Goal: Task Accomplishment & Management: Use online tool/utility

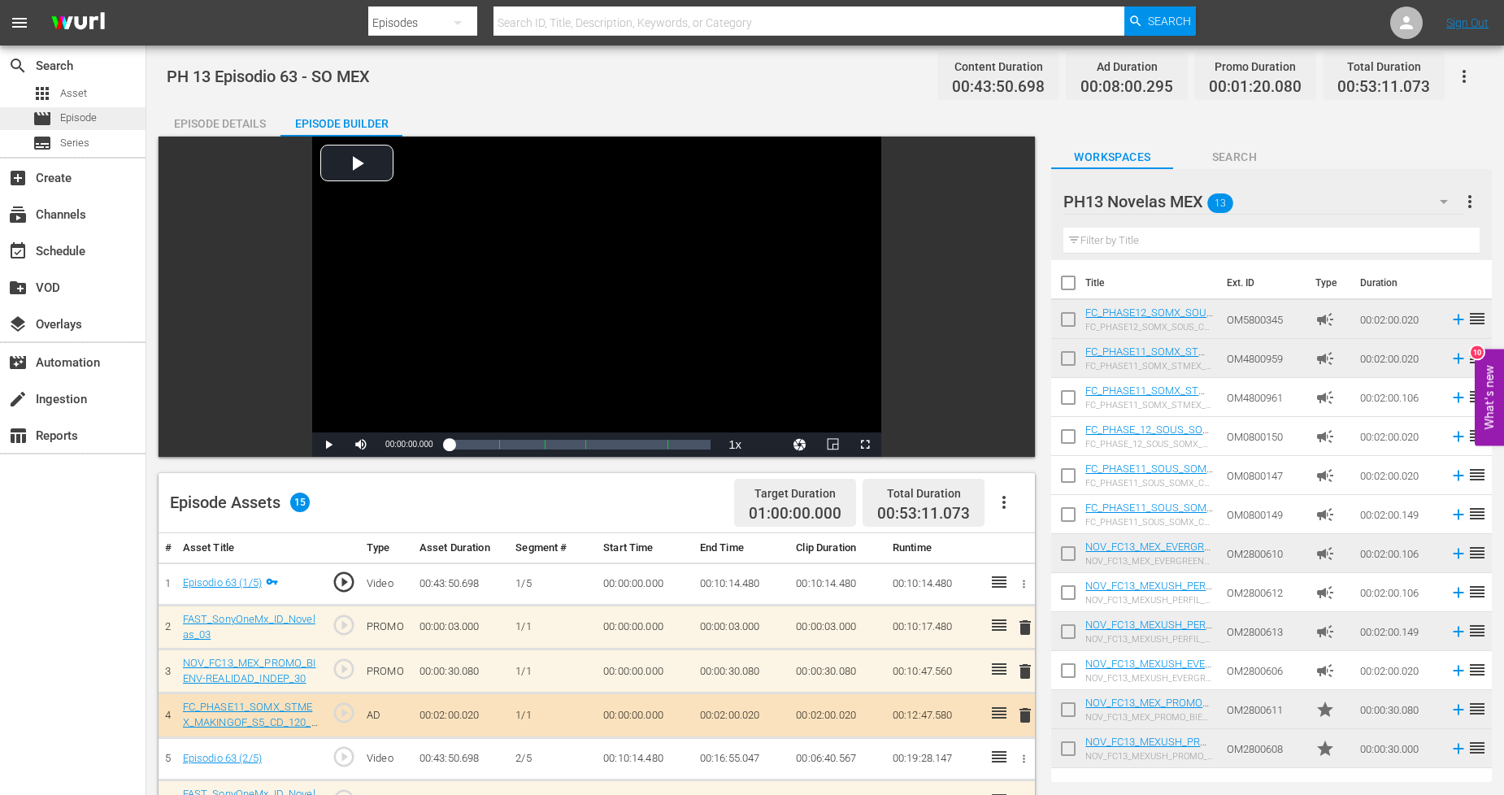
click at [71, 117] on span "Episode" at bounding box center [78, 118] width 37 height 16
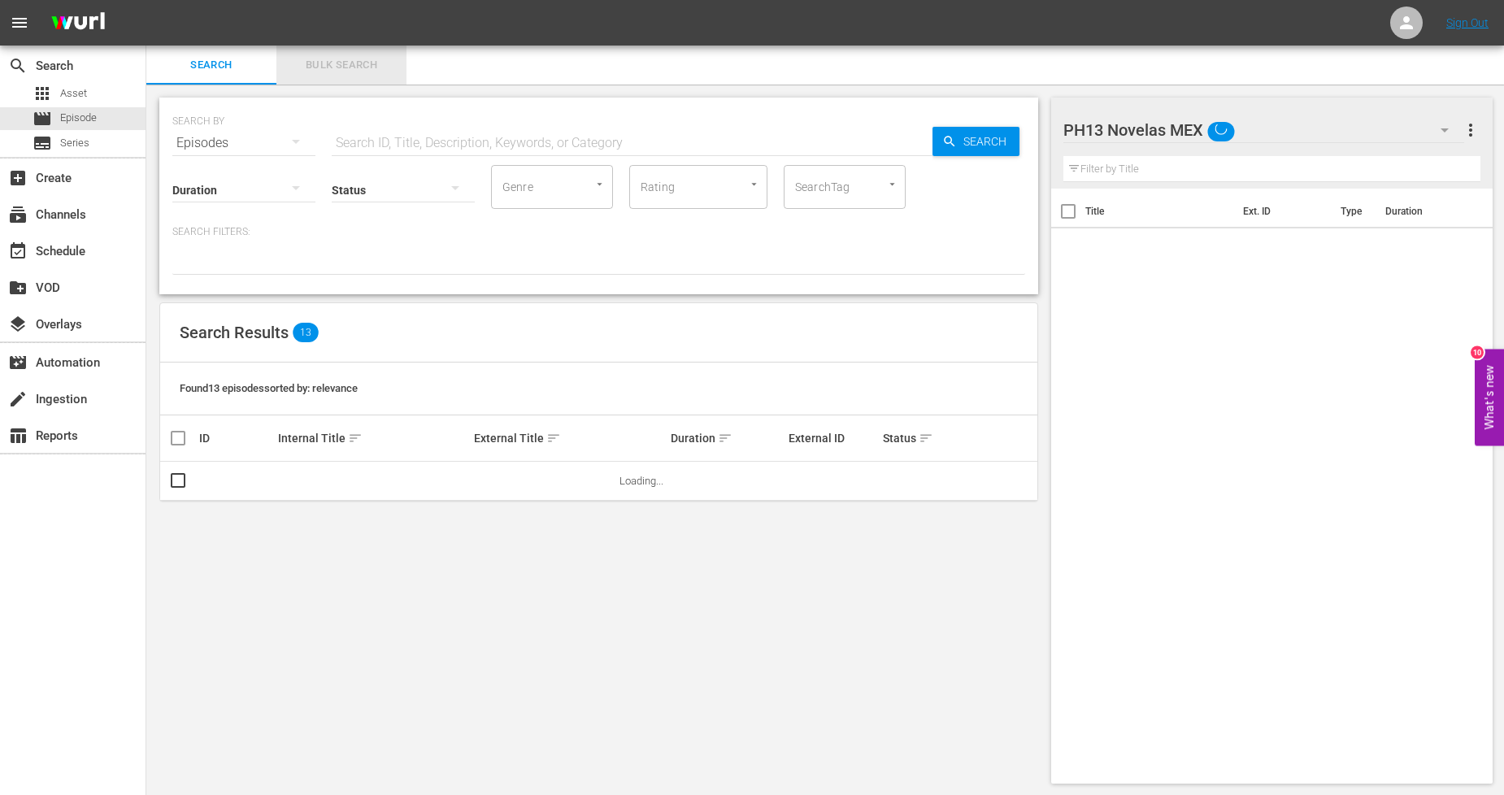
click at [371, 63] on span "Bulk Search" at bounding box center [341, 65] width 111 height 19
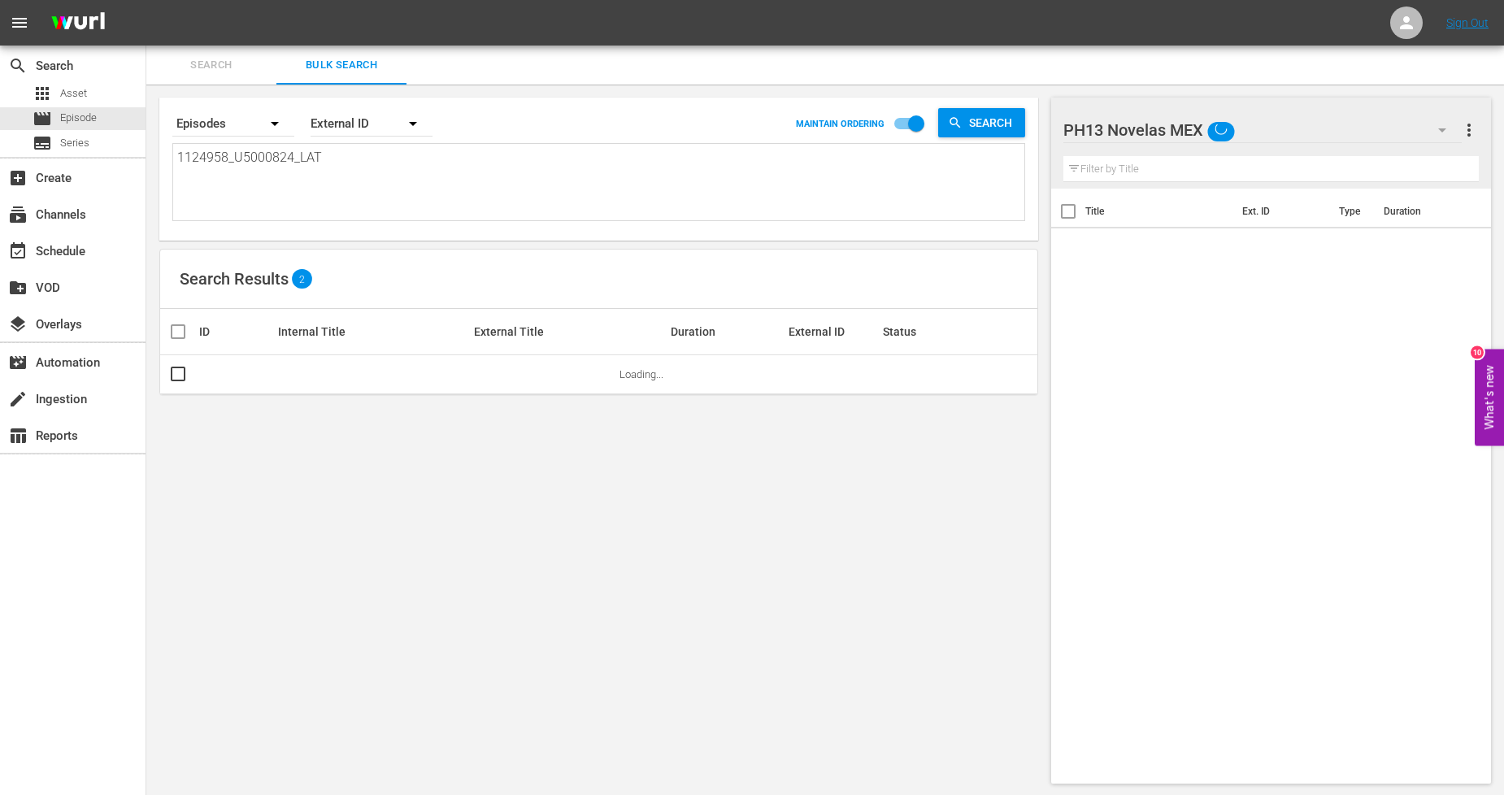
click at [344, 172] on textarea "1124958_U5000824_LAT" at bounding box center [600, 185] width 847 height 74
drag, startPoint x: 363, startPoint y: 161, endPoint x: 0, endPoint y: 152, distance: 362.7
click at [146, 0] on div "search Search apps Asset movie Episode subtitles Series add_box Create subscrip…" at bounding box center [825, 0] width 1358 height 0
paste textarea "9_U5000825"
type textarea "1124959_U5000825_LAT"
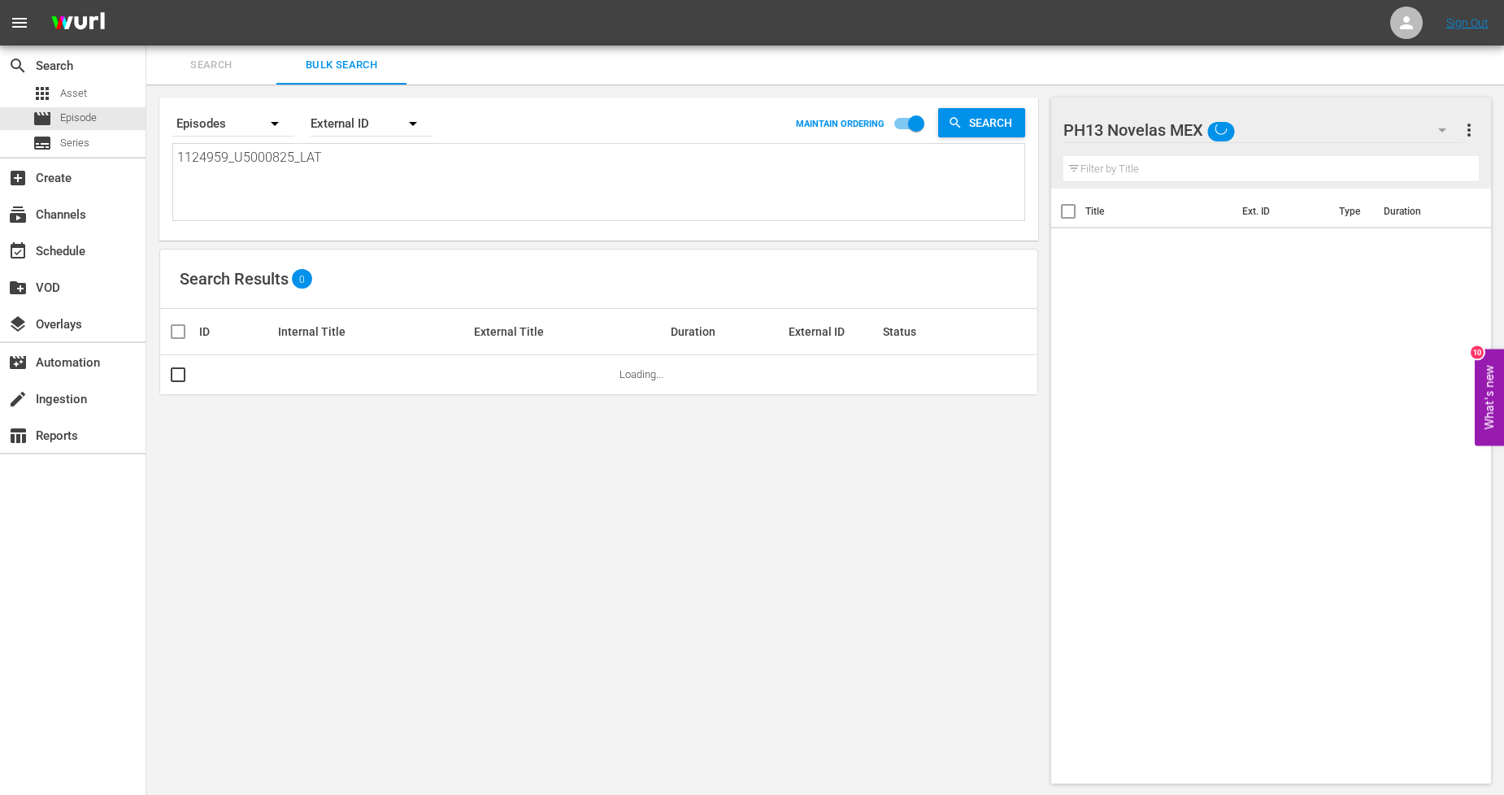
type textarea "1124959_U5000825_LAT"
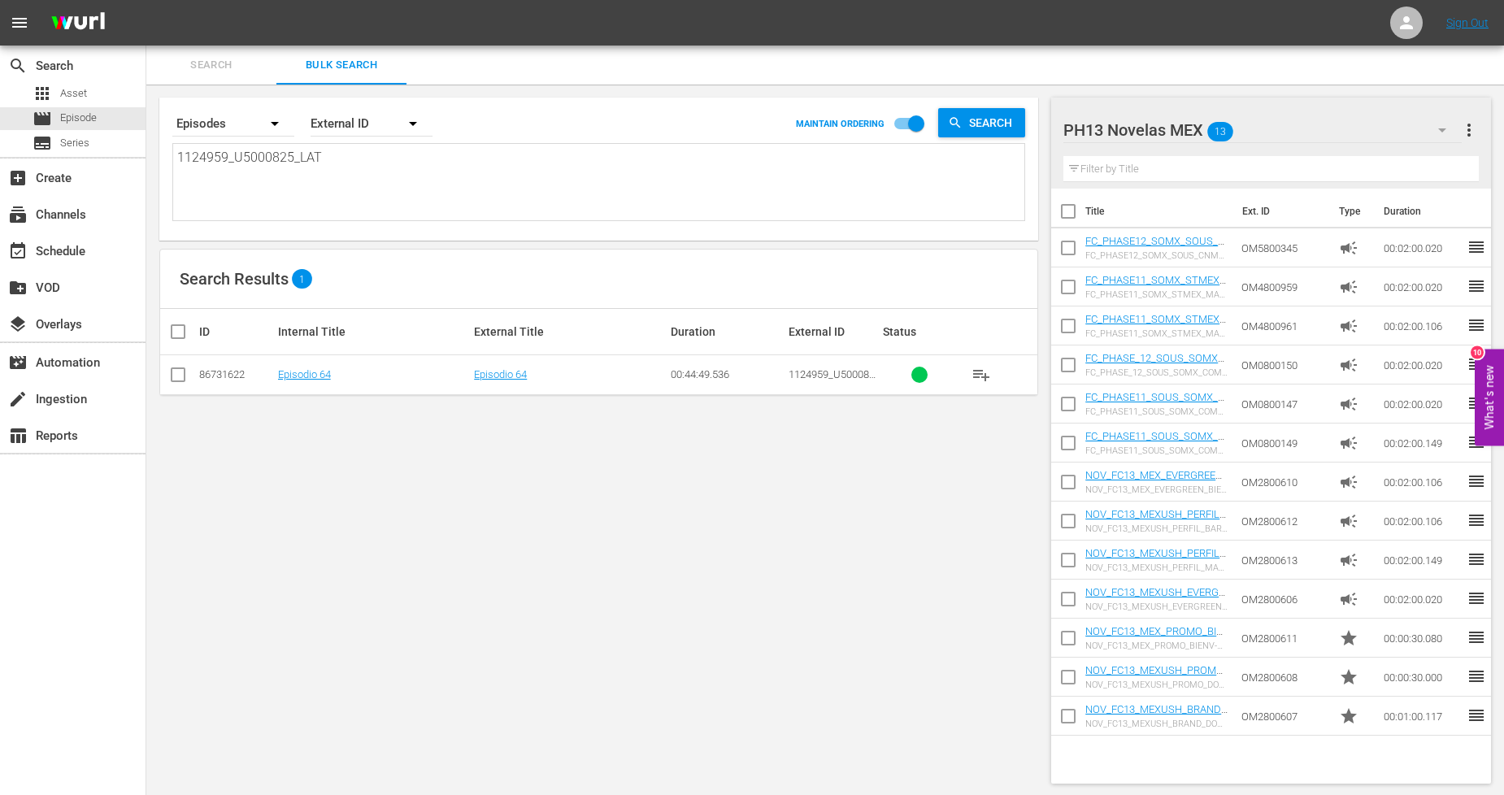
click at [185, 376] on input "checkbox" at bounding box center [178, 378] width 20 height 20
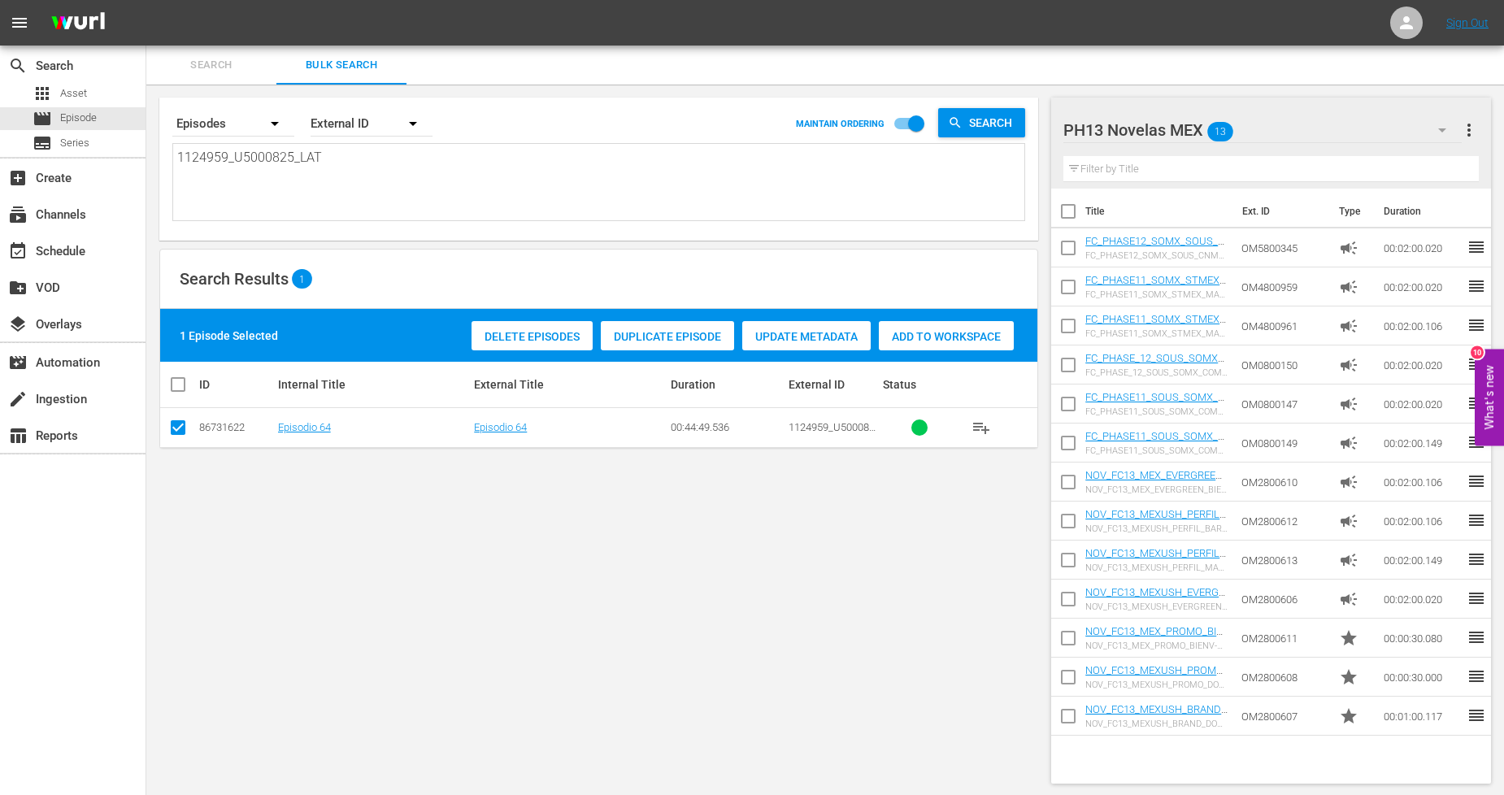
click at [665, 337] on span "Duplicate Episode" at bounding box center [667, 336] width 133 height 13
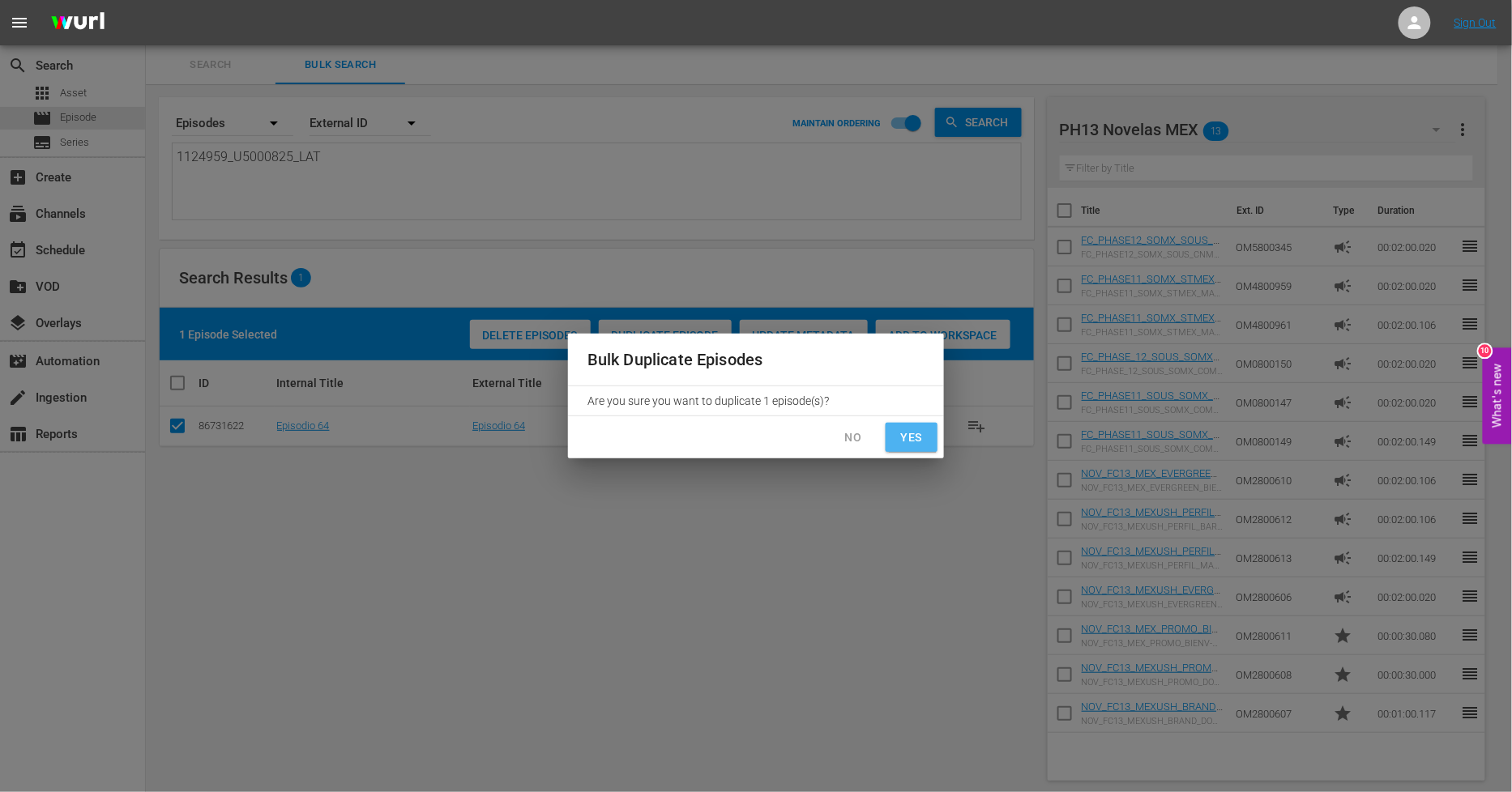
click at [917, 439] on span "Yes" at bounding box center [912, 437] width 26 height 20
checkbox input "false"
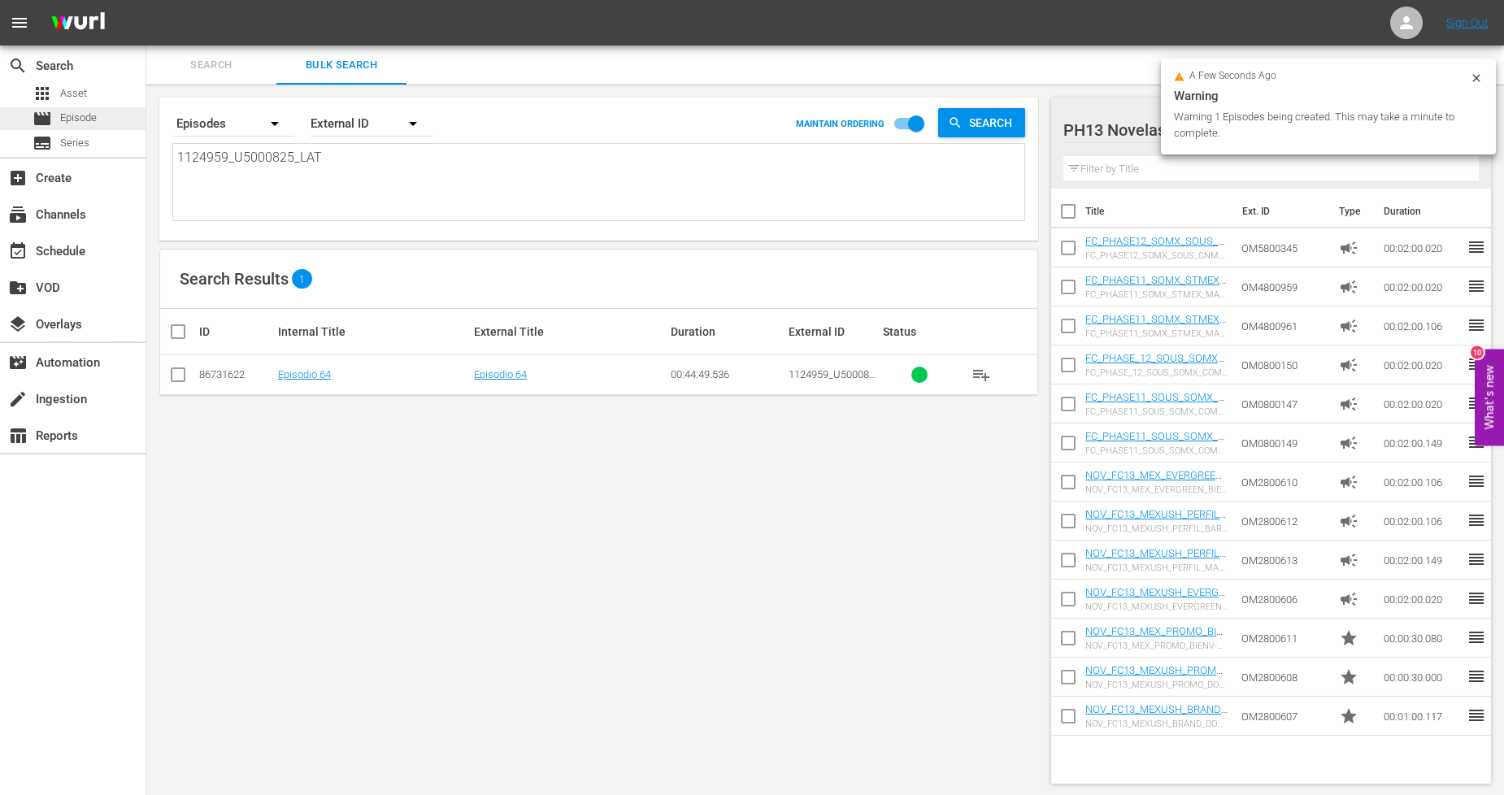
click at [87, 116] on span "Episode" at bounding box center [78, 118] width 37 height 16
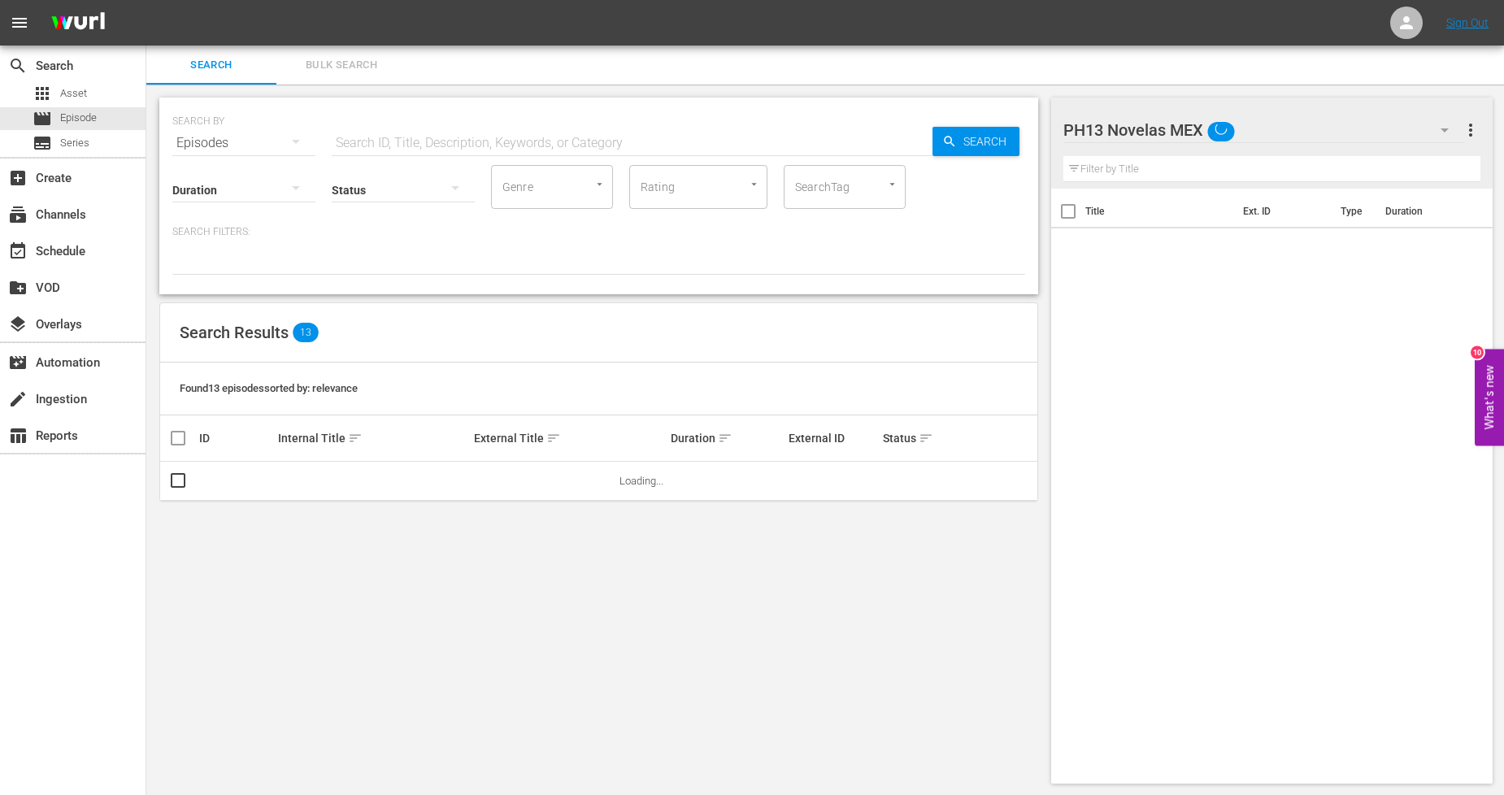
click at [337, 69] on span "Bulk Search" at bounding box center [341, 65] width 111 height 19
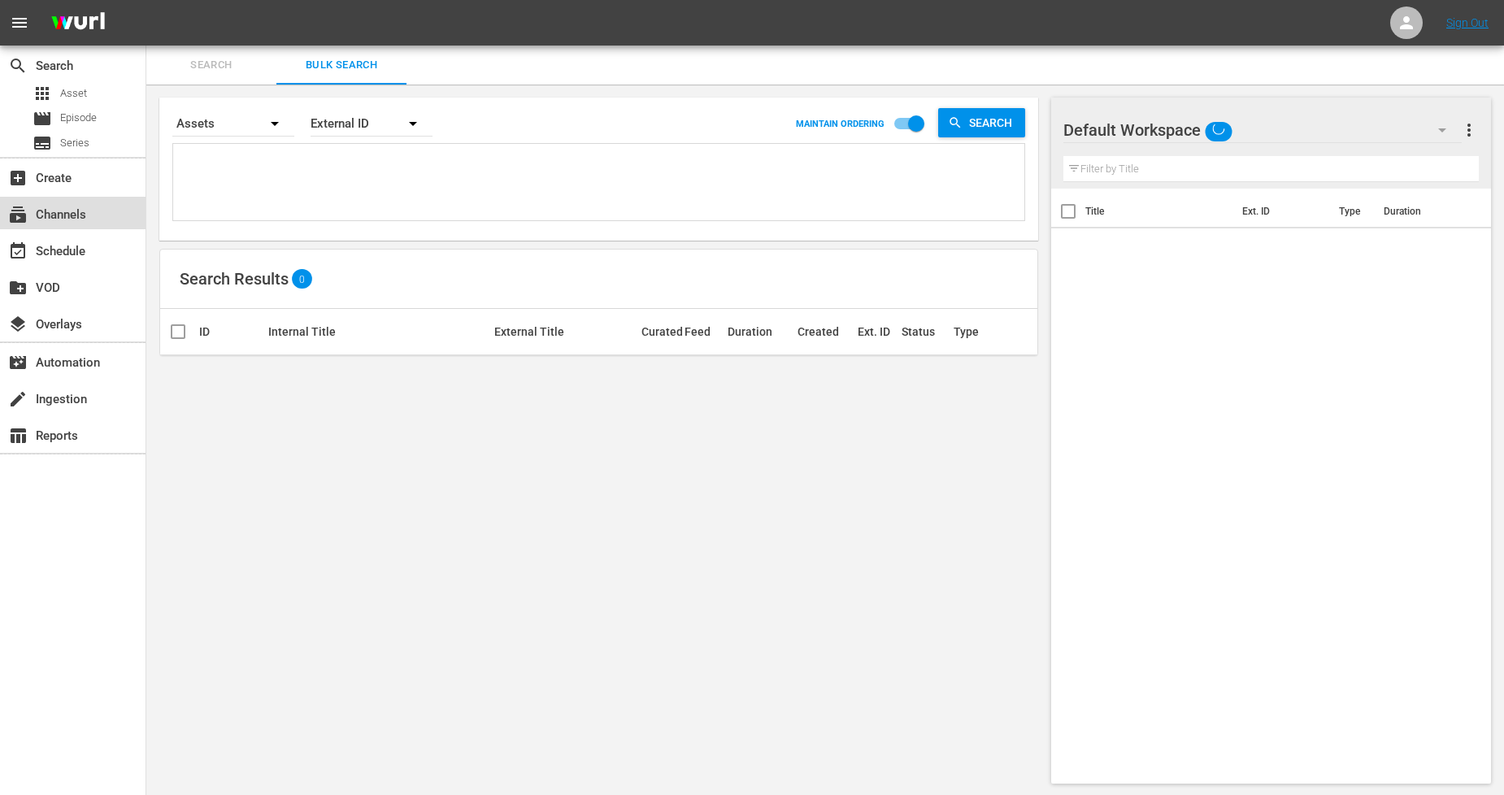
click at [89, 217] on div "subscriptions Channels" at bounding box center [45, 212] width 91 height 15
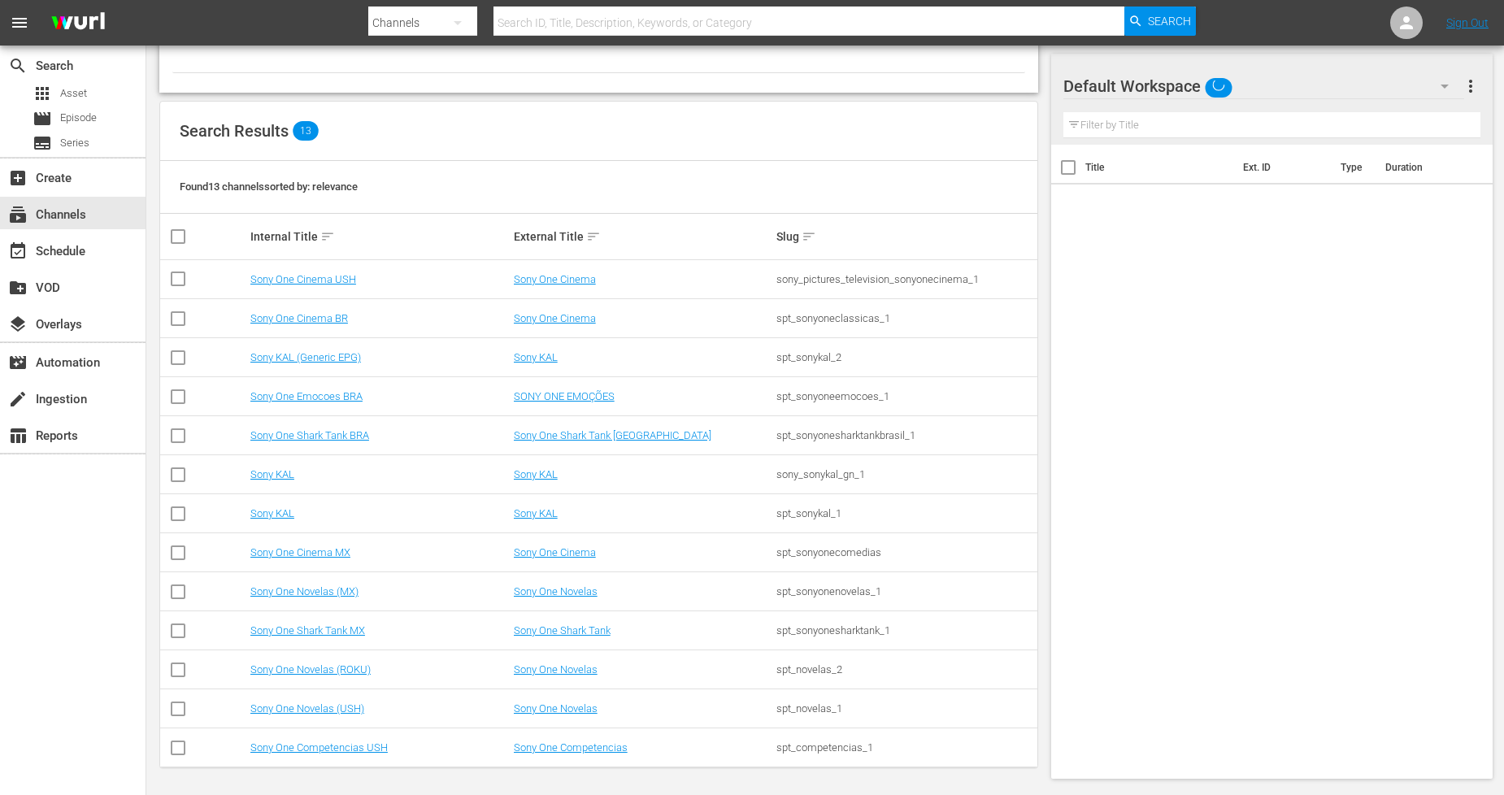
scroll to position [118, 0]
click at [343, 591] on link "Sony One Novelas (MX)" at bounding box center [304, 590] width 108 height 12
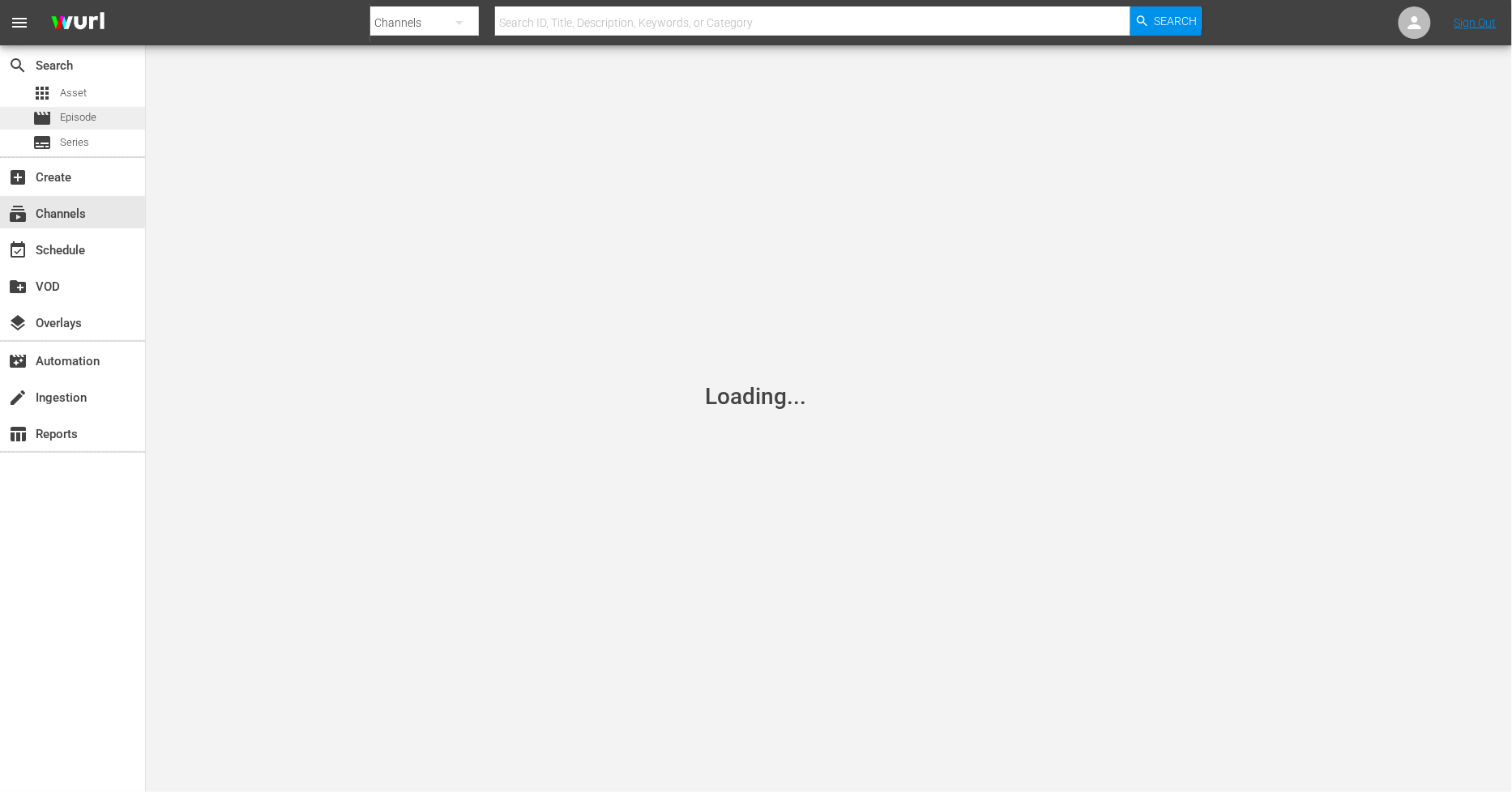
click at [100, 110] on div "movie Episode" at bounding box center [73, 118] width 146 height 23
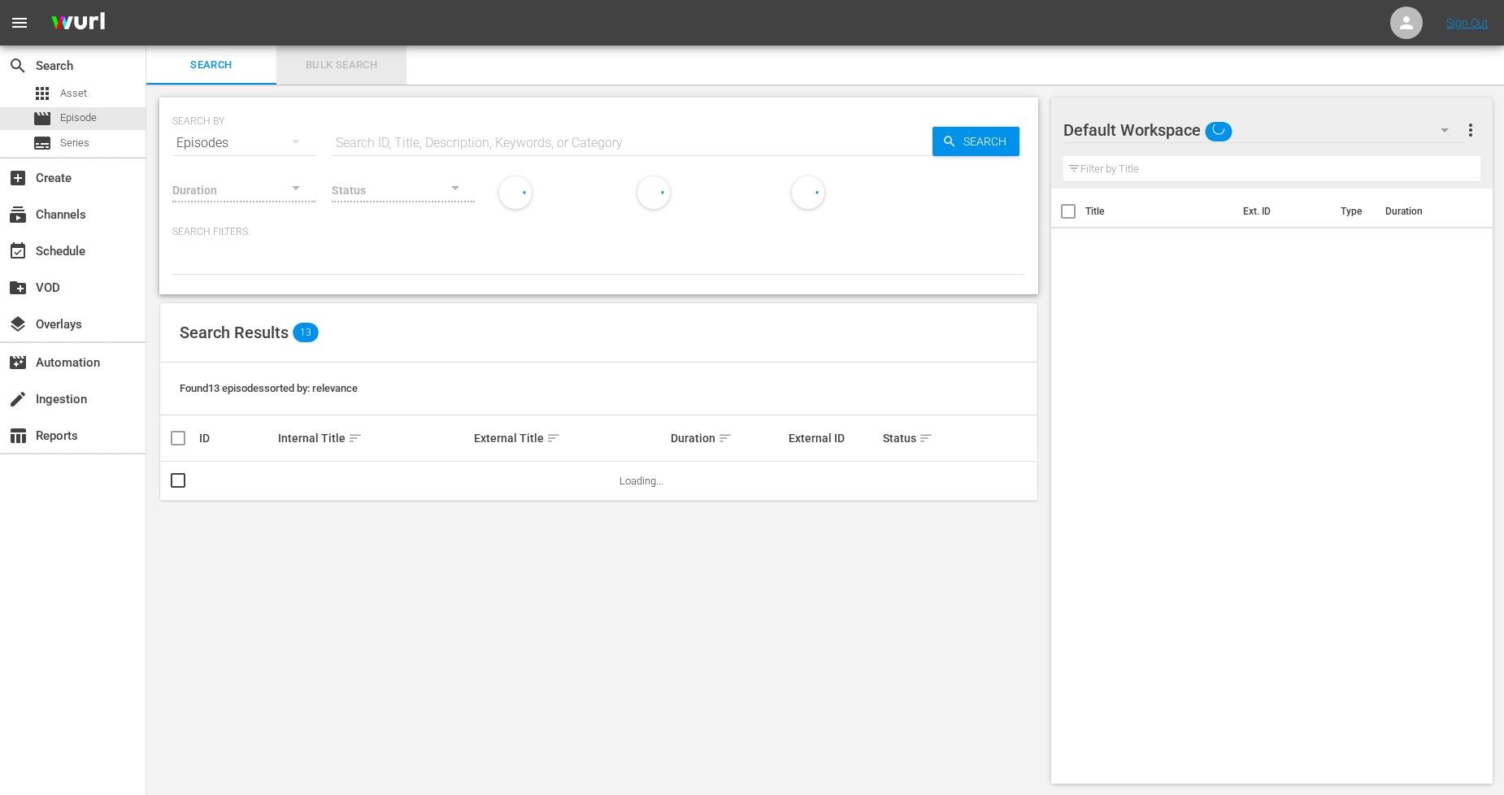
click at [366, 73] on span "Bulk Search" at bounding box center [341, 65] width 111 height 19
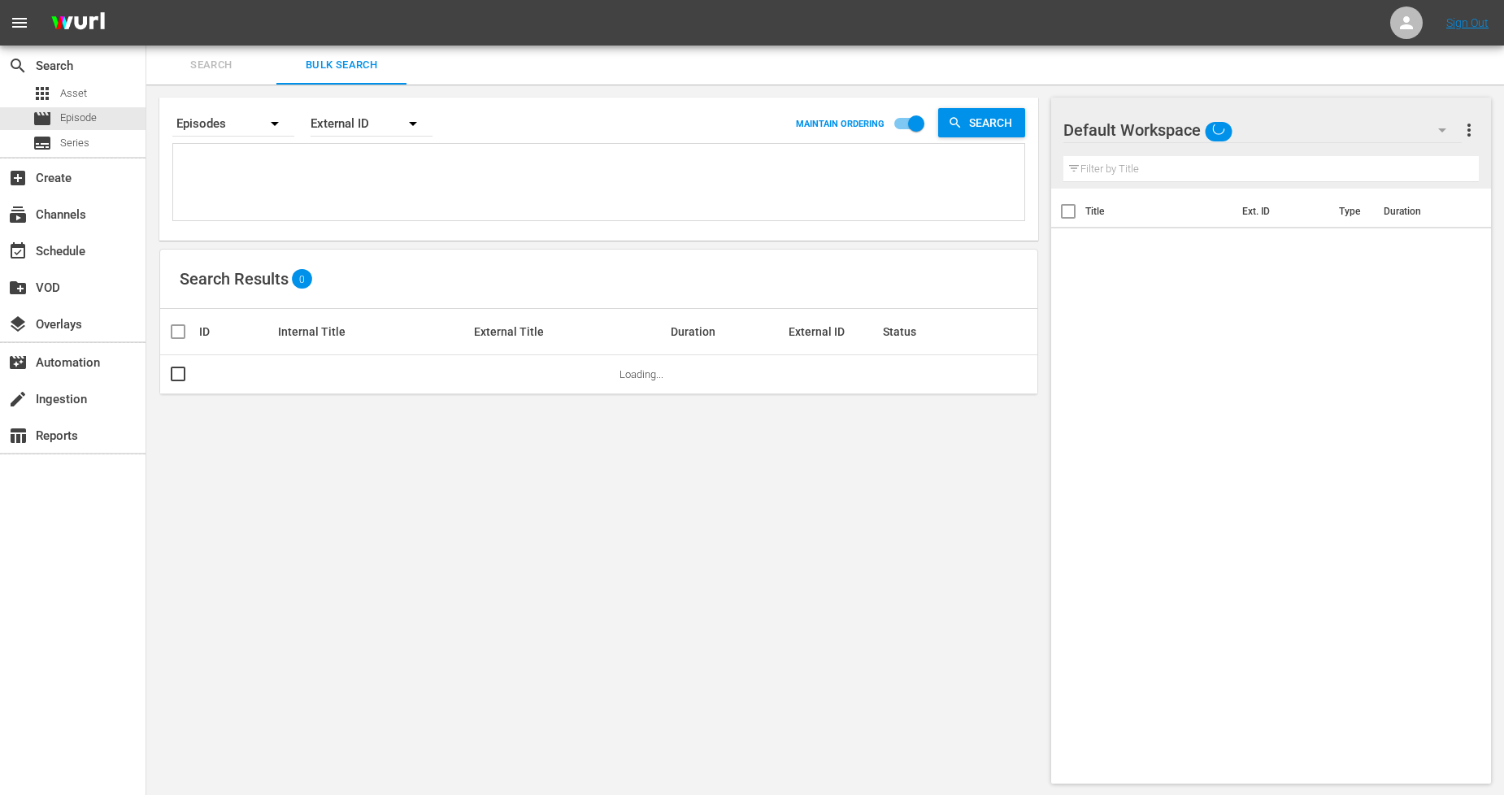
click at [253, 188] on textarea at bounding box center [600, 185] width 847 height 74
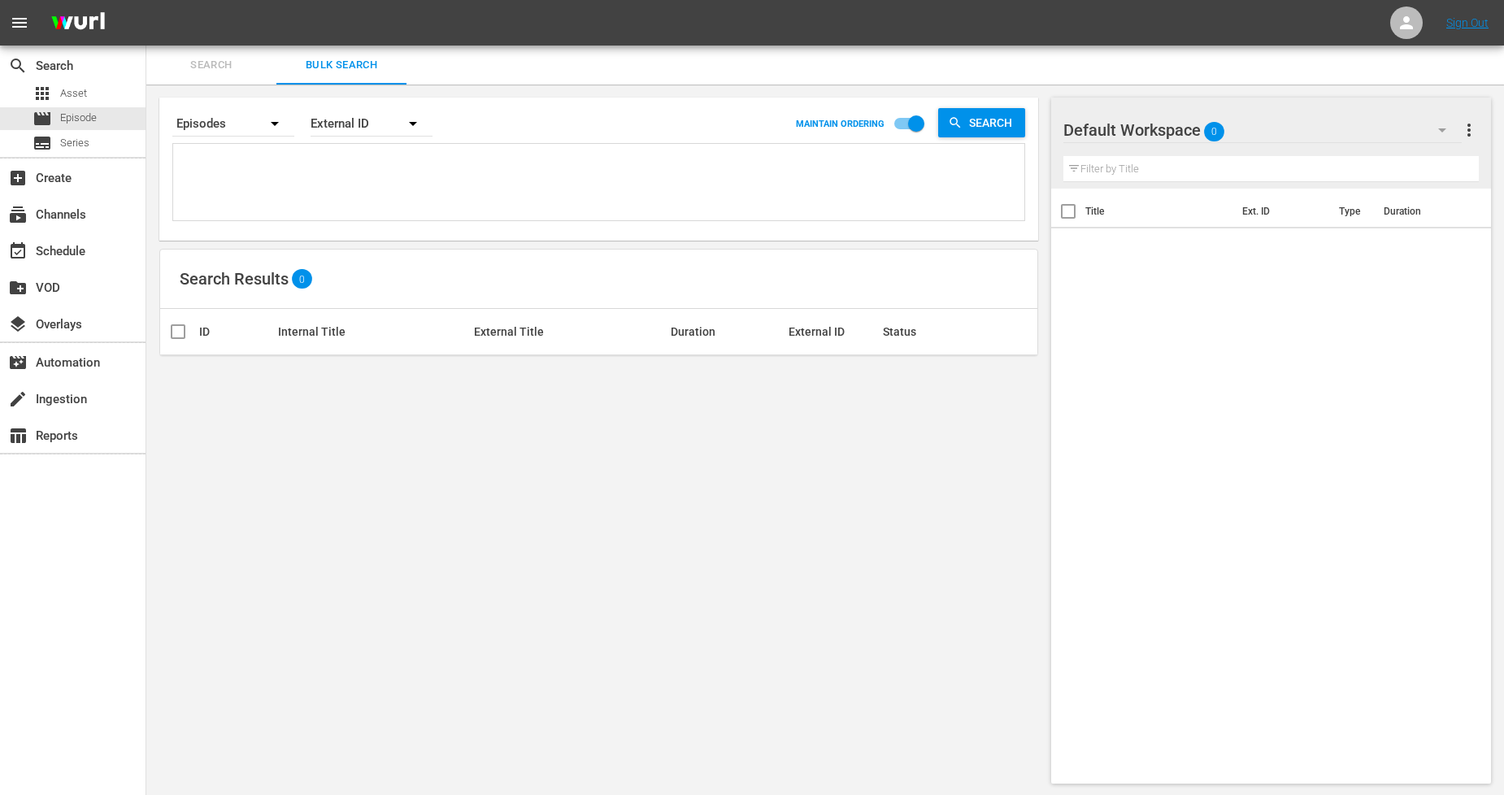
click at [385, 197] on textarea at bounding box center [600, 185] width 847 height 74
paste textarea "1124959_U5000825_LAT"
type textarea "1124959_U5000825_LAT"
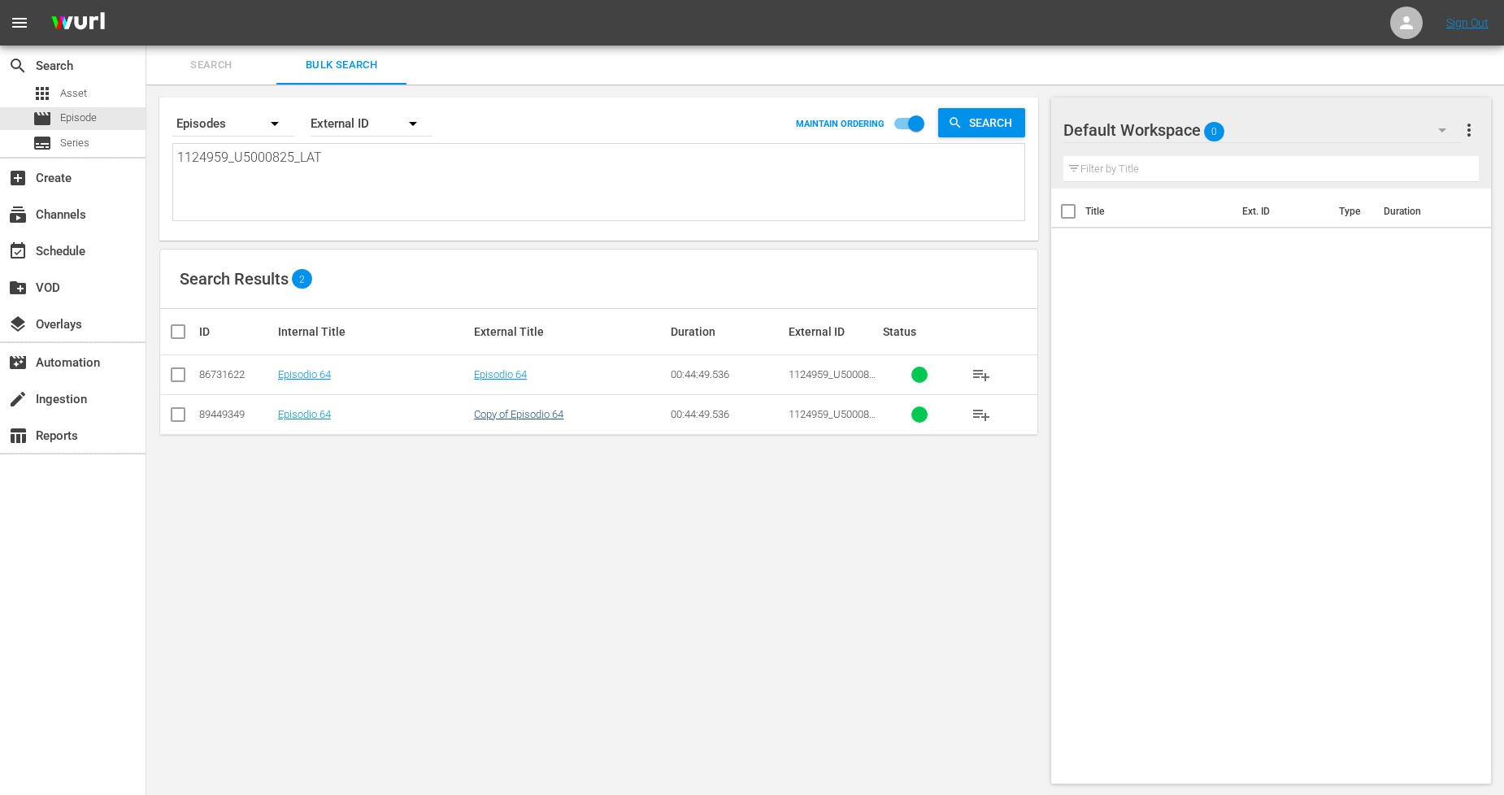
type textarea "1124959_U5000825_LAT"
click at [489, 417] on link "Copy of Episodio 64" at bounding box center [518, 414] width 89 height 12
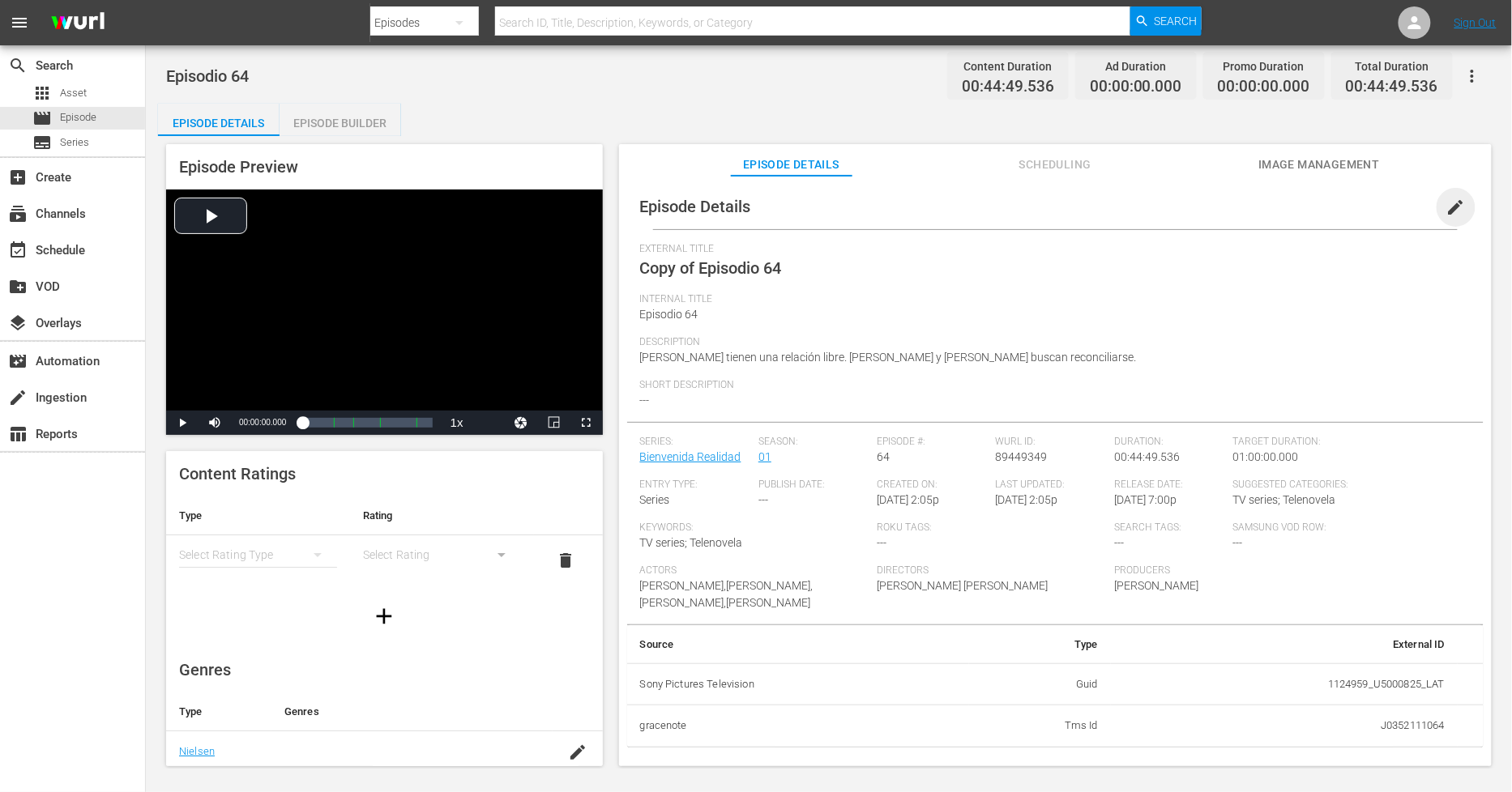
click at [1452, 203] on span "edit" at bounding box center [1456, 207] width 20 height 20
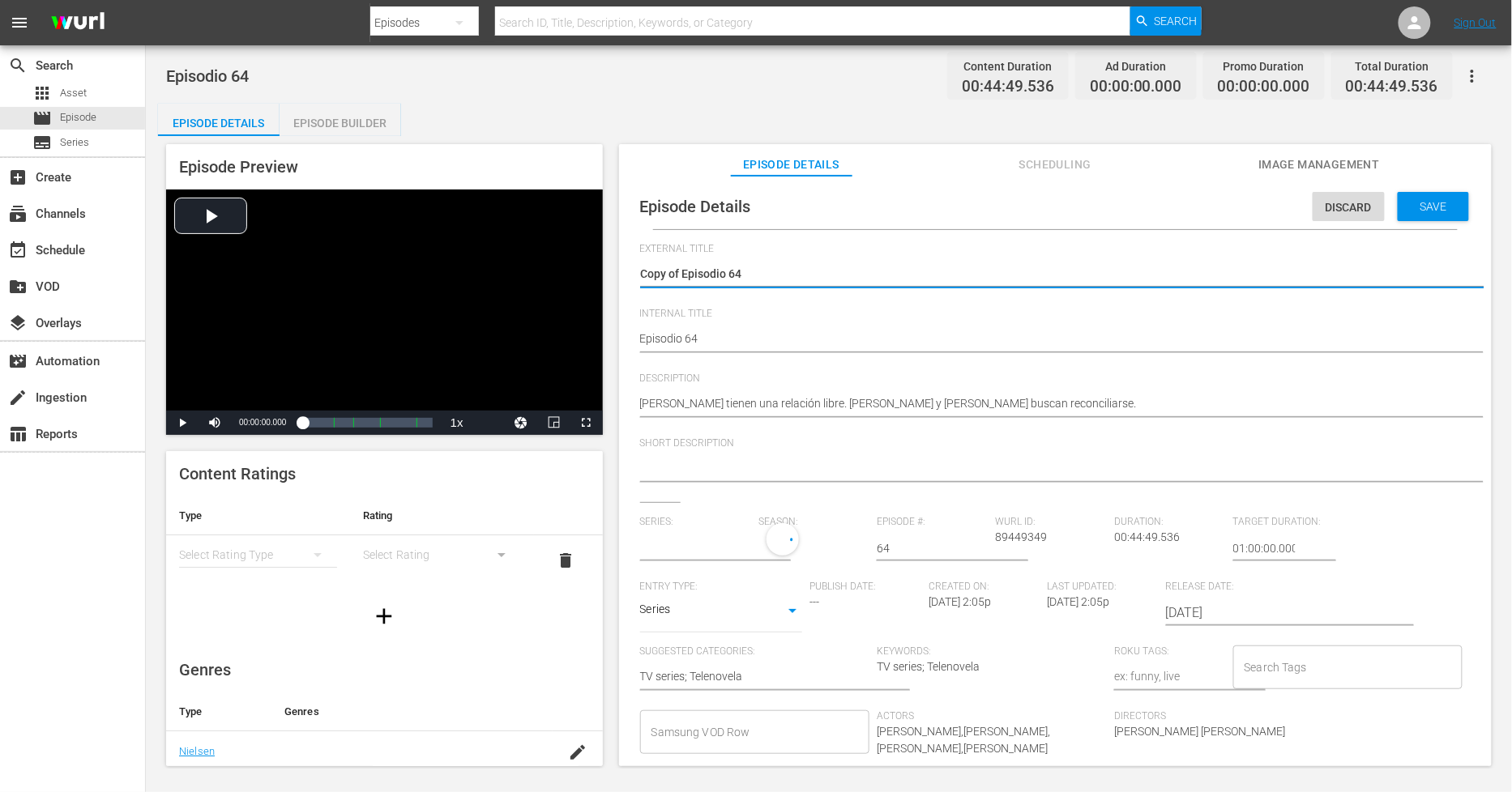
type input "Bienvenida Realidad"
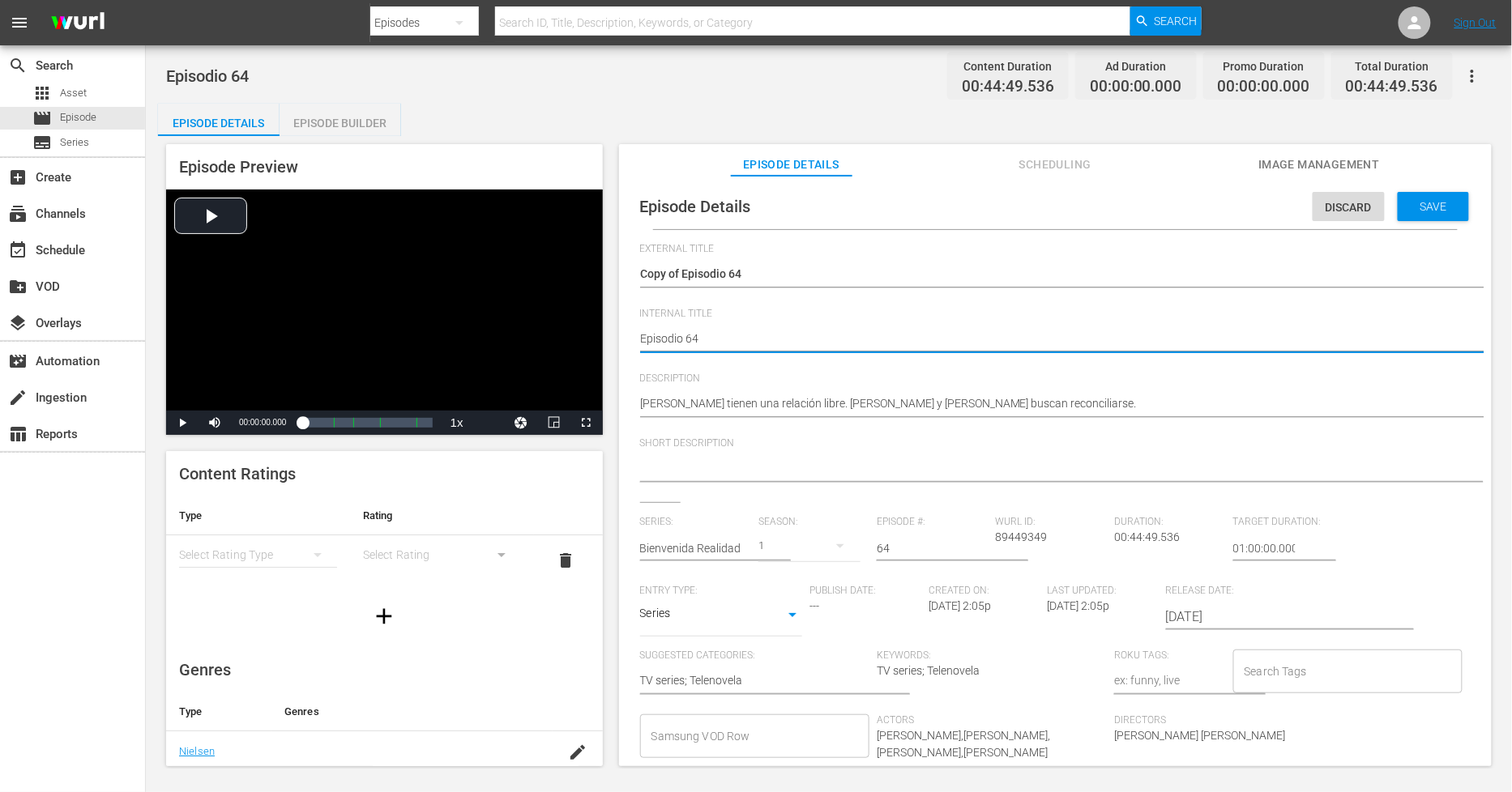
click at [642, 338] on textarea "Episodio 64" at bounding box center [1051, 341] width 822 height 20
type textarea "PEpisodio 64"
type textarea "PHEpisodio 64"
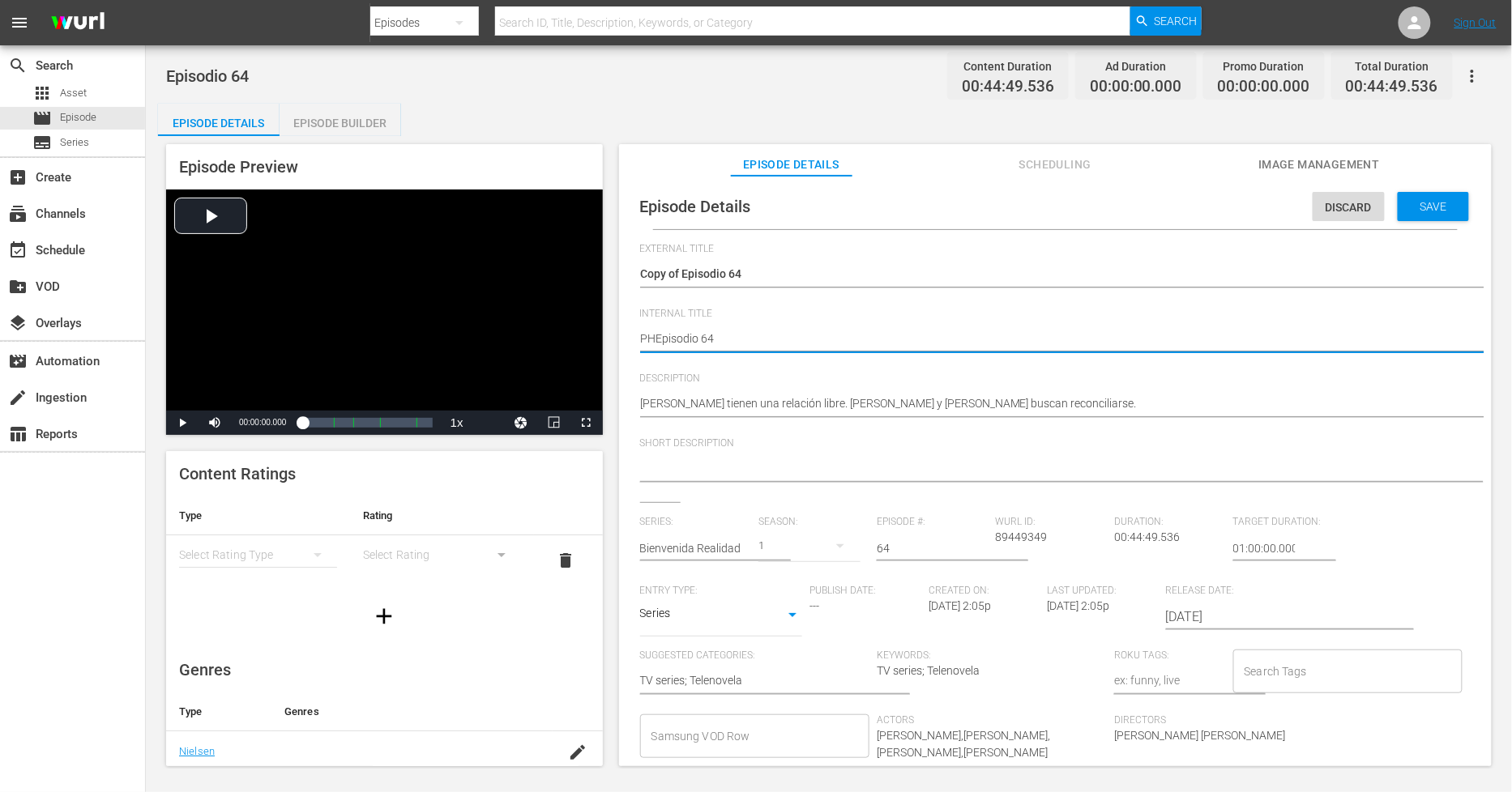
type textarea "PH Episodio 64"
type textarea "PH 1Episodio 64"
type textarea "PH 13Episodio 64"
type textarea "PH 13 Episodio 64"
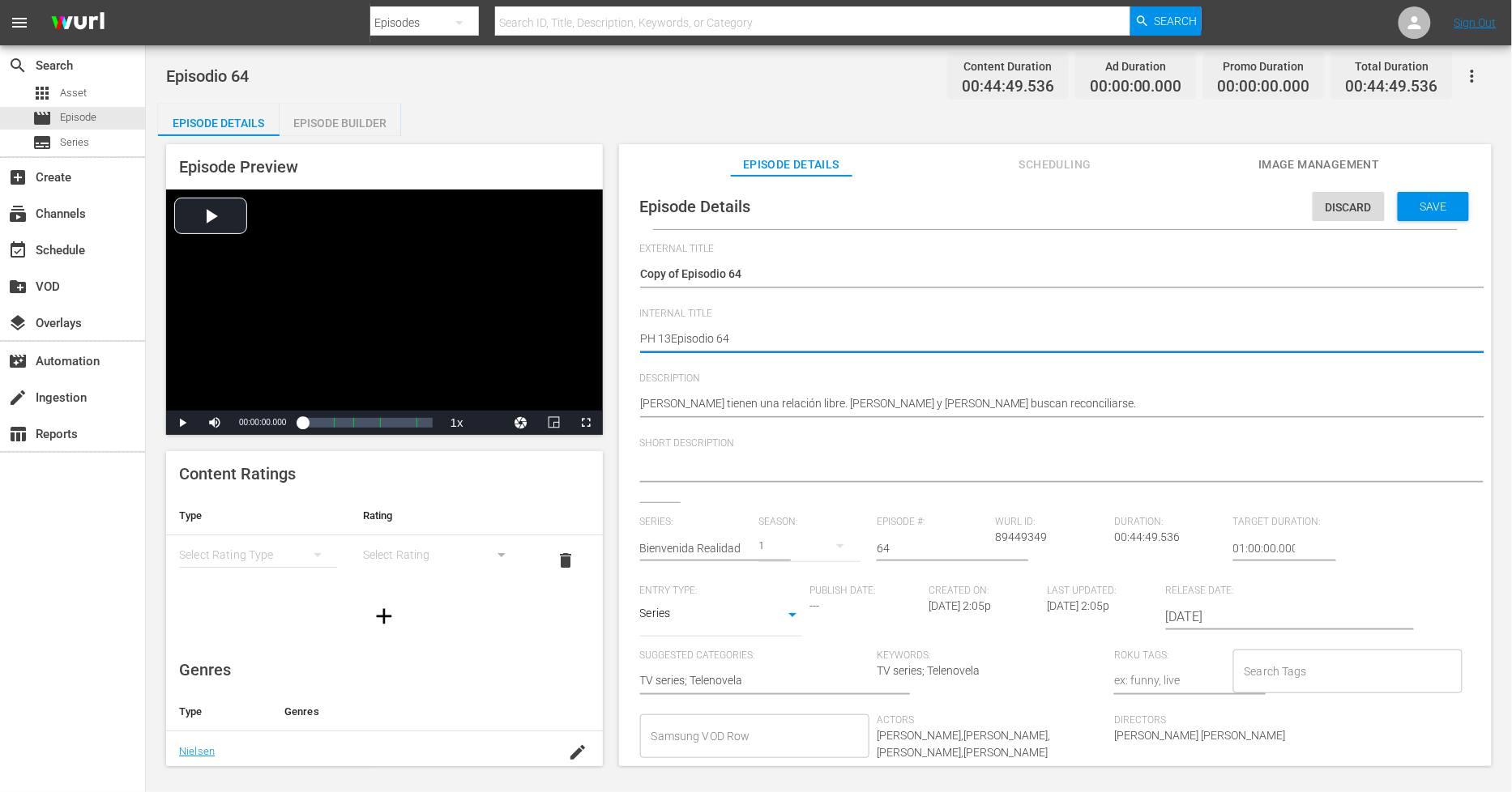
type textarea "PH 13 Episodio 64"
type textarea "PH 13 Episodio 64 -"
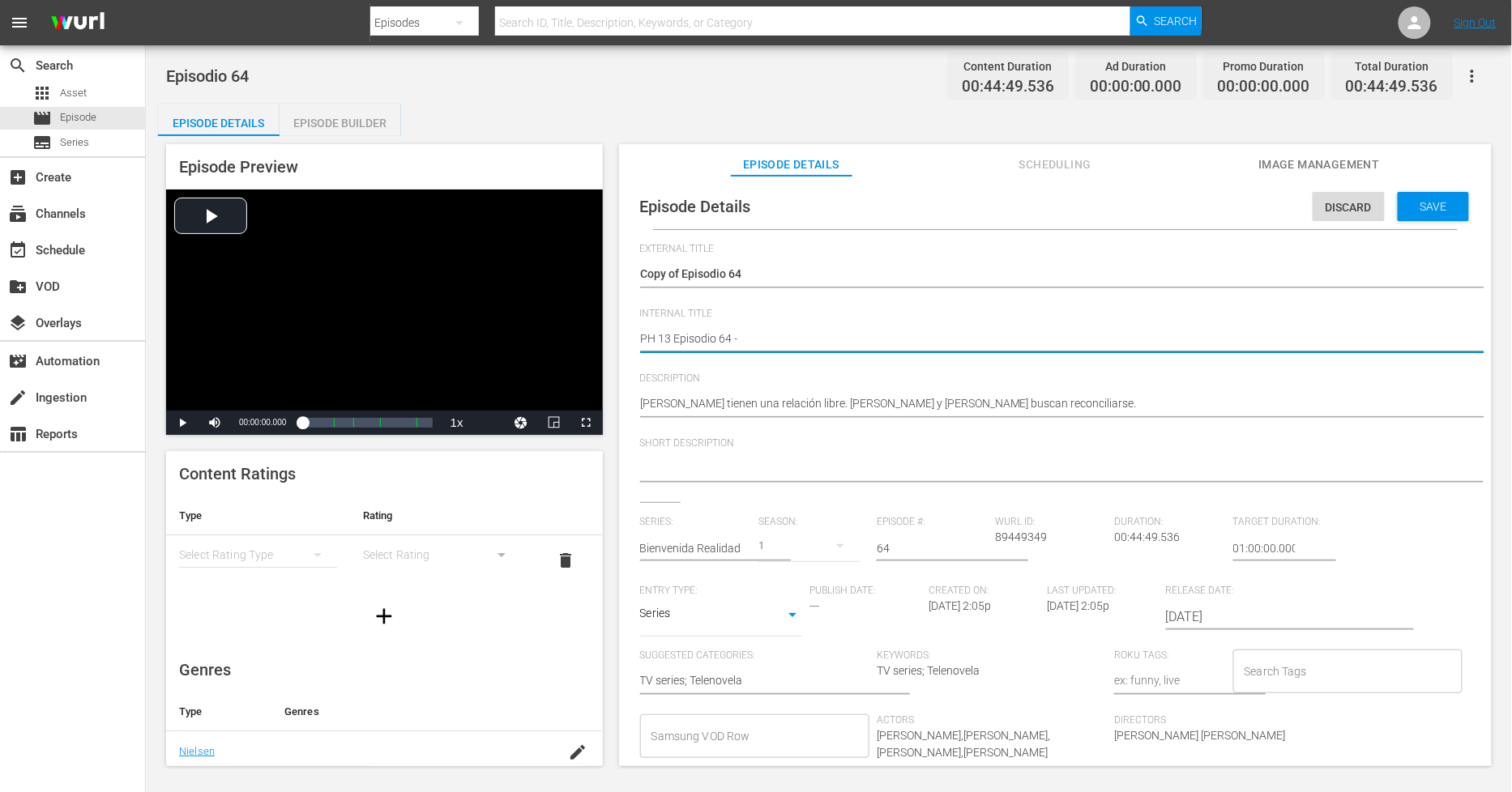
type textarea "PH 13 Episodio 64 -"
type textarea "PH 13 Episodio 64 - S"
type textarea "PH 13 Episodio 64 - SO"
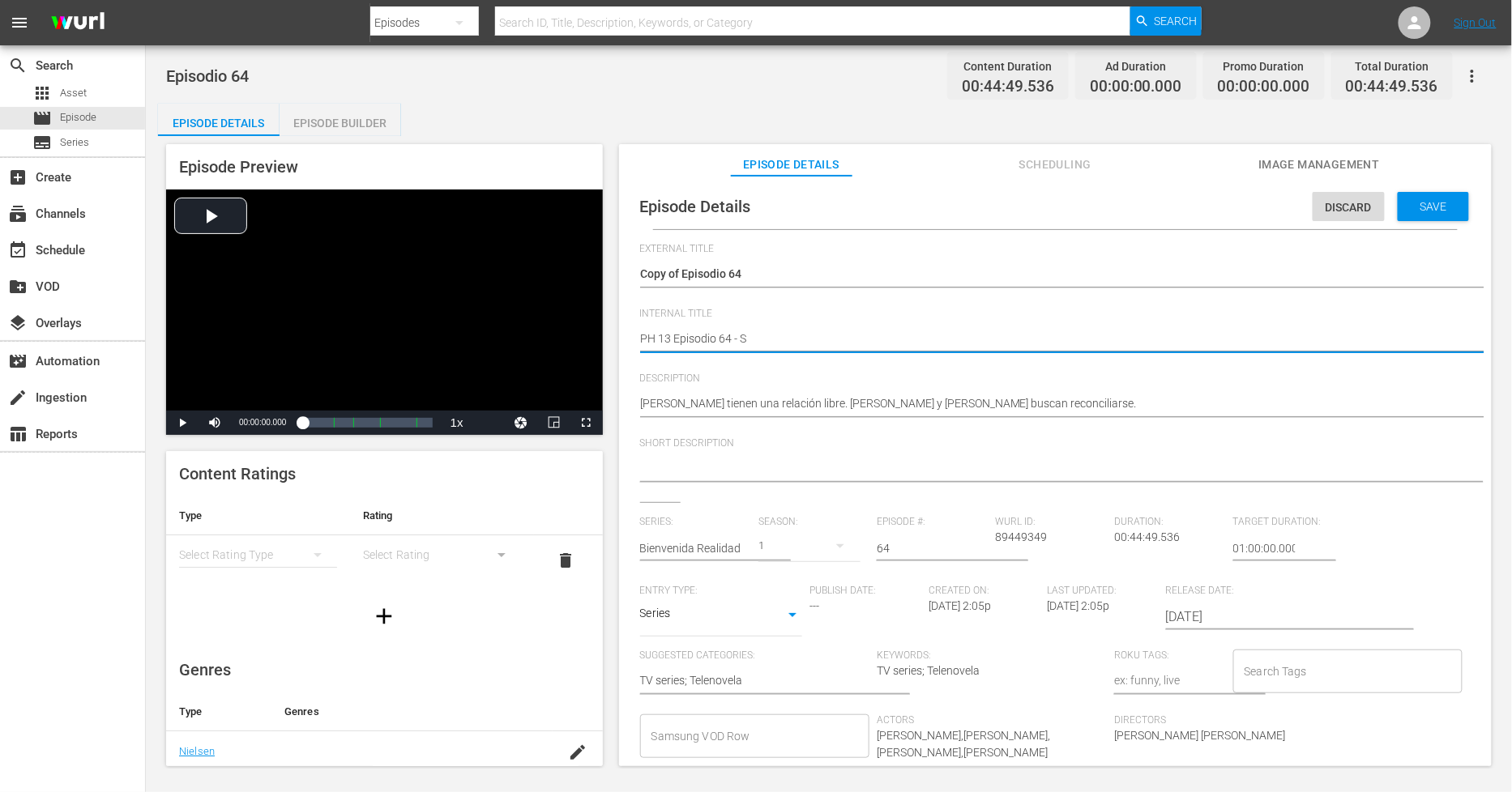
type textarea "PH 13 Episodio 64 - SO"
type textarea "PH 13 Episodio 64 - SO M"
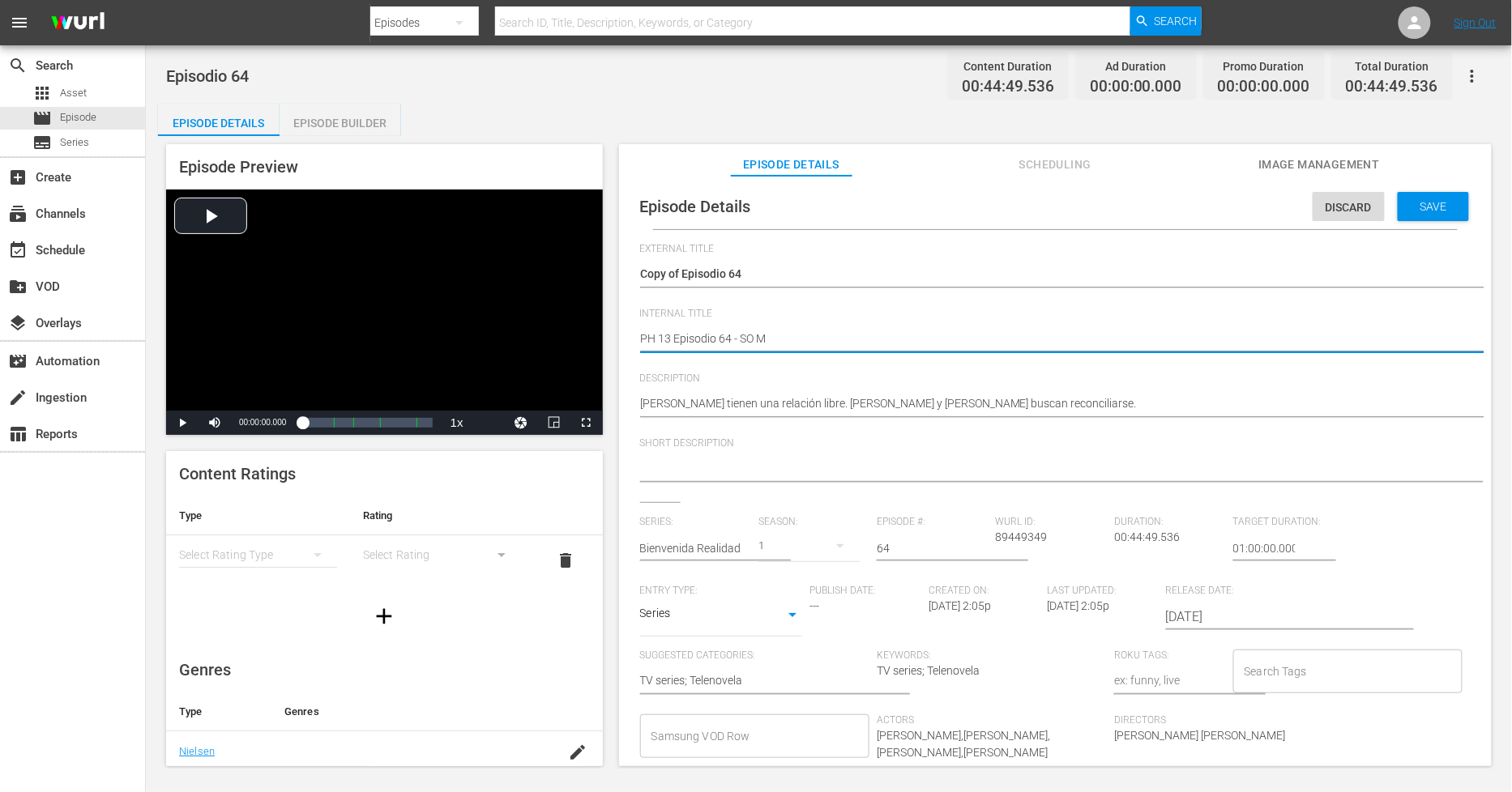
type textarea "PH 13 Episodio 64 - SO ME"
type textarea "PH 13 Episodio 64 - SO MEX"
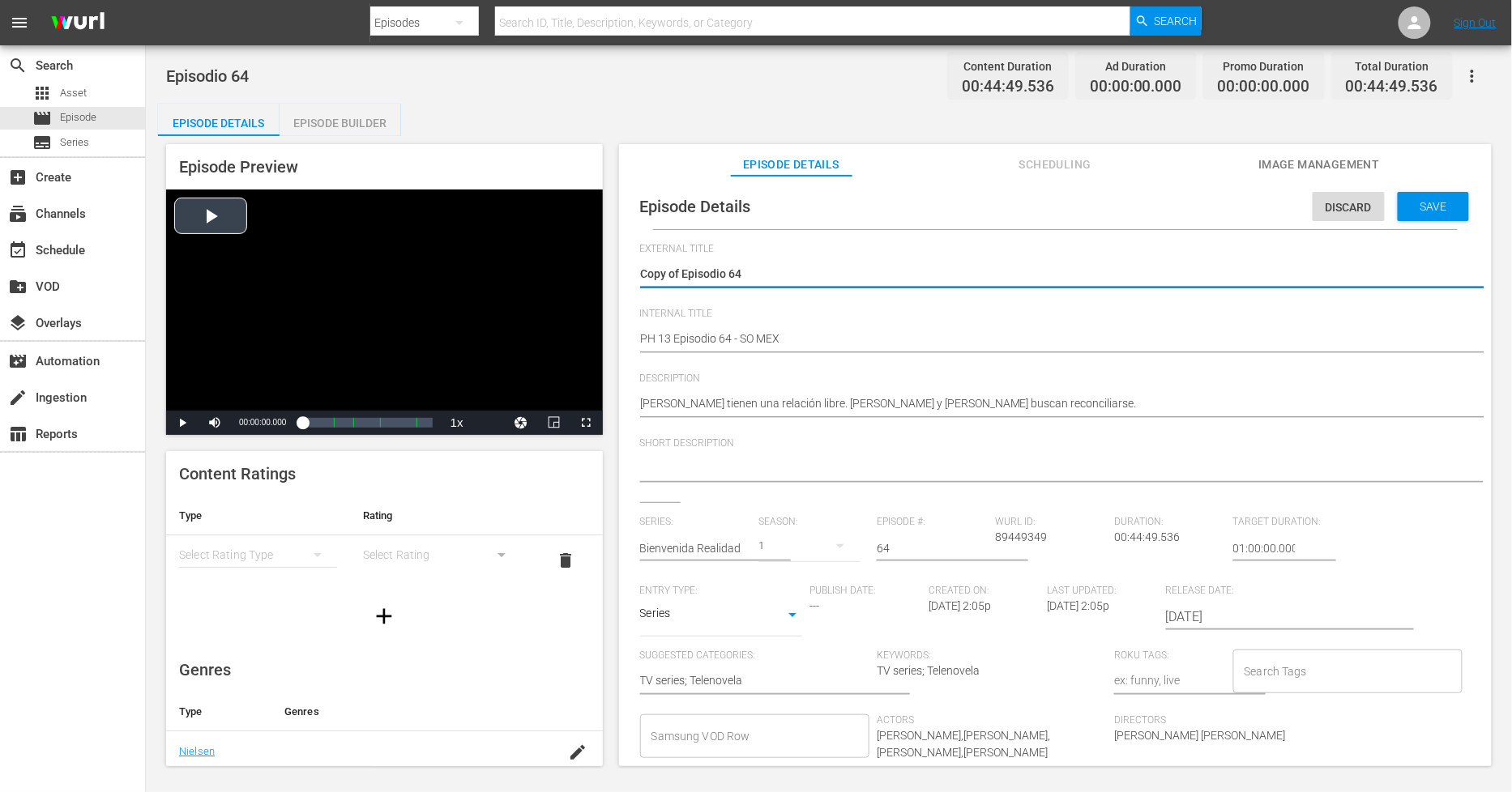
drag, startPoint x: 683, startPoint y: 270, endPoint x: 399, endPoint y: 240, distance: 285.6
type textarea "Episodio 64"
type textarea "pisodio 64"
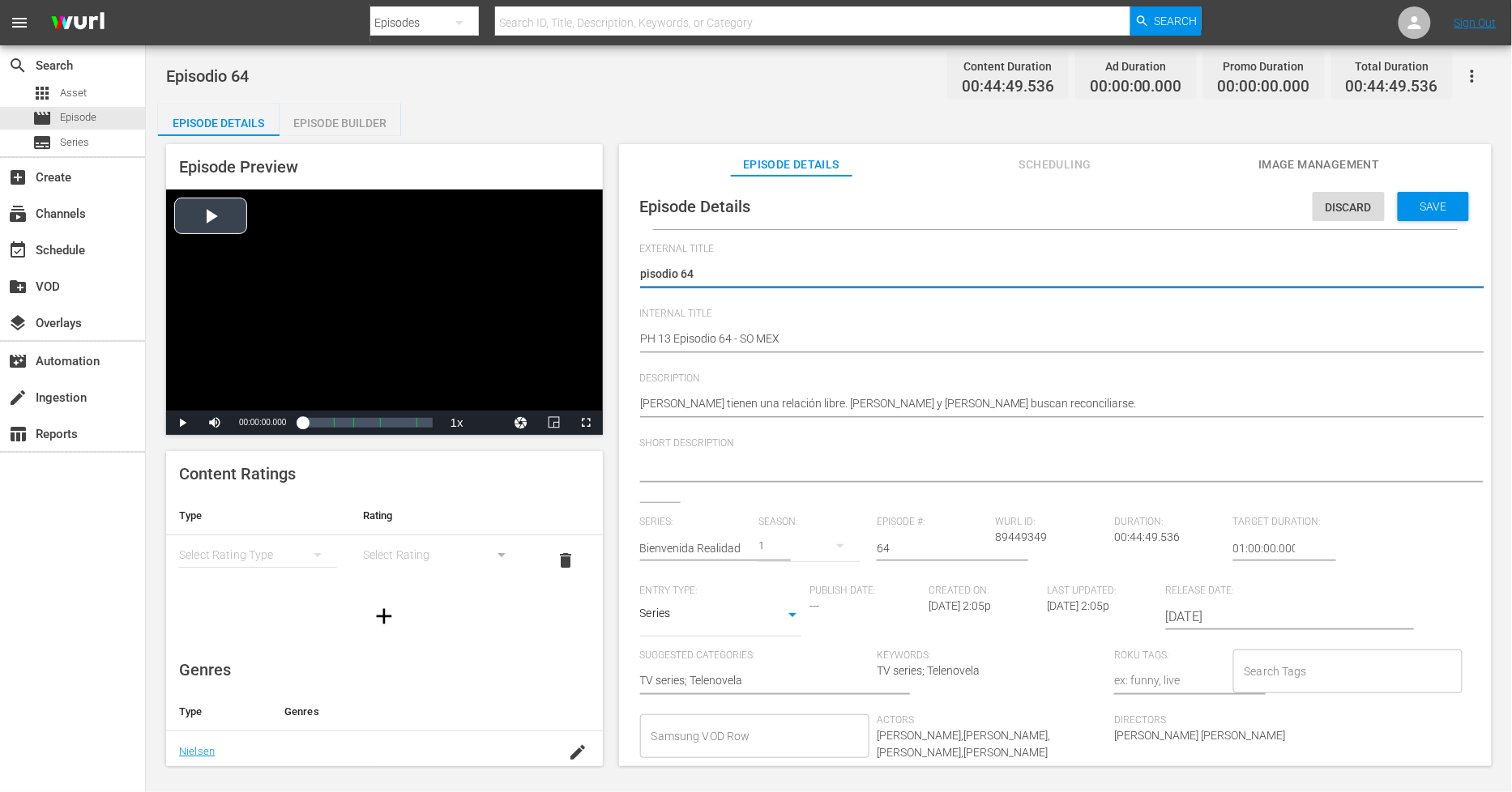
type textarea "Episodio 64"
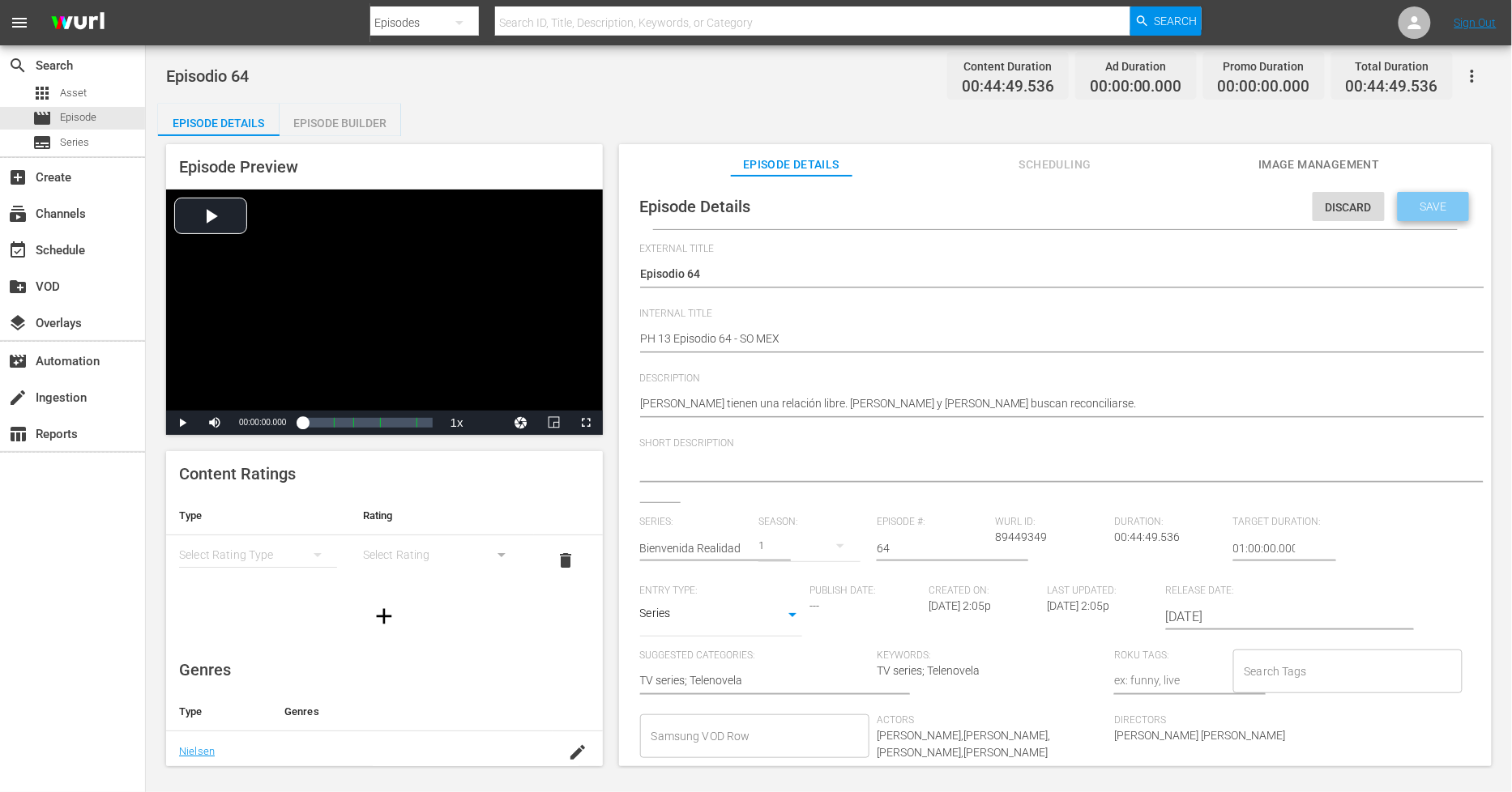
click at [1423, 202] on span "Save" at bounding box center [1433, 206] width 53 height 13
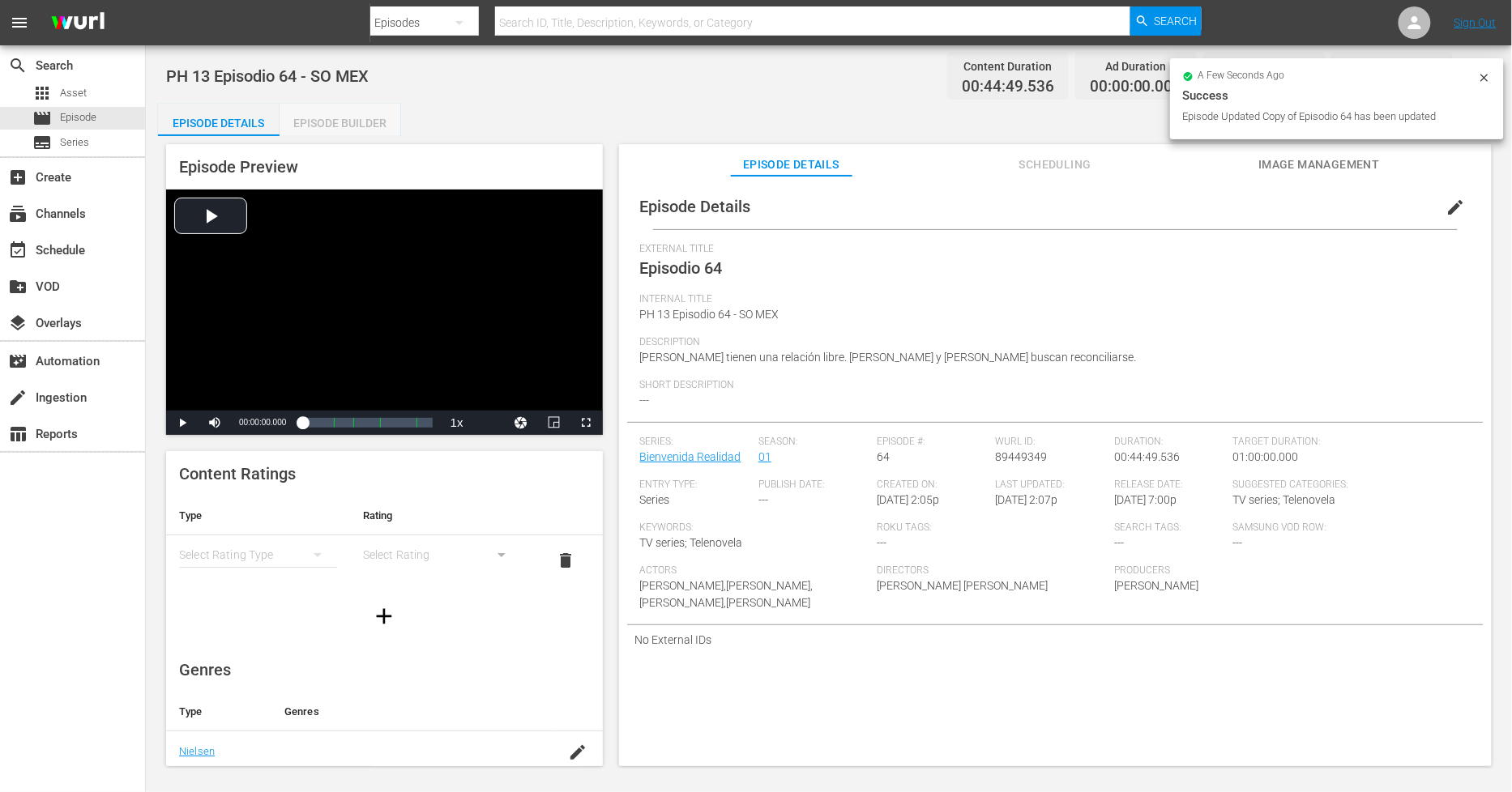
click at [349, 130] on div "Episode Builder" at bounding box center [340, 123] width 122 height 39
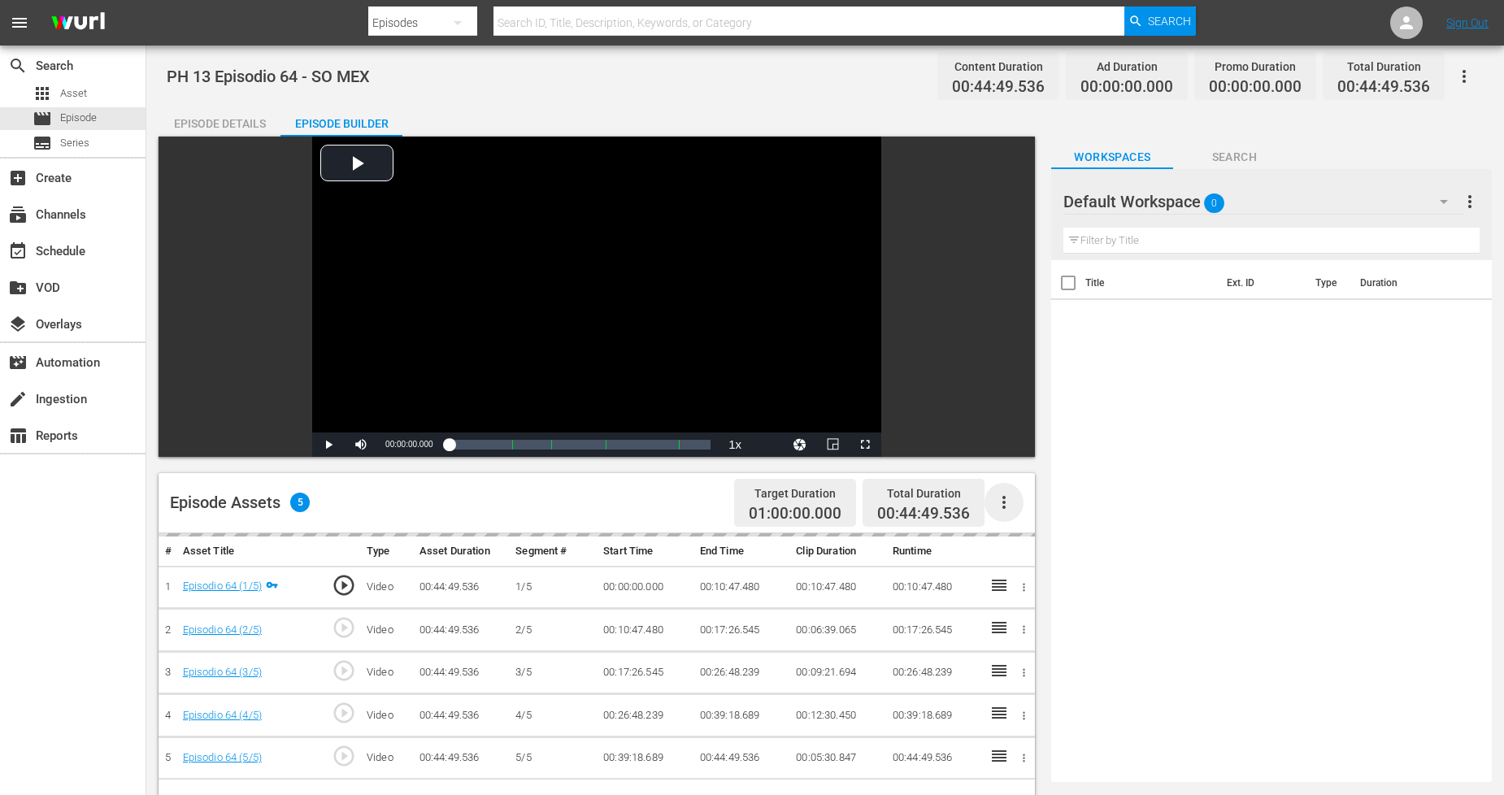
click at [1011, 496] on icon "button" at bounding box center [1004, 503] width 20 height 20
click at [1011, 498] on div "Fill with Ads" at bounding box center [1053, 508] width 111 height 39
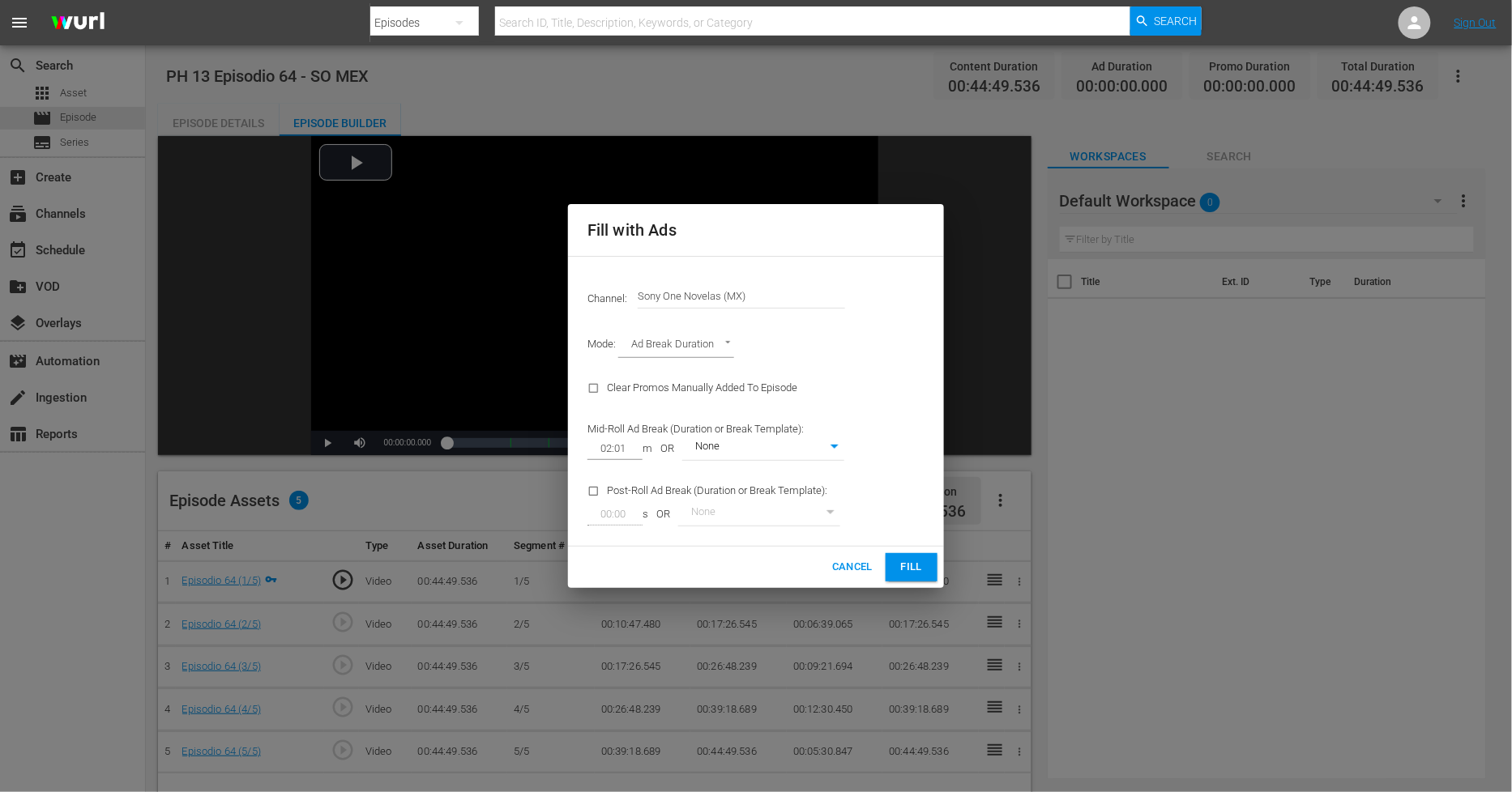
click at [912, 567] on span "Fill" at bounding box center [912, 567] width 26 height 19
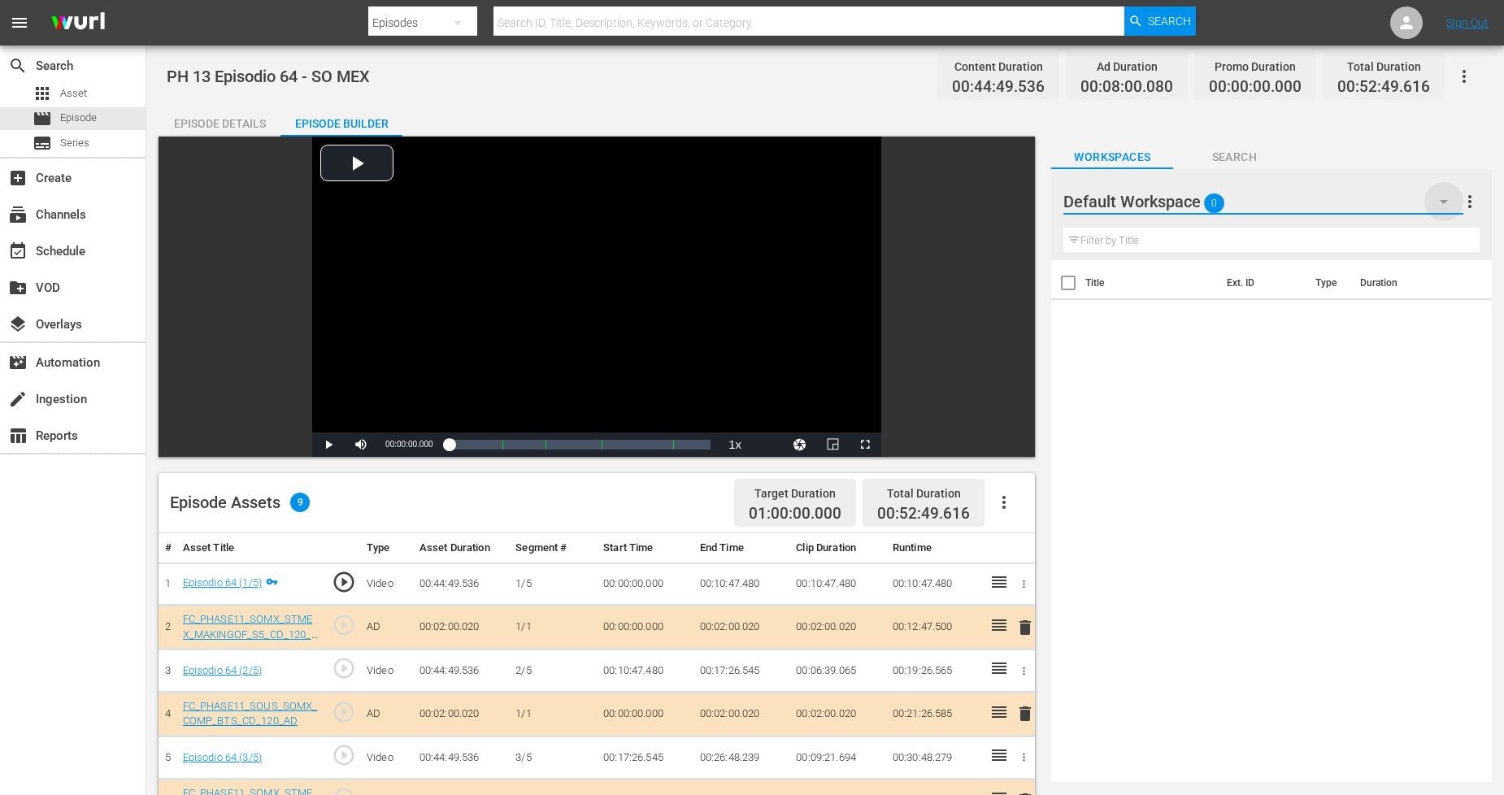
click at [1447, 192] on icon "button" at bounding box center [1444, 202] width 20 height 20
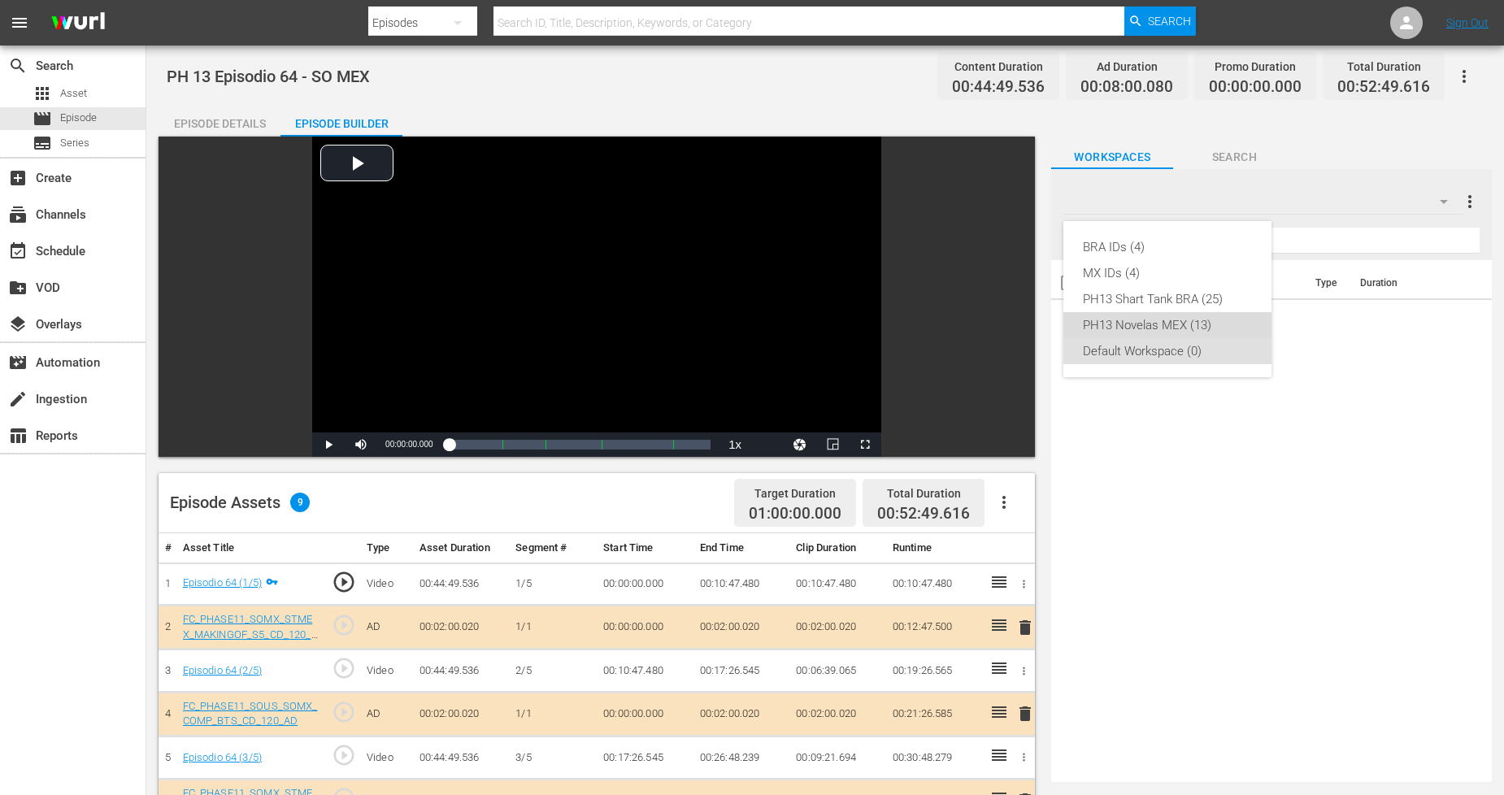
click at [1190, 315] on div "PH13 Novelas MEX (13)" at bounding box center [1167, 325] width 169 height 26
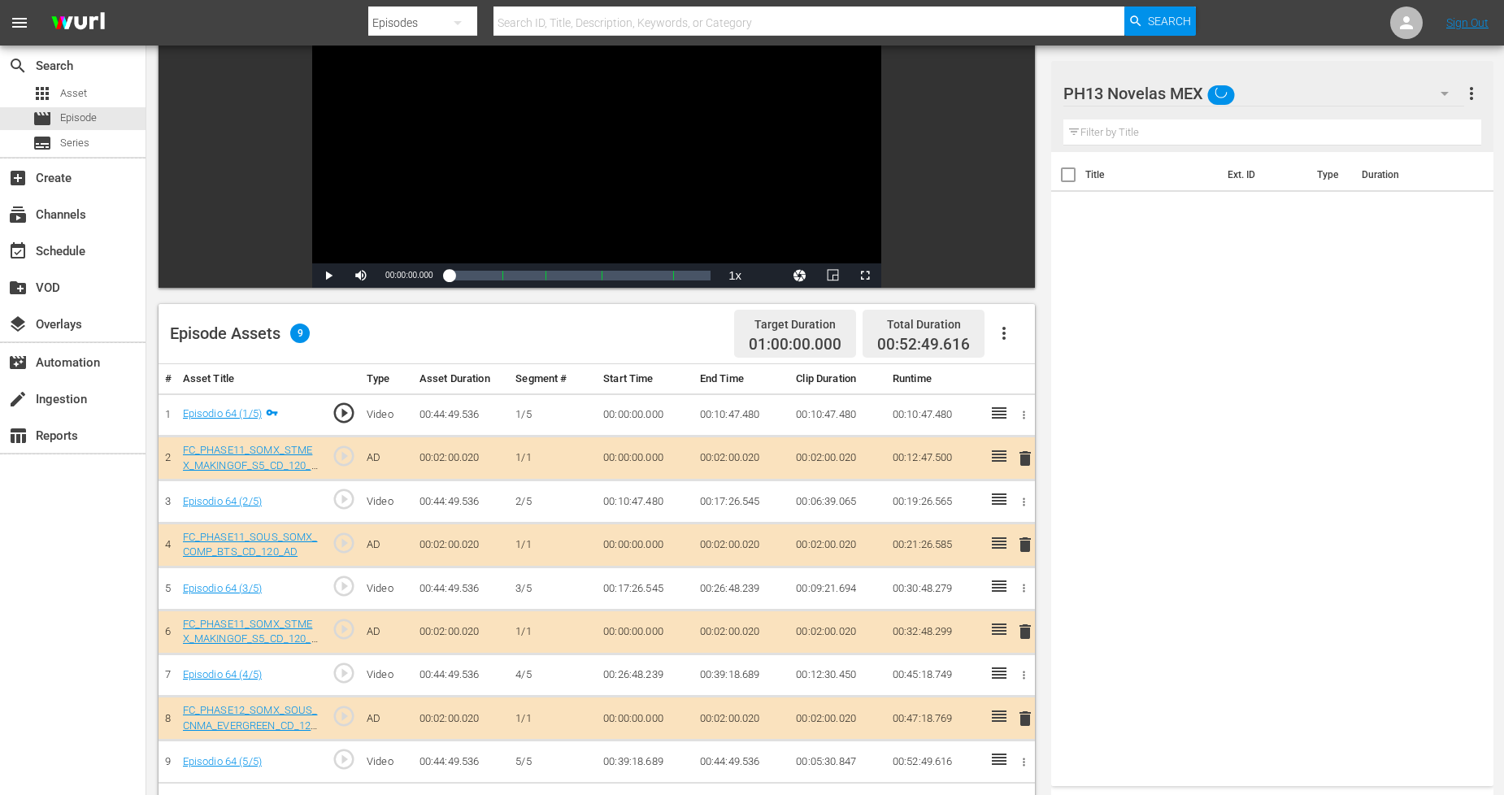
scroll to position [180, 0]
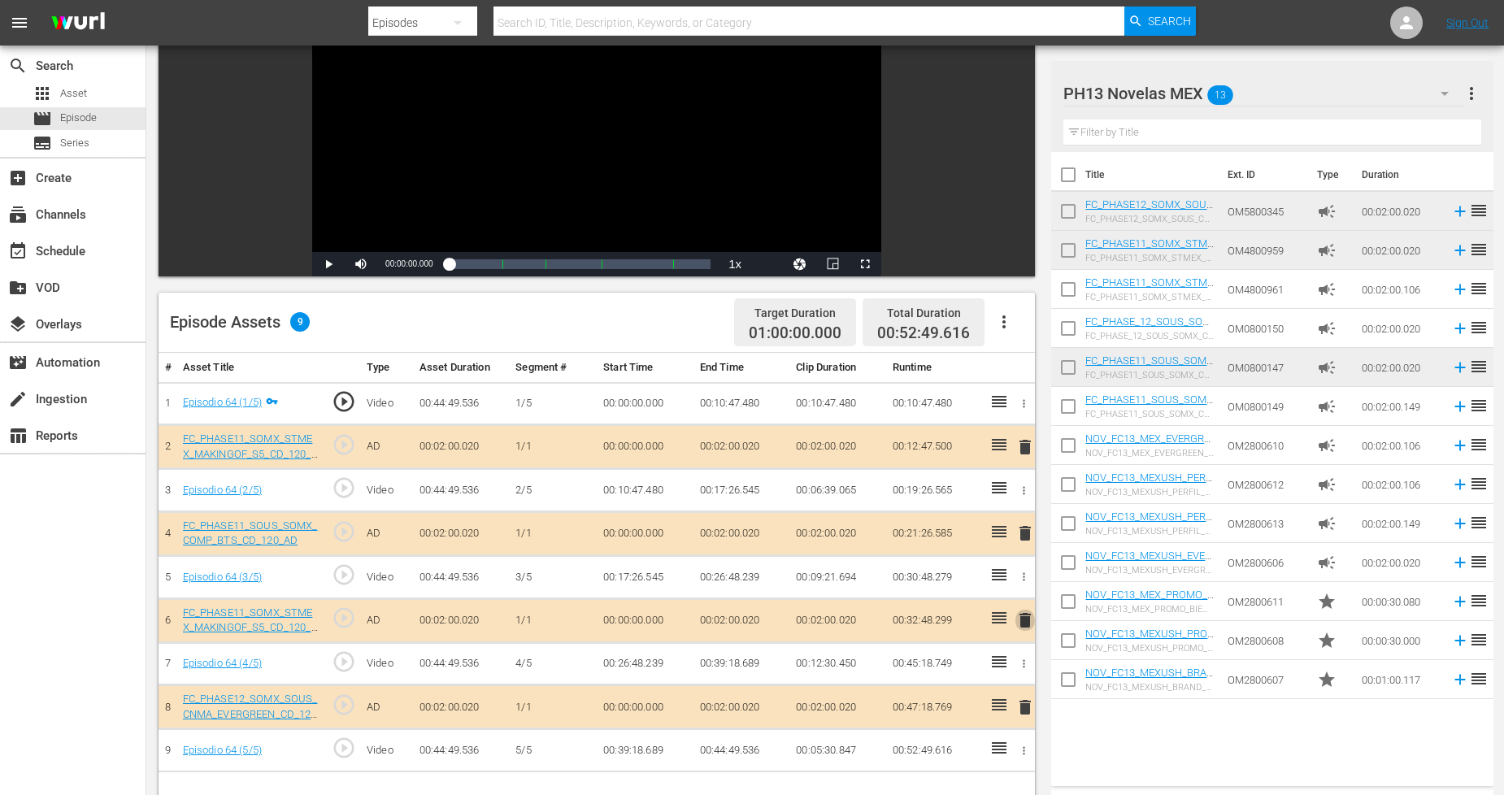
click at [1022, 626] on span "delete" at bounding box center [1025, 621] width 20 height 20
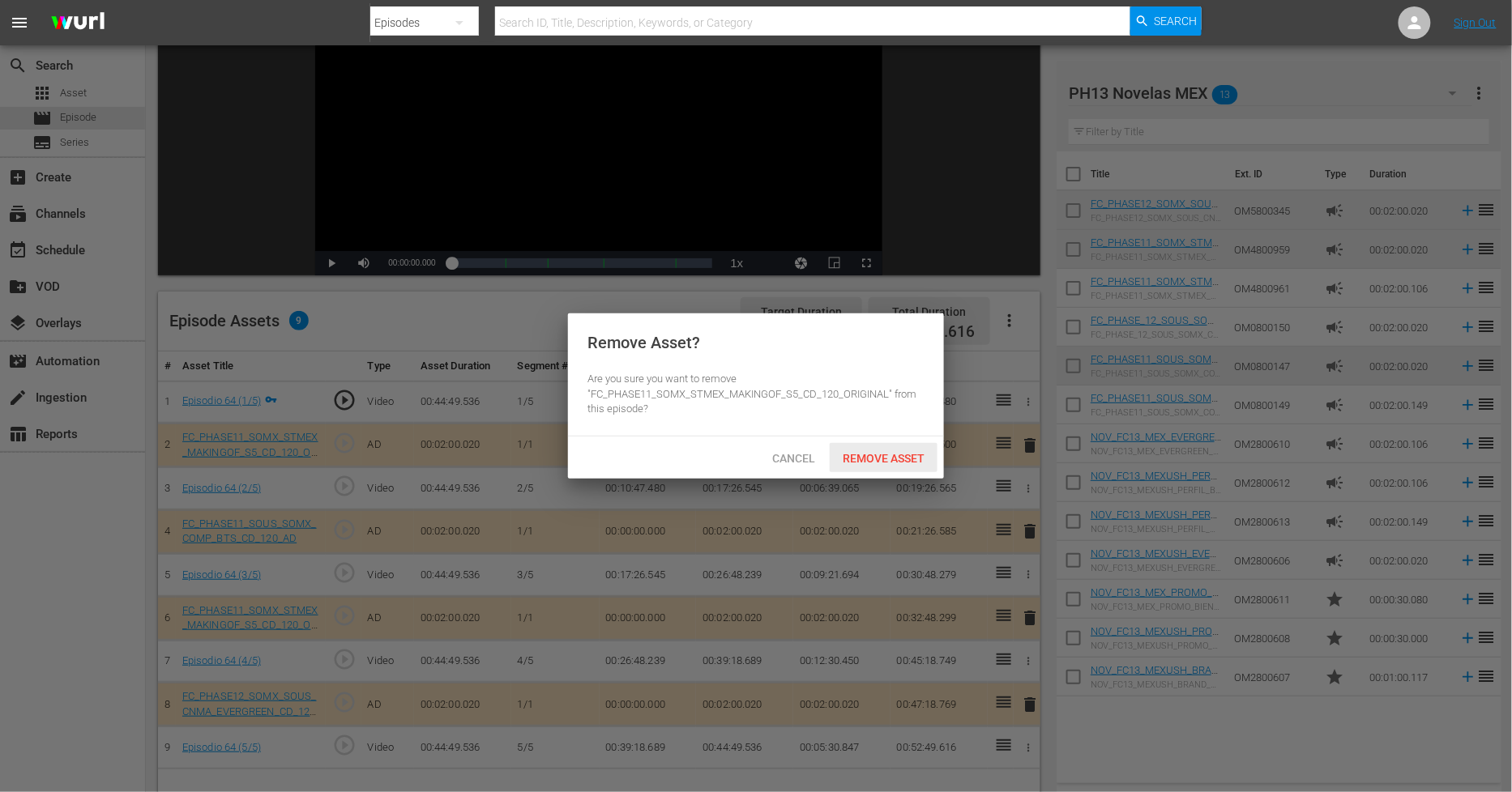
click at [871, 462] on span "Remove Asset" at bounding box center [884, 458] width 108 height 13
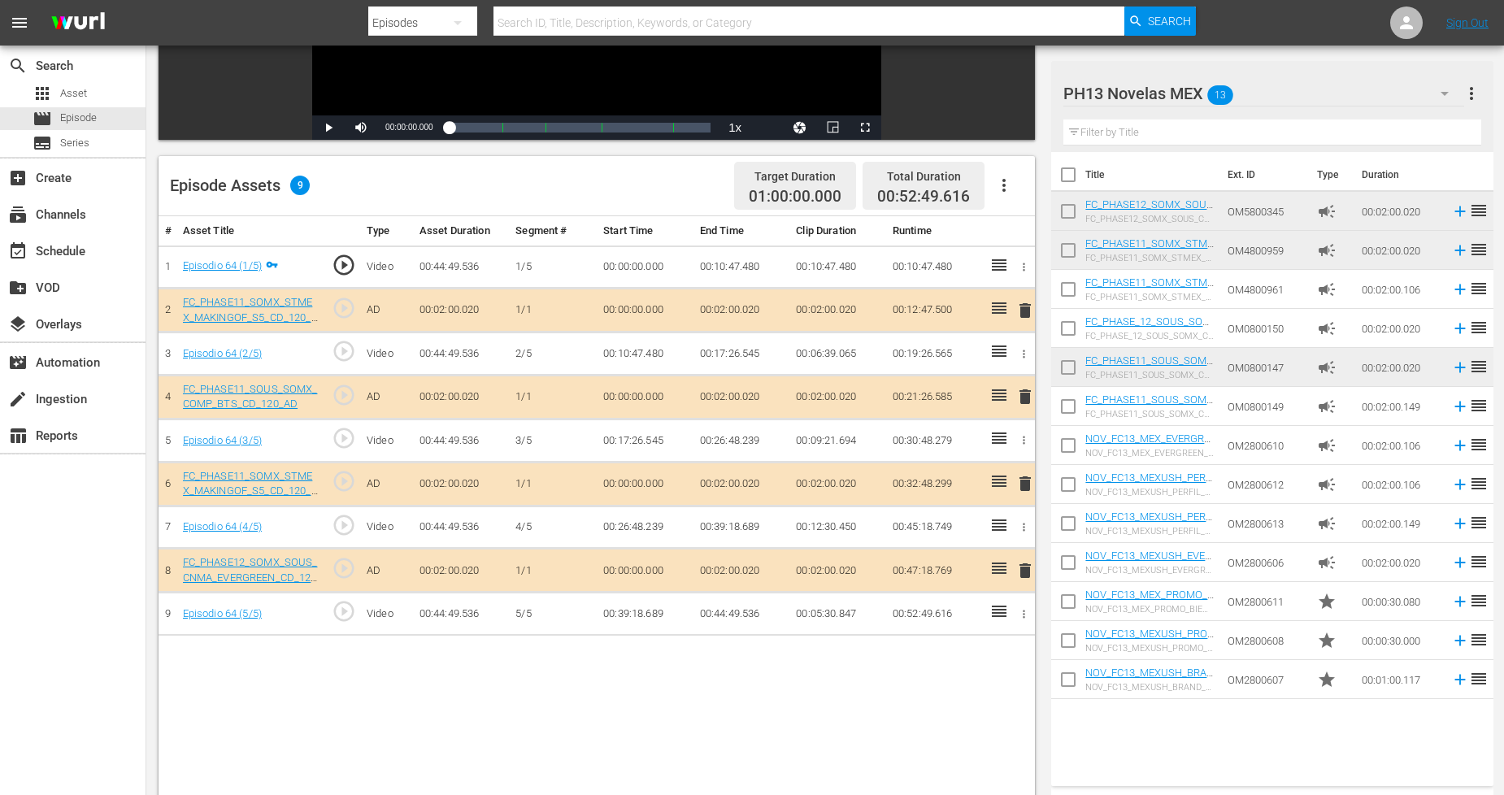
scroll to position [361, 0]
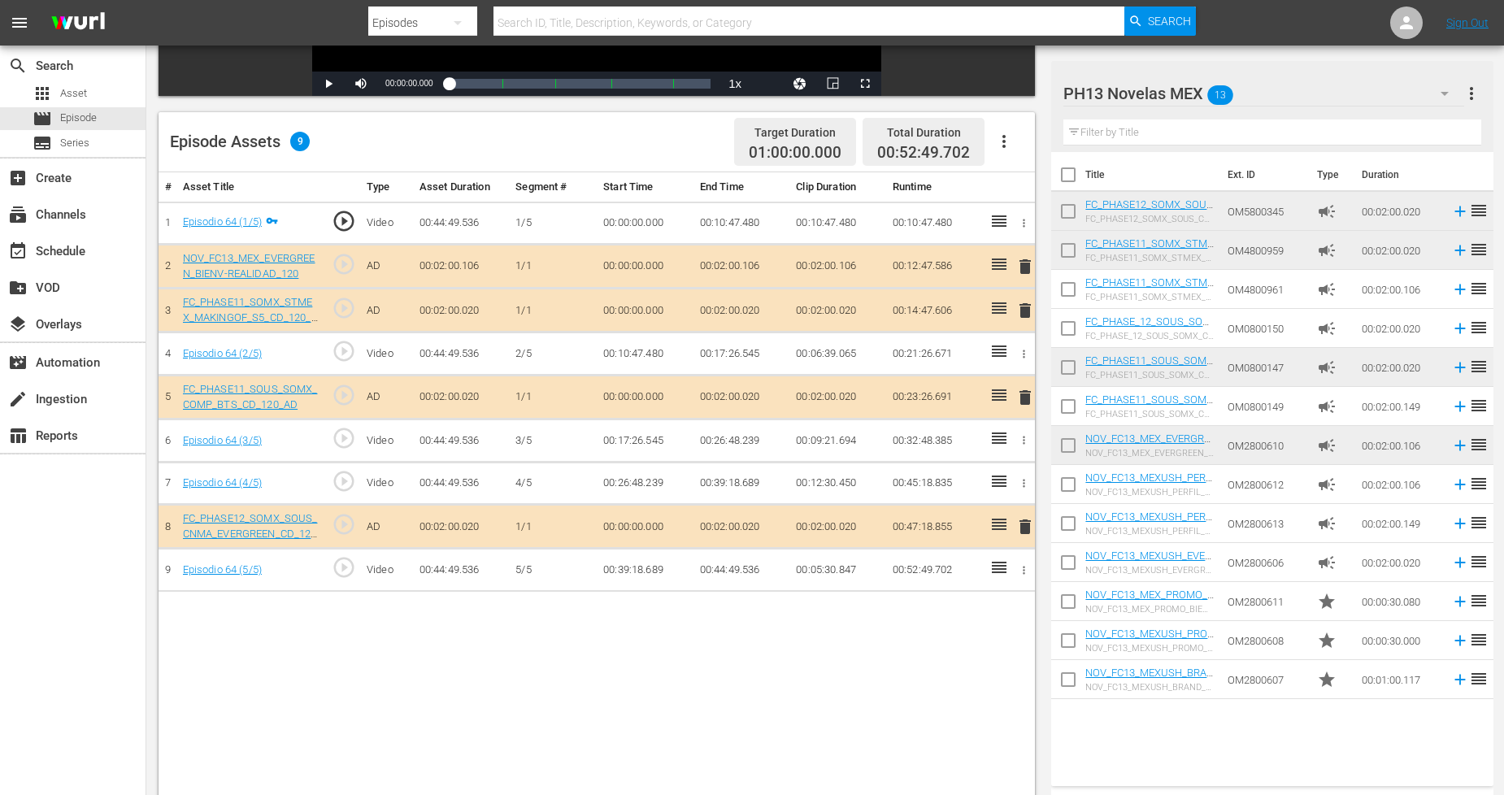
click at [1027, 311] on span "delete" at bounding box center [1025, 311] width 20 height 20
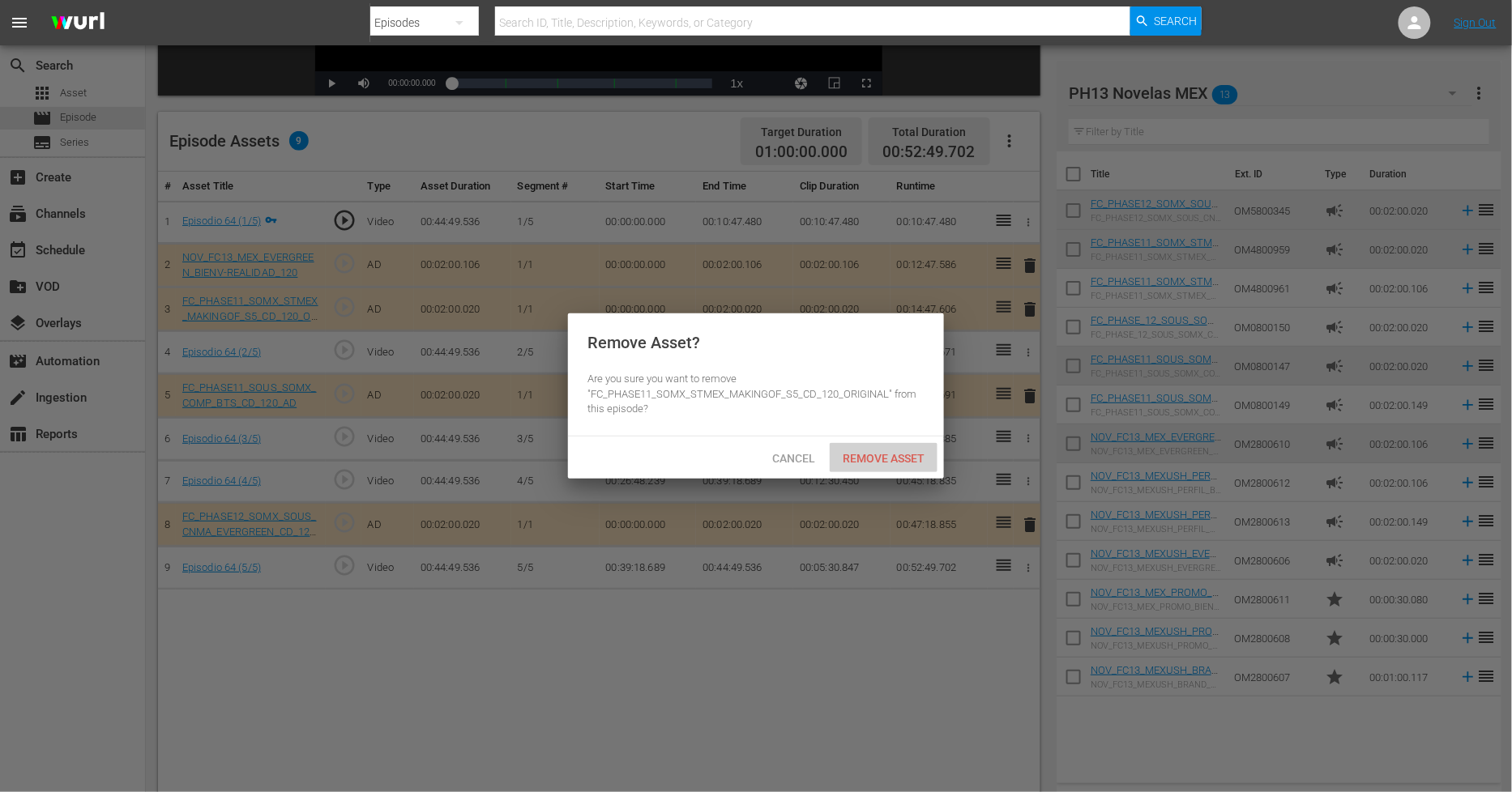
click at [898, 457] on span "Remove Asset" at bounding box center [884, 458] width 108 height 13
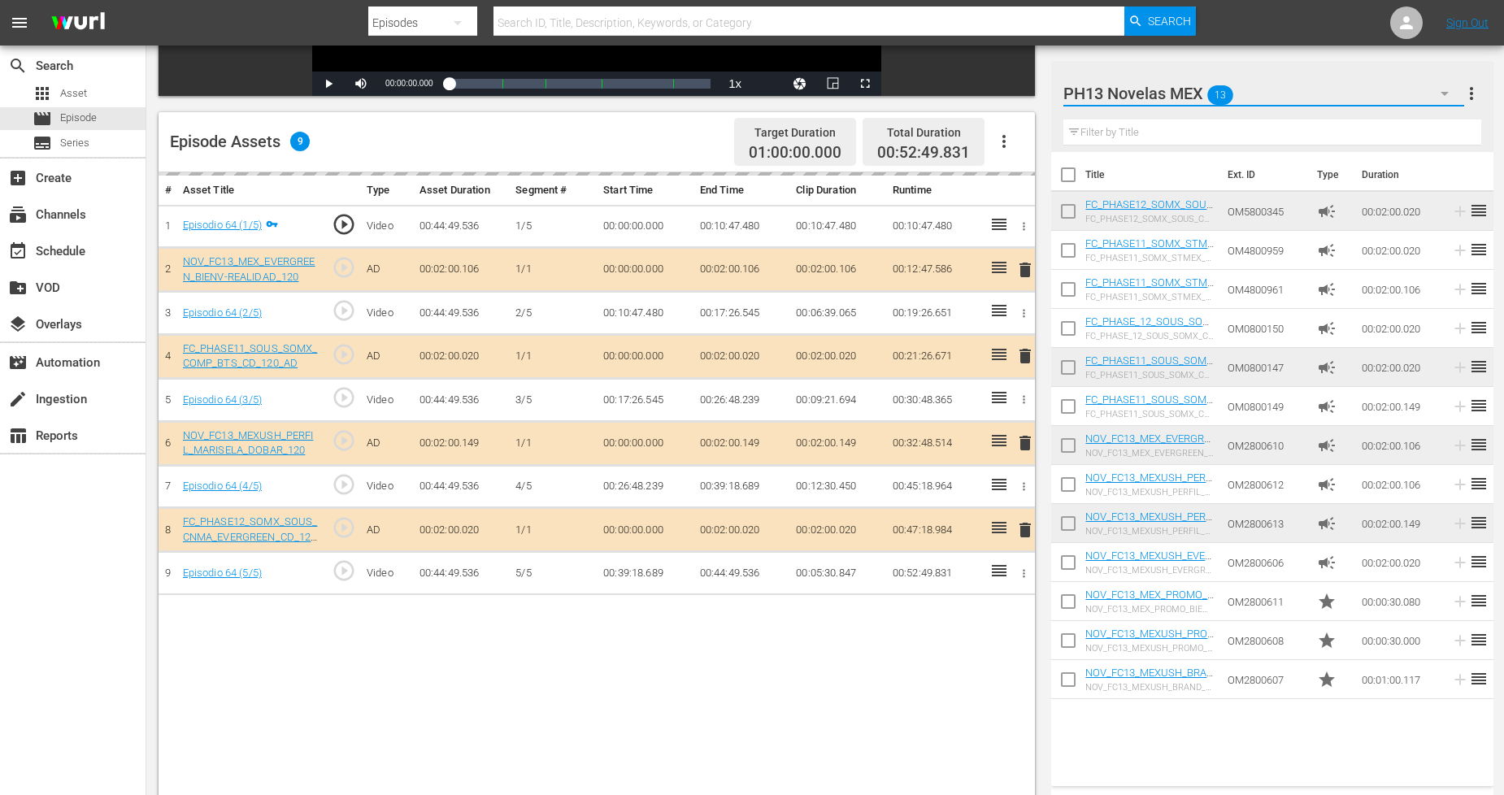
click at [1437, 87] on icon "button" at bounding box center [1445, 94] width 20 height 20
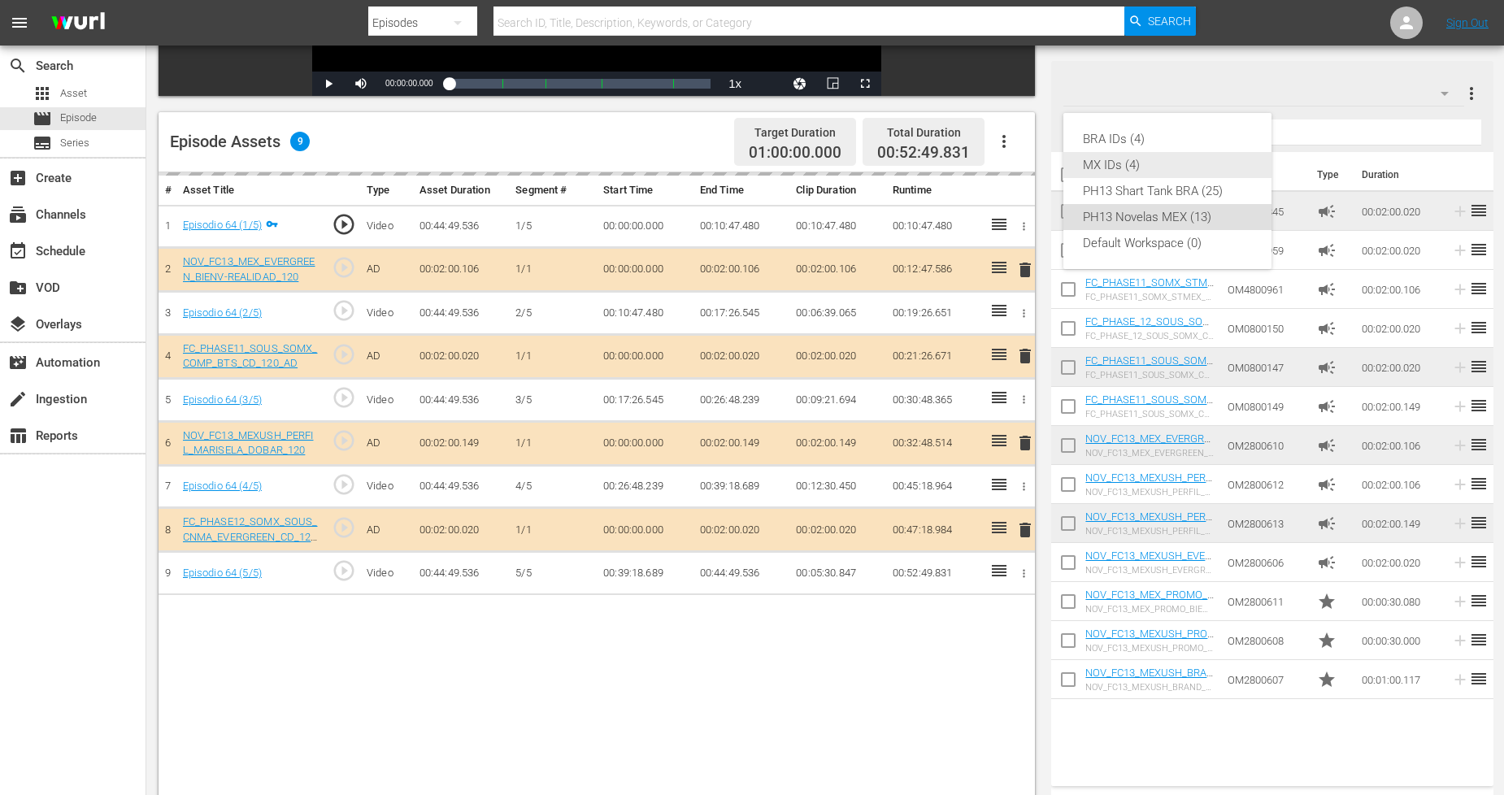
click at [1176, 173] on div "MX IDs (4)" at bounding box center [1167, 165] width 169 height 26
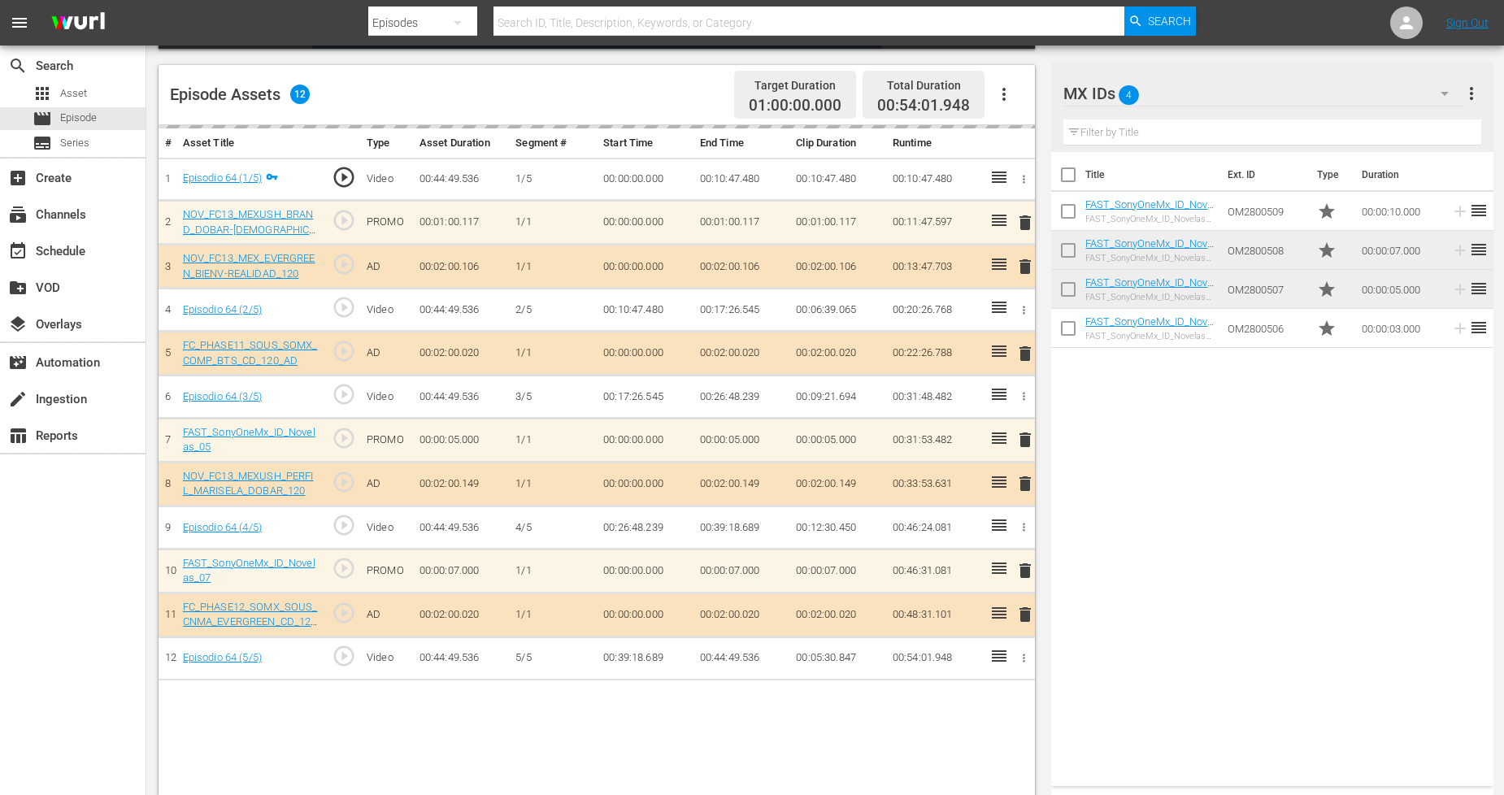
scroll to position [423, 0]
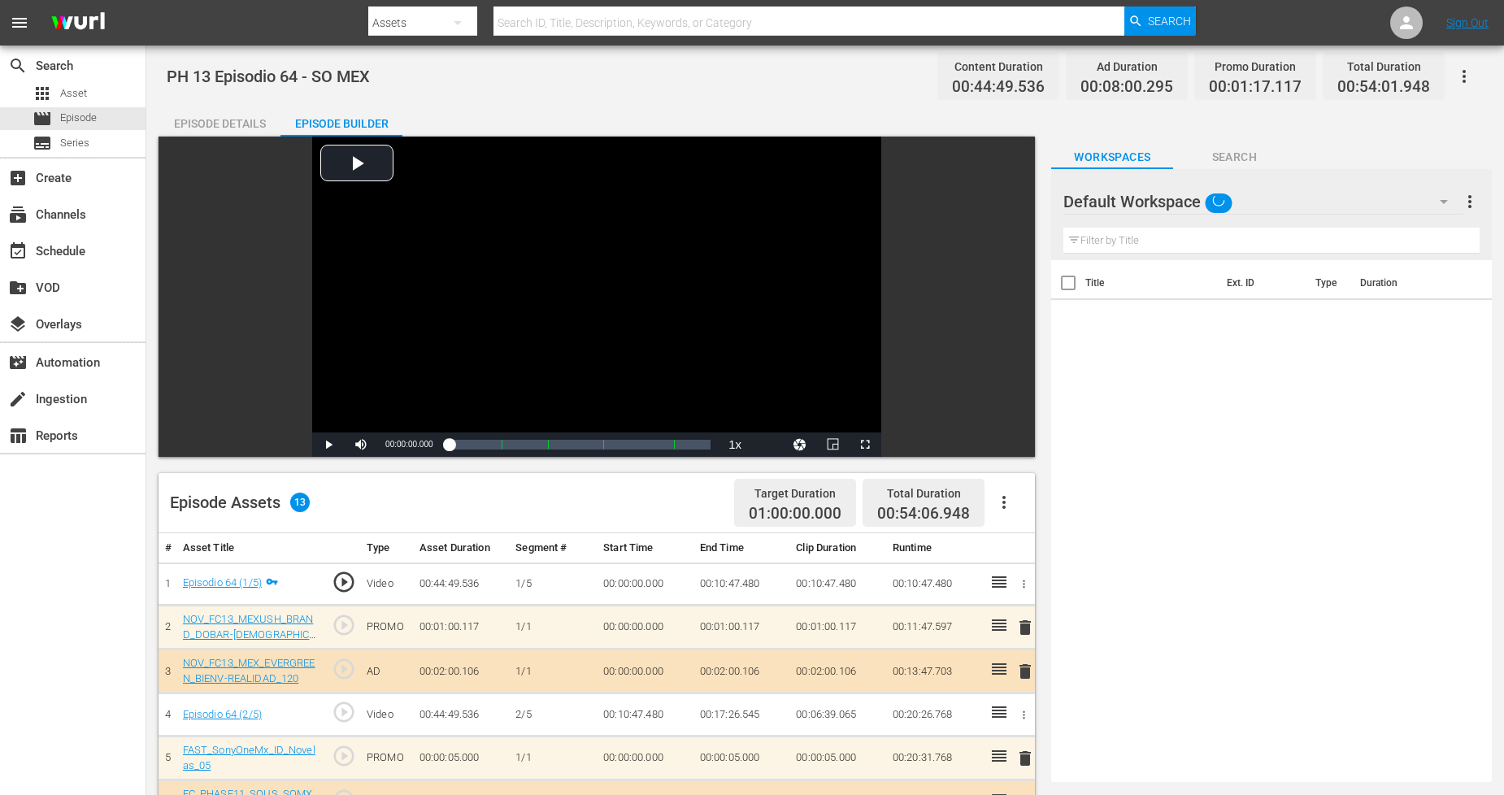
click at [1424, 197] on button "button" at bounding box center [1443, 201] width 39 height 39
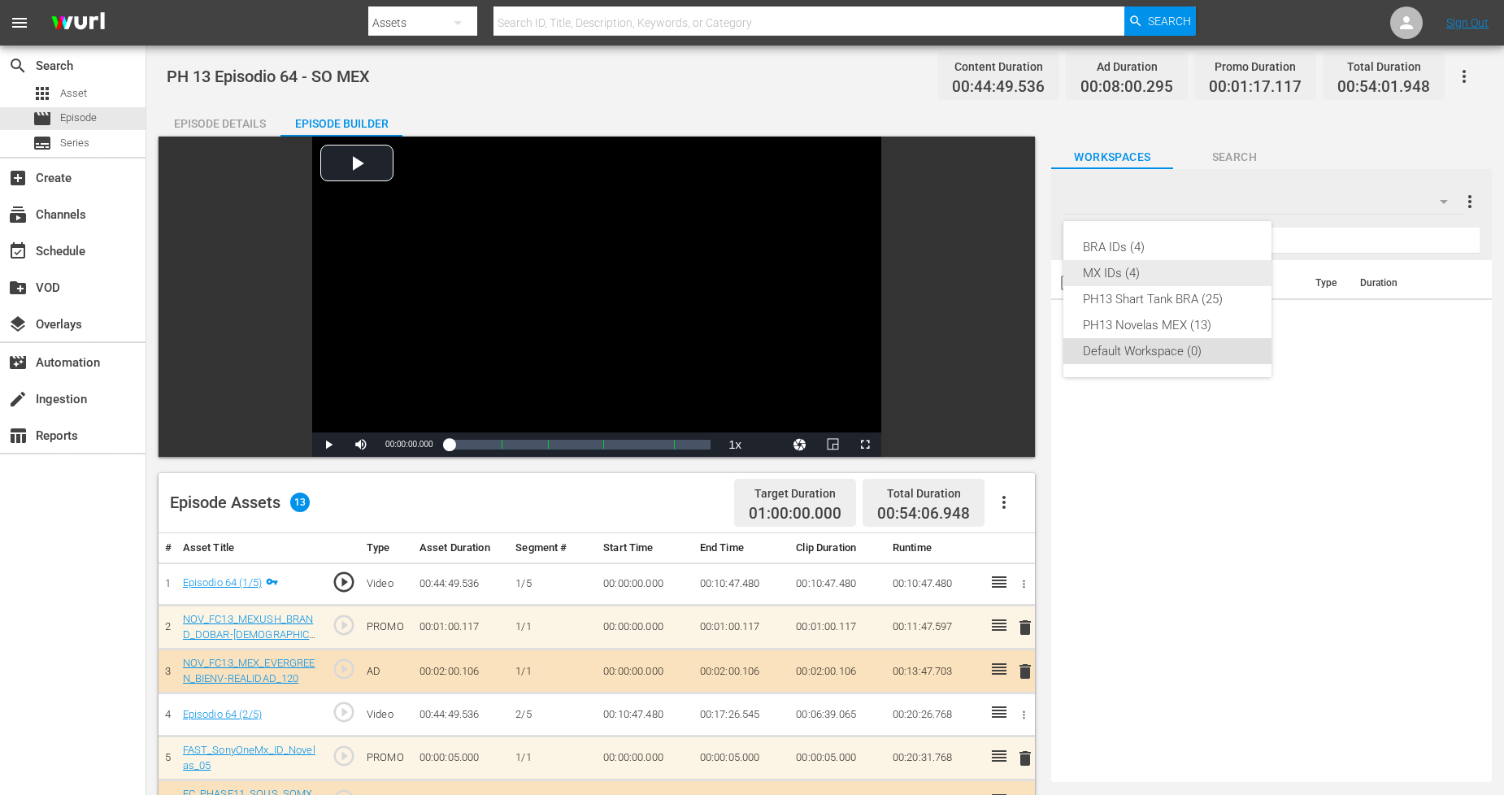
click at [1107, 277] on div "MX IDs (4)" at bounding box center [1167, 273] width 169 height 26
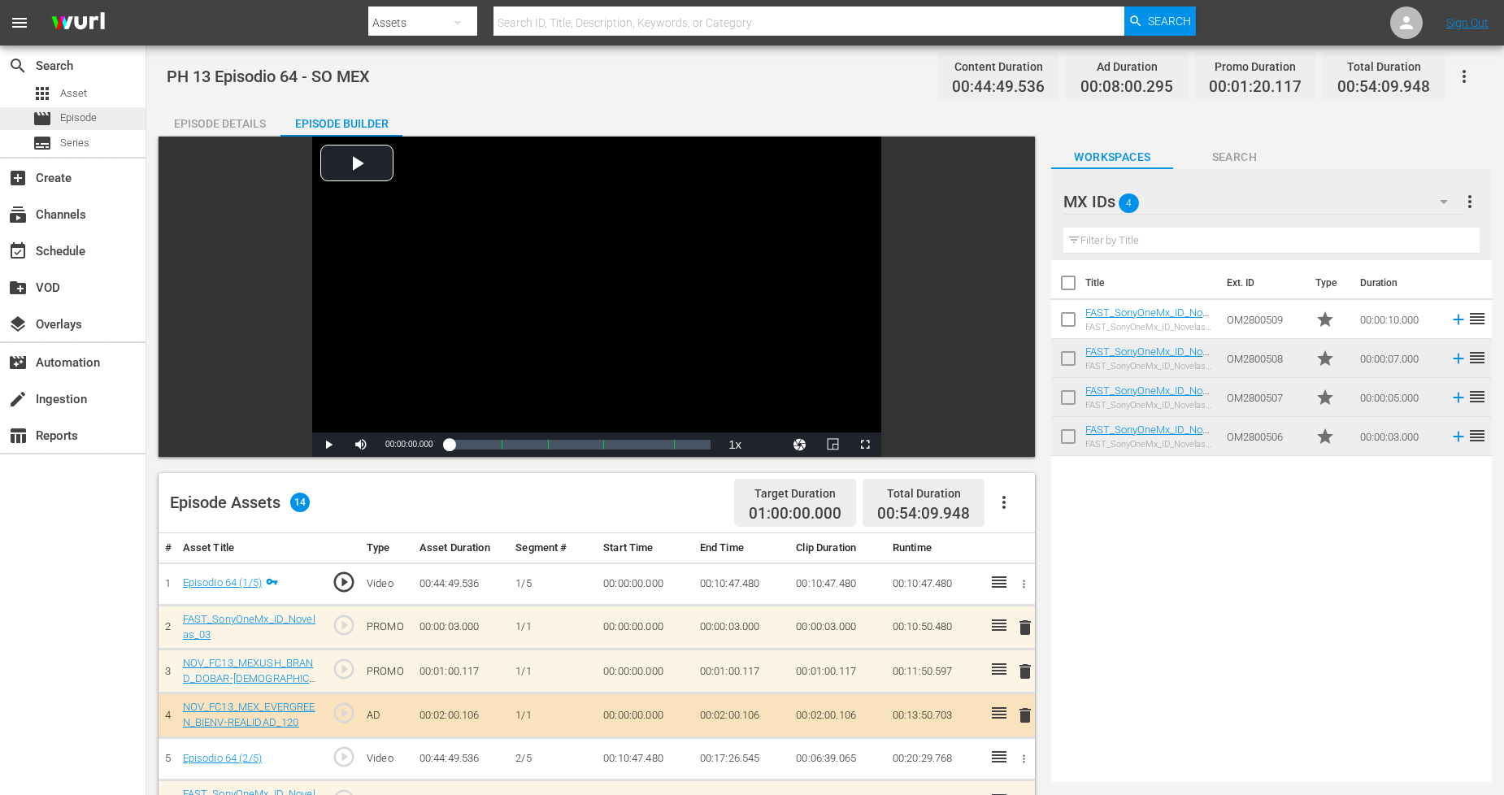
click at [119, 116] on div "movie Episode" at bounding box center [73, 118] width 146 height 23
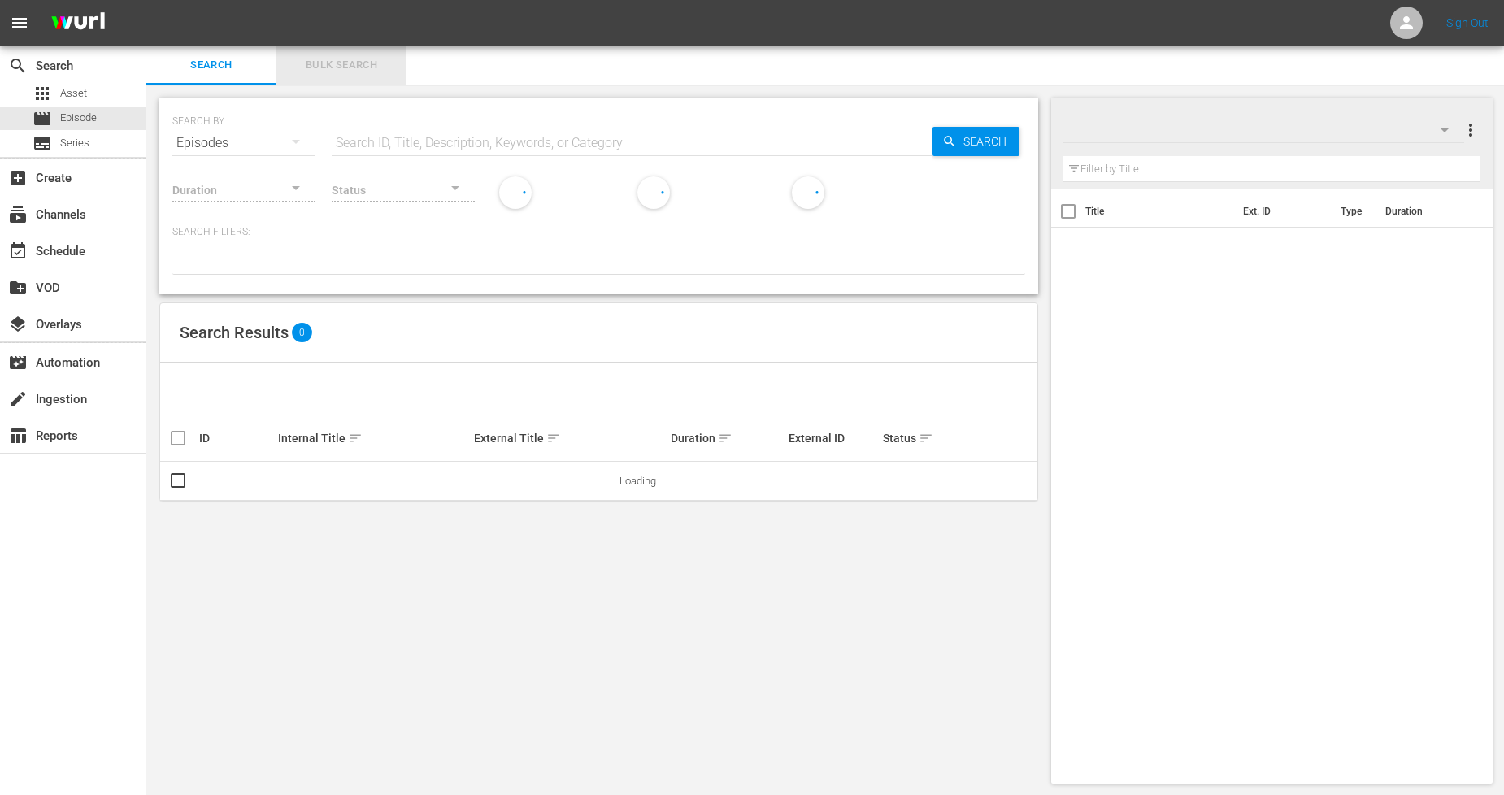
click at [350, 57] on span "Bulk Search" at bounding box center [341, 65] width 111 height 19
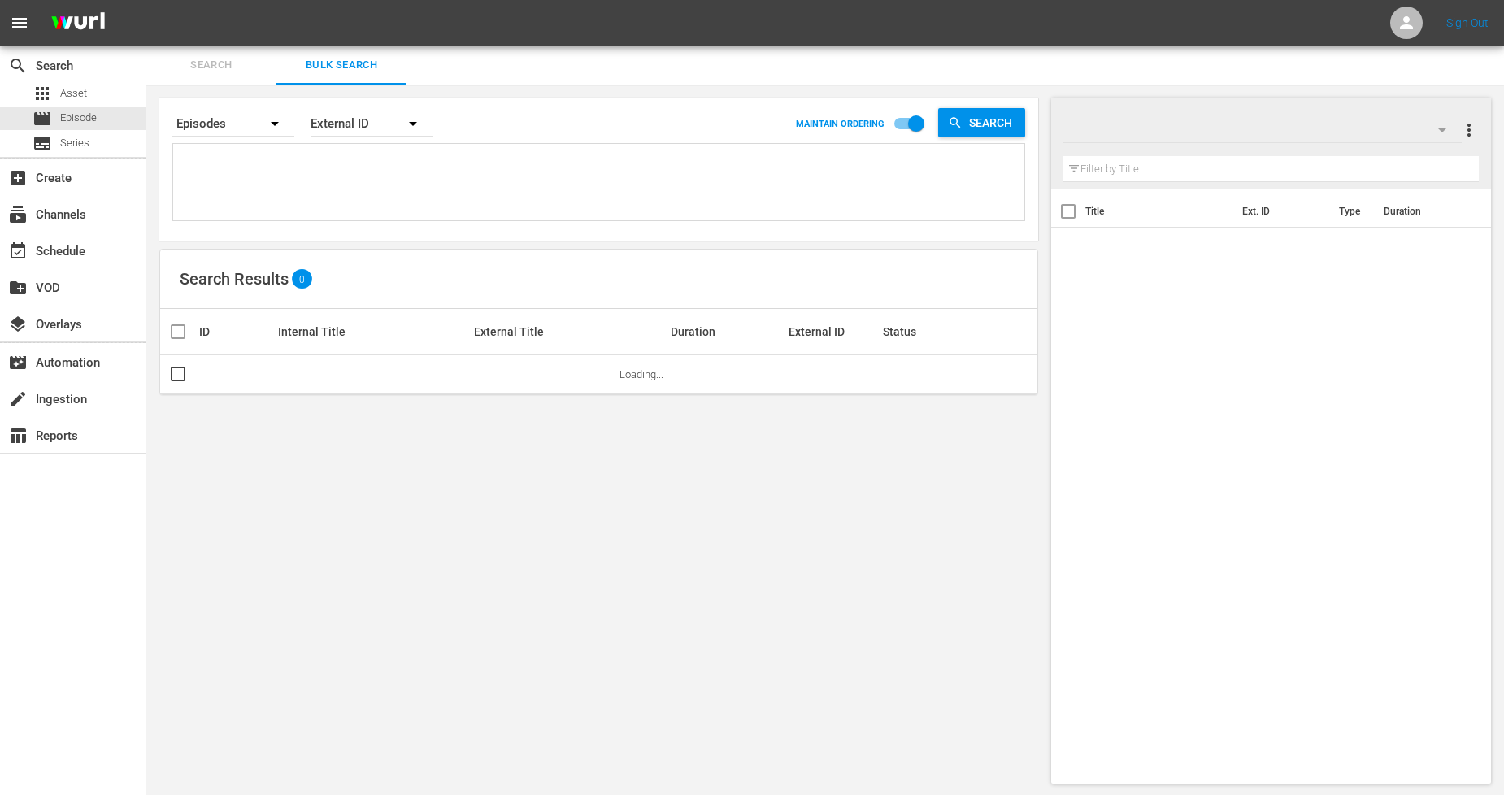
click at [370, 185] on textarea at bounding box center [600, 185] width 847 height 74
paste textarea "1124960_U5000826_LAT"
type textarea "1124960_U5000826_LAT"
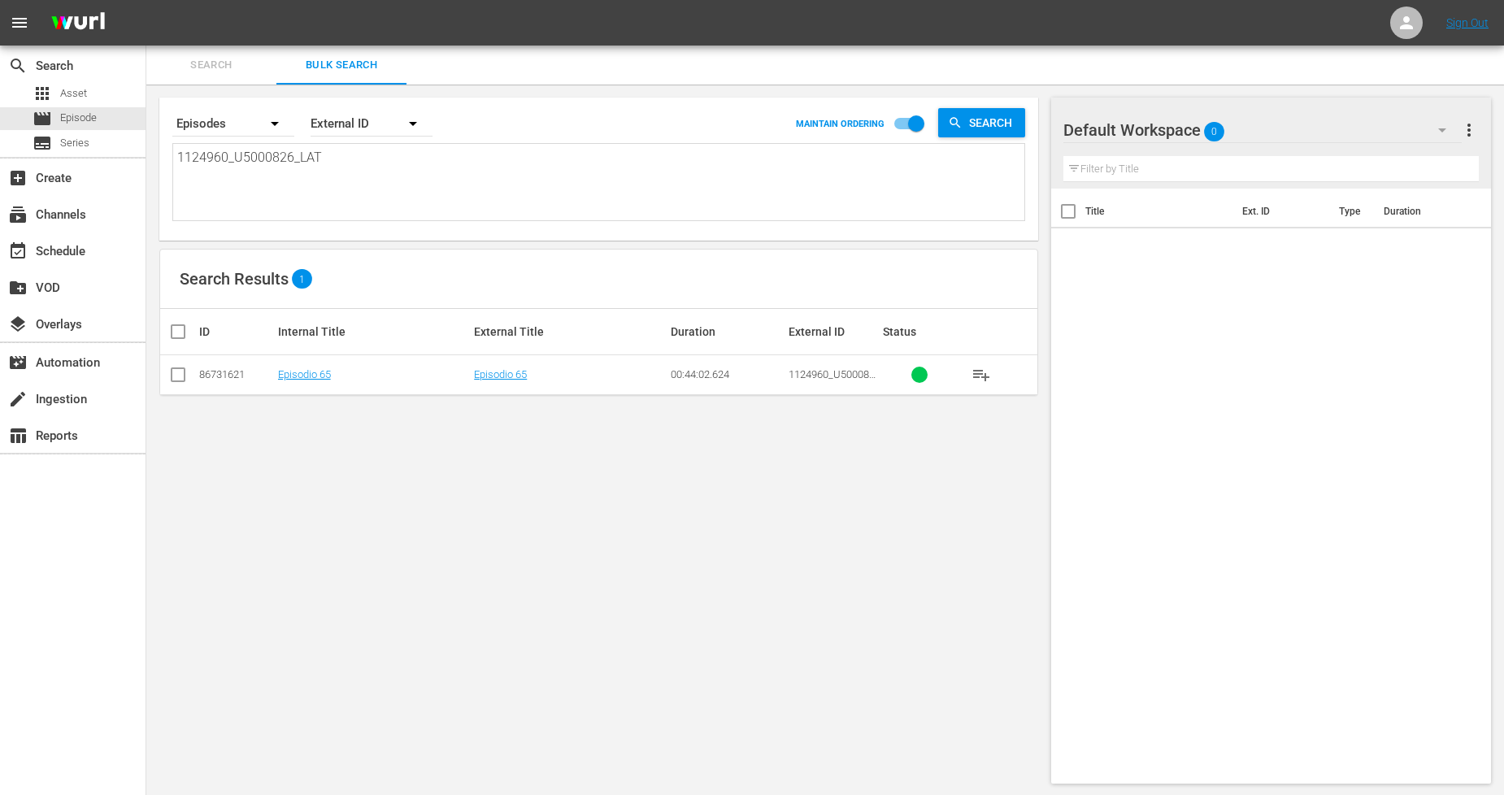
type textarea "1124960_U5000826_LAT"
click at [180, 374] on input "checkbox" at bounding box center [178, 378] width 20 height 20
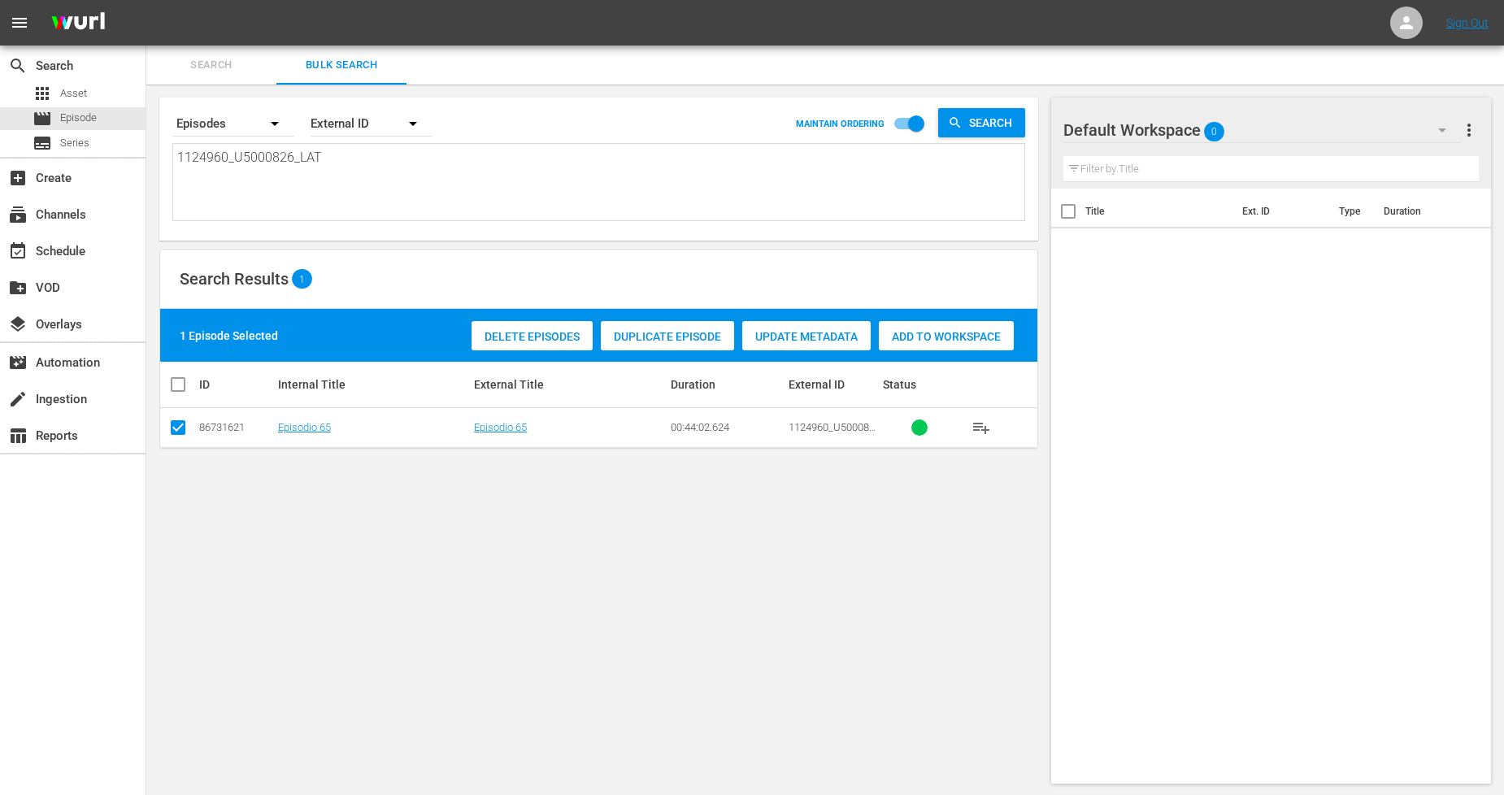
click at [648, 333] on span "Duplicate Episode" at bounding box center [667, 336] width 133 height 13
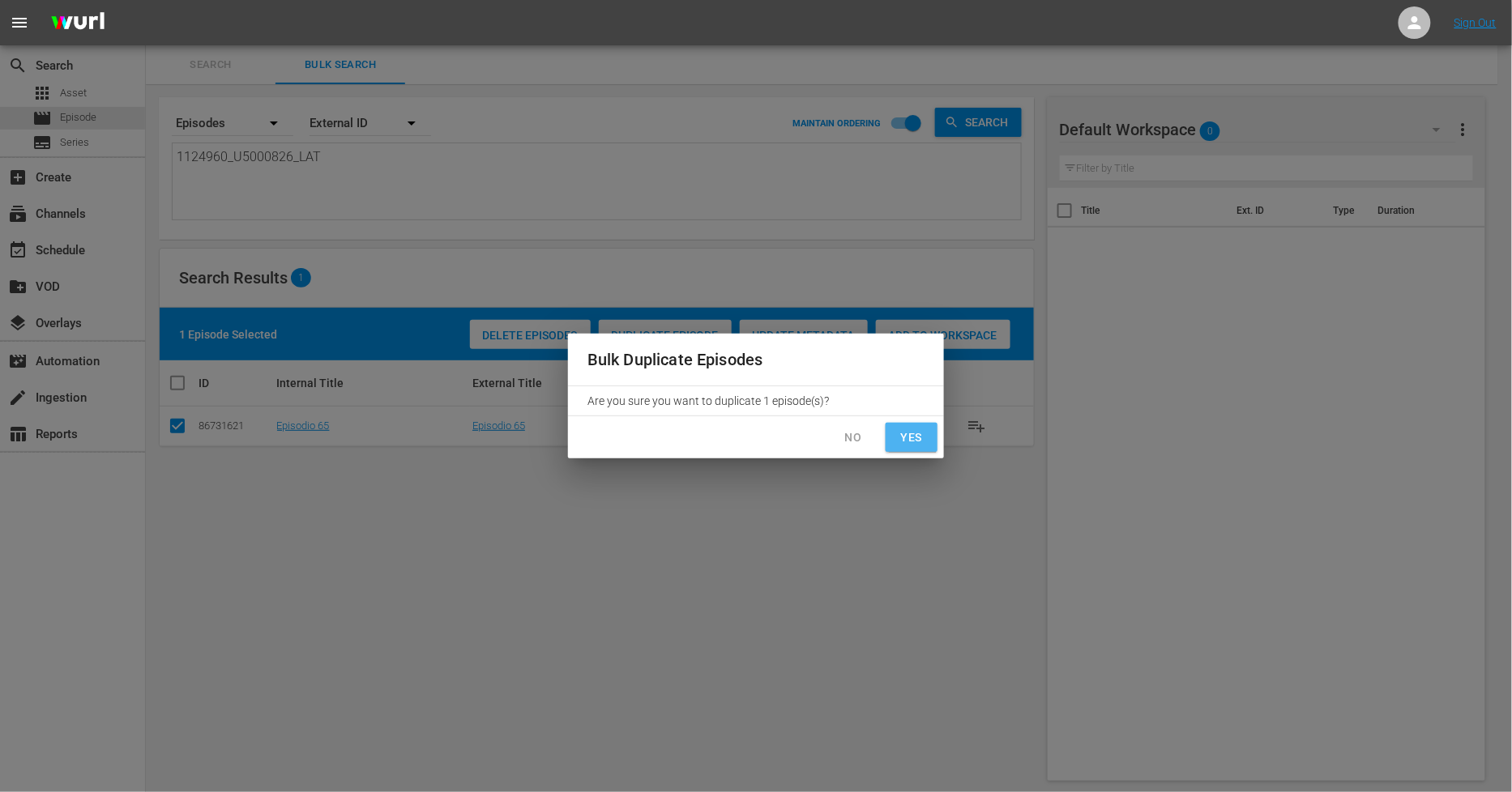
click at [912, 435] on span "Yes" at bounding box center [912, 437] width 26 height 20
checkbox input "false"
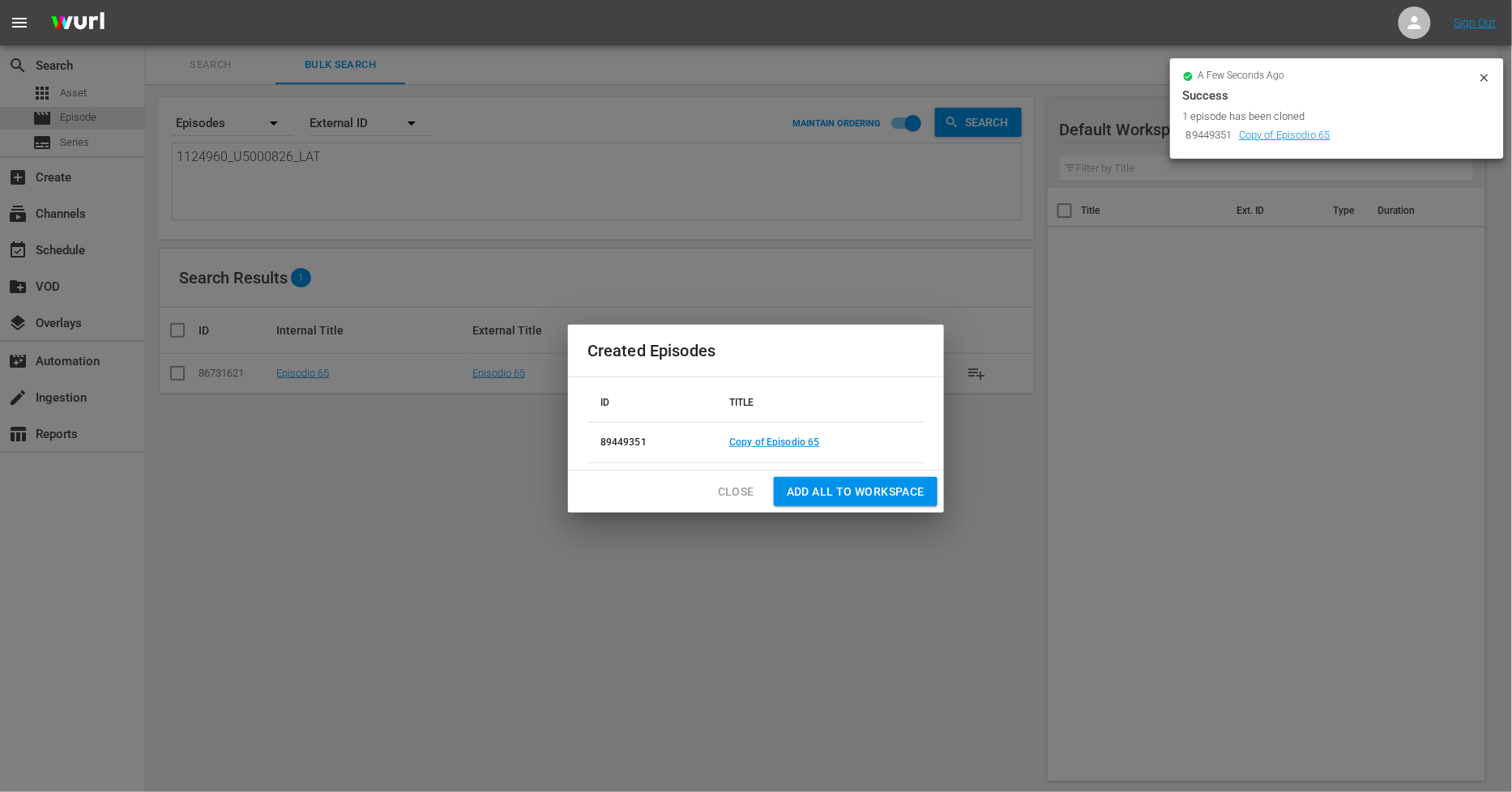
click at [748, 487] on span "Close" at bounding box center [736, 492] width 37 height 20
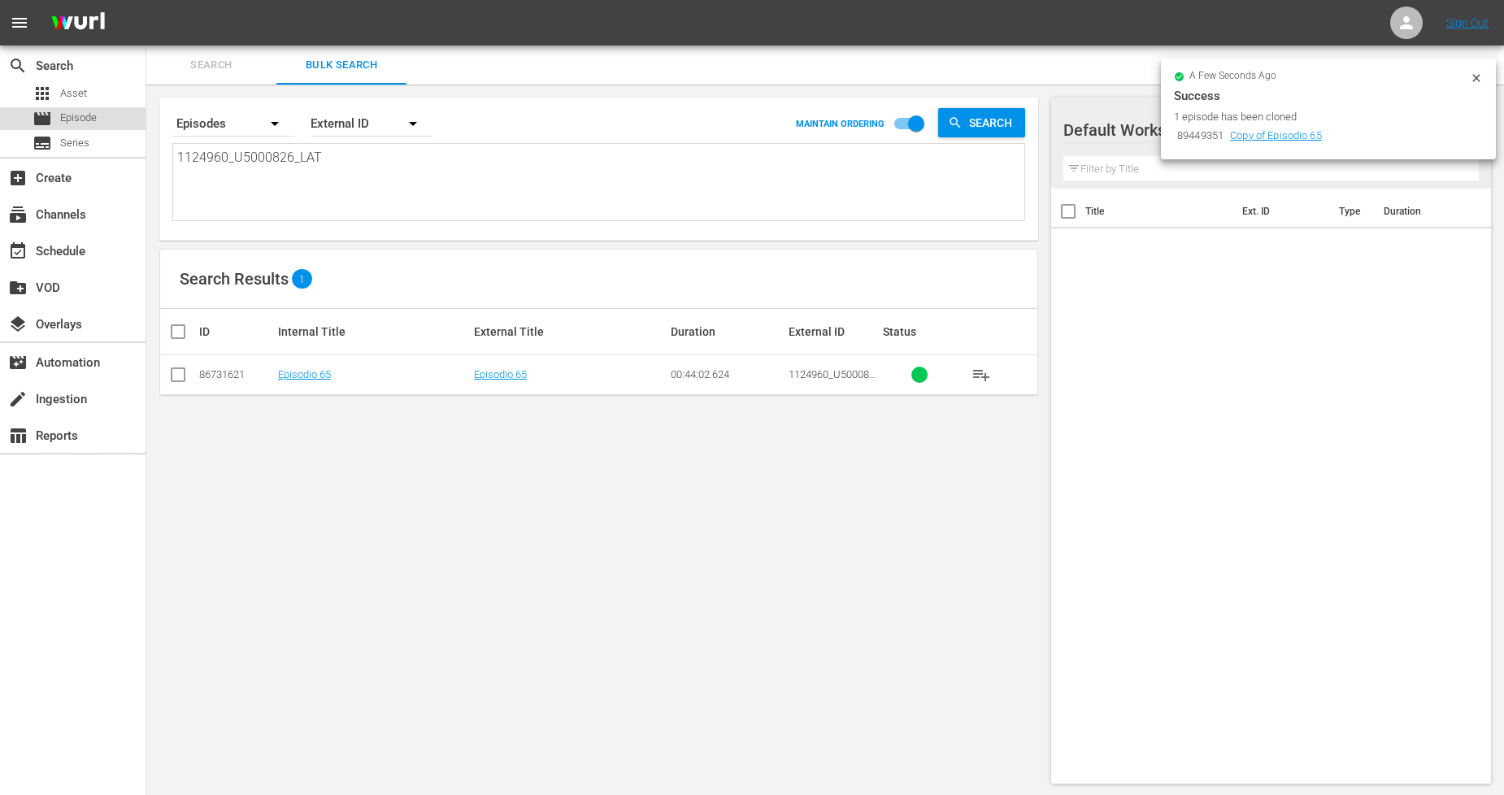
click at [122, 122] on div "movie Episode" at bounding box center [73, 118] width 146 height 23
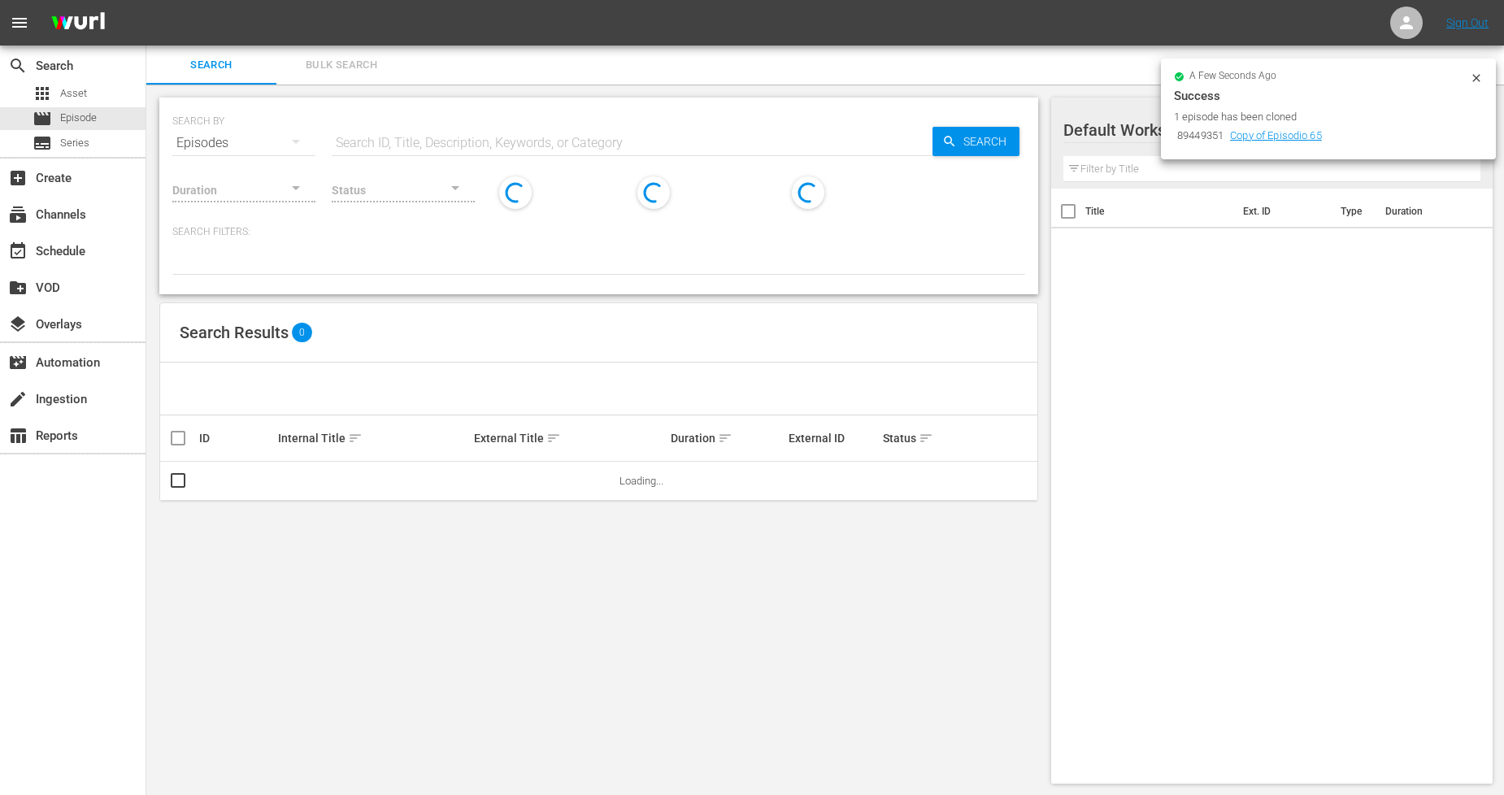
click at [367, 76] on button "Bulk Search" at bounding box center [341, 65] width 130 height 39
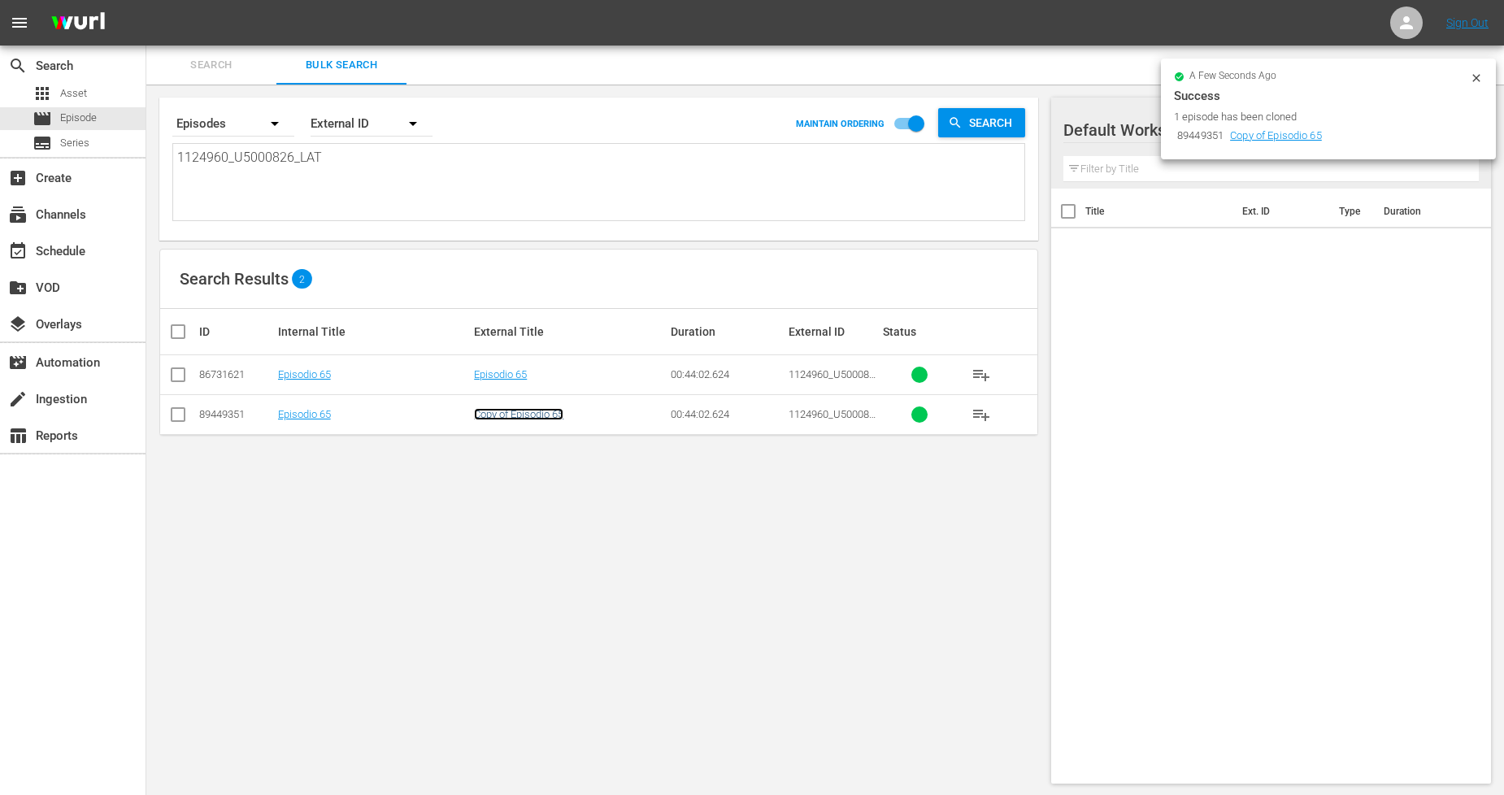
click at [530, 415] on link "Copy of Episodio 65" at bounding box center [518, 414] width 89 height 12
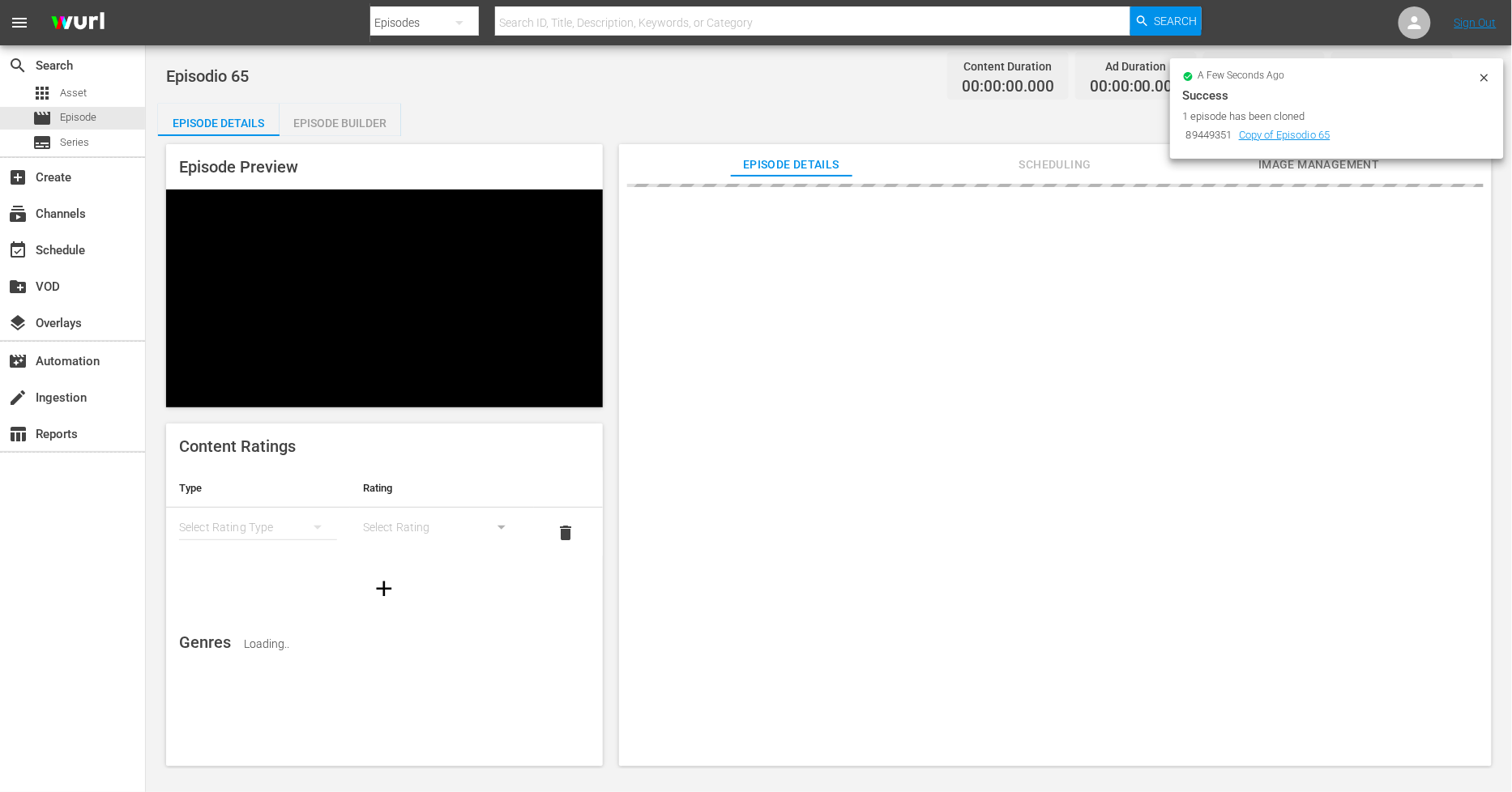
click at [1485, 77] on icon at bounding box center [1483, 77] width 7 height 7
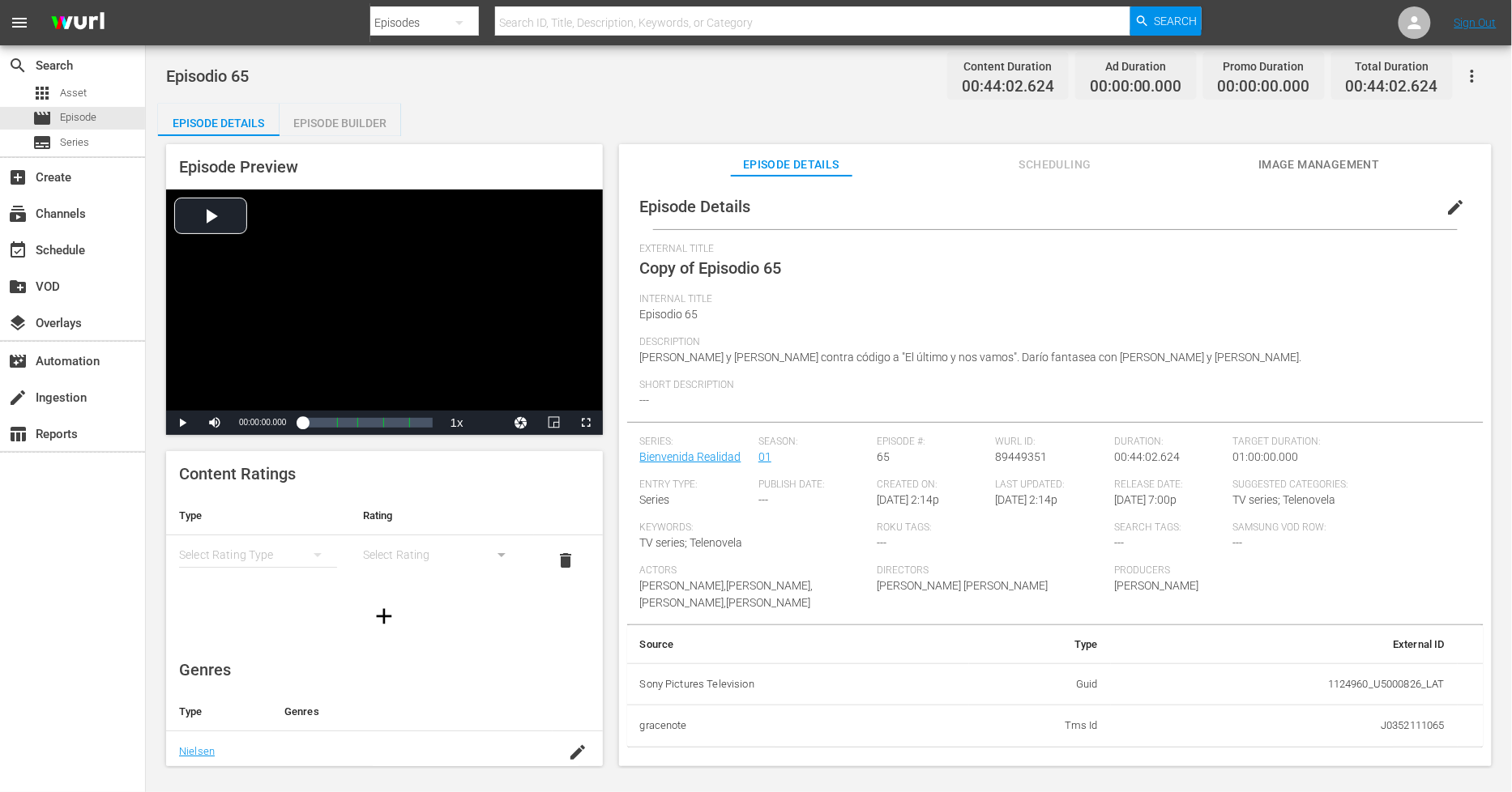
click at [1459, 206] on button "edit" at bounding box center [1455, 207] width 39 height 39
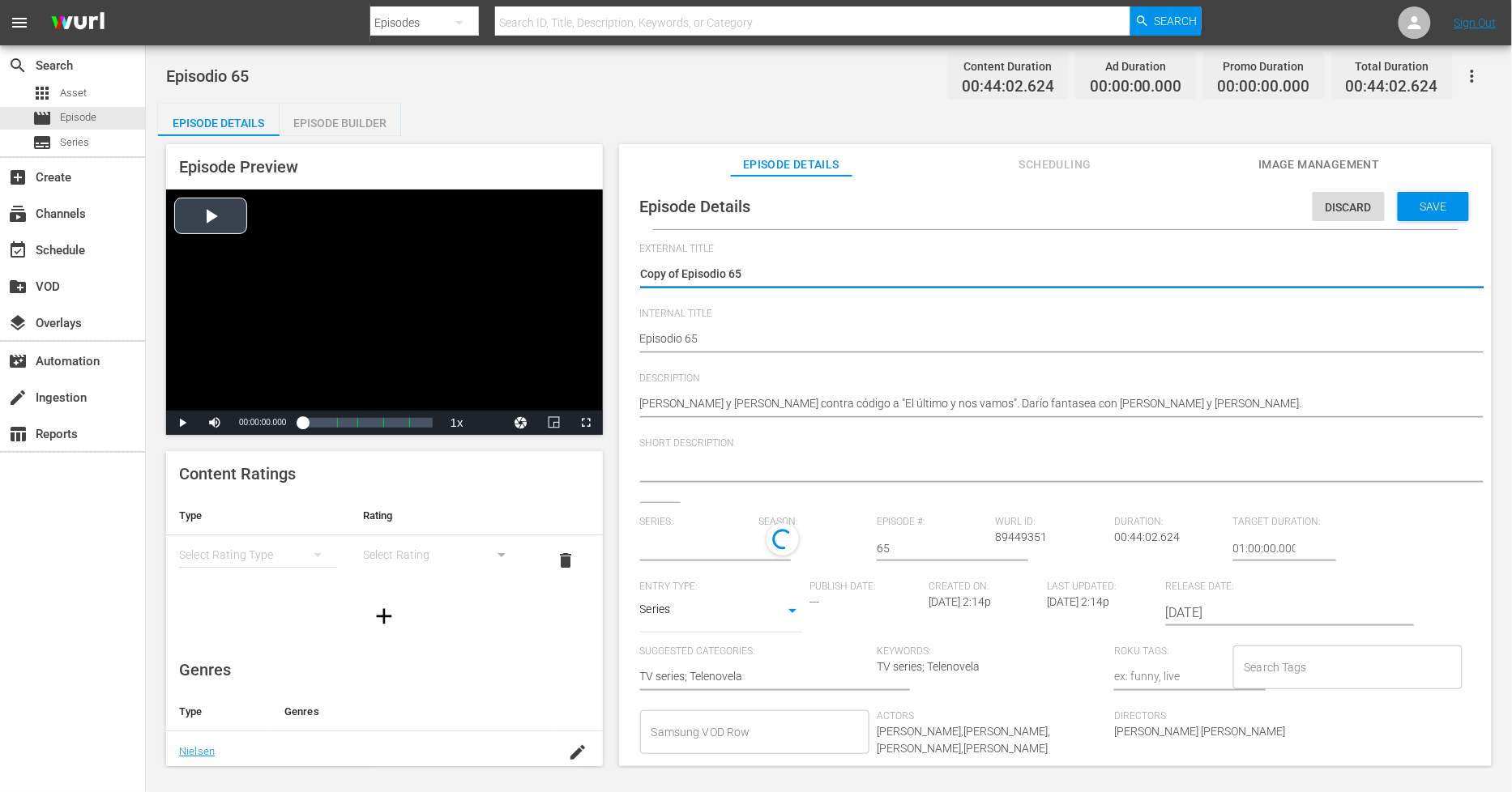
drag, startPoint x: 684, startPoint y: 268, endPoint x: 420, endPoint y: 268, distance: 264.0
click at [433, 268] on div "Episode Preview Video Player is loading. Play Video Play Mute Current Time 00:0…" at bounding box center [829, 458] width 1342 height 644
type textarea "Episodio 65"
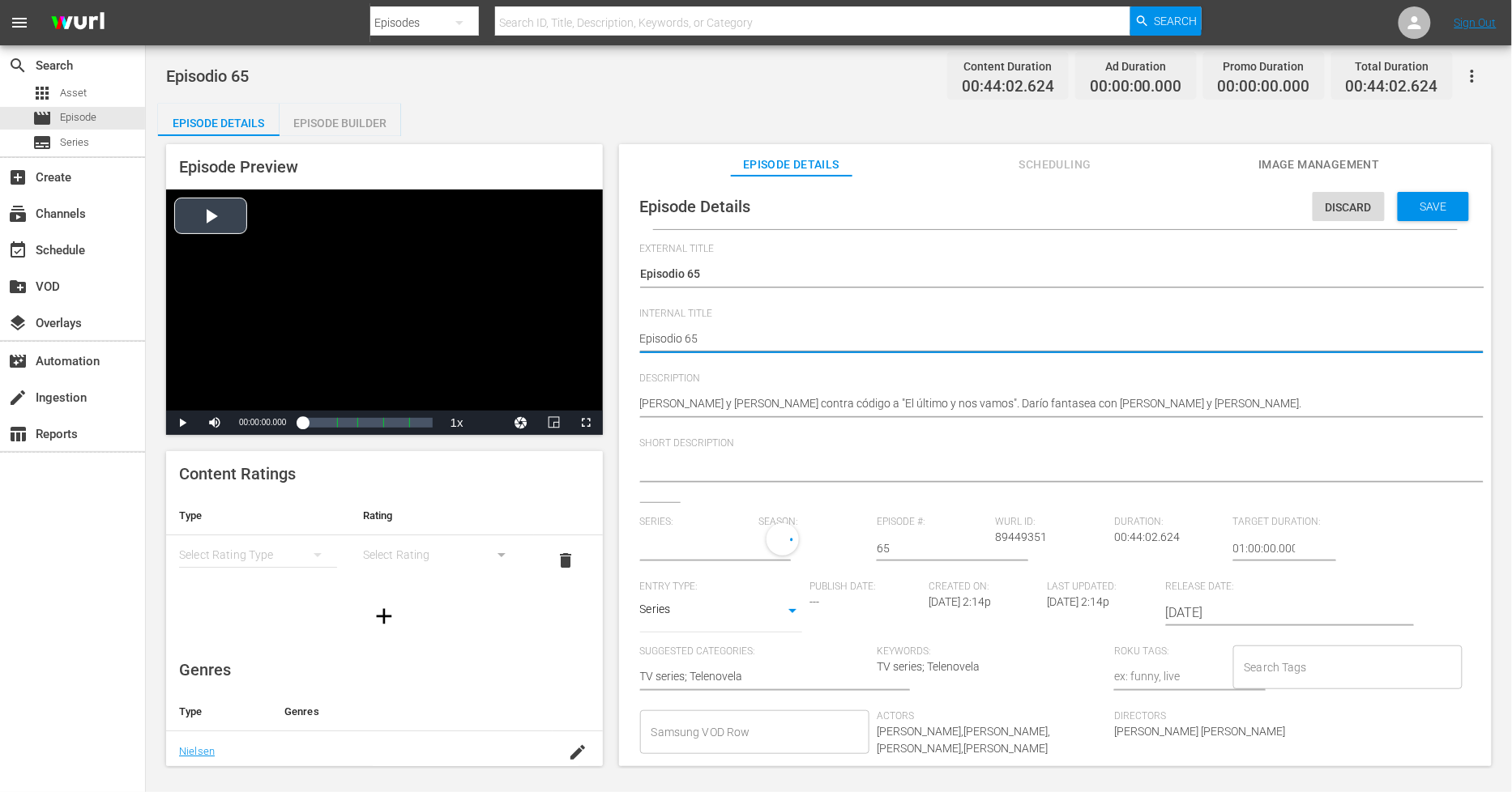
type textarea "PEpisodio 65"
type textarea "PHEpisodio 65"
type textarea "PH Episodio 65"
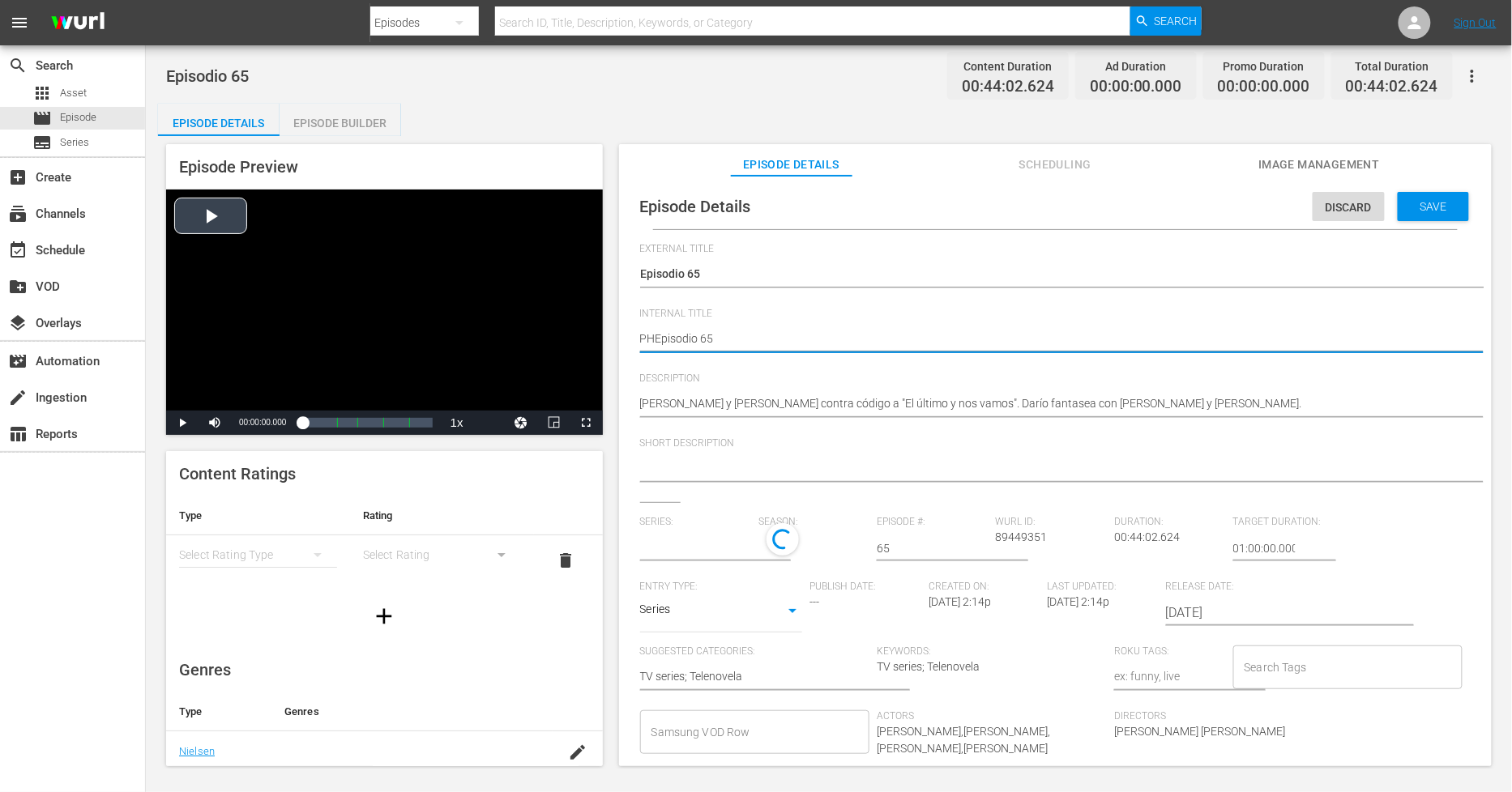
type textarea "PH Episodio 65"
type textarea "PH 1Episodio 65"
type textarea "PH 13Episodio 65"
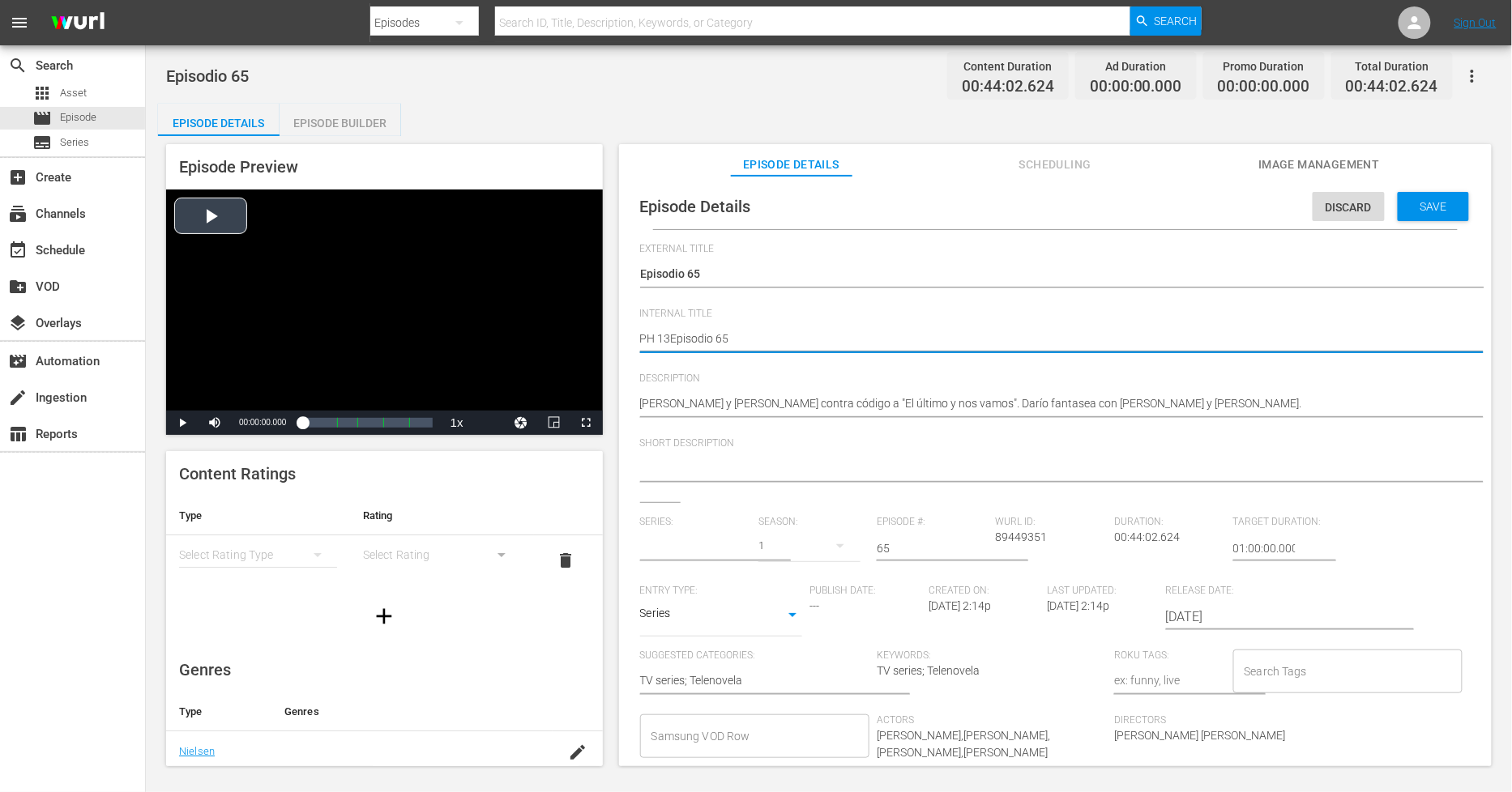
type input "Bienvenida Realidad"
type textarea "PH 13 Episodio 65"
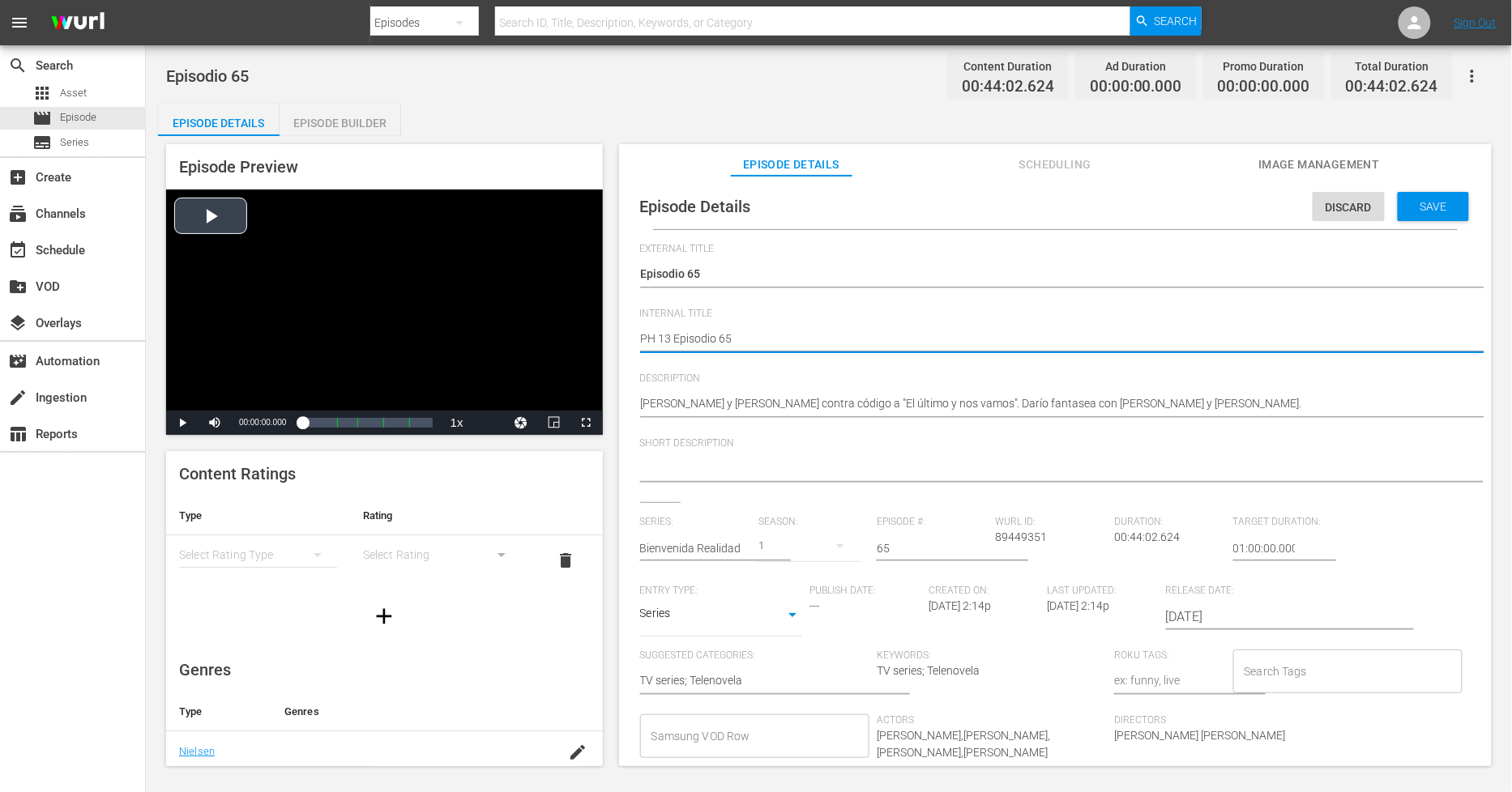
type textarea "PH 13 Episodio 65 -"
type textarea "PH 13 Episodio 65 - S"
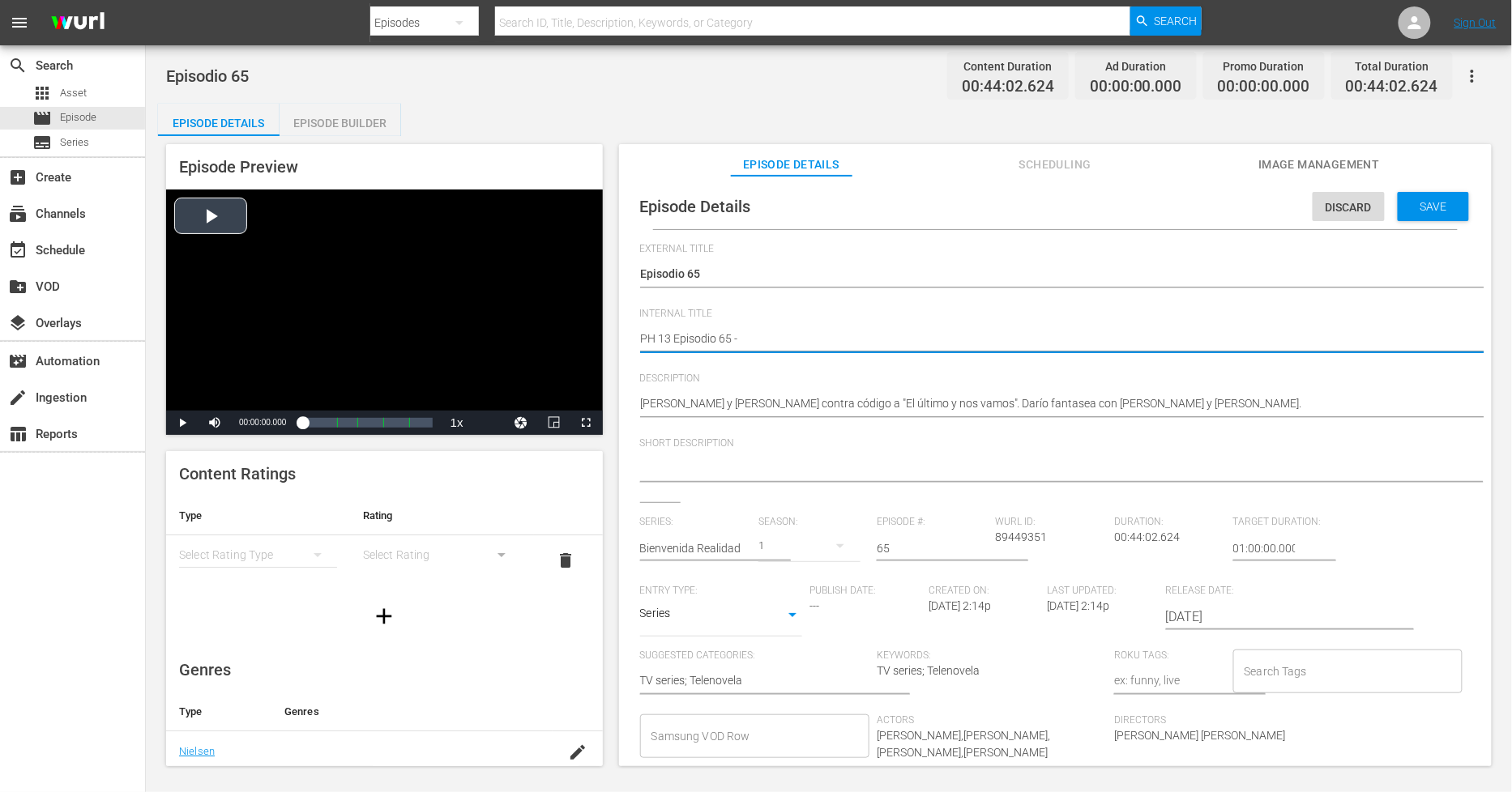
type textarea "PH 13 Episodio 65 - S"
type textarea "PH 13 Episodio 65 - SO"
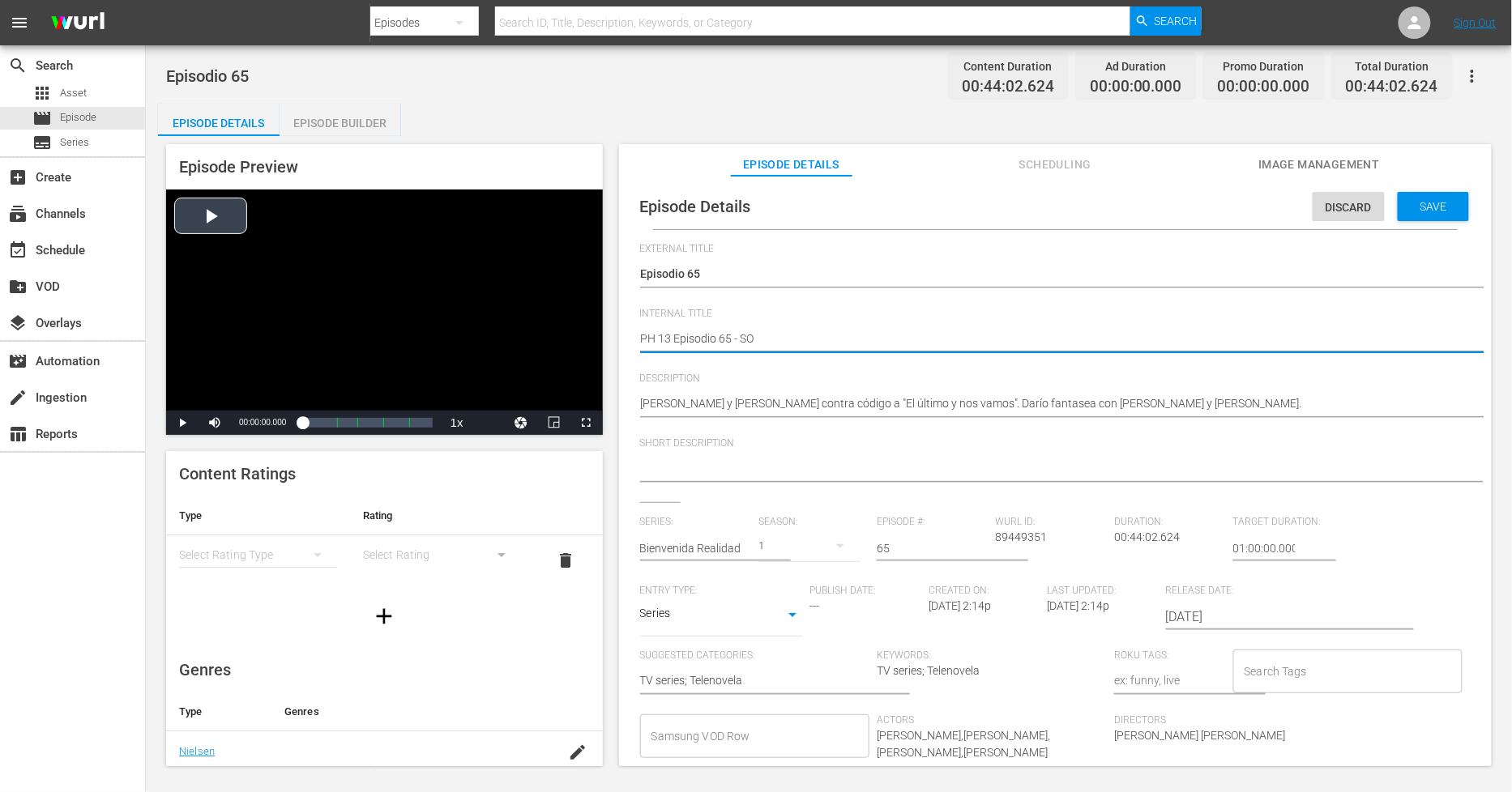
type textarea "PH 13 Episodio 65 - SO M"
type textarea "PH 13 Episodio 65 - SO ME"
type textarea "PH 13 Episodio 65 - SO MEX"
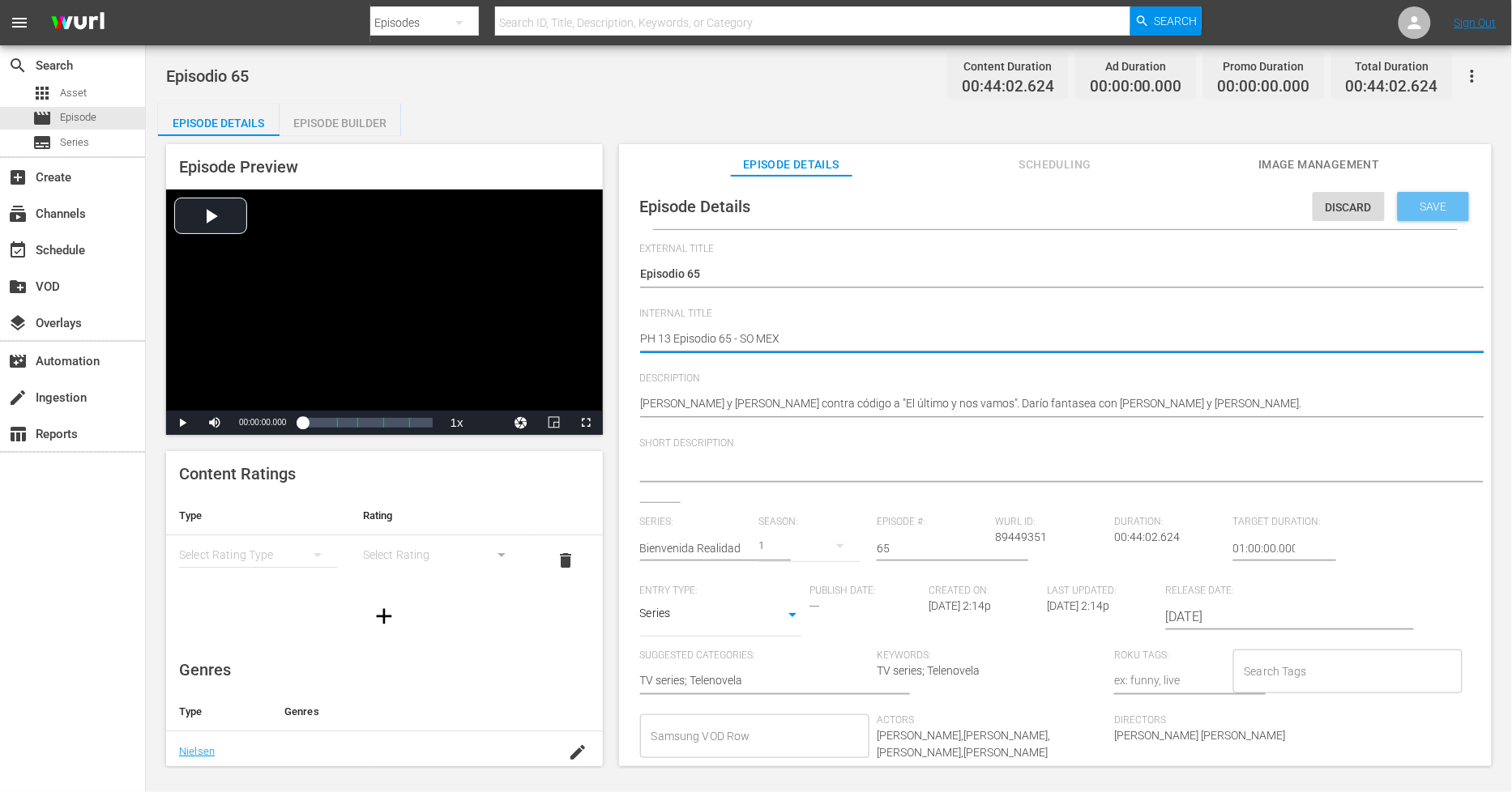
type textarea "PH 13 Episodio 65 - SO MEX"
click at [1438, 207] on span "Save" at bounding box center [1433, 206] width 53 height 13
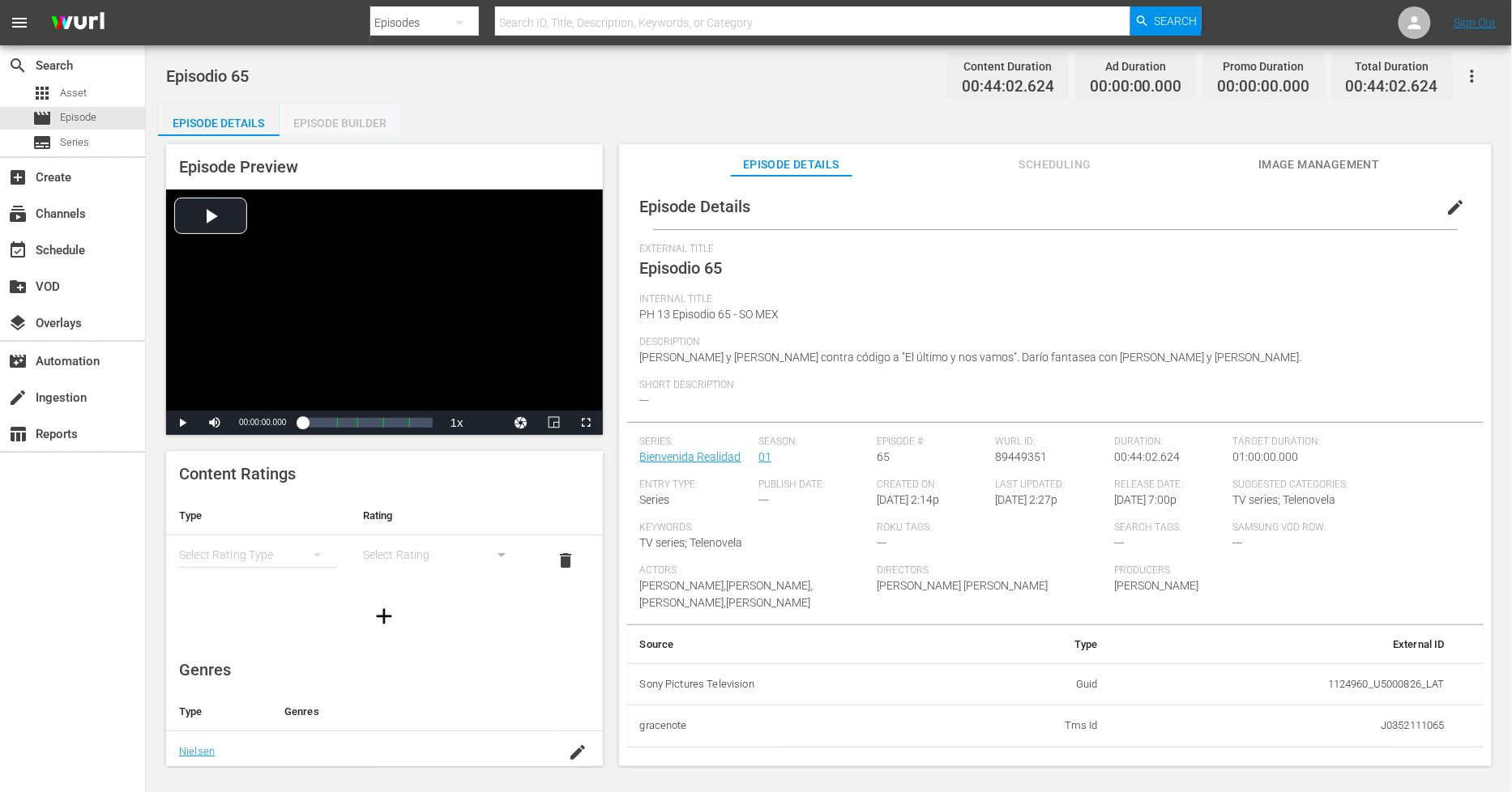
click at [374, 126] on div "Episode Builder" at bounding box center [340, 123] width 122 height 39
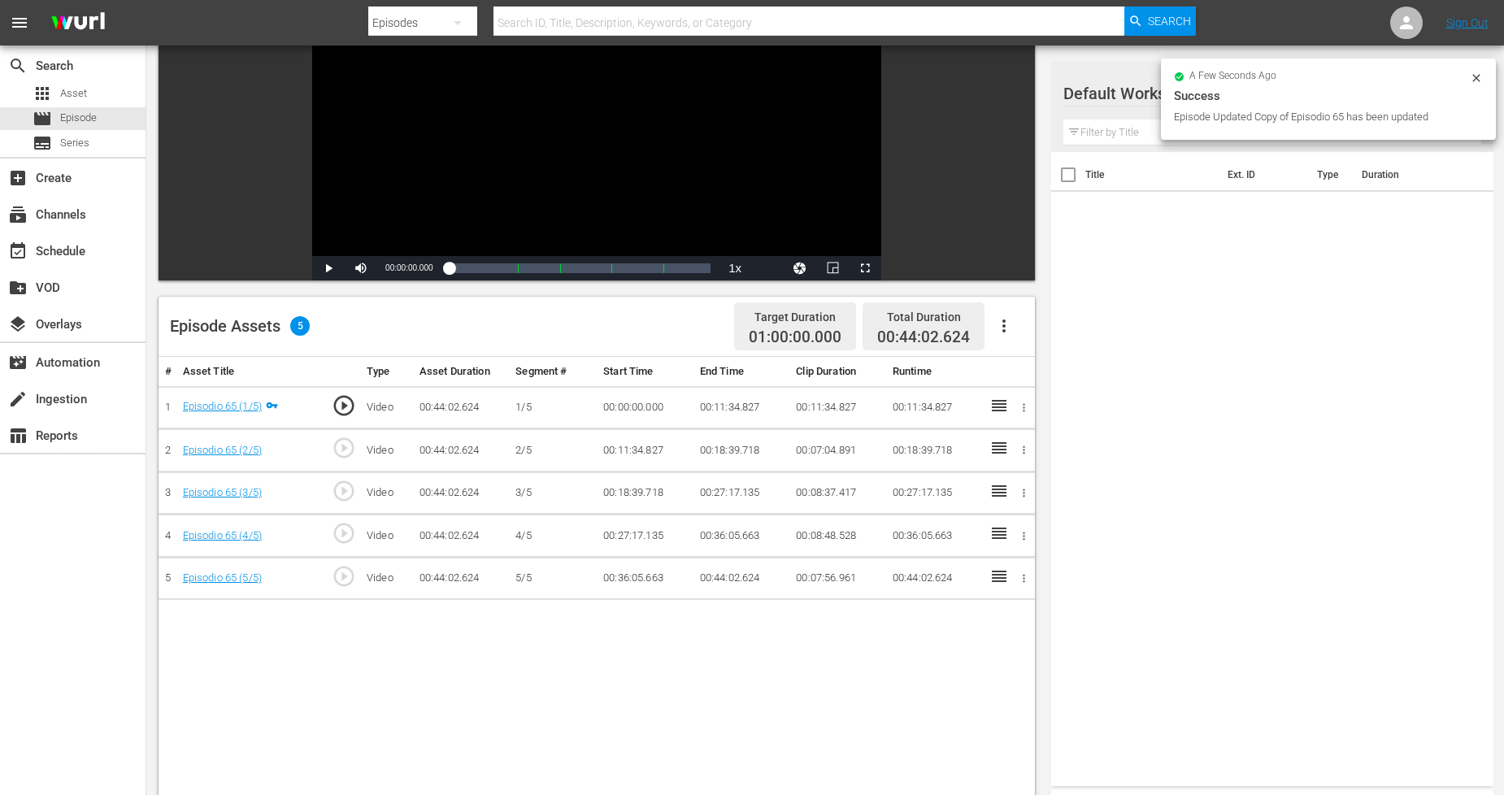
scroll to position [180, 0]
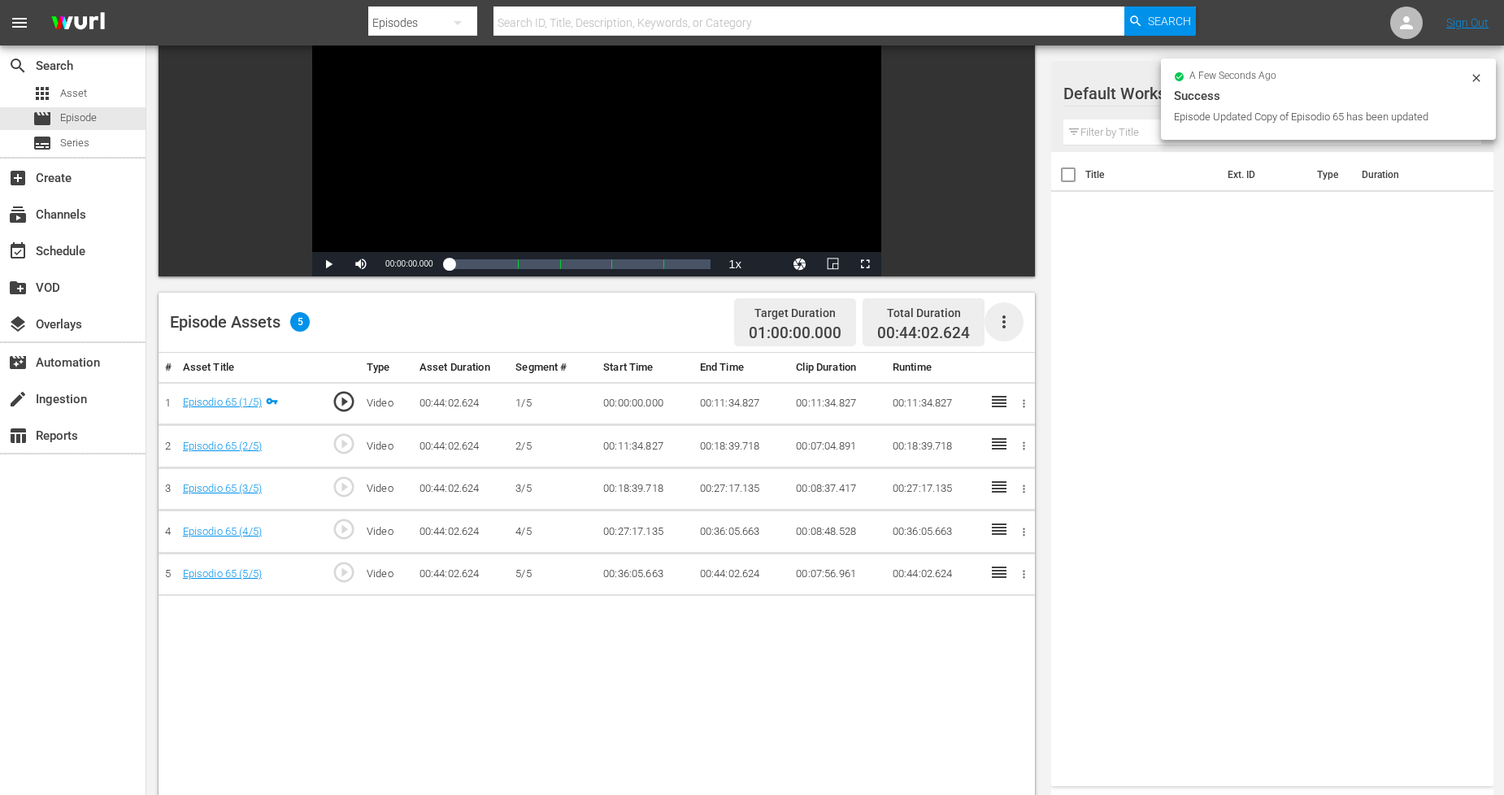
click at [1000, 324] on icon "button" at bounding box center [1004, 322] width 20 height 20
click at [1041, 320] on div "Fill with Ads" at bounding box center [1053, 328] width 111 height 39
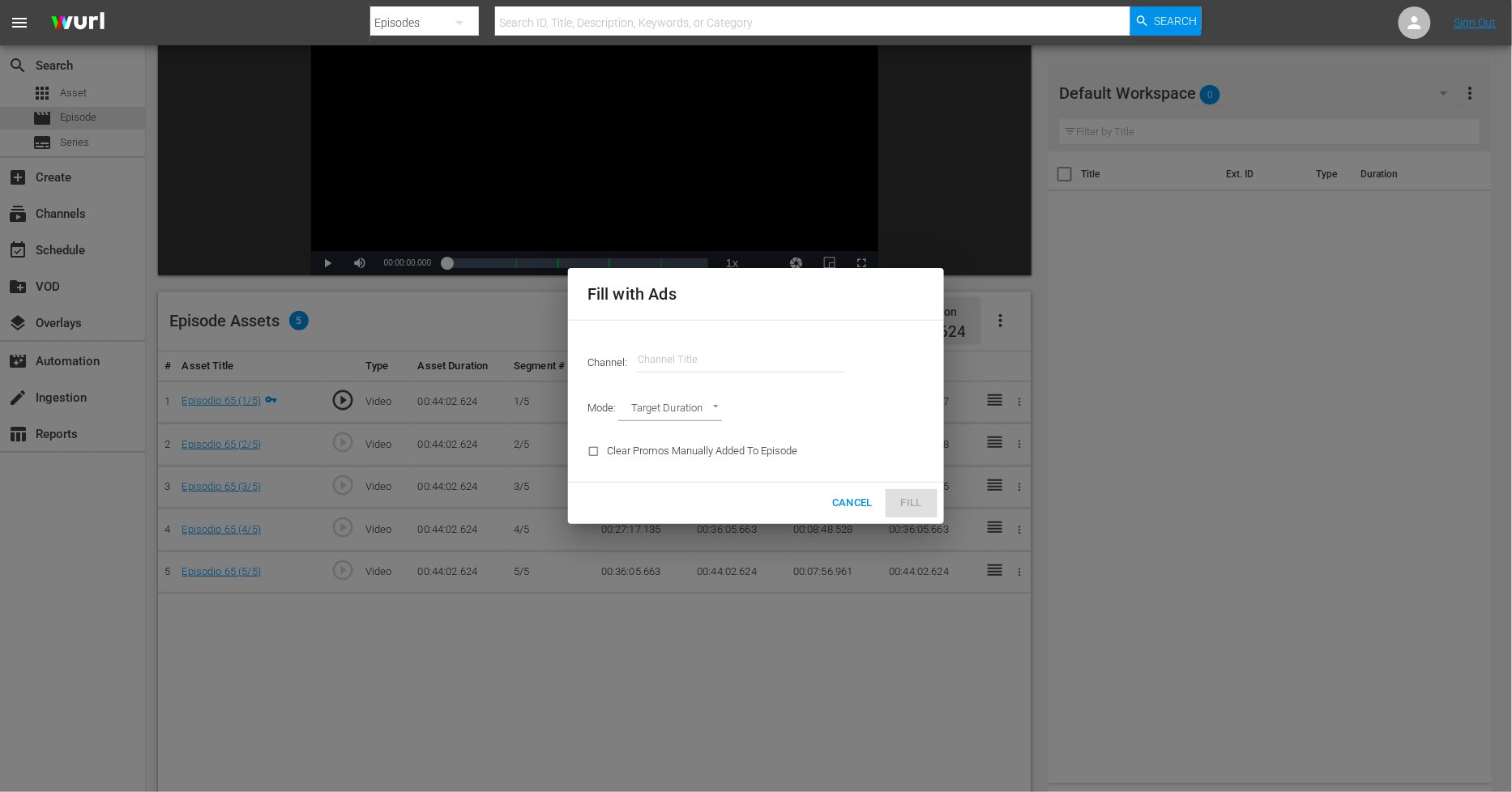
click at [861, 499] on span "Cancel" at bounding box center [852, 503] width 41 height 19
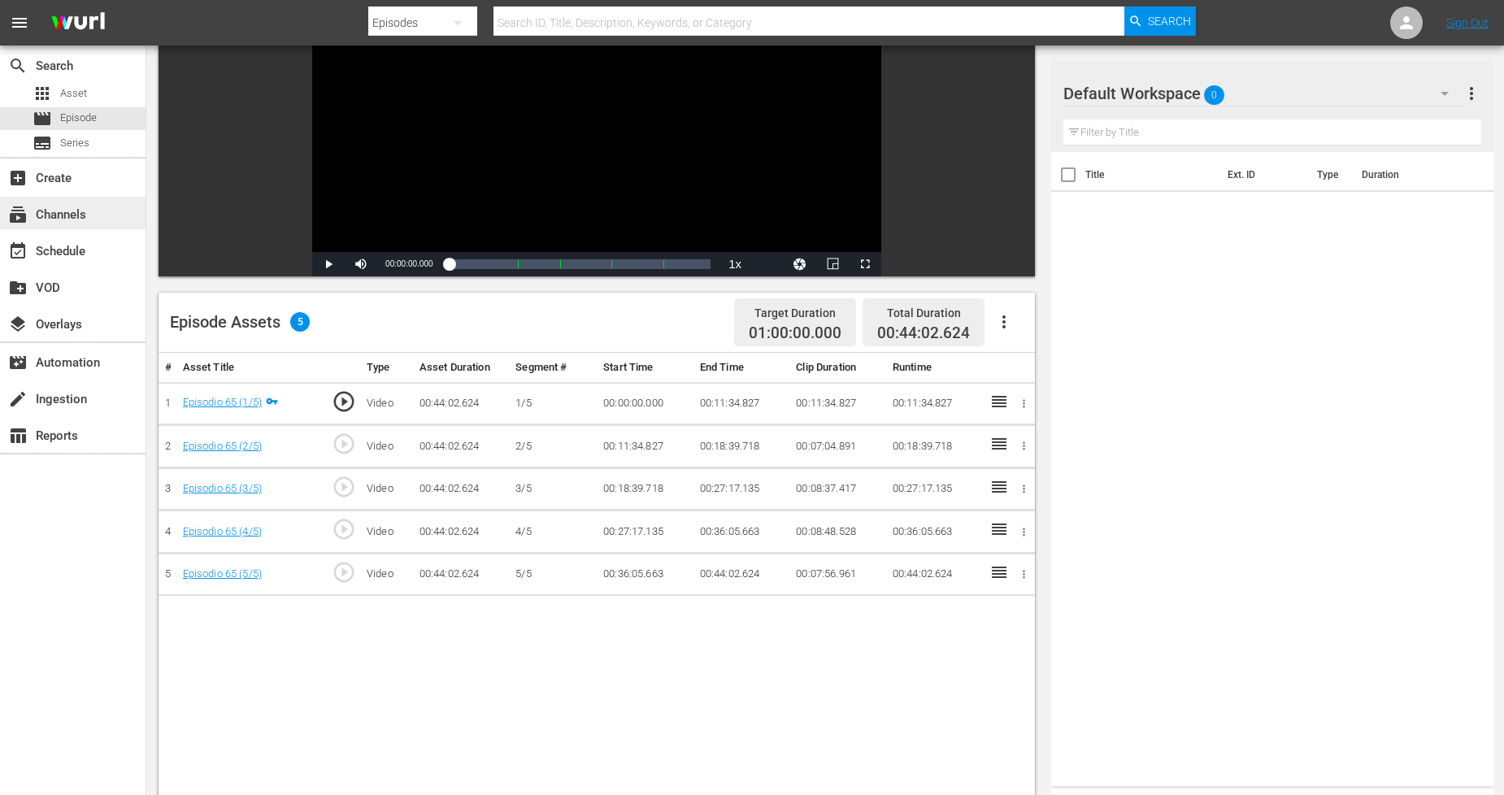
click at [93, 220] on div "subscriptions Channels" at bounding box center [73, 213] width 146 height 33
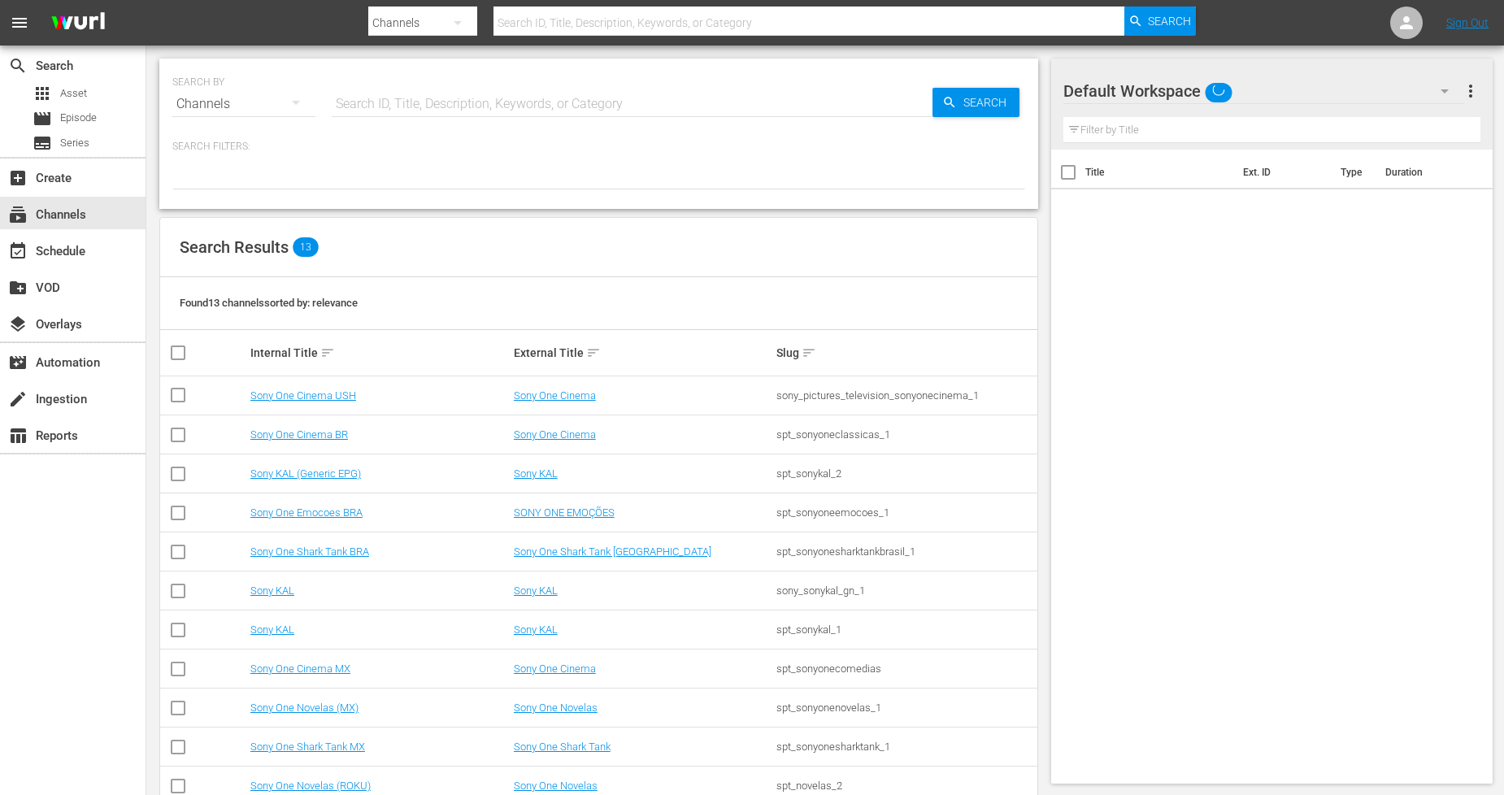
click at [313, 716] on td "Sony One Novelas (MX)" at bounding box center [379, 708] width 263 height 39
click at [320, 714] on td "Sony One Novelas (MX)" at bounding box center [379, 708] width 263 height 39
click at [329, 708] on link "Sony One Novelas (MX)" at bounding box center [304, 708] width 108 height 12
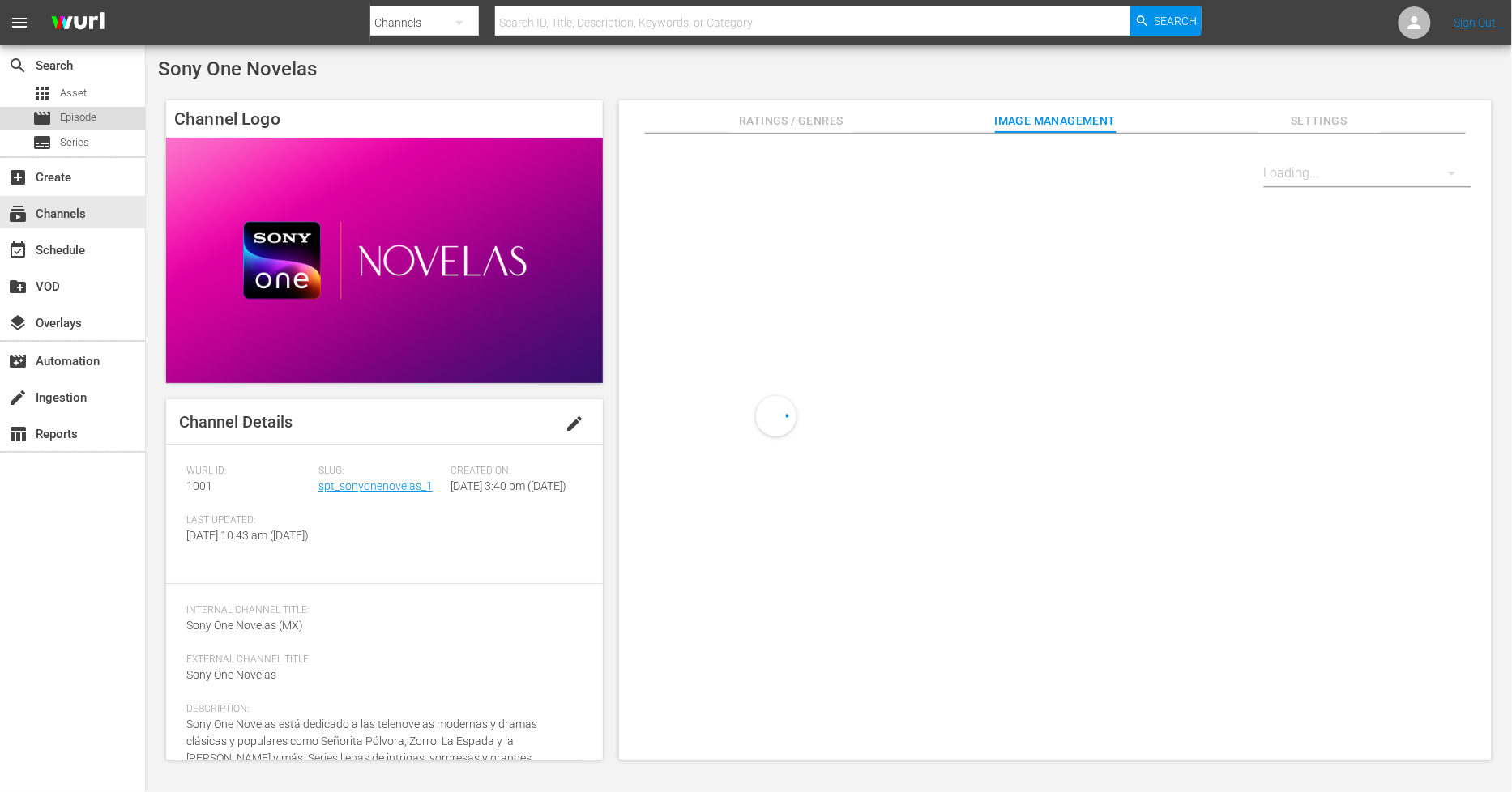
click at [112, 116] on div "movie Episode" at bounding box center [73, 118] width 146 height 23
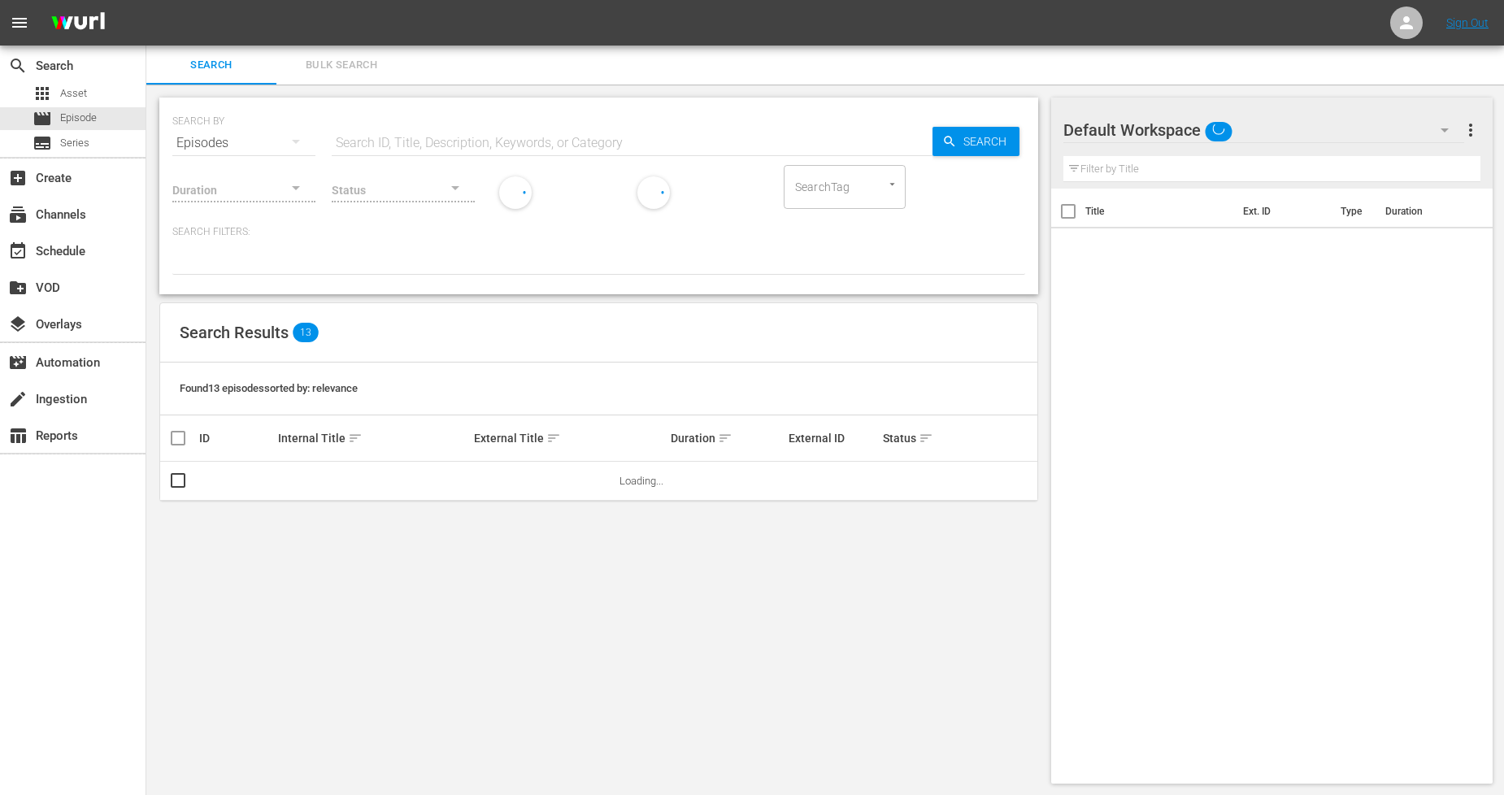
click at [323, 59] on span "Bulk Search" at bounding box center [341, 65] width 111 height 19
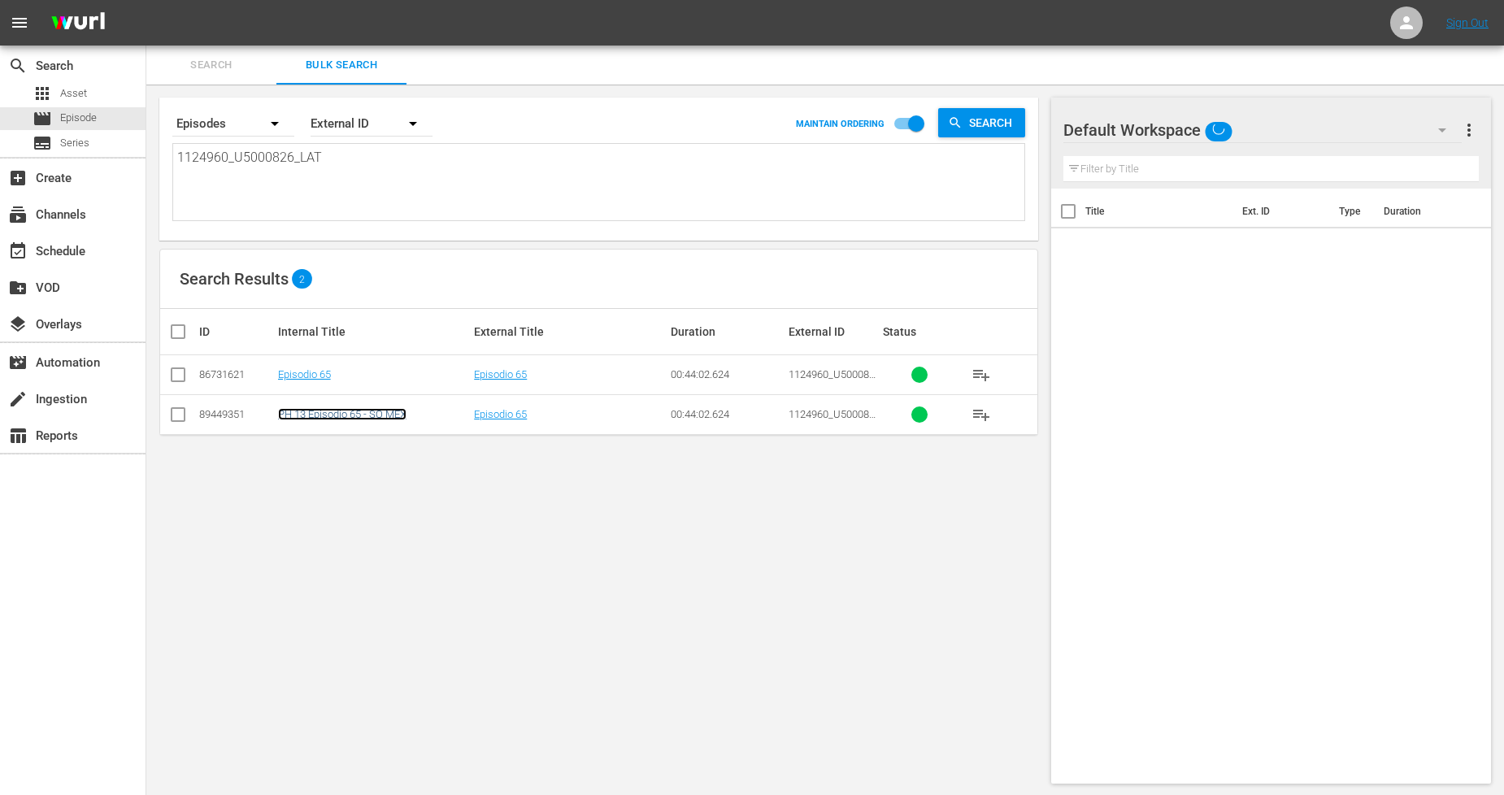
click at [383, 418] on link "PH 13 Episodio 65 - SO MEX" at bounding box center [342, 414] width 128 height 12
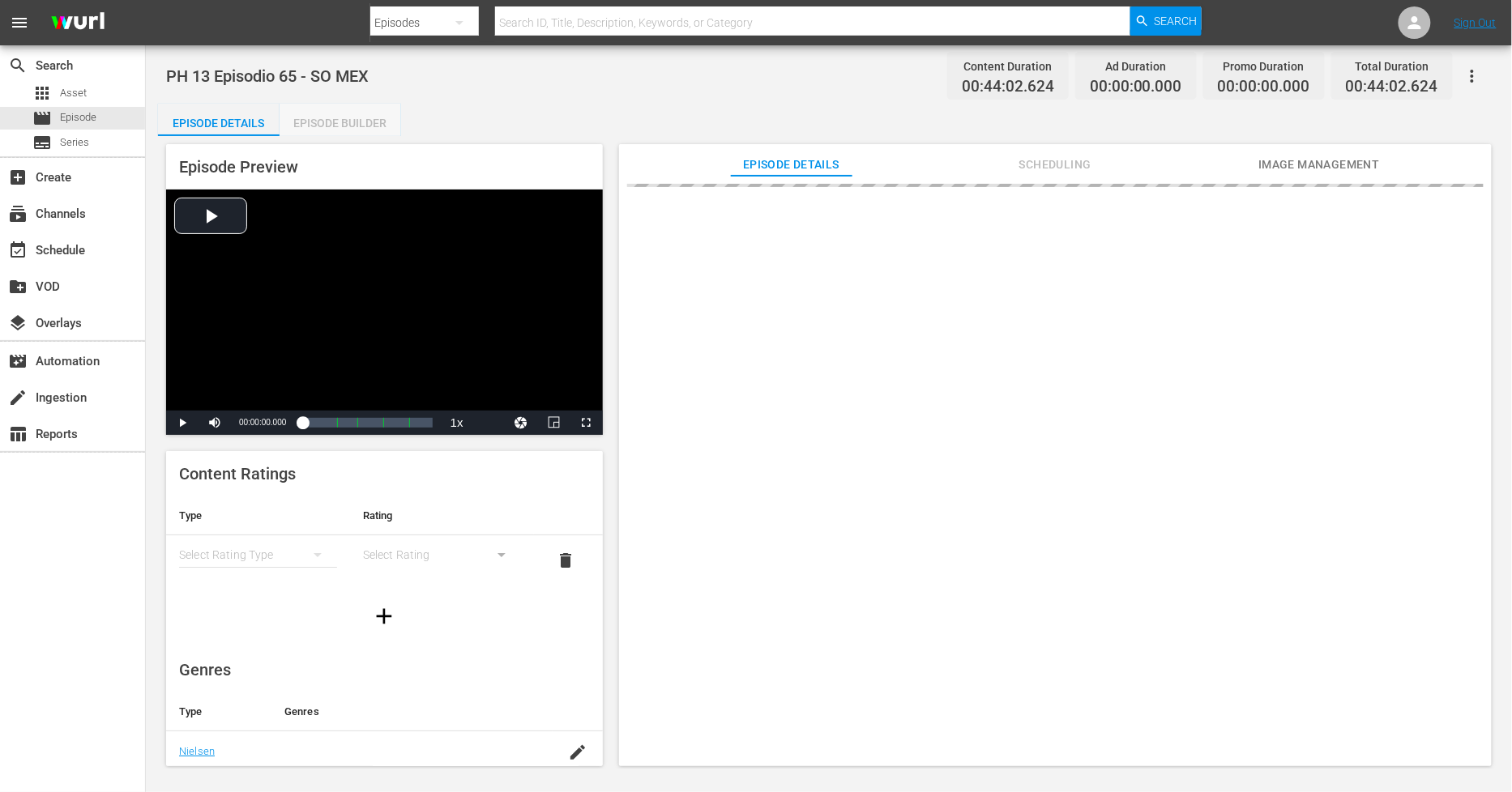
click at [347, 123] on div "Episode Builder" at bounding box center [340, 123] width 122 height 39
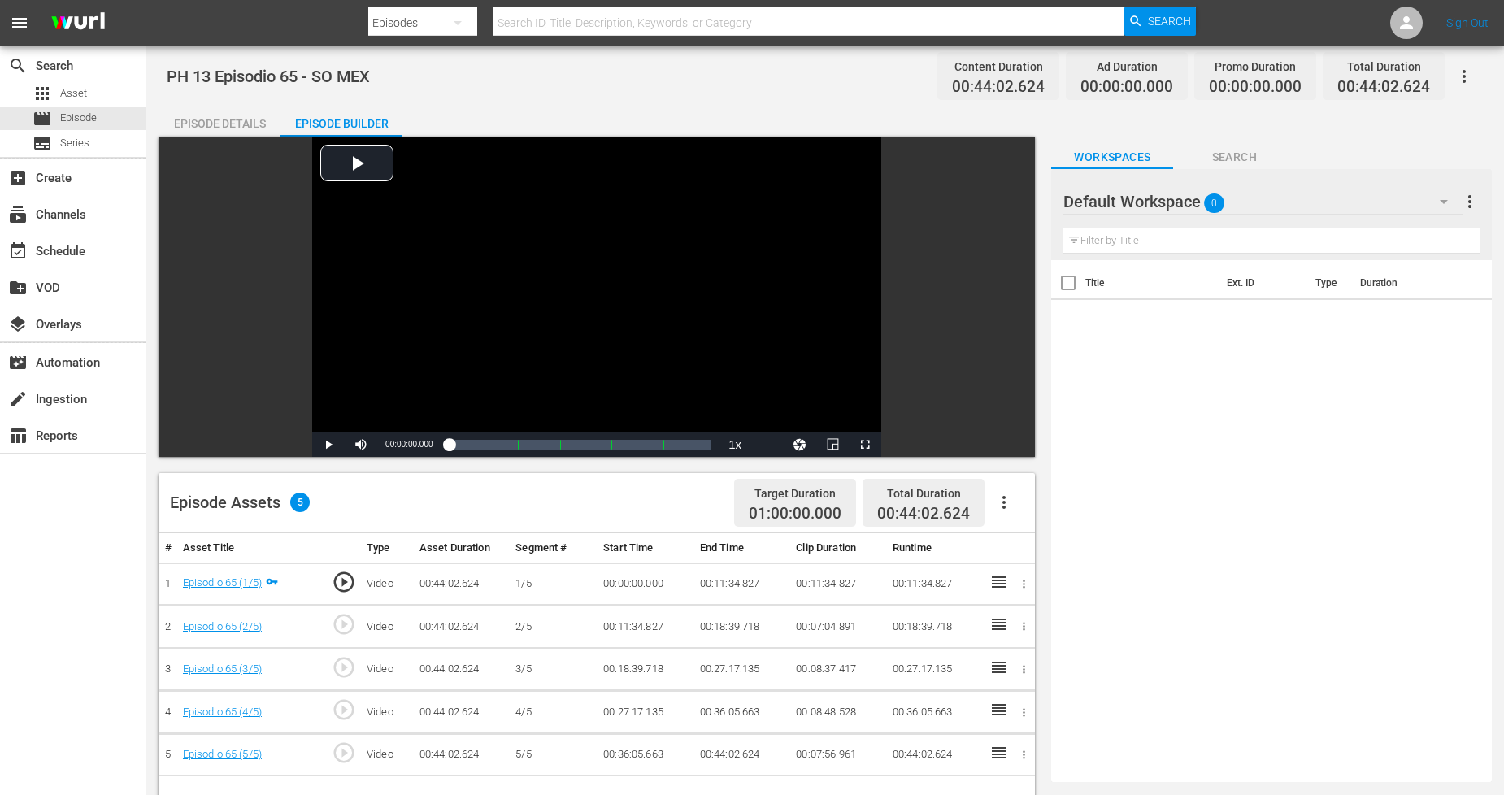
click at [1002, 510] on icon "button" at bounding box center [1004, 503] width 20 height 20
click at [1039, 515] on div "Fill with Ads" at bounding box center [1053, 508] width 111 height 39
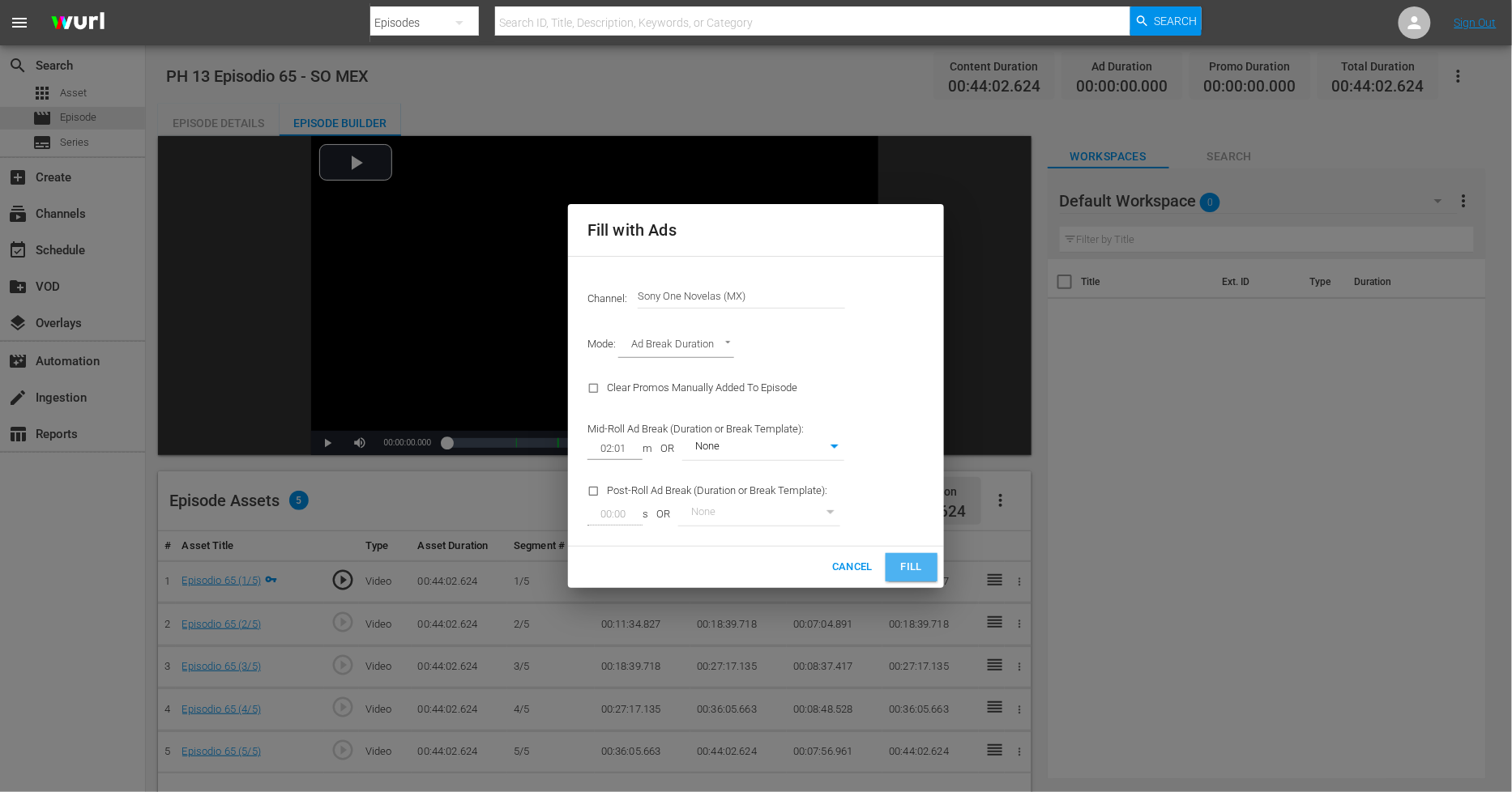
click at [922, 568] on span "Fill" at bounding box center [912, 567] width 26 height 19
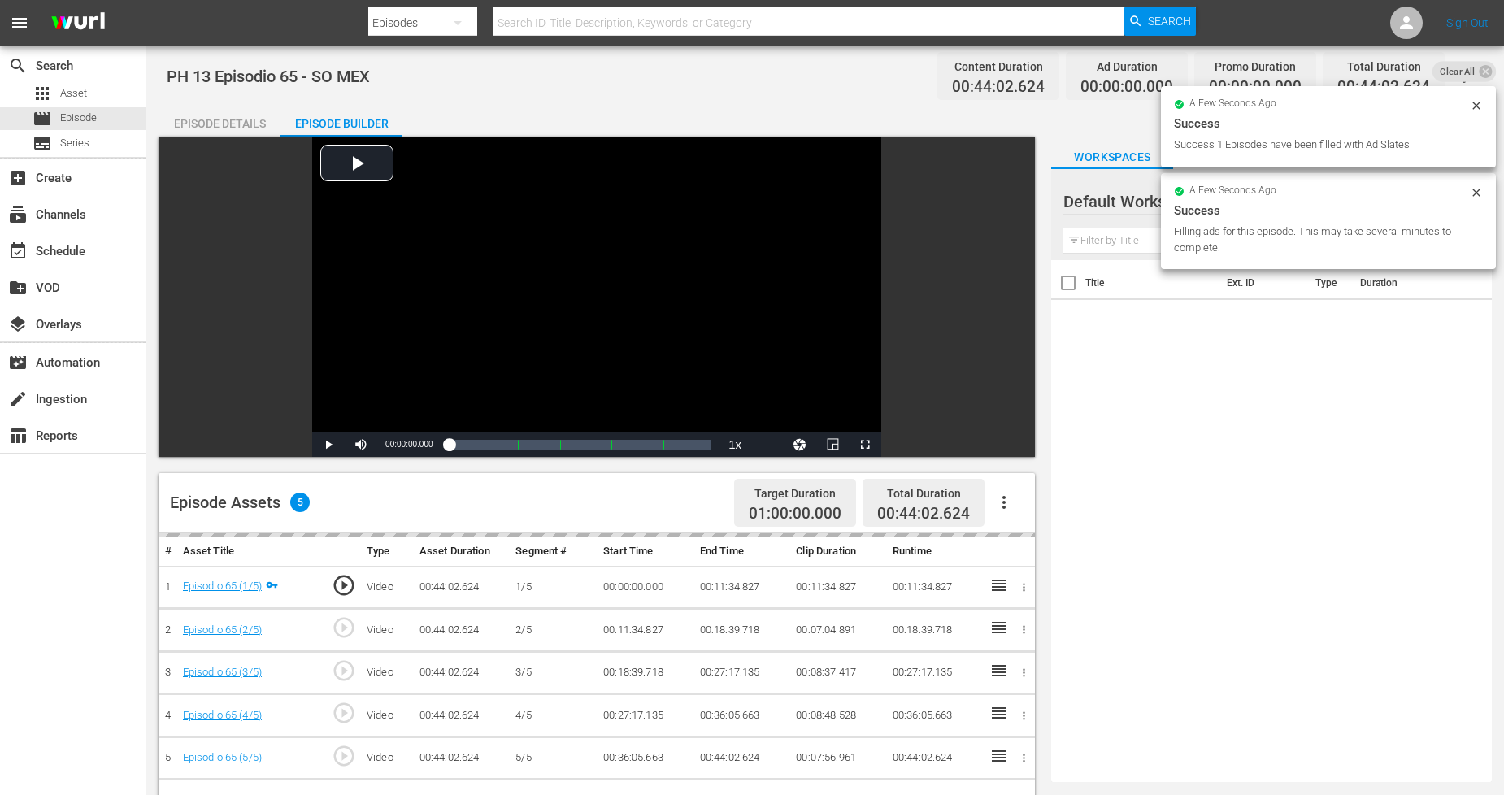
click at [1474, 195] on icon at bounding box center [1475, 192] width 7 height 7
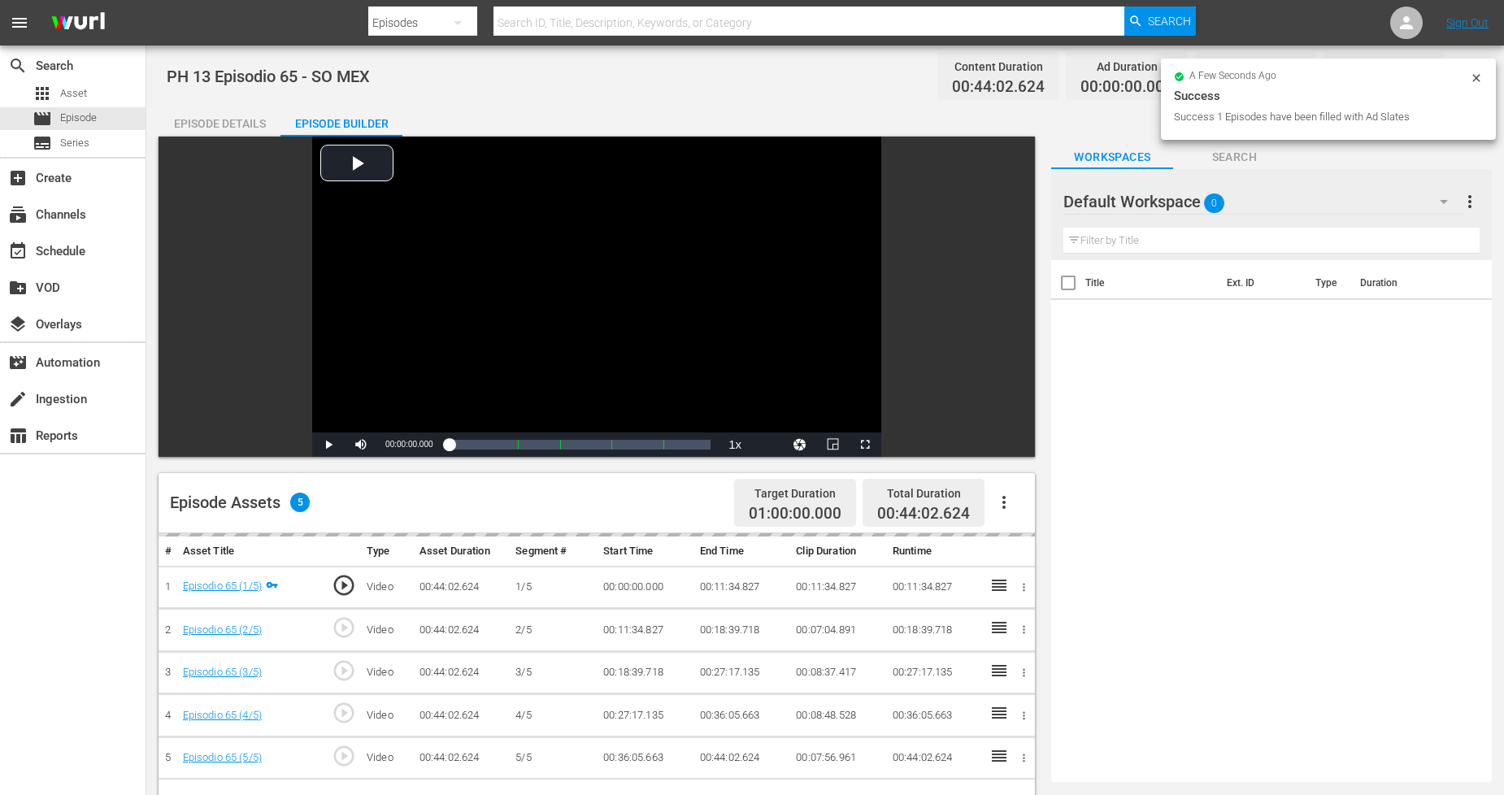
click at [1477, 80] on button "button" at bounding box center [1464, 76] width 39 height 39
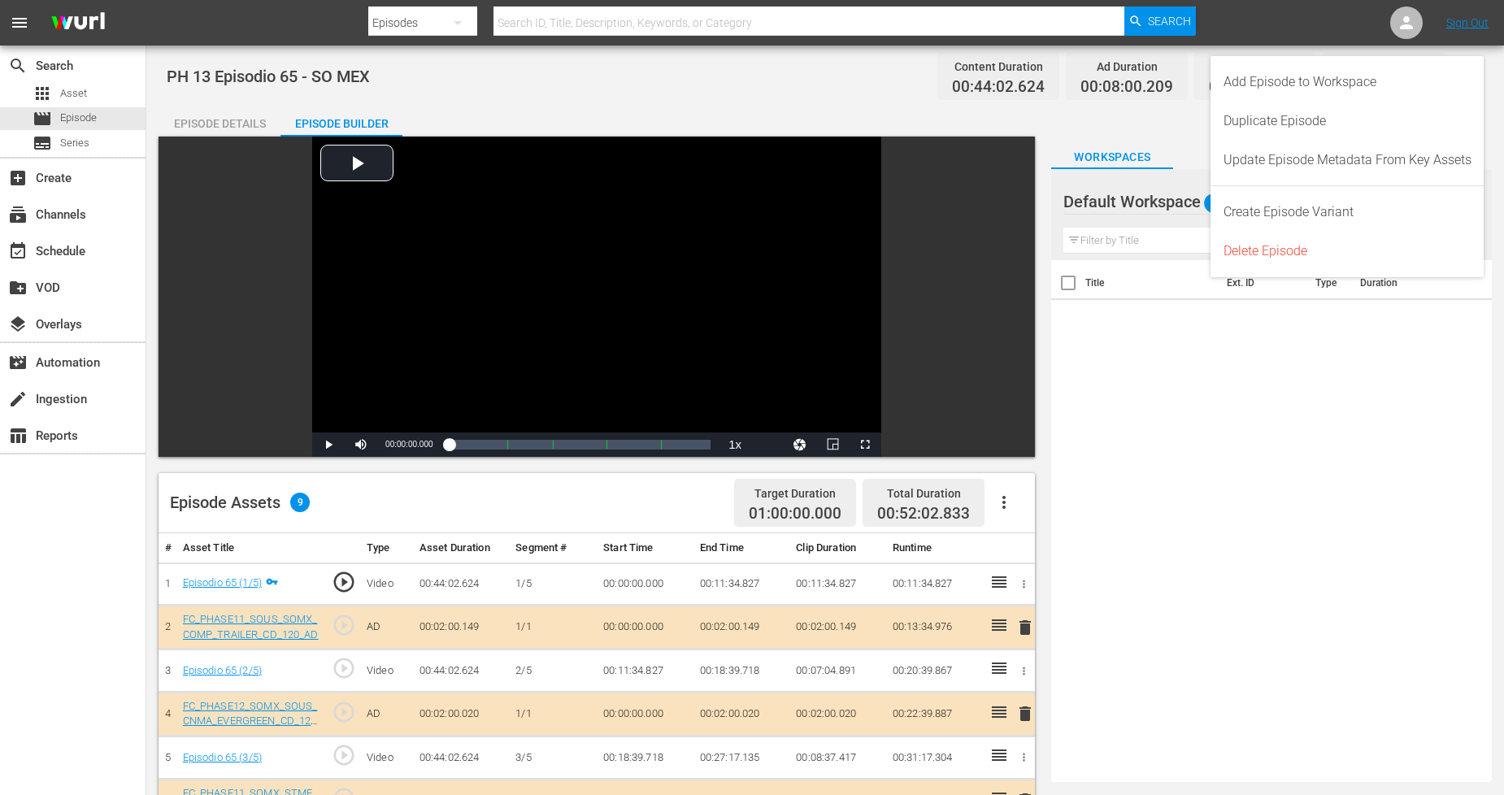
click at [1163, 198] on div at bounding box center [1121, 202] width 117 height 41
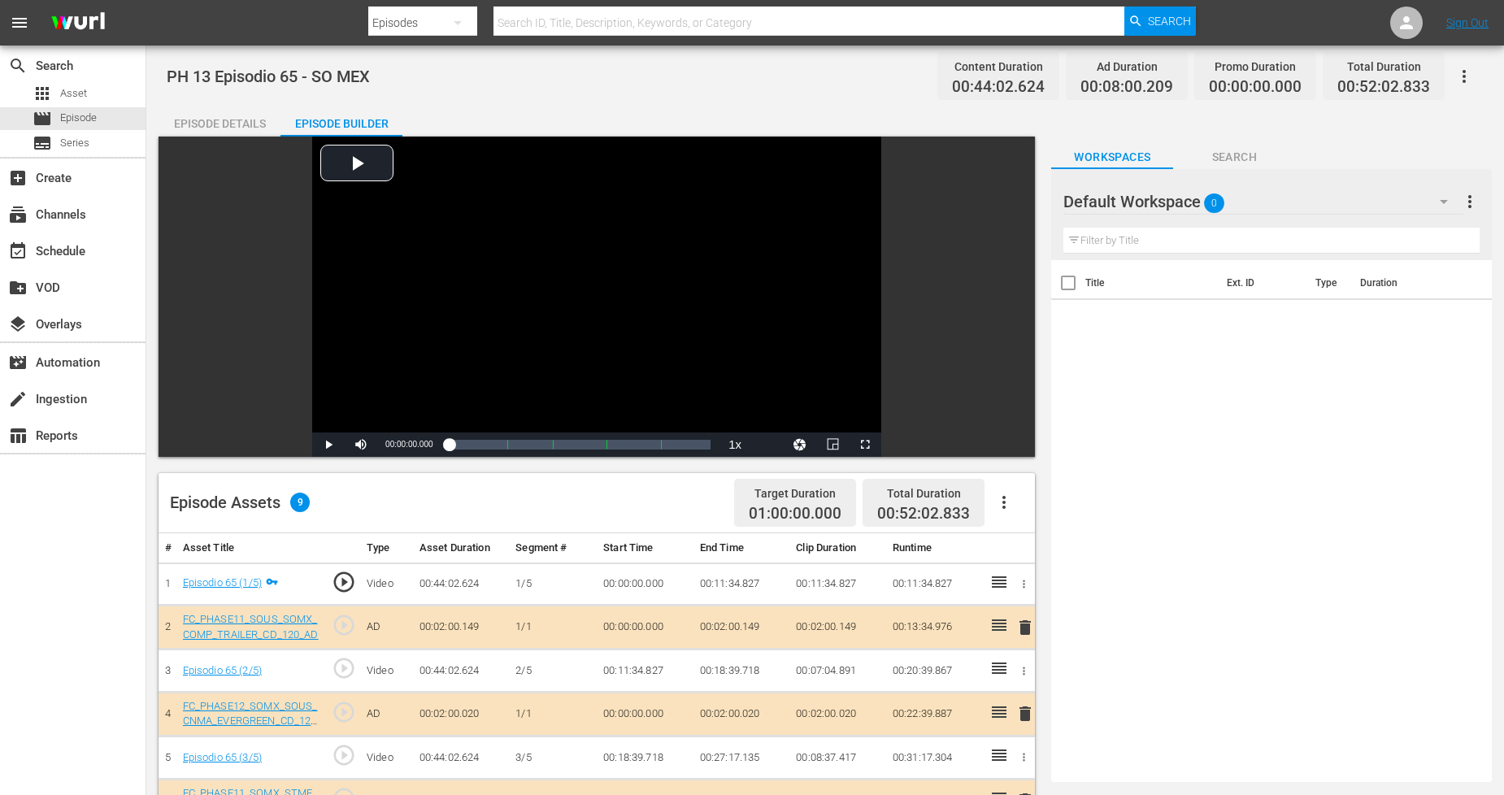
click at [1350, 198] on div "Default Workspace 0" at bounding box center [1262, 202] width 399 height 46
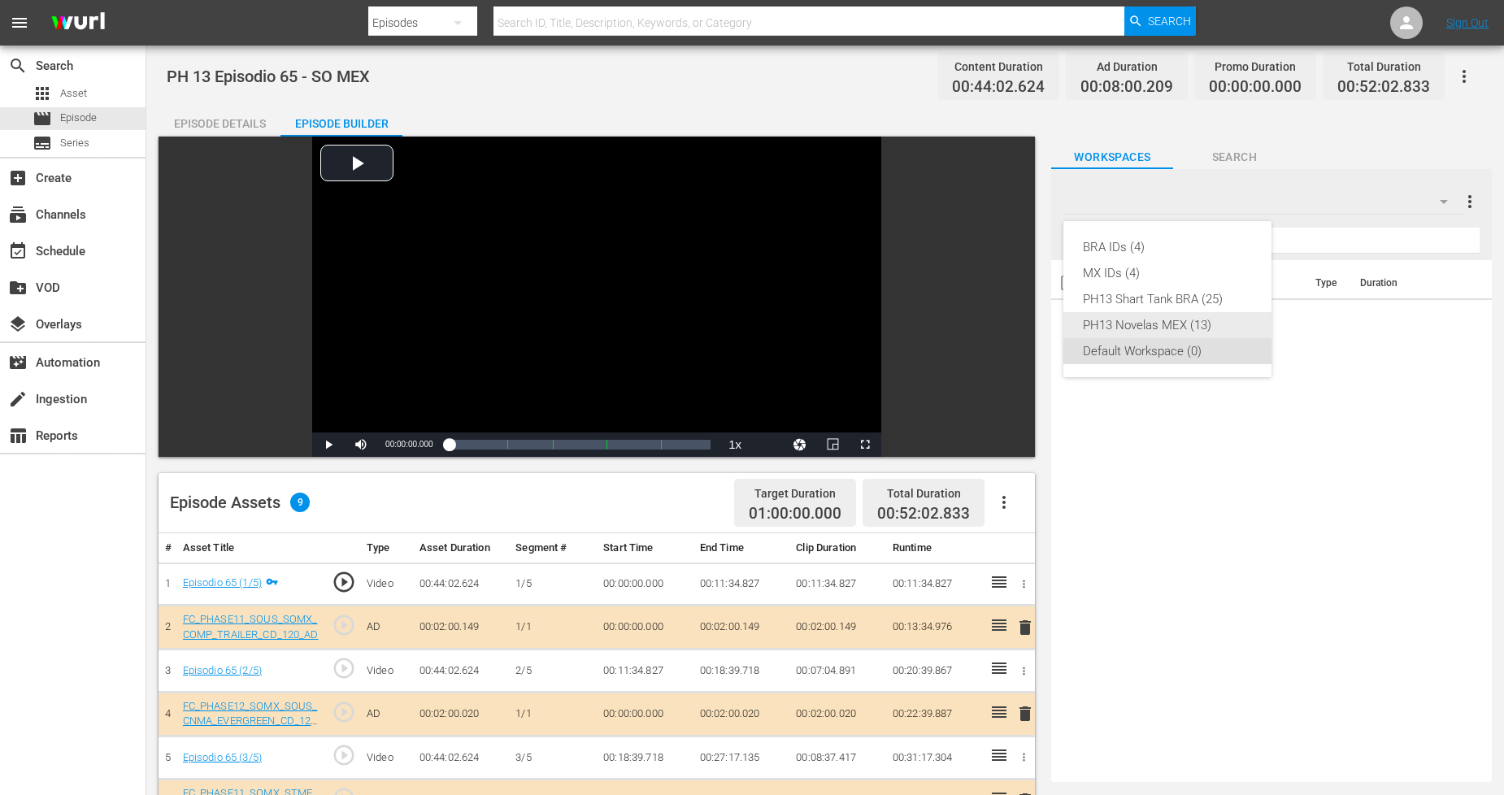
click at [1176, 323] on div "PH13 Novelas MEX (13)" at bounding box center [1167, 325] width 169 height 26
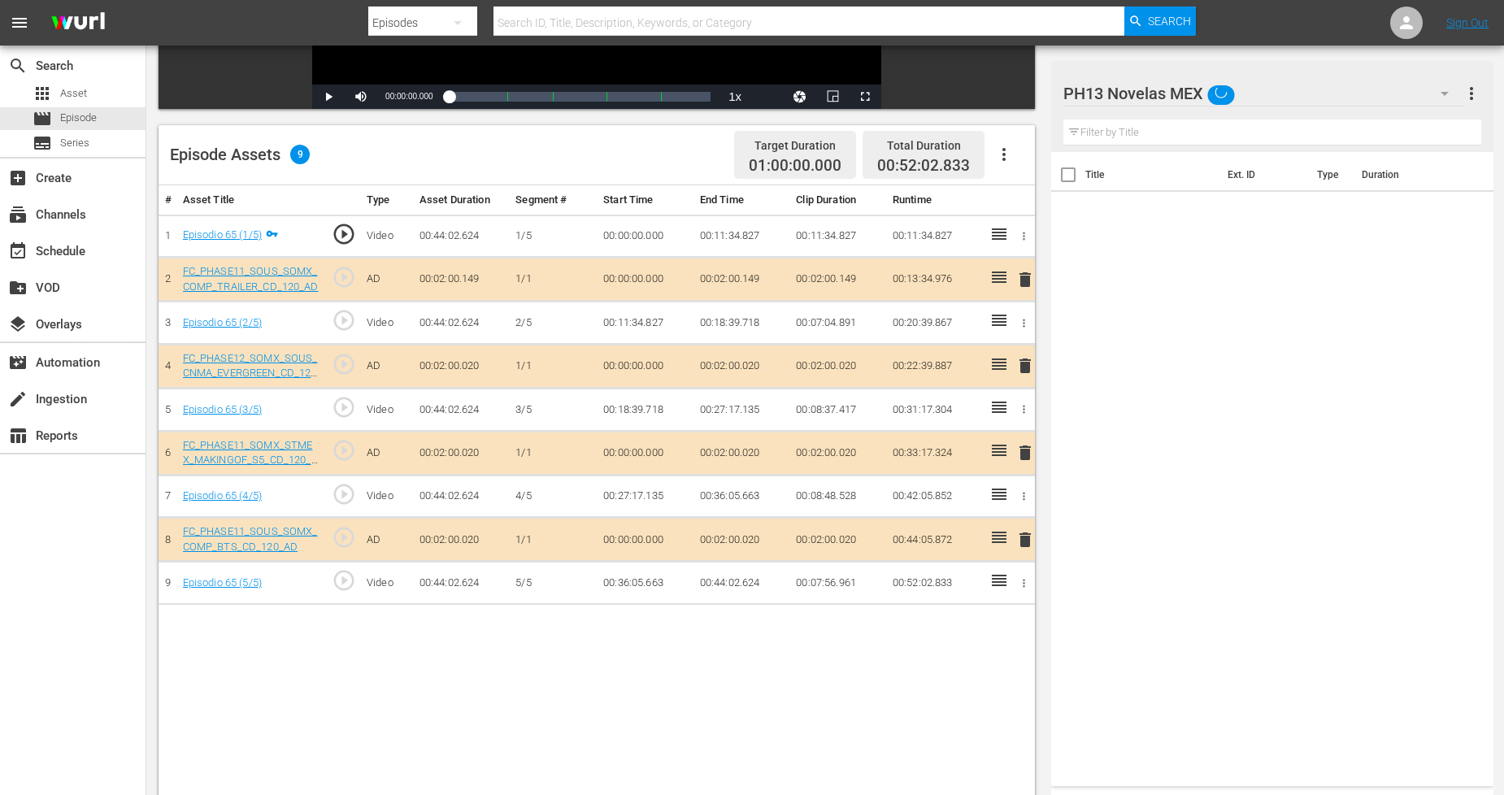
scroll to position [361, 0]
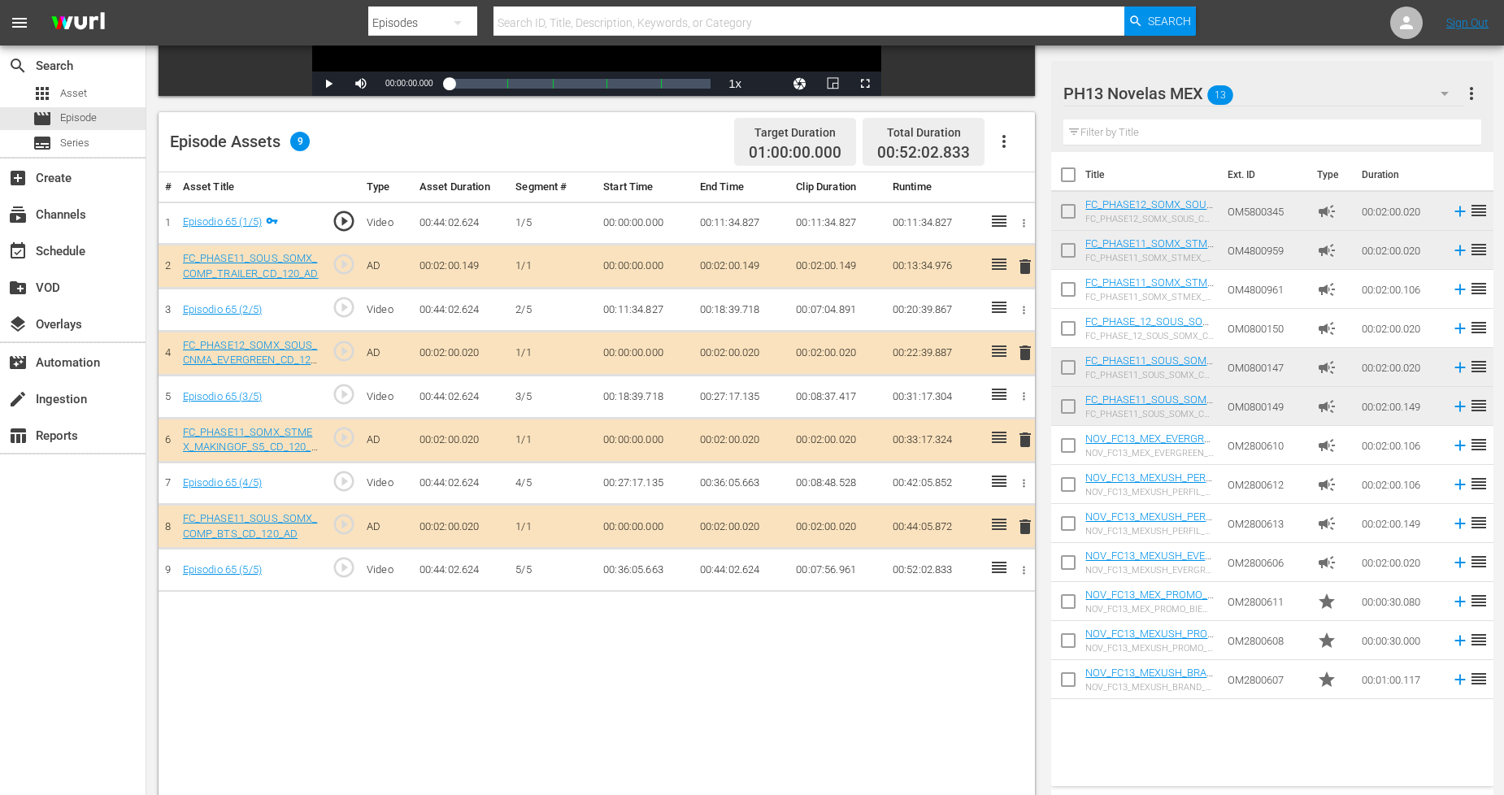
click at [1023, 355] on span "delete" at bounding box center [1025, 353] width 20 height 20
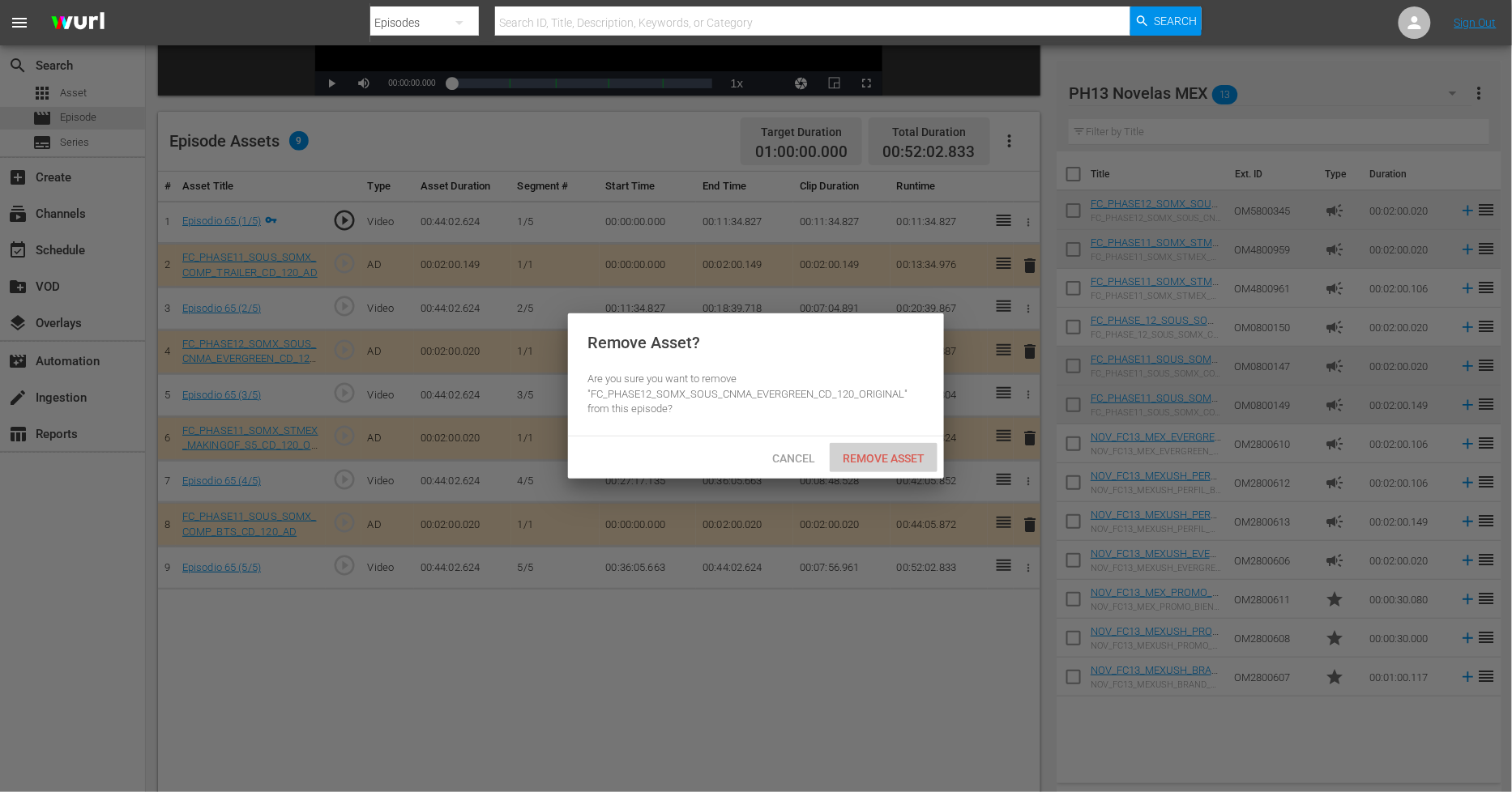
click at [889, 453] on span "Remove Asset" at bounding box center [884, 458] width 108 height 13
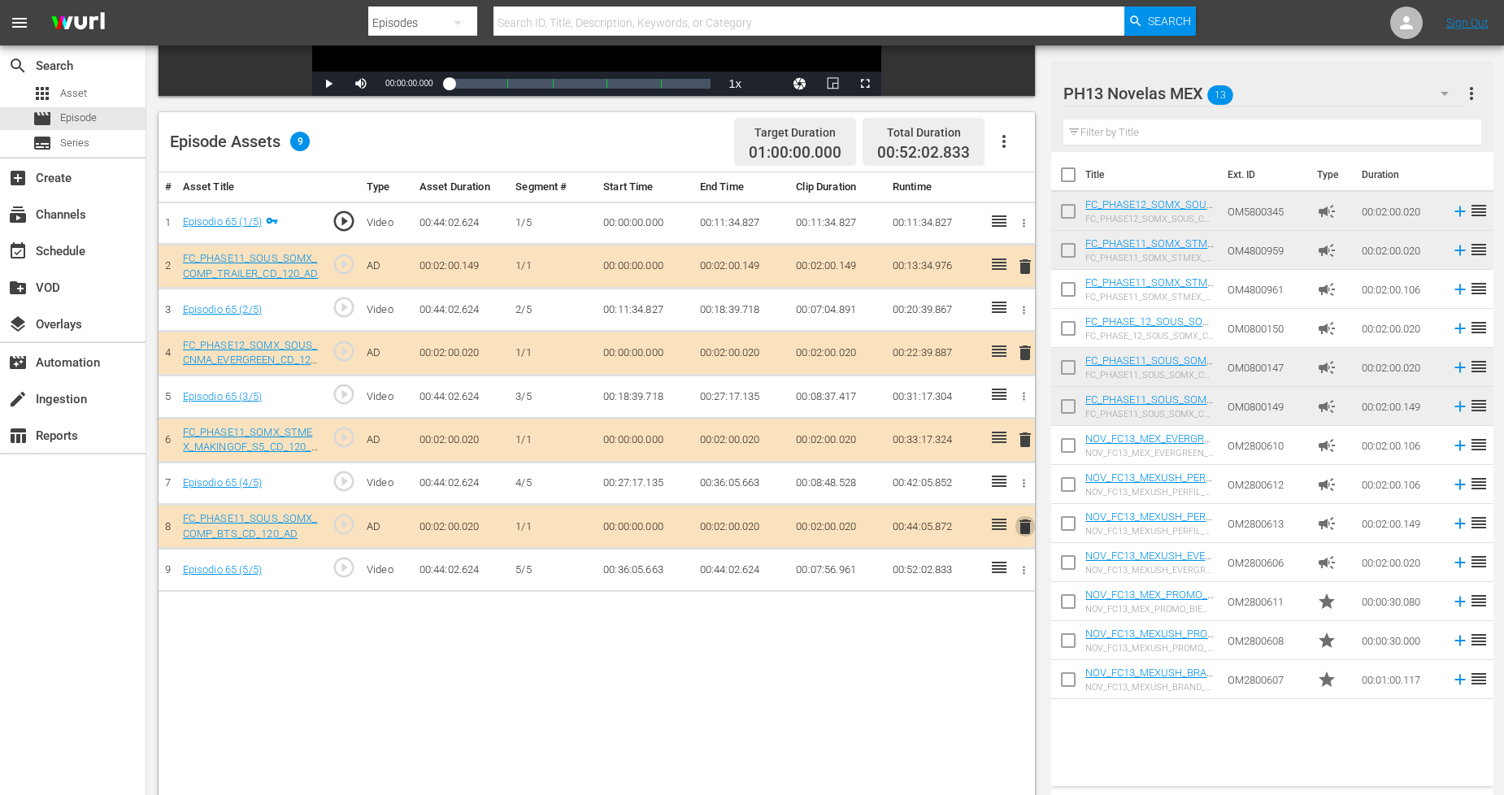
click at [1027, 532] on span "delete" at bounding box center [1025, 527] width 20 height 20
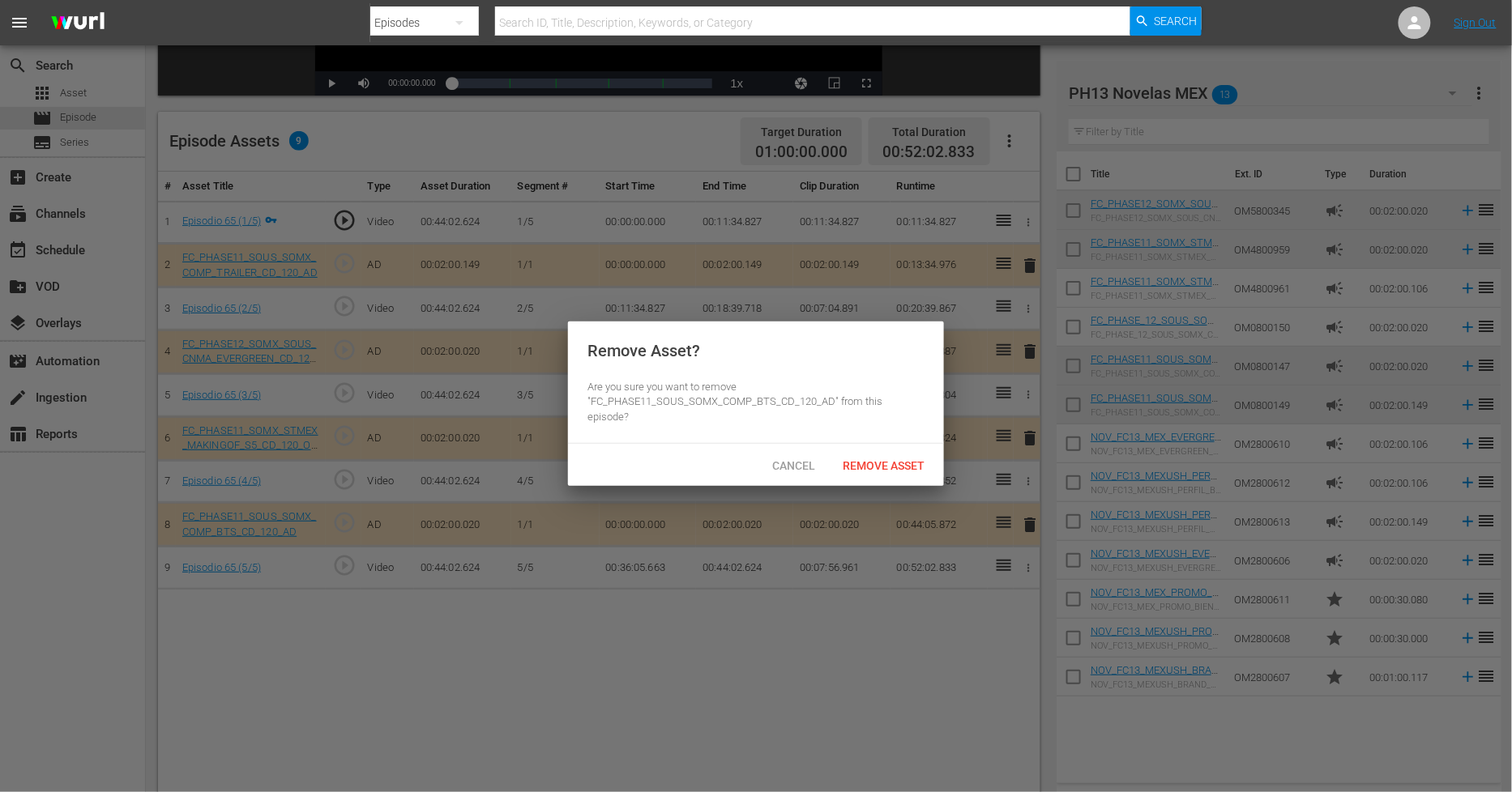
click at [891, 470] on div "Cancel Remove Asset" at bounding box center [756, 465] width 376 height 42
click at [889, 457] on div "Remove Asset" at bounding box center [884, 465] width 108 height 30
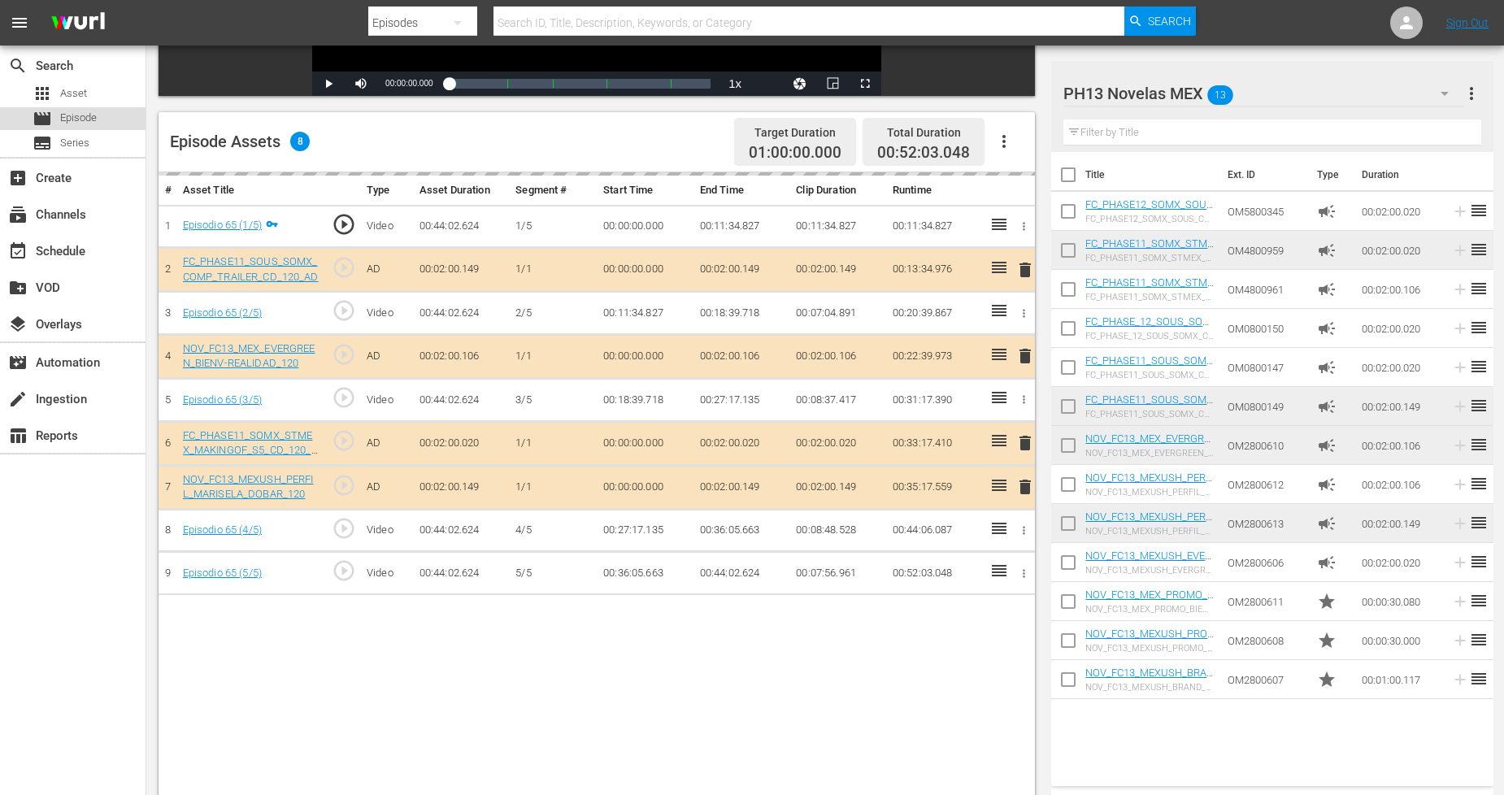
click at [106, 124] on div "movie Episode" at bounding box center [73, 118] width 146 height 23
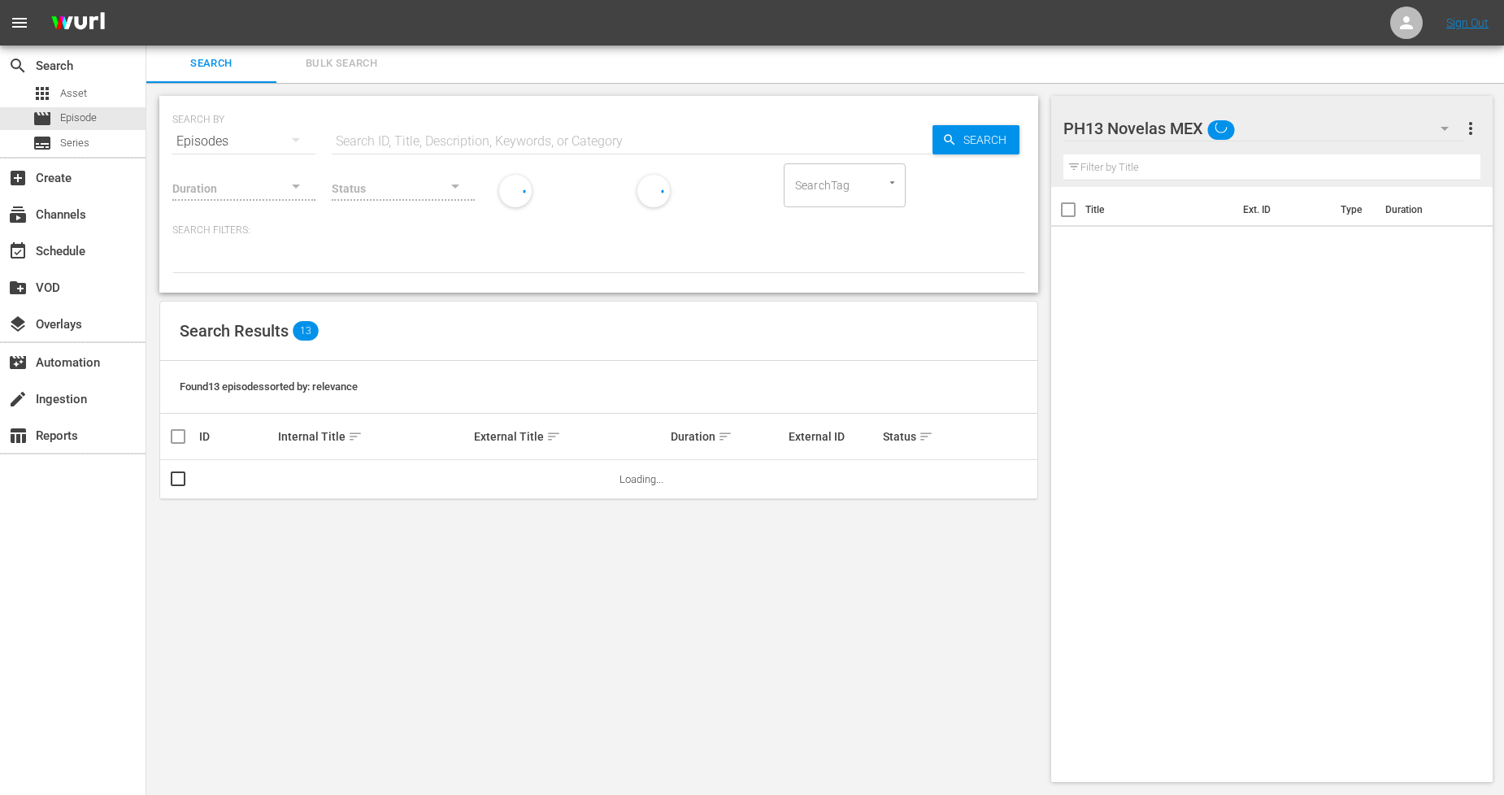
scroll to position [1, 0]
click at [377, 71] on span "Bulk Search" at bounding box center [341, 64] width 111 height 19
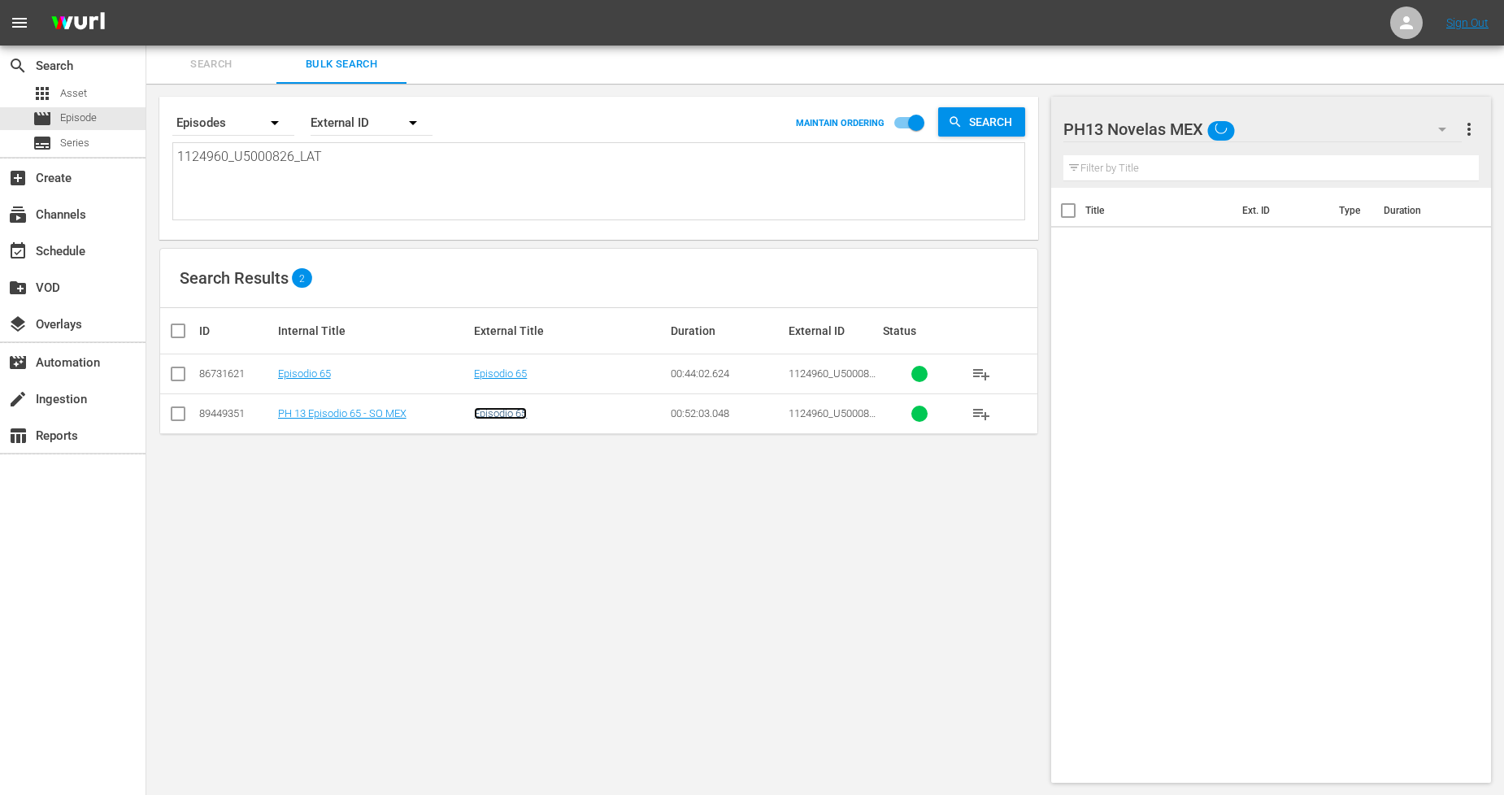
click at [499, 413] on link "Episodio 65" at bounding box center [500, 413] width 53 height 12
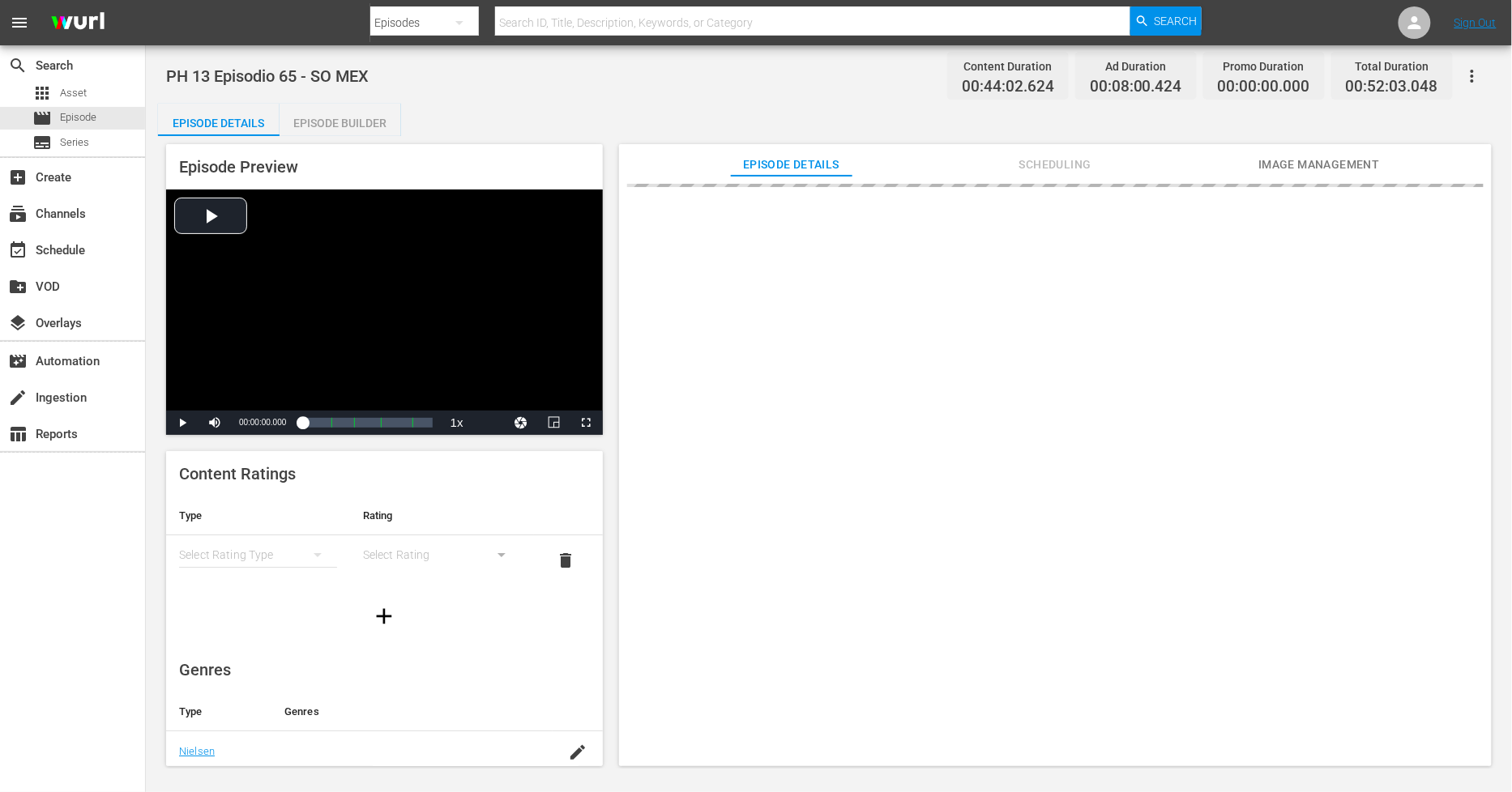
click at [375, 127] on div "Episode Builder" at bounding box center [340, 123] width 122 height 39
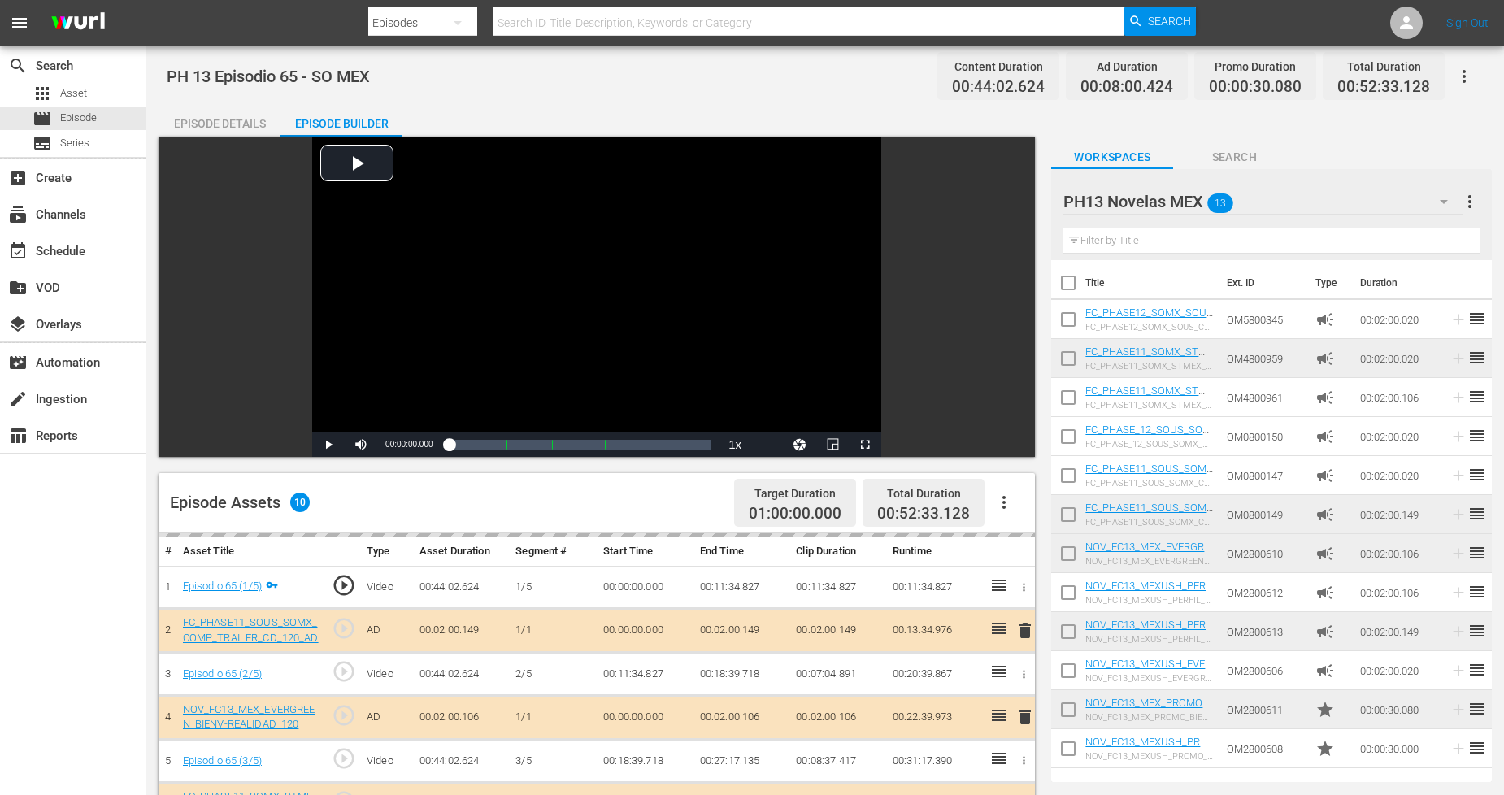
click at [1359, 181] on div "PH13 Novelas MEX 13" at bounding box center [1262, 202] width 399 height 46
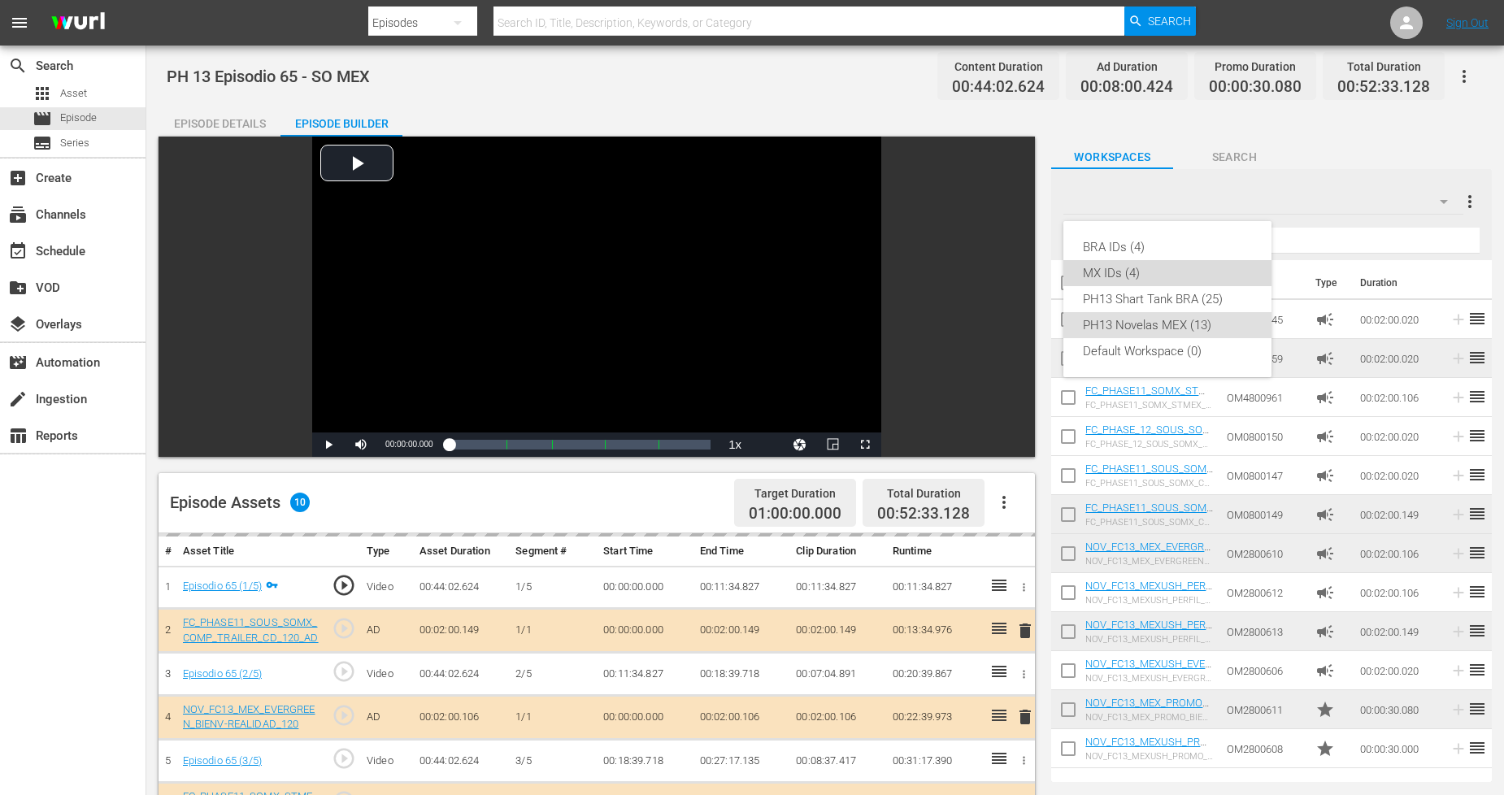
click at [1133, 280] on div "MX IDs (4)" at bounding box center [1167, 273] width 169 height 26
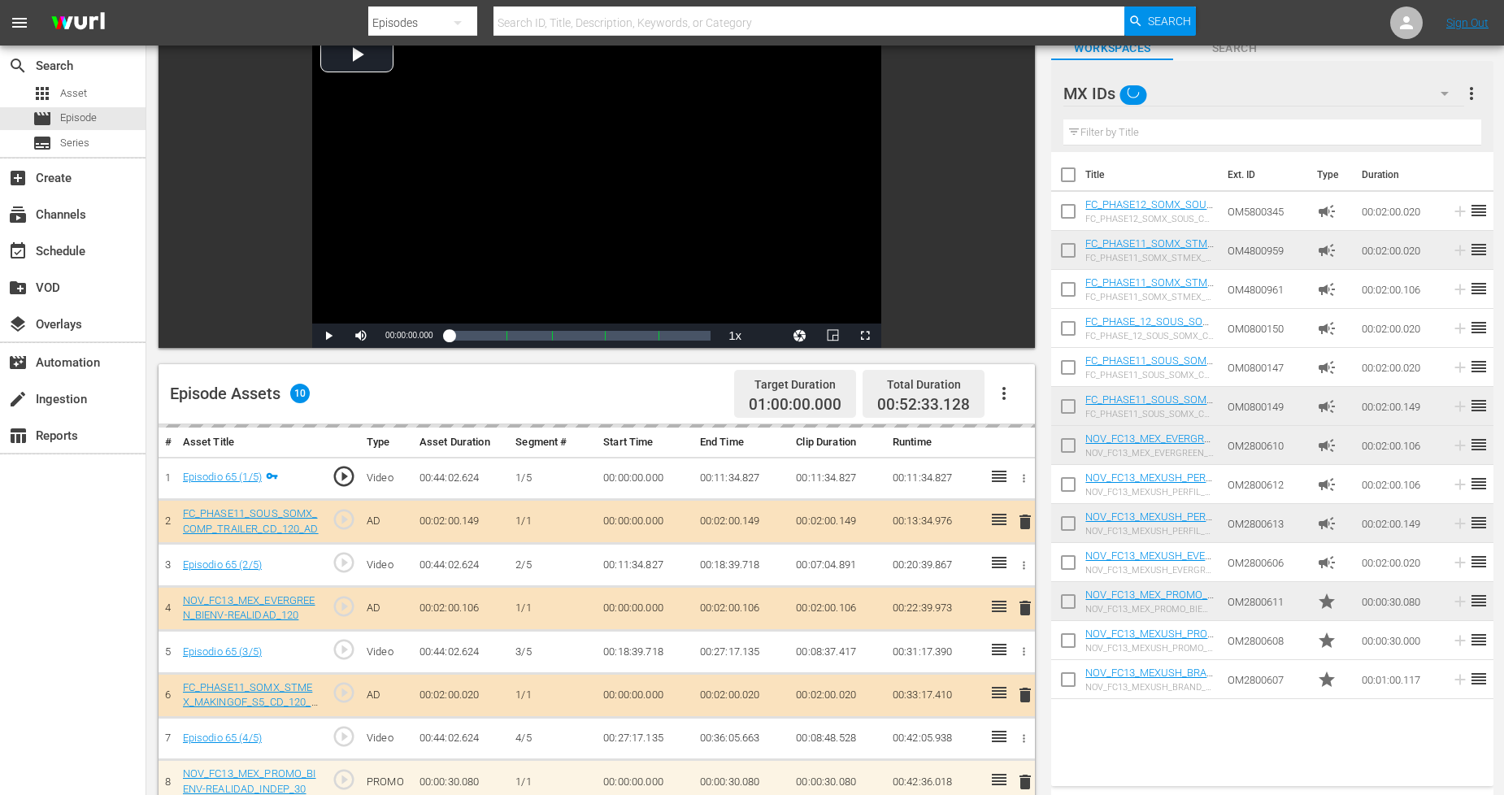
scroll to position [423, 0]
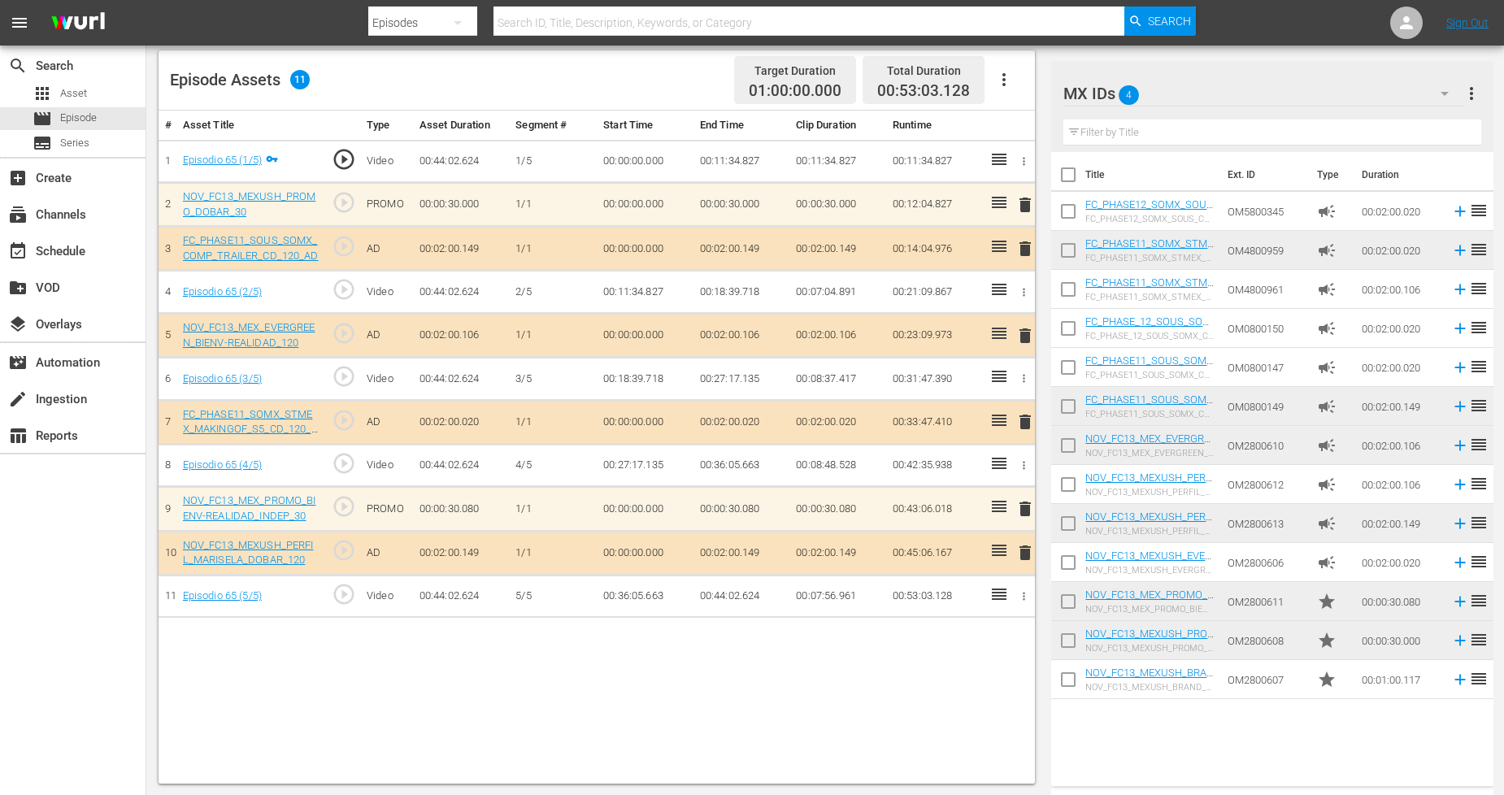
click at [1376, 102] on div "MX IDs 4" at bounding box center [1263, 94] width 401 height 46
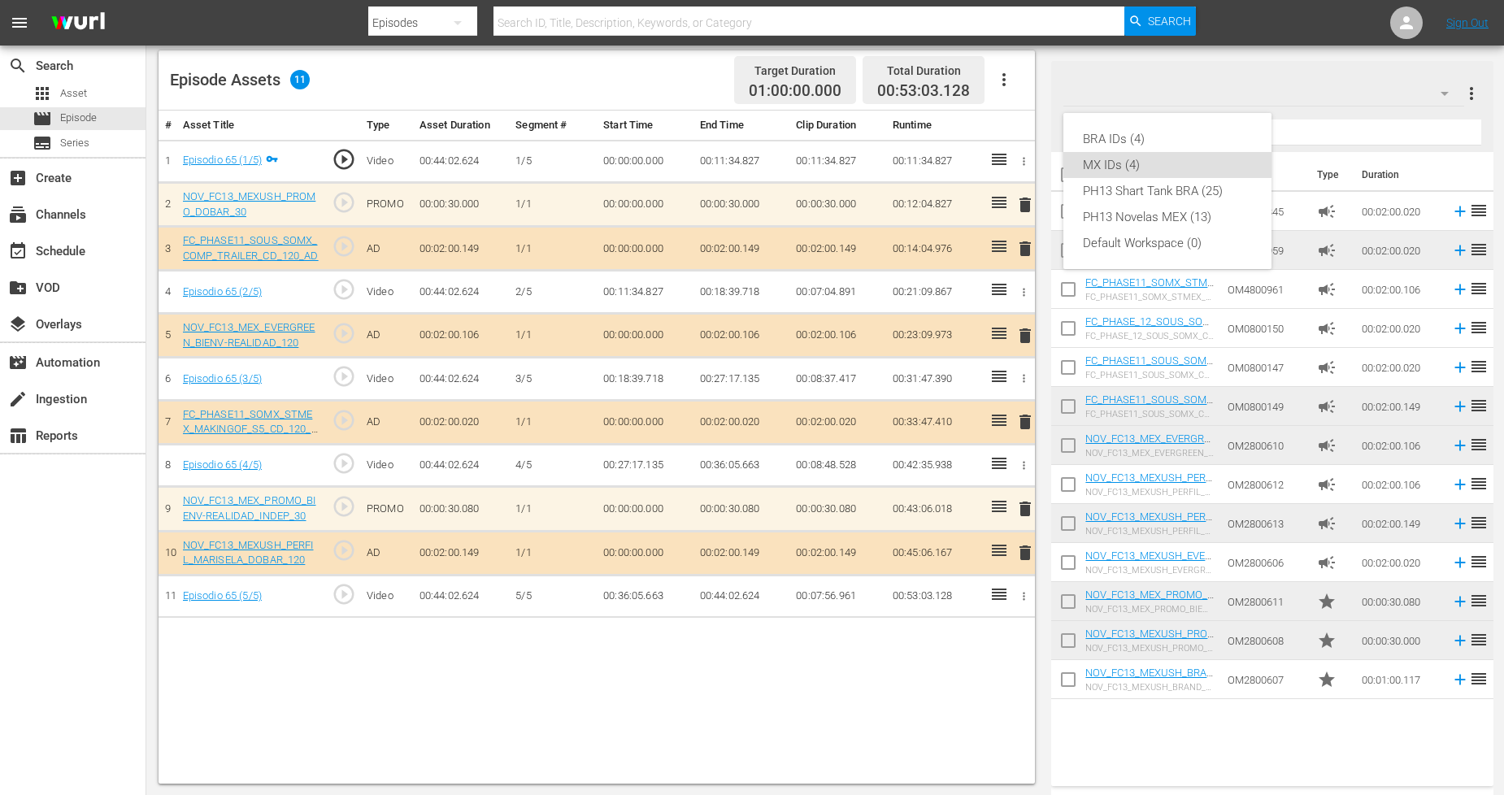
click at [1205, 169] on div "MX IDs (4)" at bounding box center [1167, 165] width 169 height 26
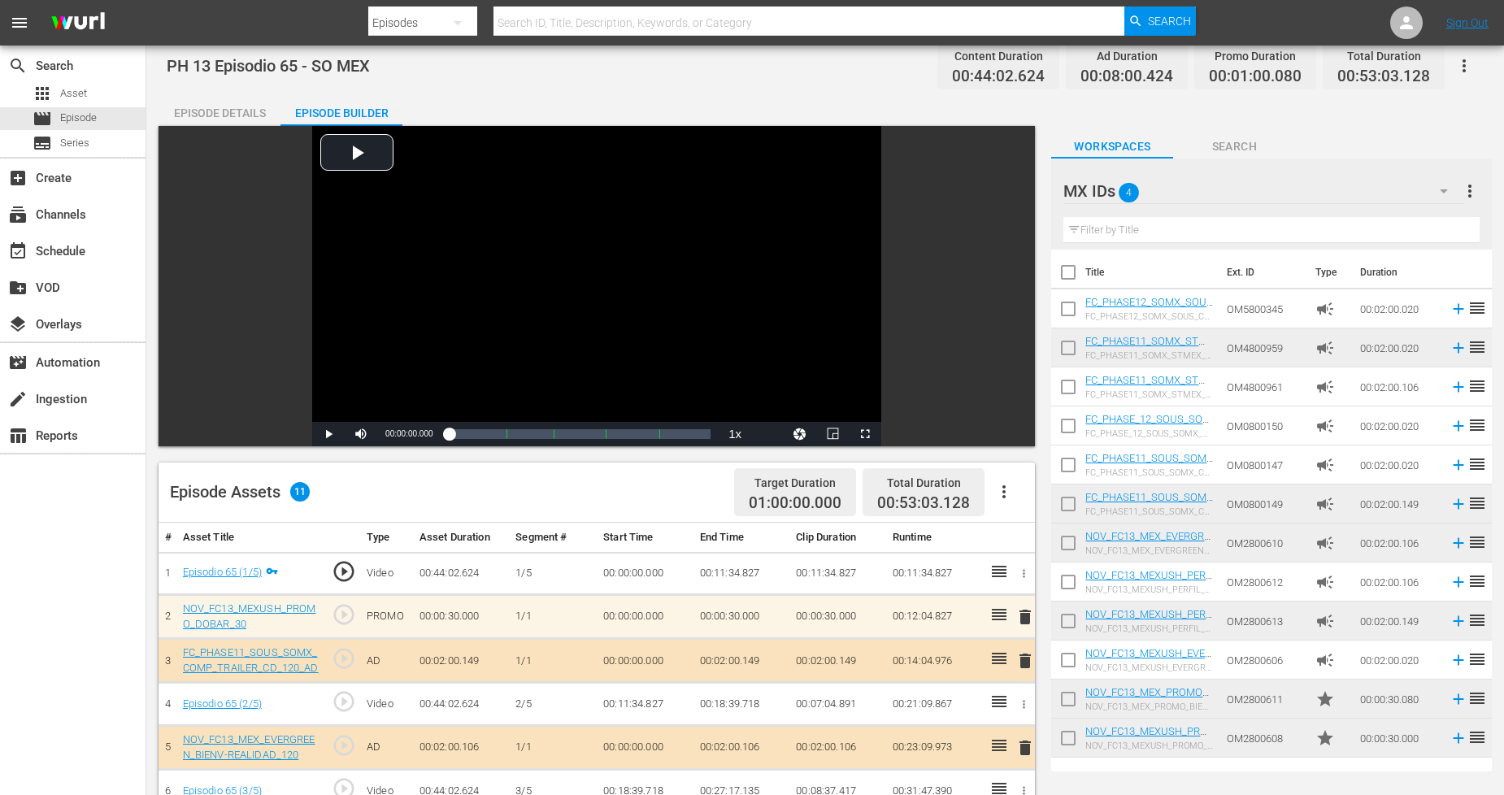
scroll to position [0, 0]
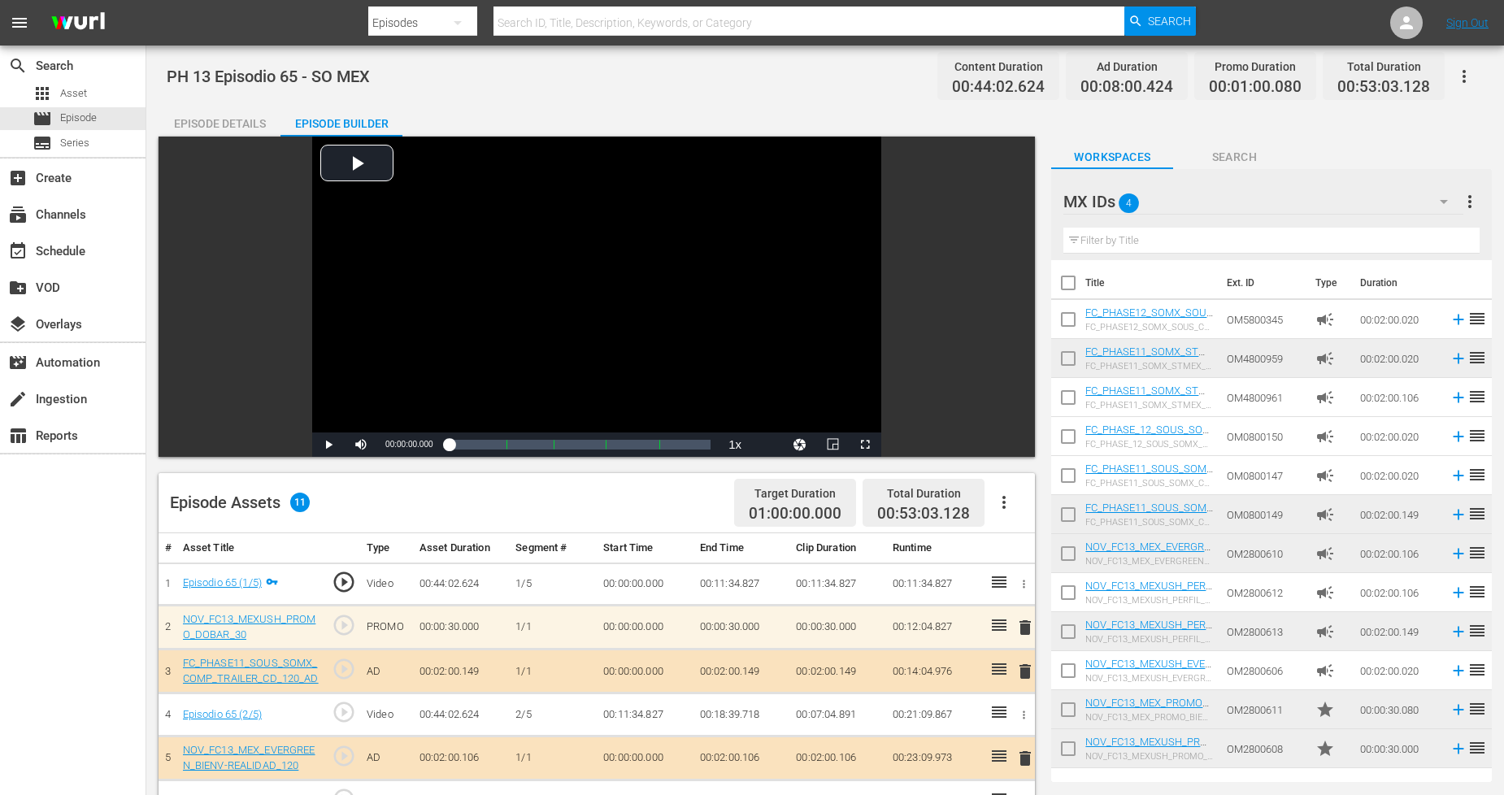
click at [1425, 207] on button "button" at bounding box center [1443, 201] width 39 height 39
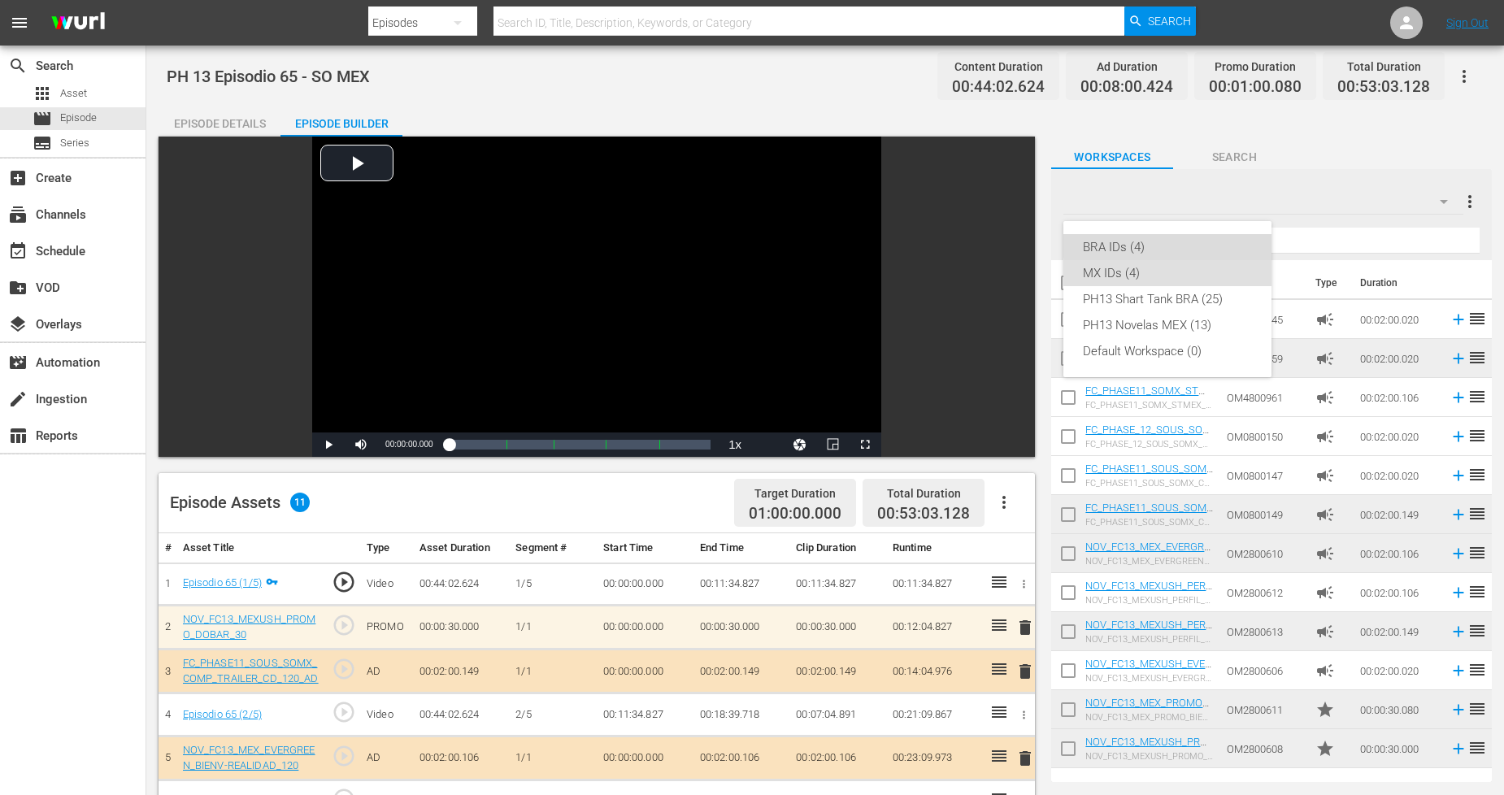
click at [1236, 240] on div "BRA IDs (4)" at bounding box center [1167, 247] width 169 height 26
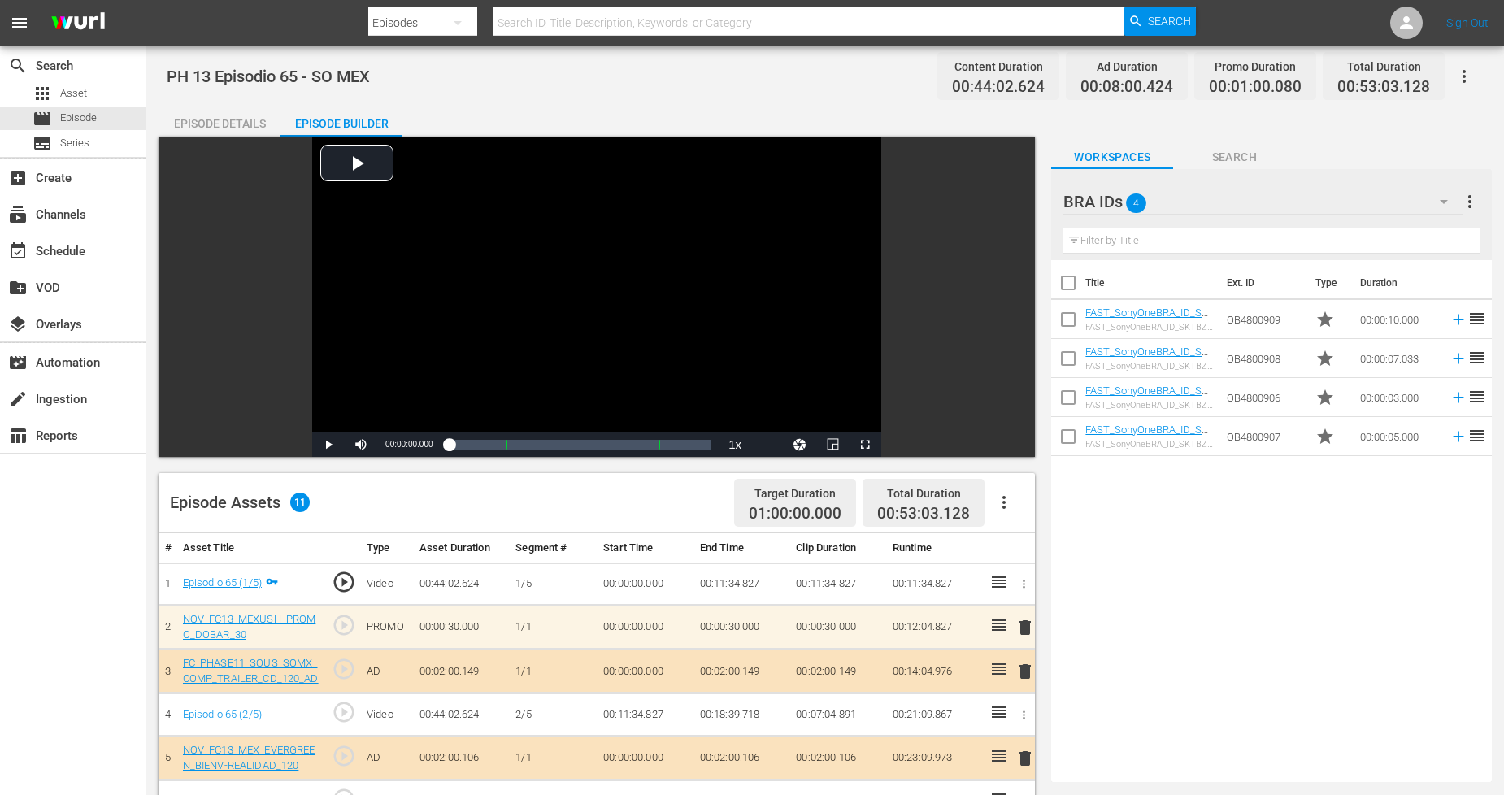
click at [1390, 216] on div "BRA IDs 4" at bounding box center [1262, 202] width 399 height 46
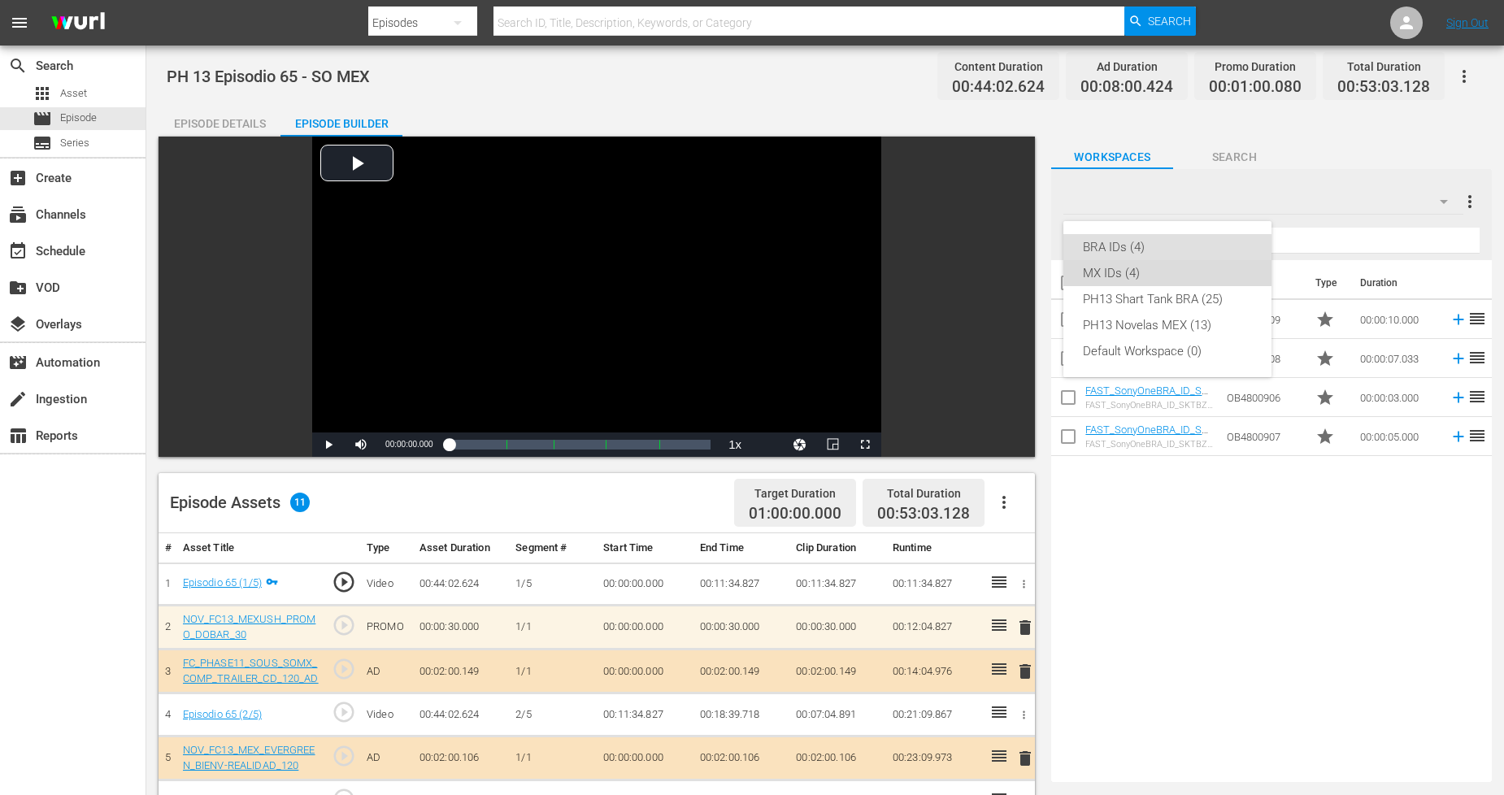
click at [1172, 273] on div "MX IDs (4)" at bounding box center [1167, 273] width 169 height 26
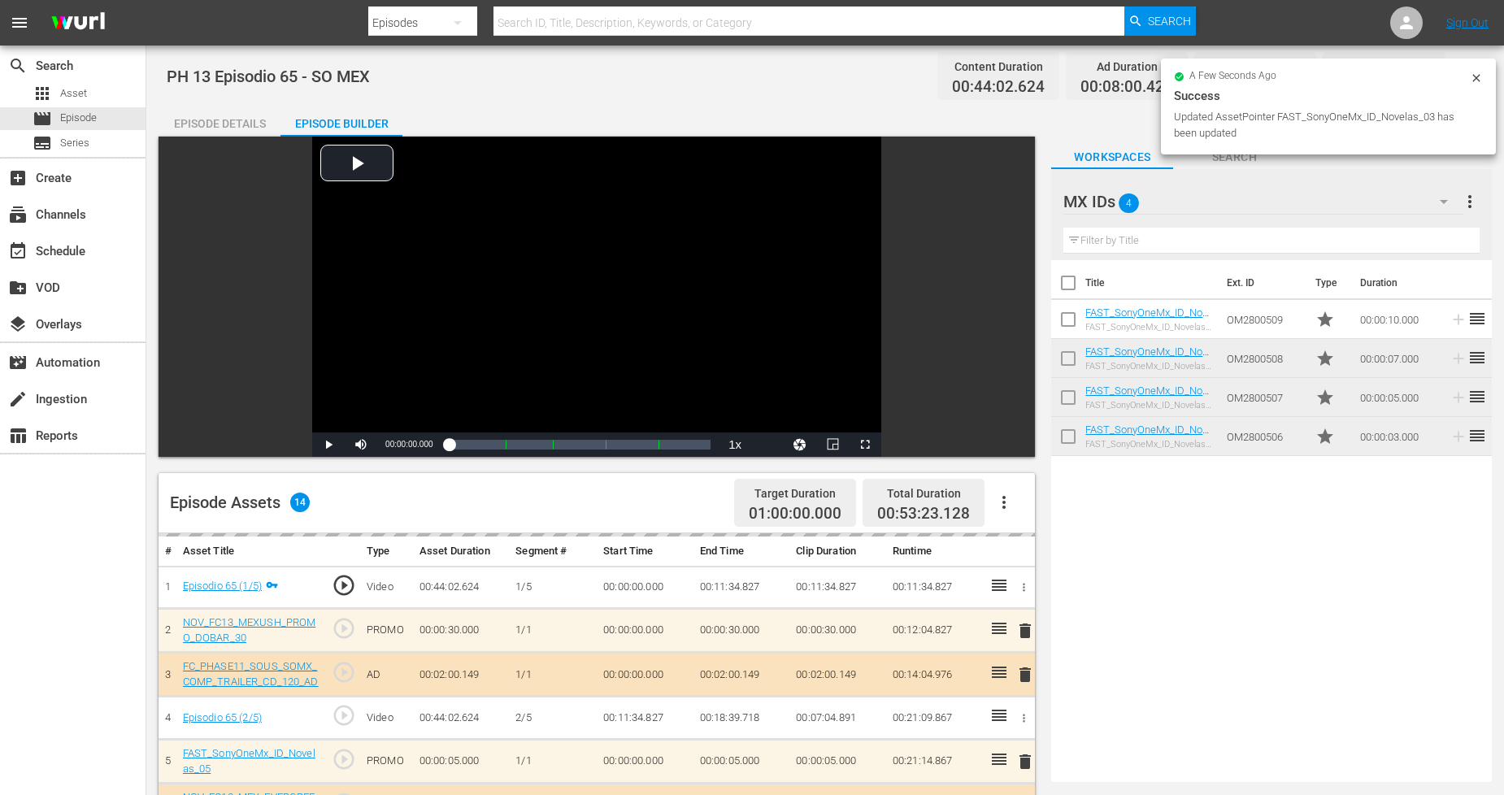
click at [1478, 76] on icon at bounding box center [1475, 77] width 7 height 7
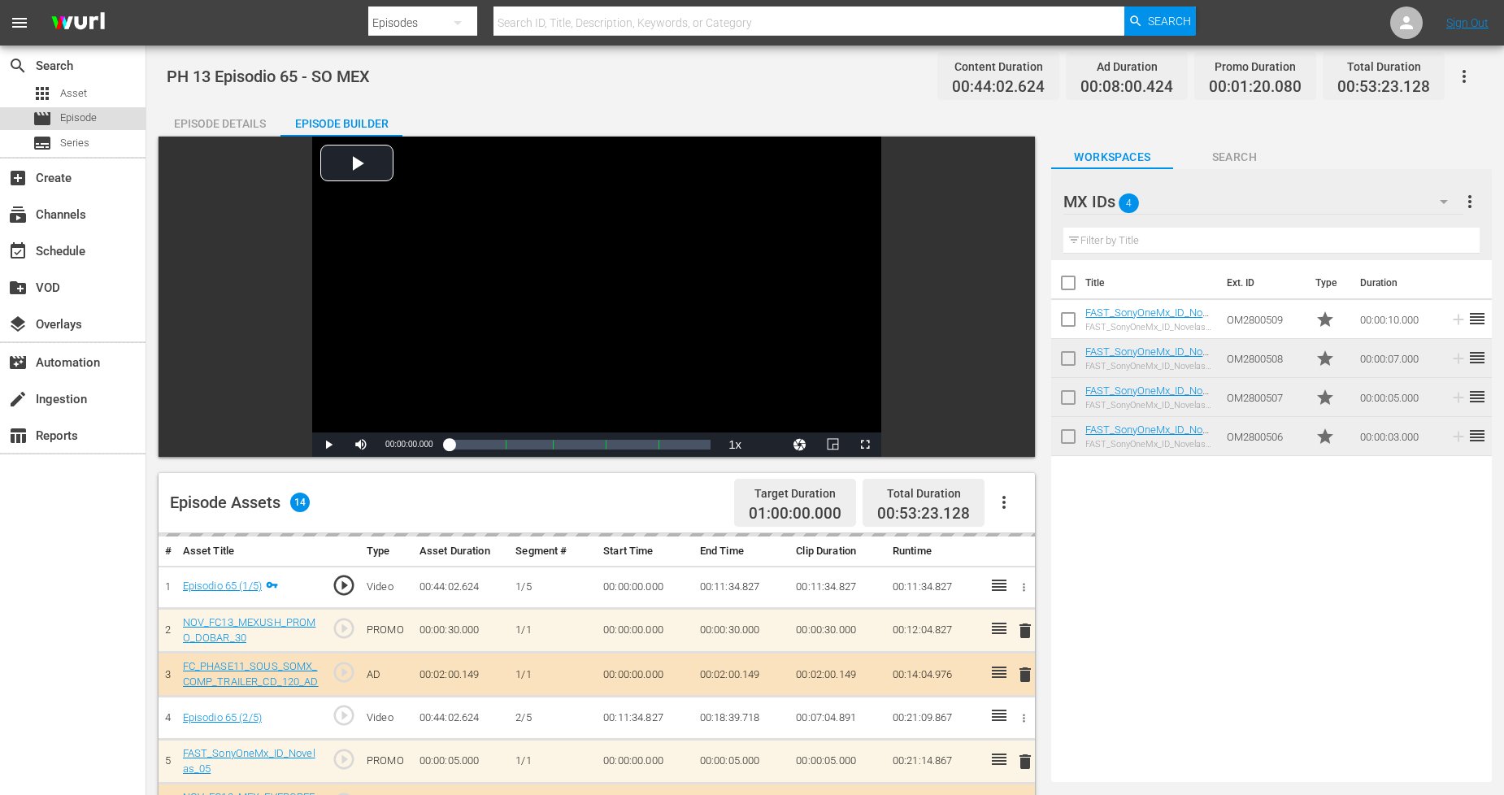
click at [92, 118] on span "Episode" at bounding box center [78, 118] width 37 height 16
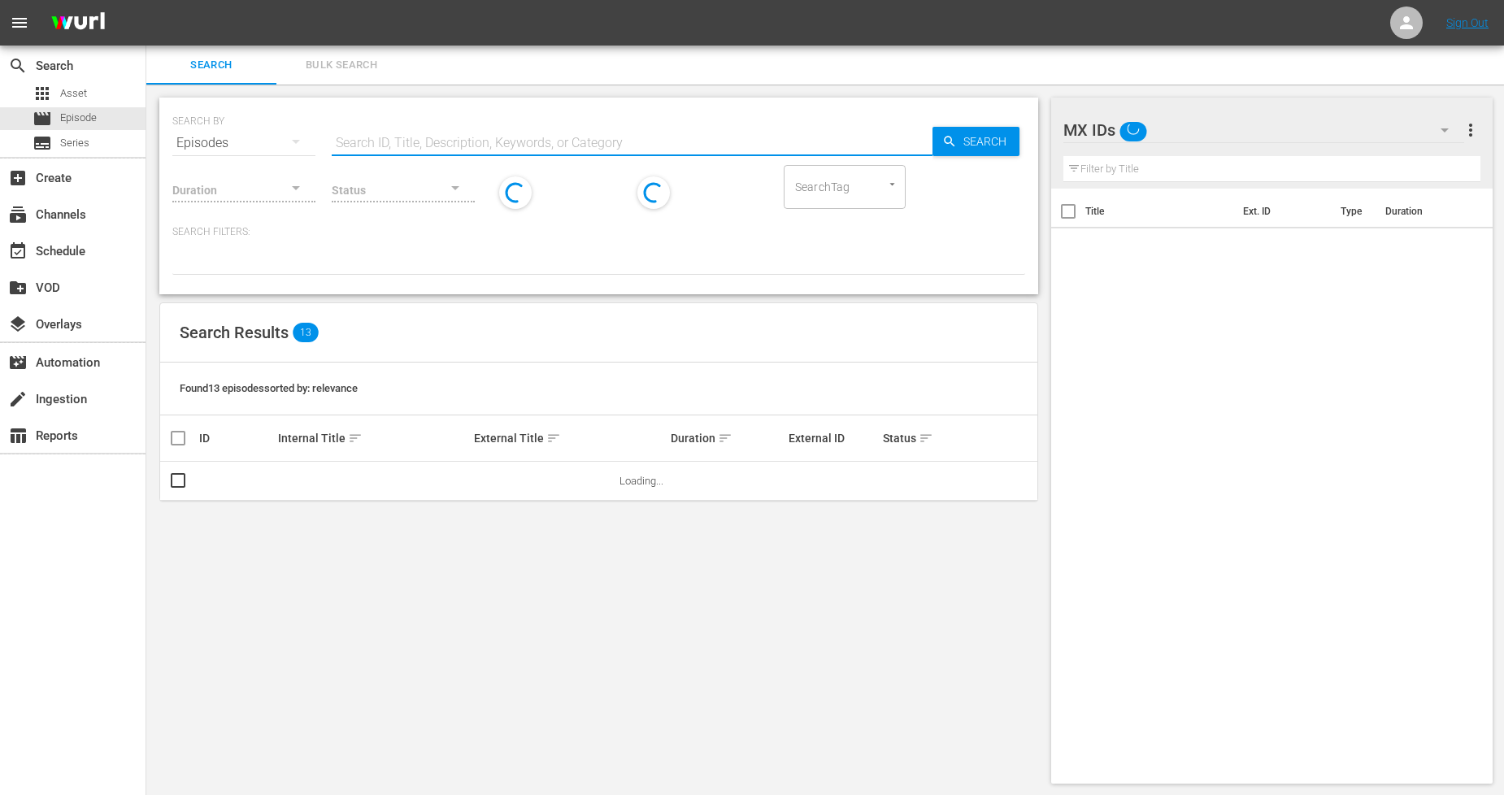
click at [354, 124] on input "text" at bounding box center [632, 143] width 601 height 39
click at [364, 73] on span "Bulk Search" at bounding box center [341, 65] width 111 height 19
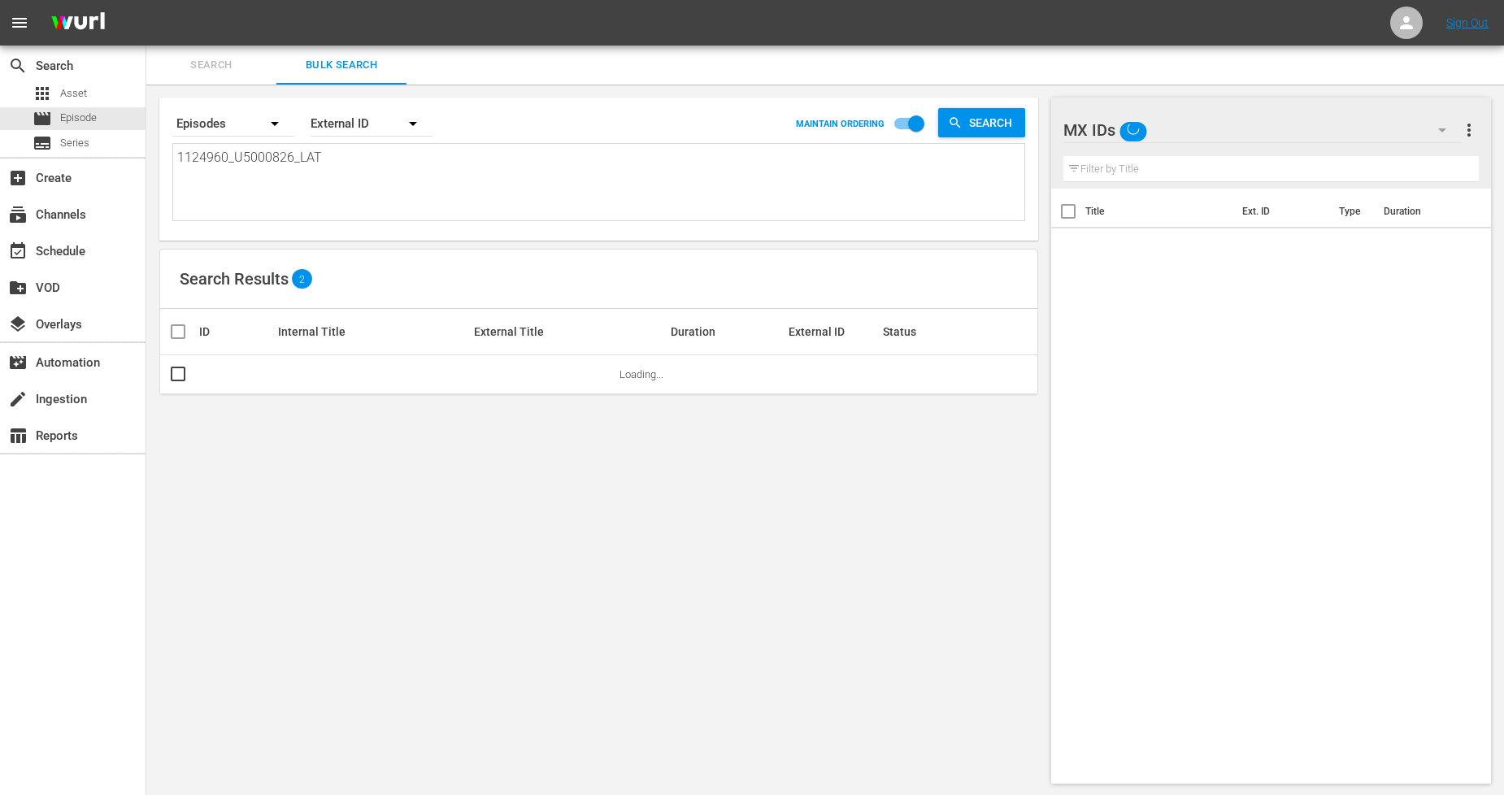
drag, startPoint x: 327, startPoint y: 155, endPoint x: 0, endPoint y: 152, distance: 326.9
click at [146, 0] on div "search Search apps Asset movie Episode subtitles Series add_box Create subscrip…" at bounding box center [825, 0] width 1358 height 0
paste textarea "1_U5000827"
type textarea "1124961_U5000827_LAT"
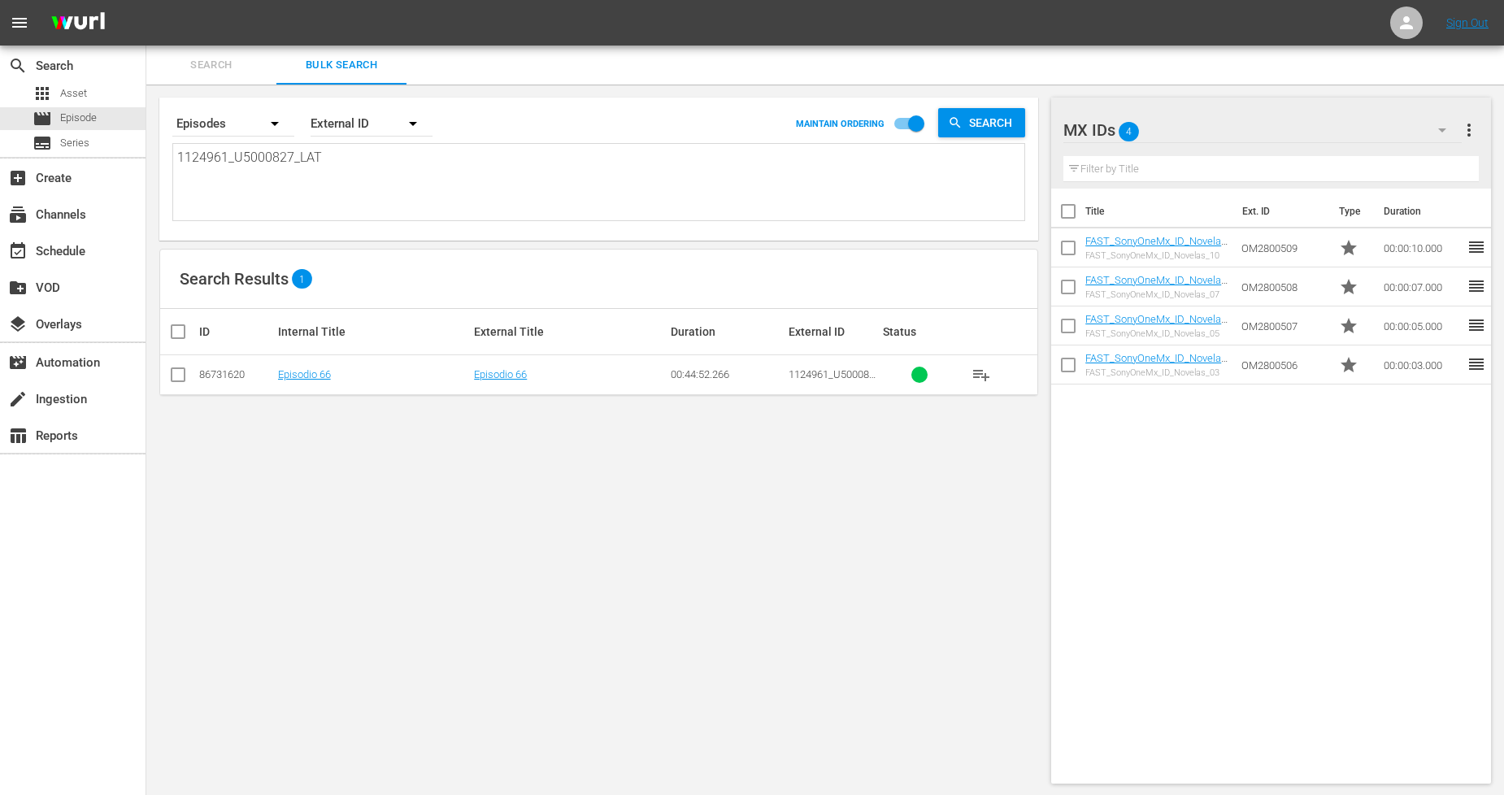
type textarea "1124961_U5000827_LAT"
click at [180, 376] on input "checkbox" at bounding box center [178, 378] width 20 height 20
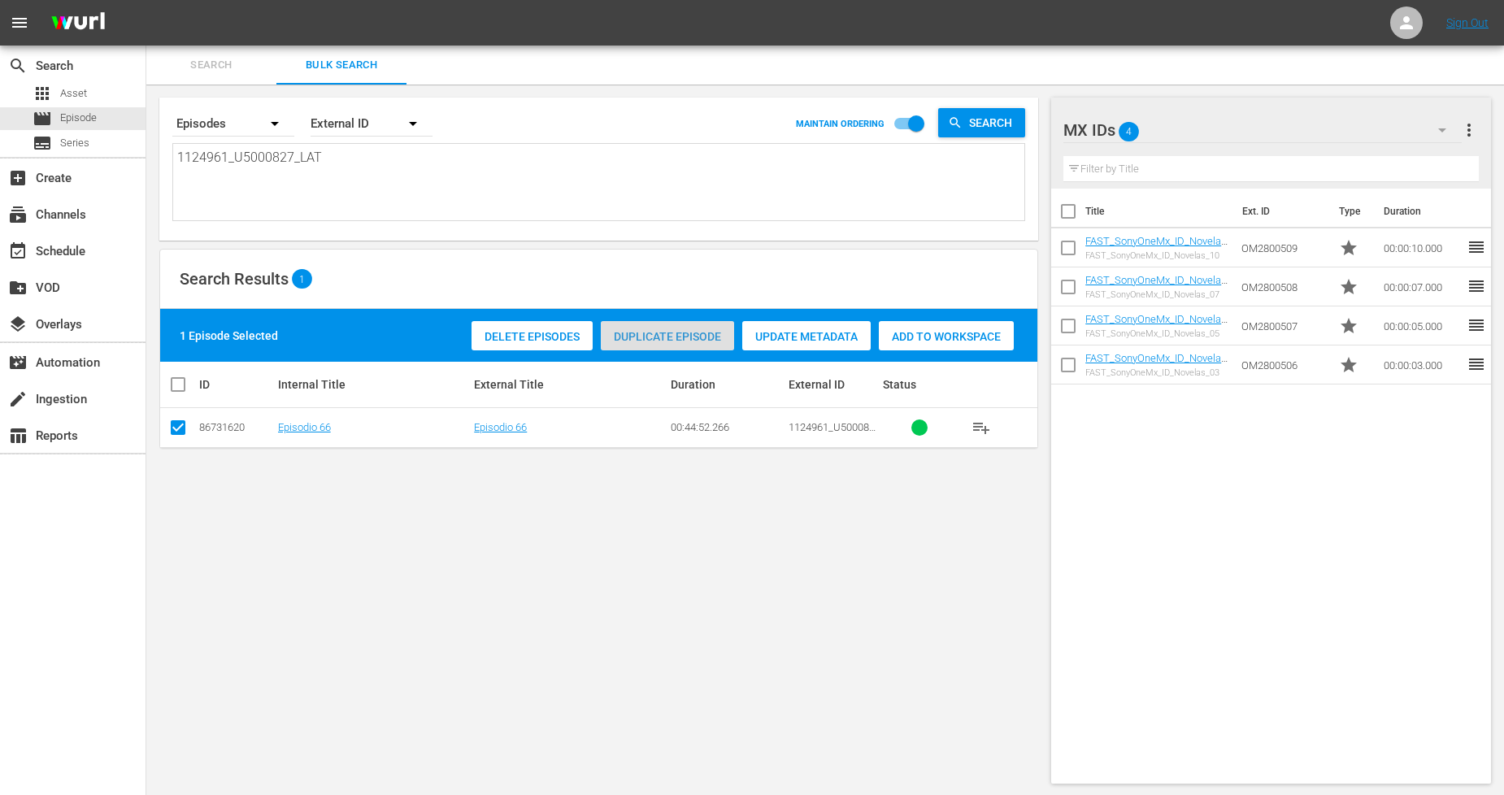
click at [709, 342] on div "Duplicate Episode" at bounding box center [667, 336] width 133 height 31
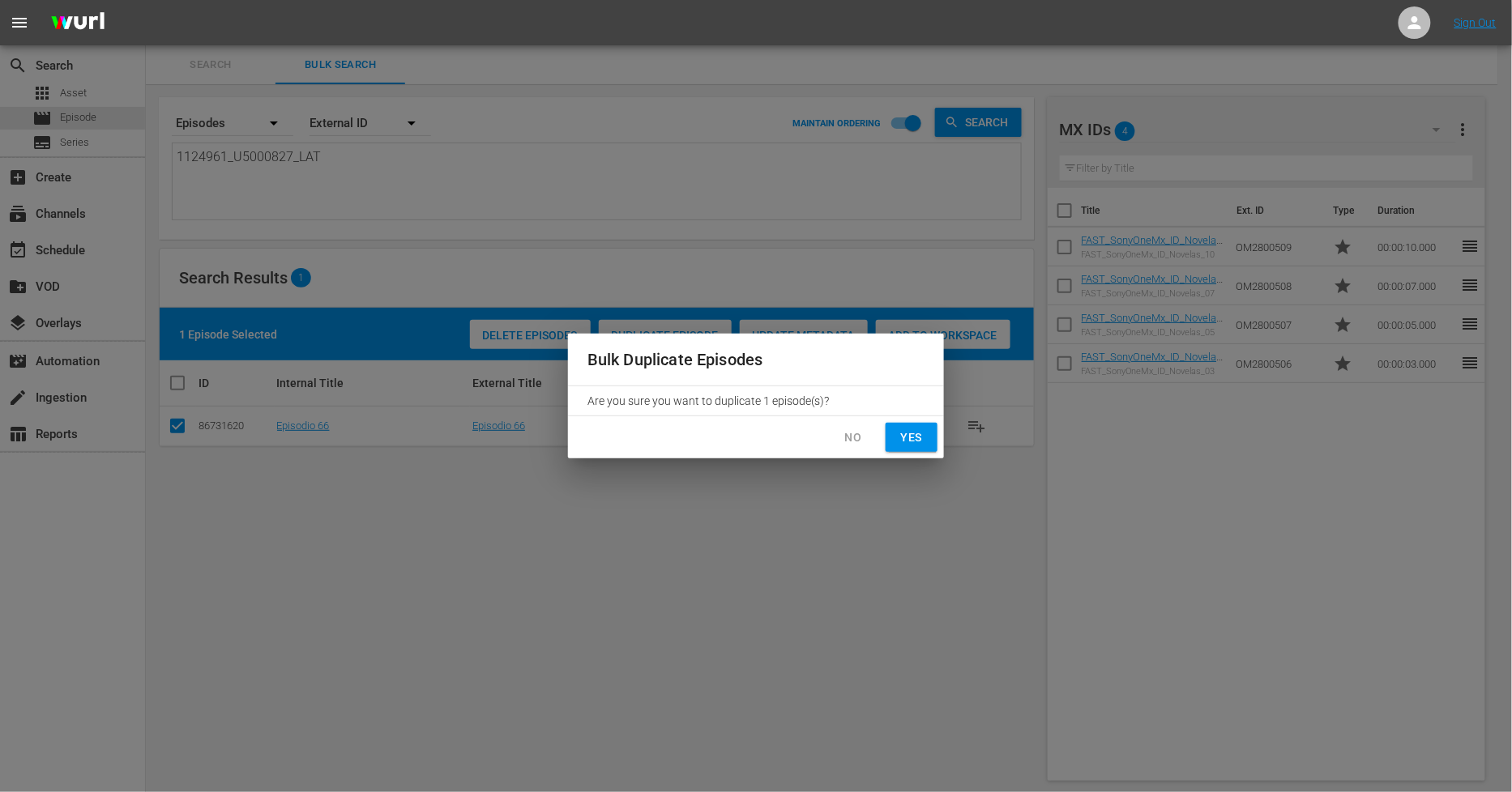
click at [916, 435] on span "Yes" at bounding box center [912, 437] width 26 height 20
checkbox input "false"
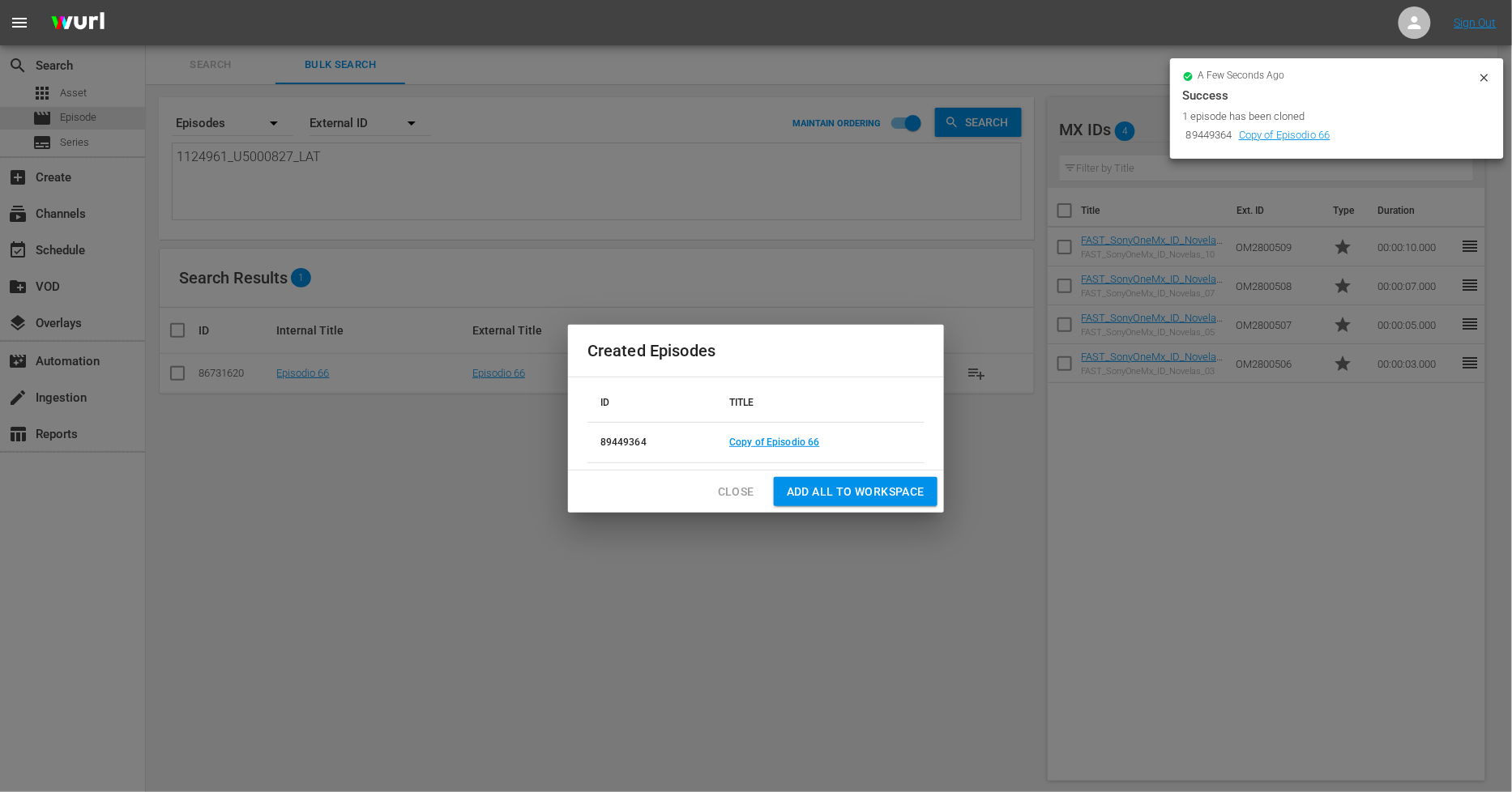
click at [742, 488] on span "Close" at bounding box center [736, 492] width 37 height 20
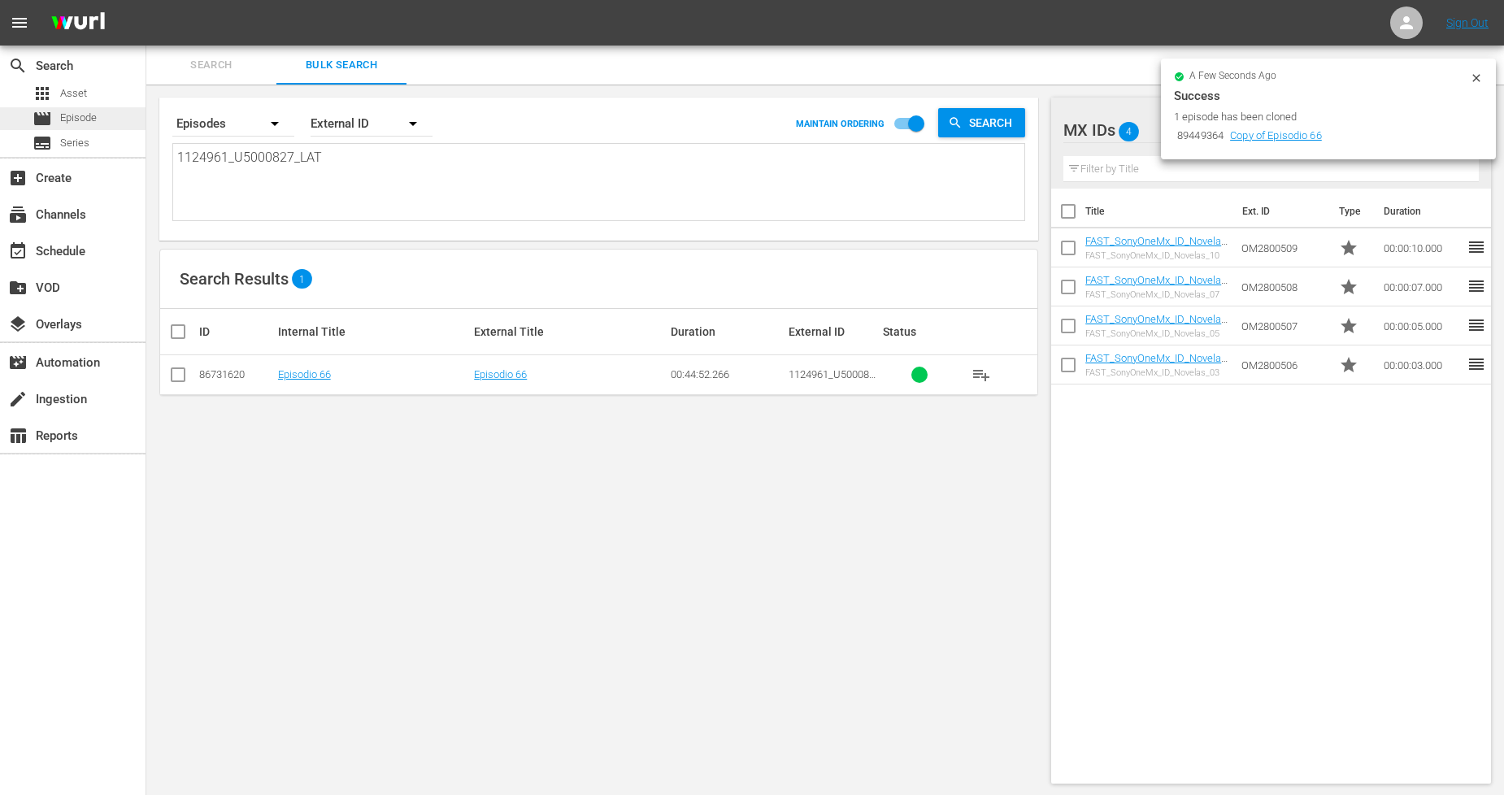
click at [89, 115] on span "Episode" at bounding box center [78, 118] width 37 height 16
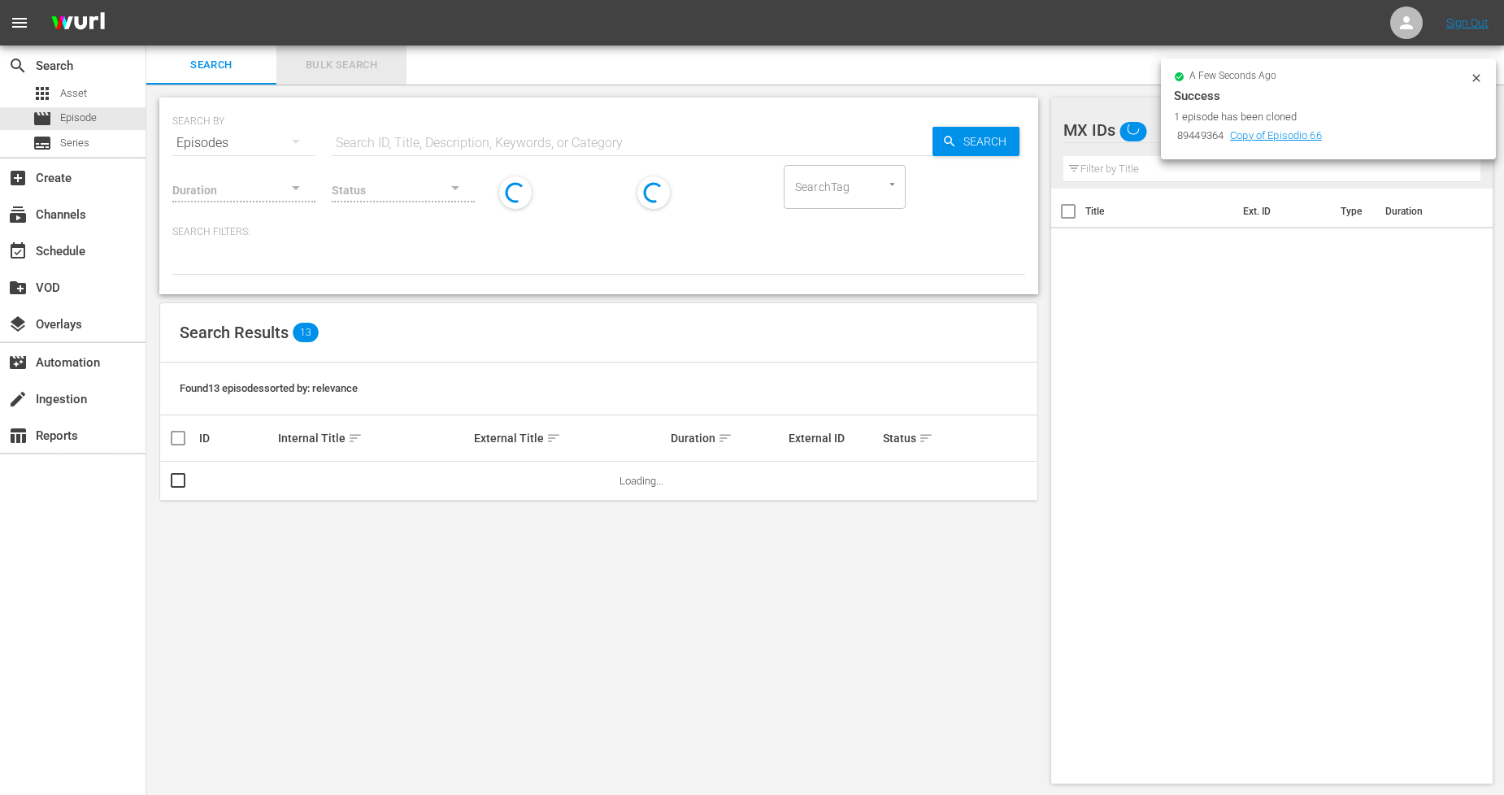
click at [331, 52] on button "Bulk Search" at bounding box center [341, 65] width 130 height 39
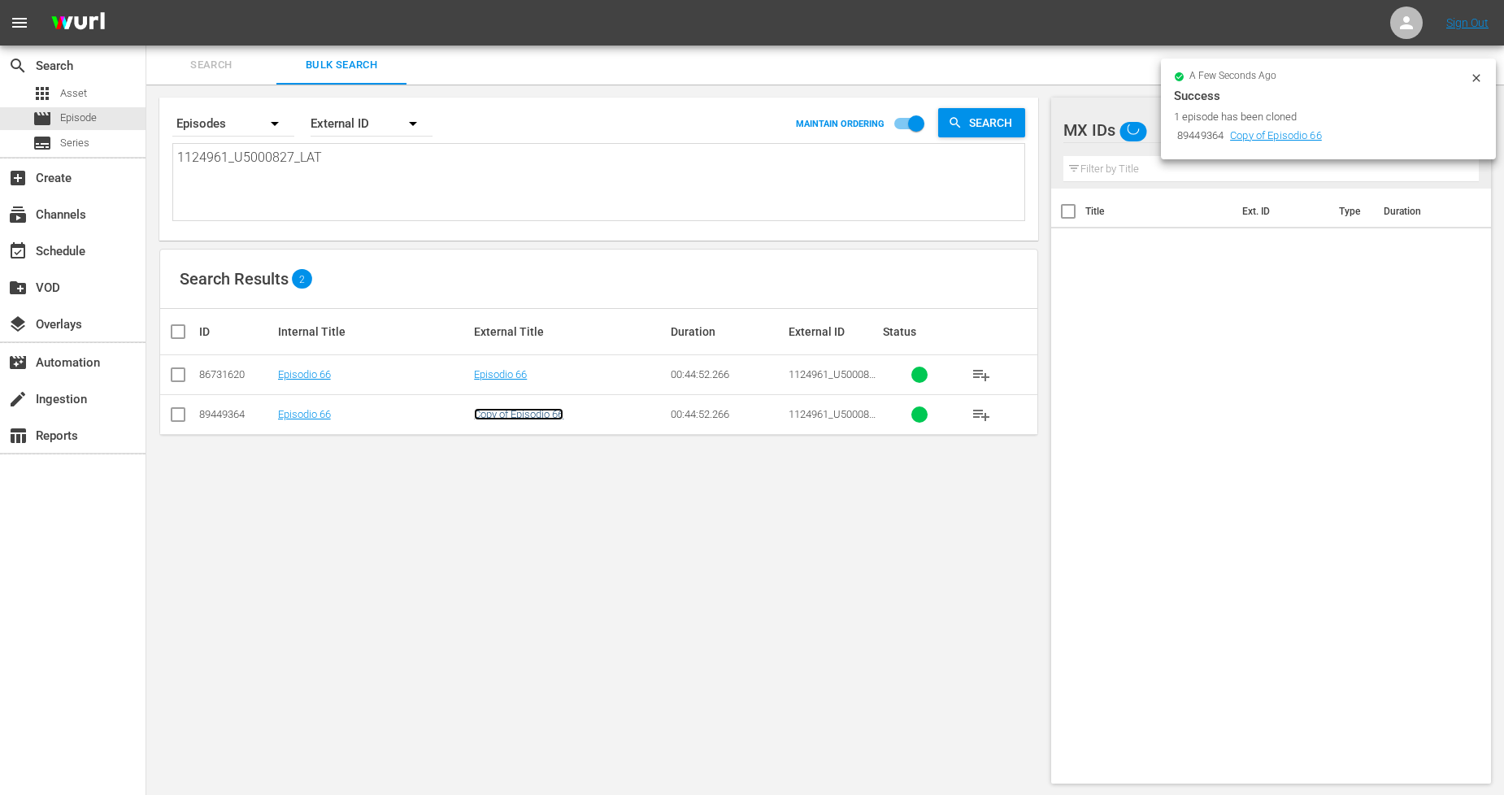
click at [532, 411] on link "Copy of Episodio 66" at bounding box center [518, 414] width 89 height 12
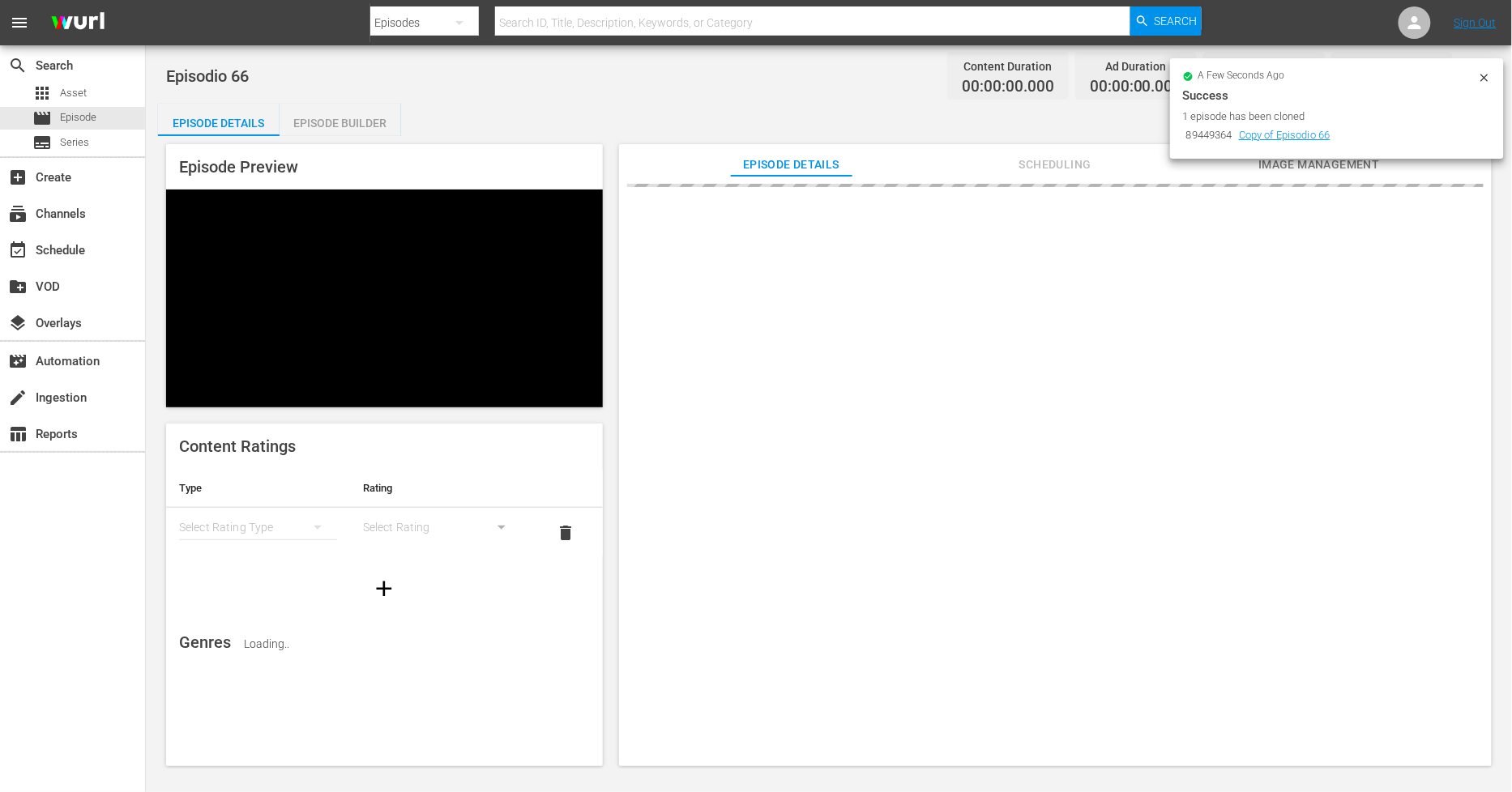
click at [1480, 74] on icon at bounding box center [1484, 78] width 13 height 13
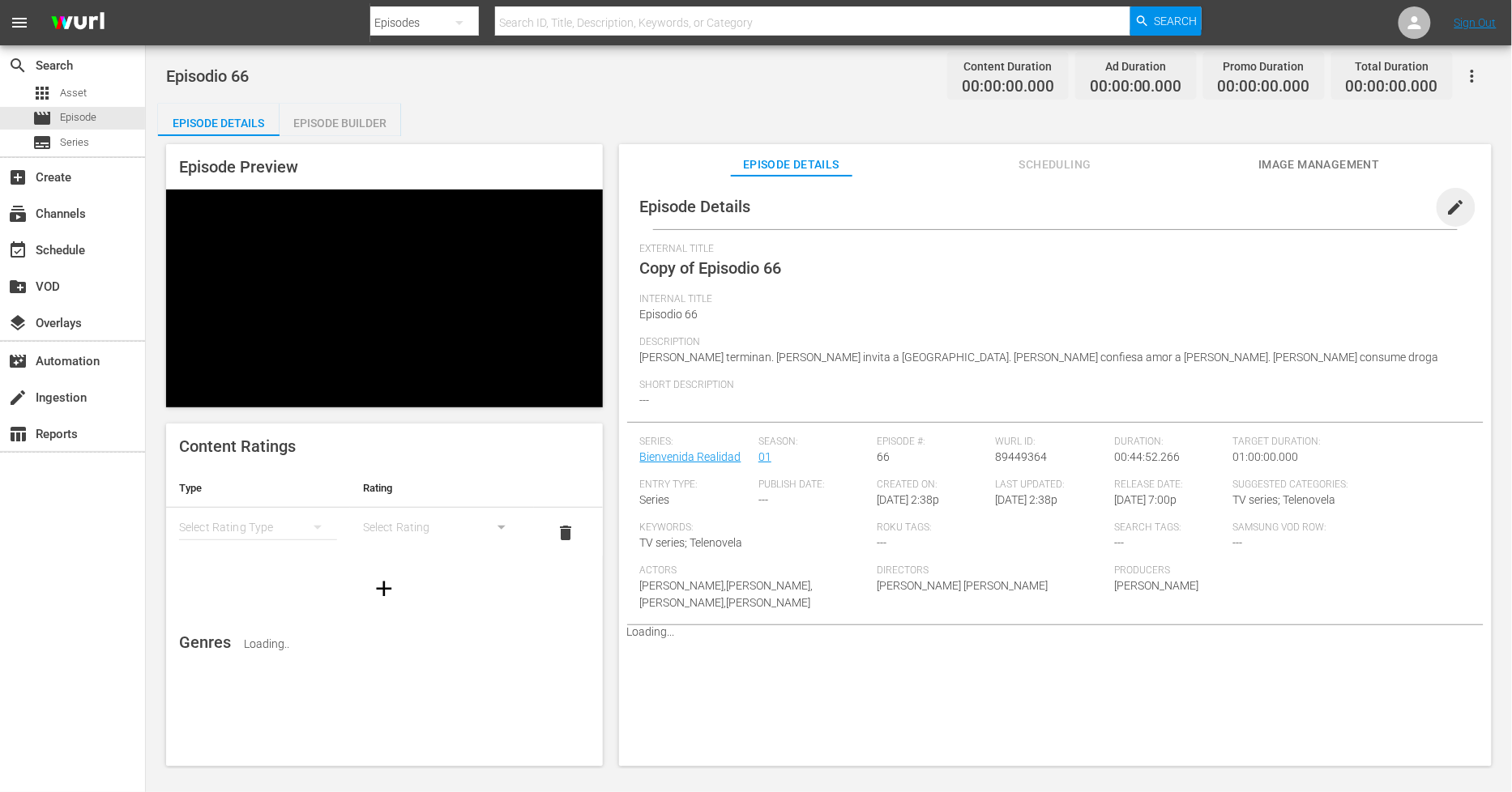
click at [1446, 213] on span "edit" at bounding box center [1456, 207] width 20 height 20
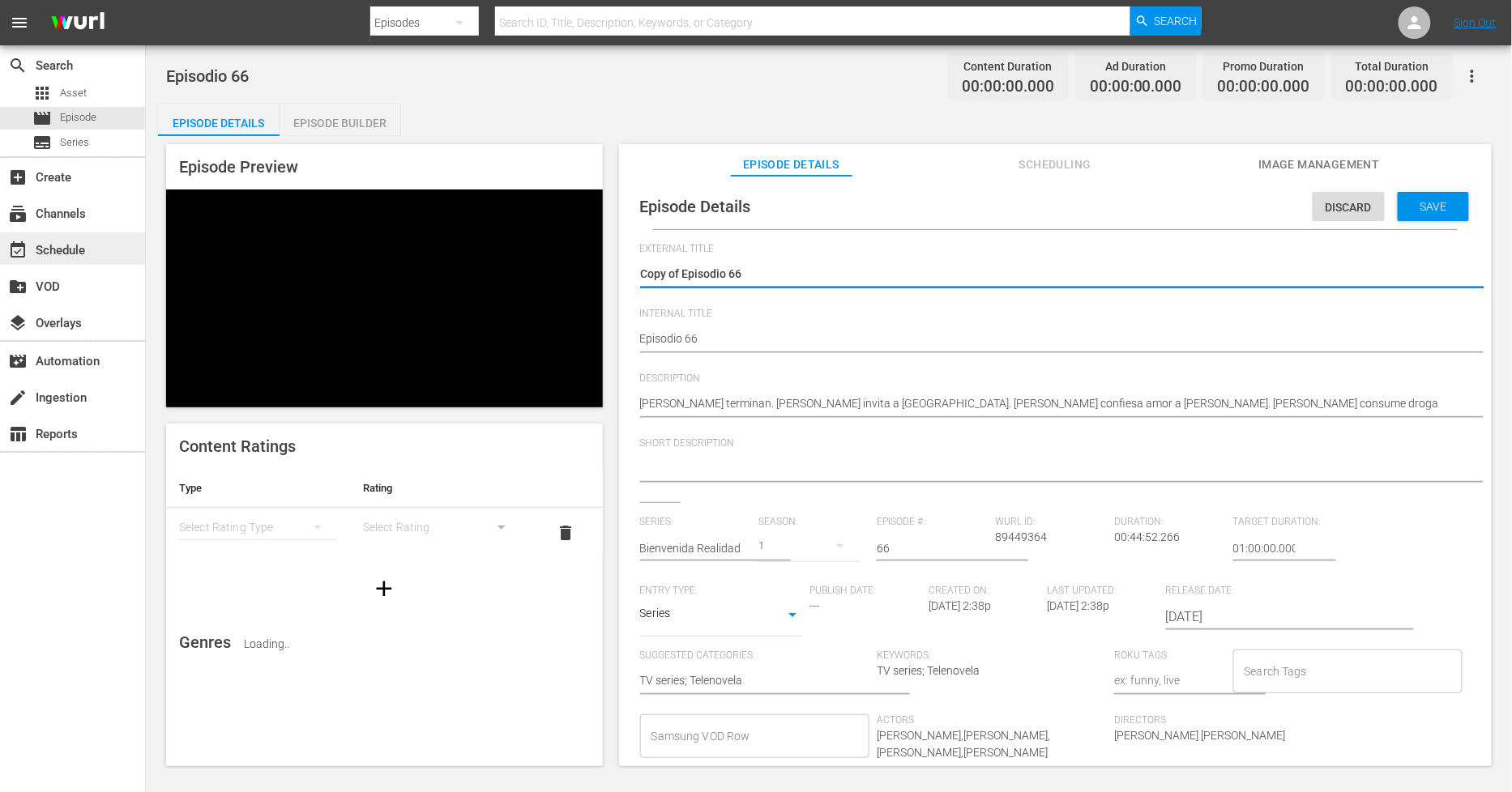
drag, startPoint x: 683, startPoint y: 267, endPoint x: 0, endPoint y: 246, distance: 683.3
click at [146, 0] on div "search Search apps Asset movie Episode subtitles Series add_box Create subscrip…" at bounding box center [828, 0] width 1366 height 0
type textarea "Episodio 66"
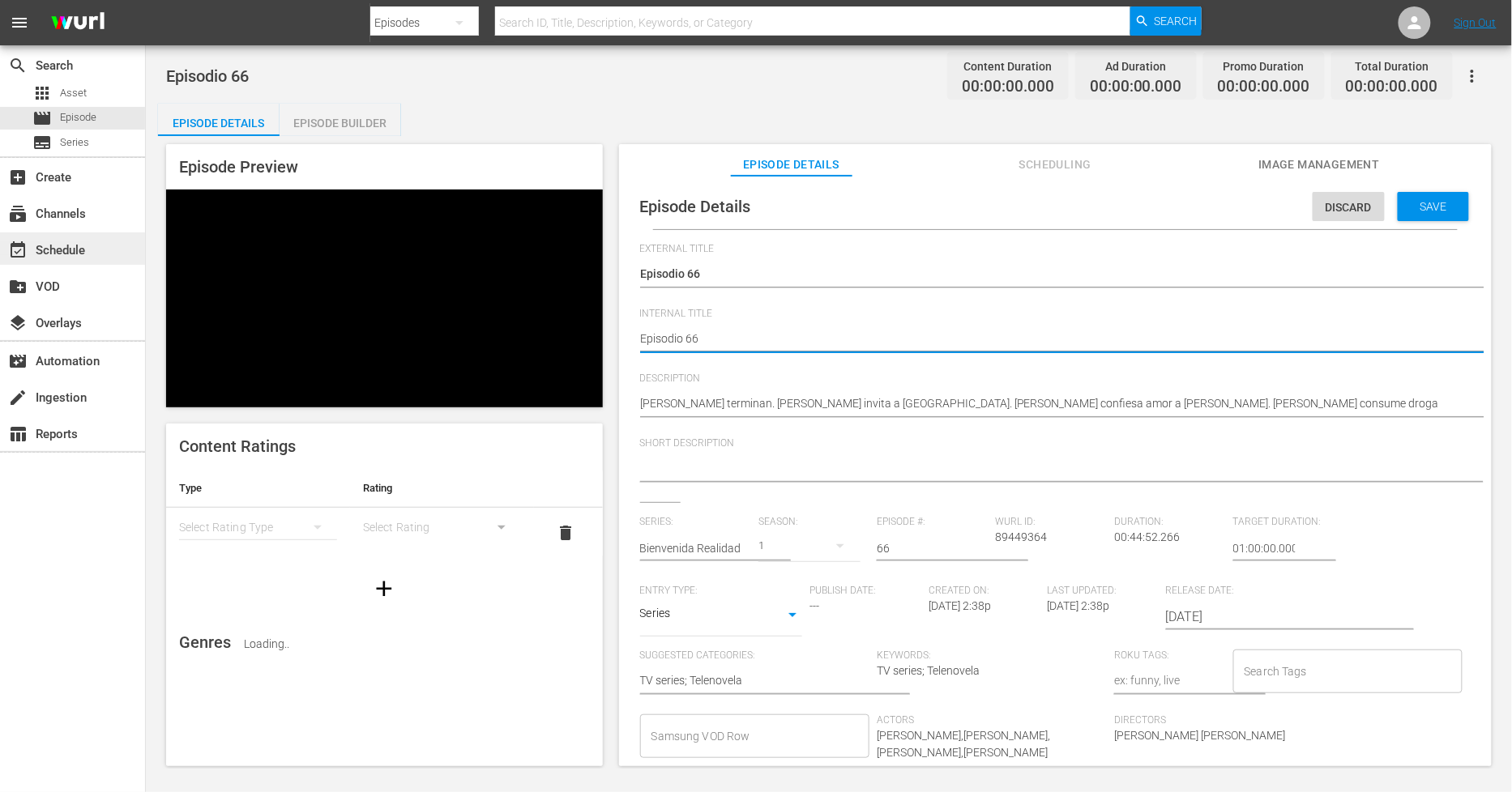
type textarea "PEpisodio 66"
type textarea "PHEpisodio 66"
type textarea "PH Episodio 66"
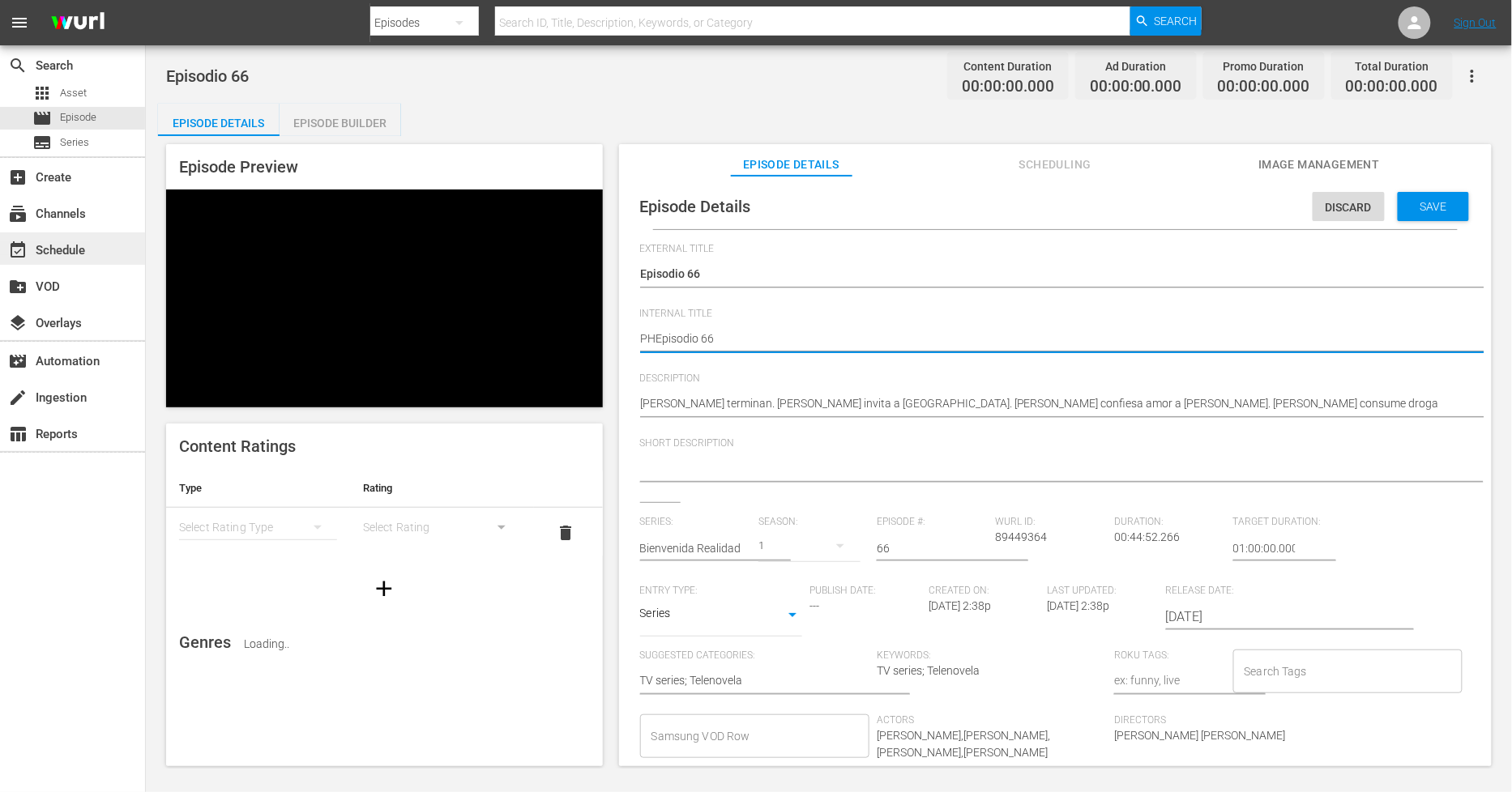
type textarea "PH Episodio 66"
type textarea "PH 1Episodio 66"
type textarea "PH 13Episodio 66"
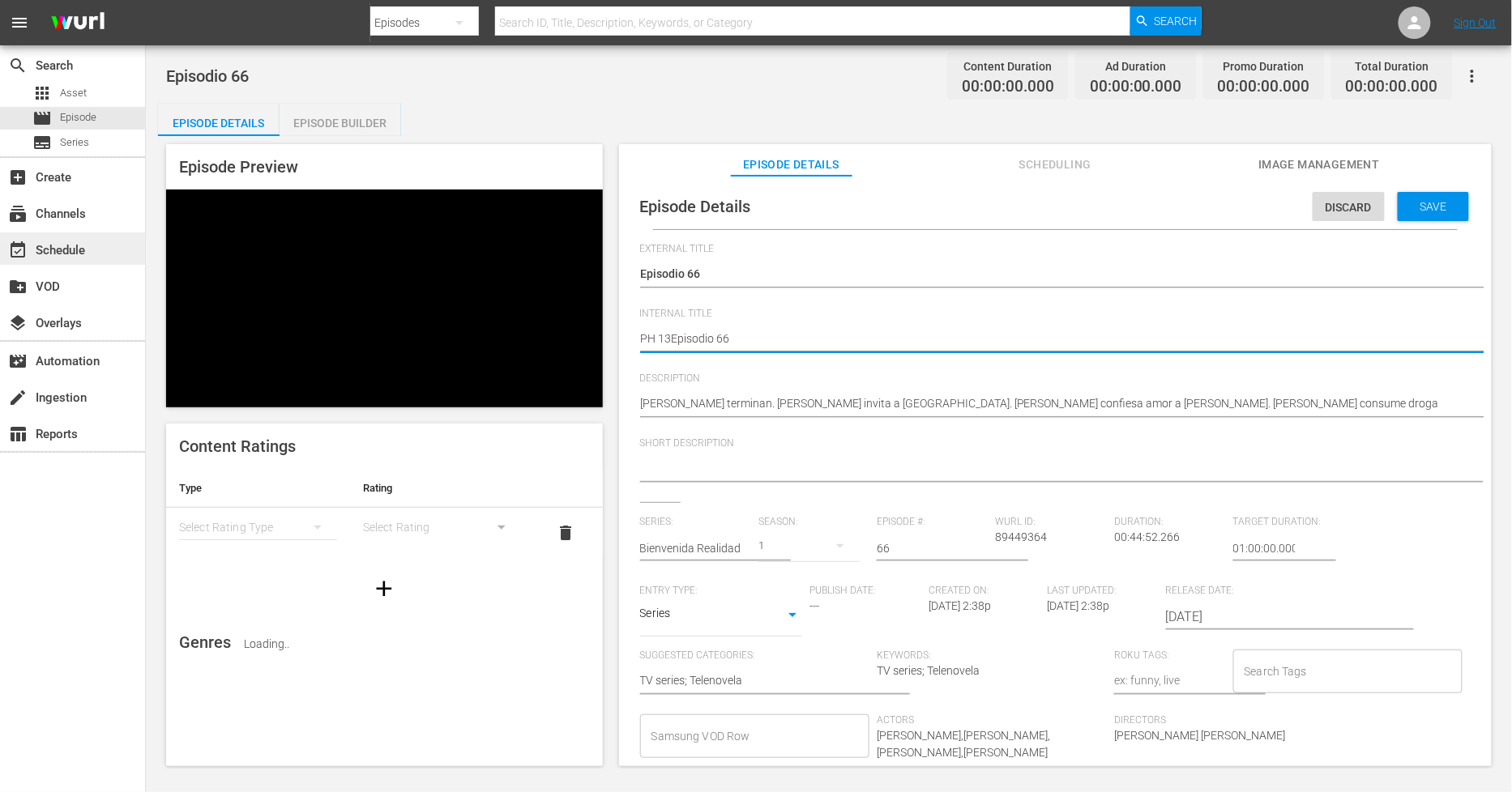
type textarea "PH 13 Episodio 66"
type textarea "PH 13 Episodio 66 -"
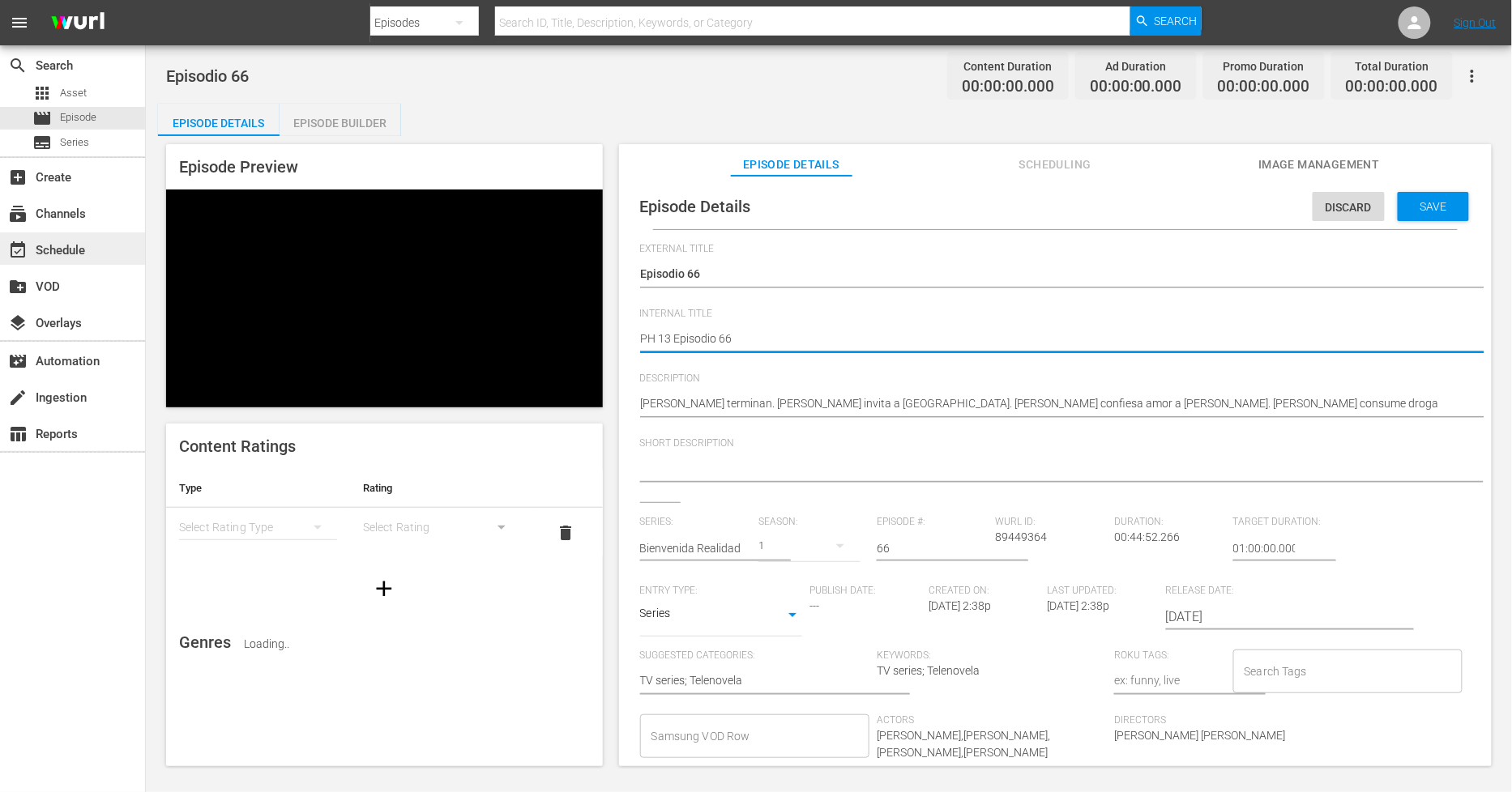
type textarea "PH 13 Episodio 66 -"
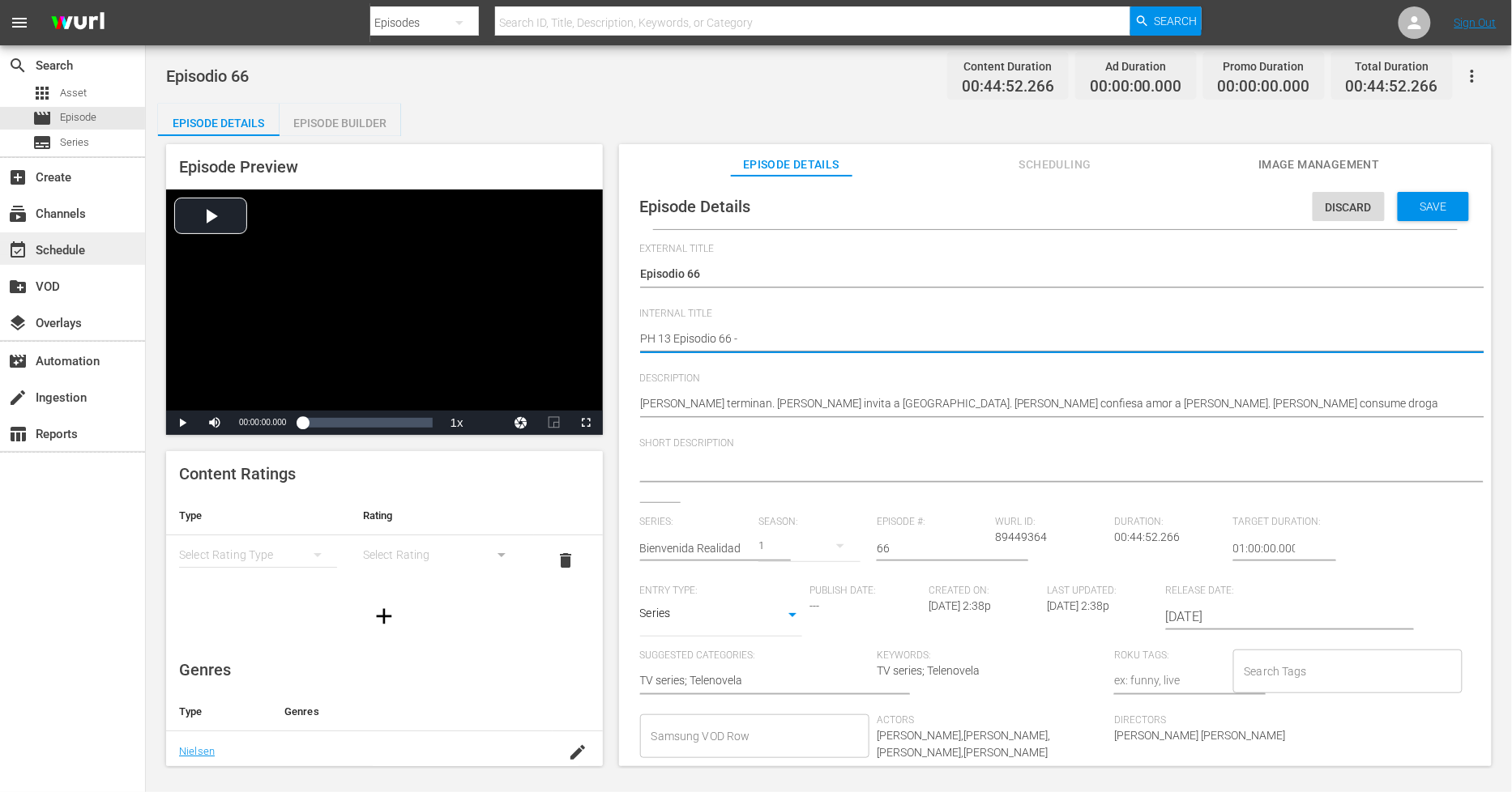
type textarea "PH 13 Episodio 66 - S"
type textarea "PH 13 Episodio 66 - SO"
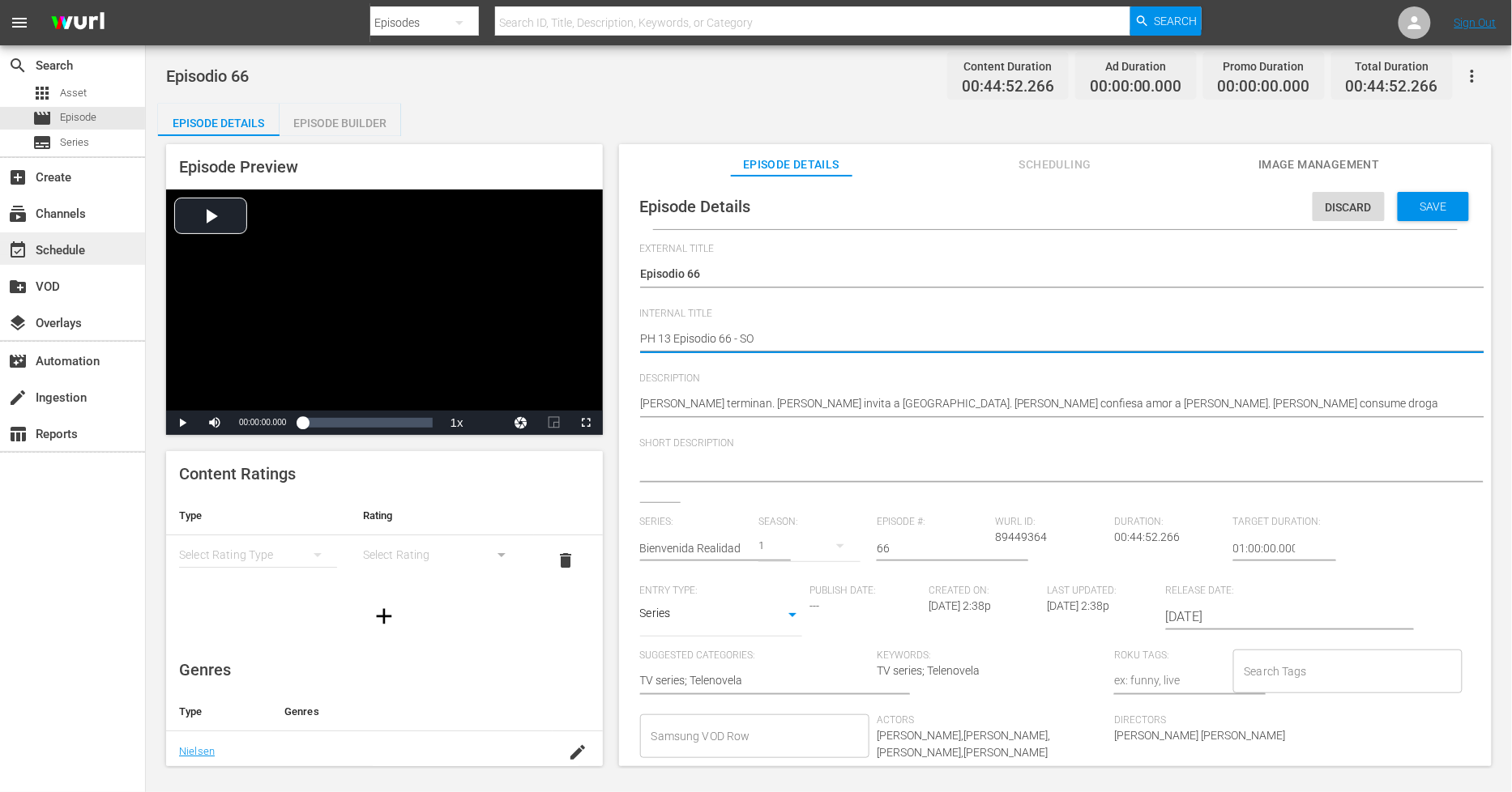
type textarea "PH 13 Episodio 66 - SO"
type textarea "PH 13 Episodio 66 - SO M"
type textarea "PH 13 Episodio 66 - SO ME"
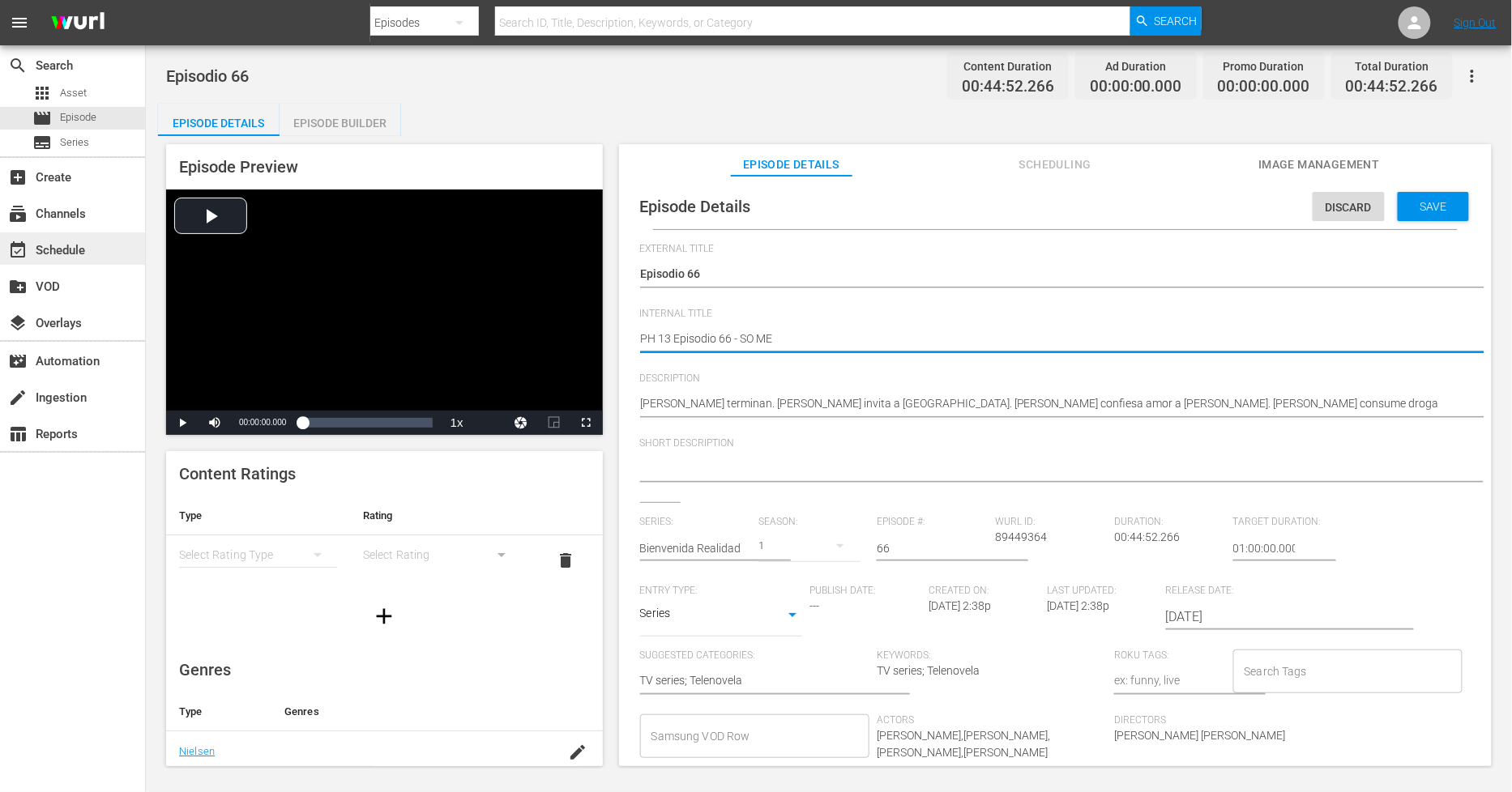
type textarea "PH 13 Episodio 66 - SO MEX"
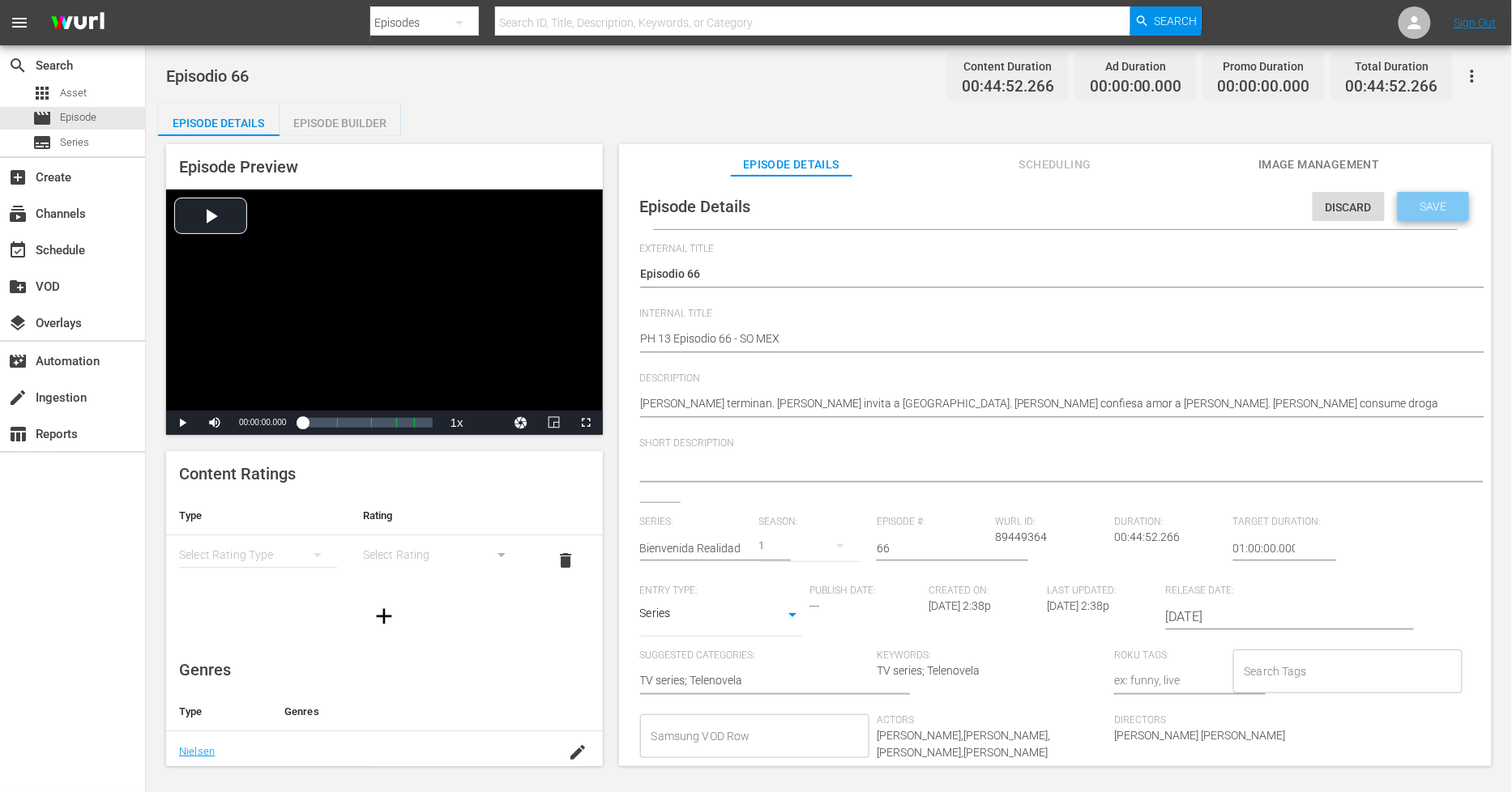
click at [1438, 207] on span "Save" at bounding box center [1433, 206] width 53 height 13
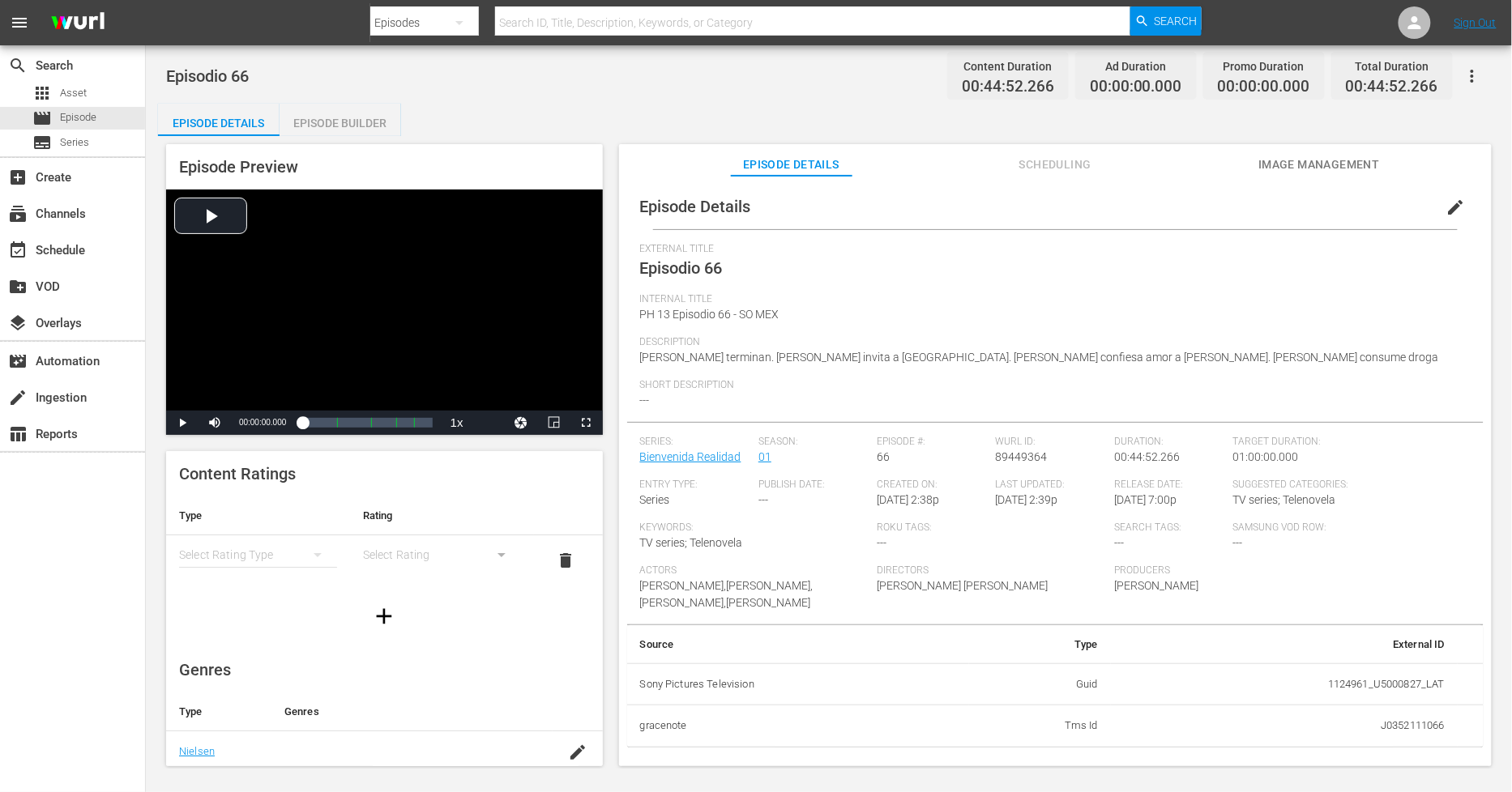
click at [357, 123] on div "Episode Builder" at bounding box center [340, 123] width 122 height 39
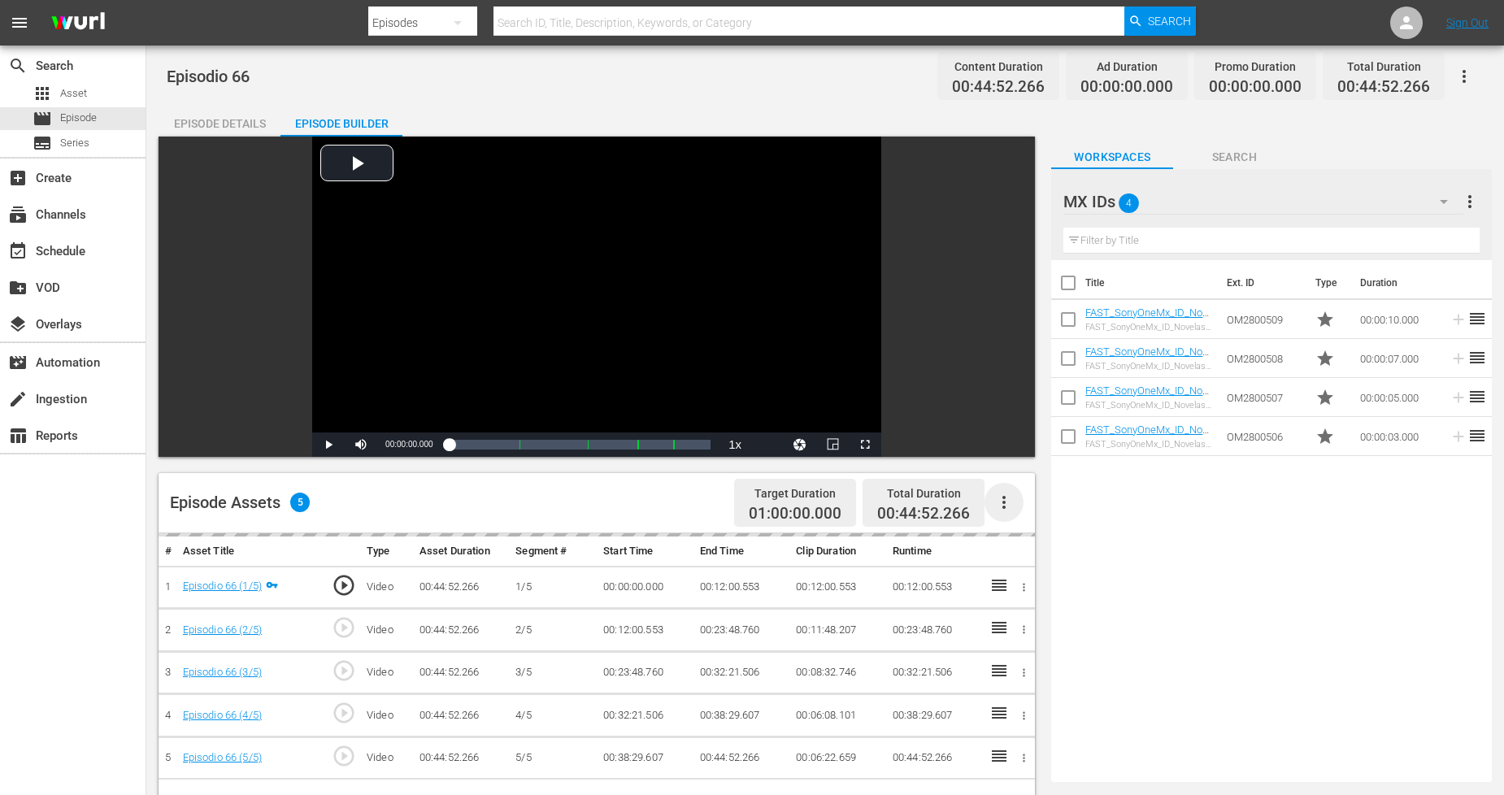
click at [1007, 506] on icon "button" at bounding box center [1004, 503] width 20 height 20
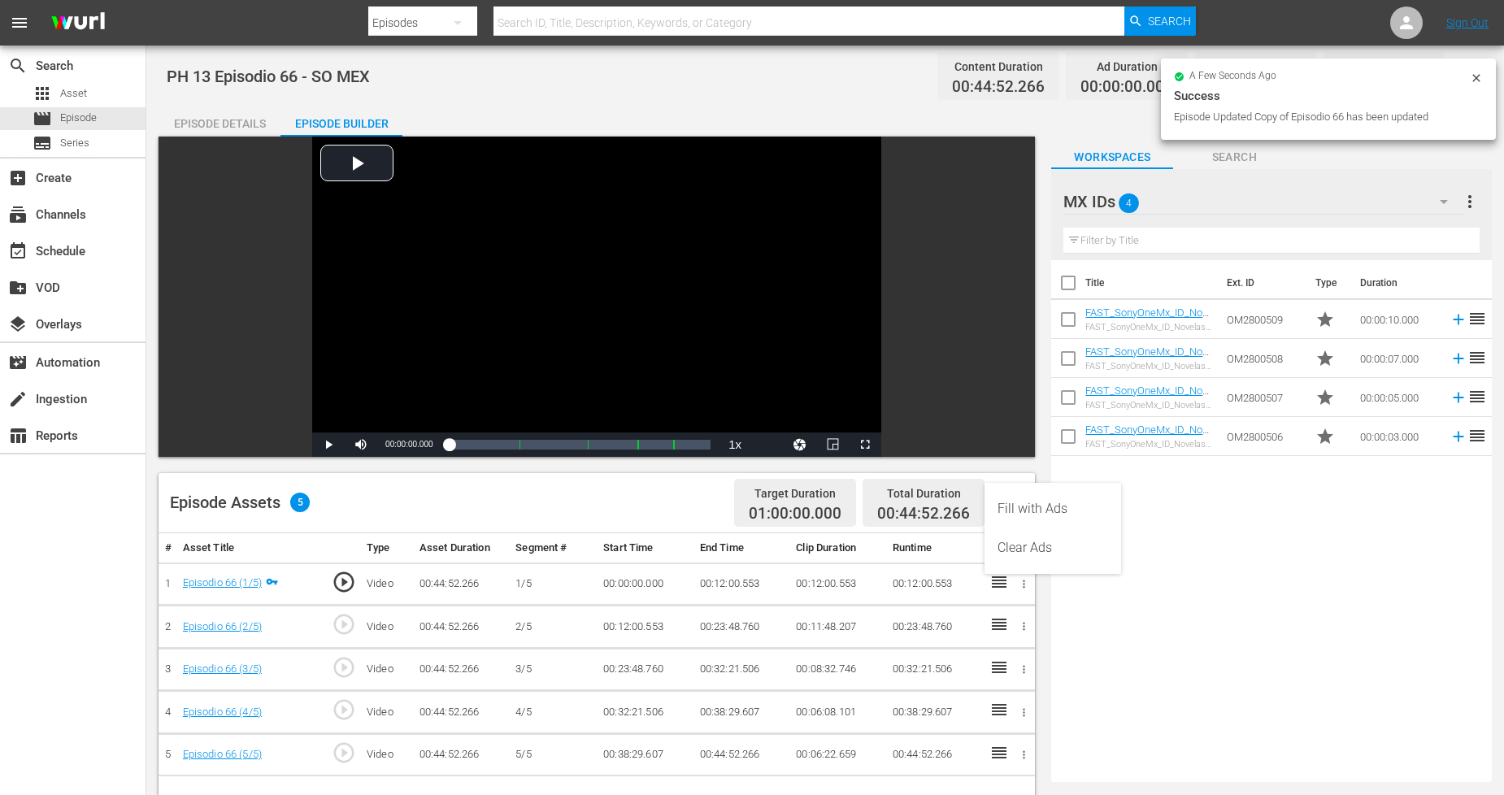
click at [1066, 509] on div "Fill with Ads" at bounding box center [1053, 508] width 111 height 39
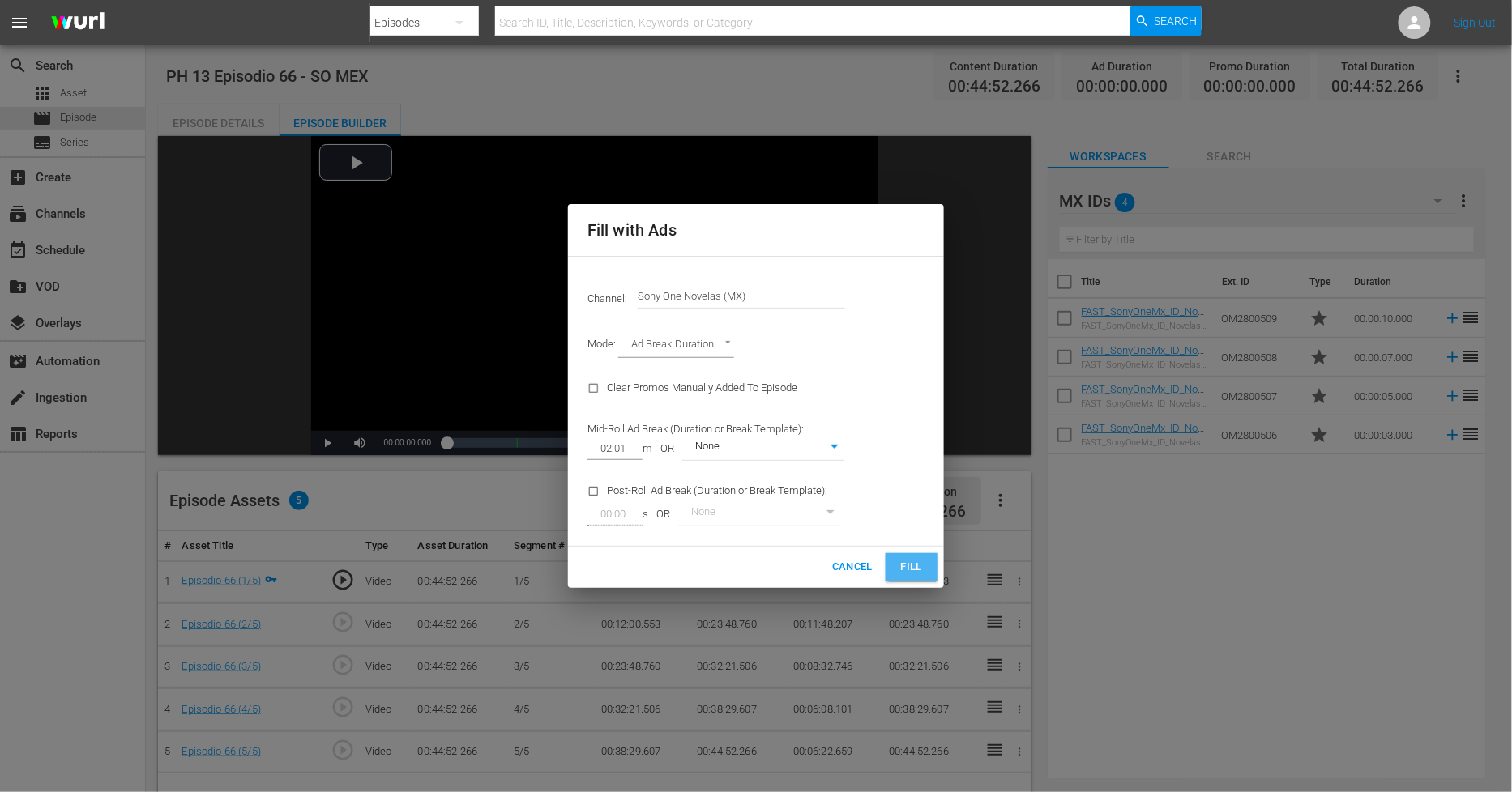
click at [902, 570] on span "Fill" at bounding box center [912, 567] width 26 height 19
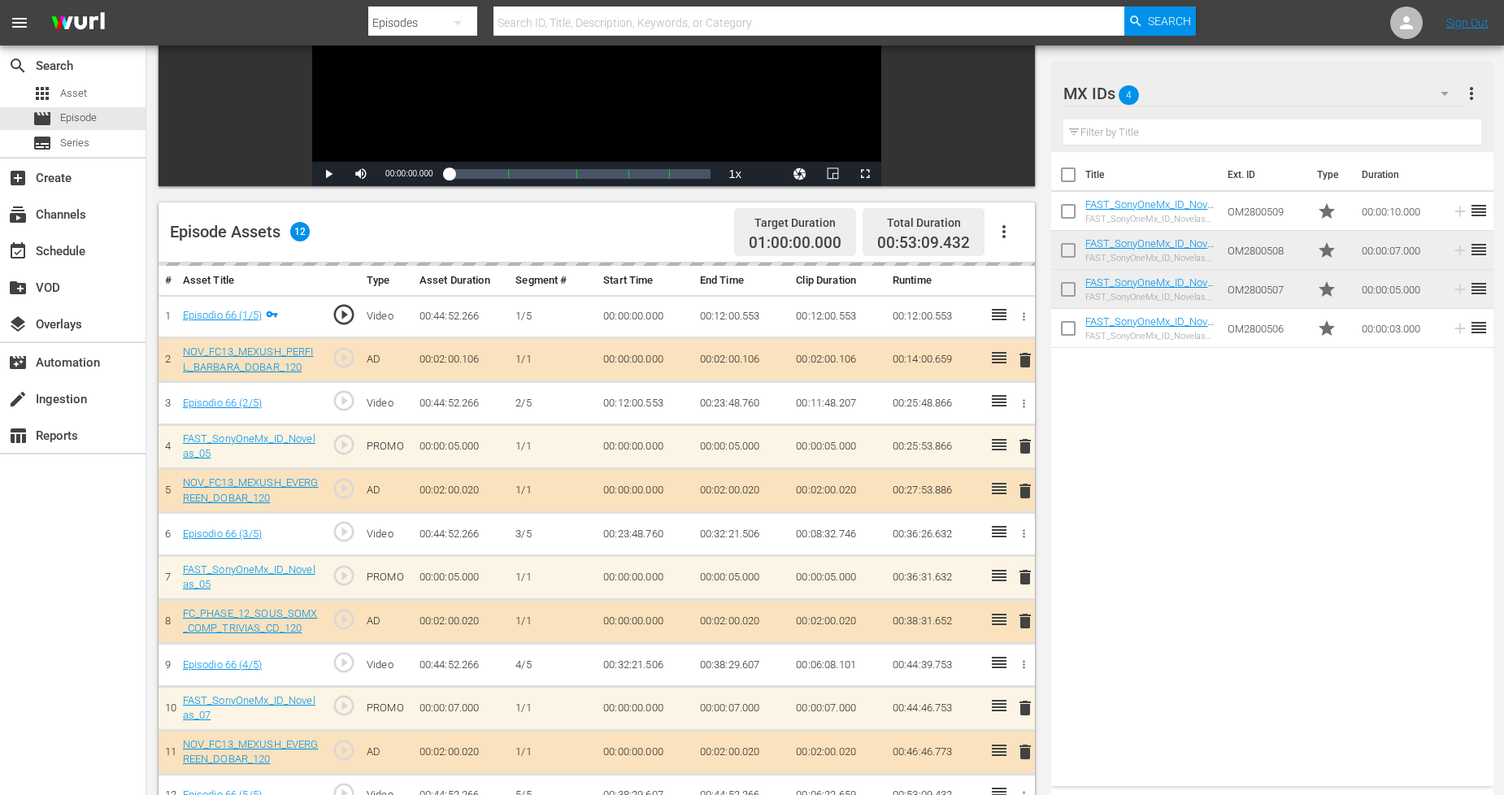
scroll to position [361, 0]
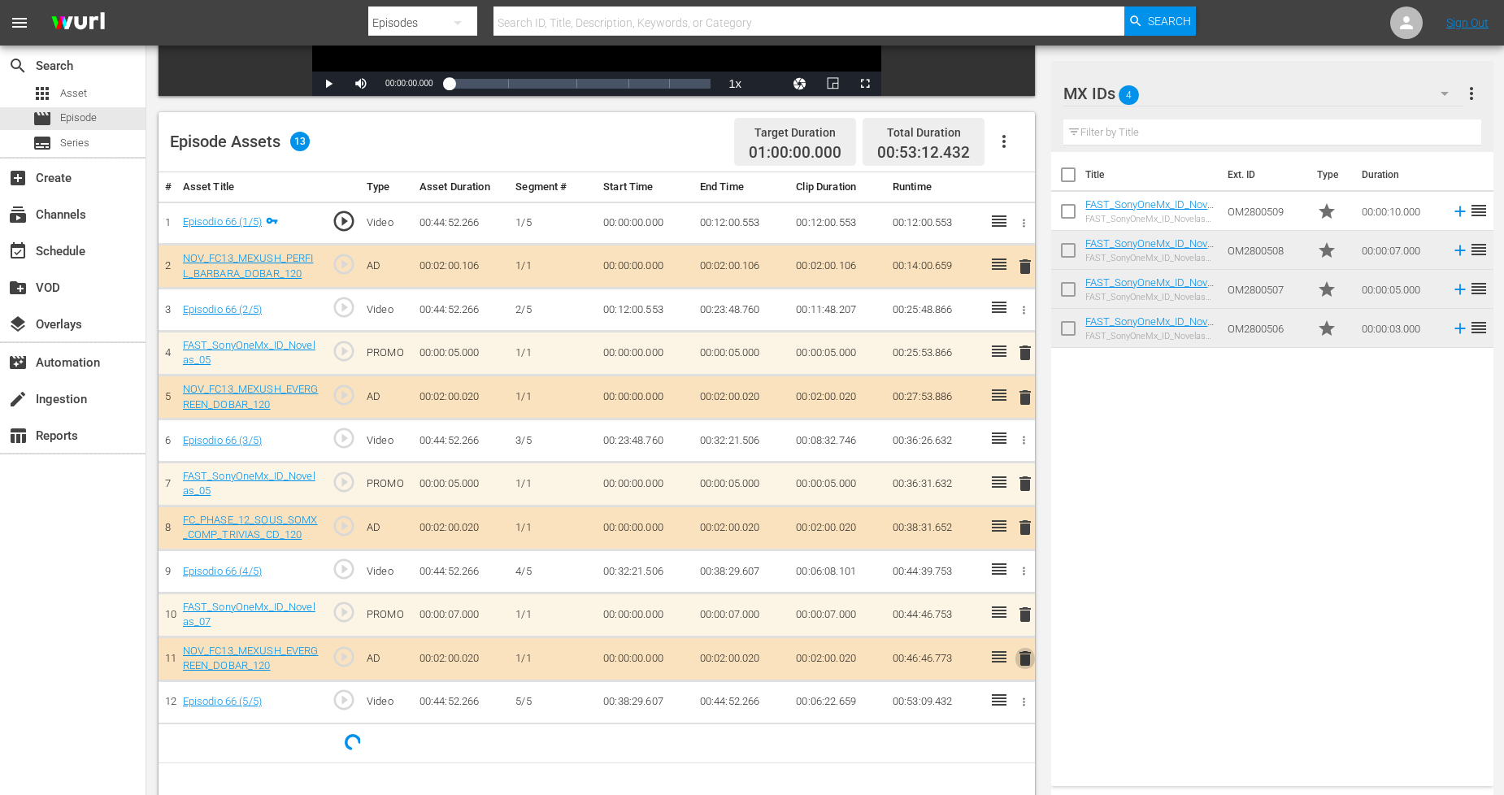
click at [1029, 661] on span "delete" at bounding box center [1025, 659] width 20 height 20
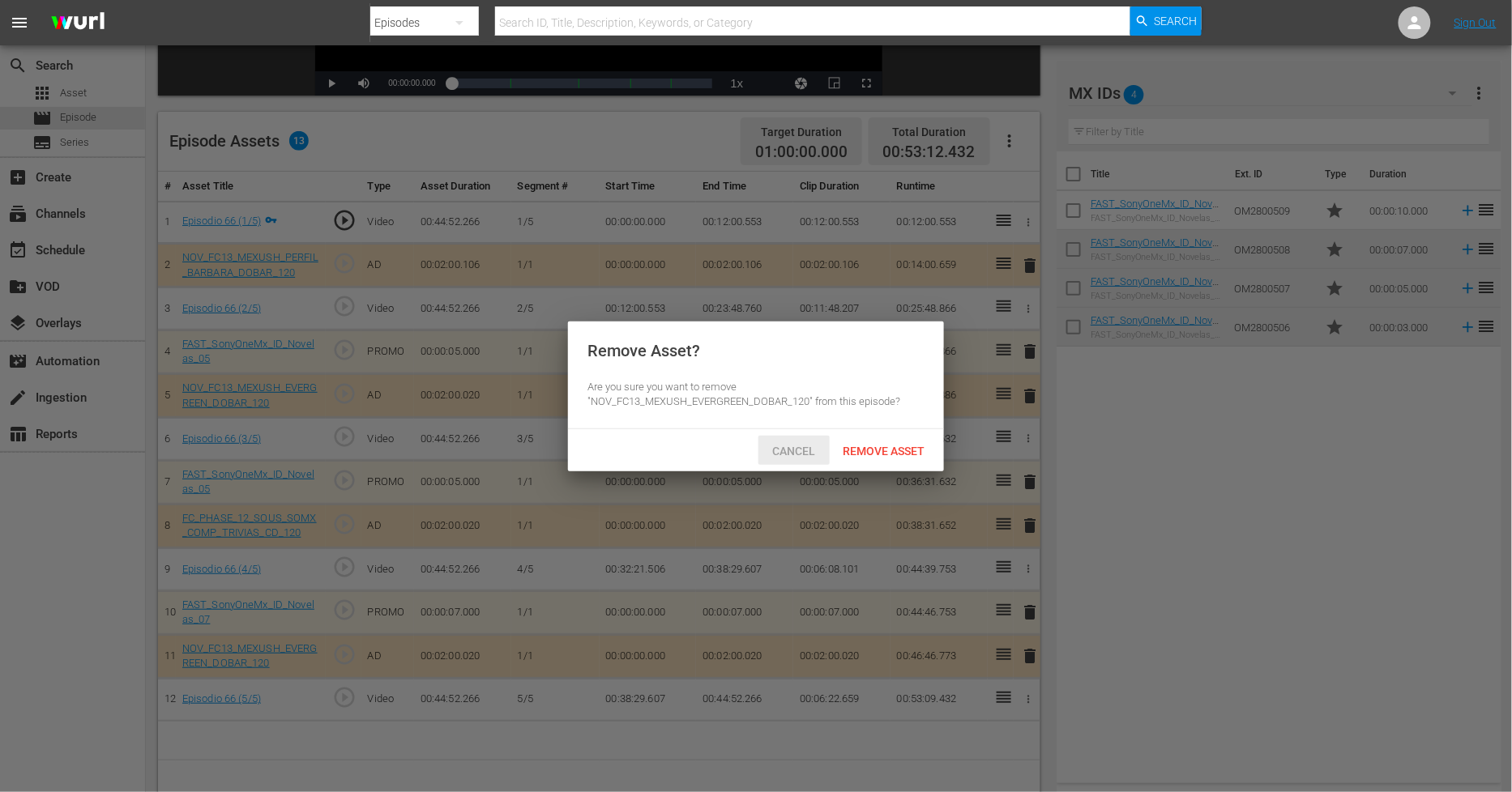
click at [797, 439] on div "Cancel" at bounding box center [794, 450] width 72 height 30
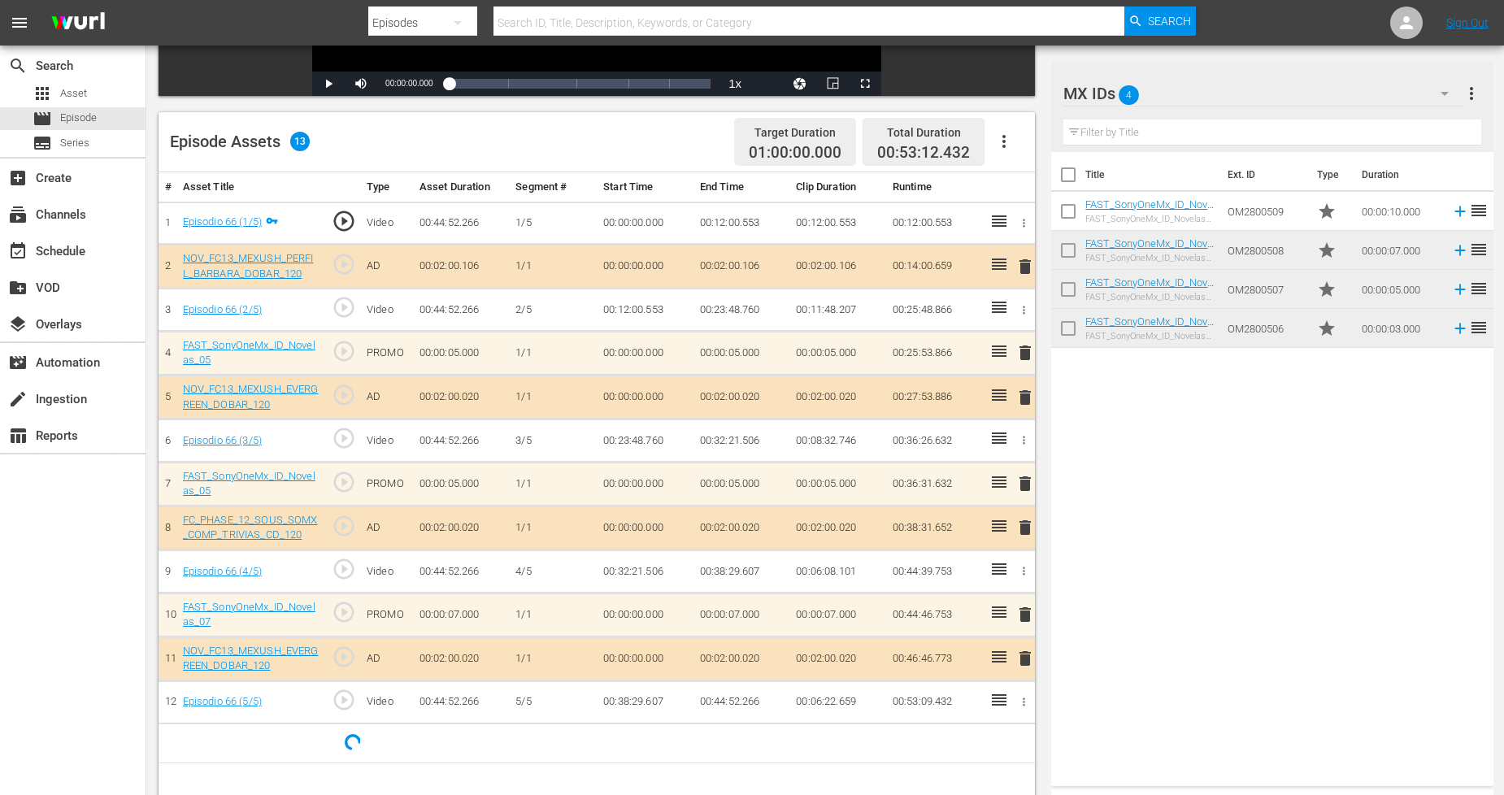
click at [1027, 261] on span "delete" at bounding box center [1025, 267] width 20 height 20
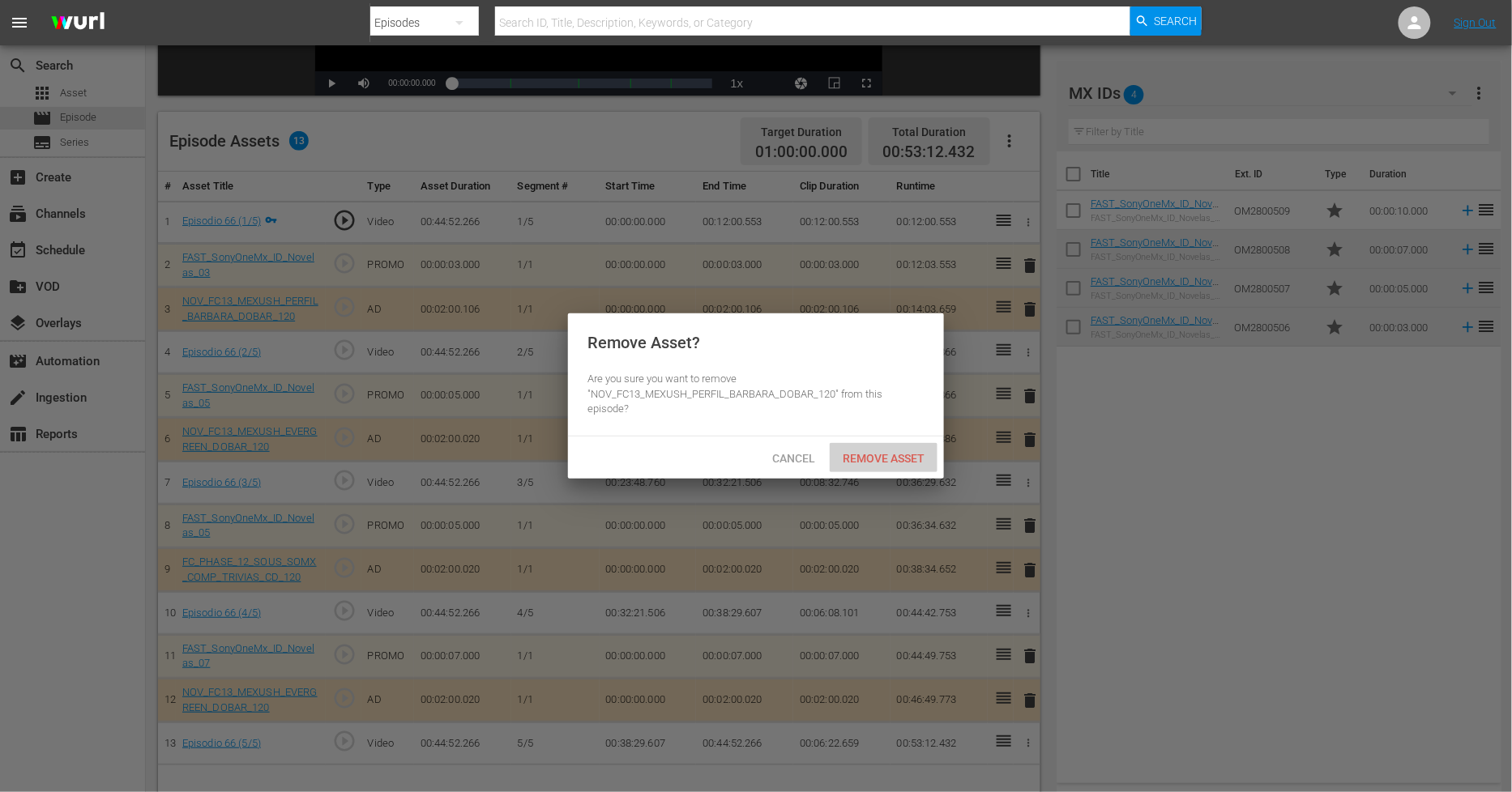
click at [896, 457] on span "Remove Asset" at bounding box center [884, 458] width 108 height 13
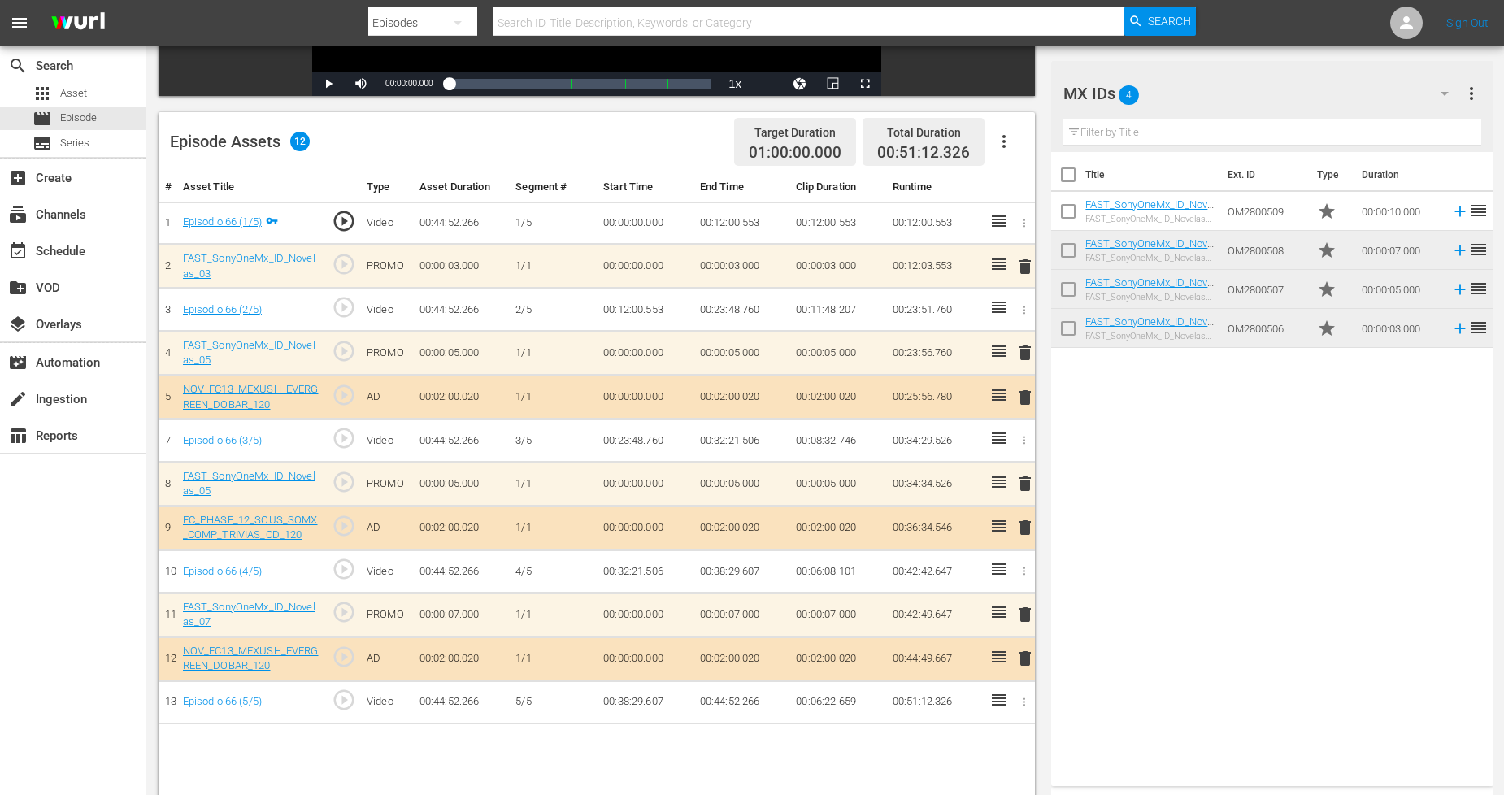
click at [1028, 395] on span "delete" at bounding box center [1025, 398] width 20 height 20
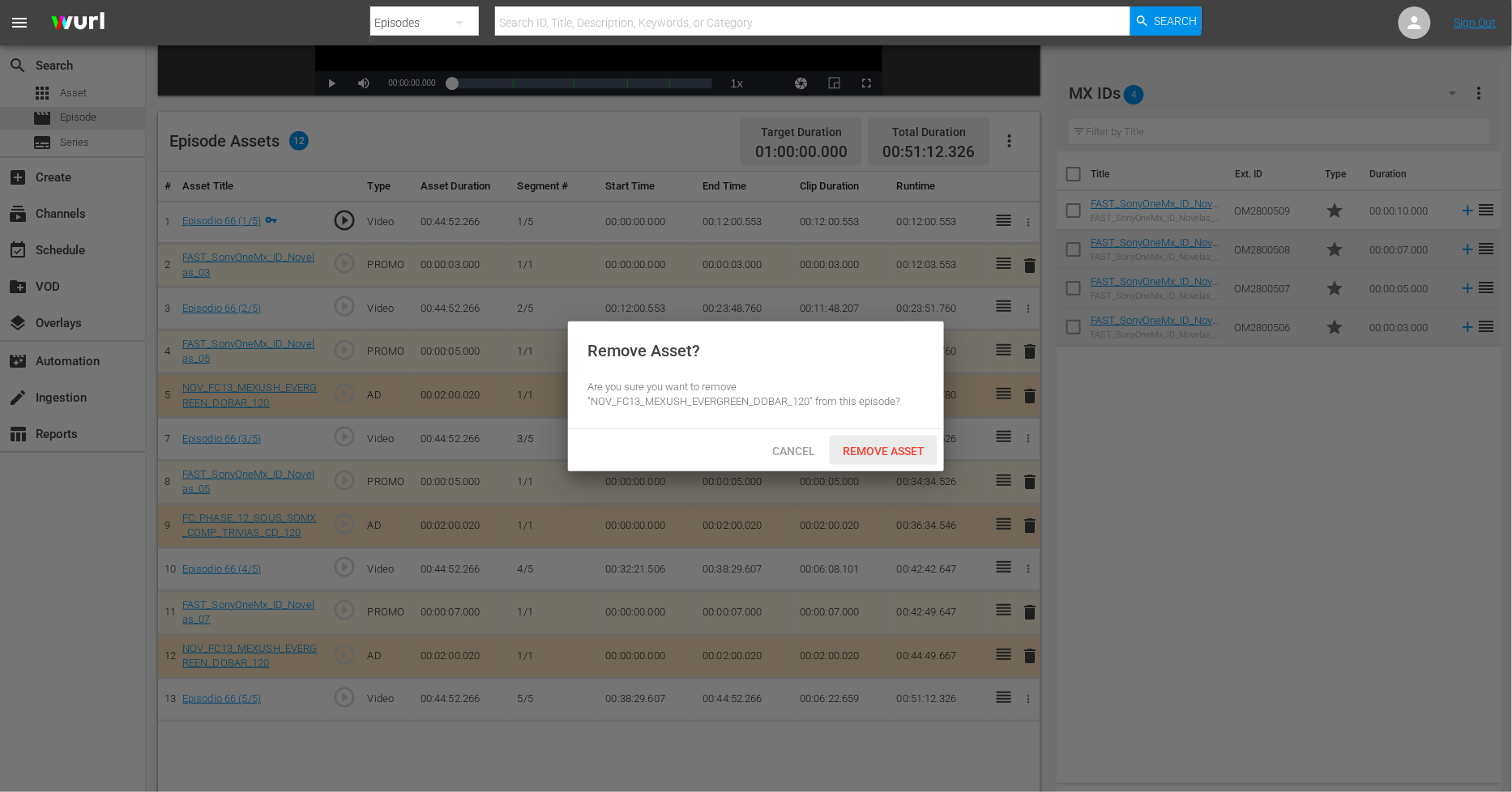
click at [908, 444] on span "Remove Asset" at bounding box center [884, 450] width 108 height 13
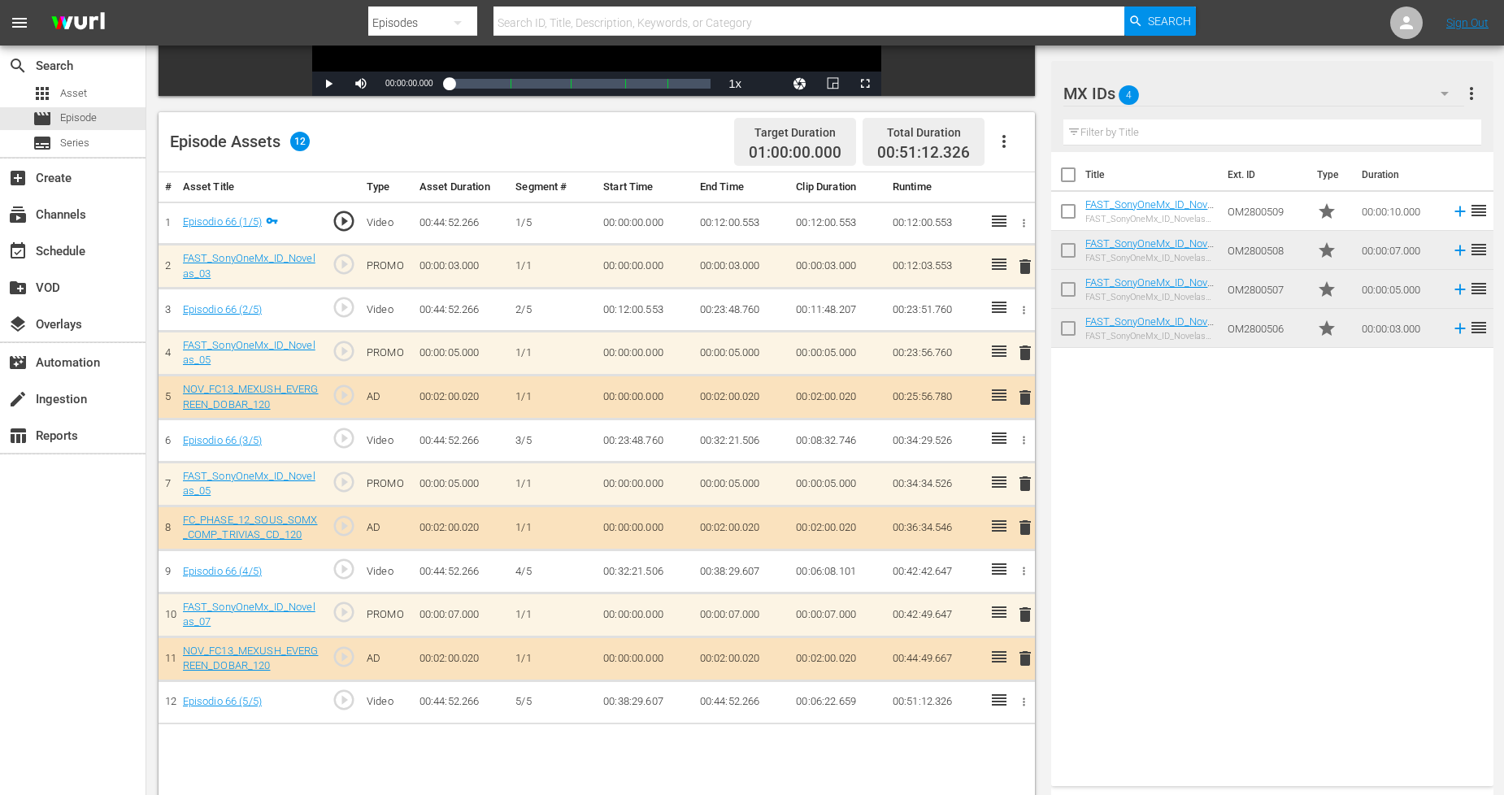
click at [1405, 101] on div "MX IDs 4" at bounding box center [1263, 94] width 401 height 46
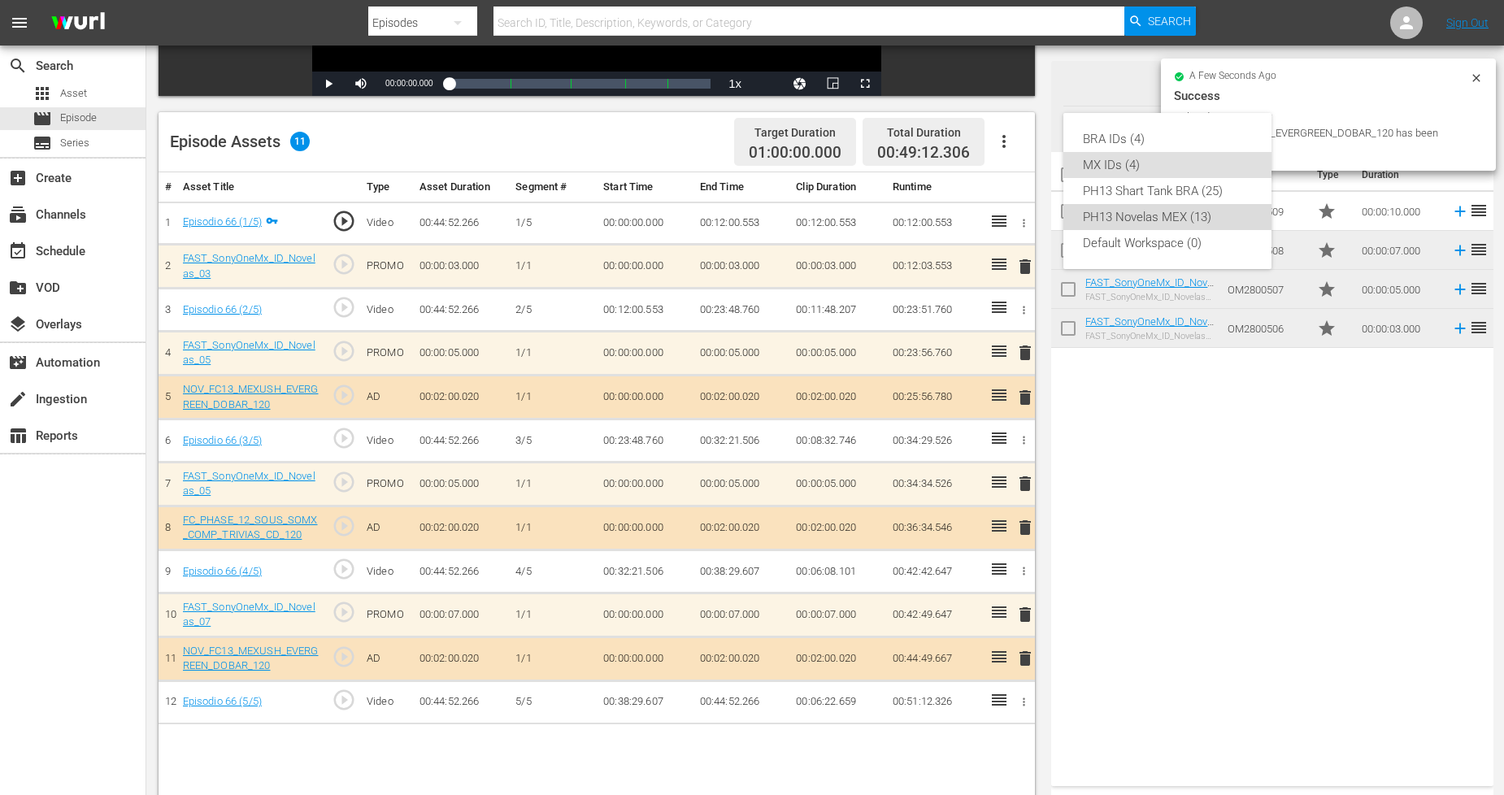
click at [1195, 216] on div "PH13 Novelas MEX (13)" at bounding box center [1167, 217] width 169 height 26
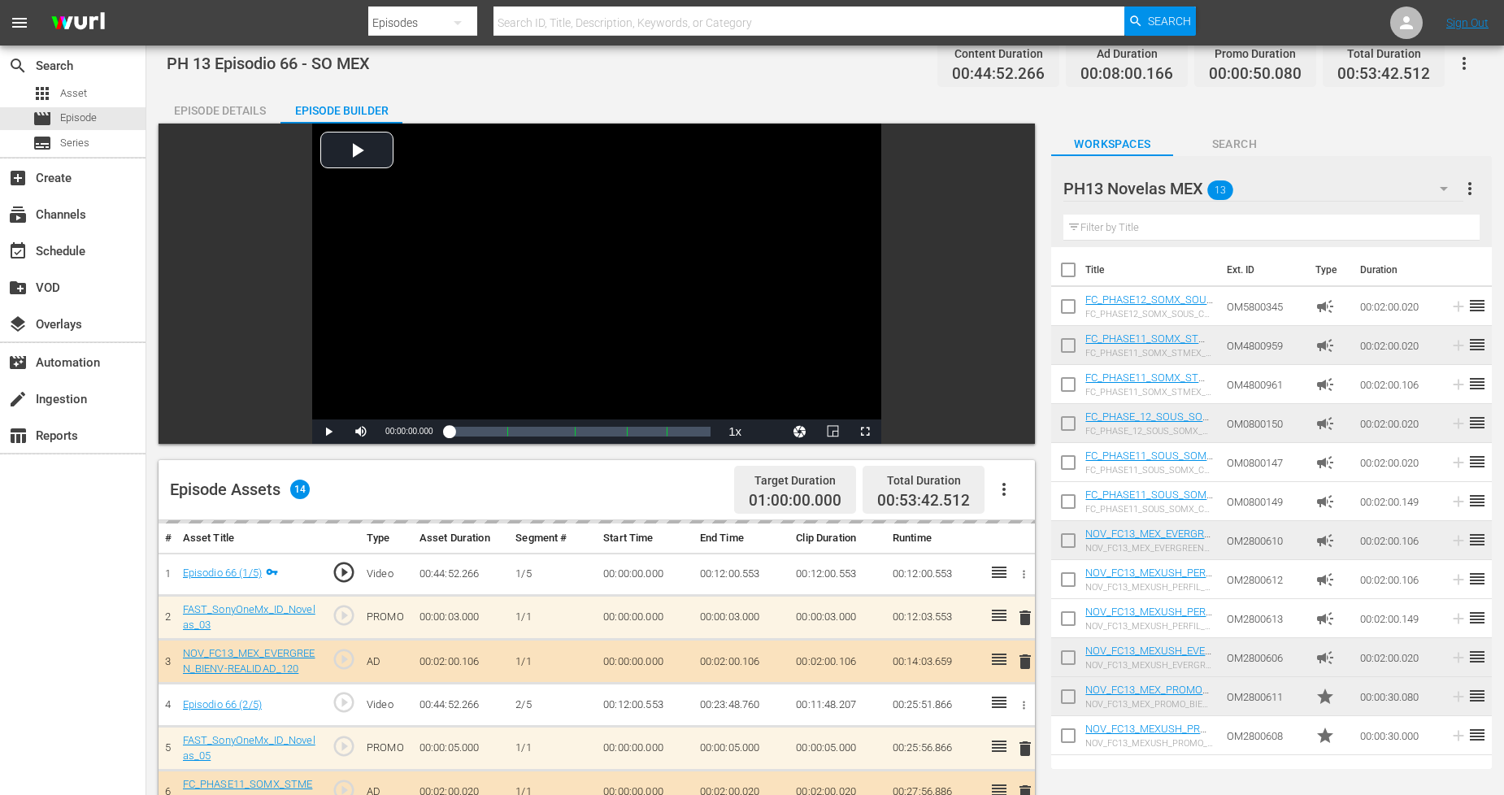
scroll to position [0, 0]
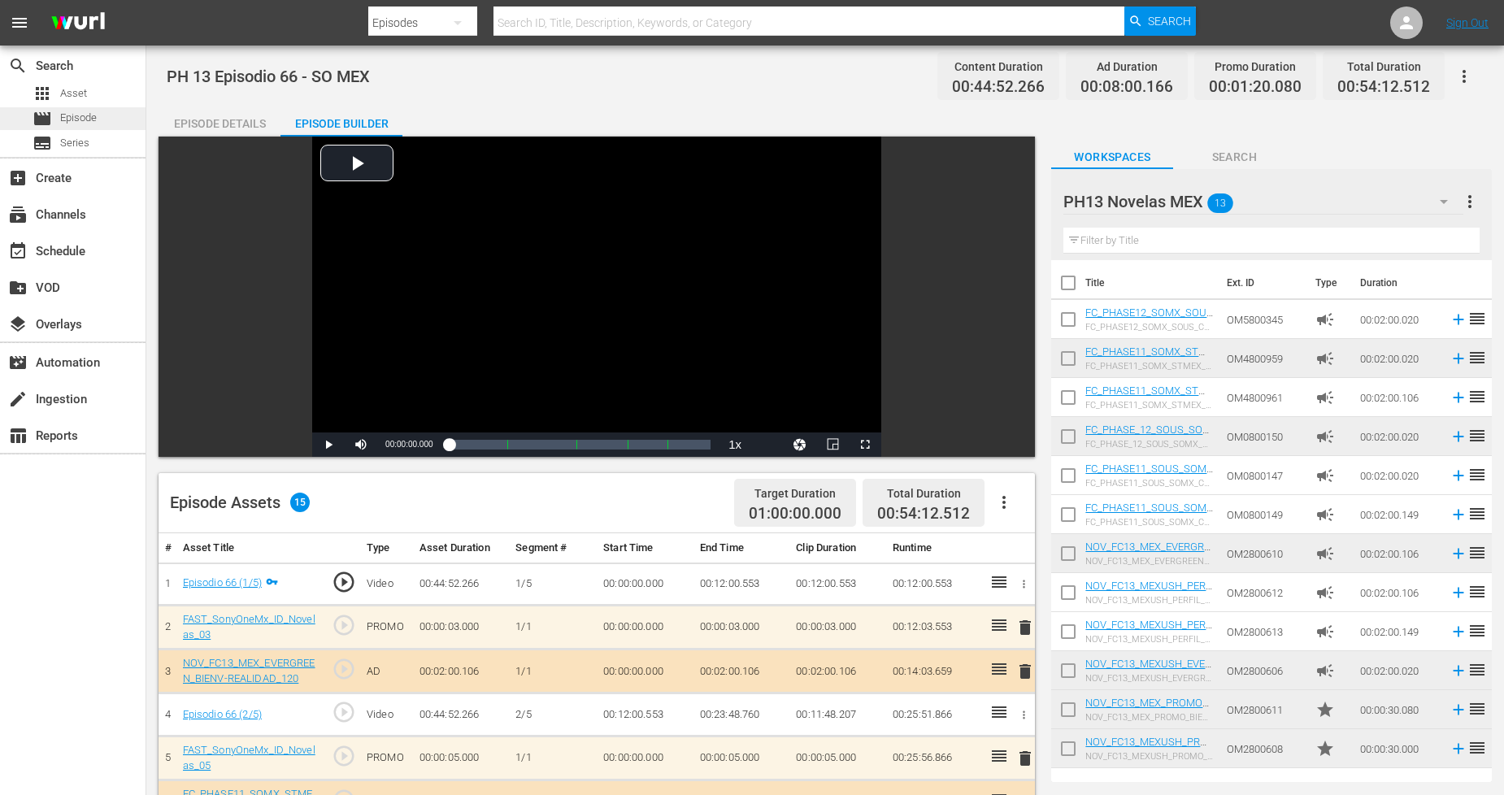
click at [92, 120] on span "Episode" at bounding box center [78, 118] width 37 height 16
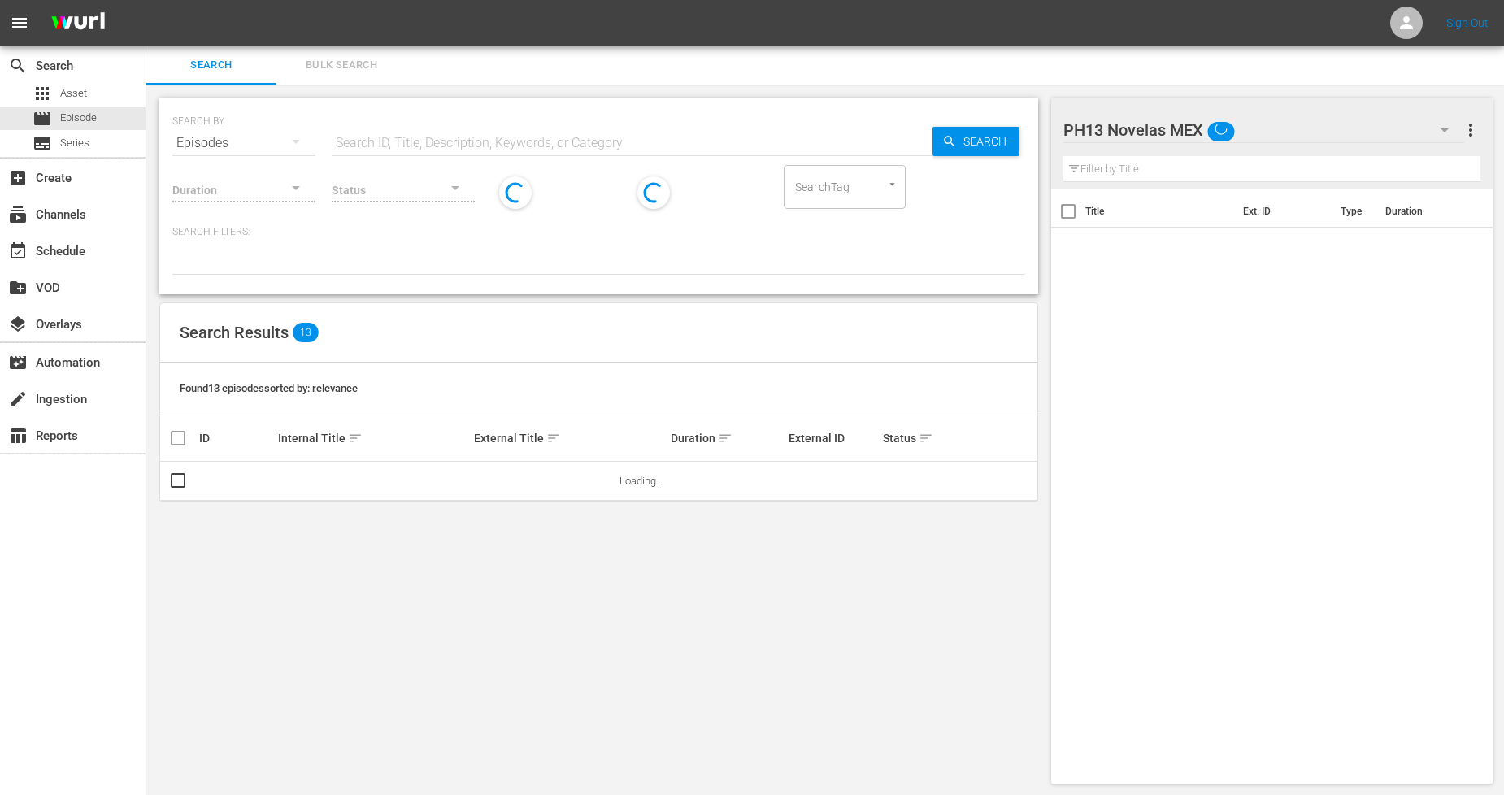
click at [343, 57] on span "Bulk Search" at bounding box center [341, 65] width 111 height 19
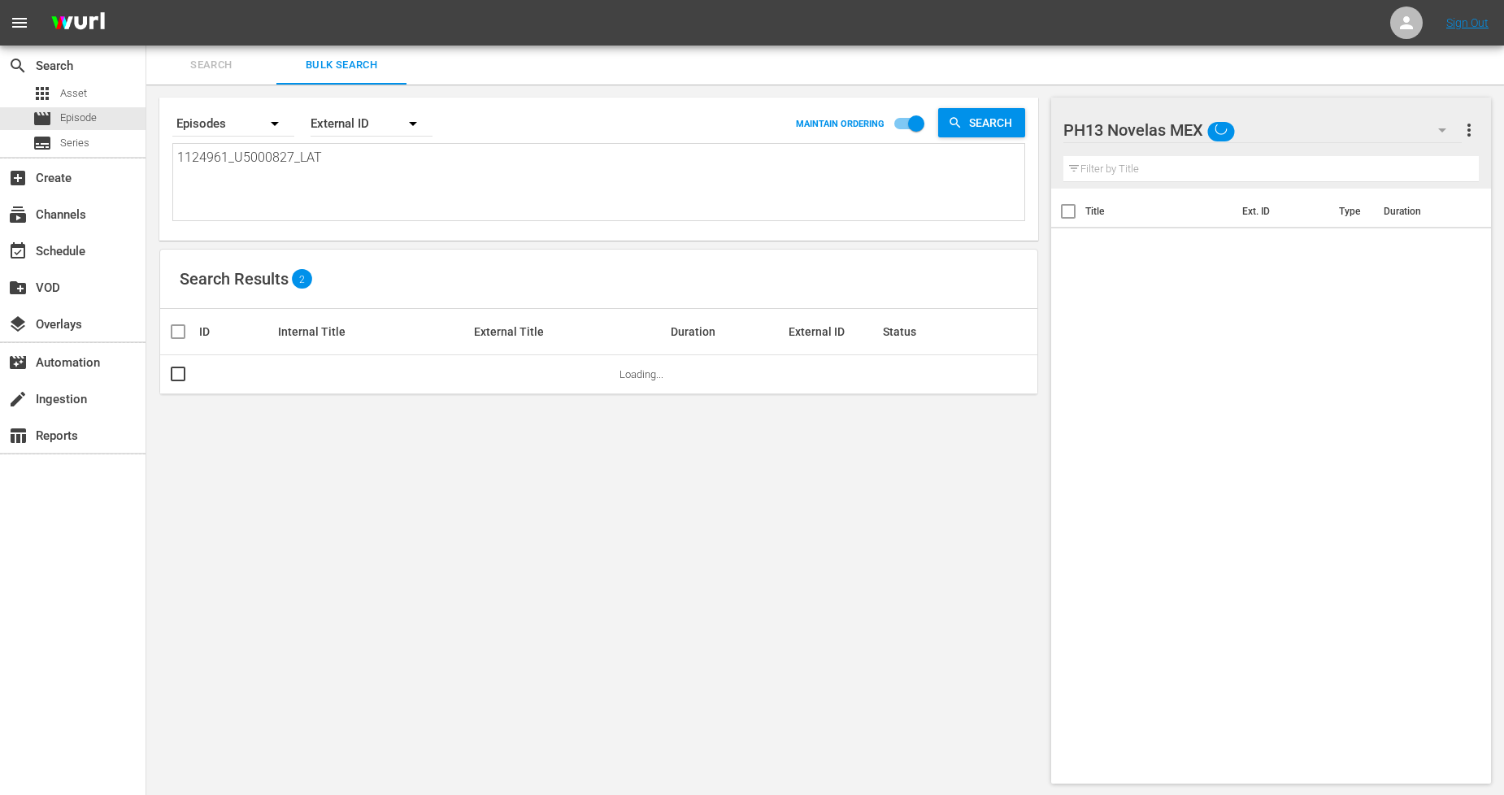
drag, startPoint x: 331, startPoint y: 152, endPoint x: 0, endPoint y: 157, distance: 330.9
click at [146, 0] on div "search Search apps Asset movie Episode subtitles Series add_box Create subscrip…" at bounding box center [825, 0] width 1358 height 0
paste textarea "2_U5000828"
type textarea "1124962_U5000828_LAT"
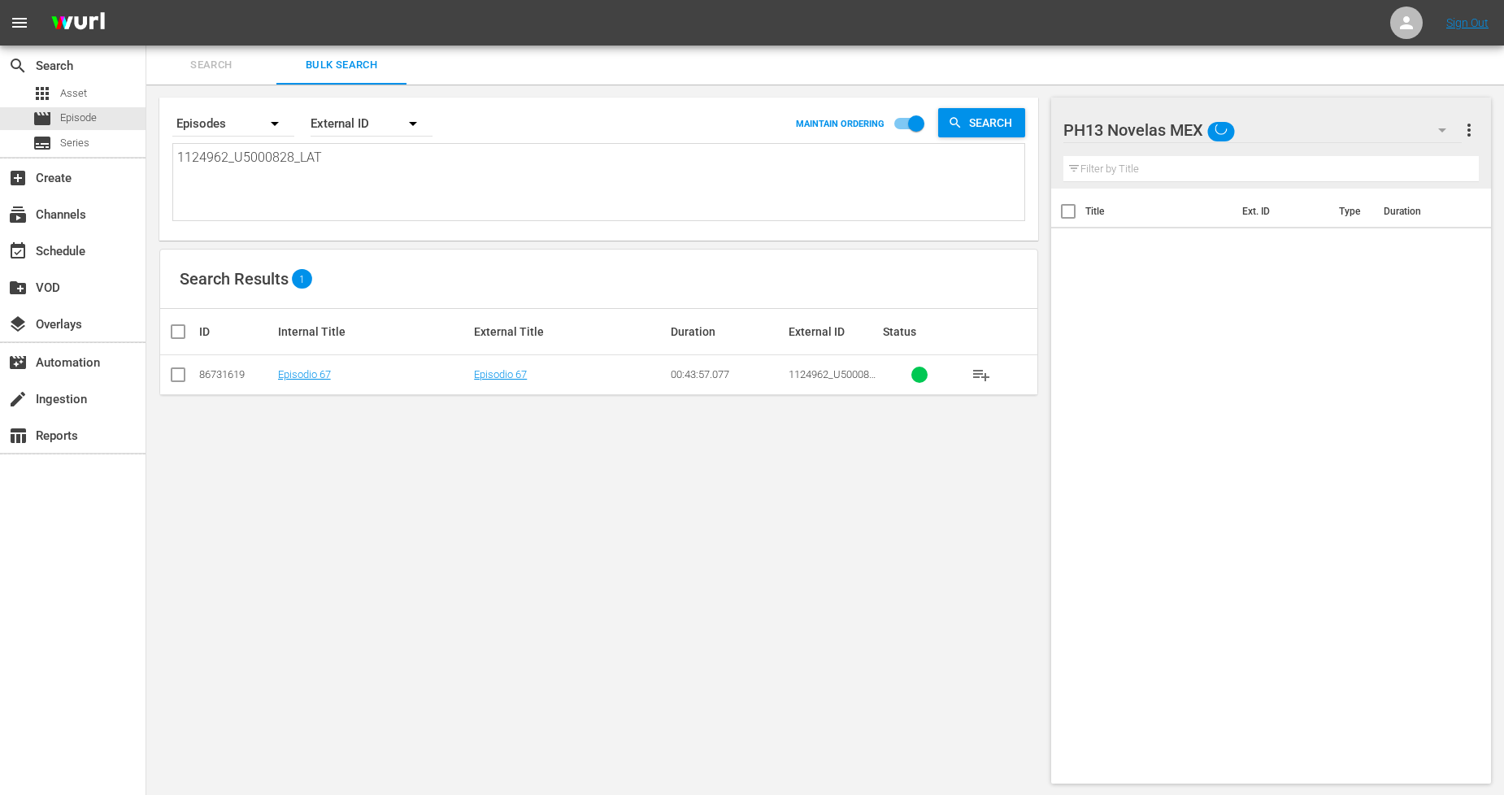
click at [180, 375] on input "checkbox" at bounding box center [178, 378] width 20 height 20
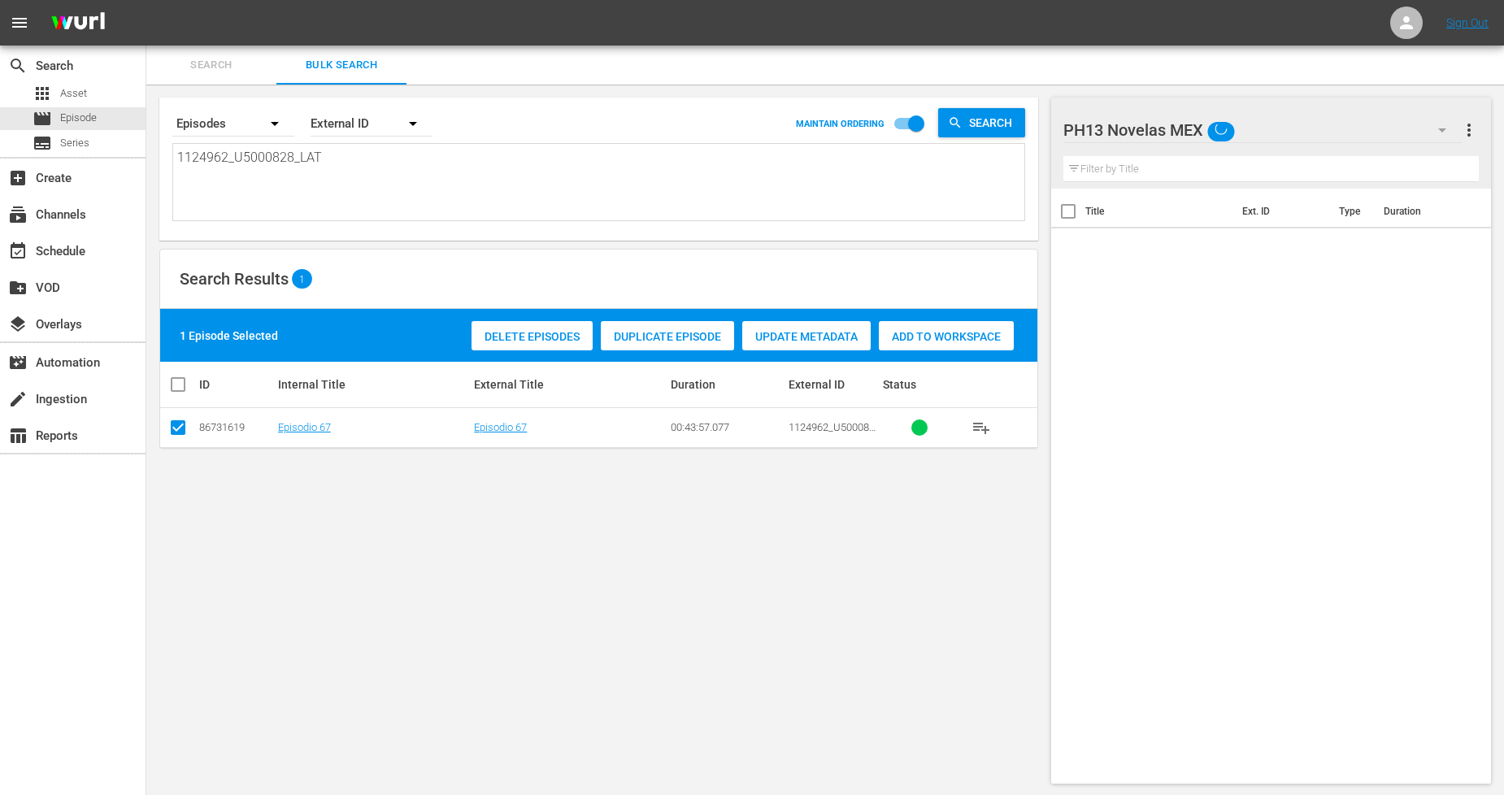
click at [652, 331] on span "Duplicate Episode" at bounding box center [667, 336] width 133 height 13
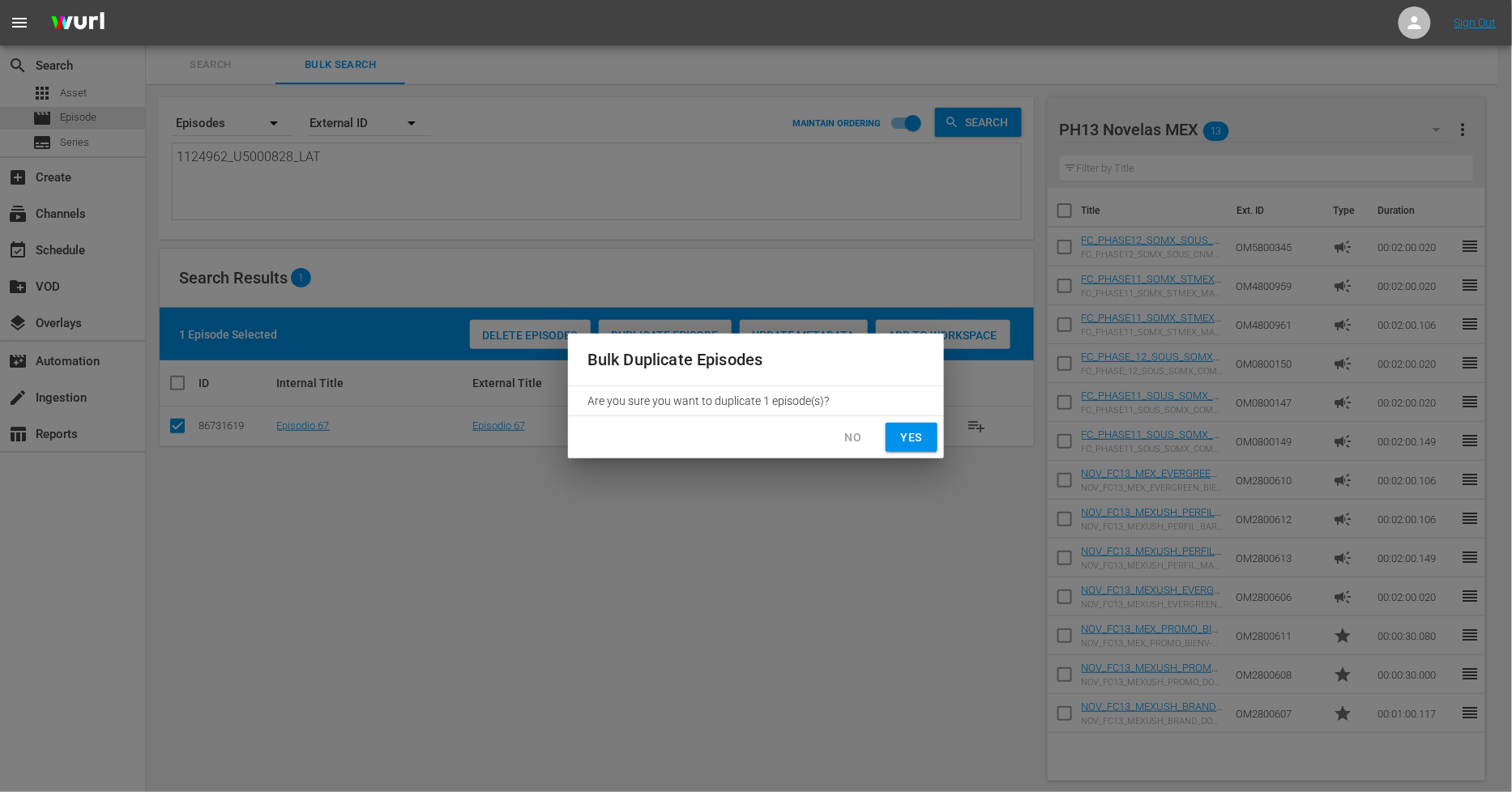
click at [944, 445] on div "Bulk Duplicate Episodes Are you sure you want to duplicate 1 episode(s)? No Yes" at bounding box center [756, 396] width 1512 height 792
click at [922, 442] on span "Yes" at bounding box center [912, 437] width 26 height 20
checkbox input "false"
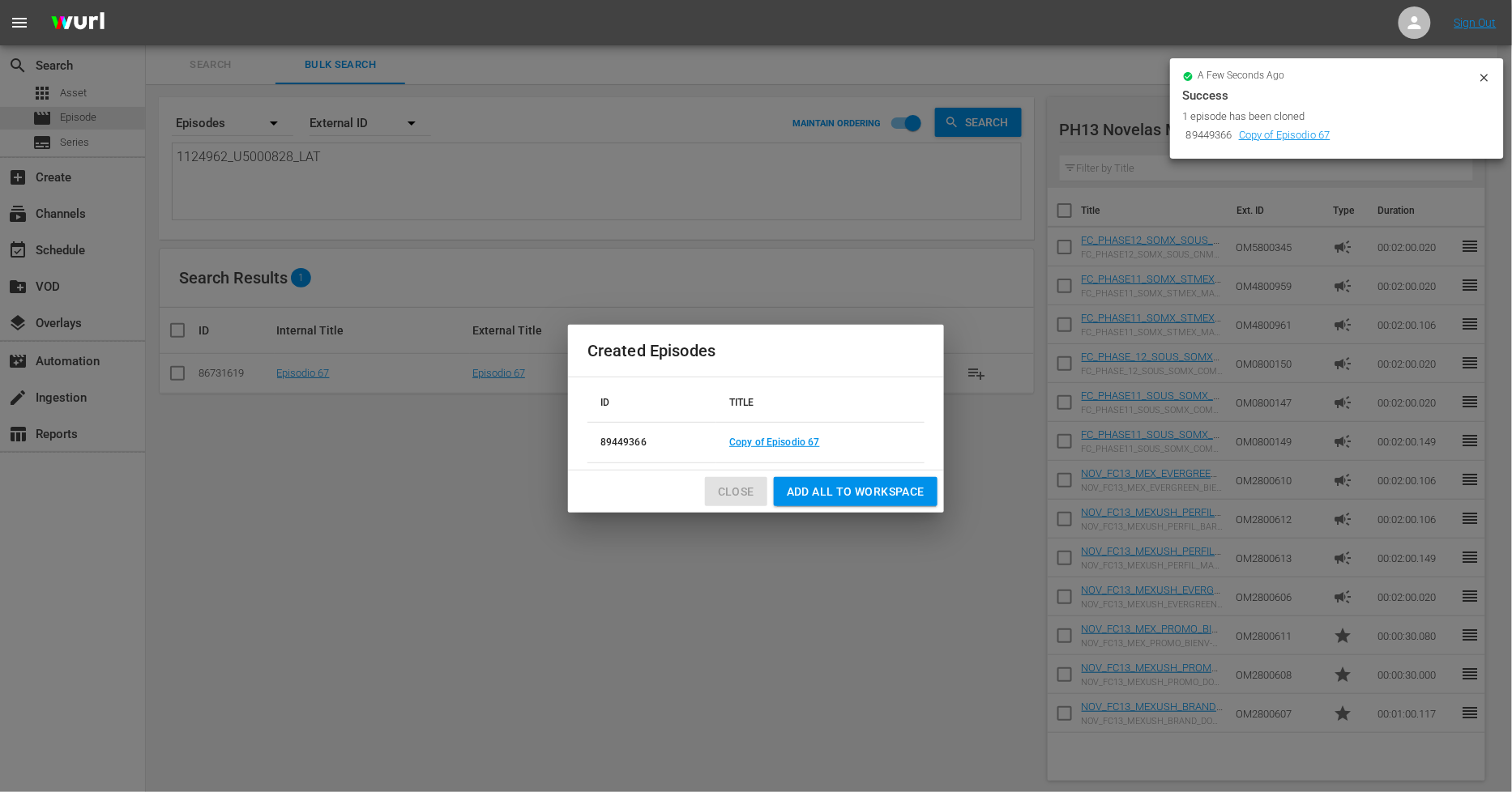
click at [733, 486] on span "Close" at bounding box center [736, 492] width 37 height 20
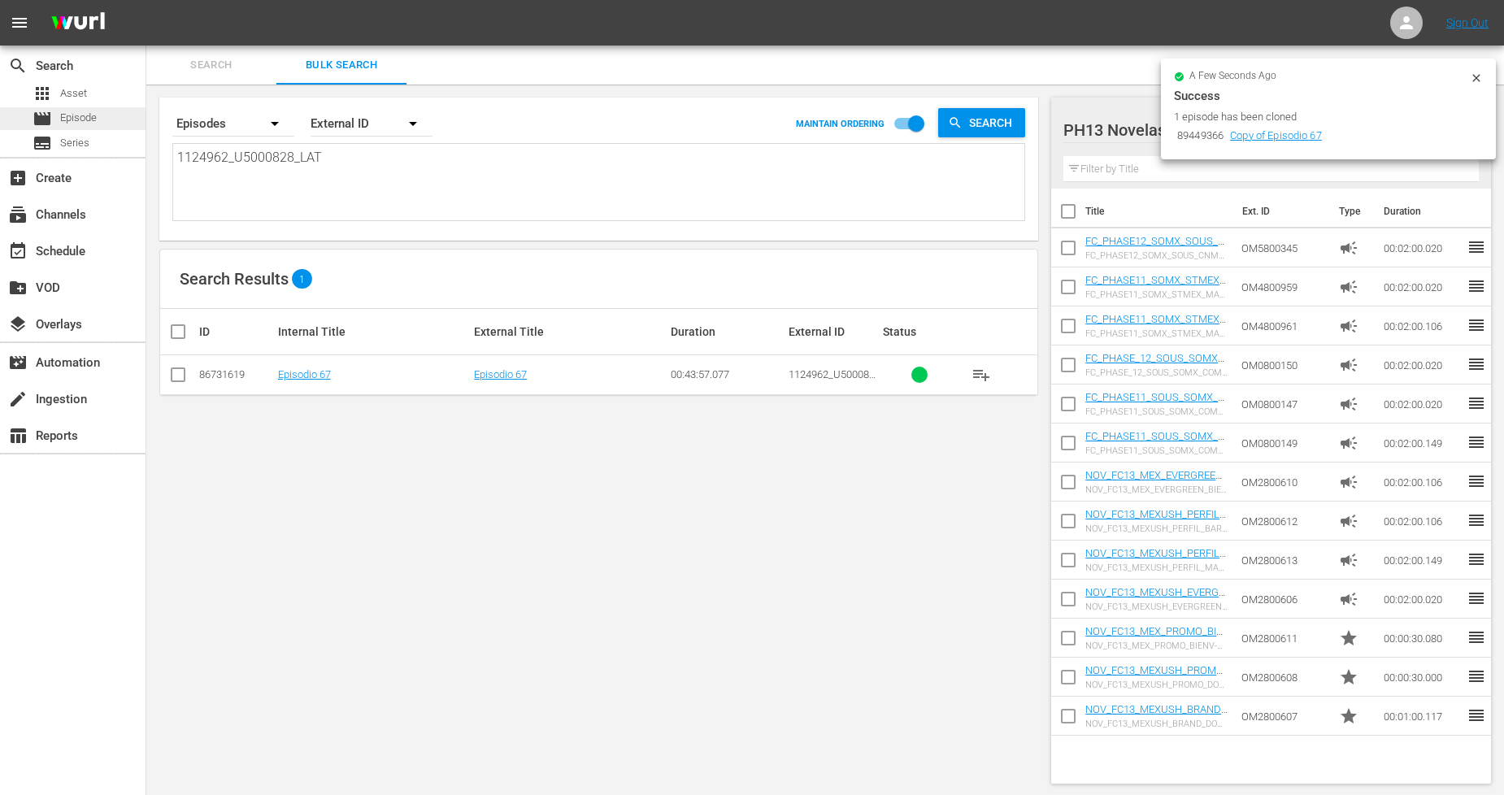
click at [106, 109] on div "movie Episode" at bounding box center [73, 118] width 146 height 23
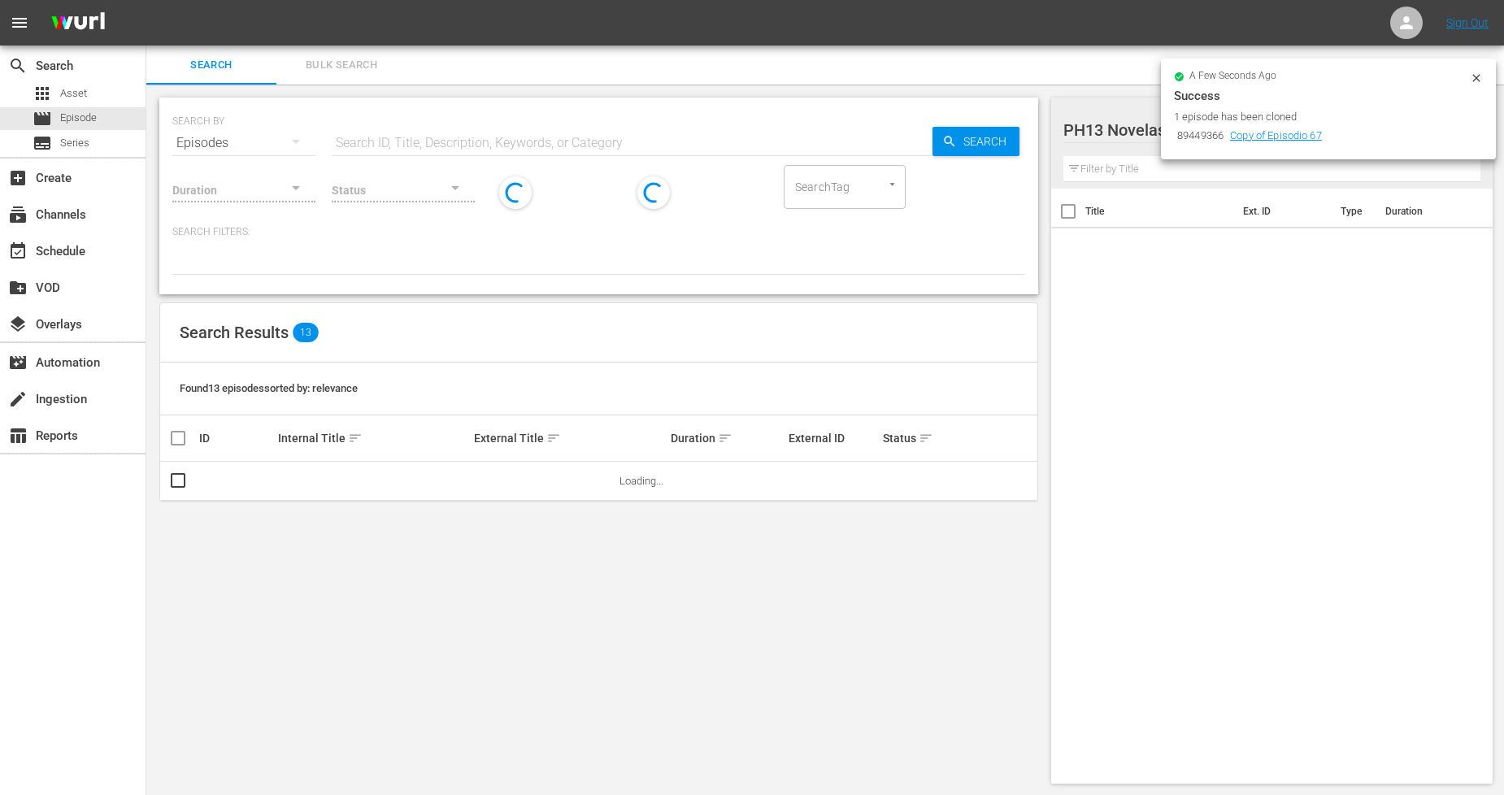
click at [352, 58] on span "Bulk Search" at bounding box center [341, 65] width 111 height 19
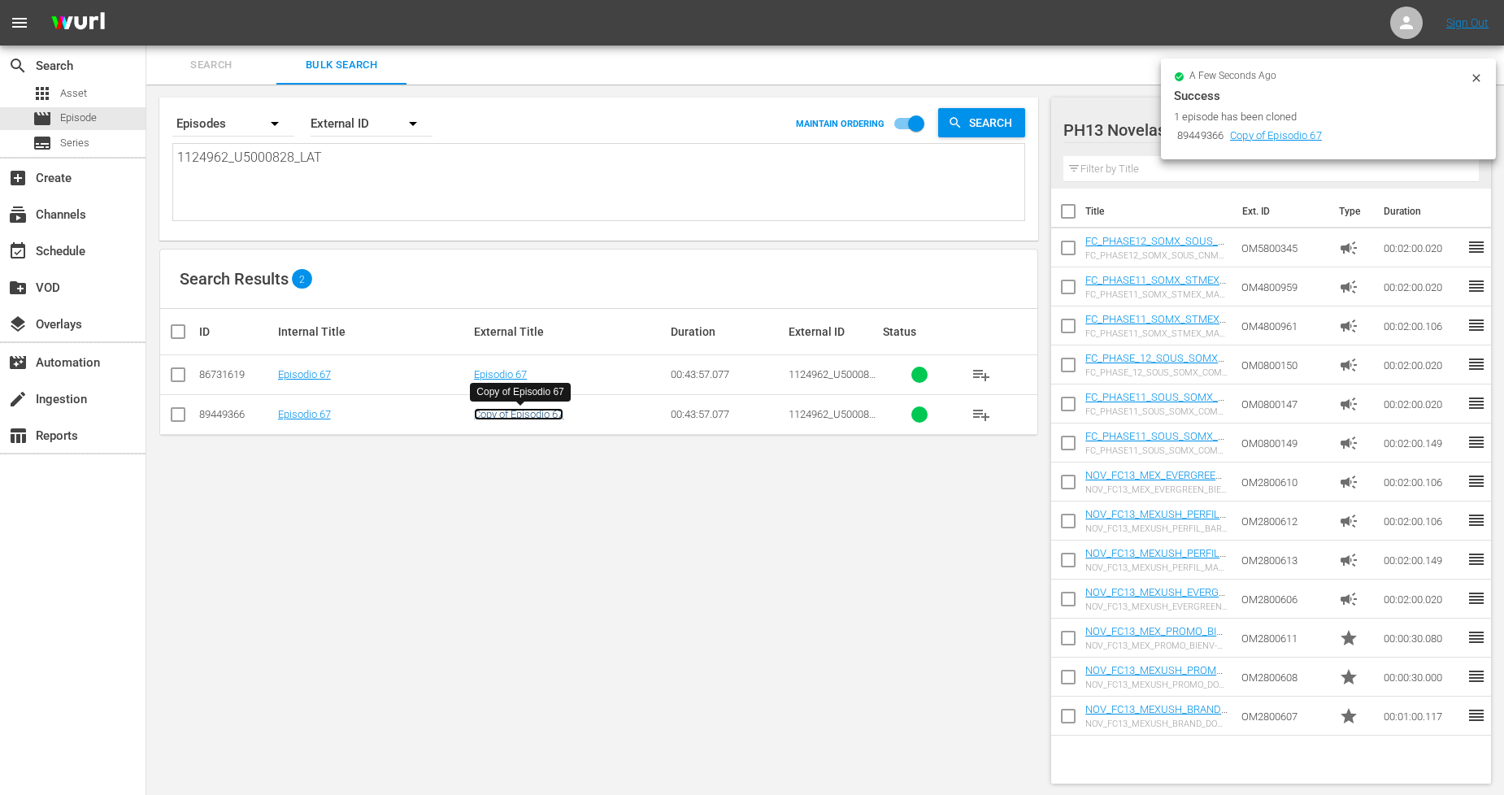
click at [551, 411] on link "Copy of Episodio 67" at bounding box center [518, 414] width 89 height 12
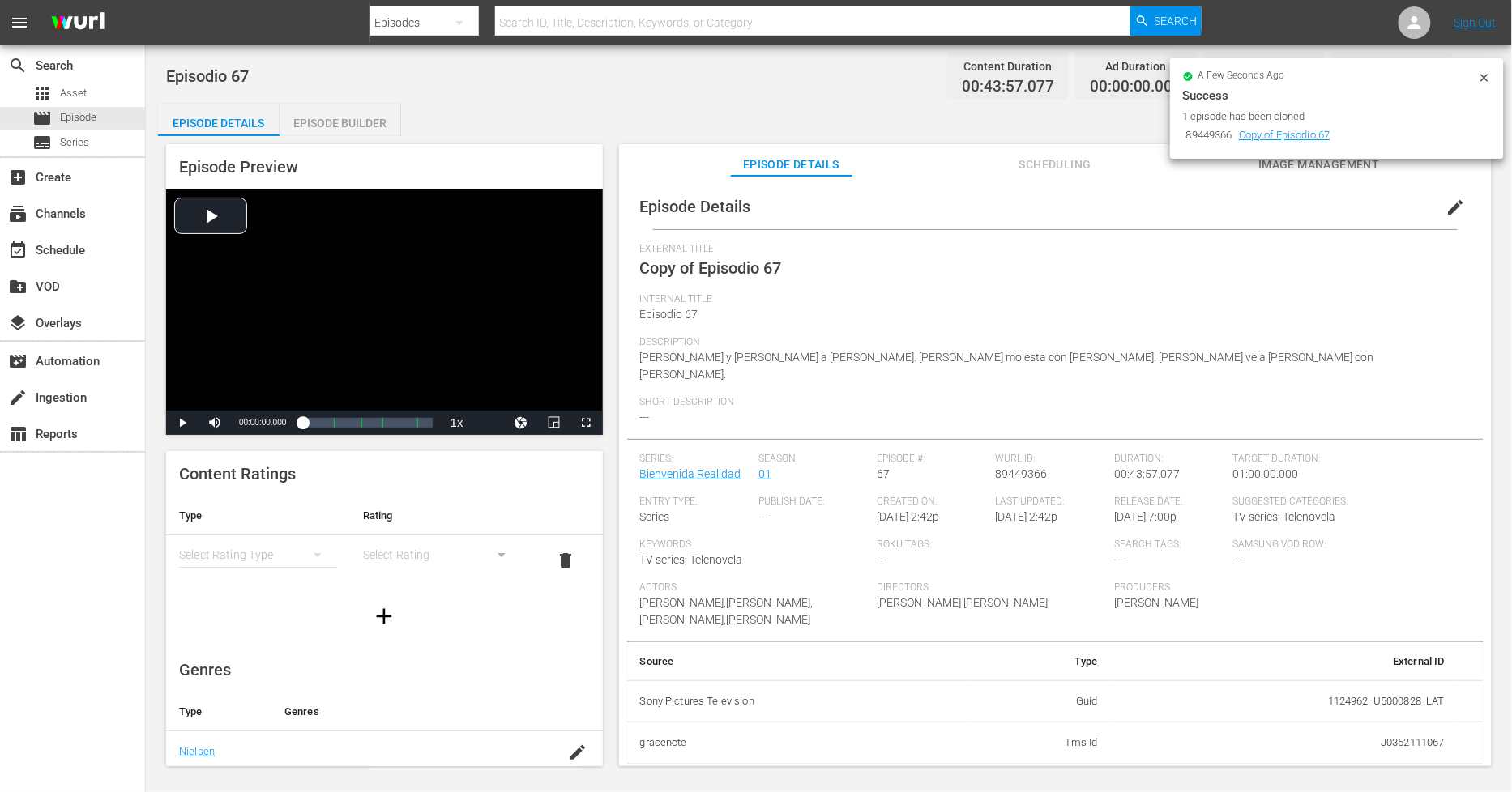
click at [1448, 200] on span "edit" at bounding box center [1456, 207] width 20 height 20
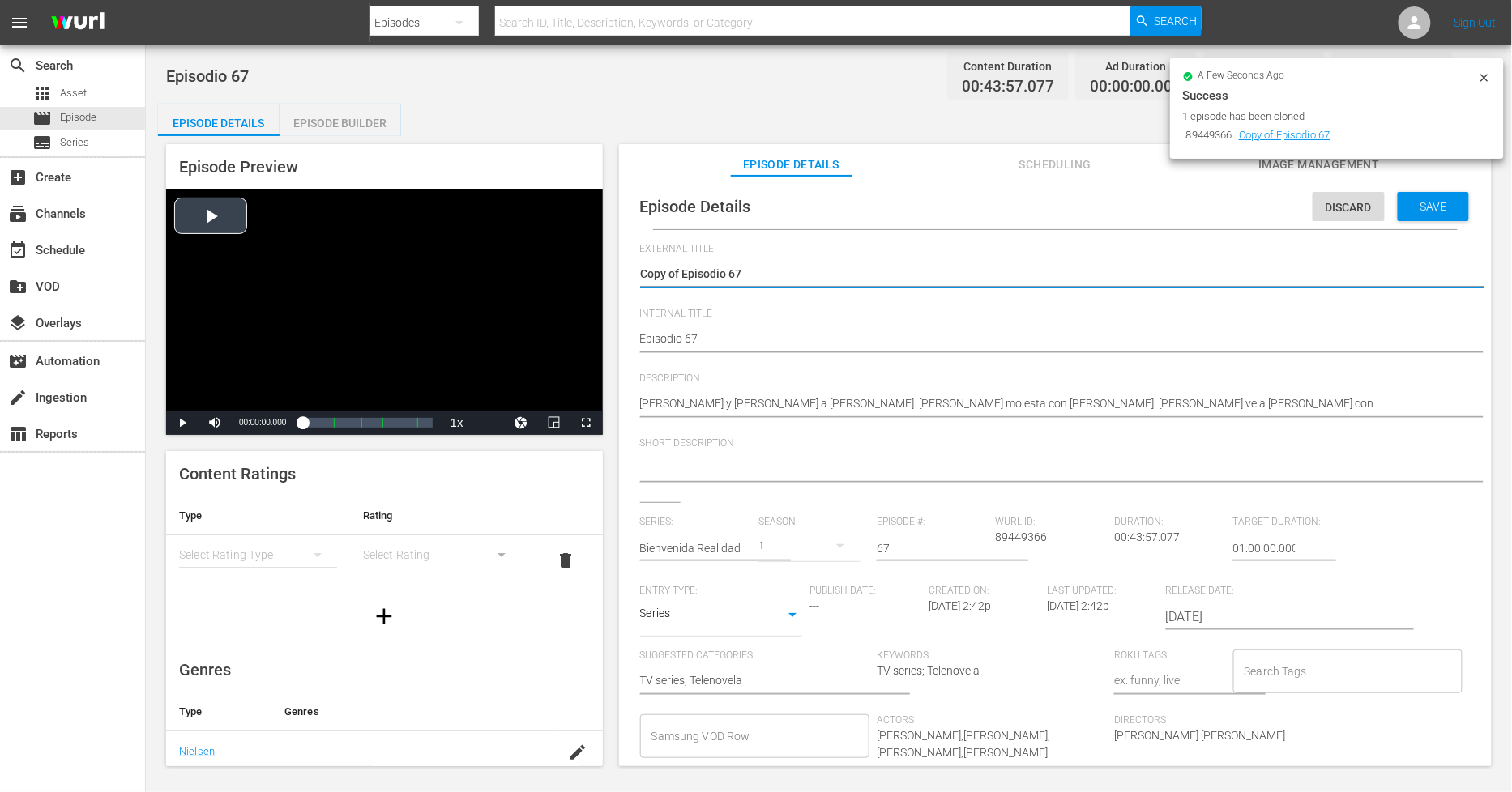
drag, startPoint x: 679, startPoint y: 274, endPoint x: 260, endPoint y: 272, distance: 419.0
click at [260, 272] on div "Episode Preview Video Player is loading. Play Video Play Mute Current Time 00:0…" at bounding box center [829, 458] width 1342 height 644
type textarea "Episodio 67"
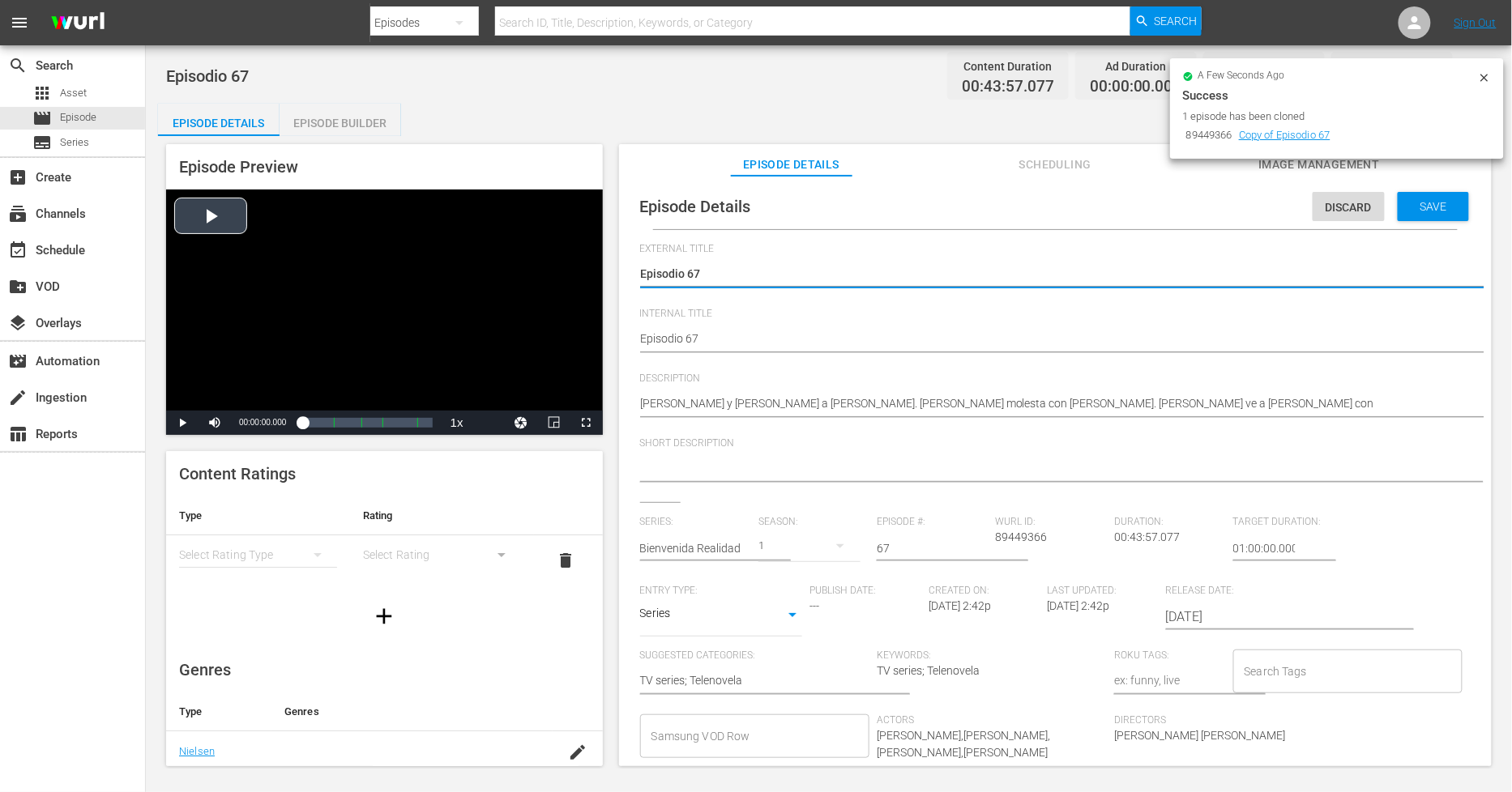
type textarea "Episodio 67"
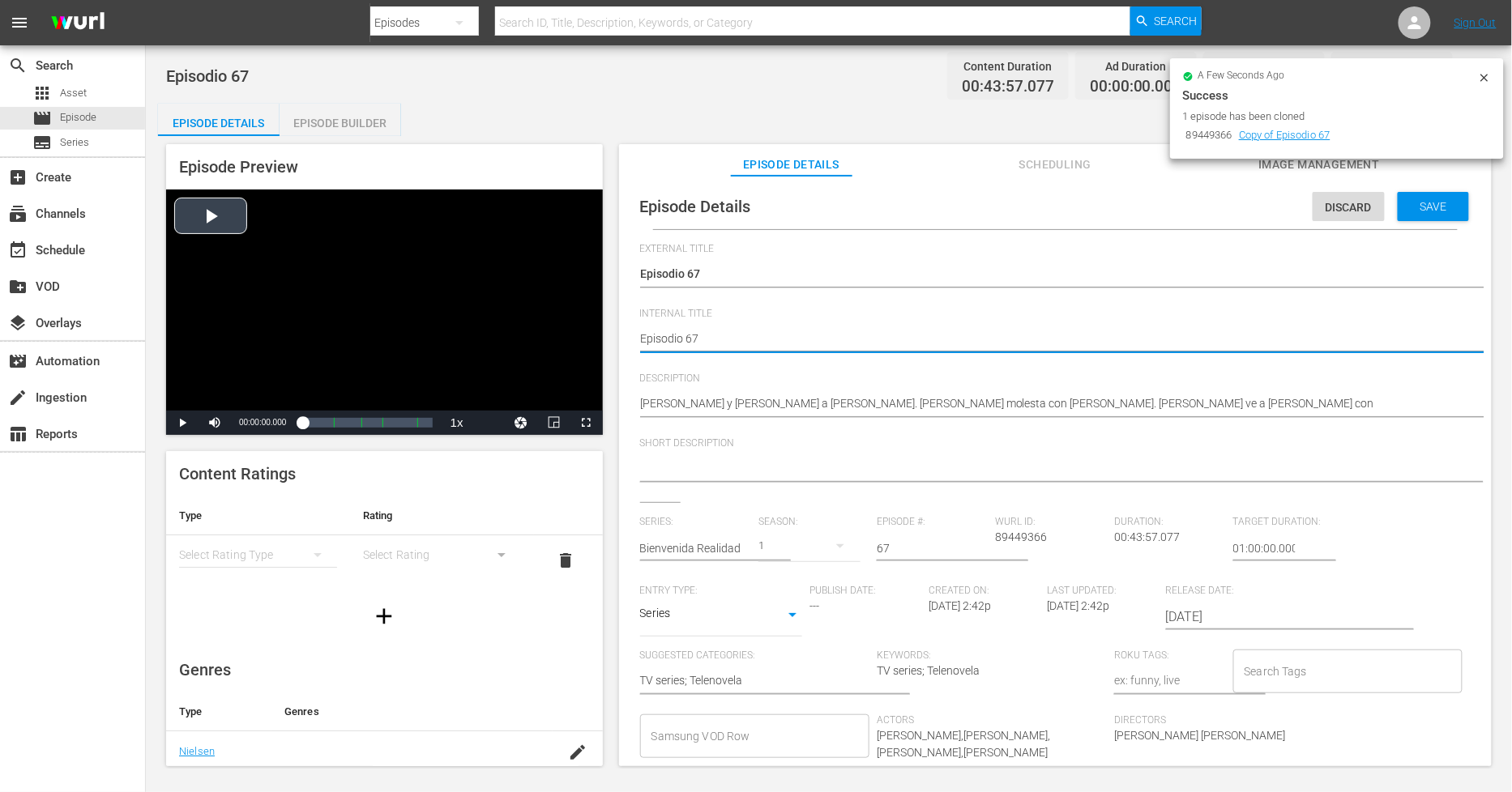
type textarea "PEpisodio 67"
type textarea "PHEpisodio 67"
type textarea "PH Episodio 67"
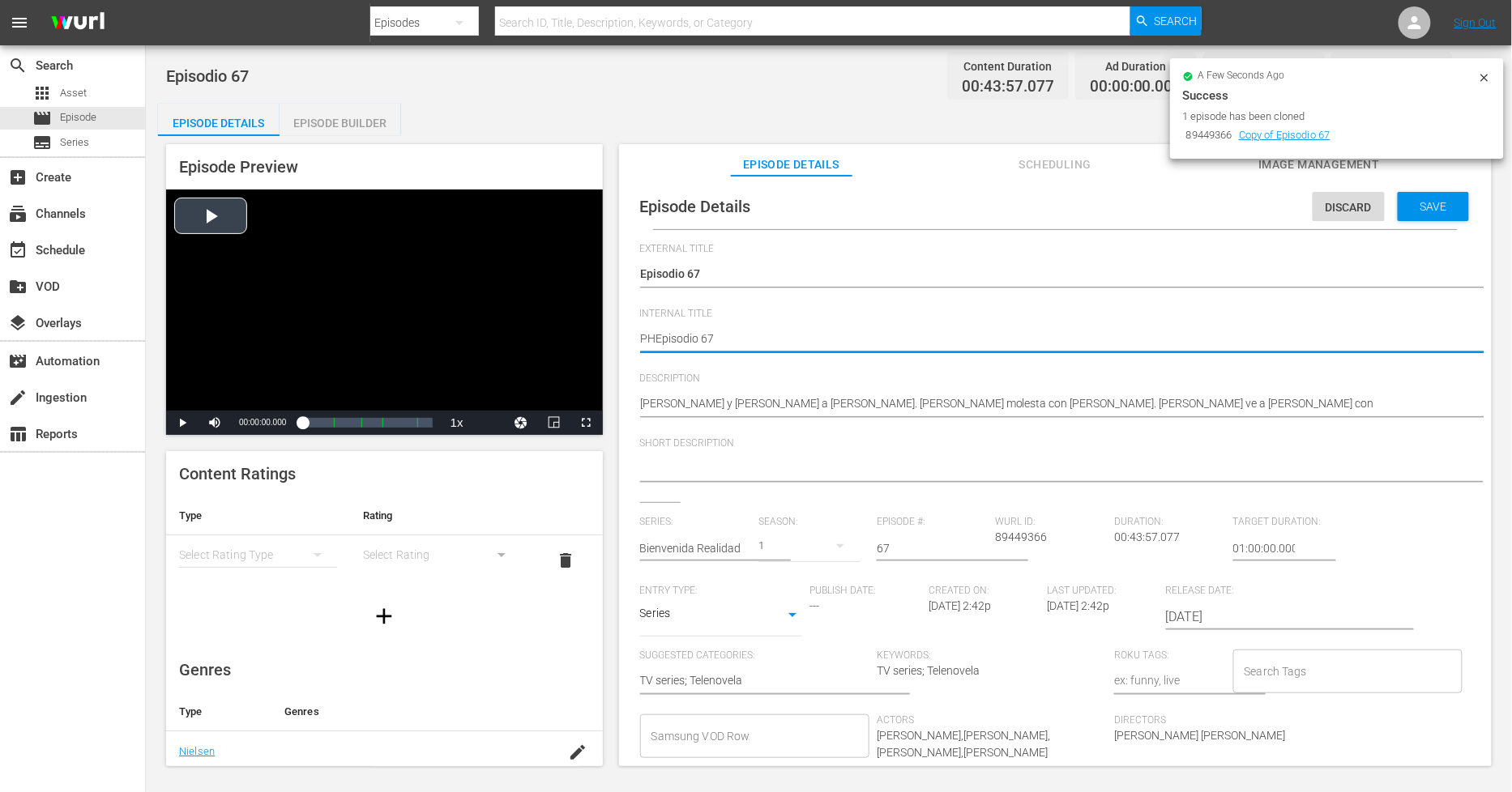
type textarea "PH Episodio 67"
type textarea "PH 1Episodio 67"
type textarea "PH 13Episodio 67"
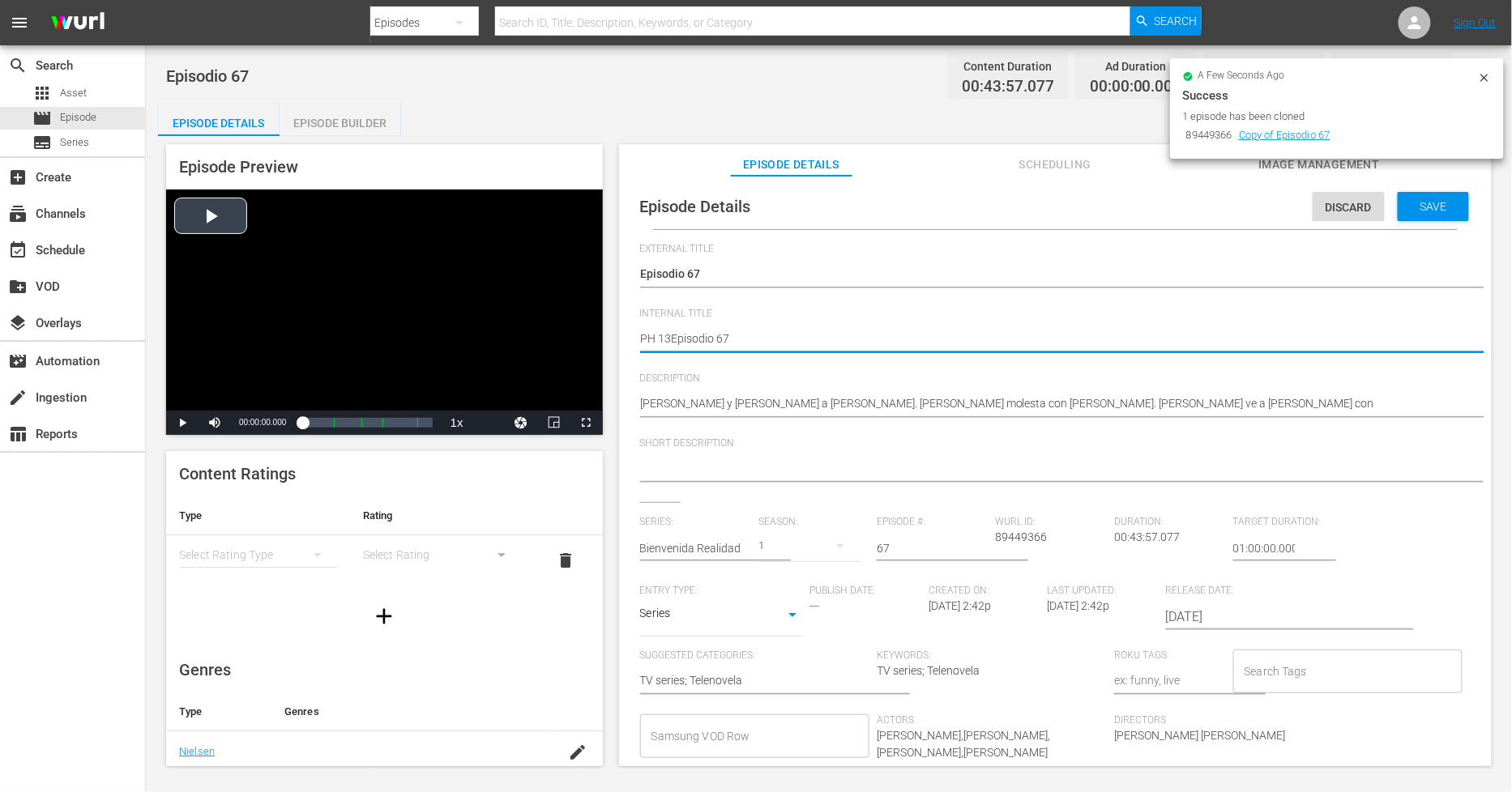
type textarea "PH 13 Episodio 67"
type textarea "PH 13 Episodio 67 -"
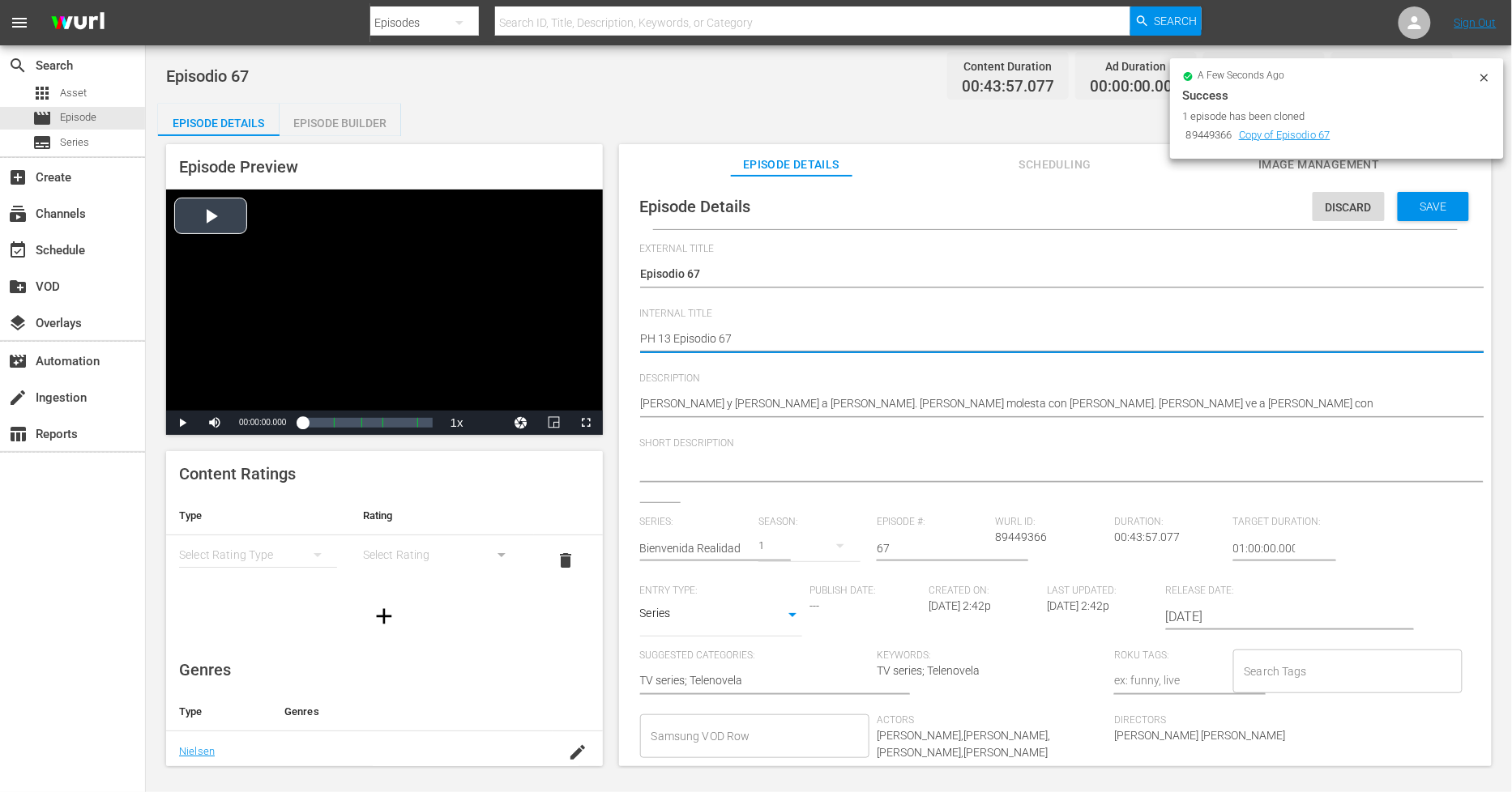
type textarea "PH 13 Episodio 67 -"
type textarea "PH 13 Episodio 67 - S"
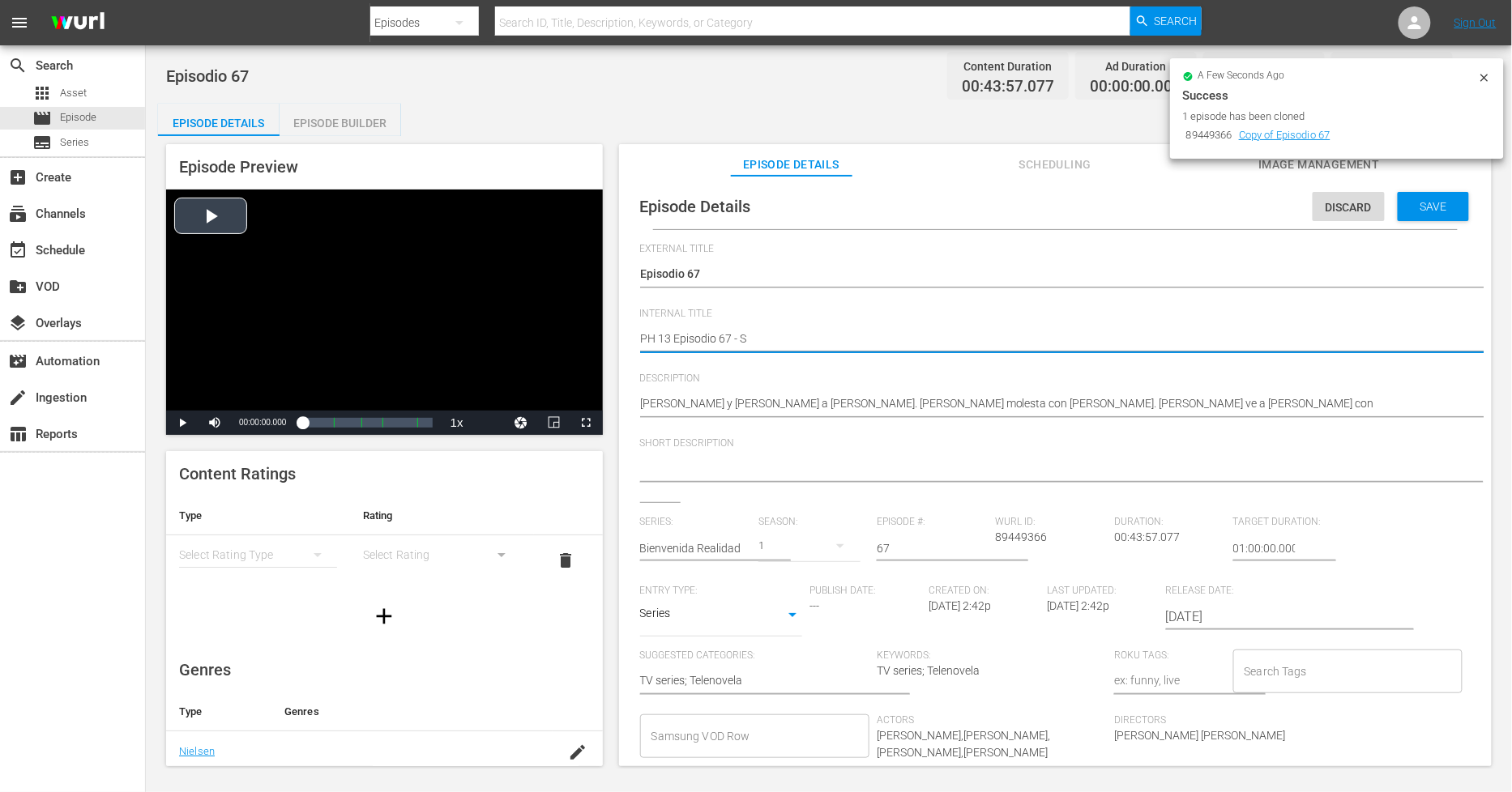
type textarea "PH 13 Episodio 67 - SO"
type textarea "PH 13 Episodio 67 - SO M"
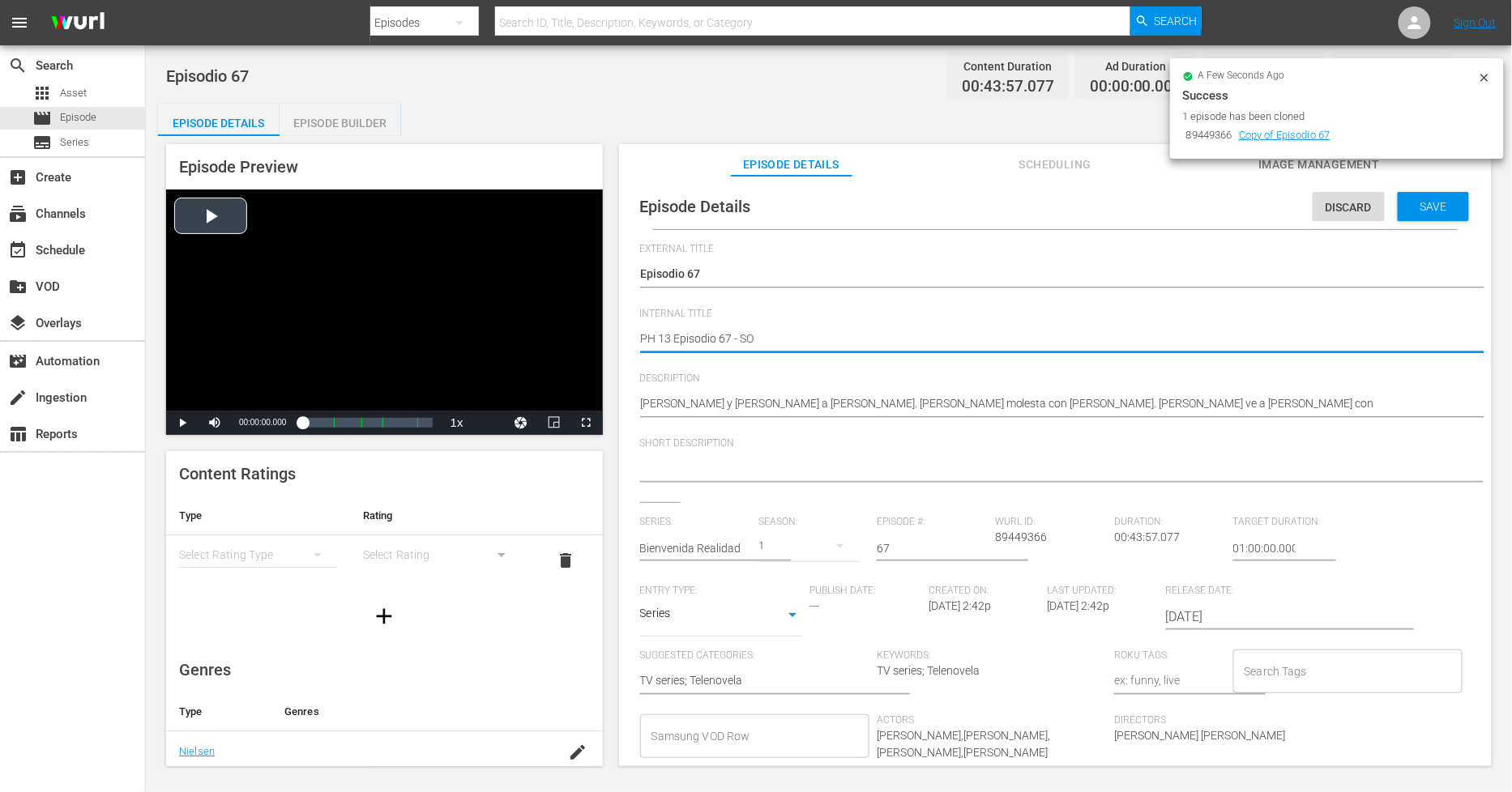
type textarea "PH 13 Episodio 67 - SO M"
type textarea "PH 13 Episodio 67 - SO ME"
type textarea "PH 13 Episodio 67 - SO MEX"
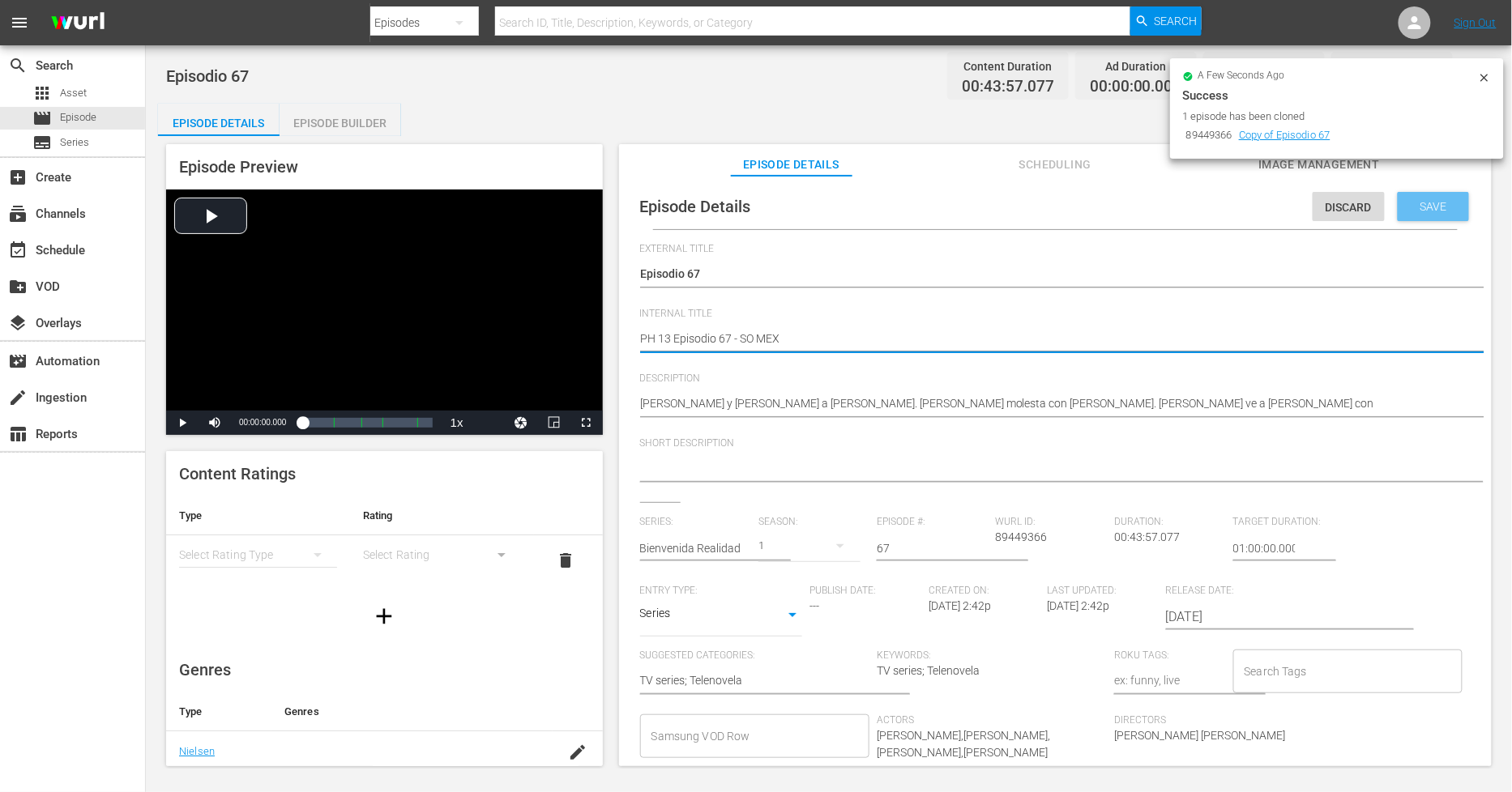
click at [1444, 213] on div "Save" at bounding box center [1433, 206] width 72 height 29
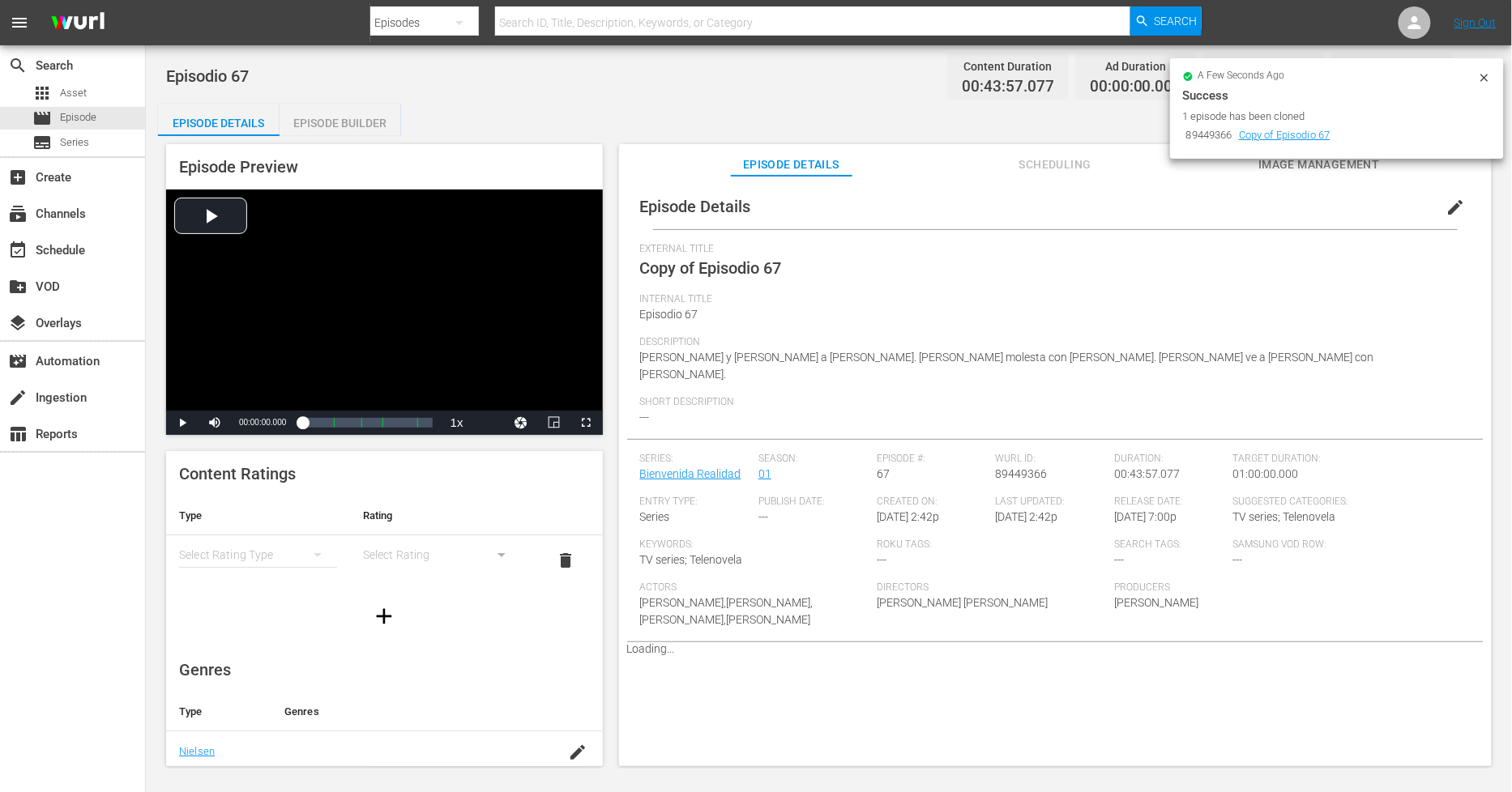
click at [1484, 72] on icon at bounding box center [1484, 78] width 13 height 13
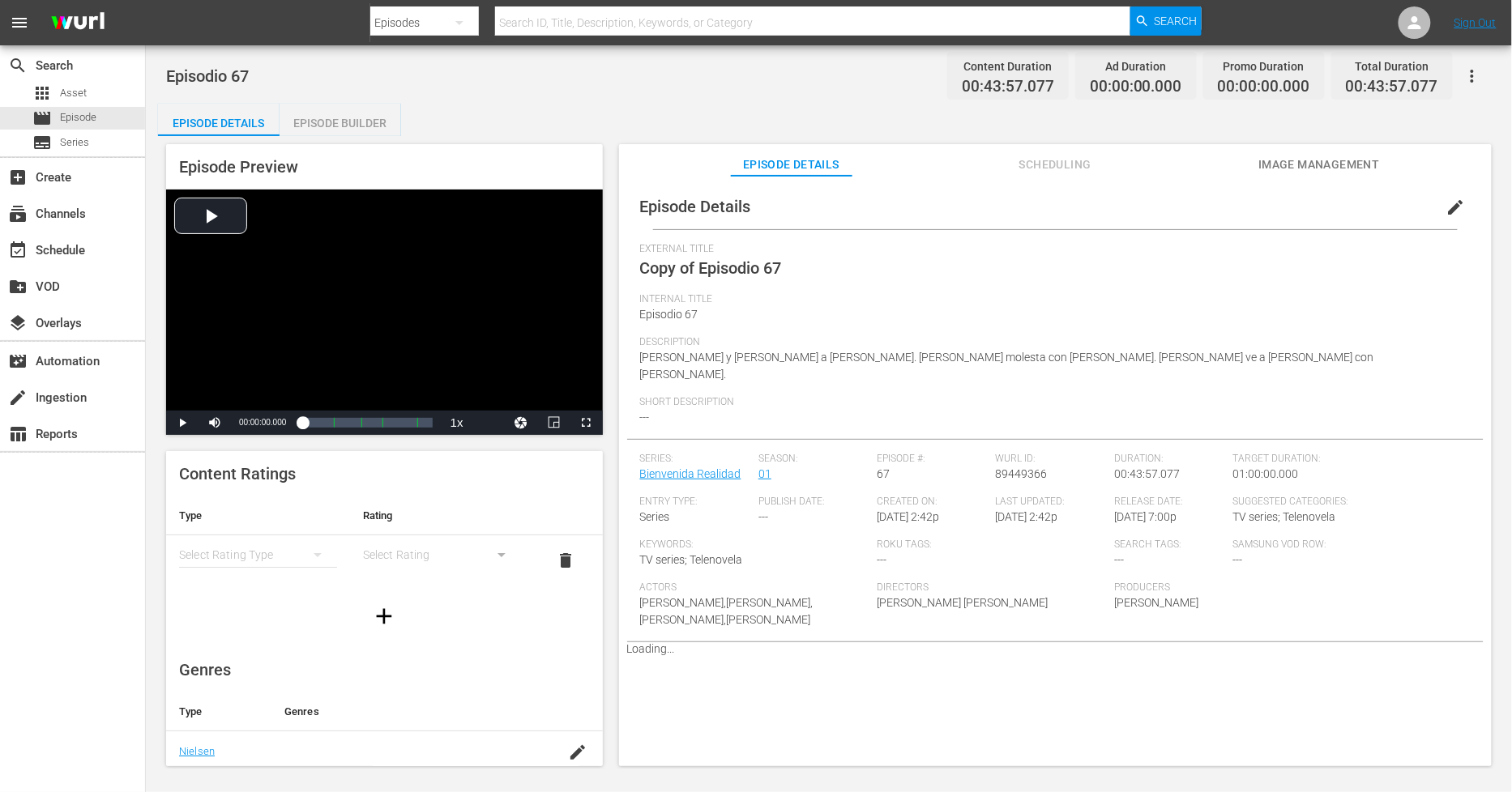
click at [376, 128] on div "Episode Builder" at bounding box center [340, 123] width 122 height 39
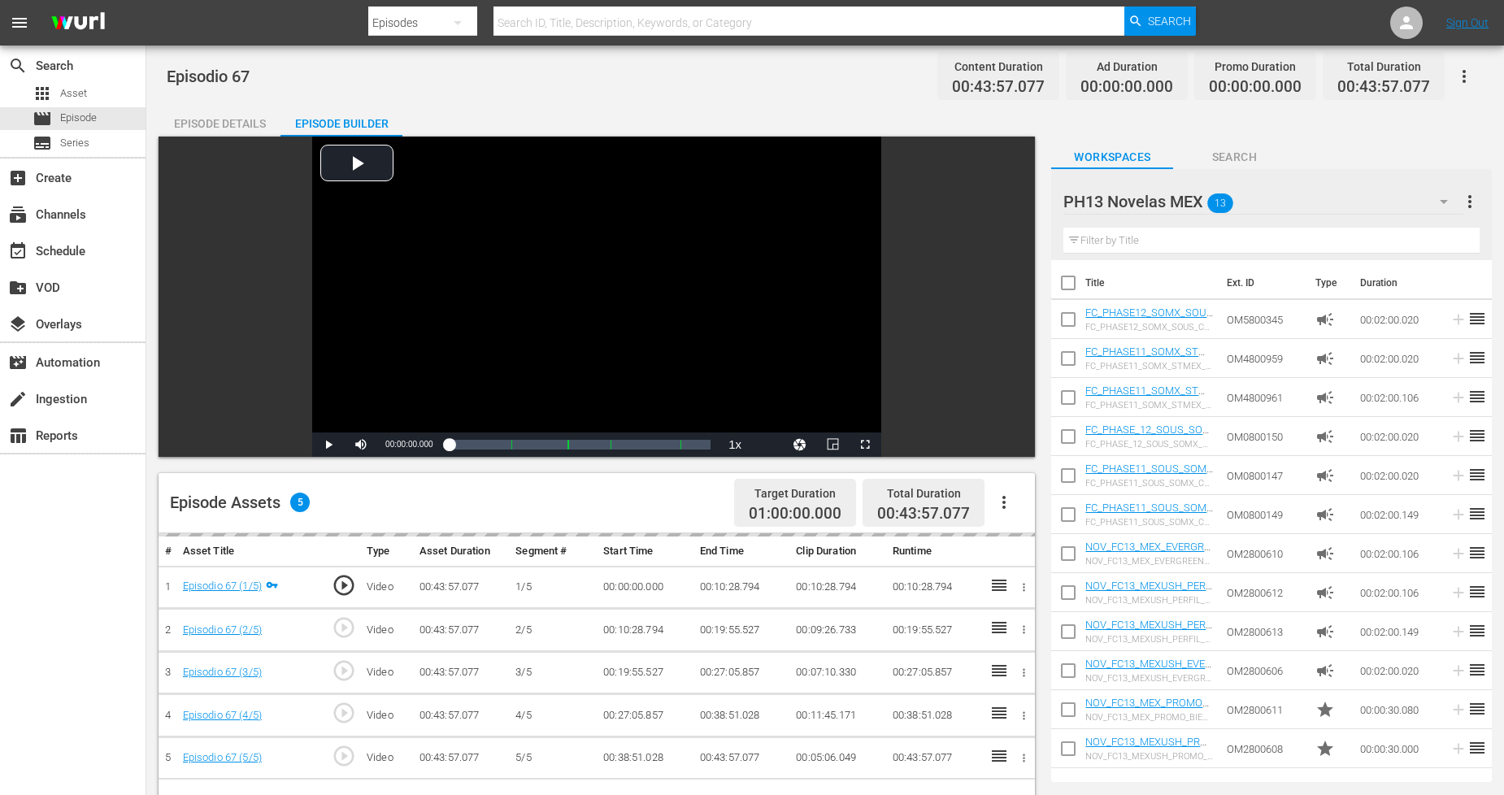
click at [1005, 502] on icon "button" at bounding box center [1003, 502] width 3 height 13
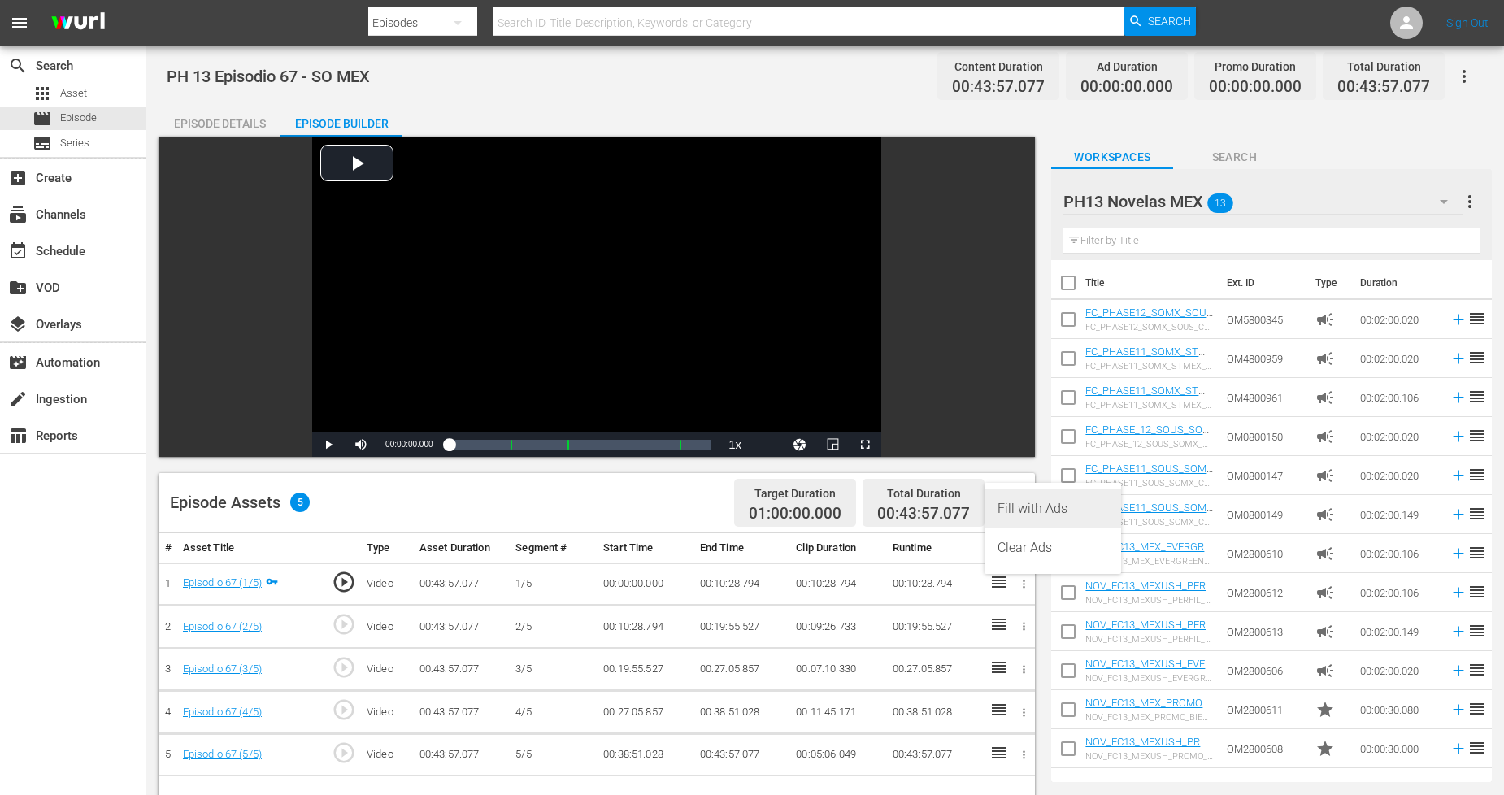
click at [1029, 509] on div "Fill with Ads" at bounding box center [1053, 508] width 111 height 39
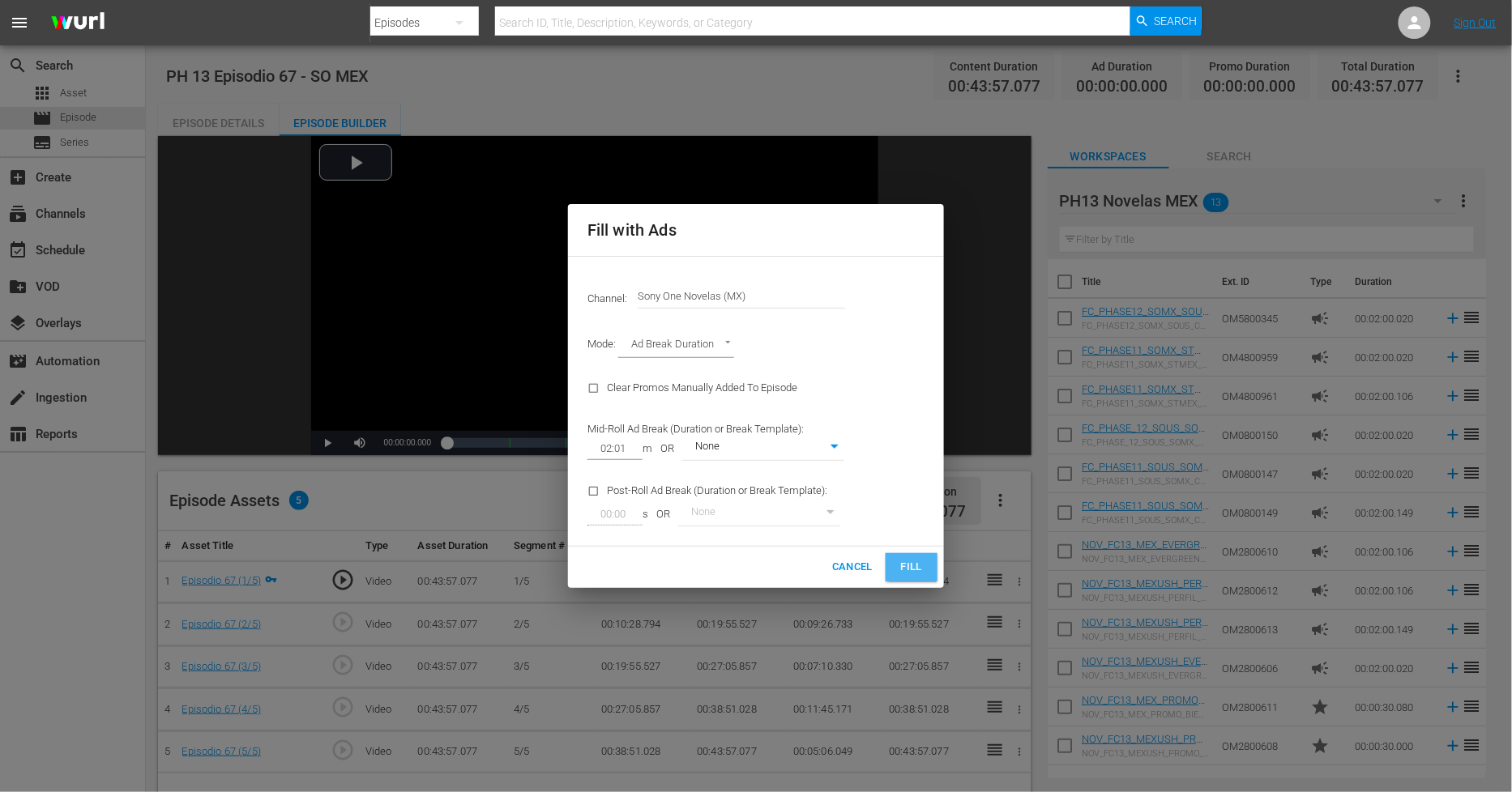
click at [925, 578] on button "Fill" at bounding box center [912, 567] width 52 height 28
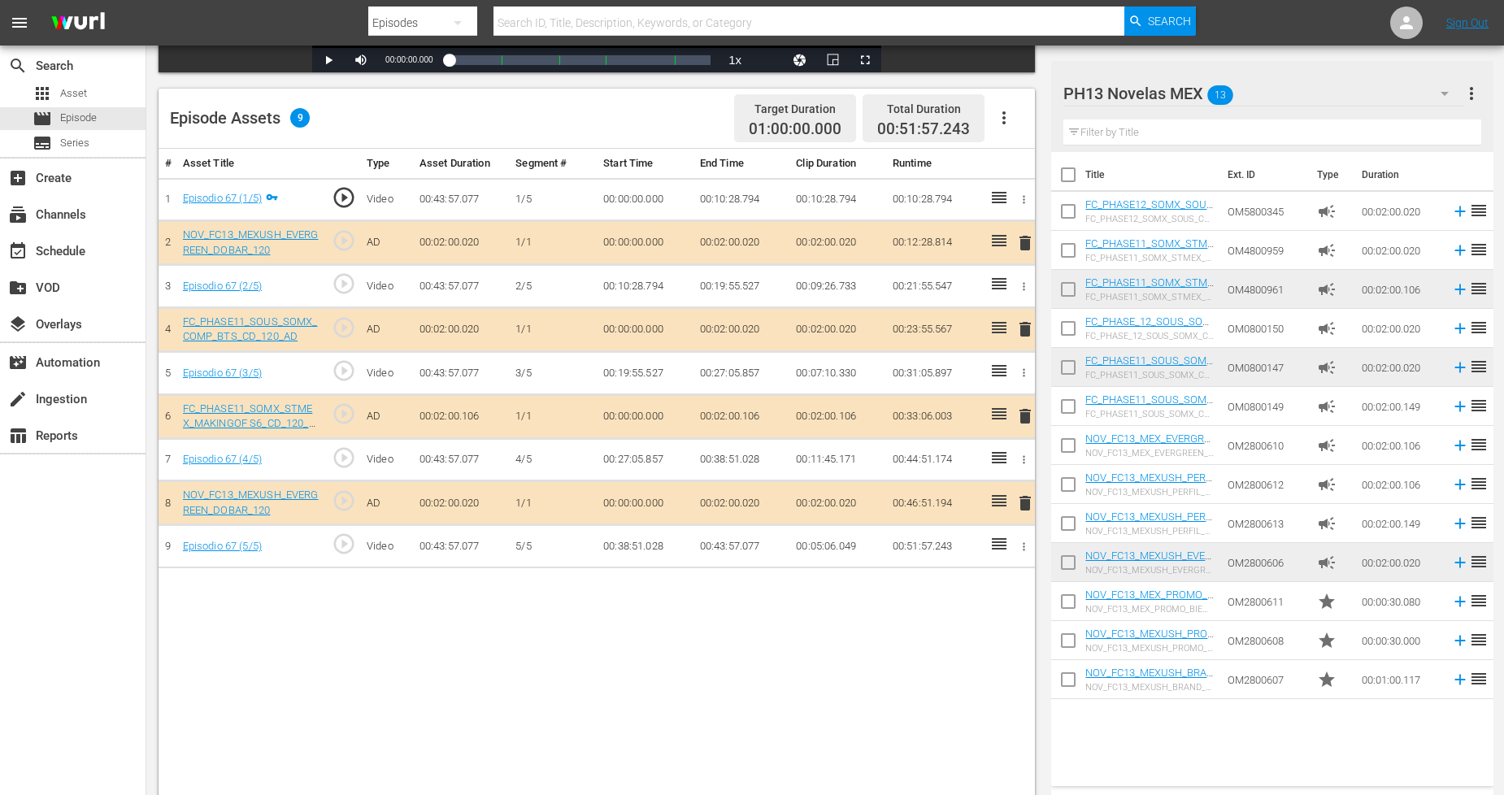
scroll to position [423, 0]
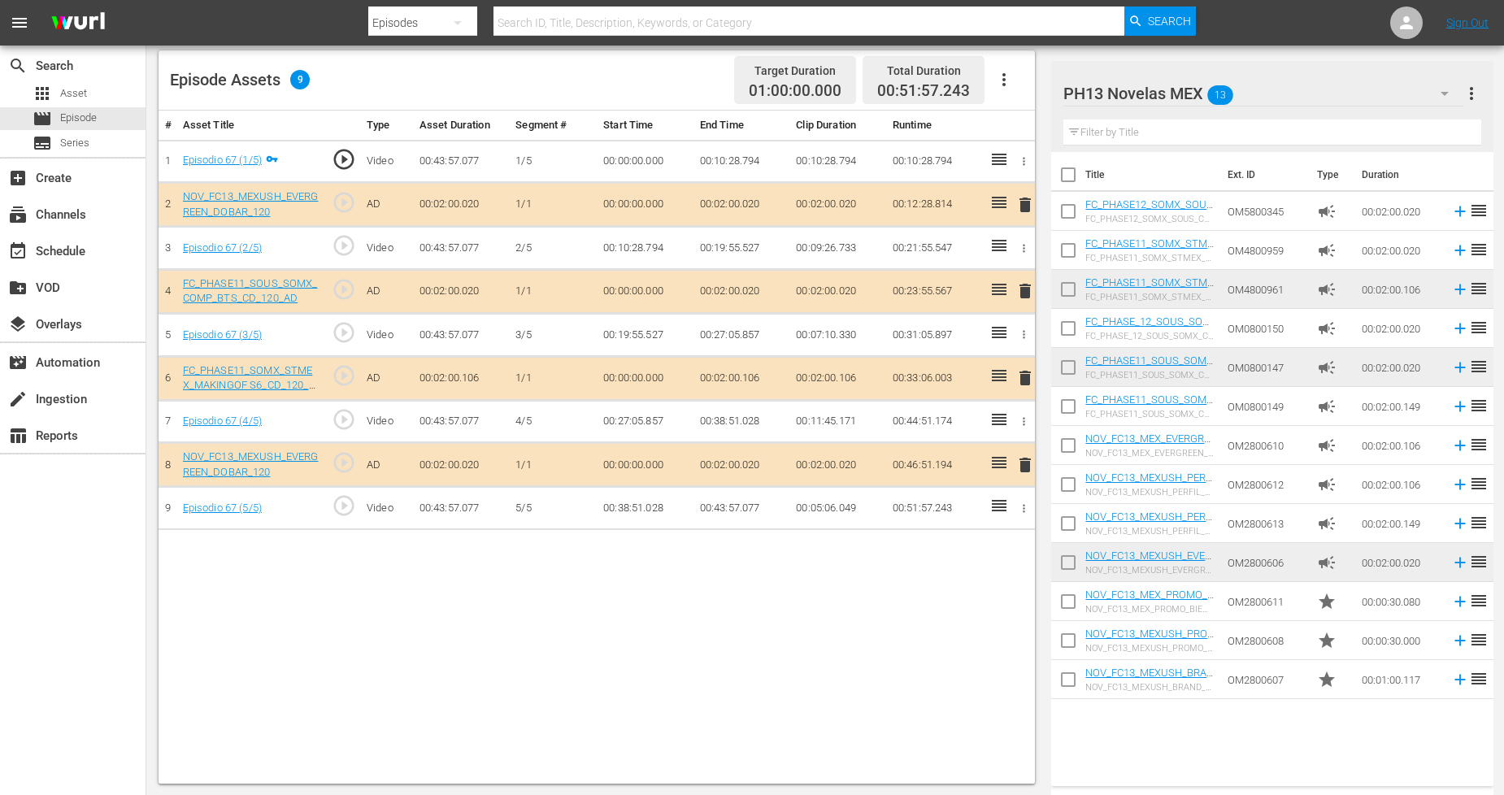
click at [1020, 209] on span "delete" at bounding box center [1025, 205] width 20 height 20
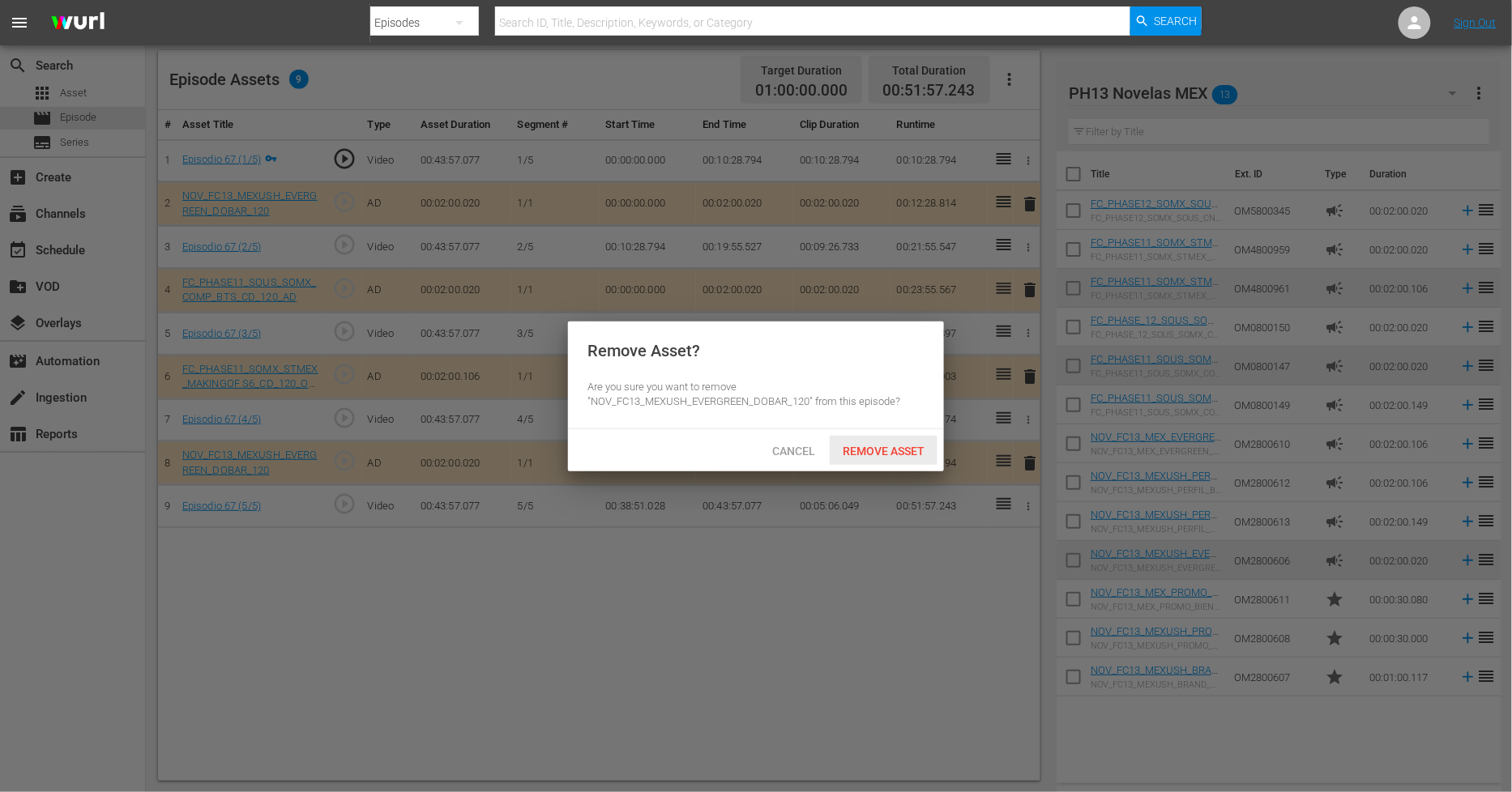
click at [884, 456] on div "Remove Asset" at bounding box center [884, 450] width 108 height 30
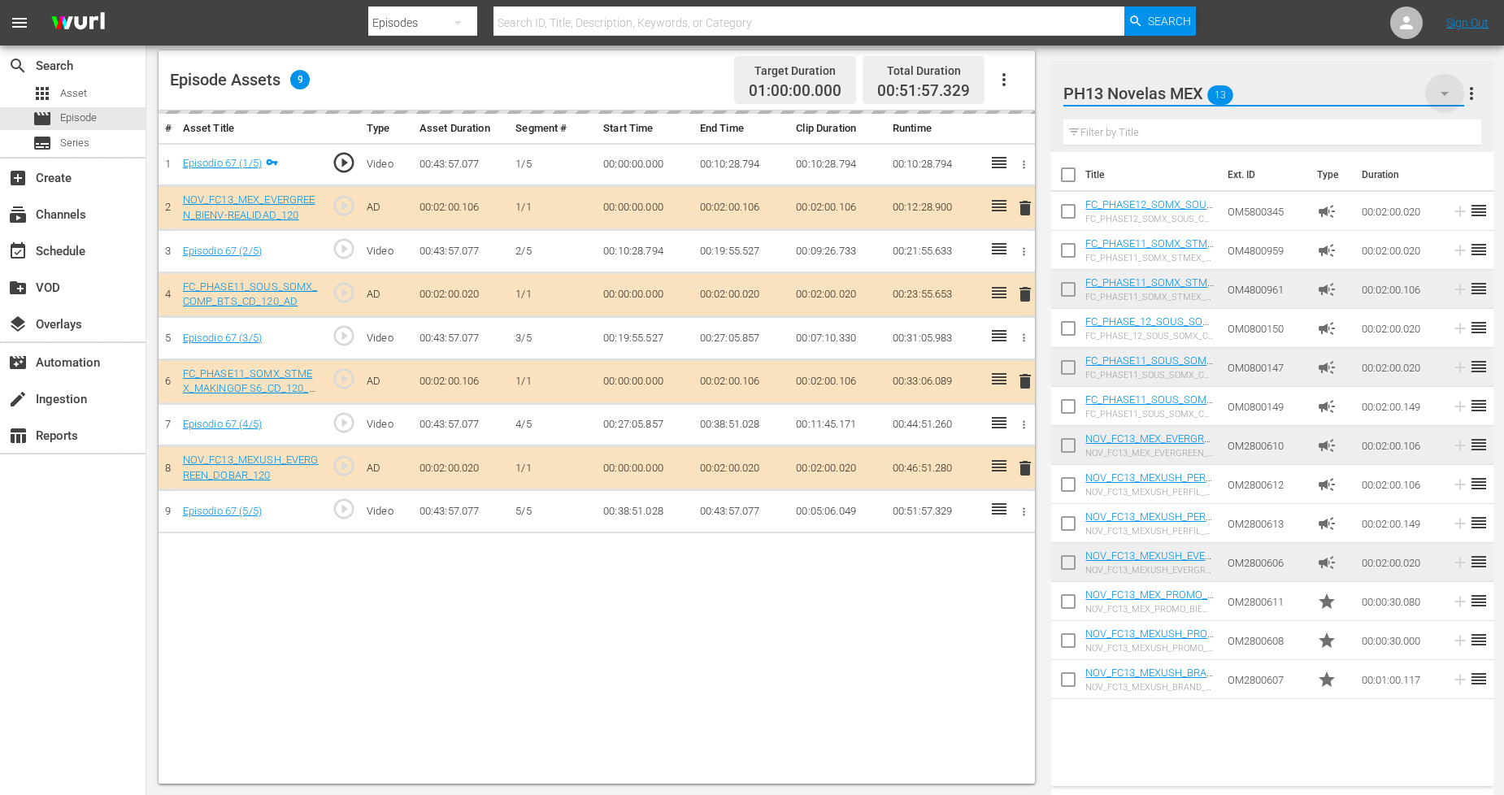
click at [1439, 93] on icon "button" at bounding box center [1445, 94] width 20 height 20
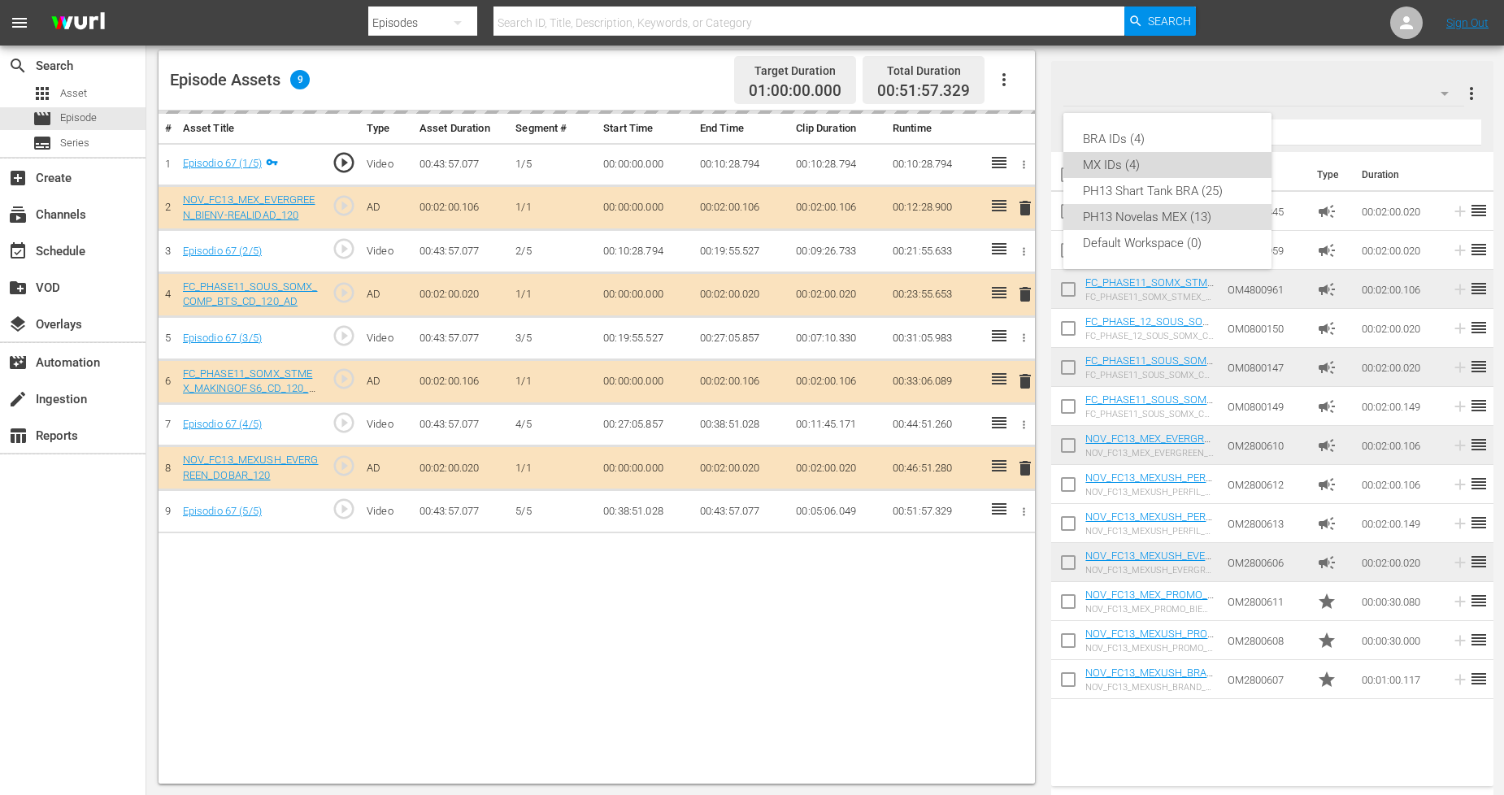
click at [1197, 167] on div "MX IDs (4)" at bounding box center [1167, 165] width 169 height 26
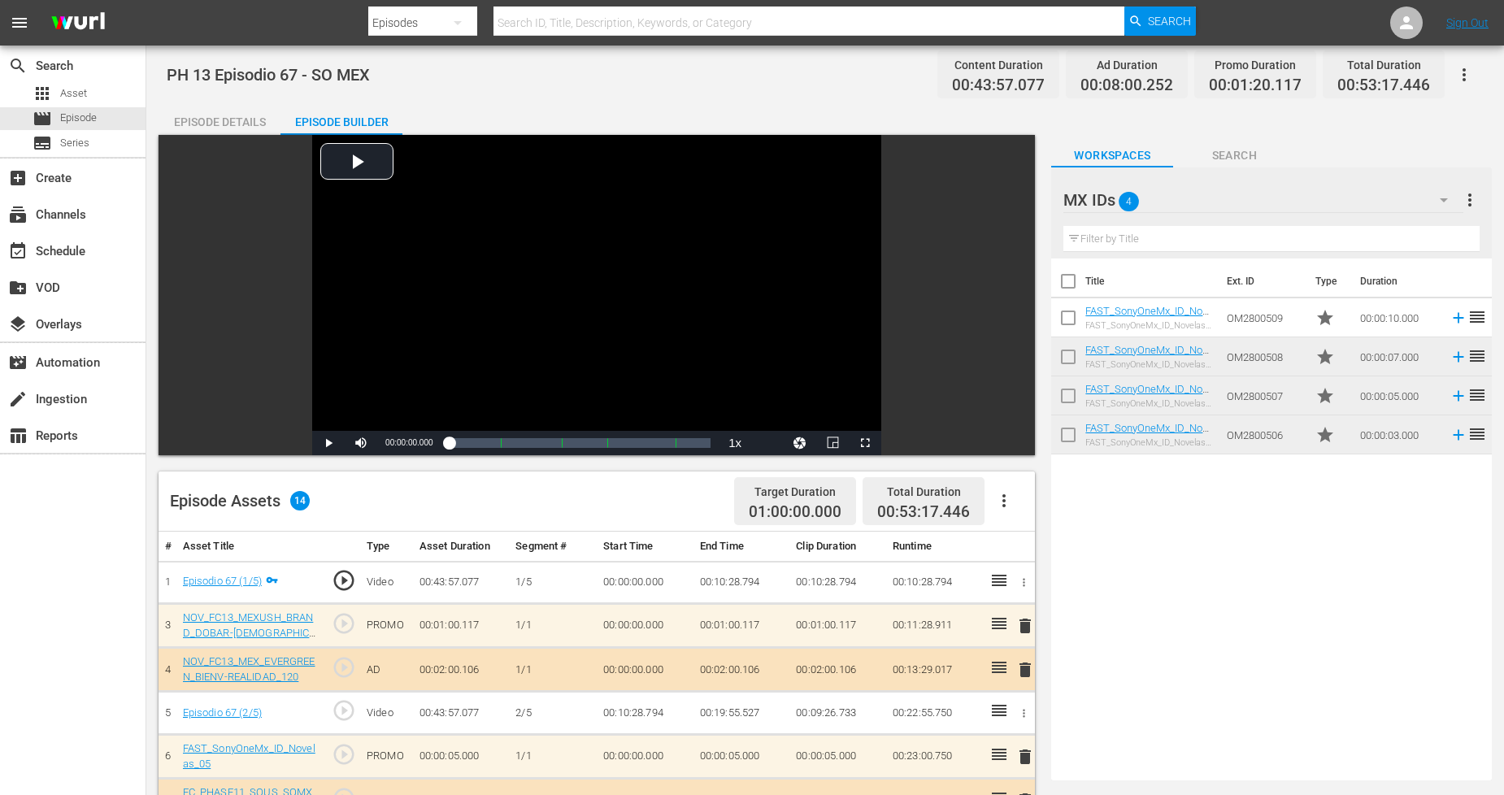
scroll to position [0, 0]
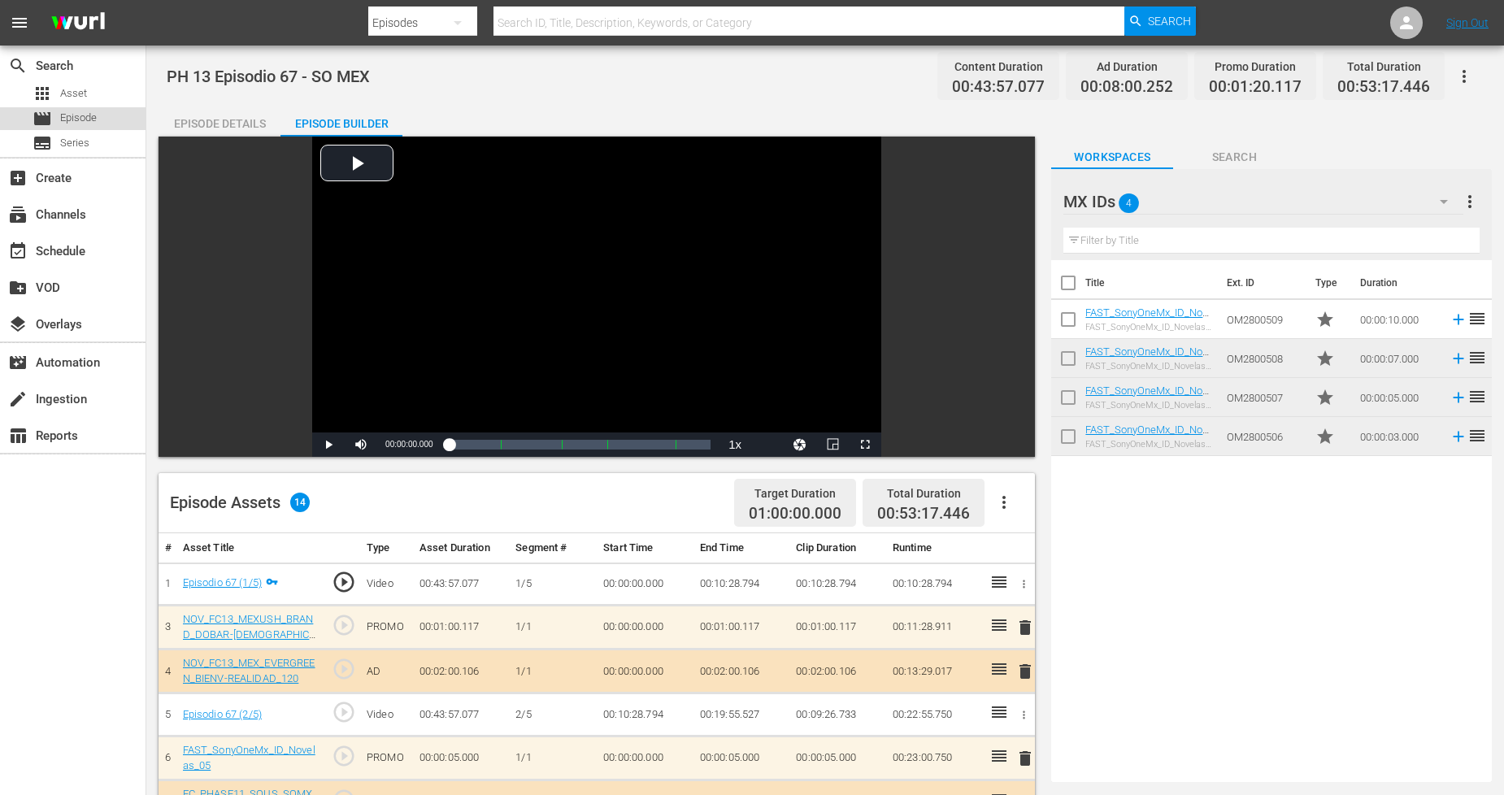
click at [111, 111] on div "movie Episode" at bounding box center [73, 118] width 146 height 23
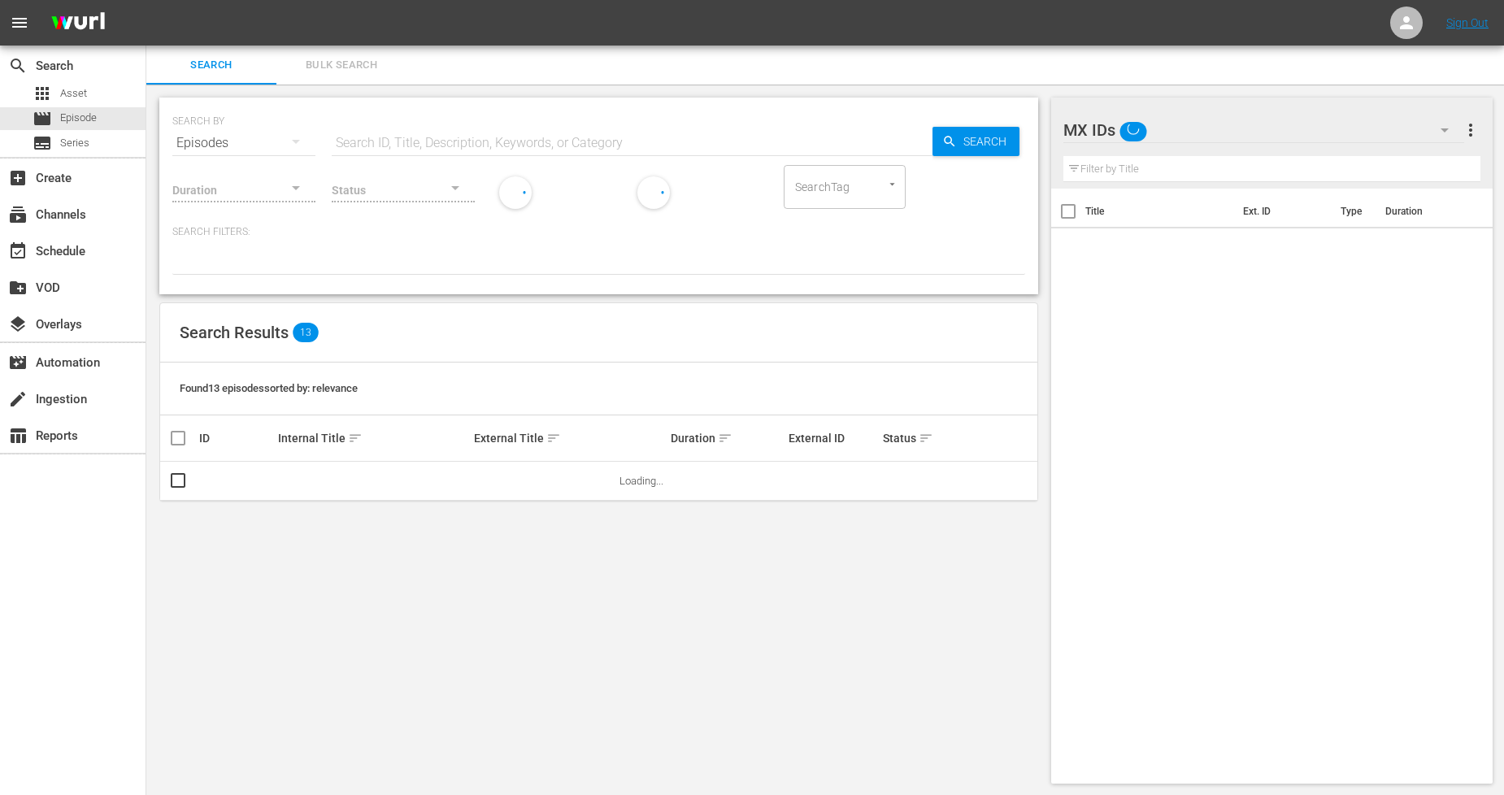
click at [371, 71] on span "Bulk Search" at bounding box center [341, 65] width 111 height 19
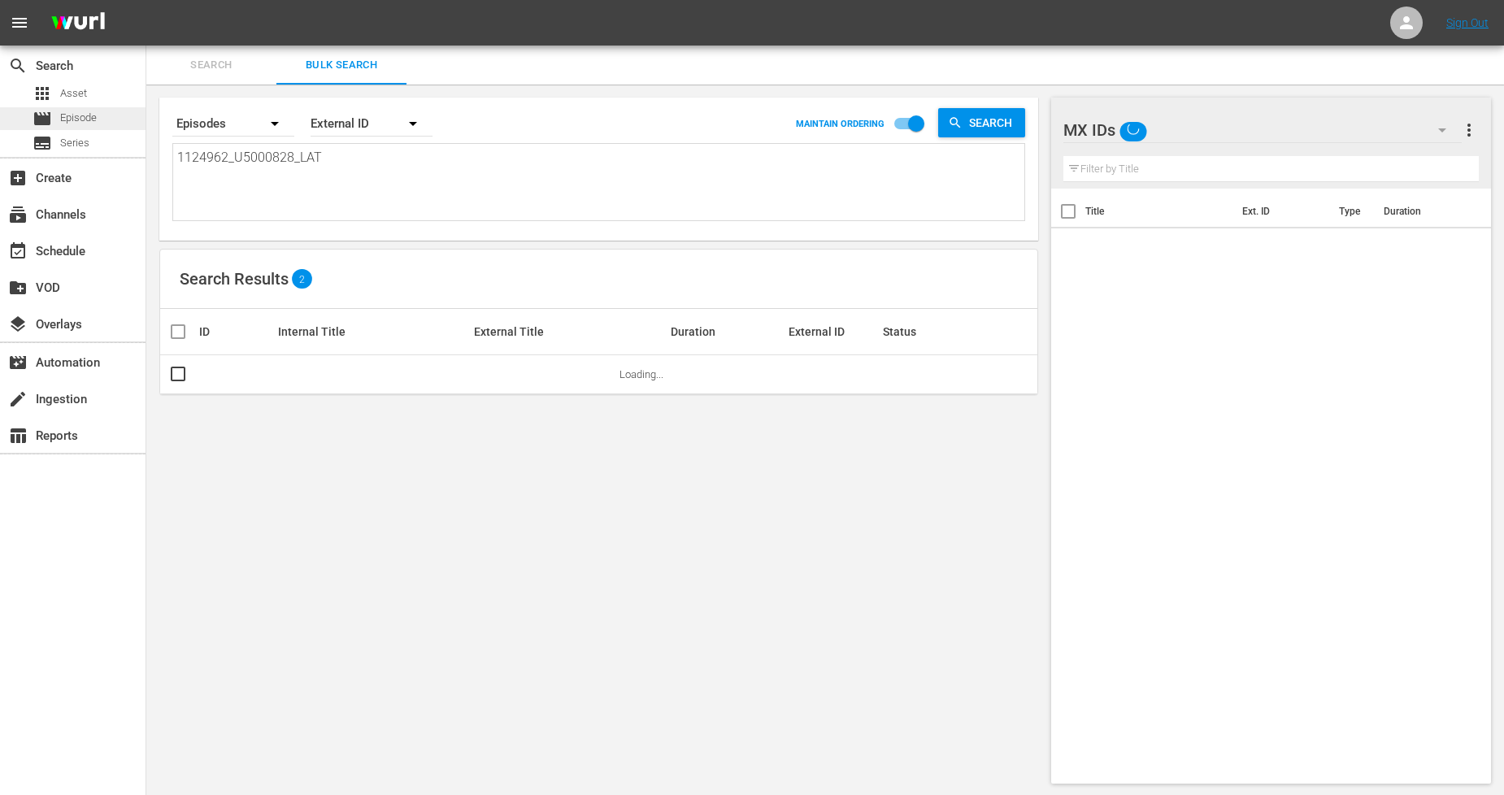
drag, startPoint x: 343, startPoint y: 167, endPoint x: 0, endPoint y: 127, distance: 345.5
click at [146, 0] on div "search Search apps Asset movie Episode subtitles Series add_box Create subscrip…" at bounding box center [825, 0] width 1358 height 0
paste textarea "3_U5000829"
type textarea "1124963_U5000829_LAT"
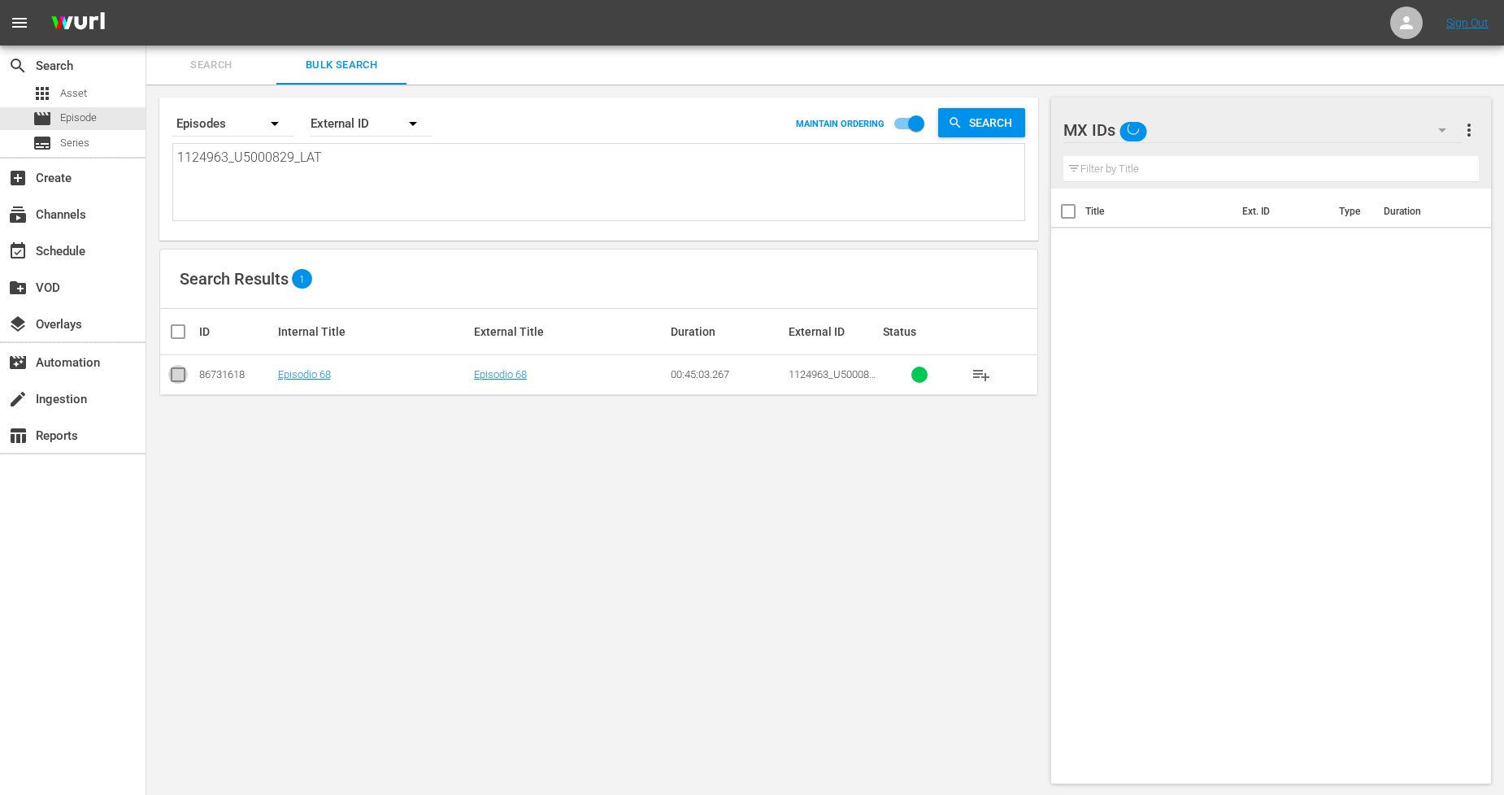
click at [176, 371] on input "checkbox" at bounding box center [178, 378] width 20 height 20
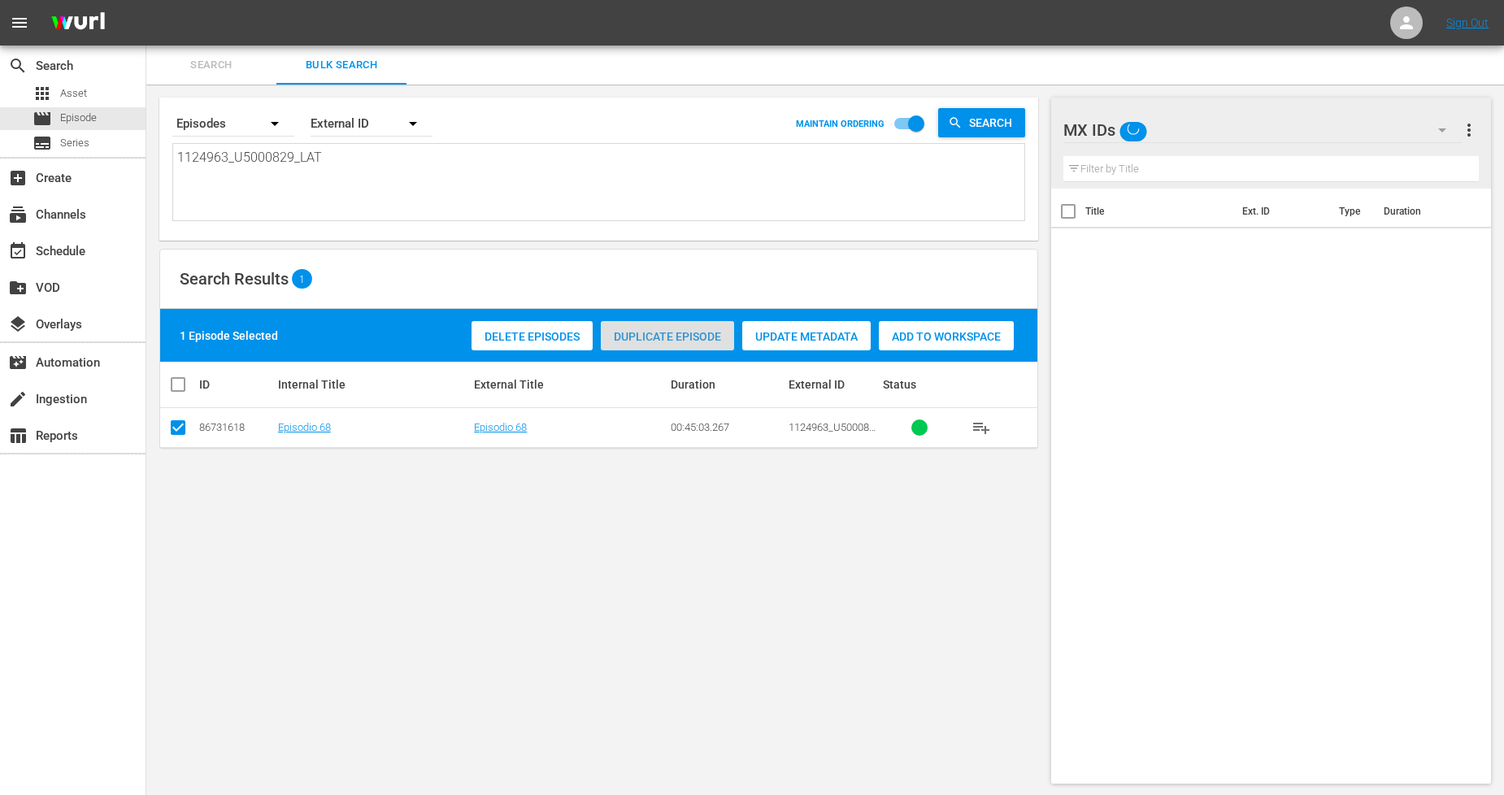
click at [705, 336] on span "Duplicate Episode" at bounding box center [667, 336] width 133 height 13
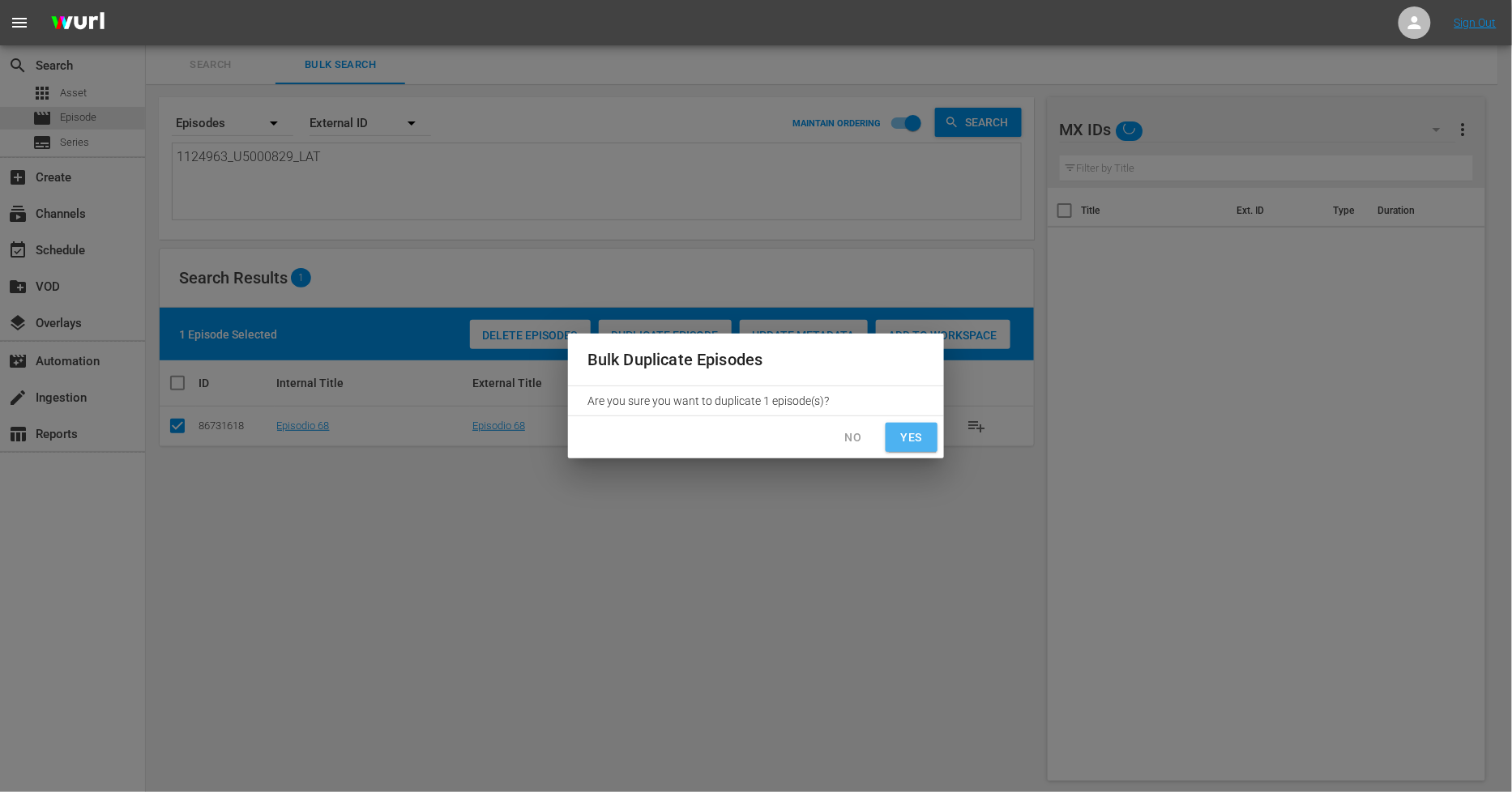
click at [908, 433] on span "Yes" at bounding box center [912, 437] width 26 height 20
checkbox input "false"
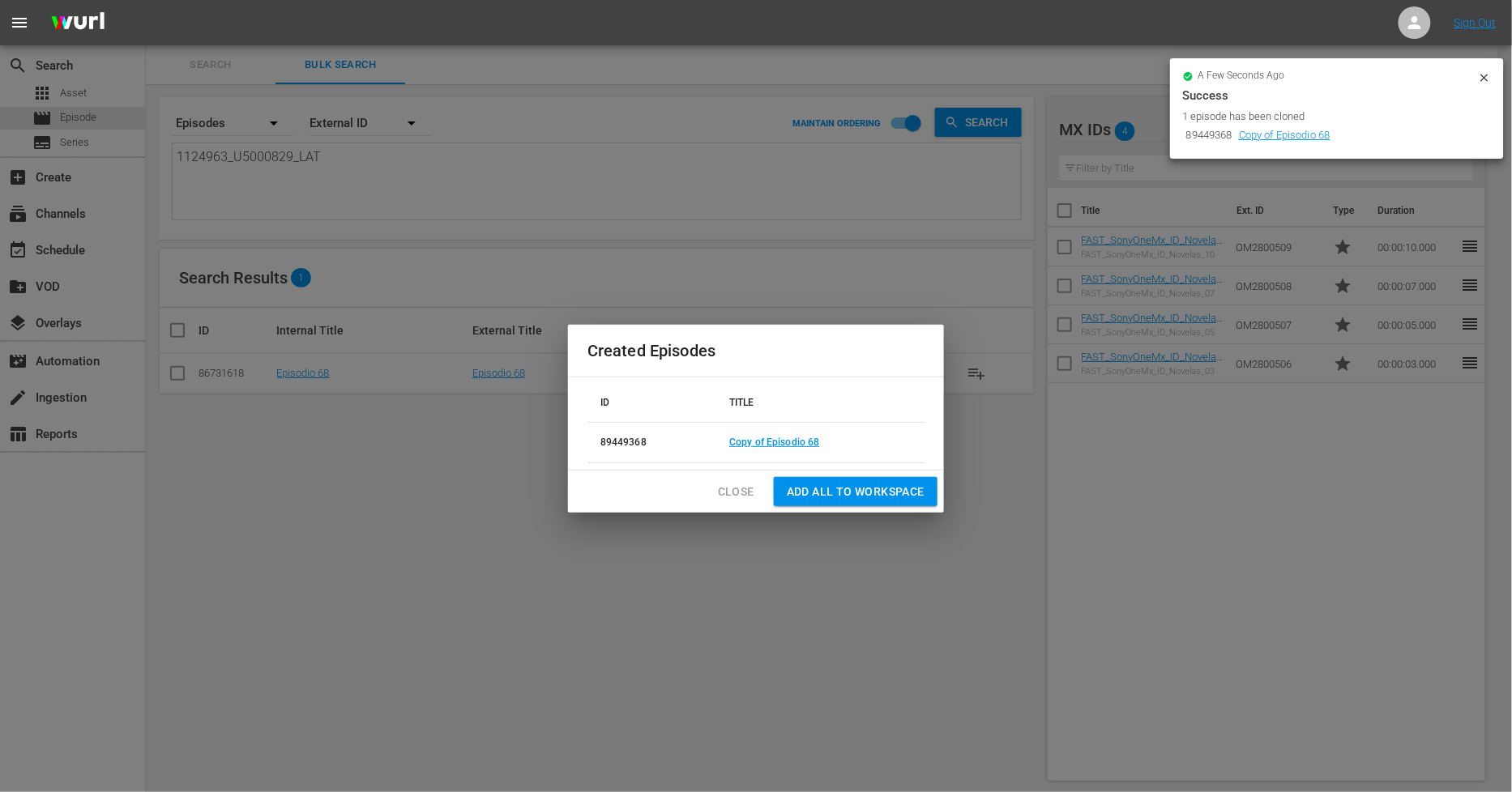
click at [722, 488] on span "Close" at bounding box center [736, 492] width 37 height 20
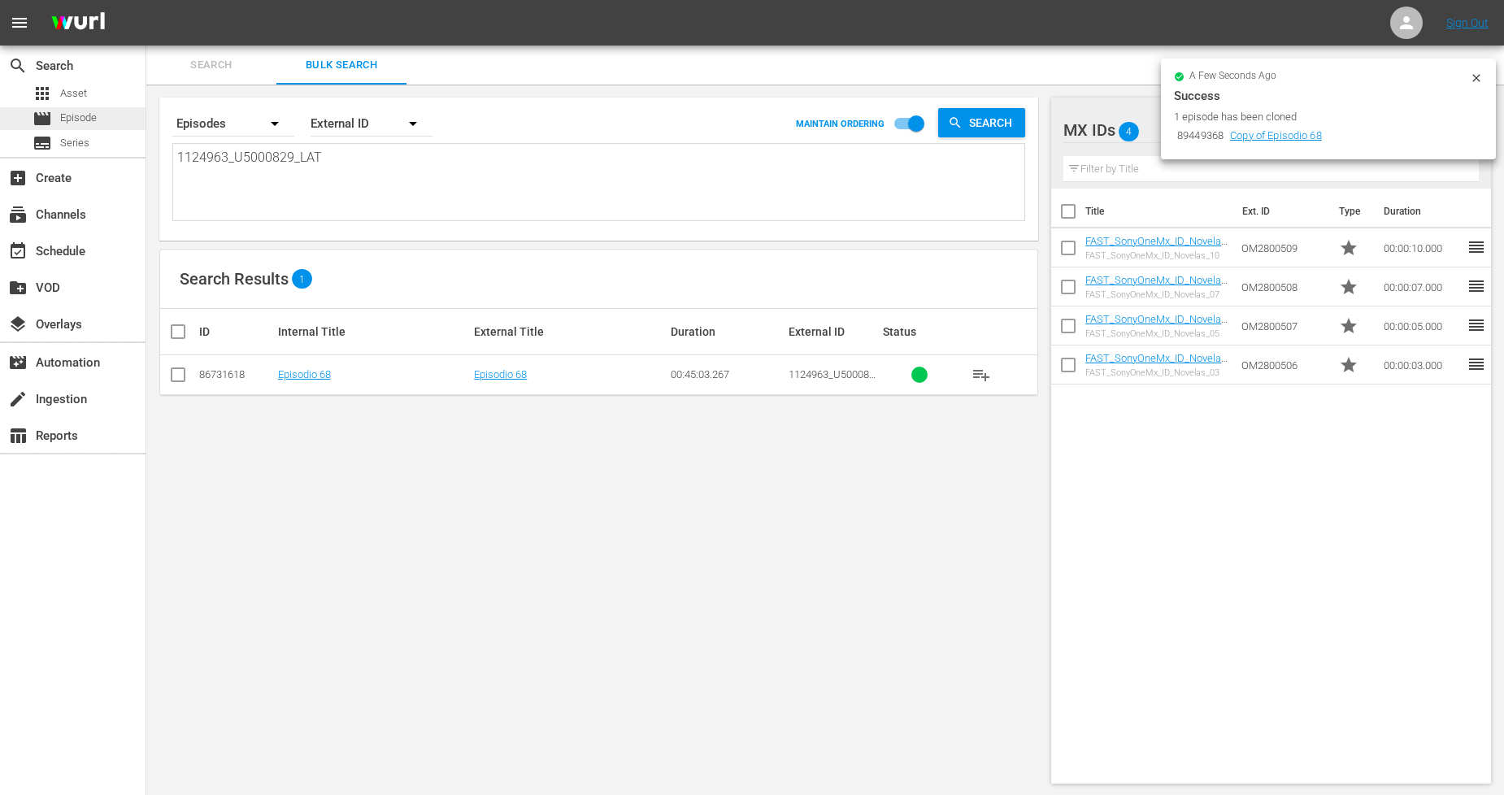
click at [120, 120] on div "movie Episode" at bounding box center [73, 118] width 146 height 23
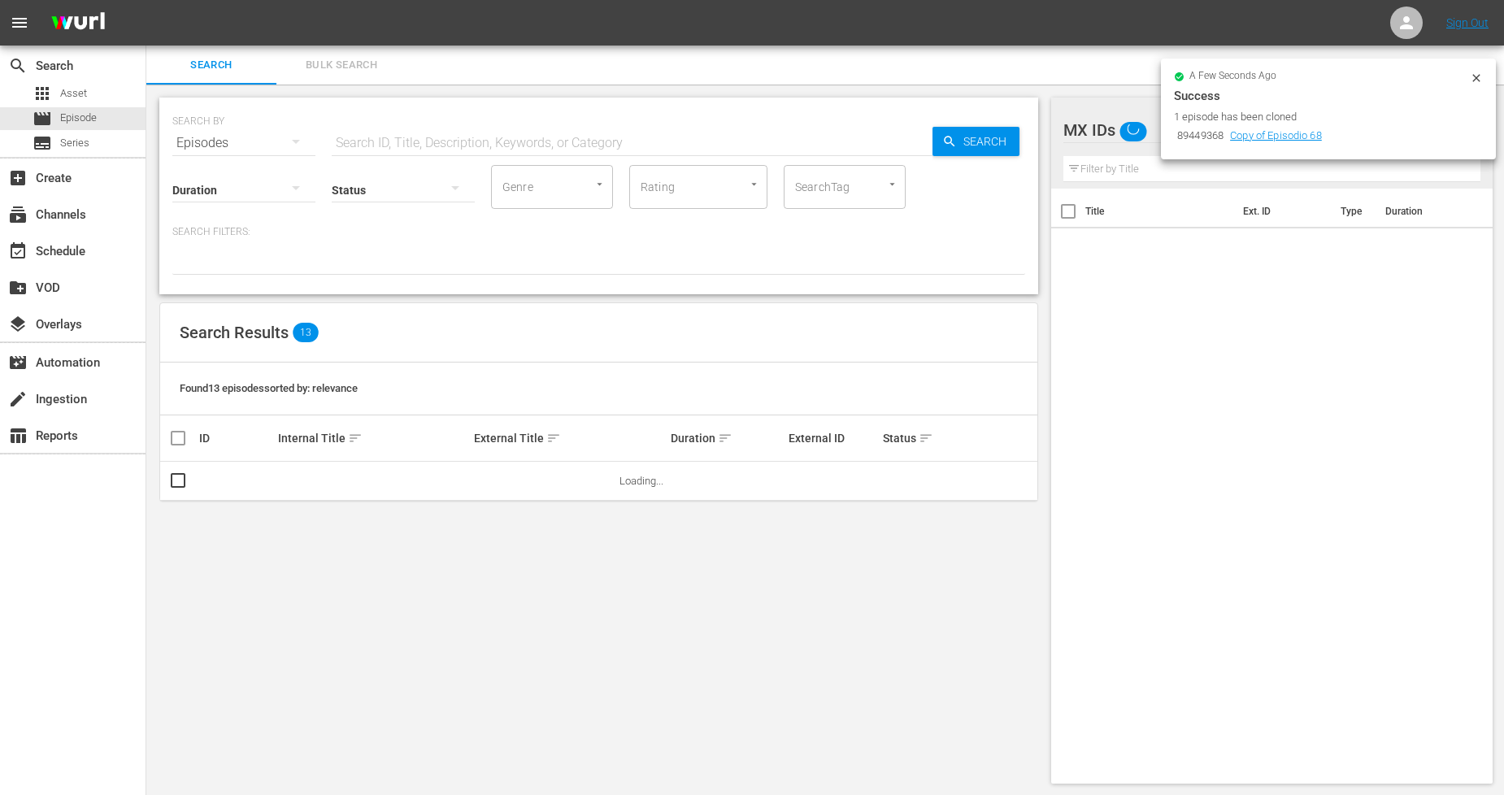
click at [331, 66] on span "Bulk Search" at bounding box center [341, 65] width 111 height 19
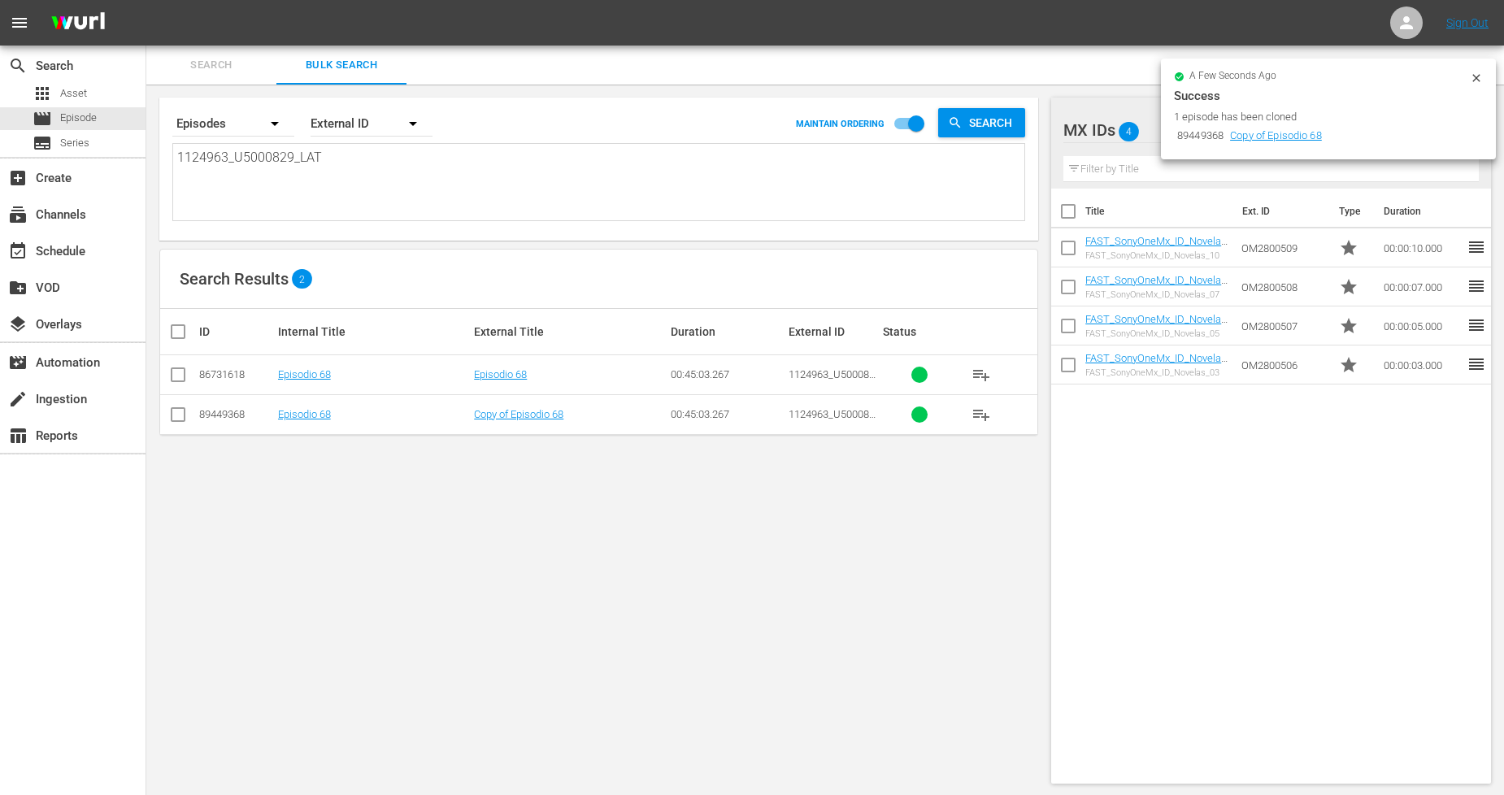
click at [559, 403] on td "Copy of Episodio 68" at bounding box center [570, 414] width 197 height 40
click at [555, 405] on td "Copy of Episodio 68" at bounding box center [570, 414] width 197 height 40
click at [535, 413] on link "Copy of Episodio 68" at bounding box center [518, 414] width 89 height 12
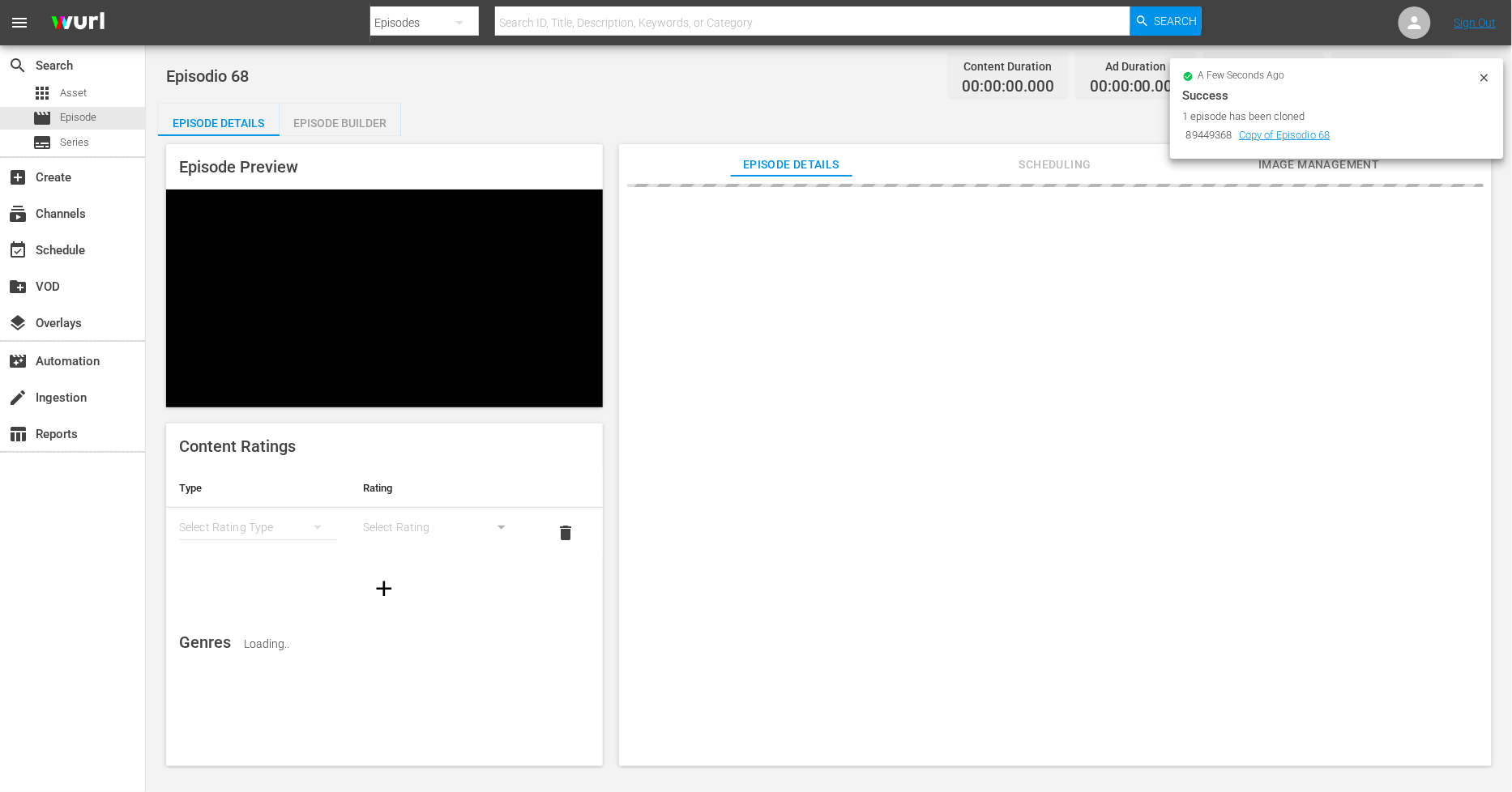
click at [1484, 77] on icon at bounding box center [1484, 78] width 13 height 13
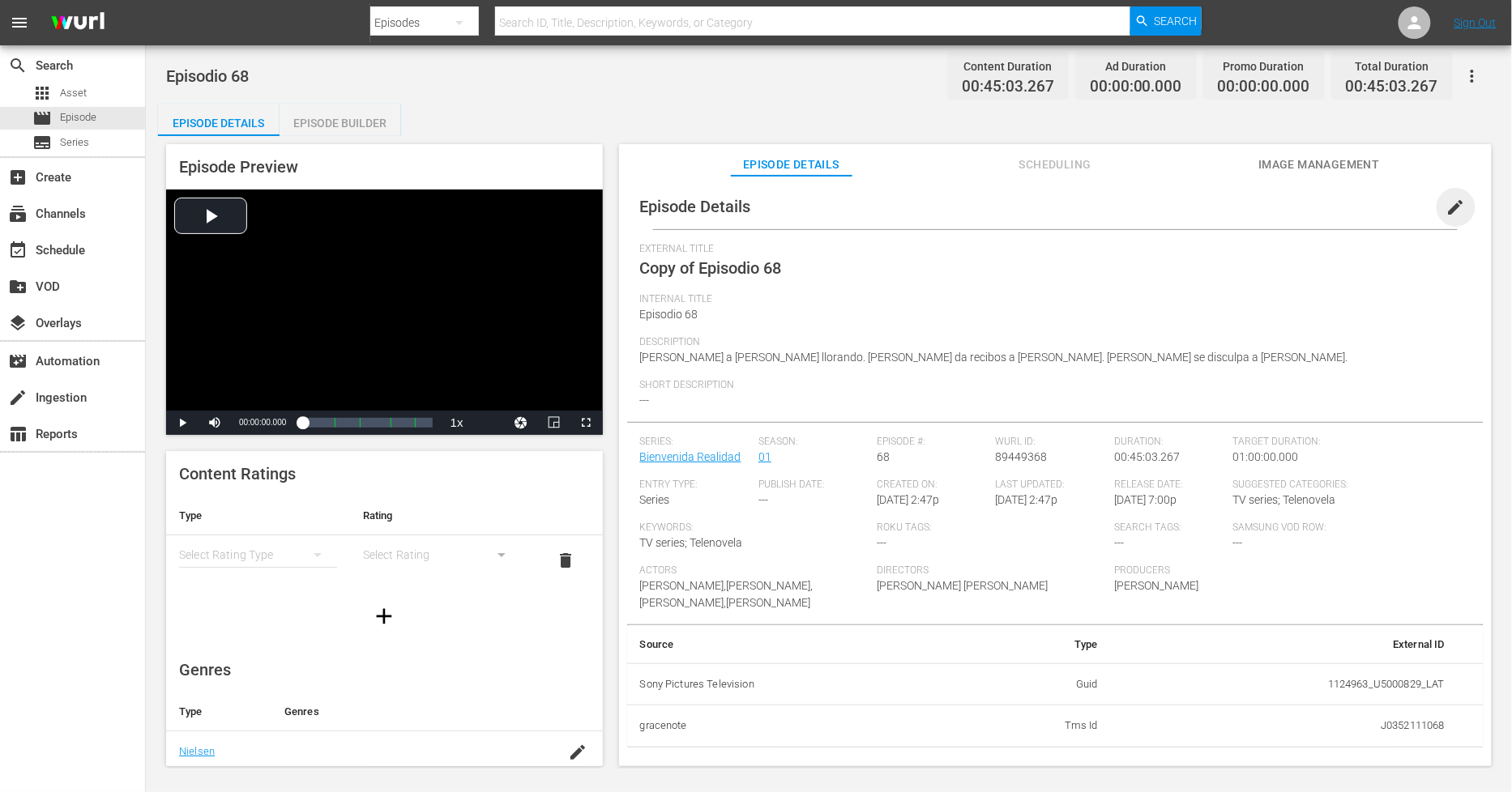
click at [1451, 203] on span "edit" at bounding box center [1456, 207] width 20 height 20
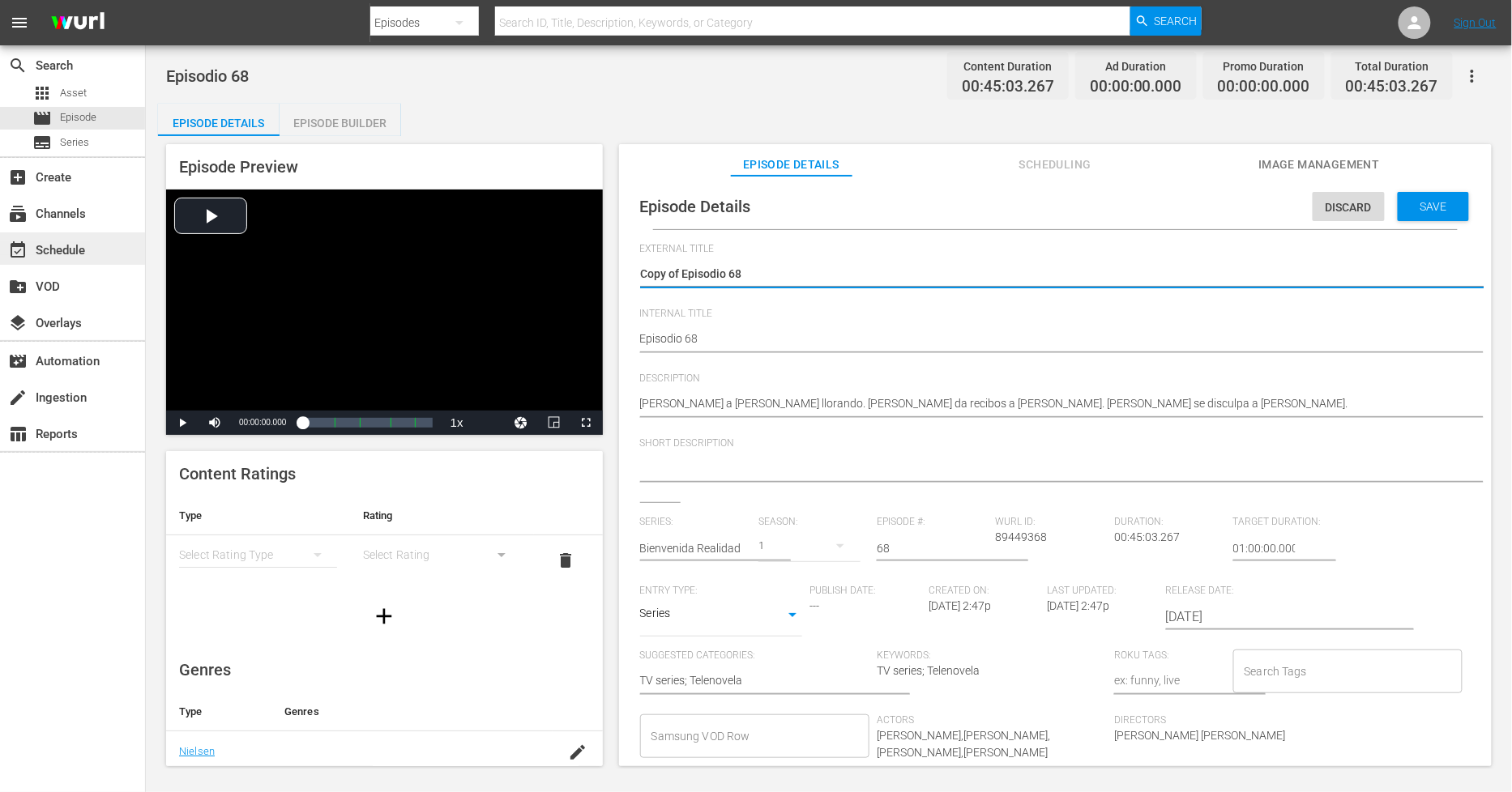
drag, startPoint x: 683, startPoint y: 272, endPoint x: 67, endPoint y: 253, distance: 616.3
click at [146, 0] on div "search Search apps Asset movie Episode subtitles Series add_box Create subscrip…" at bounding box center [828, 0] width 1366 height 0
type textarea "Episodio 68"
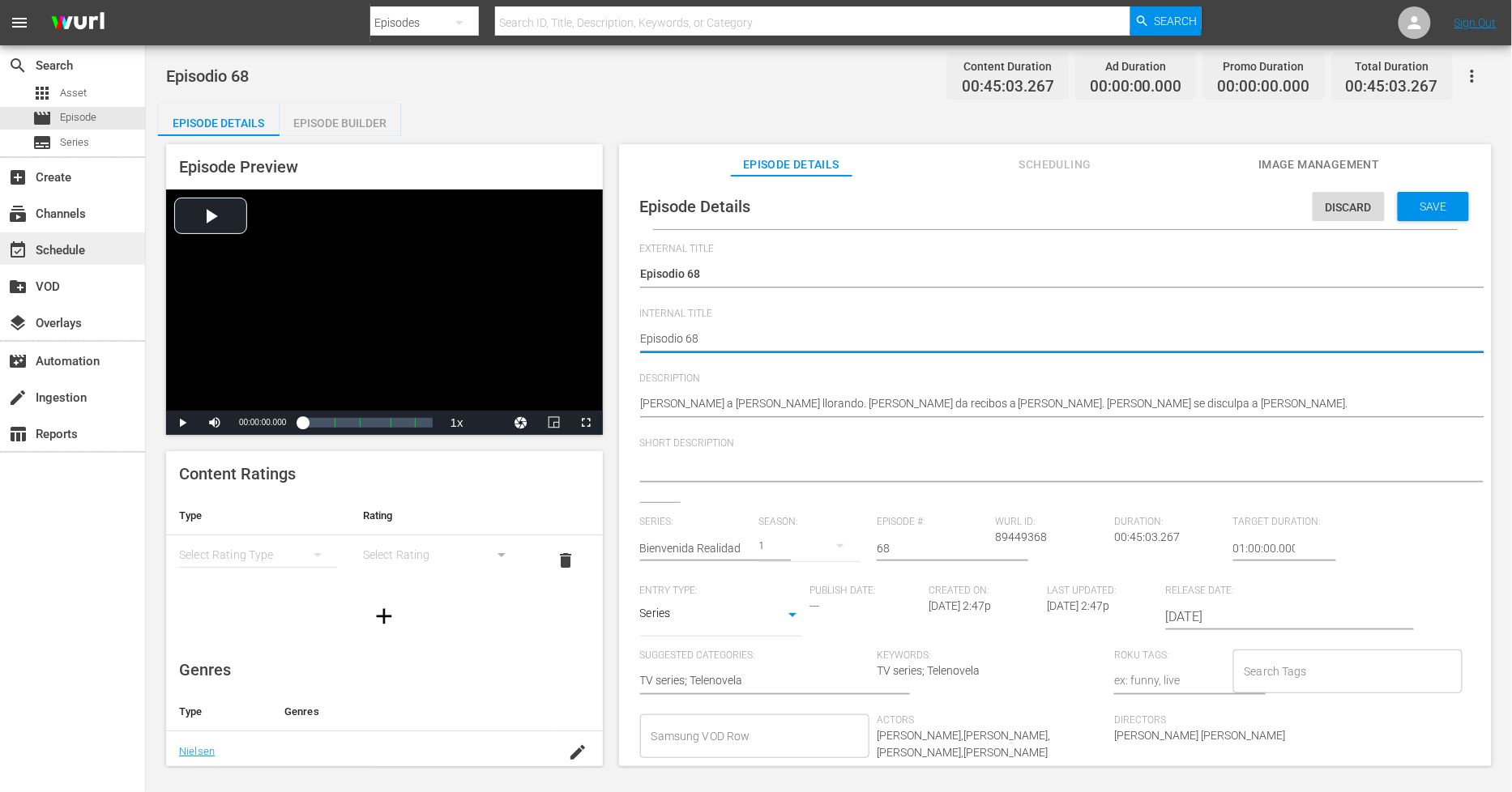
type textarea "PEpisodio 68"
type textarea "PHEpisodio 68"
type textarea "PH Episodio 68"
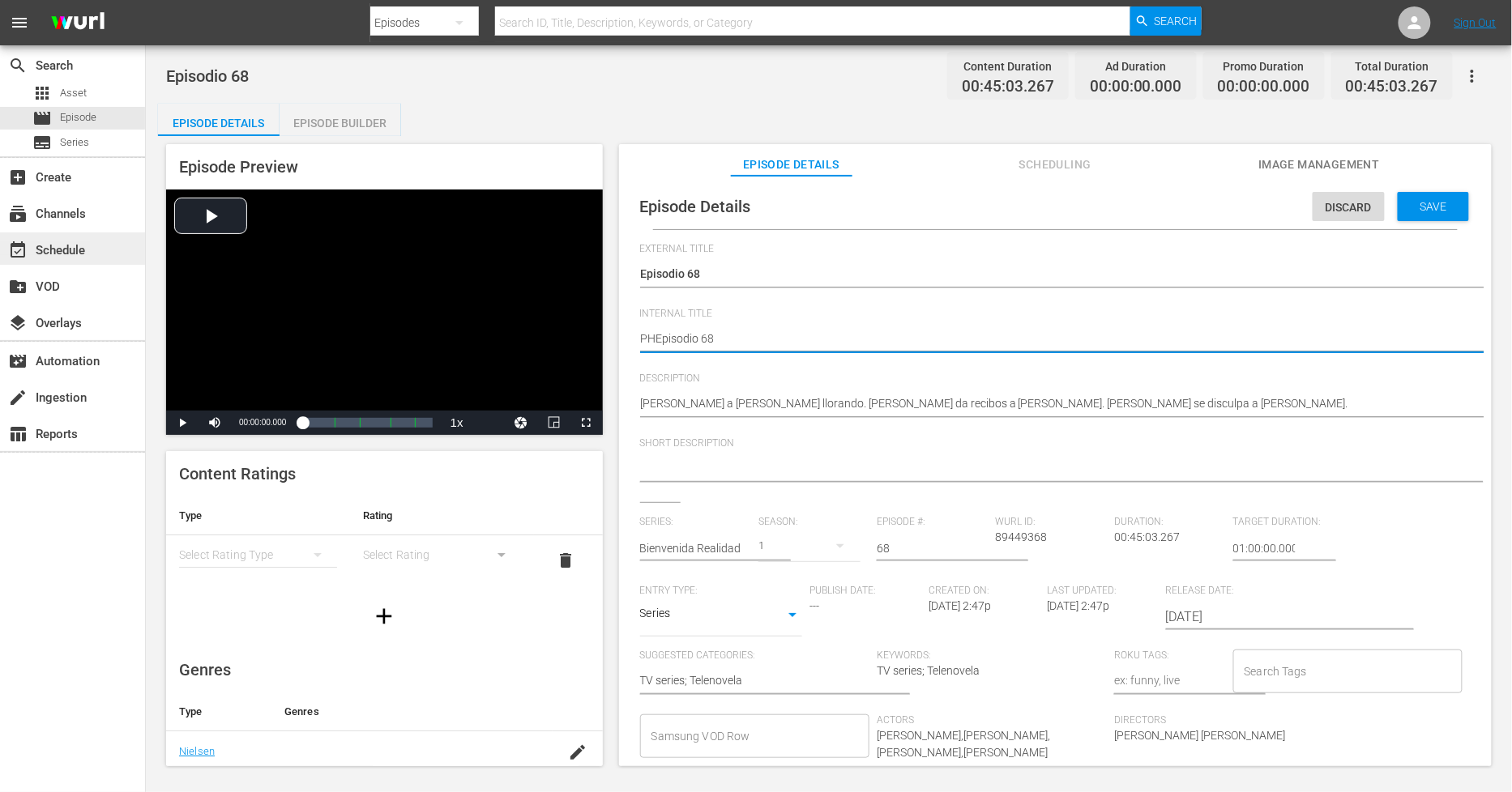
type textarea "PH Episodio 68"
type textarea "PH 1Episodio 68"
type textarea "PH 13Episodio 68"
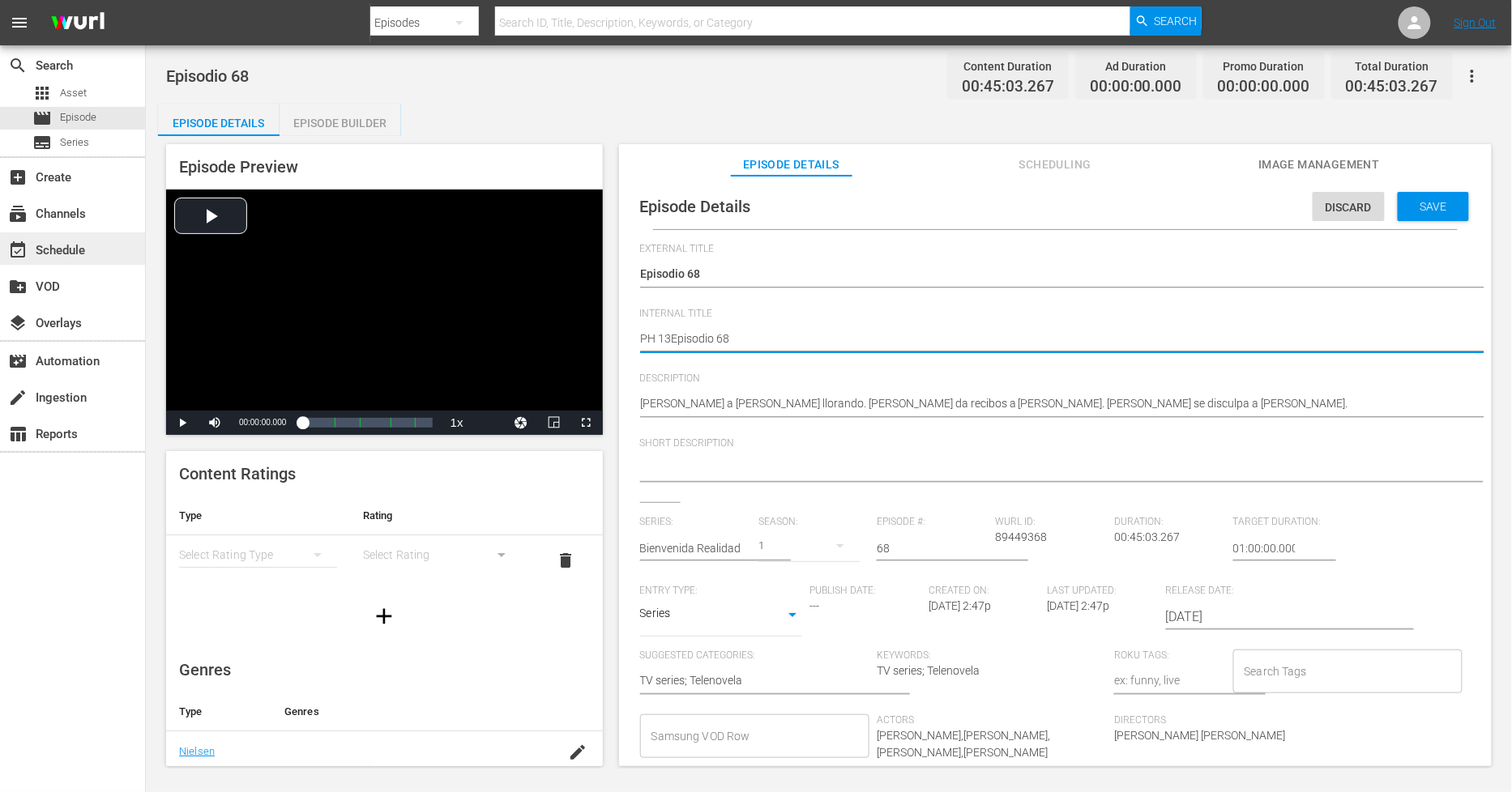
type textarea "PH 13 Episodio 68"
type textarea "PH 13 Episodio 68 -"
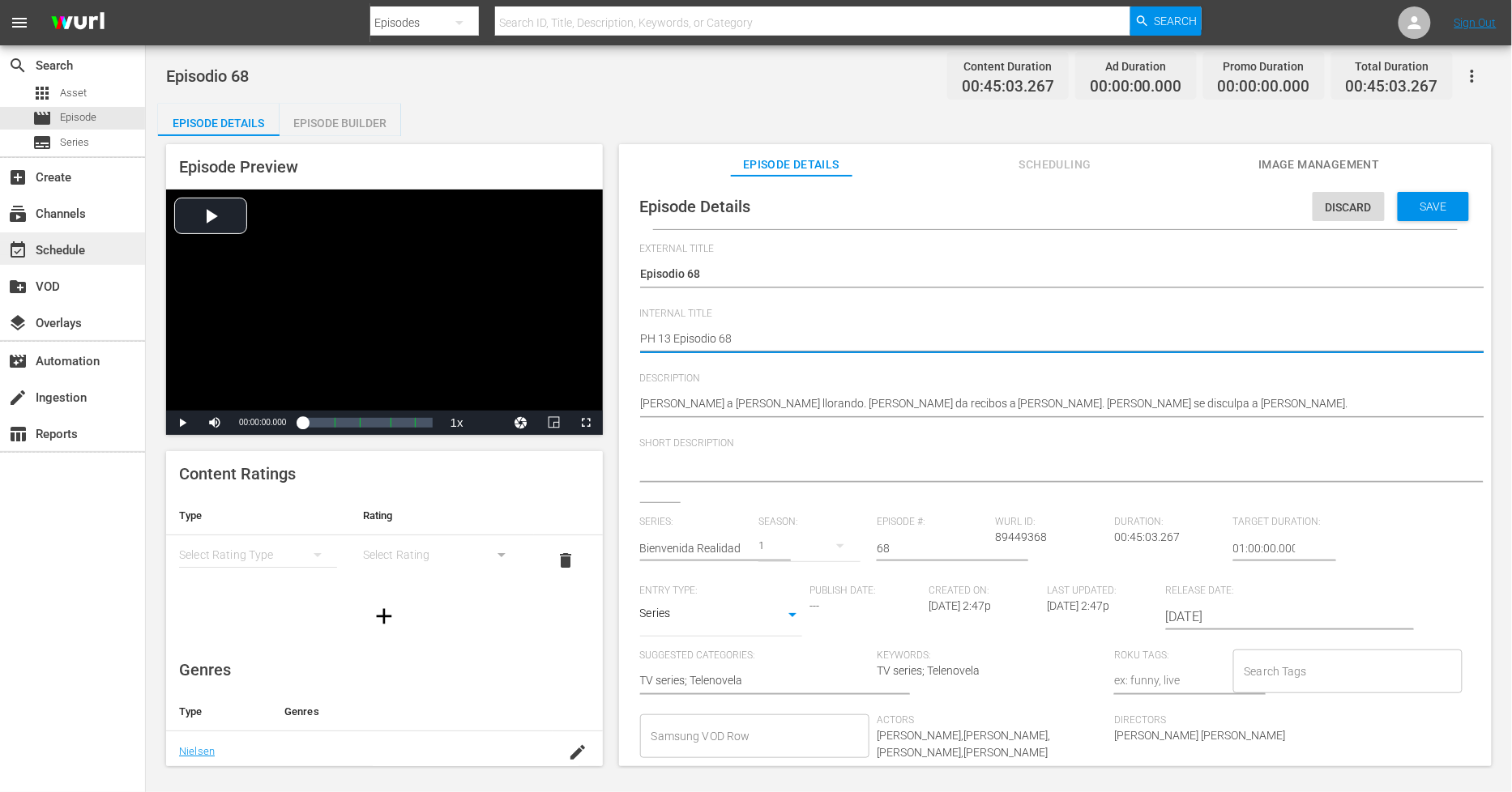
type textarea "PH 13 Episodio 68 -"
type textarea "PH 13 Episodio 68 - S"
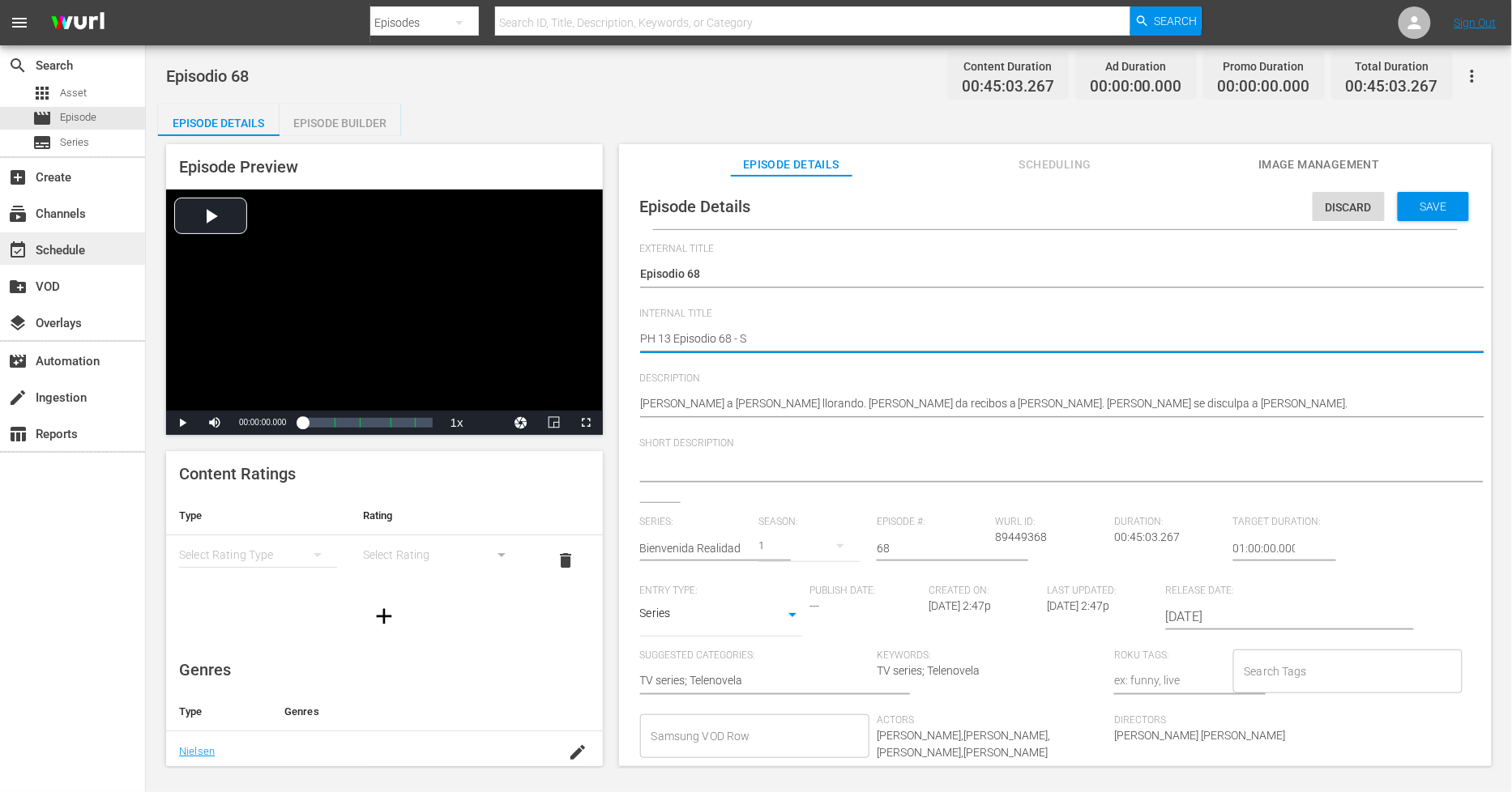
type textarea "PH 13 Episodio 68 - SO"
type textarea "PH 13 Episodio 68 - SO M"
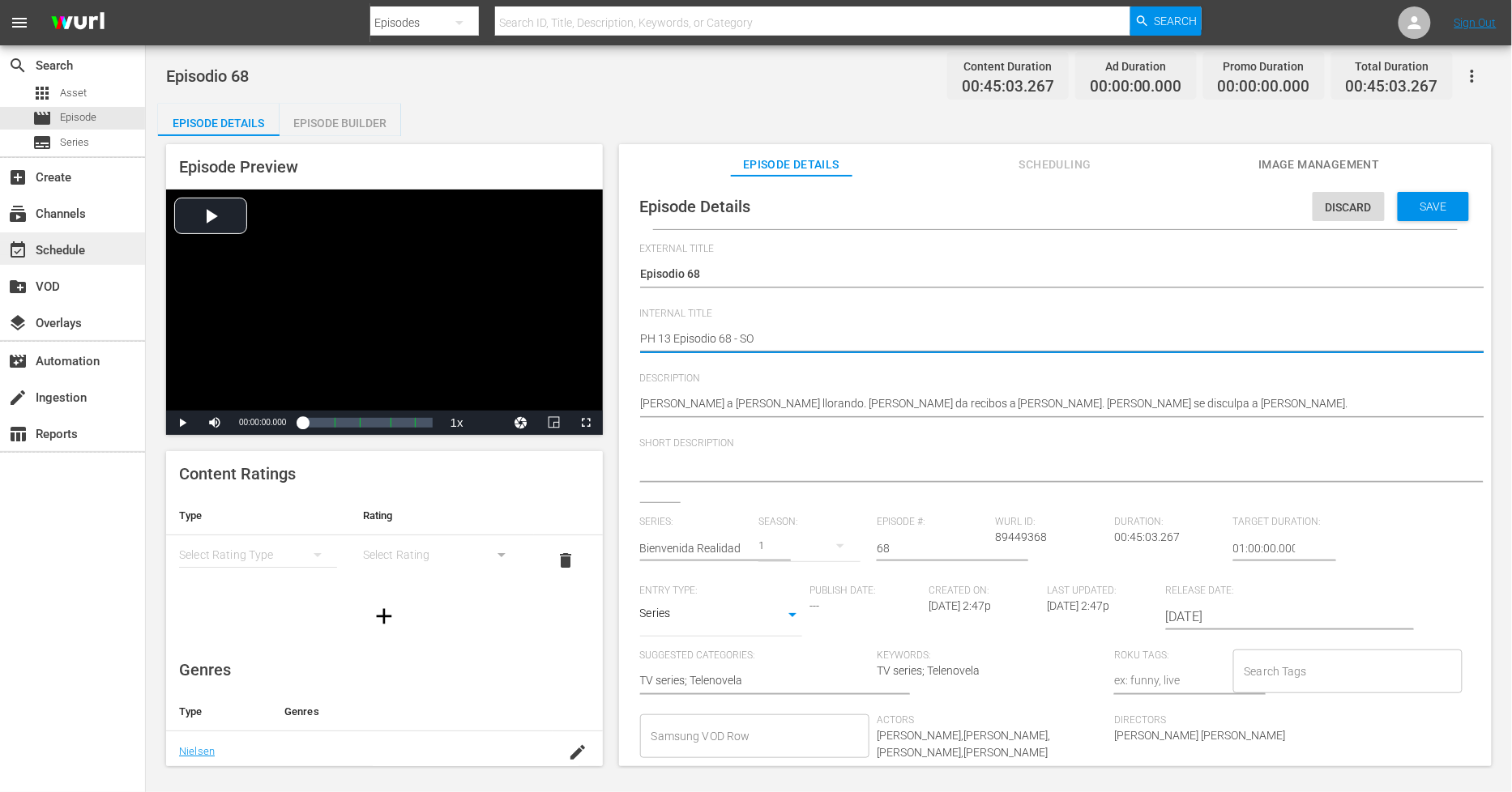
type textarea "PH 13 Episodio 68 - SO M"
type textarea "PH 13 Episodio 68 - SO ME"
type textarea "PH 13 Episodio 68 - SO MEX"
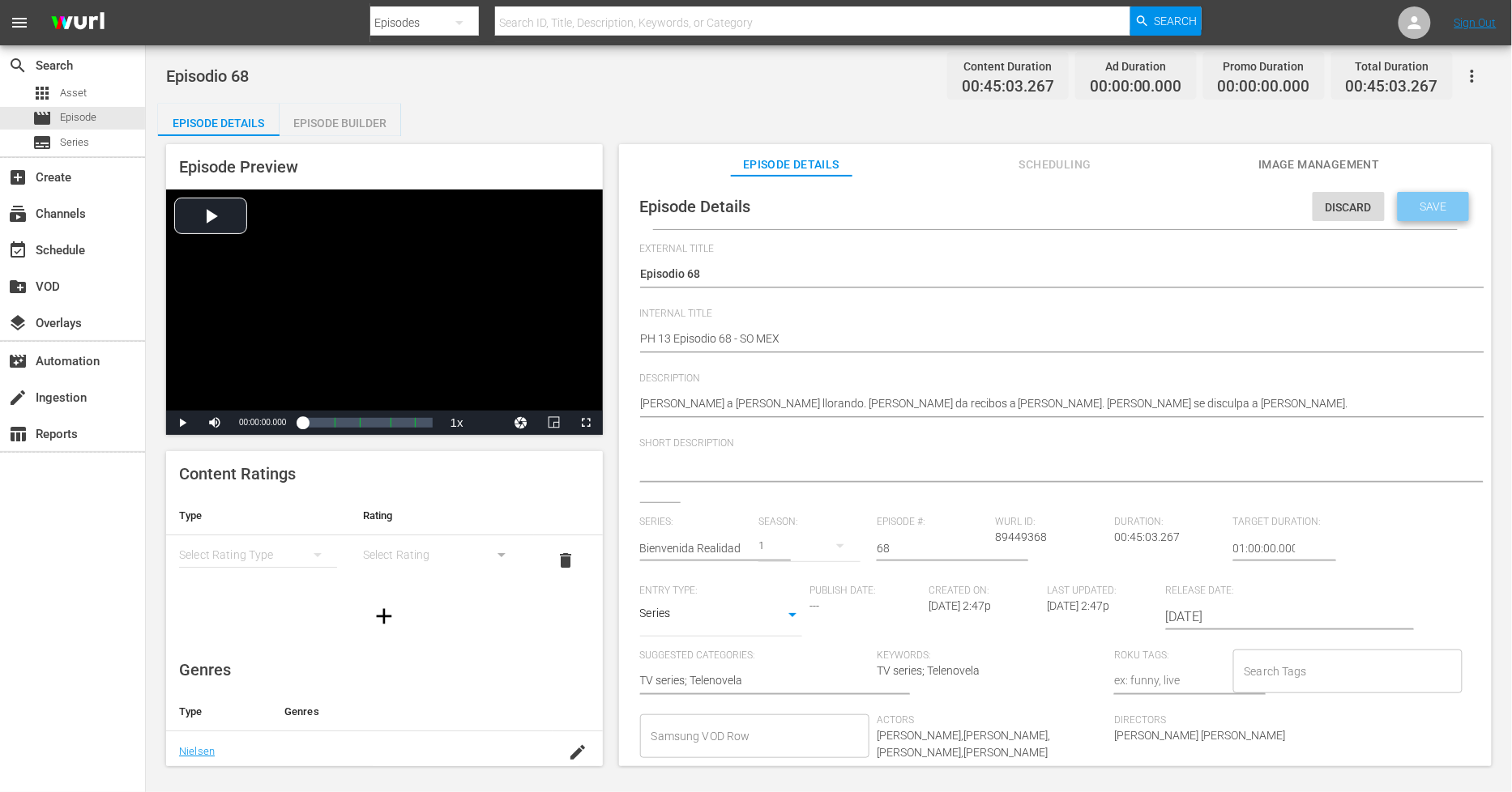
click at [1429, 210] on span "Save" at bounding box center [1433, 206] width 53 height 13
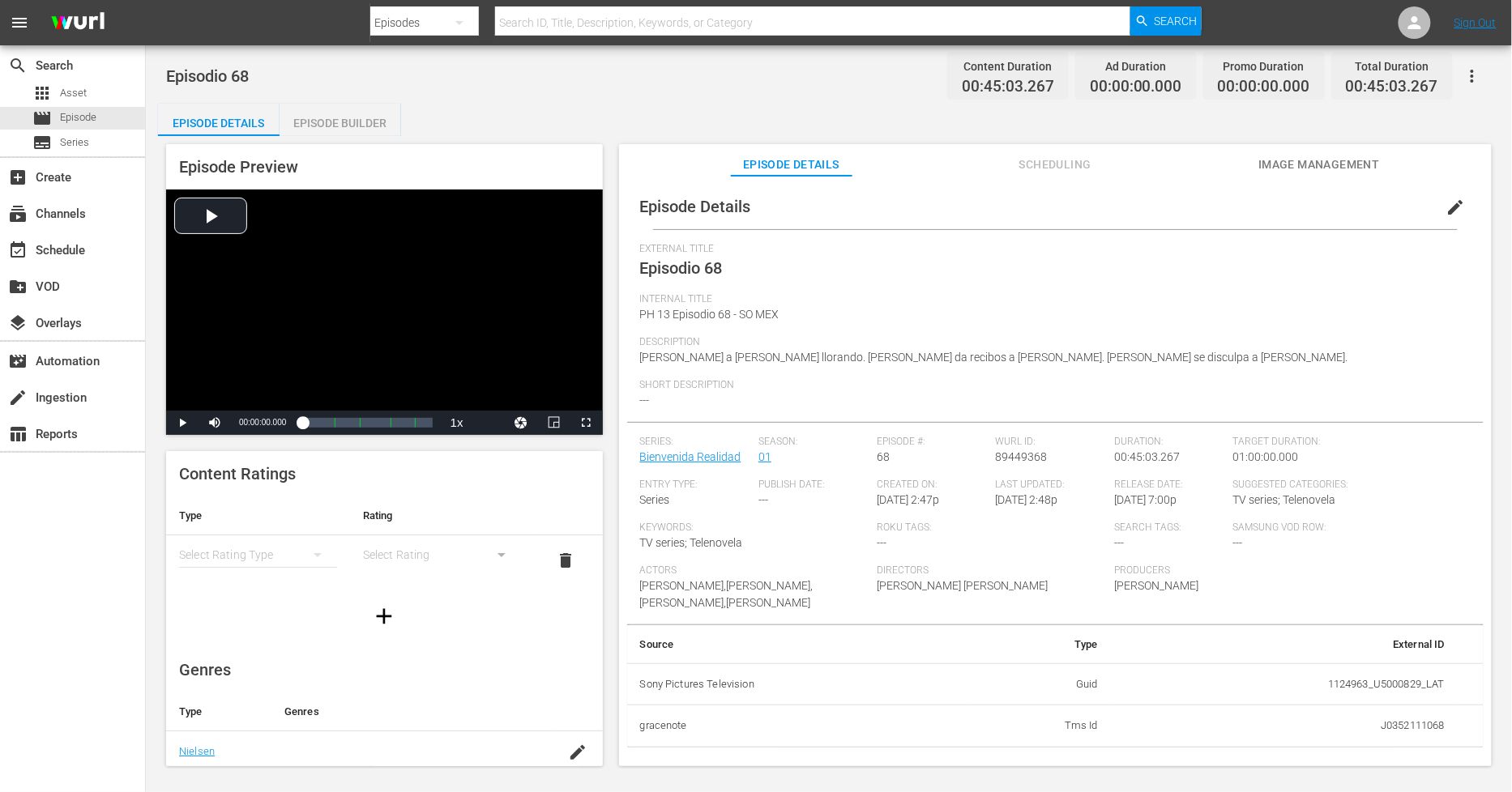
click at [361, 126] on div "Episode Builder" at bounding box center [340, 123] width 122 height 39
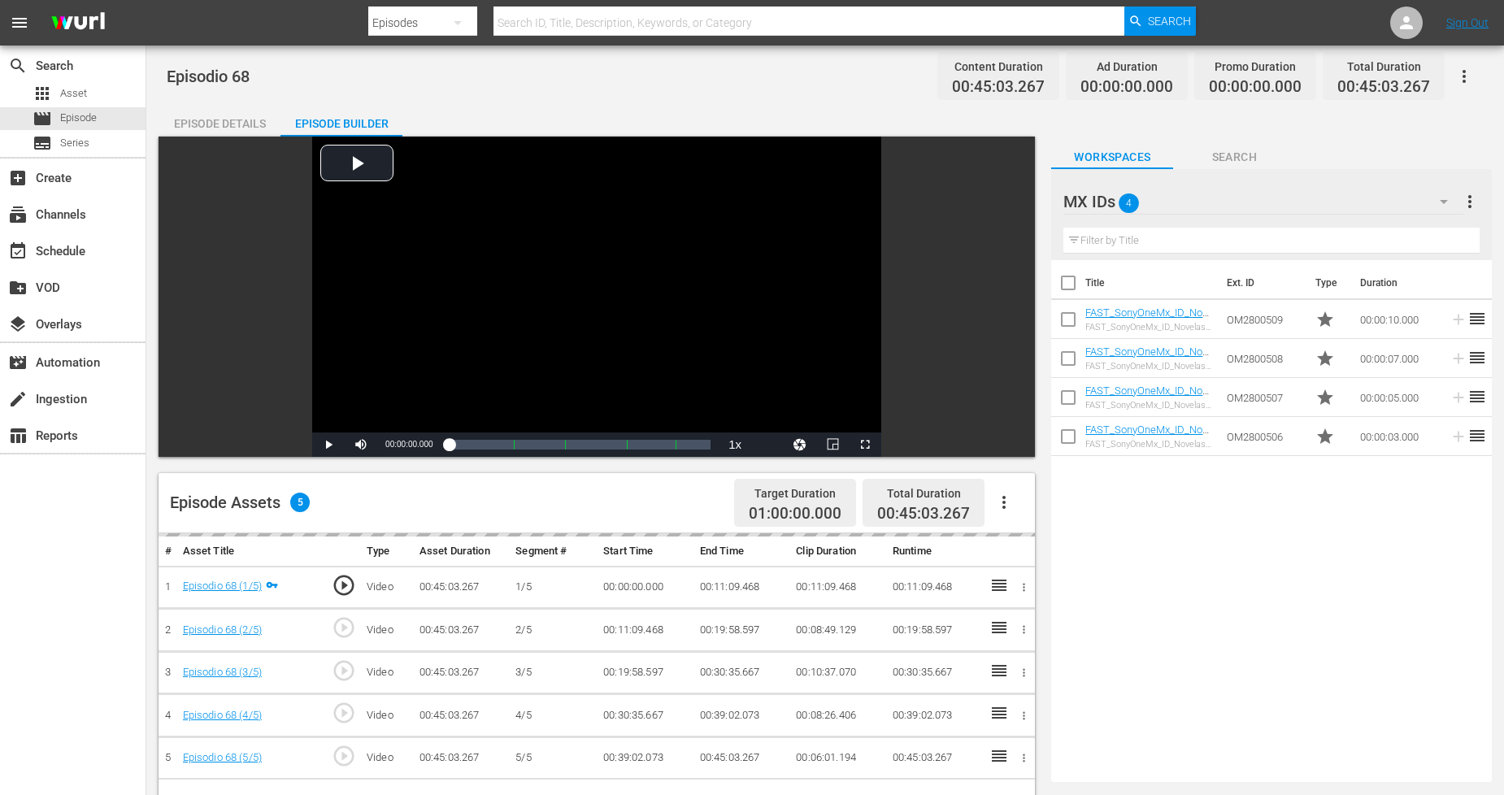
click at [998, 504] on icon "button" at bounding box center [1004, 503] width 20 height 20
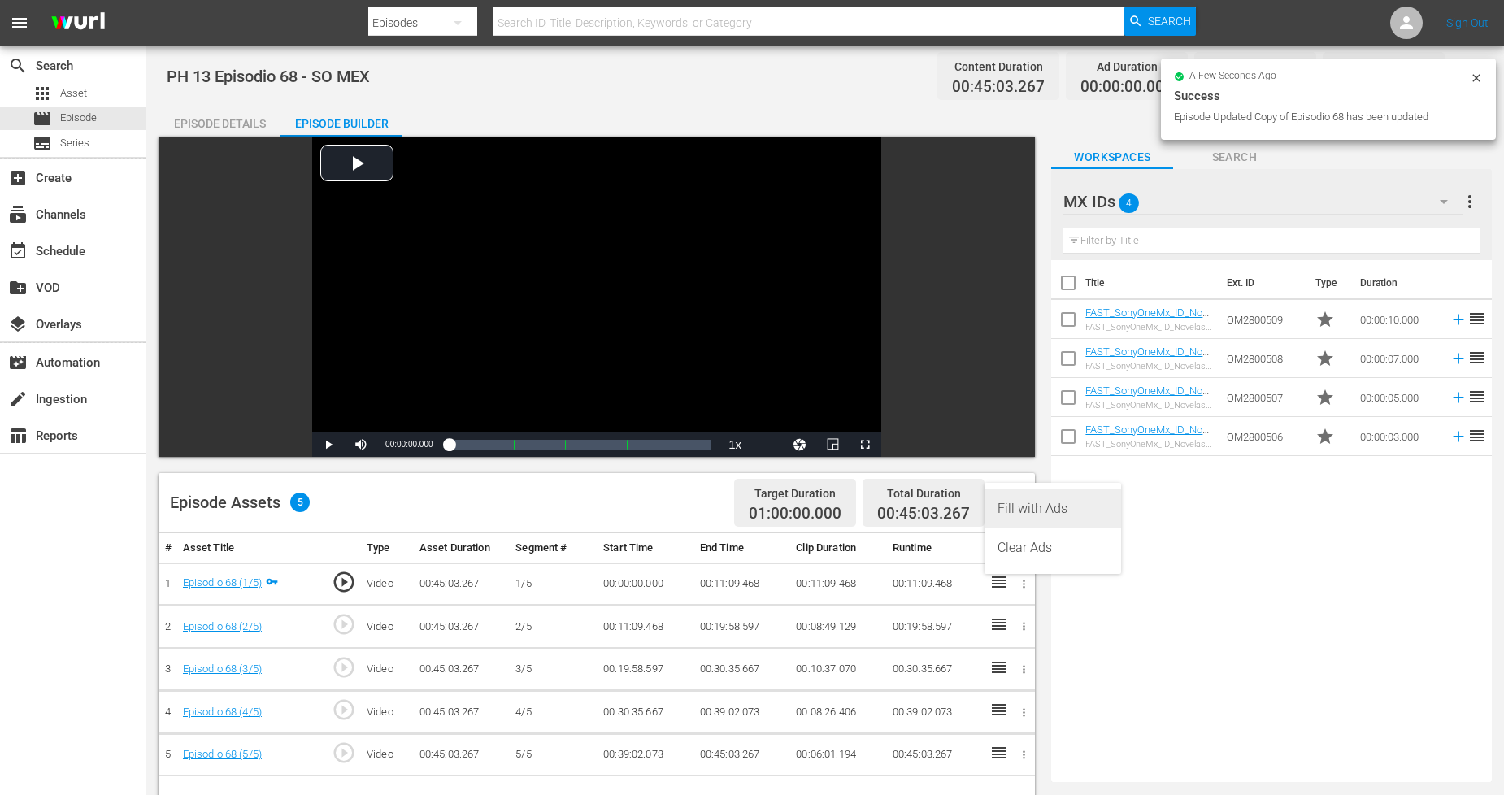
click at [1013, 513] on div "Fill with Ads" at bounding box center [1053, 508] width 111 height 39
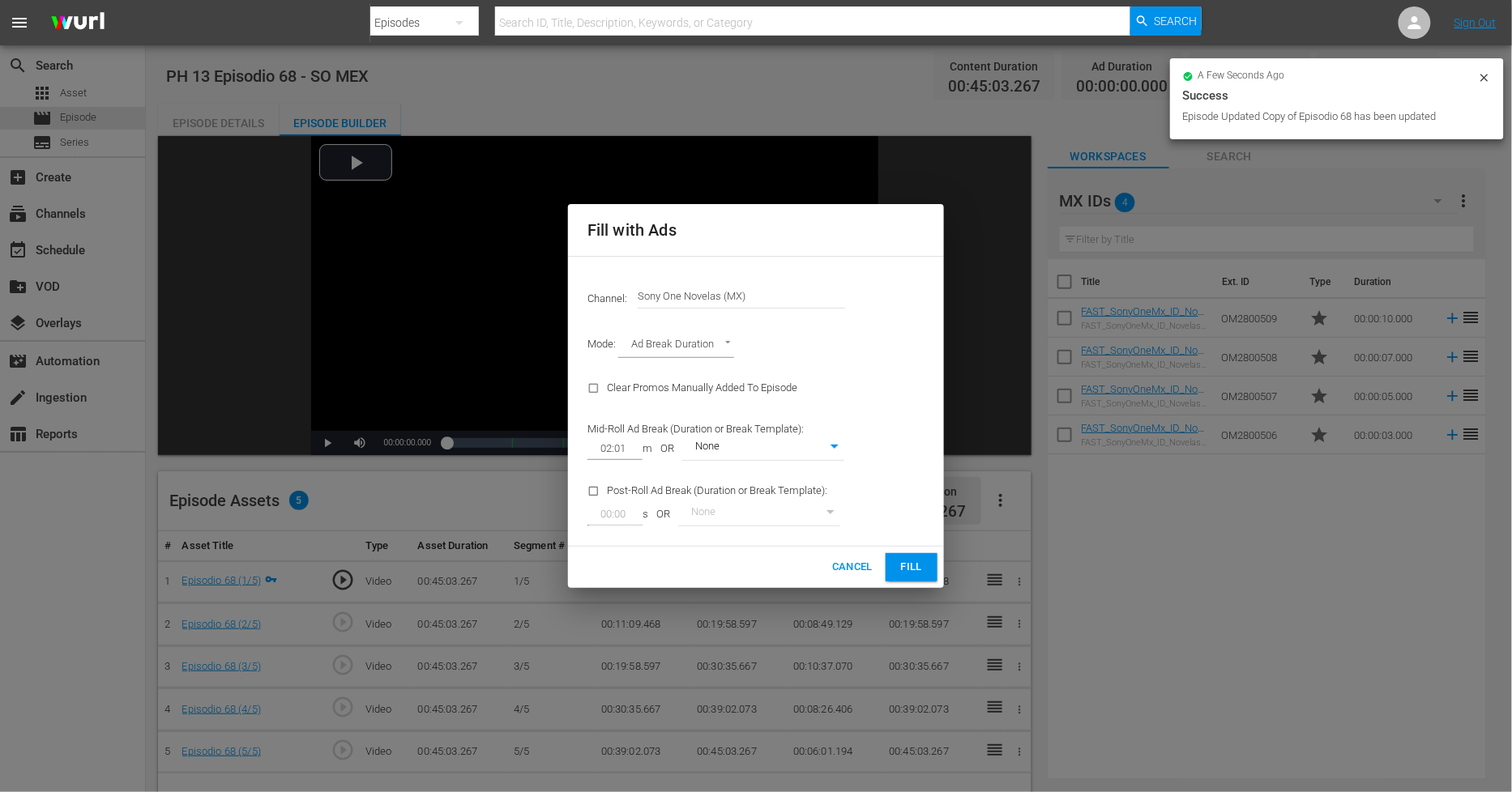
click at [908, 567] on span "Fill" at bounding box center [912, 567] width 26 height 19
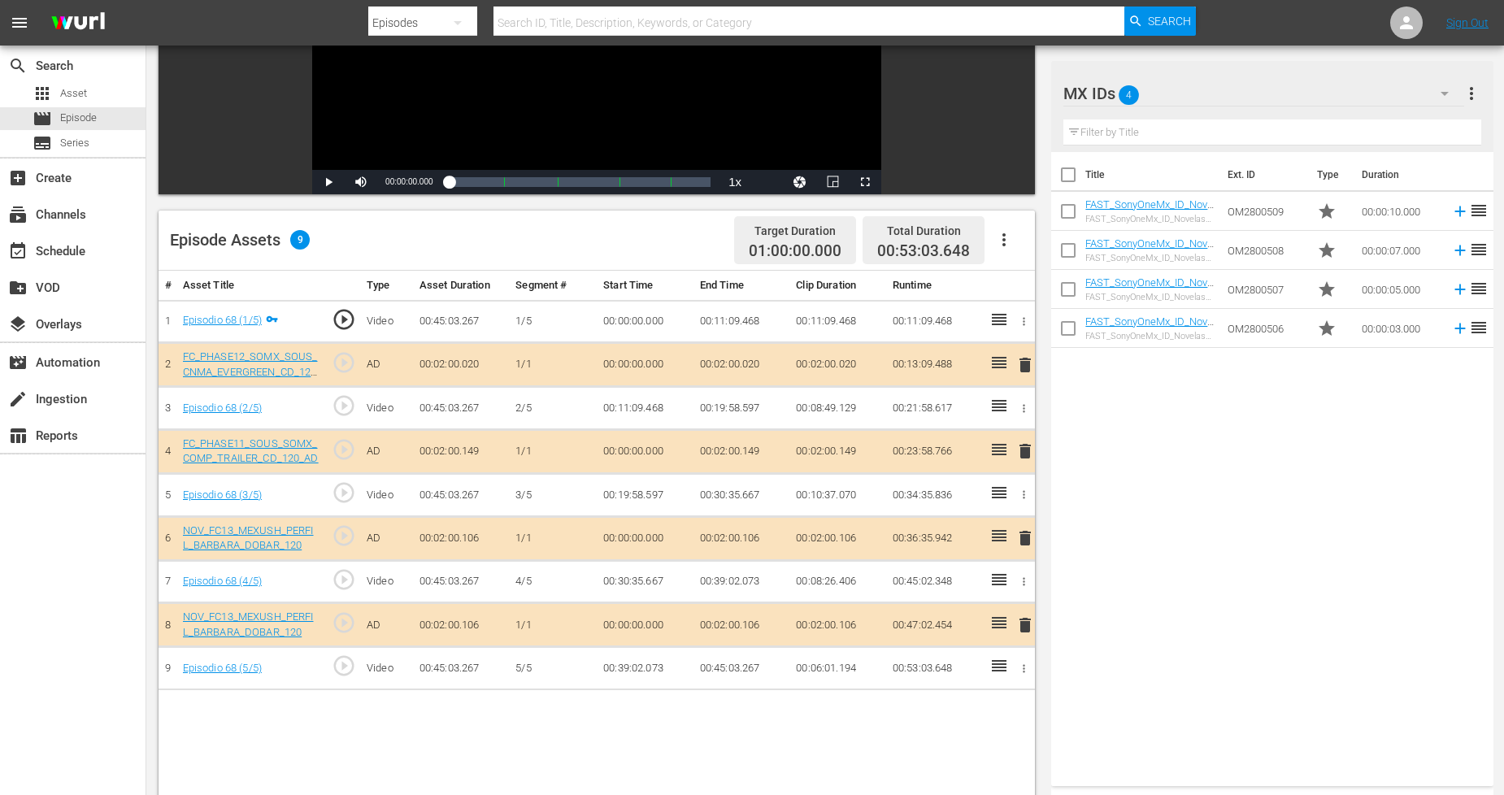
scroll to position [271, 0]
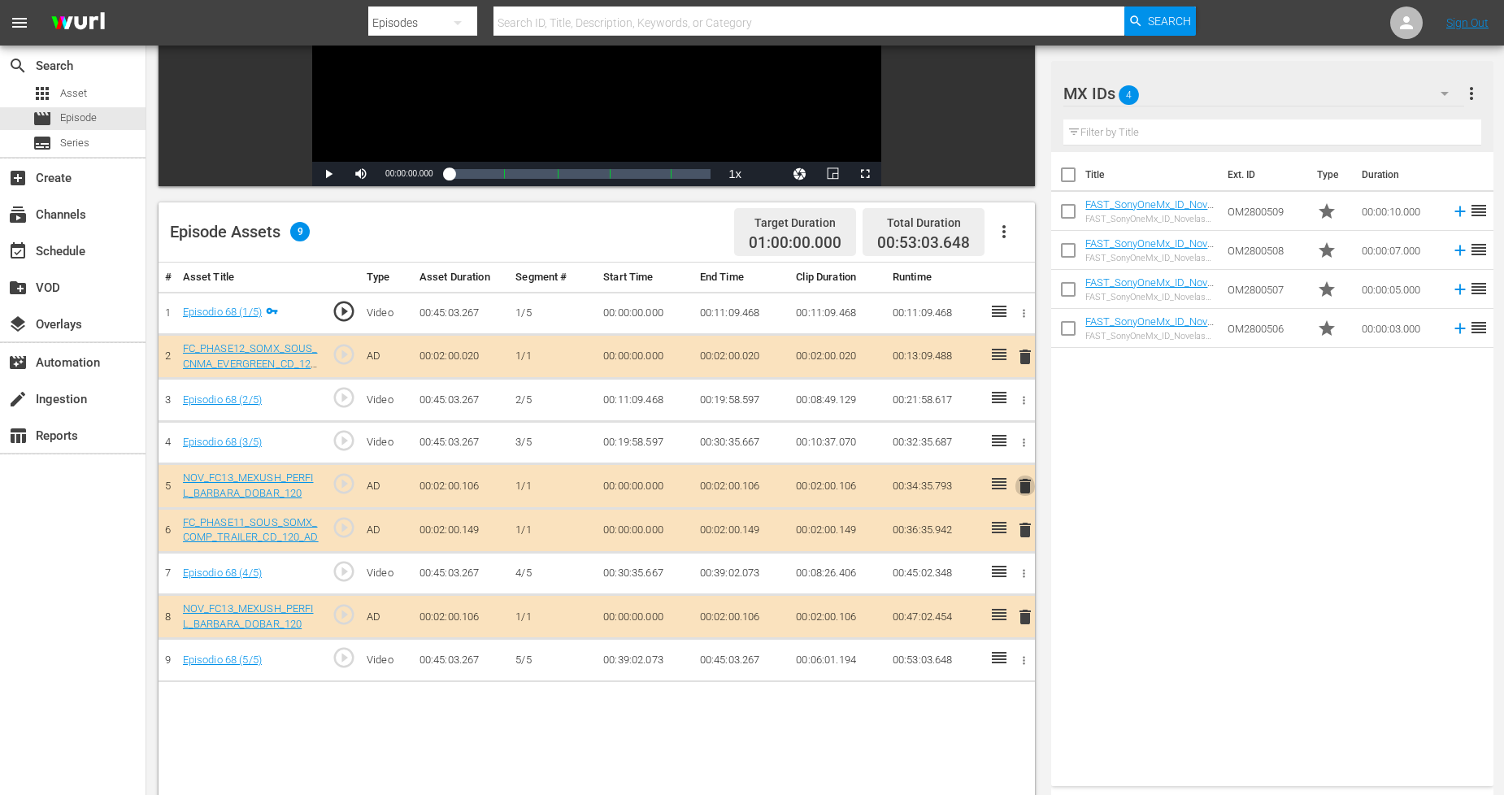
click at [1029, 482] on span "delete" at bounding box center [1025, 486] width 20 height 20
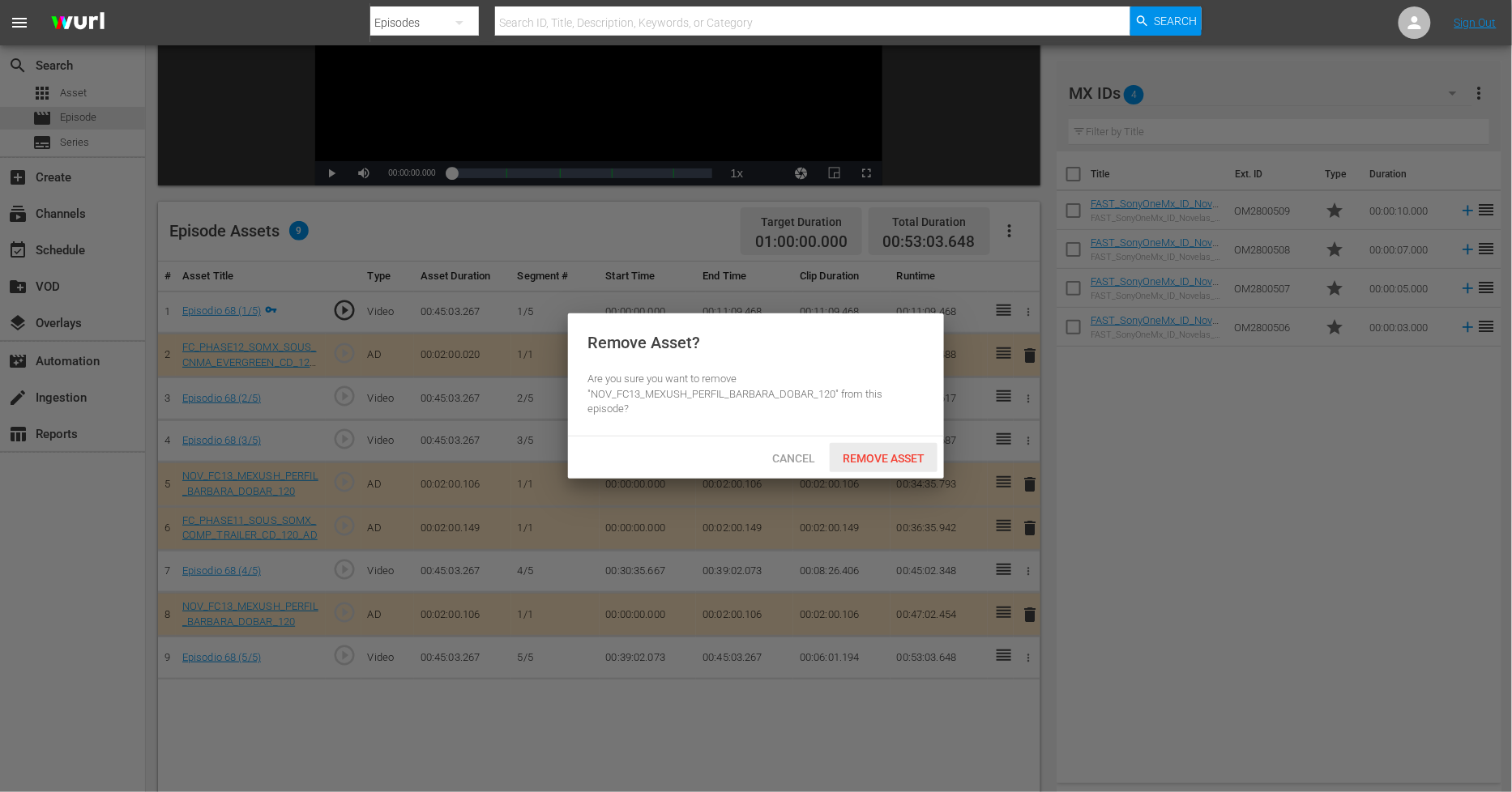
click at [921, 463] on span "Remove Asset" at bounding box center [884, 458] width 108 height 13
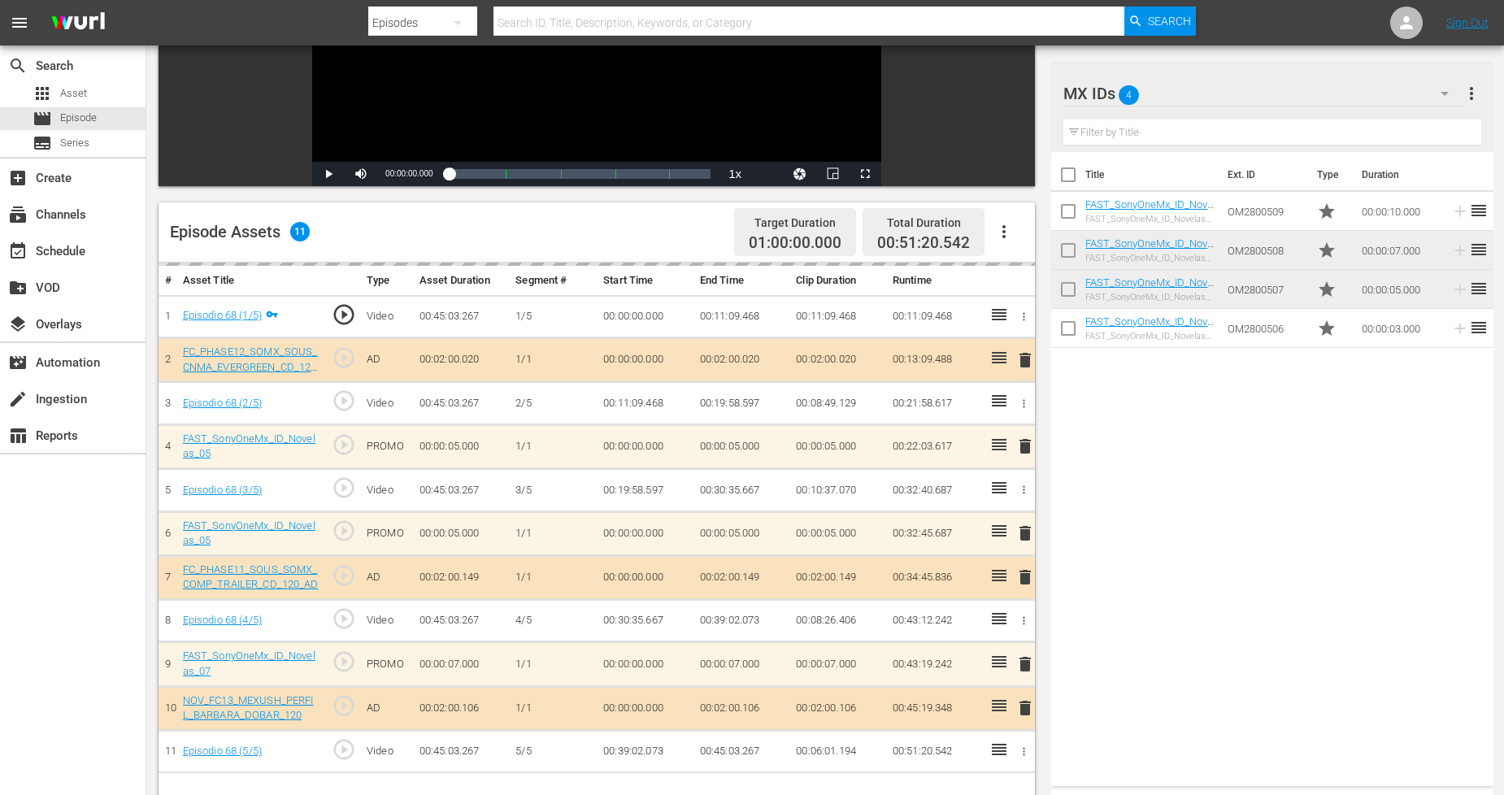
click at [1428, 98] on button "button" at bounding box center [1444, 93] width 39 height 39
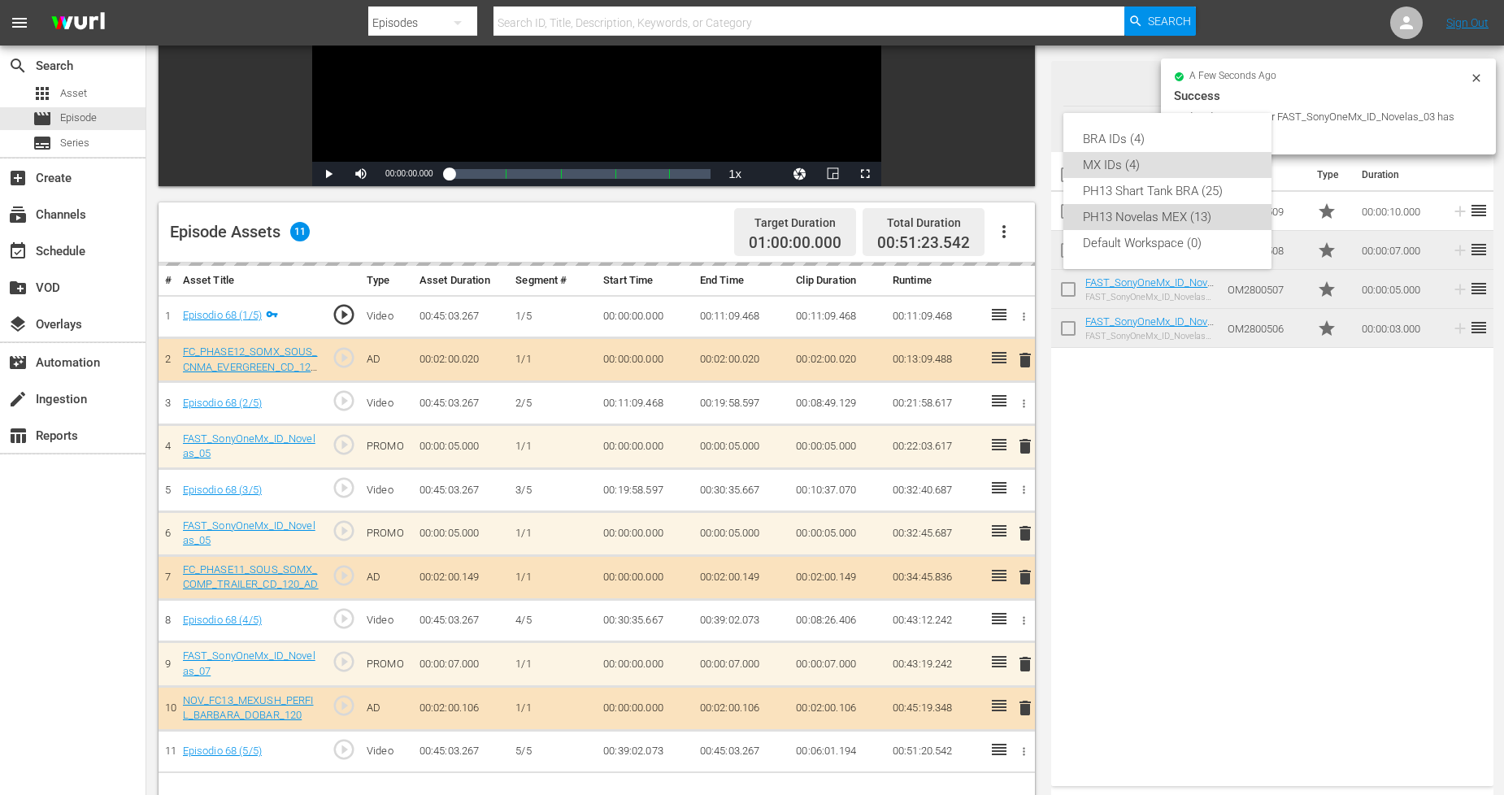
click at [1176, 213] on div "PH13 Novelas MEX (13)" at bounding box center [1167, 217] width 169 height 26
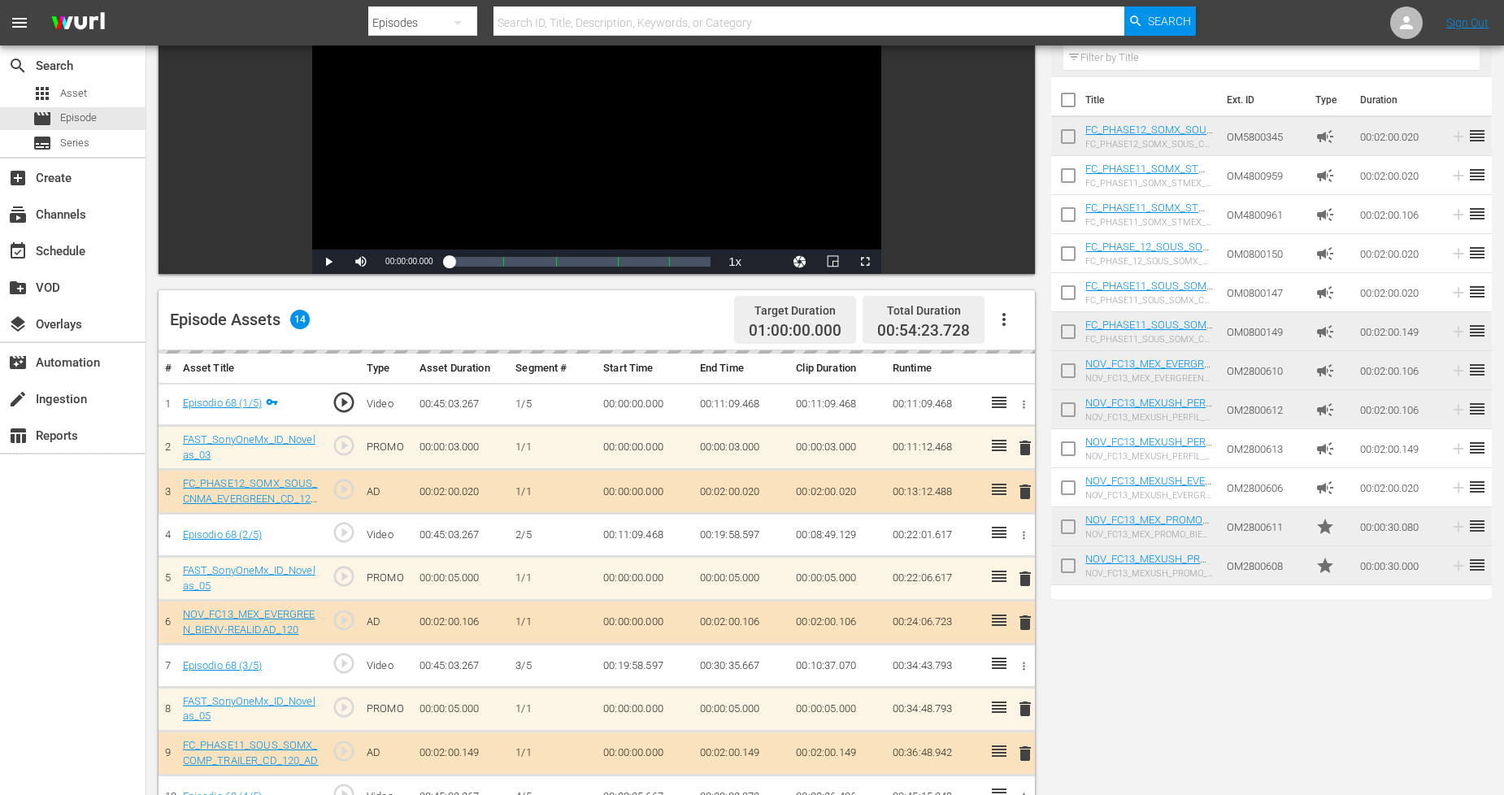
scroll to position [0, 0]
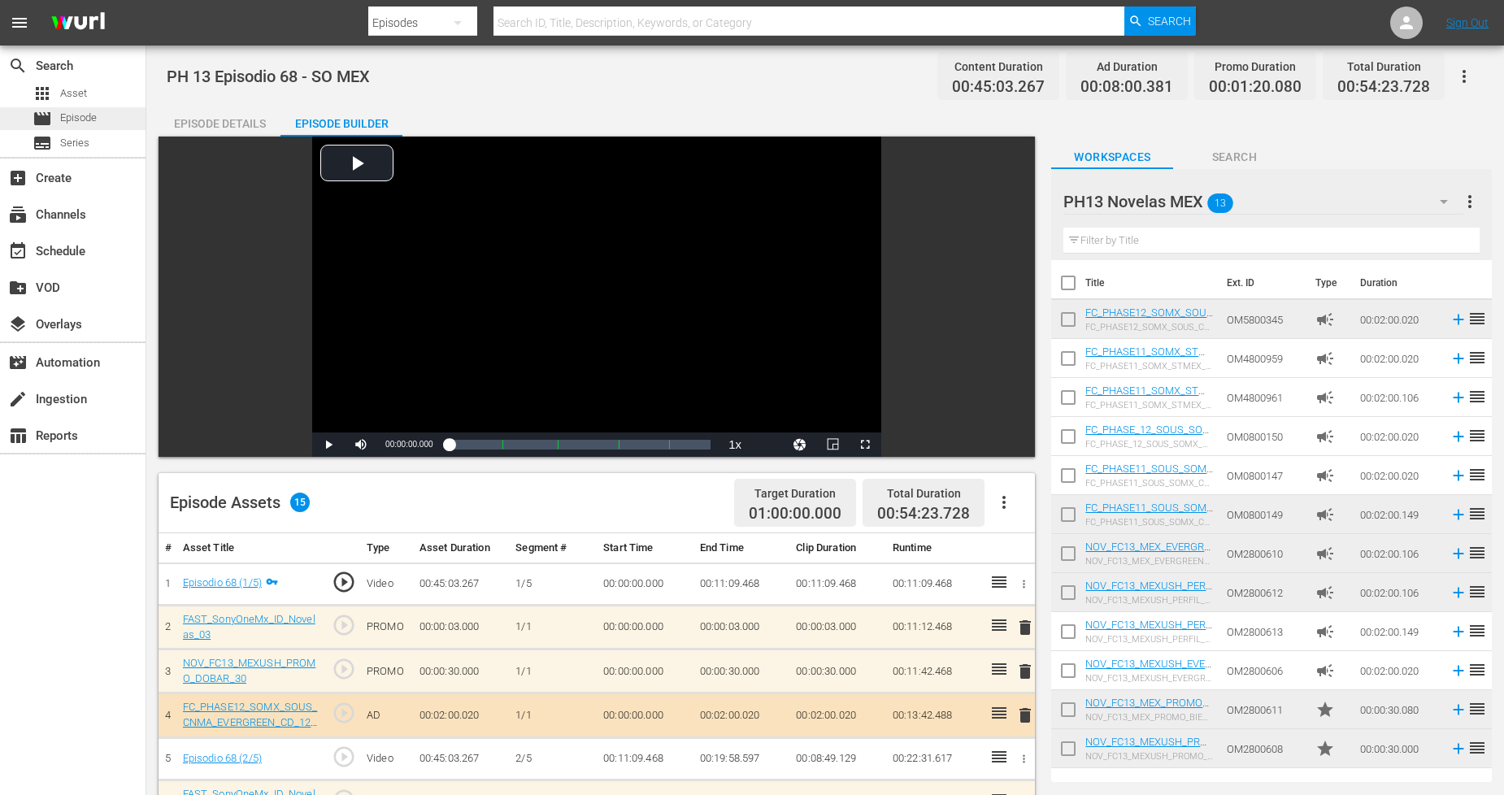
click at [99, 126] on div "movie Episode" at bounding box center [73, 118] width 146 height 23
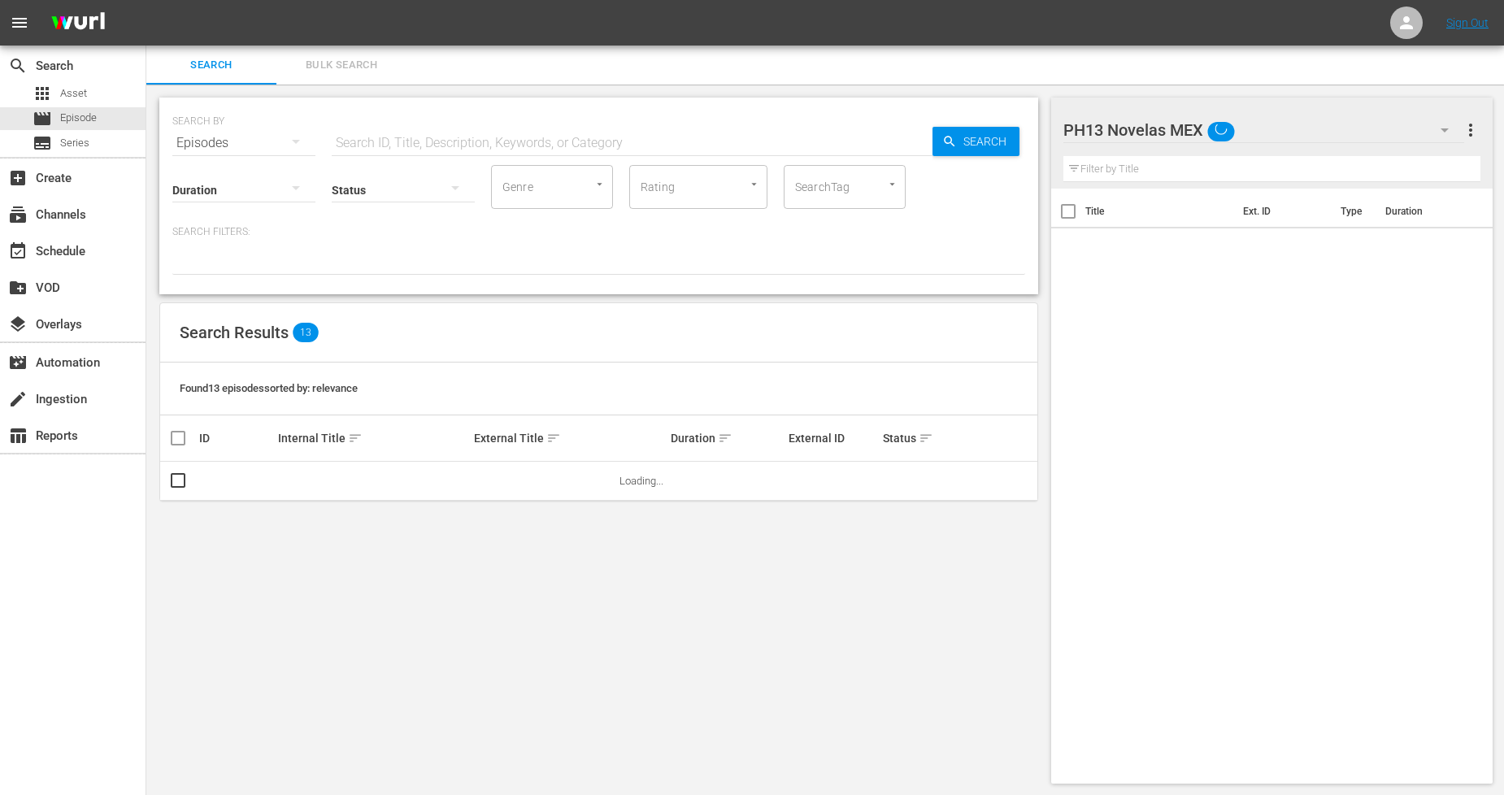
click at [348, 76] on button "Bulk Search" at bounding box center [341, 65] width 130 height 39
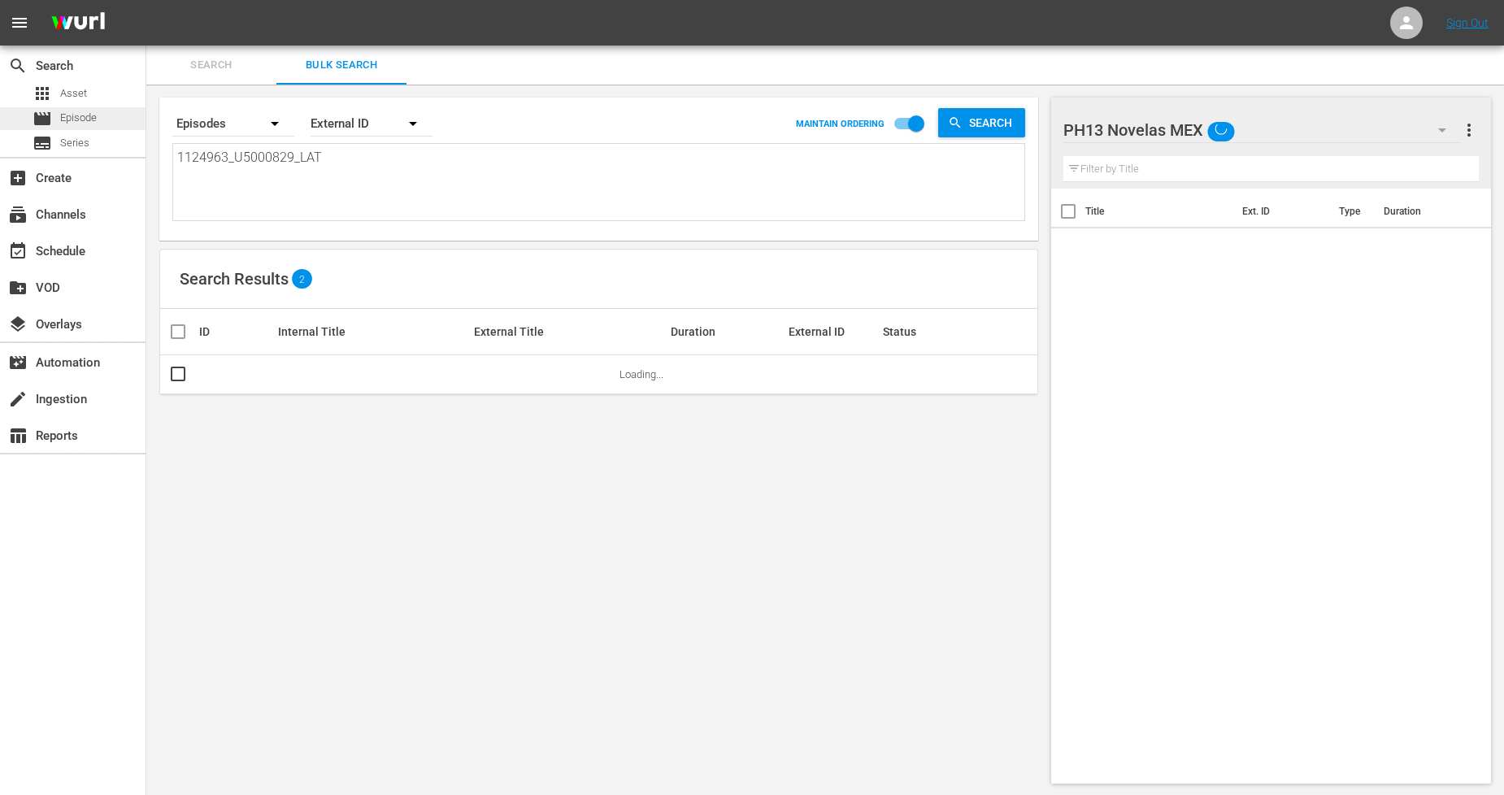
drag, startPoint x: 346, startPoint y: 169, endPoint x: 0, endPoint y: 118, distance: 349.3
click at [146, 0] on div "search Search apps Asset movie Episode subtitles Series add_box Create subscrip…" at bounding box center [825, 0] width 1358 height 0
paste textarea "4_U5000830"
type textarea "1124964_U5000830_LAT"
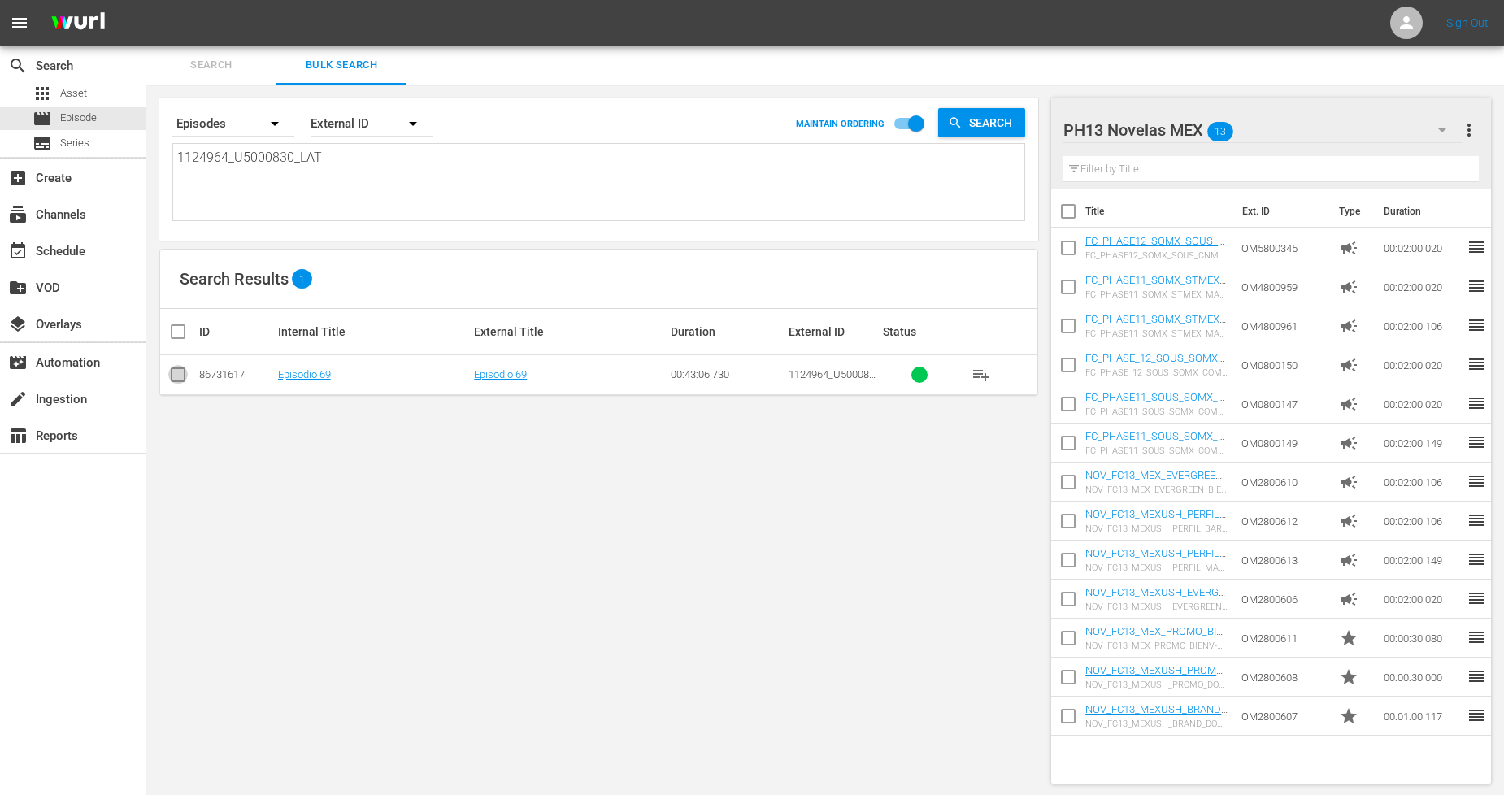
click at [184, 379] on input "checkbox" at bounding box center [178, 378] width 20 height 20
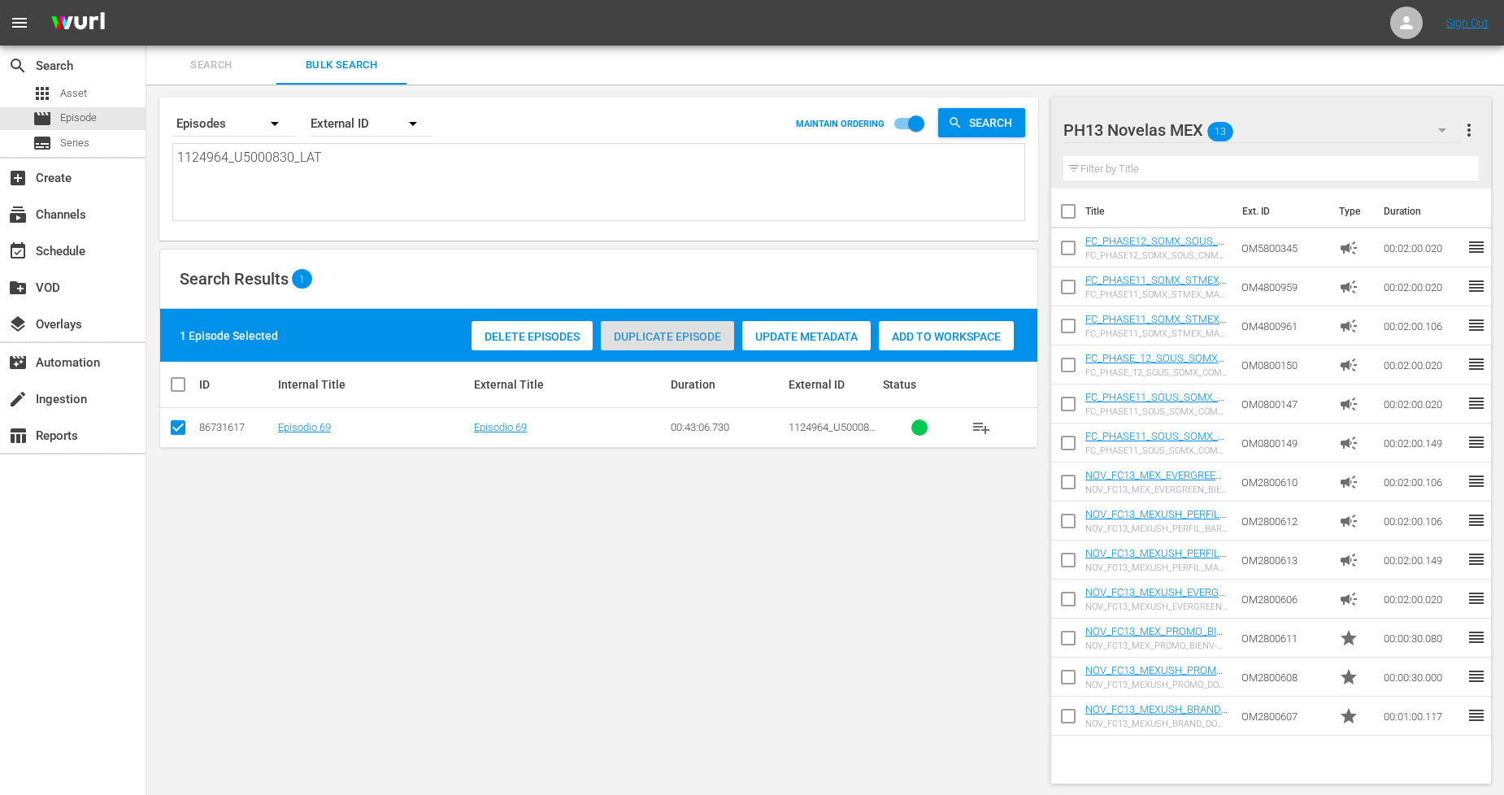
click at [664, 342] on div "Duplicate Episode" at bounding box center [667, 336] width 133 height 31
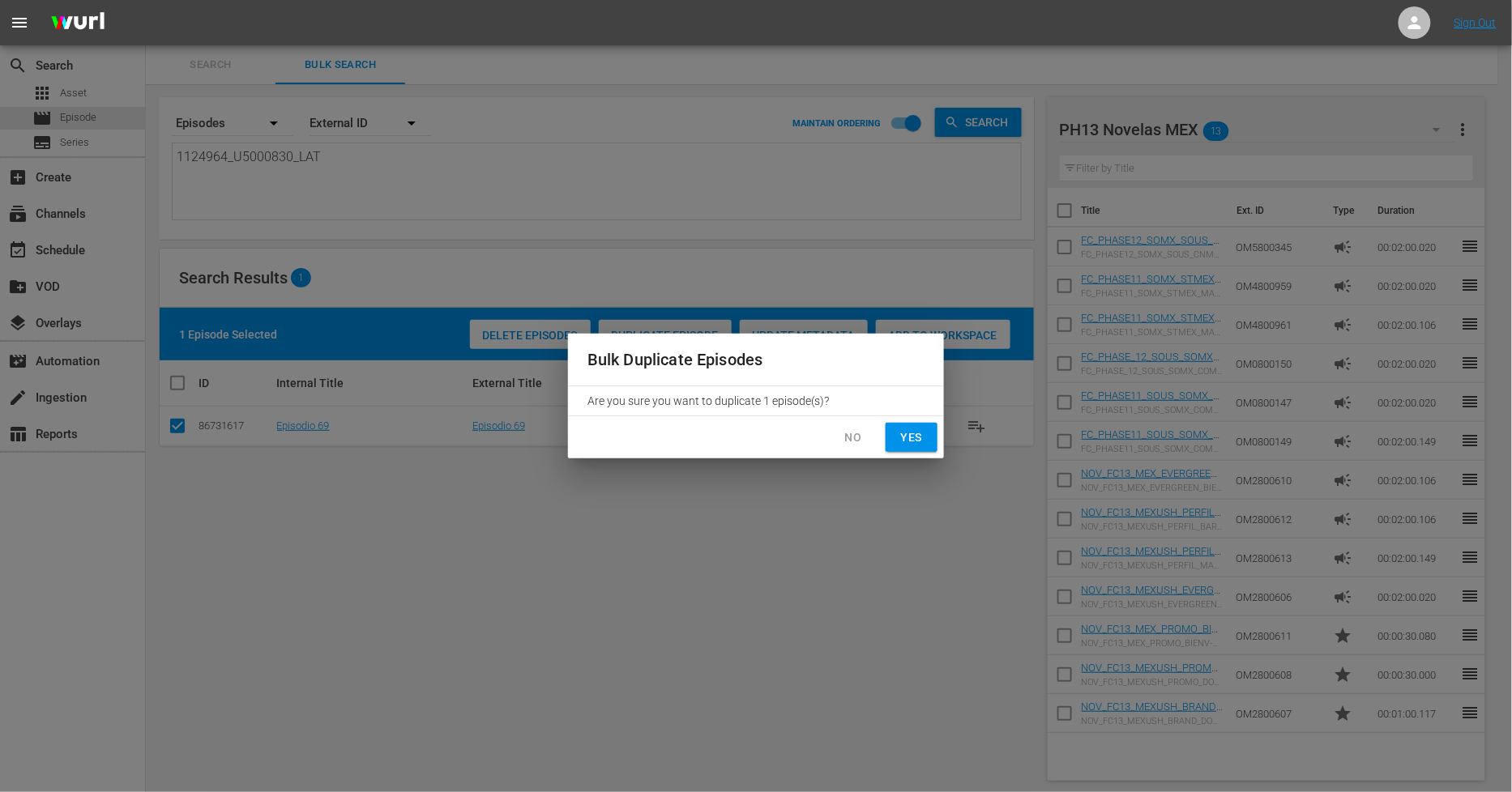
click at [913, 437] on span "Yes" at bounding box center [912, 437] width 26 height 20
checkbox input "false"
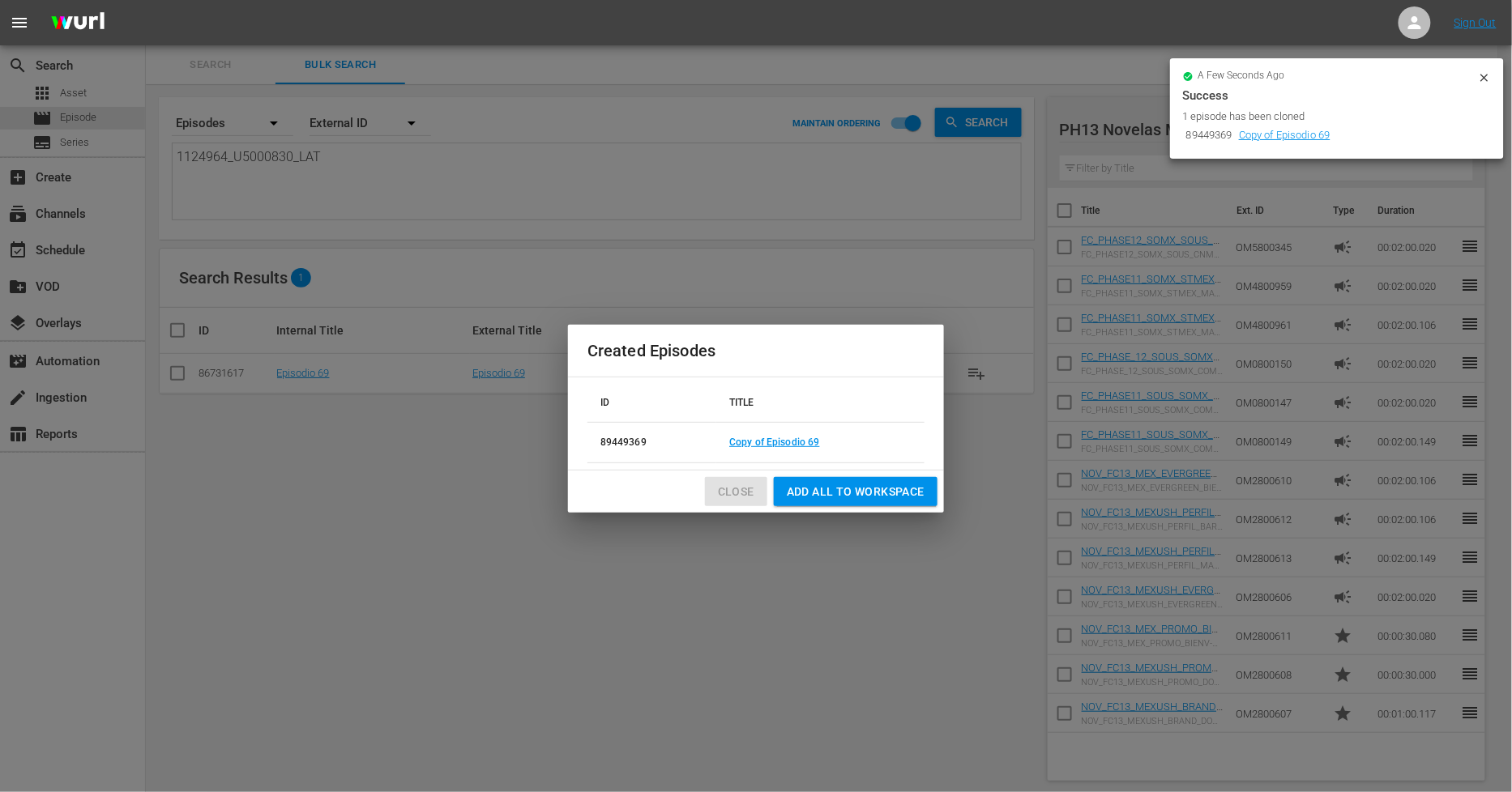
click at [718, 492] on button "Close" at bounding box center [736, 492] width 63 height 30
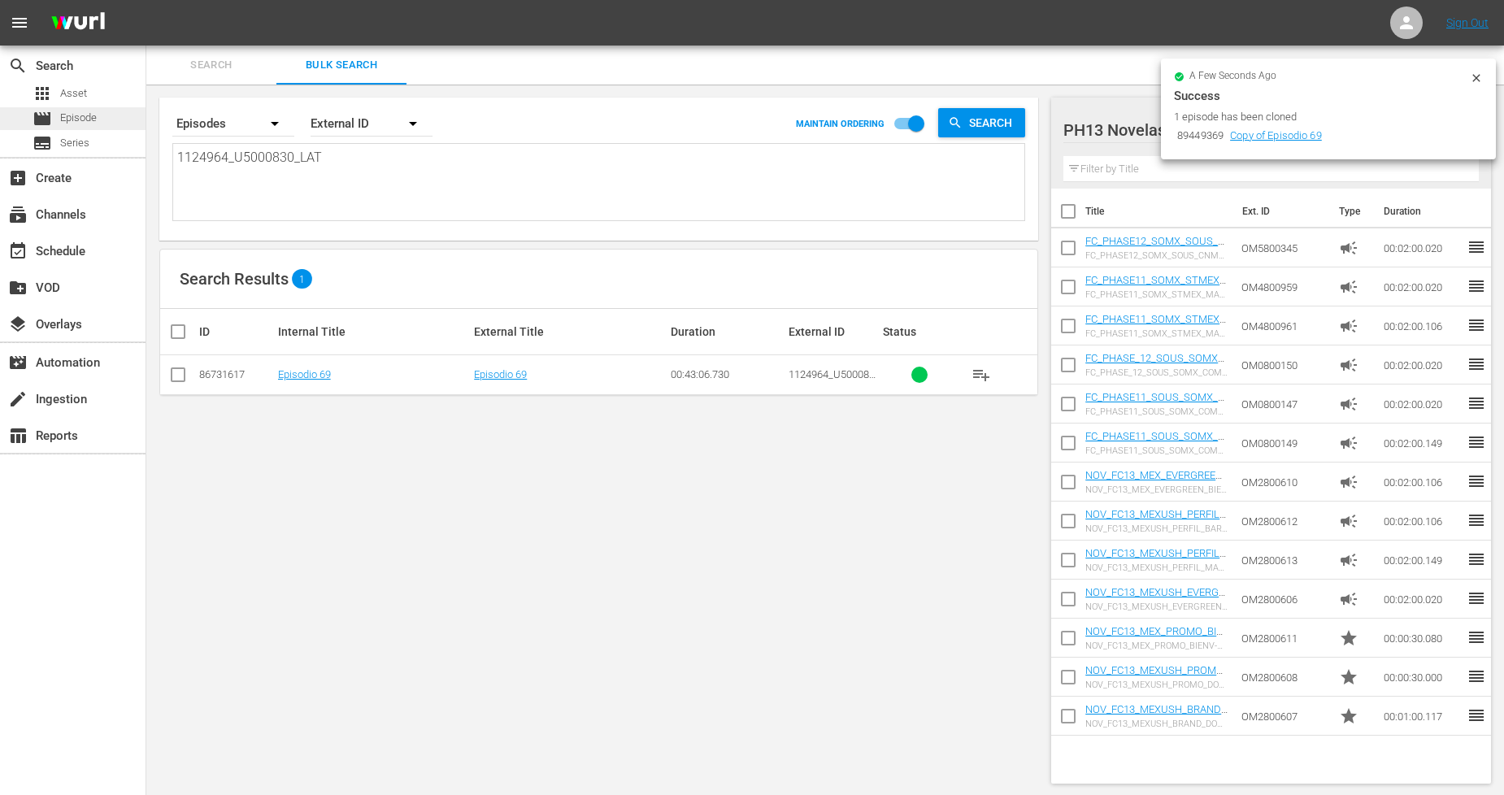
click at [102, 111] on div "movie Episode" at bounding box center [73, 118] width 146 height 23
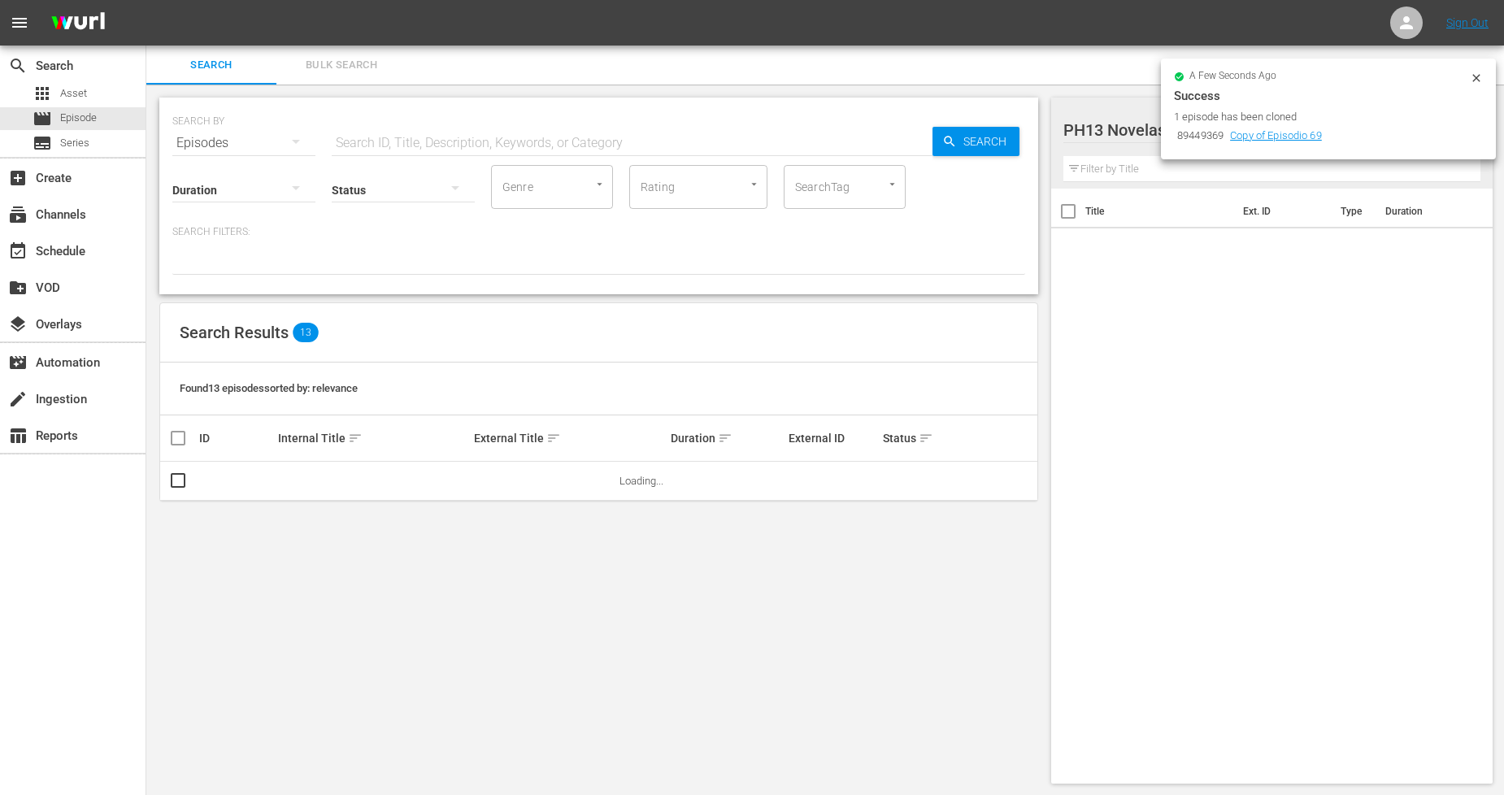
click at [346, 76] on button "Bulk Search" at bounding box center [341, 65] width 130 height 39
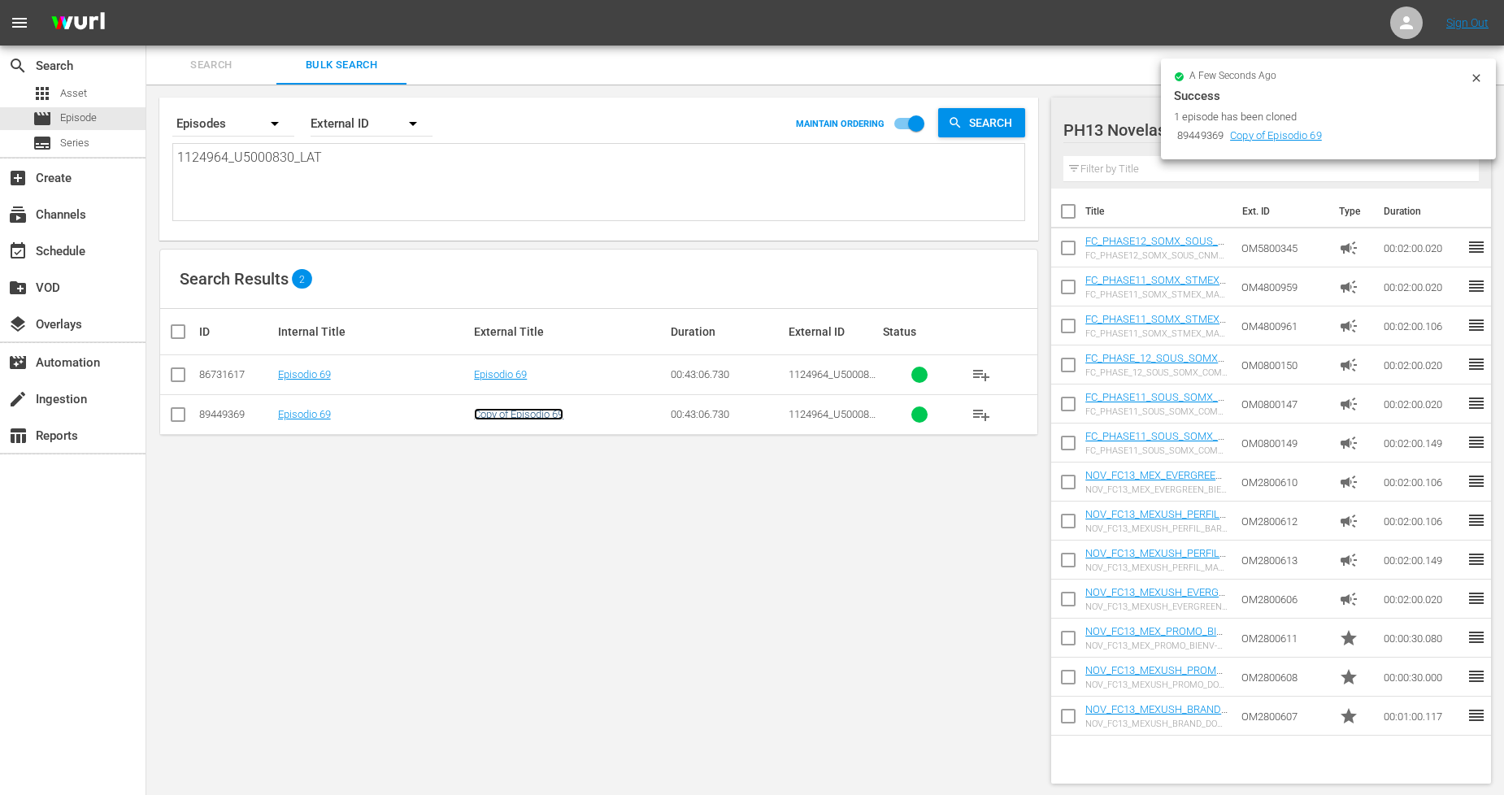
click at [551, 411] on link "Copy of Episodio 69" at bounding box center [518, 414] width 89 height 12
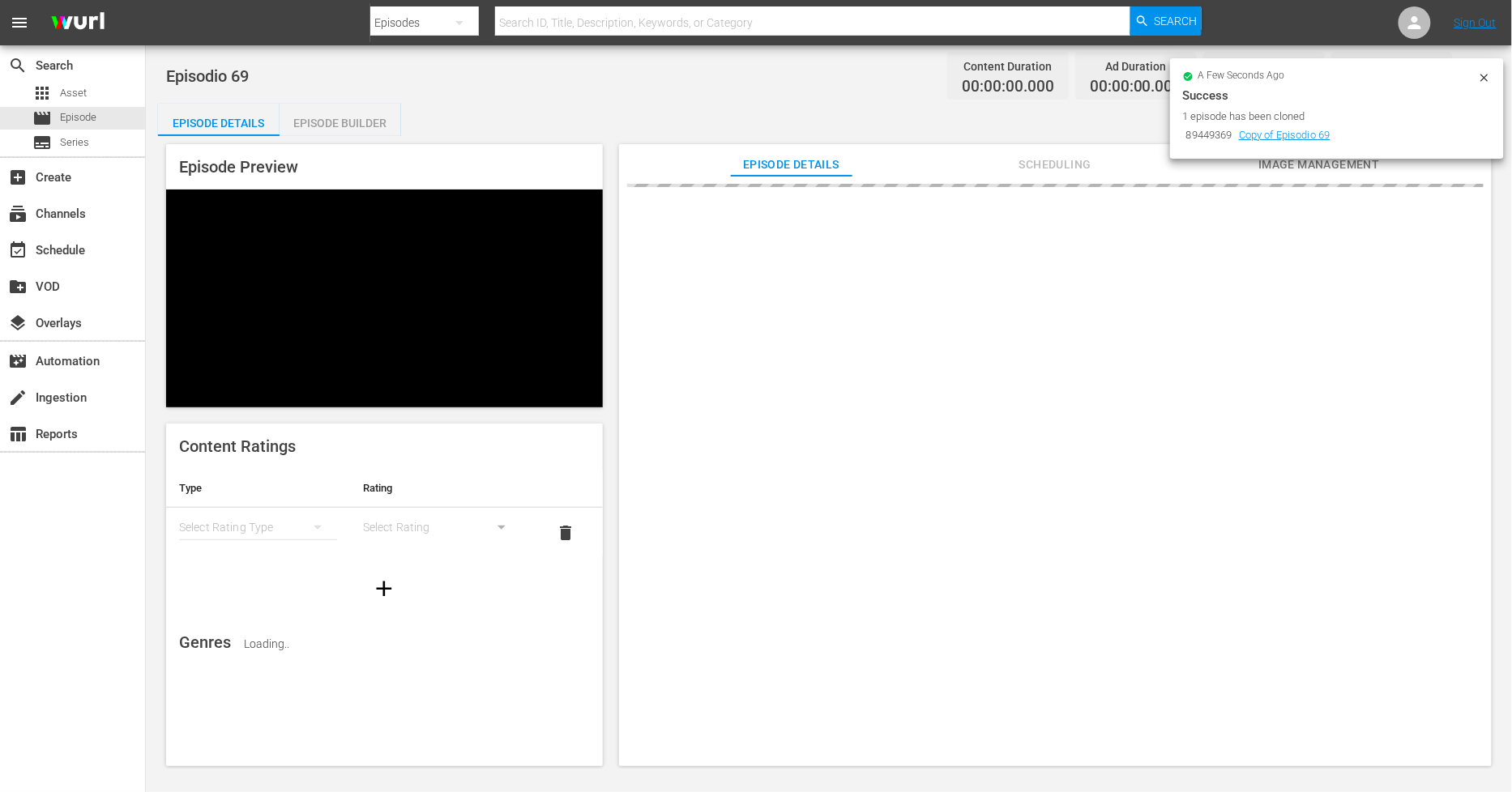
click at [1484, 77] on icon at bounding box center [1484, 78] width 13 height 13
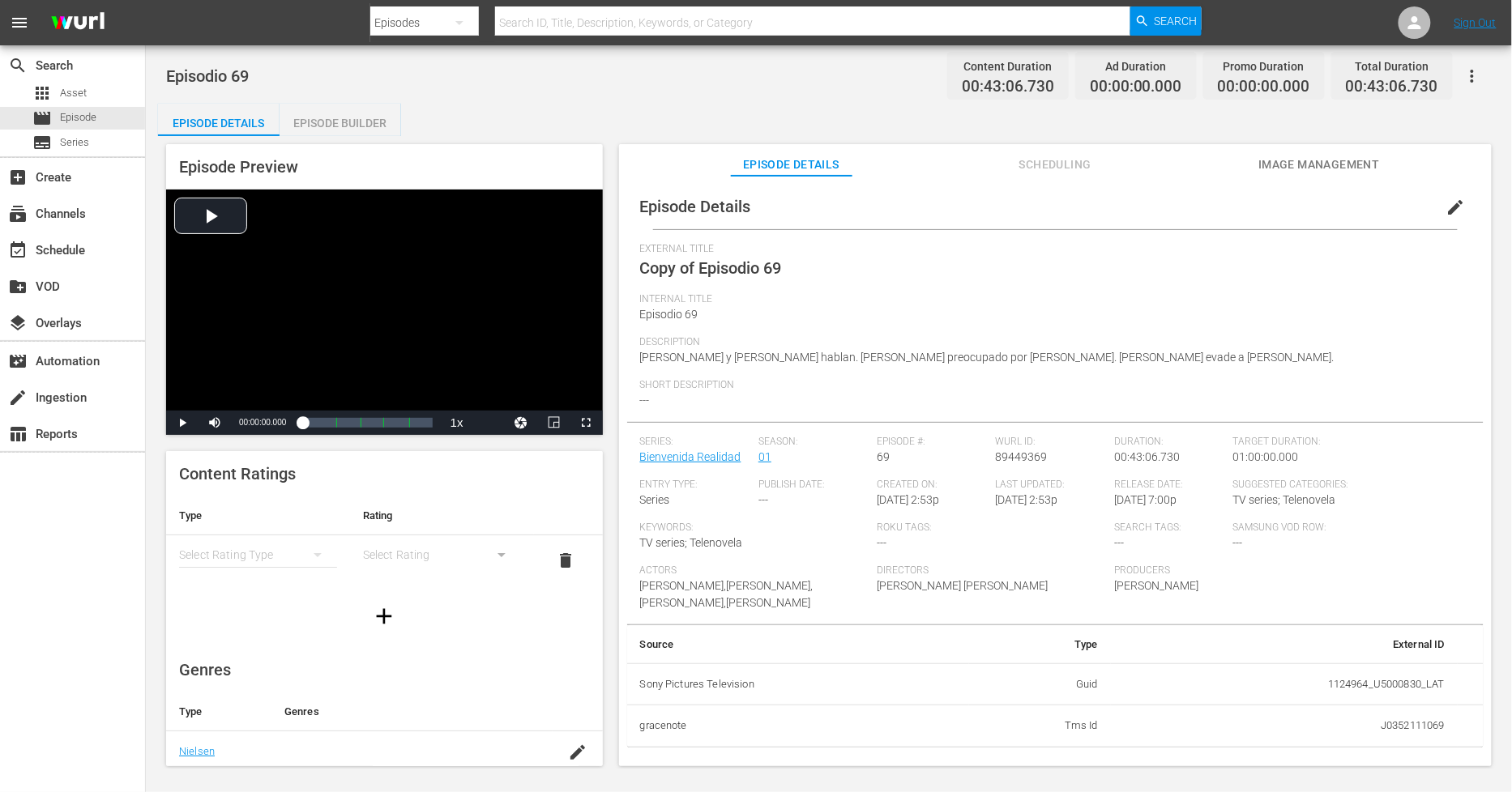
click at [1447, 198] on span "edit" at bounding box center [1456, 207] width 20 height 20
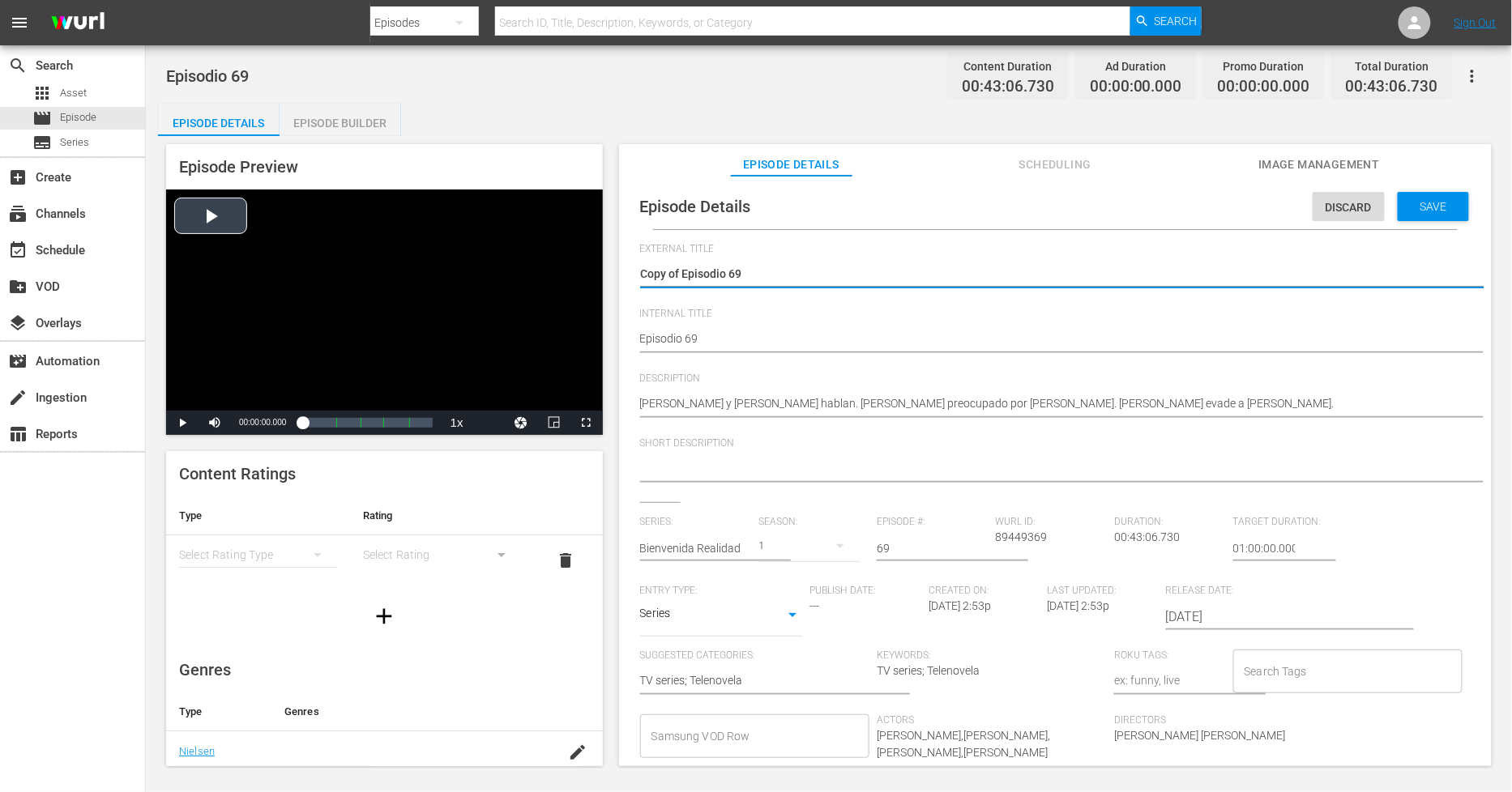
drag, startPoint x: 683, startPoint y: 278, endPoint x: 284, endPoint y: 246, distance: 400.3
click at [284, 249] on div "Episode Preview Video Player is loading. Play Video Play Mute Current Time 00:0…" at bounding box center [829, 458] width 1342 height 644
type textarea "Episodio 69"
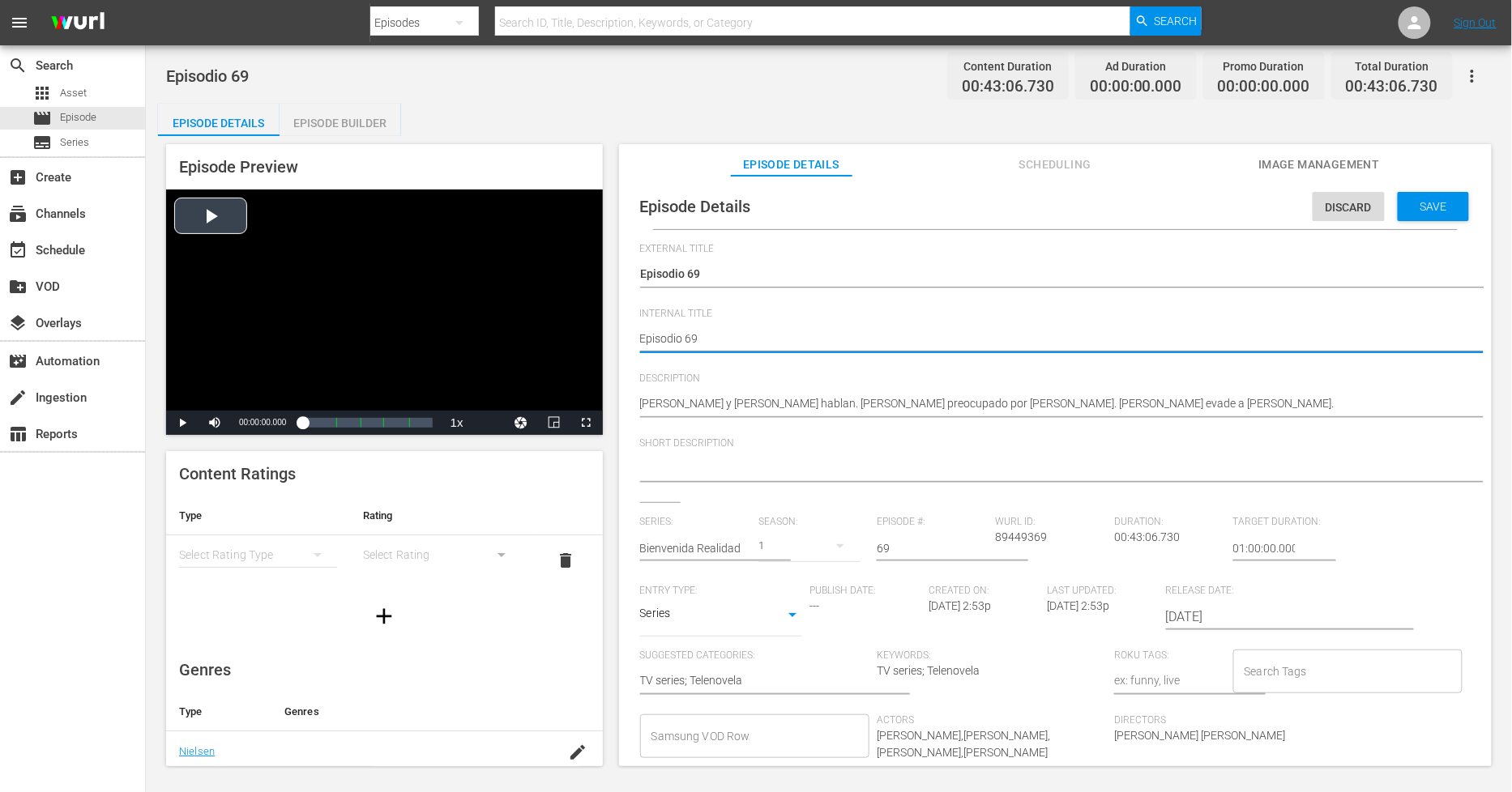
type textarea "PEpisodio 69"
type textarea "PHEpisodio 69"
type textarea "PH Episodio 69"
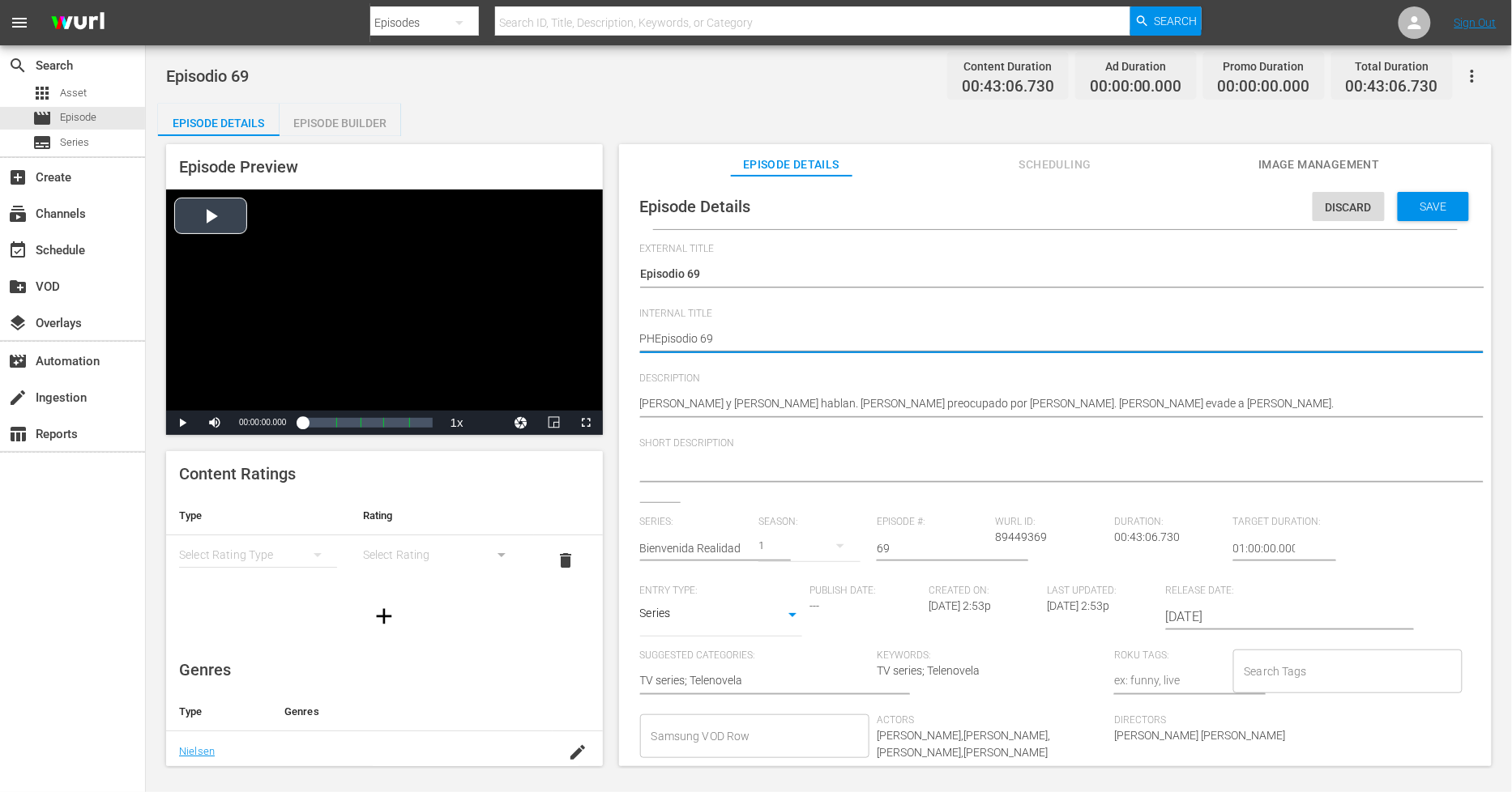
type textarea "PH Episodio 69"
type textarea "PH 1Episodio 69"
type textarea "PH 13Episodio 69"
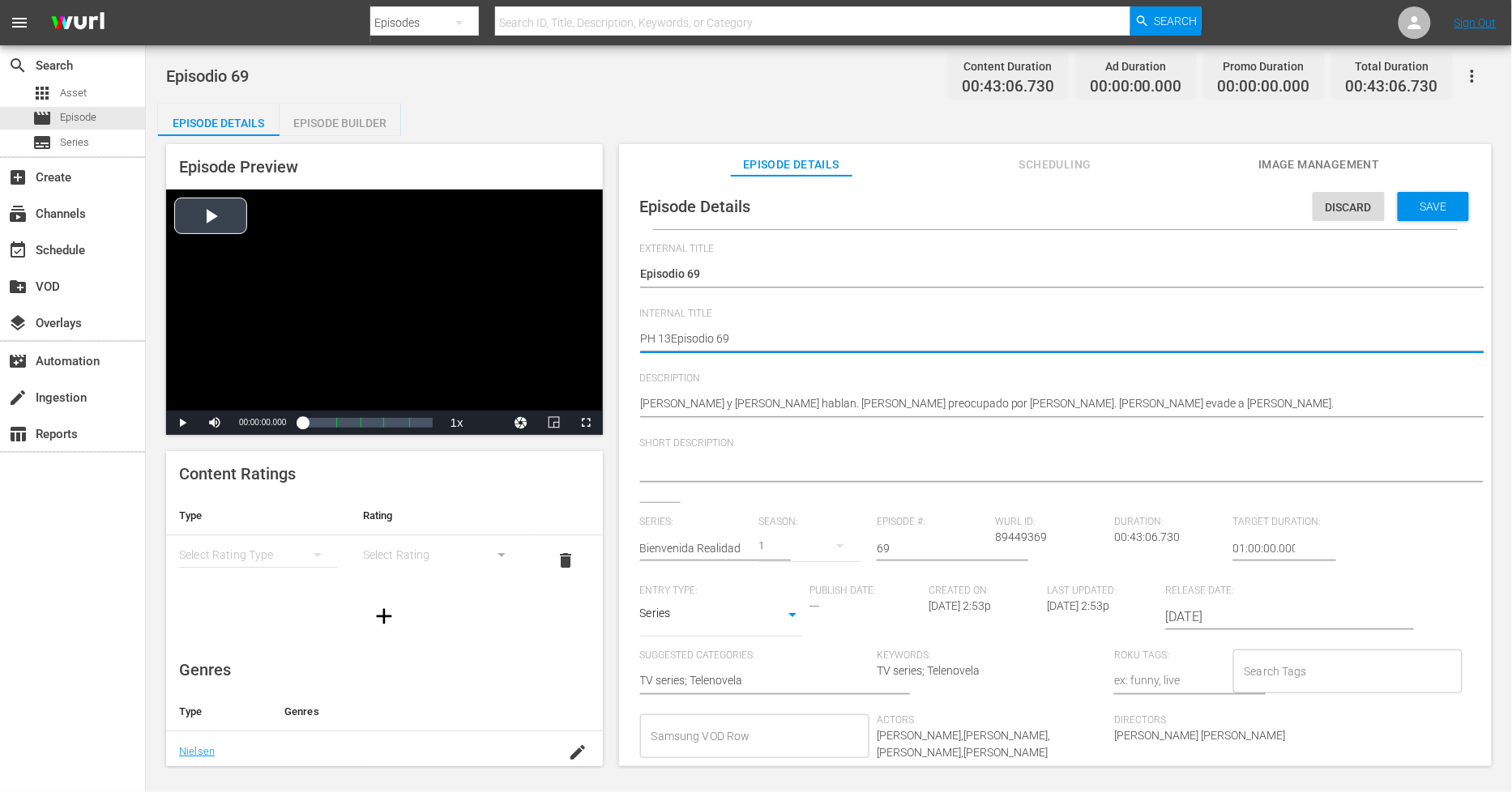
type textarea "PH 13 Episodio 69"
type textarea "PH 13 Episodio 69 -"
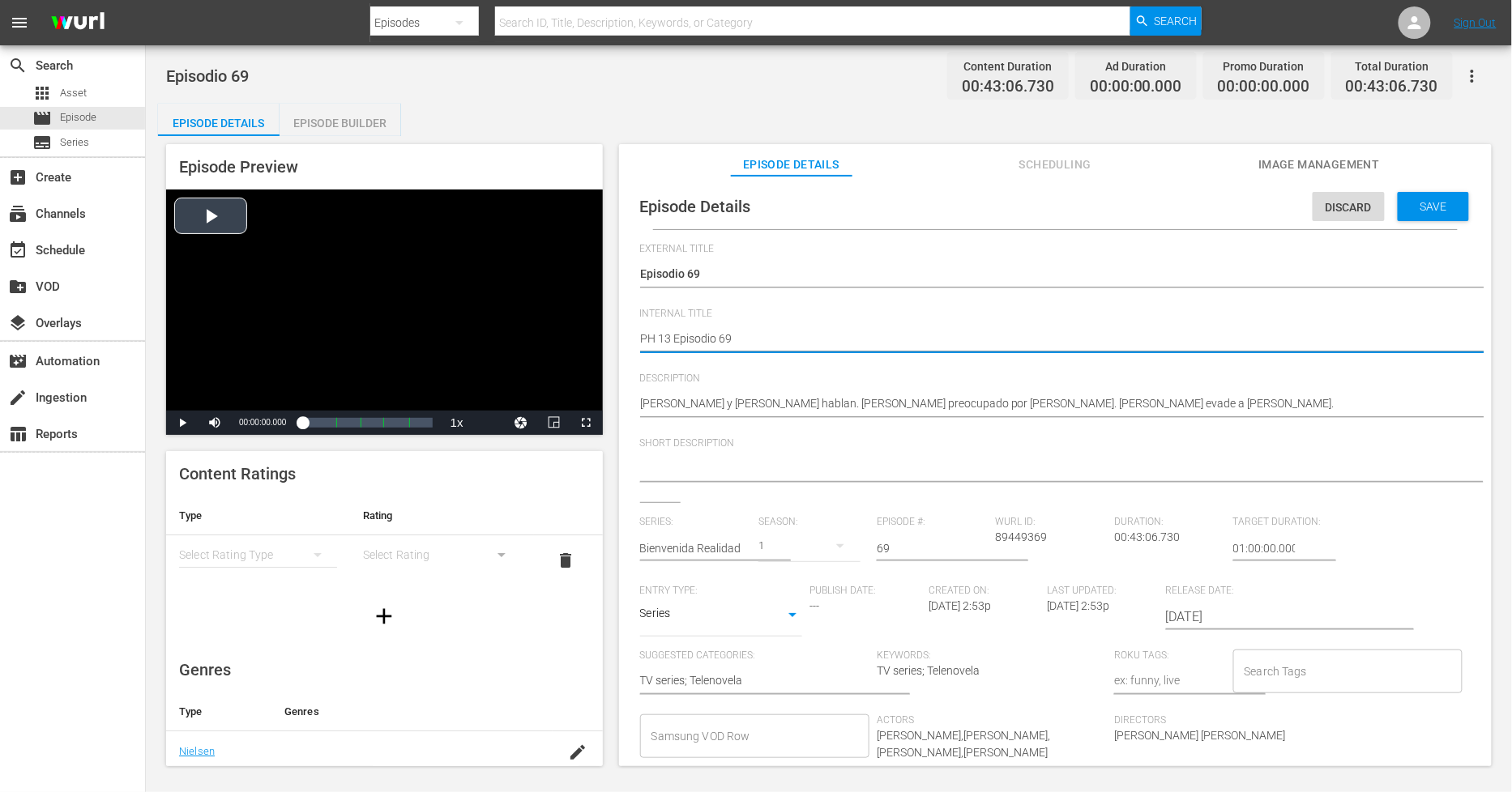
type textarea "PH 13 Episodio 69 -"
type textarea "PH 13 Episodio 69 - S"
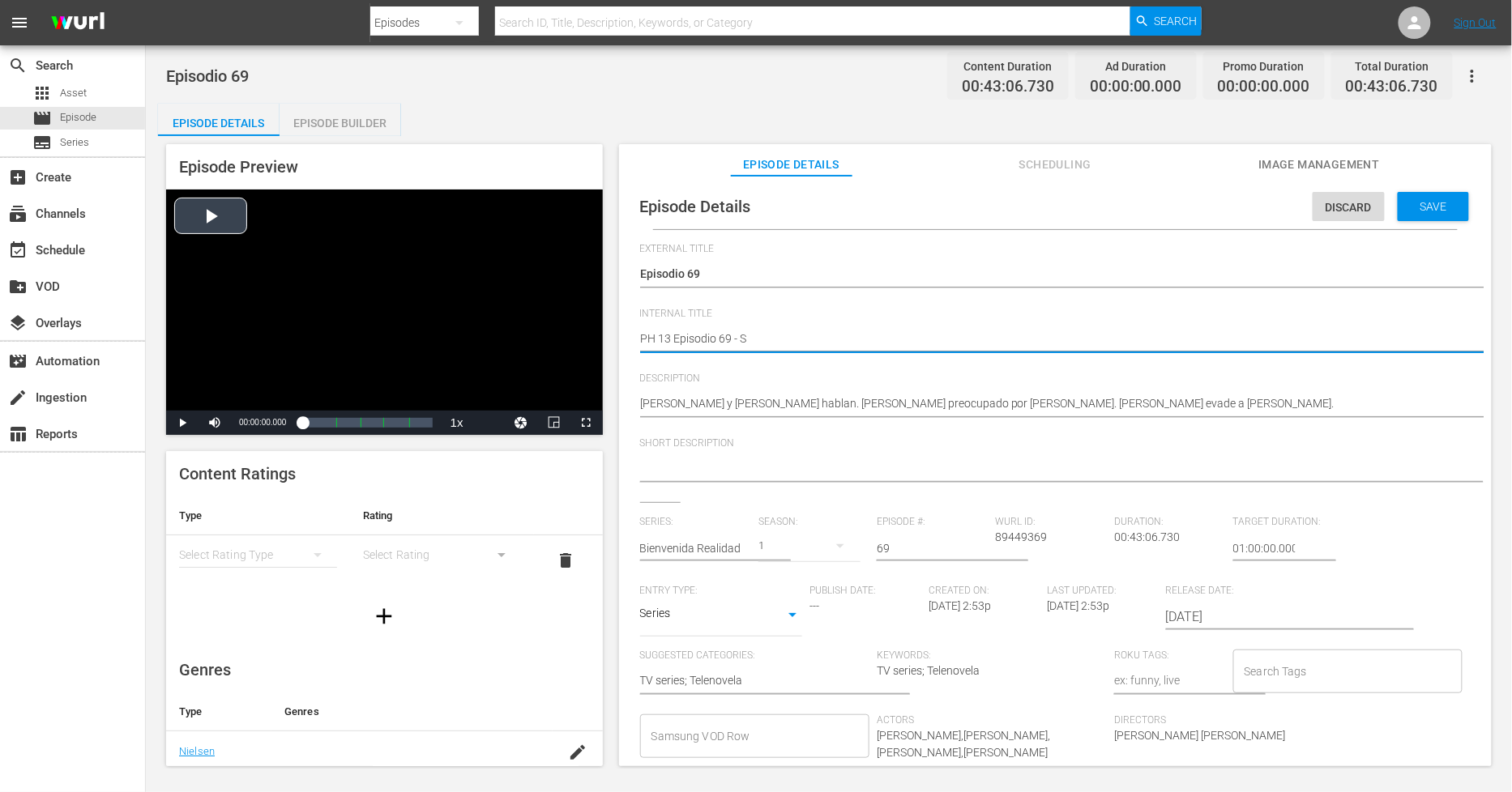
type textarea "PH 13 Episodio 69 - SO"
type textarea "PH 13 Episodio 69 - SO M"
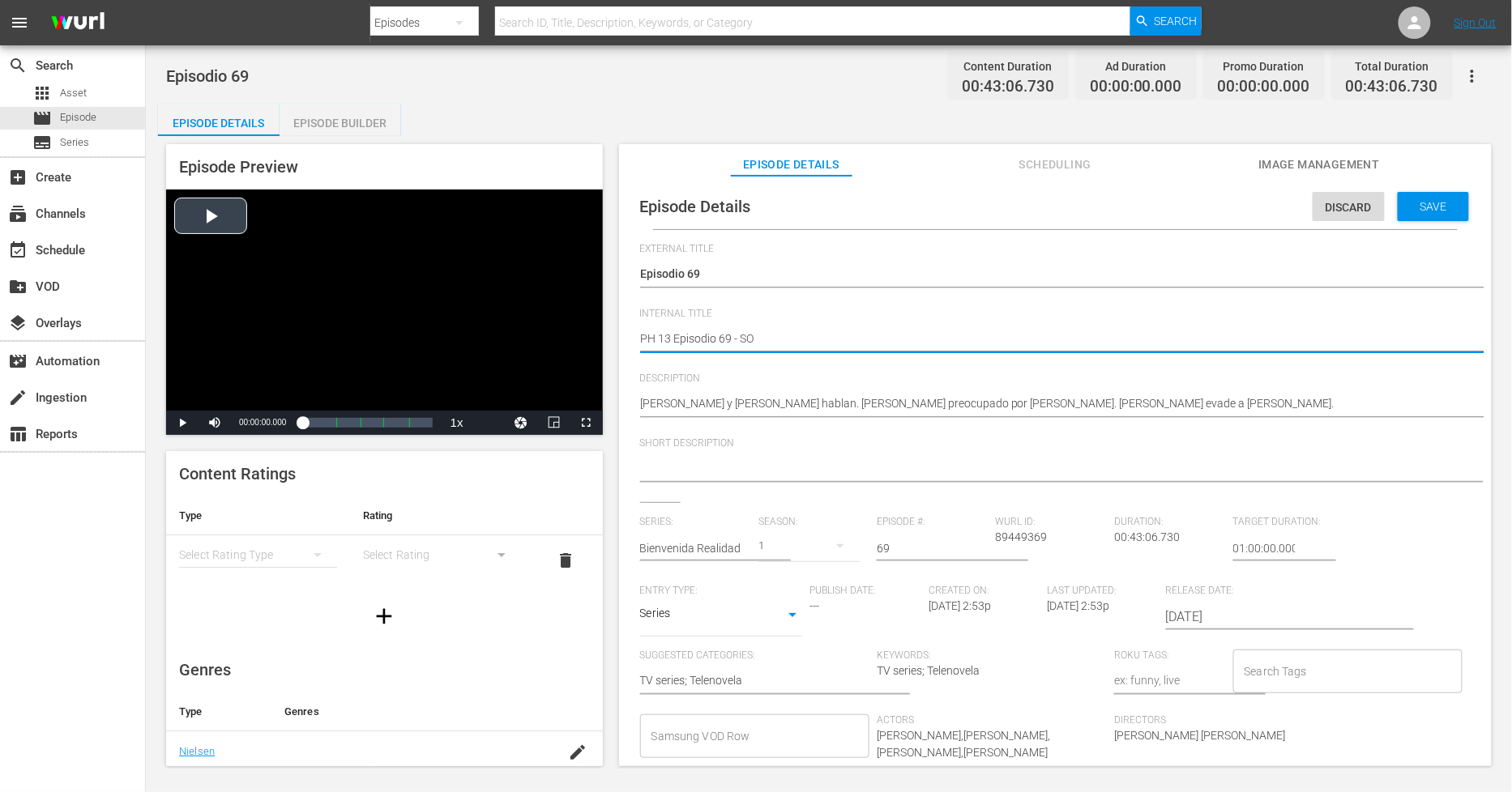
type textarea "PH 13 Episodio 69 - SO M"
type textarea "PH 13 Episodio 69 - SO ME"
type textarea "PH 13 Episodio 69 - SO MEX"
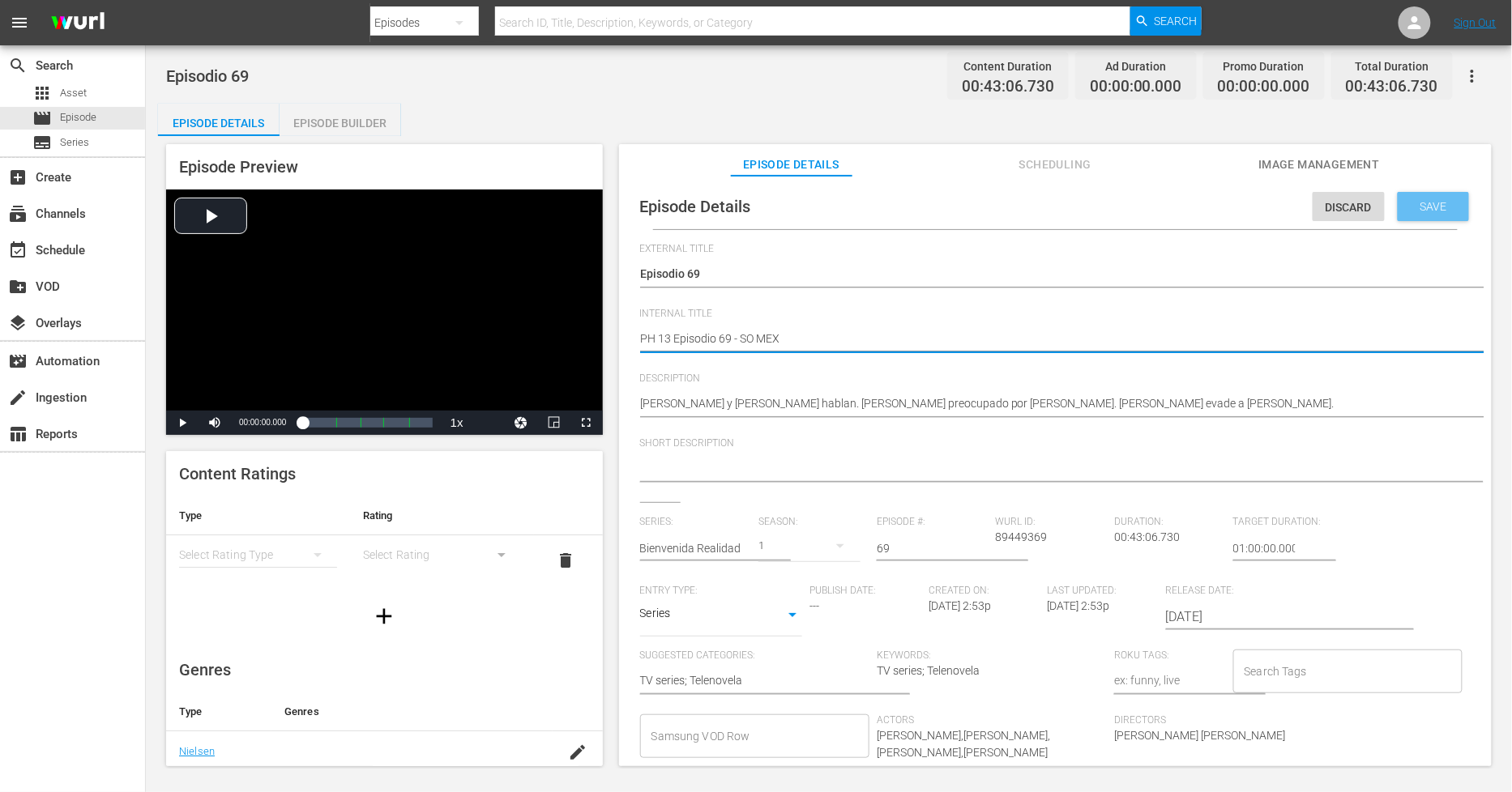
click at [1426, 207] on span "Save" at bounding box center [1433, 206] width 53 height 13
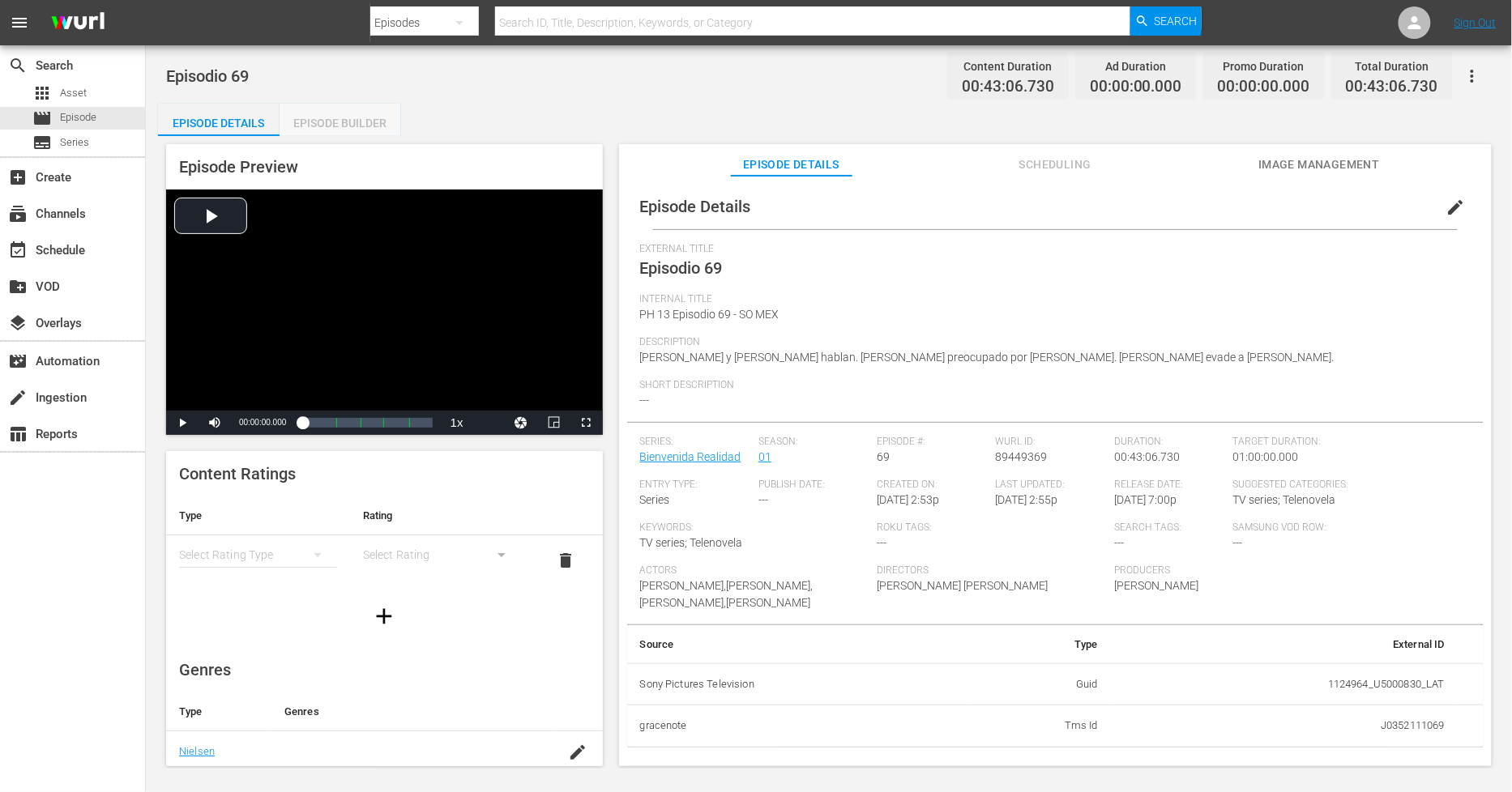
click at [338, 126] on div "Episode Builder" at bounding box center [340, 123] width 122 height 39
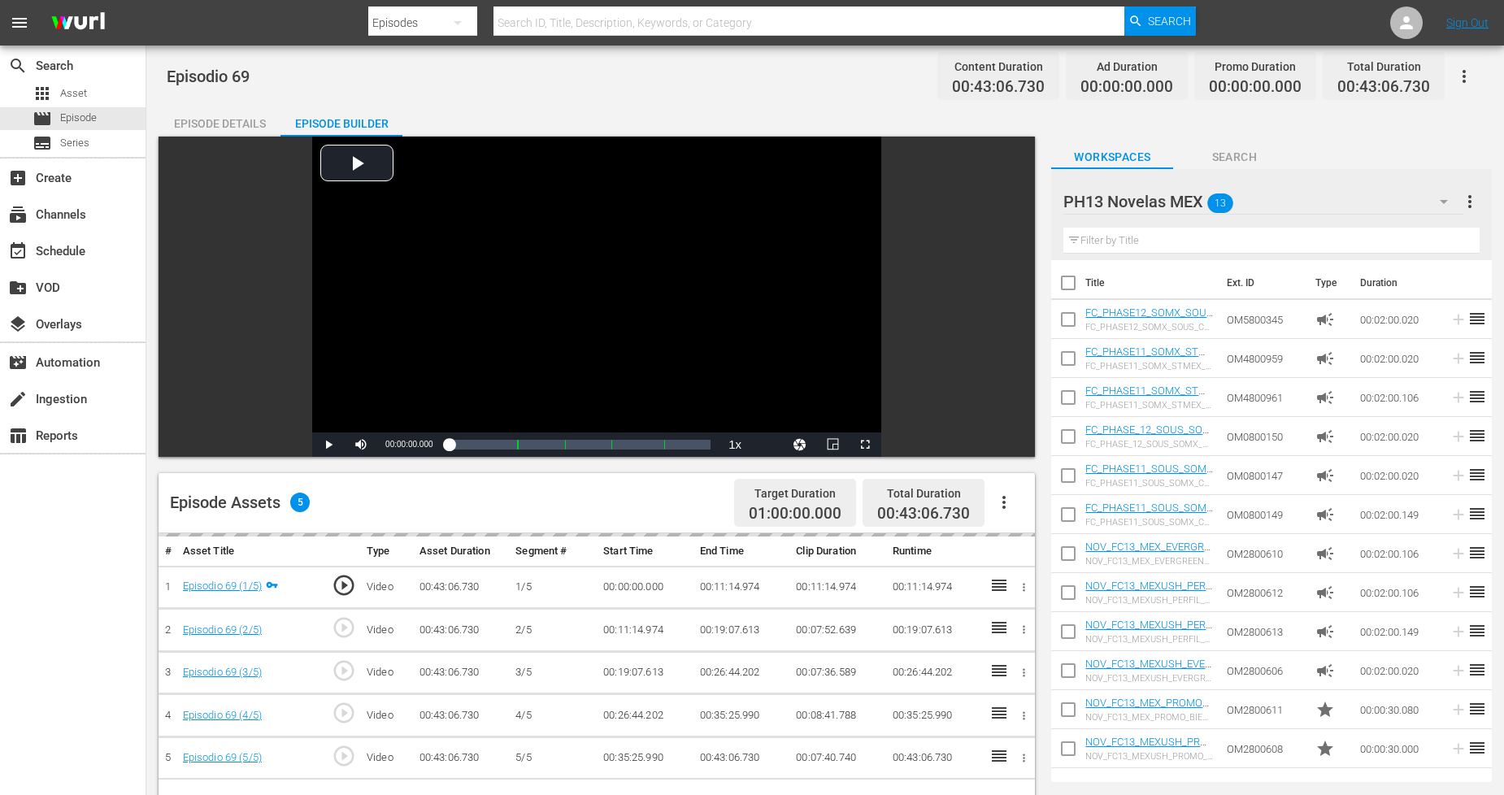
click at [1010, 507] on icon "button" at bounding box center [1004, 503] width 20 height 20
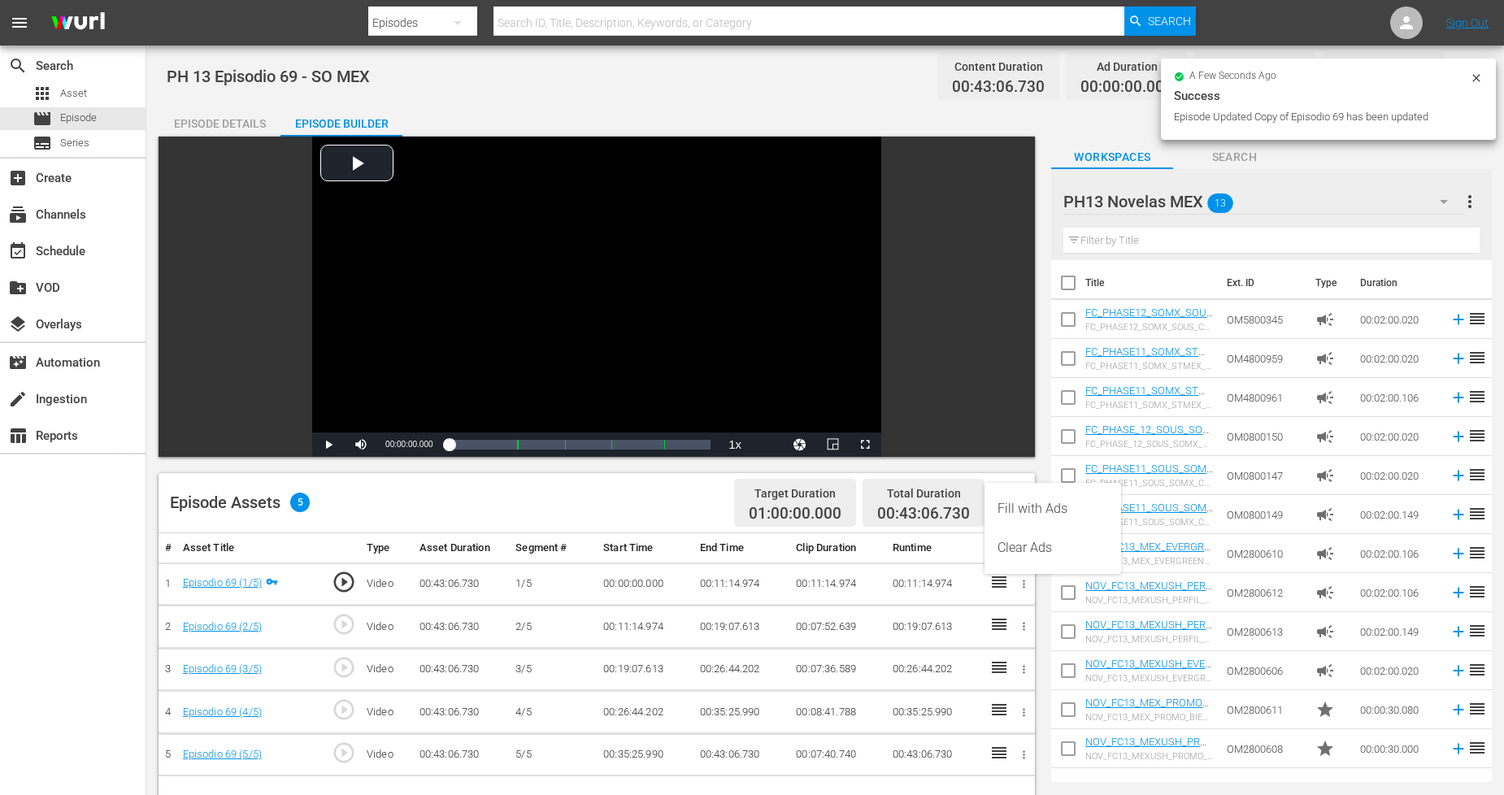
click at [1059, 512] on div "Fill with Ads" at bounding box center [1053, 508] width 111 height 39
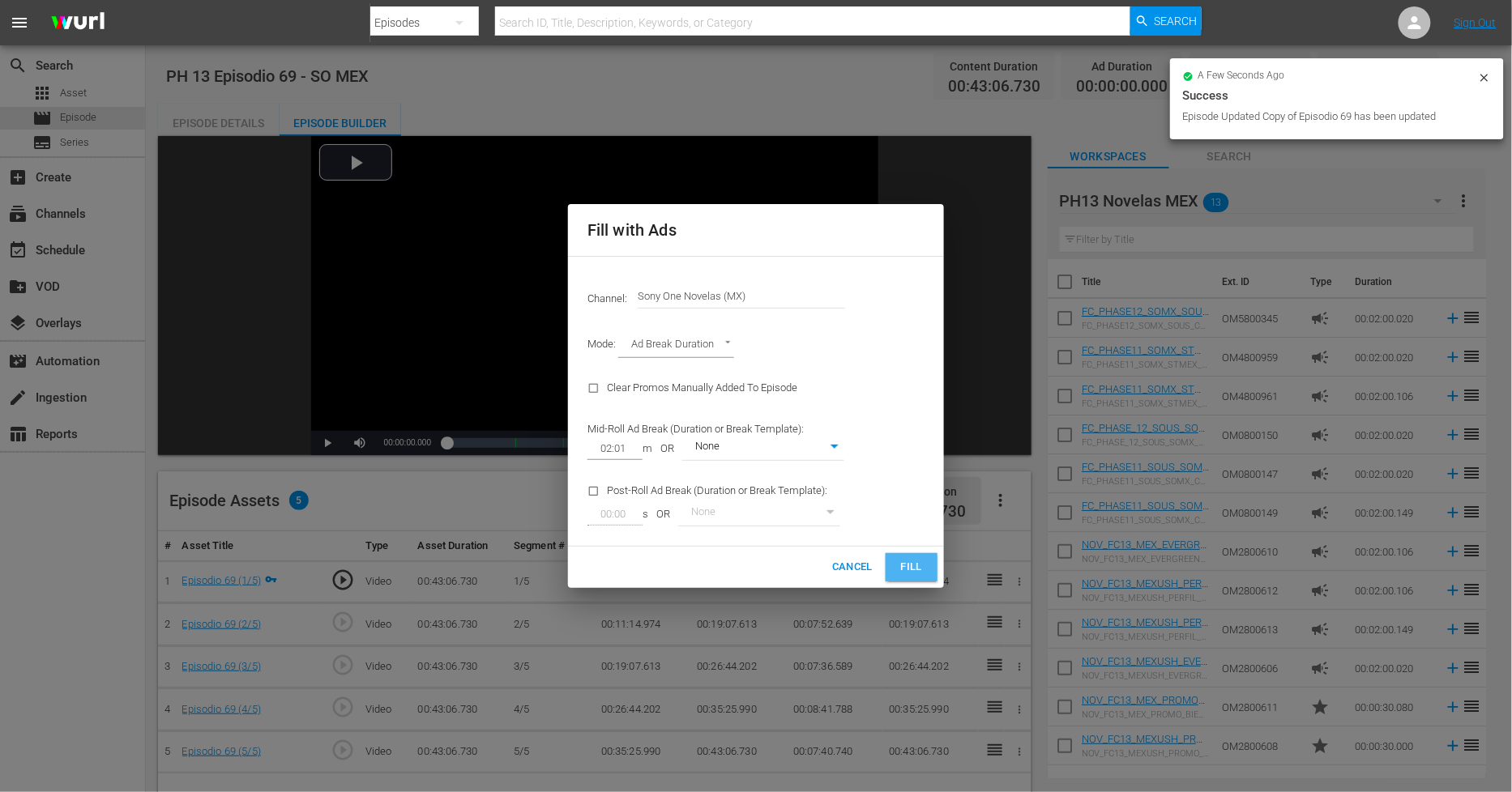
click at [918, 571] on span "Fill" at bounding box center [912, 567] width 26 height 19
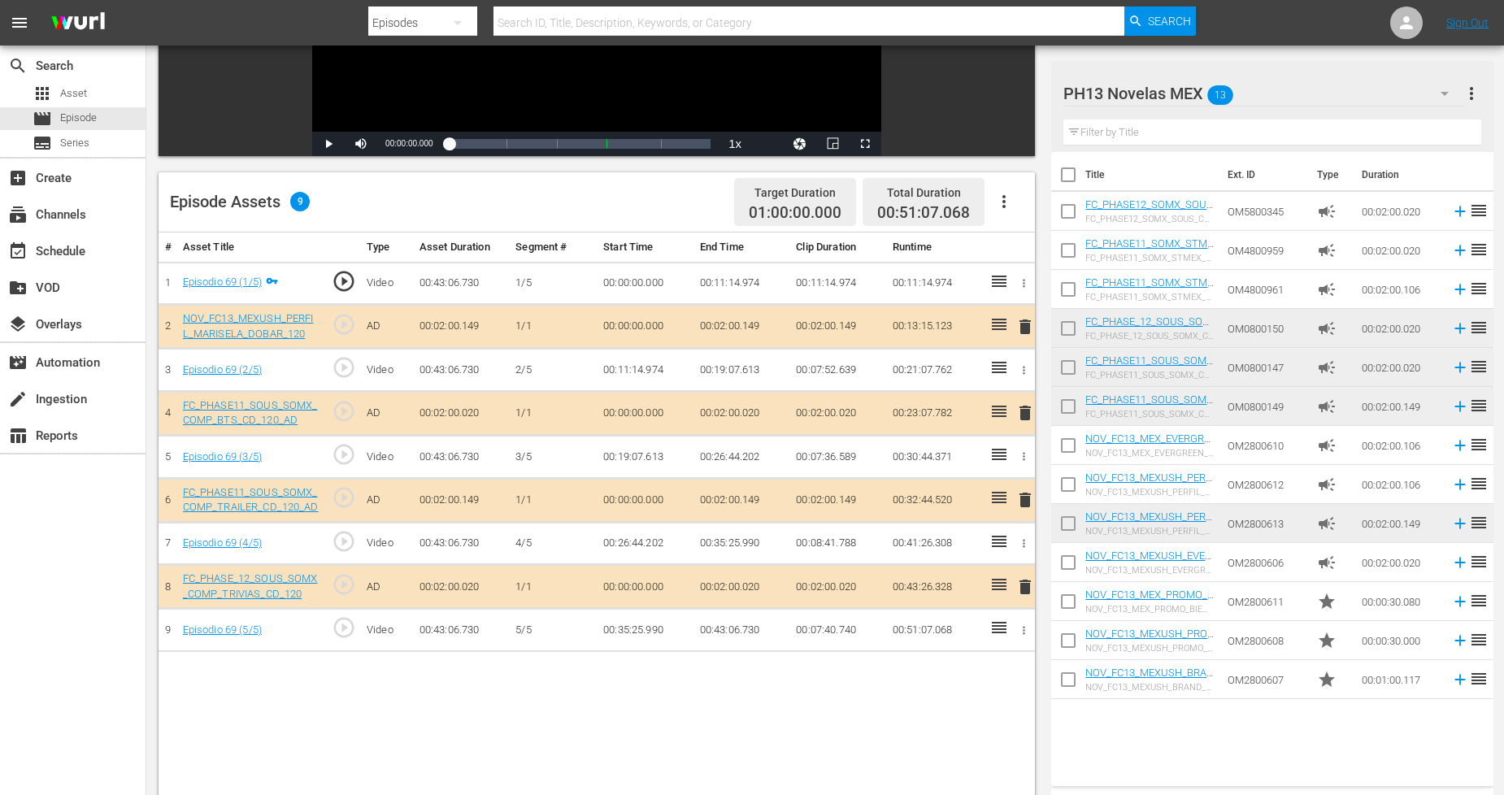
scroll to position [361, 0]
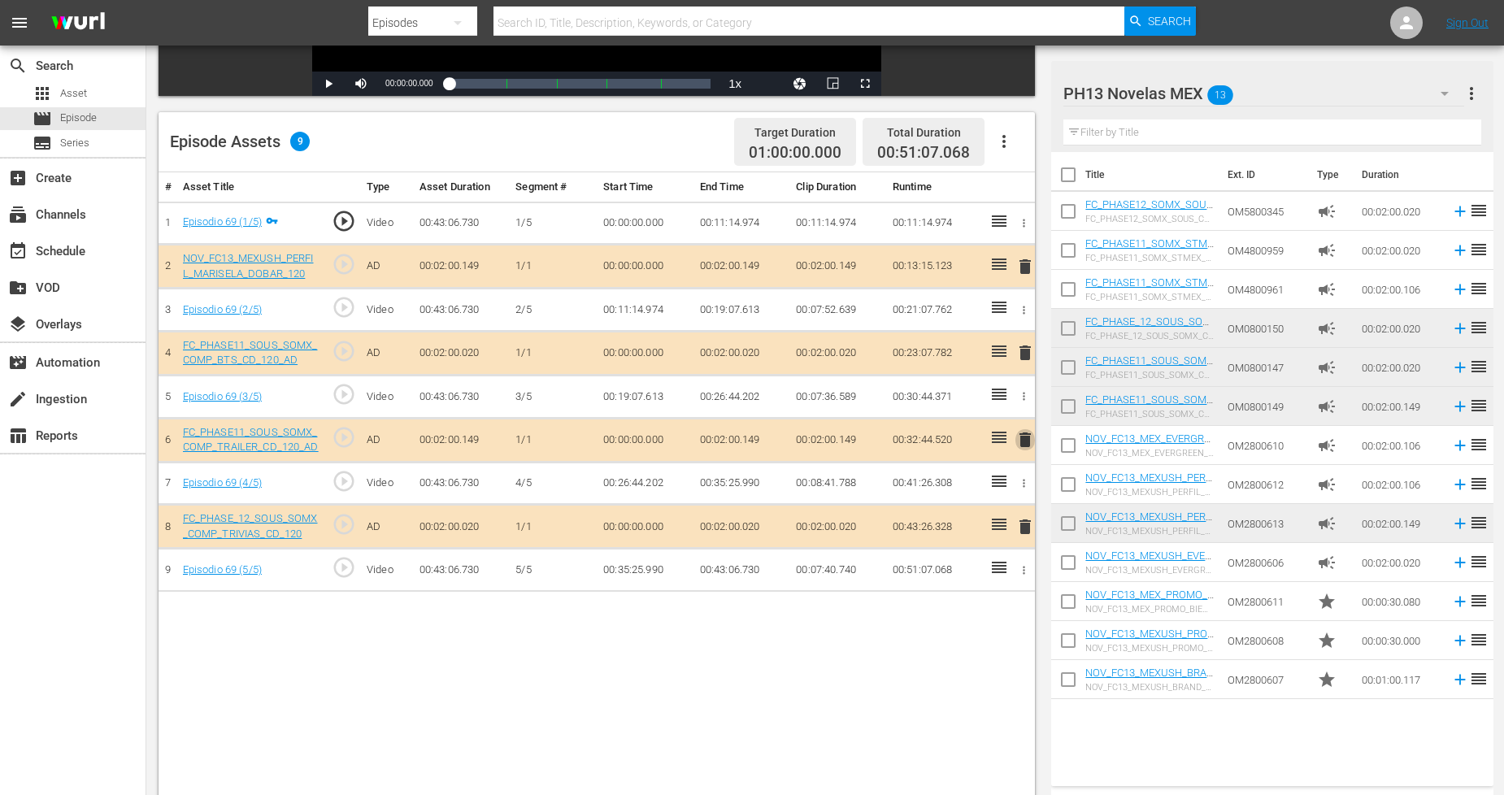
click at [1024, 437] on span "delete" at bounding box center [1025, 440] width 20 height 20
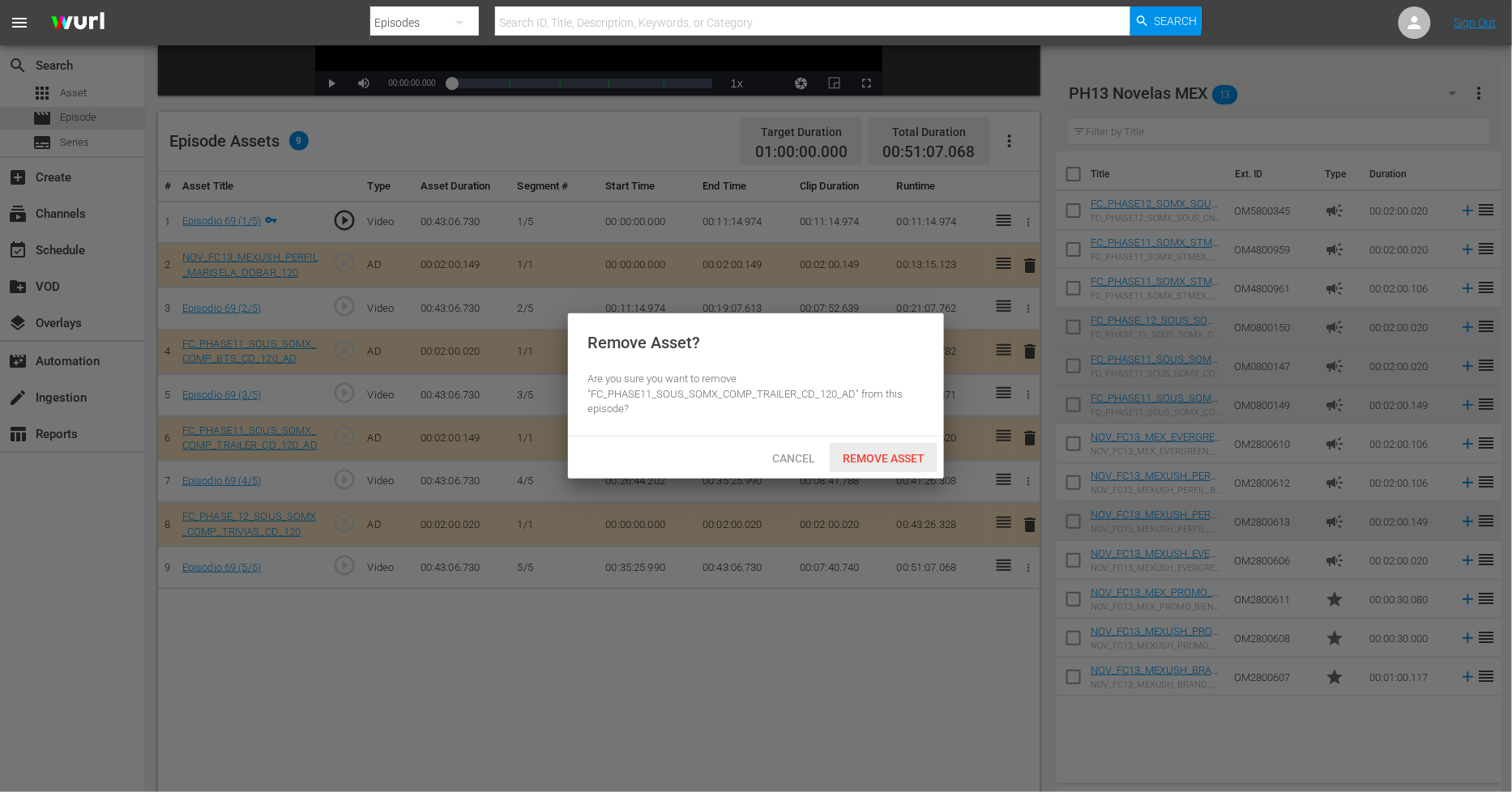
click at [883, 455] on span "Remove Asset" at bounding box center [884, 458] width 108 height 13
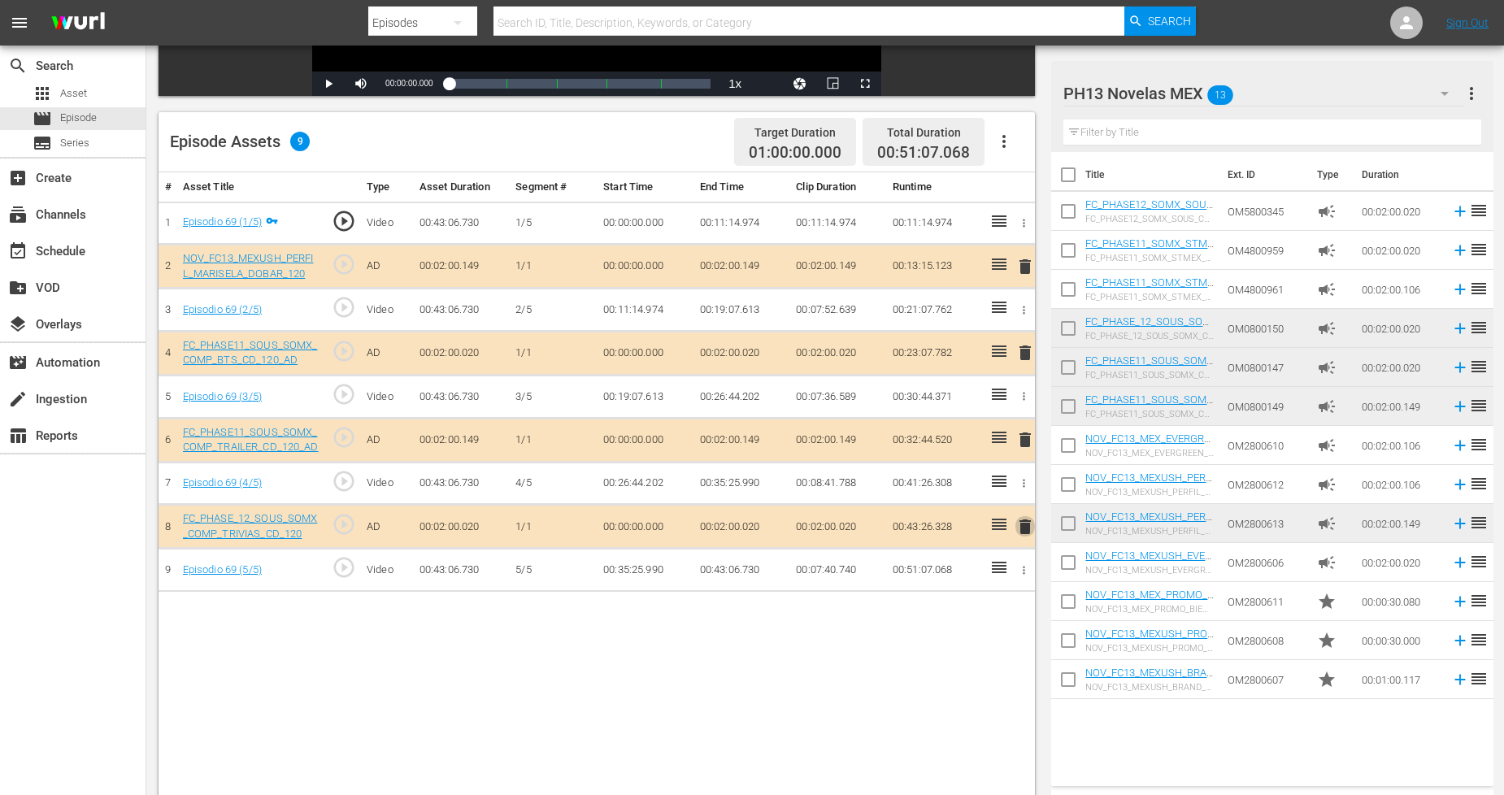
click at [1024, 527] on span "delete" at bounding box center [1025, 527] width 20 height 20
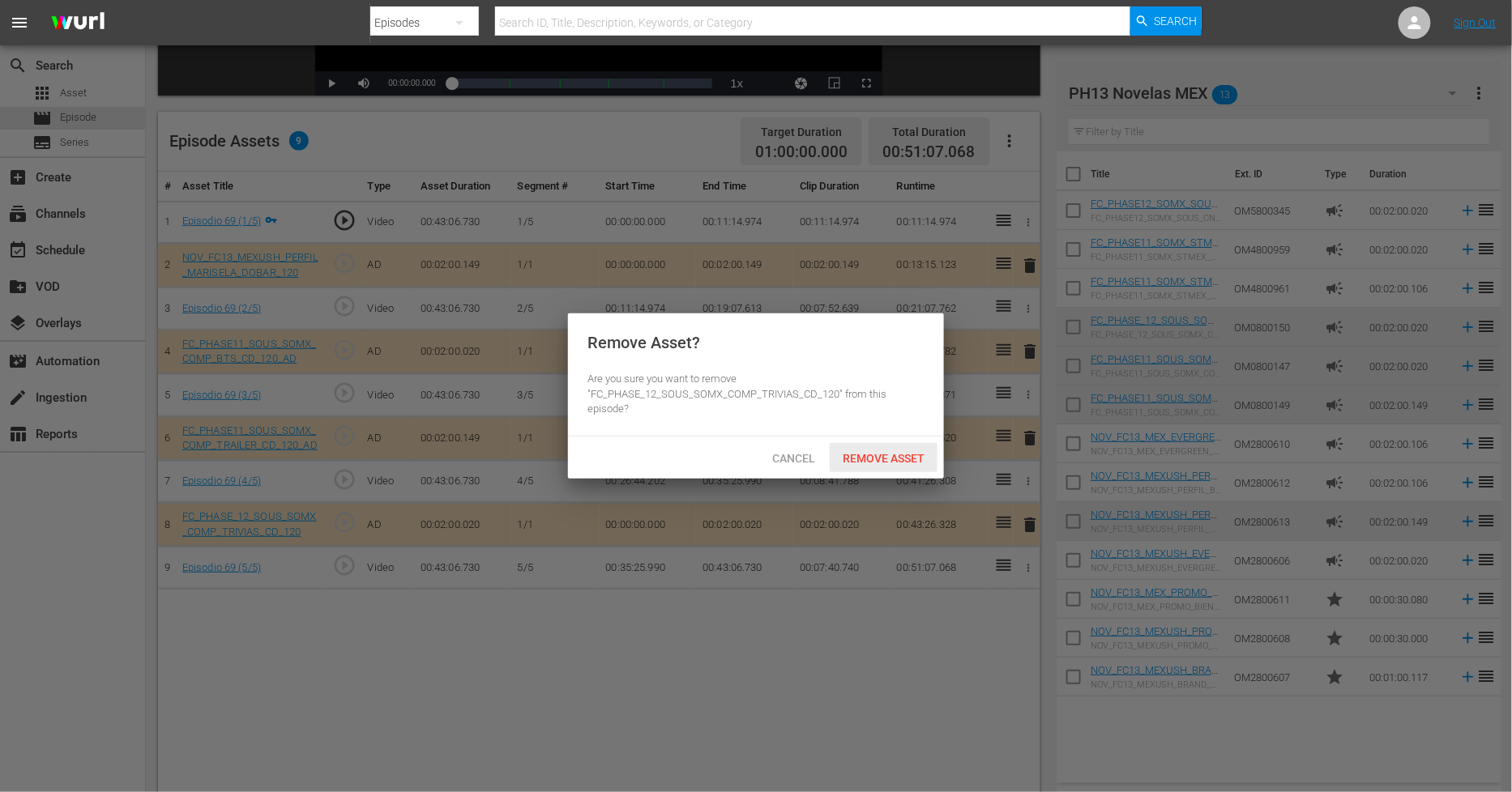
click at [900, 452] on span "Remove Asset" at bounding box center [884, 458] width 108 height 13
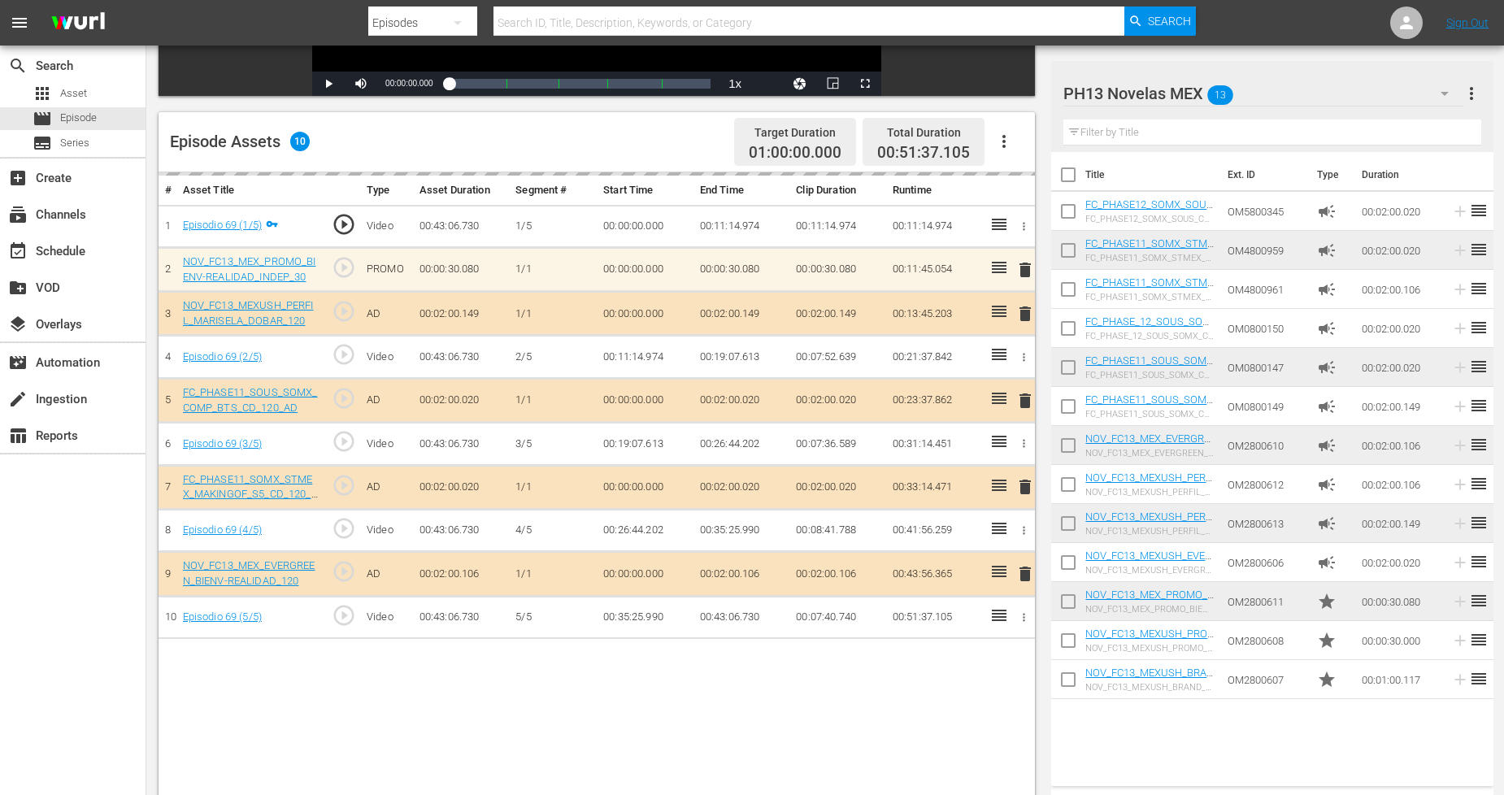
click at [1418, 96] on div "PH13 Novelas MEX 13" at bounding box center [1263, 94] width 401 height 46
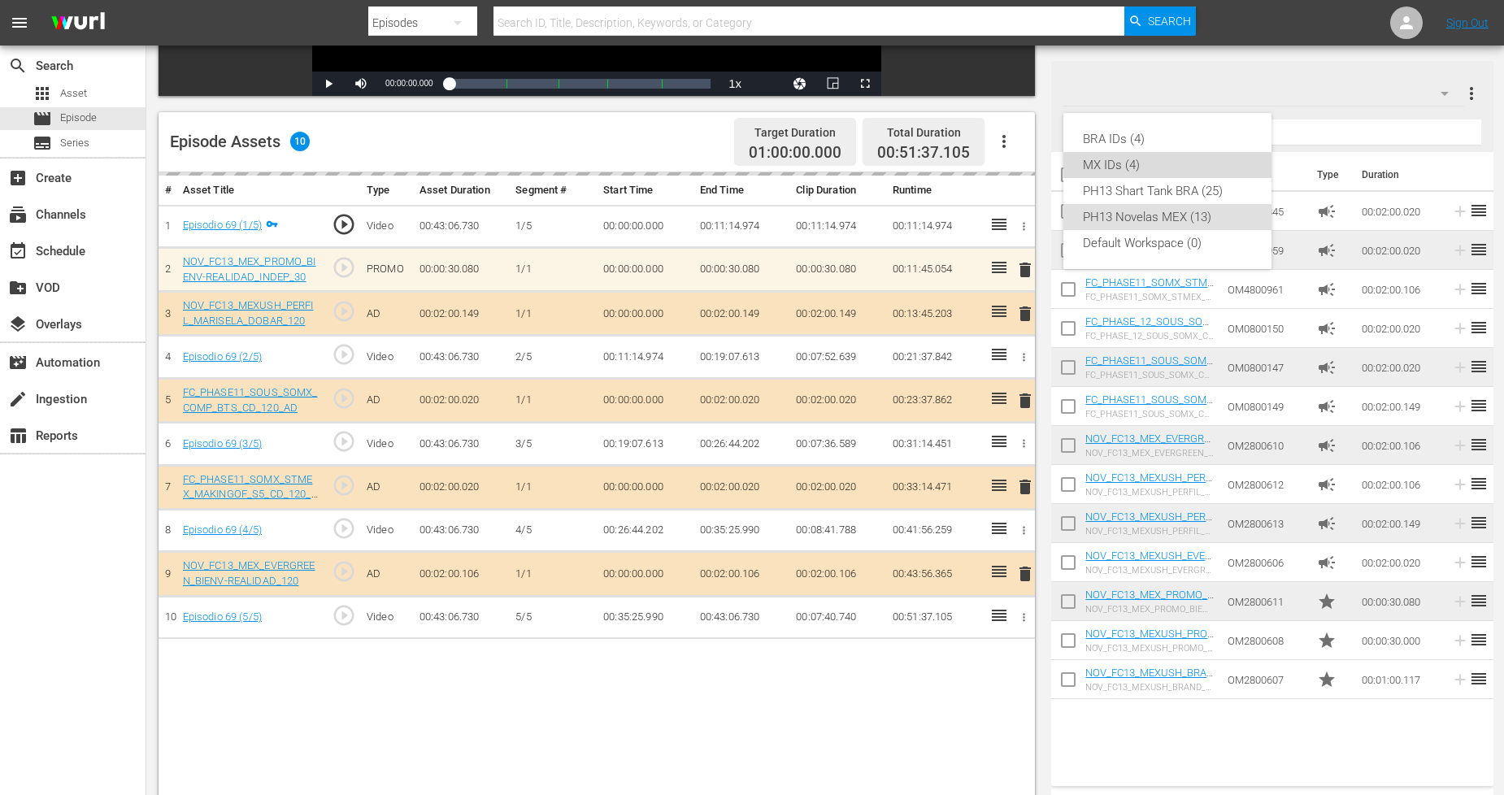
click at [1132, 174] on div "MX IDs (4)" at bounding box center [1167, 165] width 169 height 26
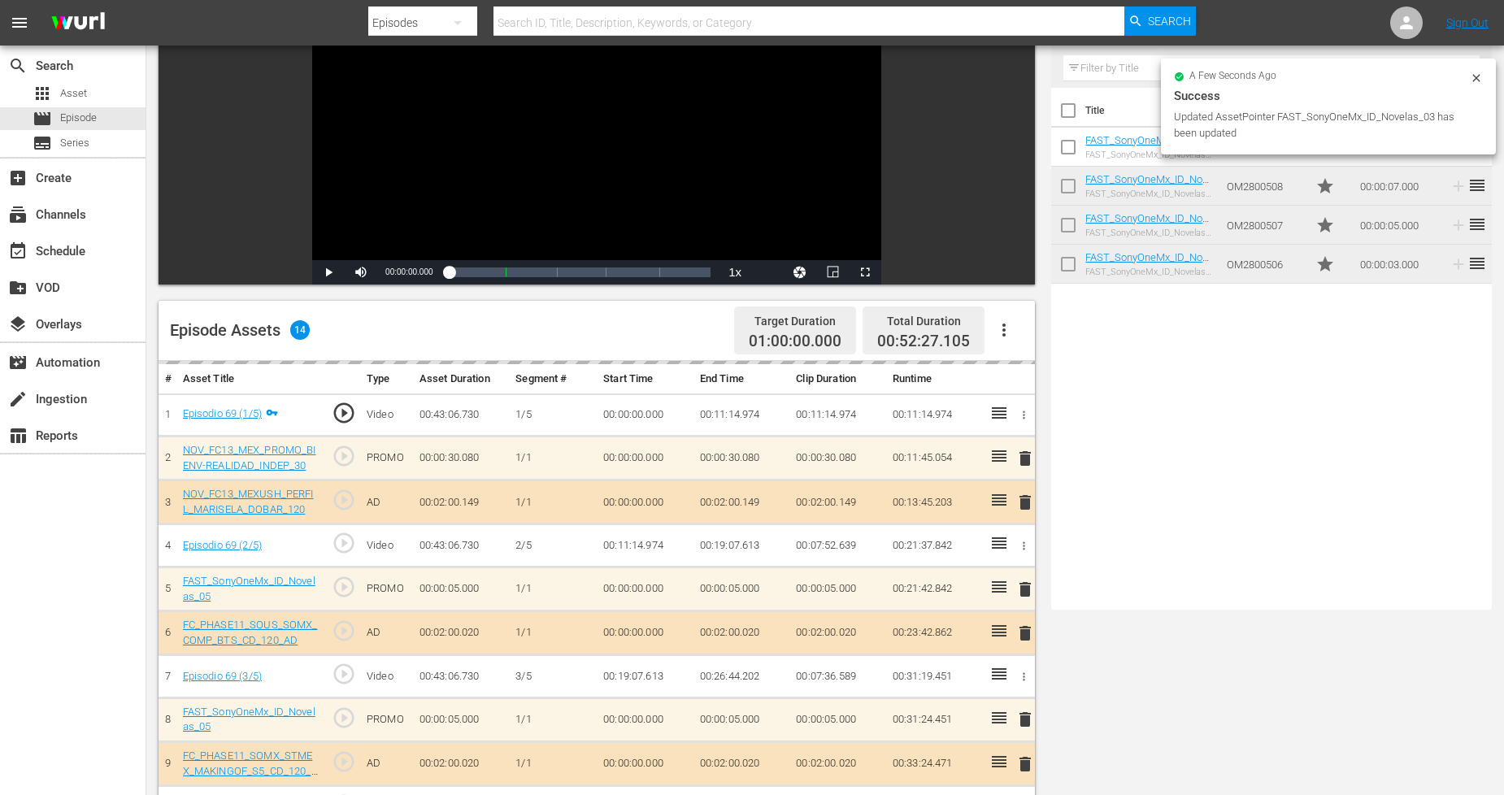
scroll to position [0, 0]
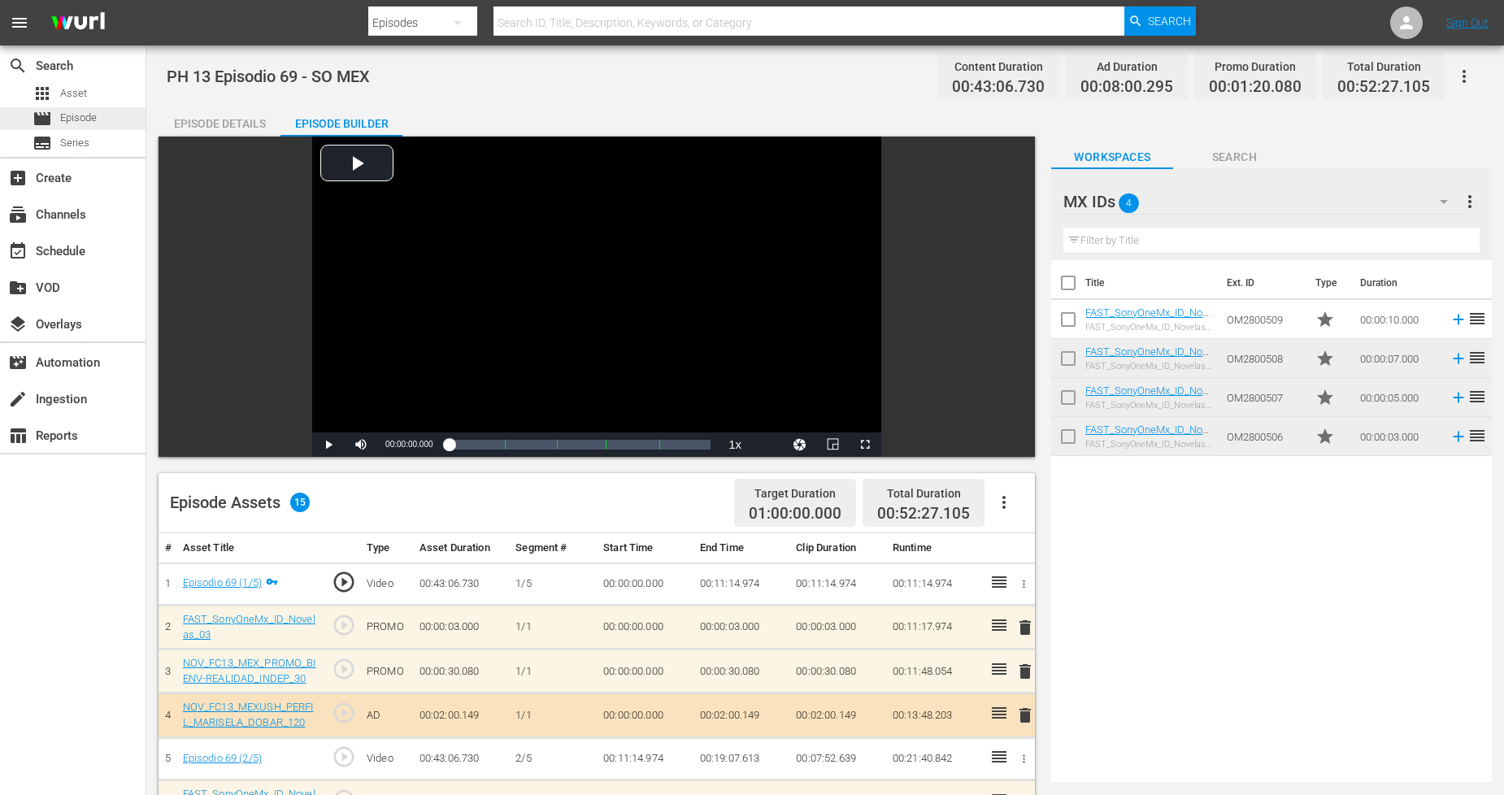
click at [81, 116] on span "Episode" at bounding box center [78, 118] width 37 height 16
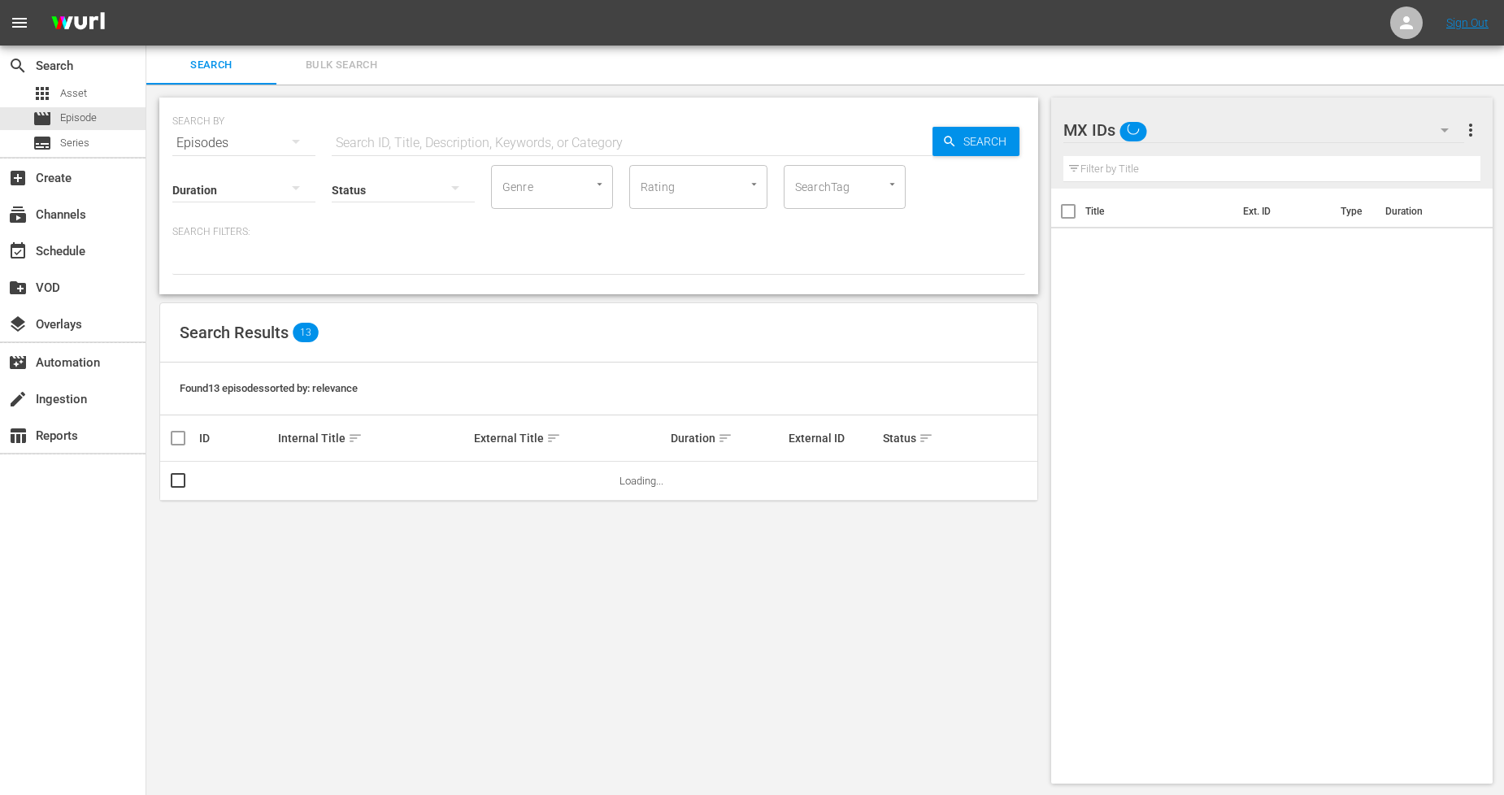
click at [390, 81] on button "Bulk Search" at bounding box center [341, 65] width 130 height 39
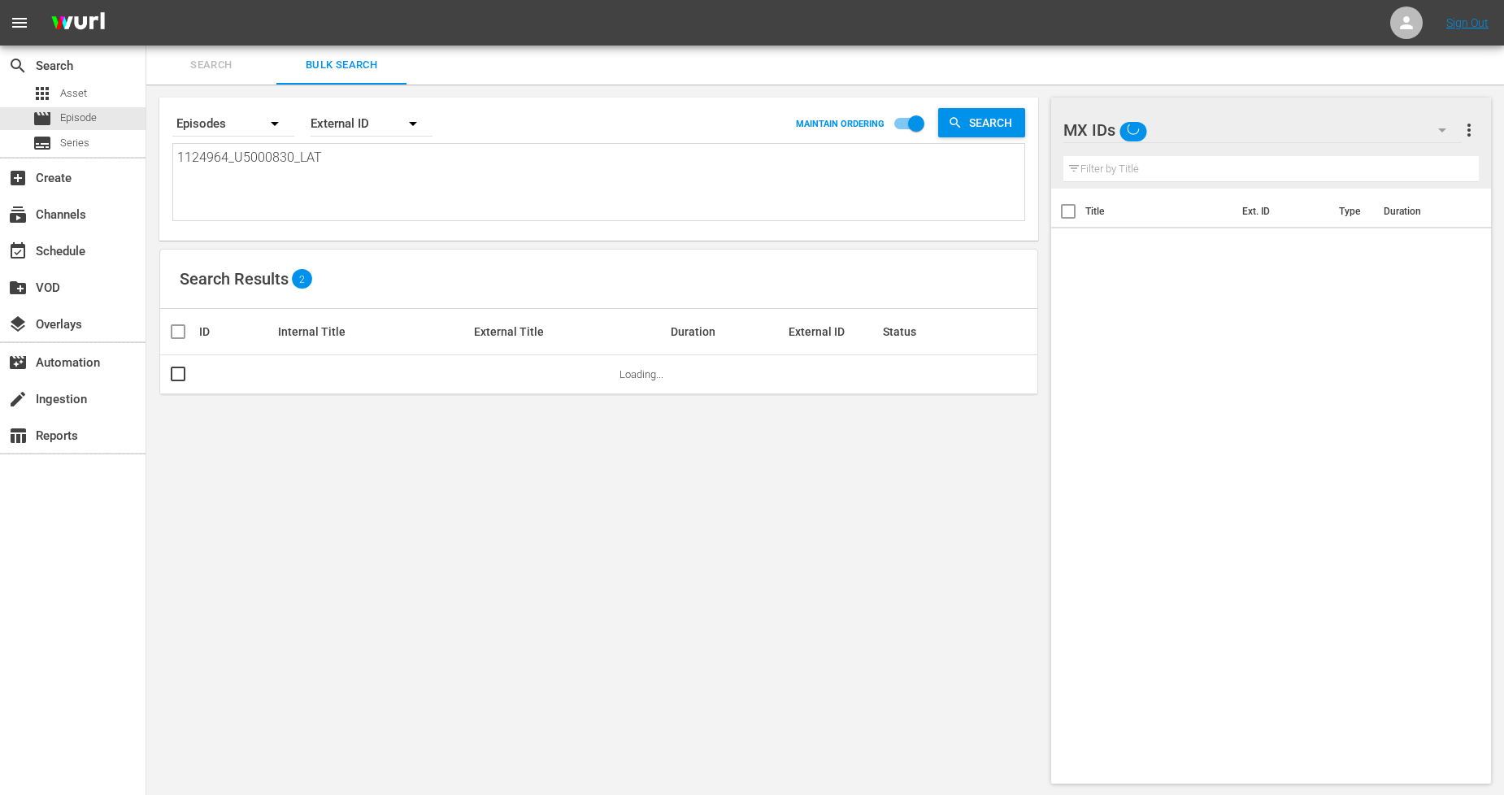
drag, startPoint x: 393, startPoint y: 142, endPoint x: 241, endPoint y: 163, distance: 153.4
click at [241, 163] on div "1124964_U5000830_LAT 1124964_U5000830_LAT" at bounding box center [598, 182] width 853 height 78
drag, startPoint x: 368, startPoint y: 163, endPoint x: 0, endPoint y: 125, distance: 370.2
click at [146, 0] on div "search Search apps Asset movie Episode subtitles Series add_box Create subscrip…" at bounding box center [825, 0] width 1358 height 0
paste textarea "5_U5000831"
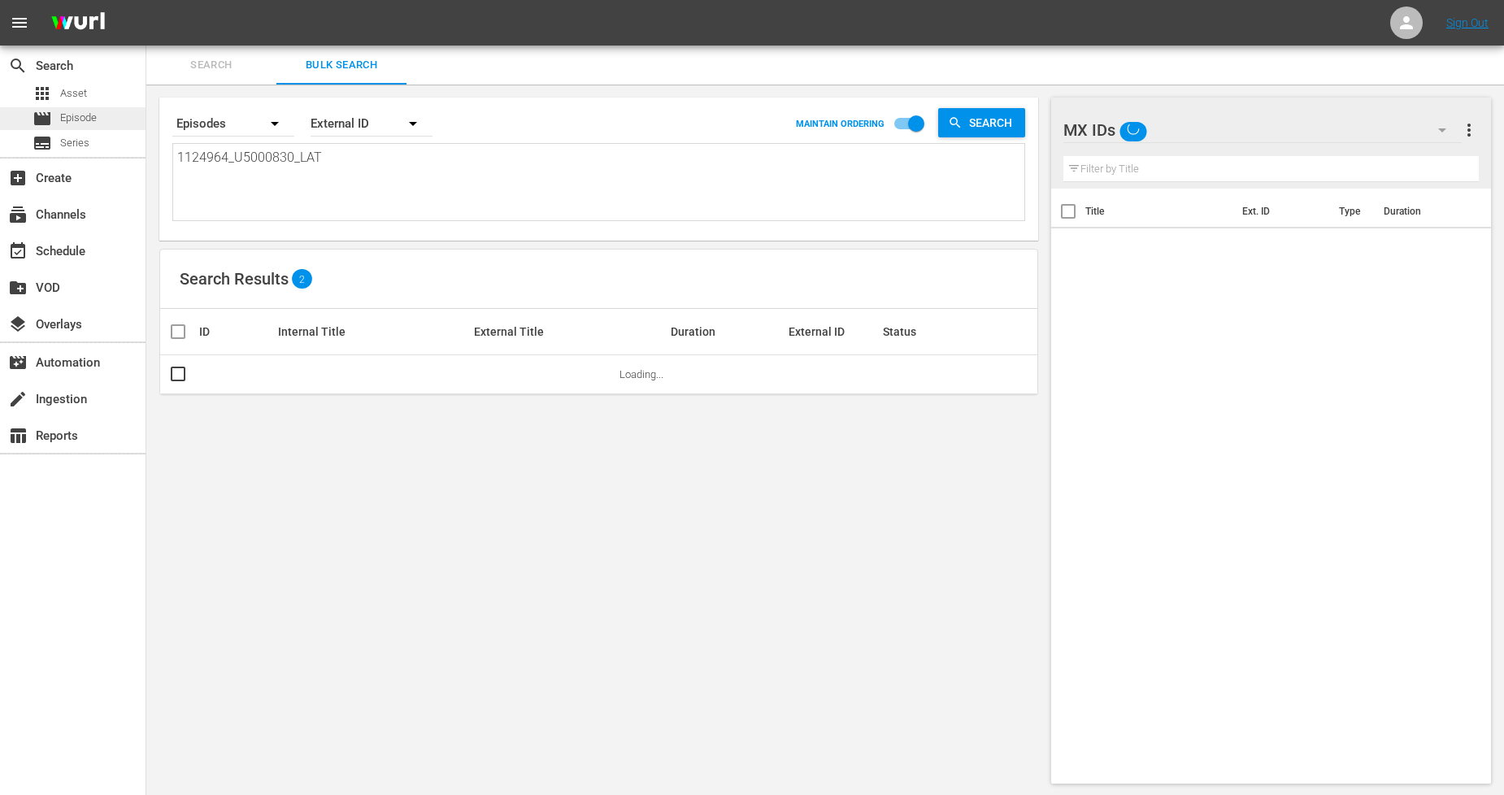
type textarea "1124965_U5000831_LAT"
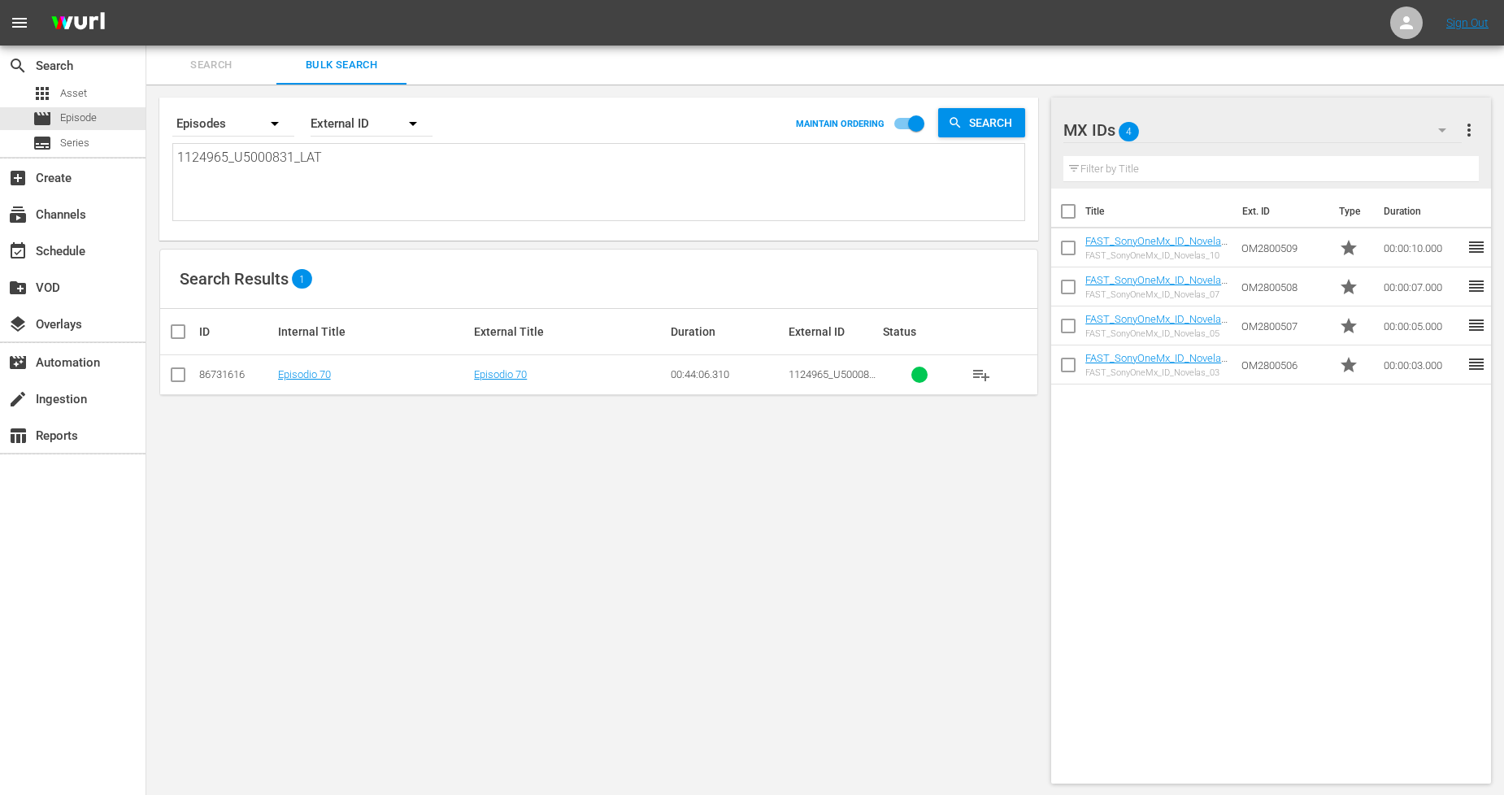
type textarea "1124965_U5000831_LAT"
click at [183, 328] on input "checkbox" at bounding box center [184, 332] width 33 height 20
checkbox input "true"
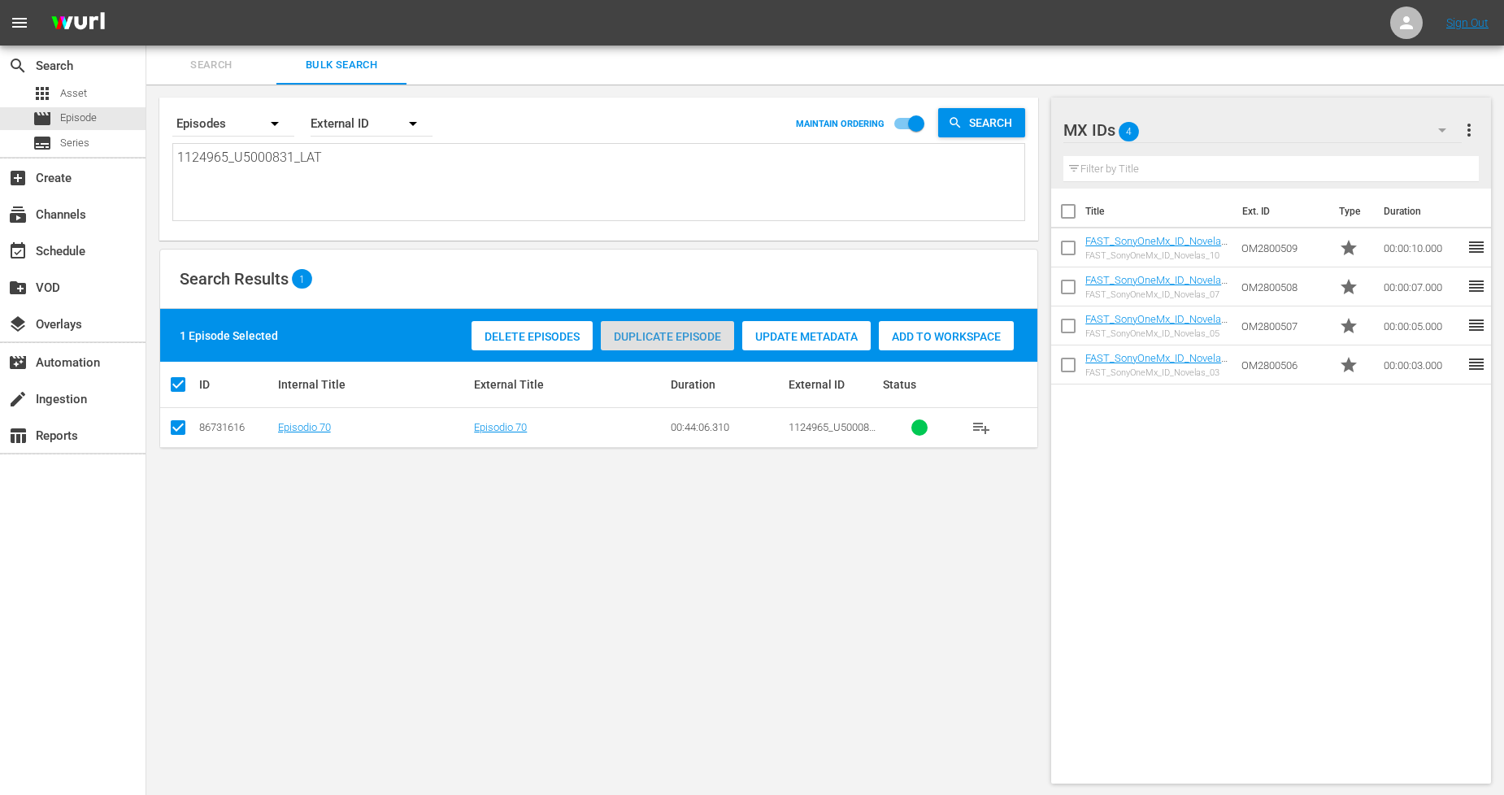
click at [686, 331] on span "Duplicate Episode" at bounding box center [667, 336] width 133 height 13
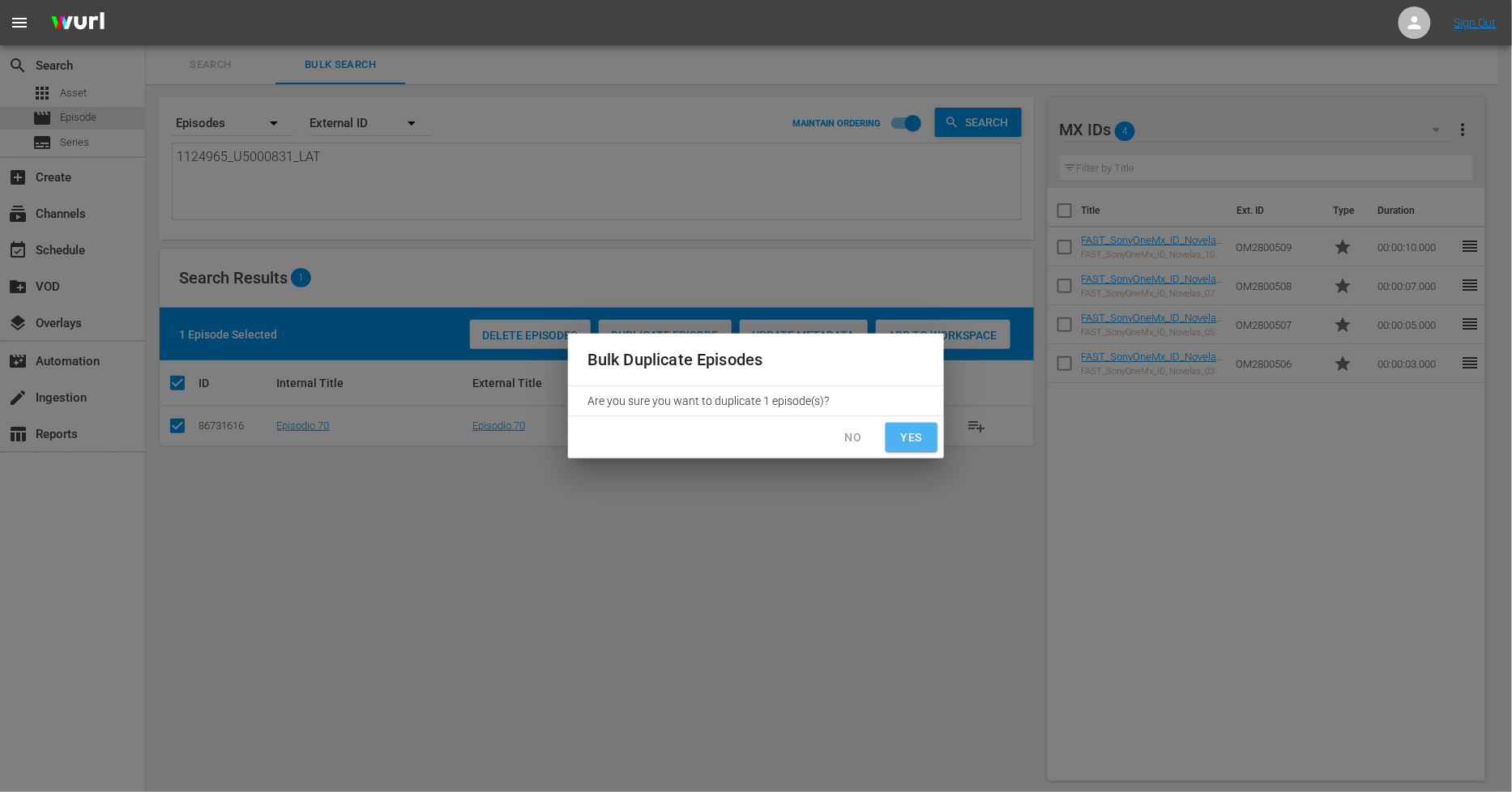
click at [910, 430] on span "Yes" at bounding box center [912, 437] width 26 height 20
checkbox input "false"
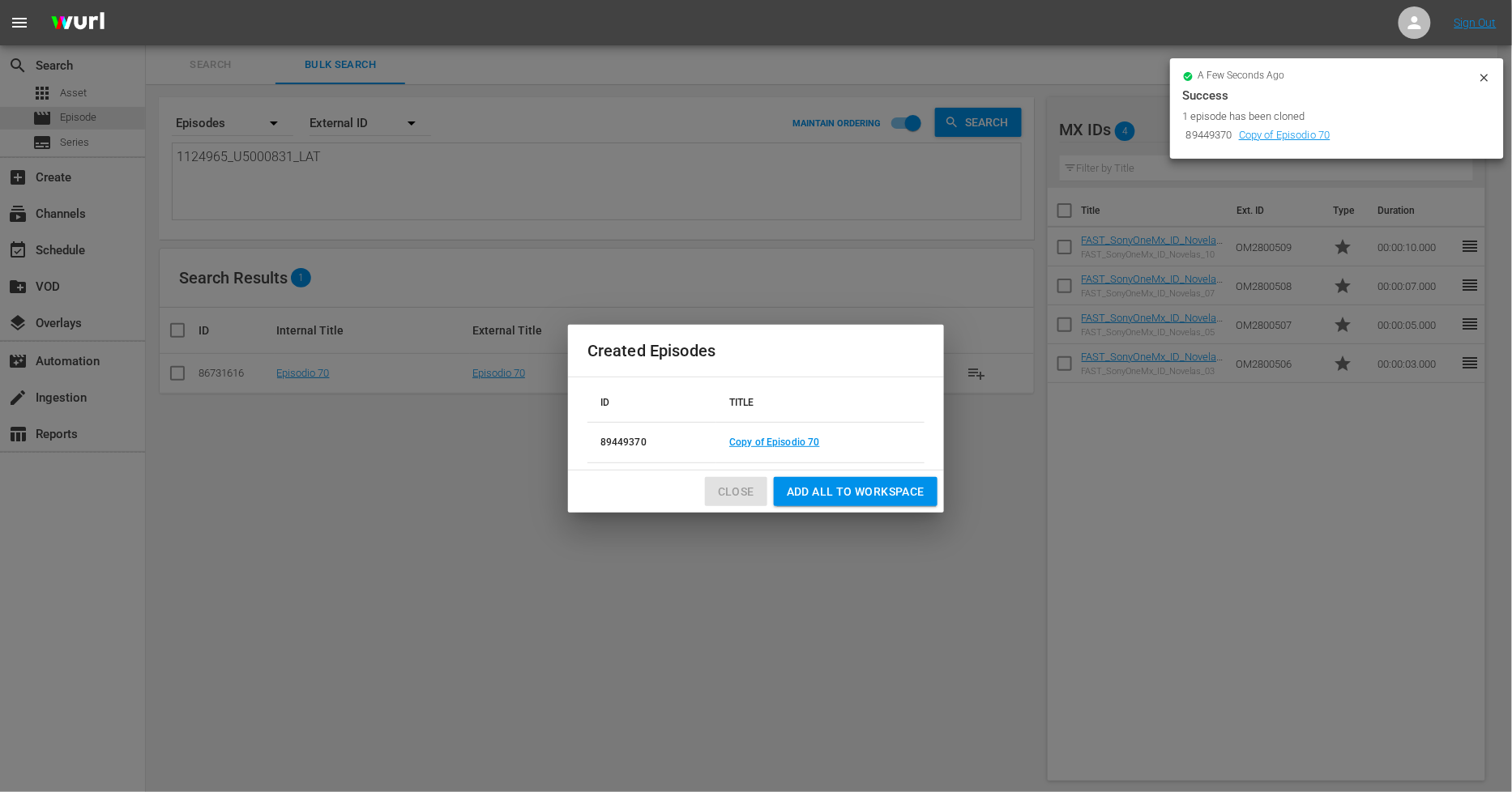
click at [738, 489] on span "Close" at bounding box center [736, 492] width 37 height 20
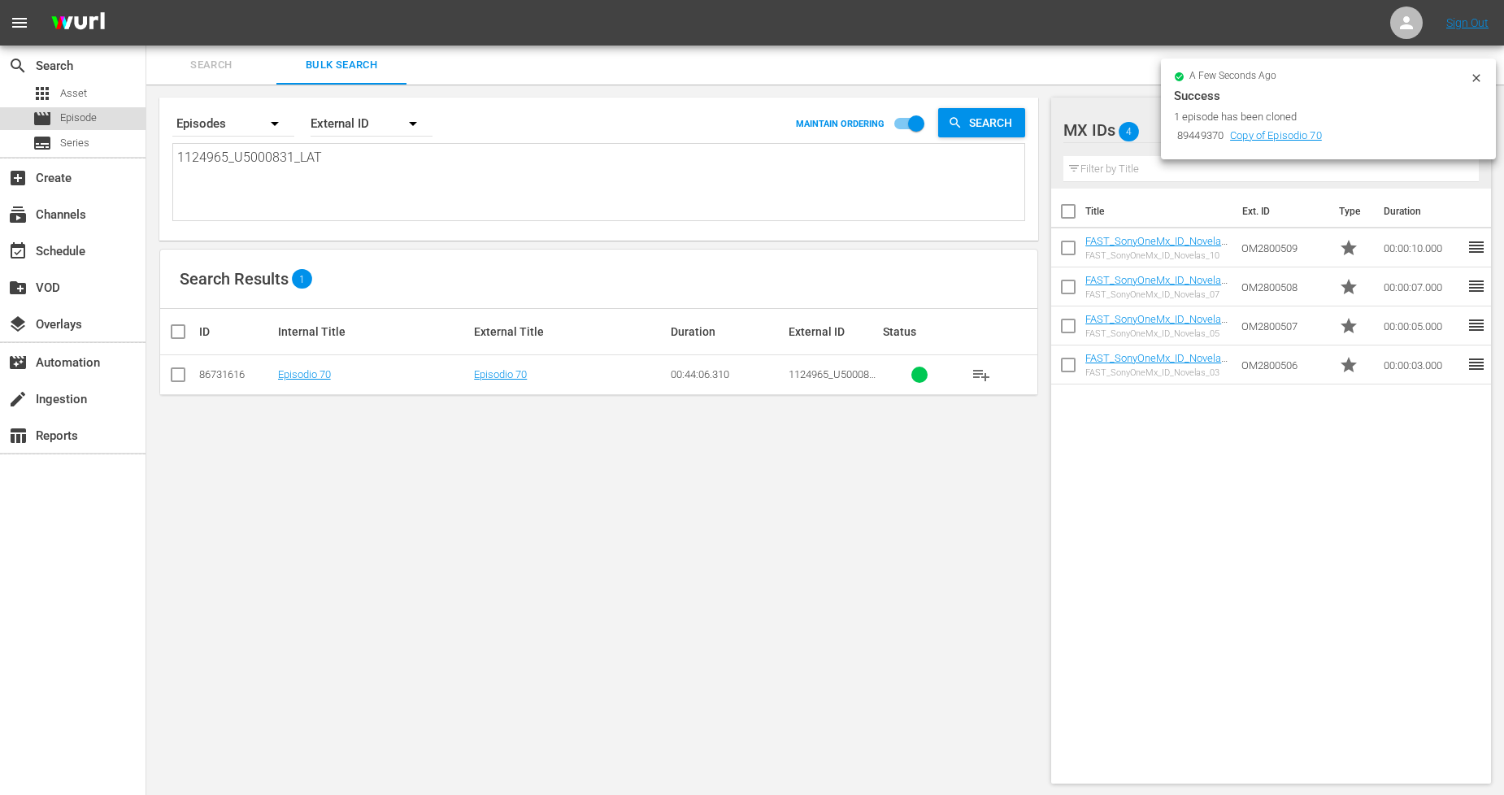
click at [71, 108] on div "movie Episode" at bounding box center [65, 118] width 64 height 23
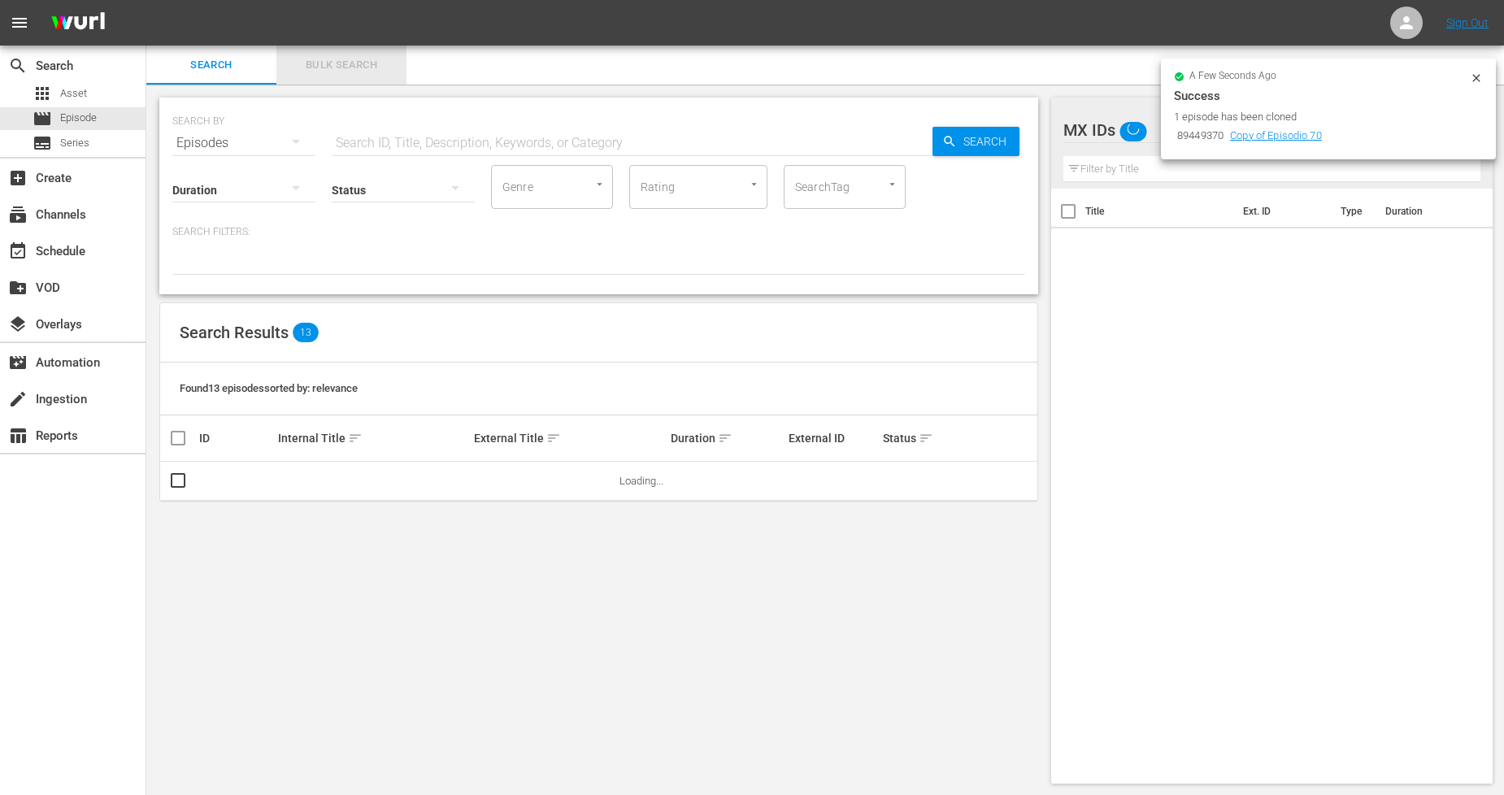
click at [367, 80] on button "Bulk Search" at bounding box center [341, 65] width 130 height 39
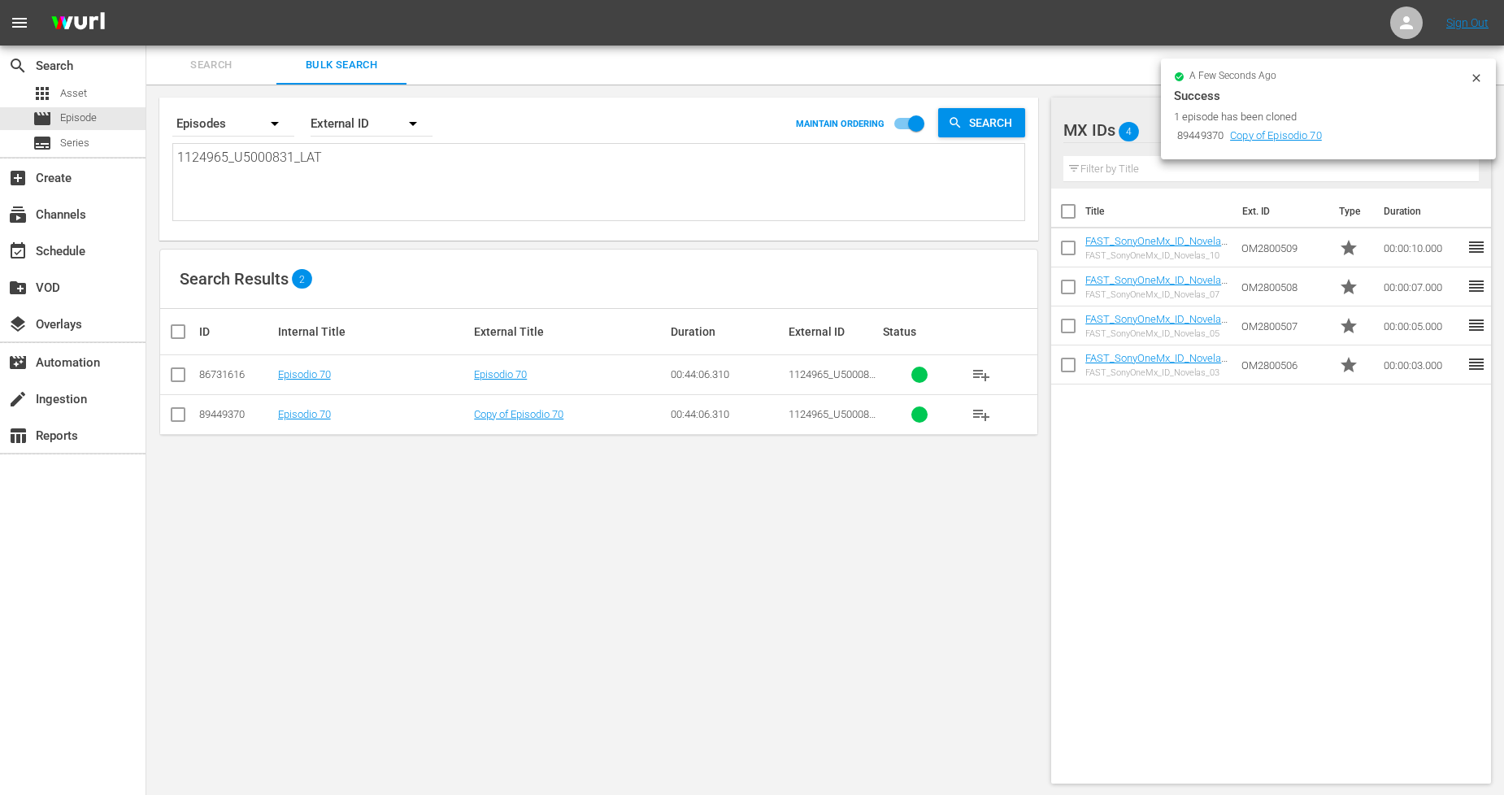
click at [540, 405] on td "Copy of Episodio 70" at bounding box center [570, 414] width 197 height 40
click at [541, 413] on link "Copy of Episodio 70" at bounding box center [518, 414] width 89 height 12
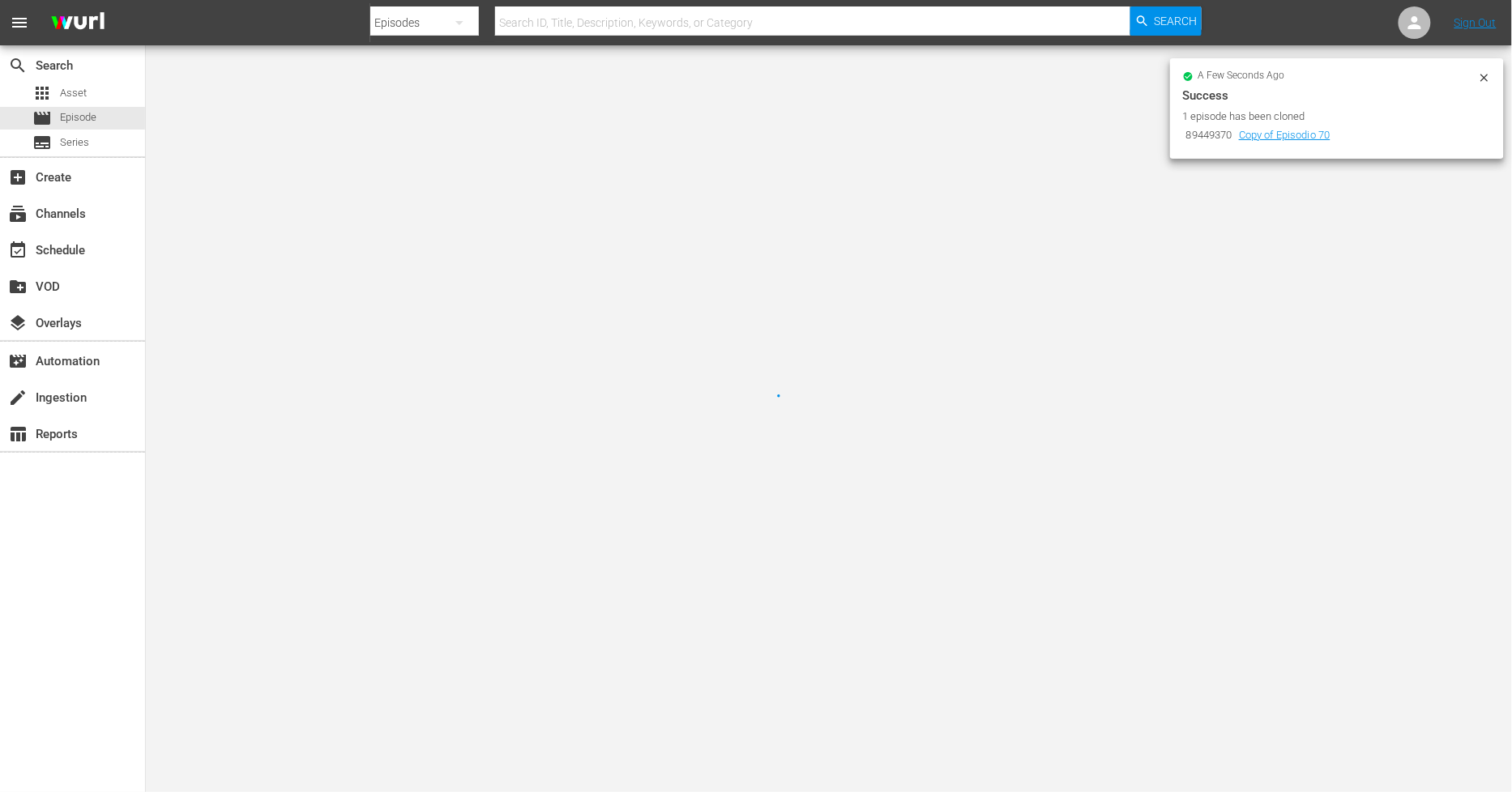
click at [1488, 76] on icon at bounding box center [1484, 78] width 13 height 13
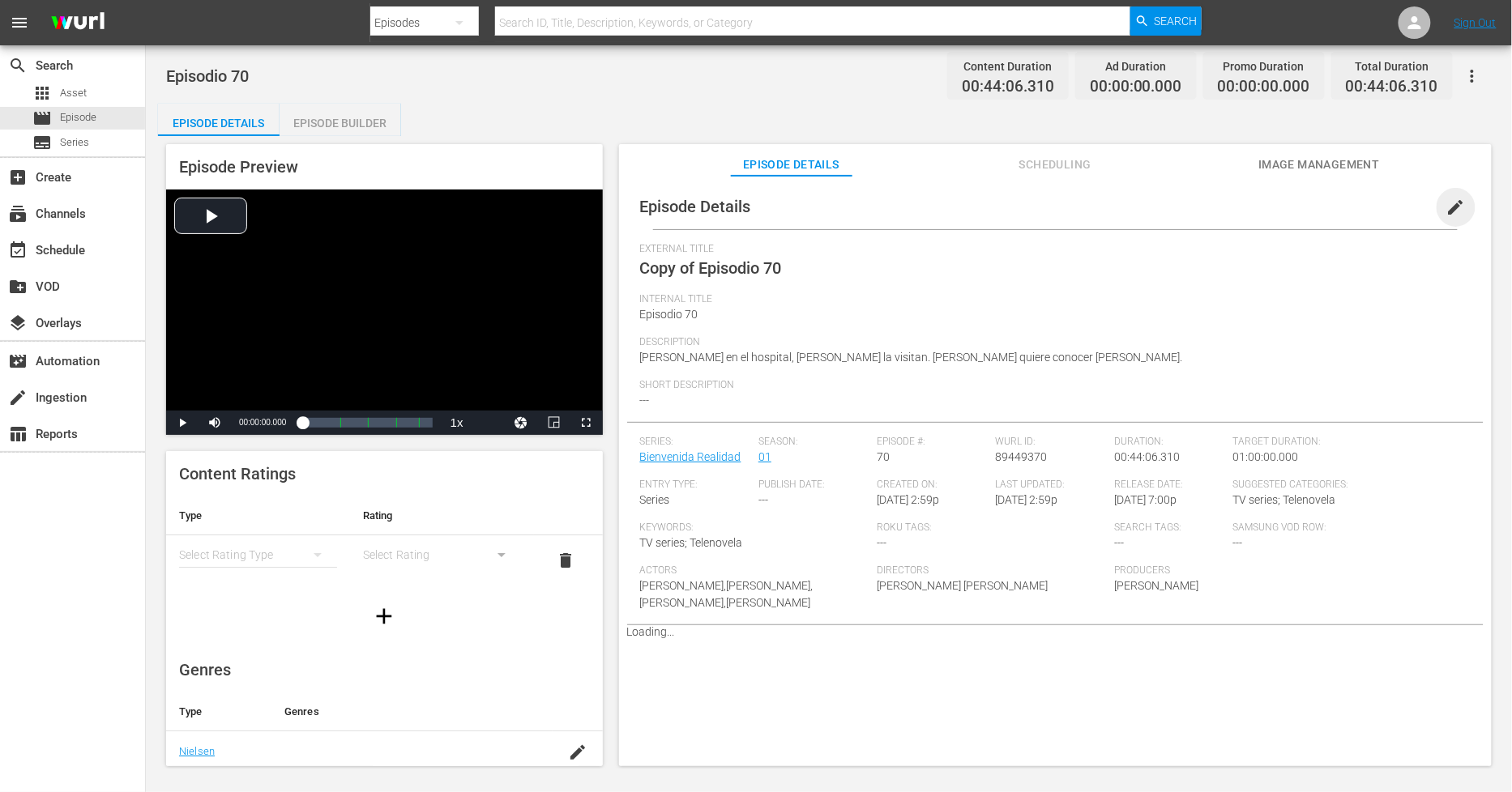
click at [1446, 198] on span "edit" at bounding box center [1456, 207] width 20 height 20
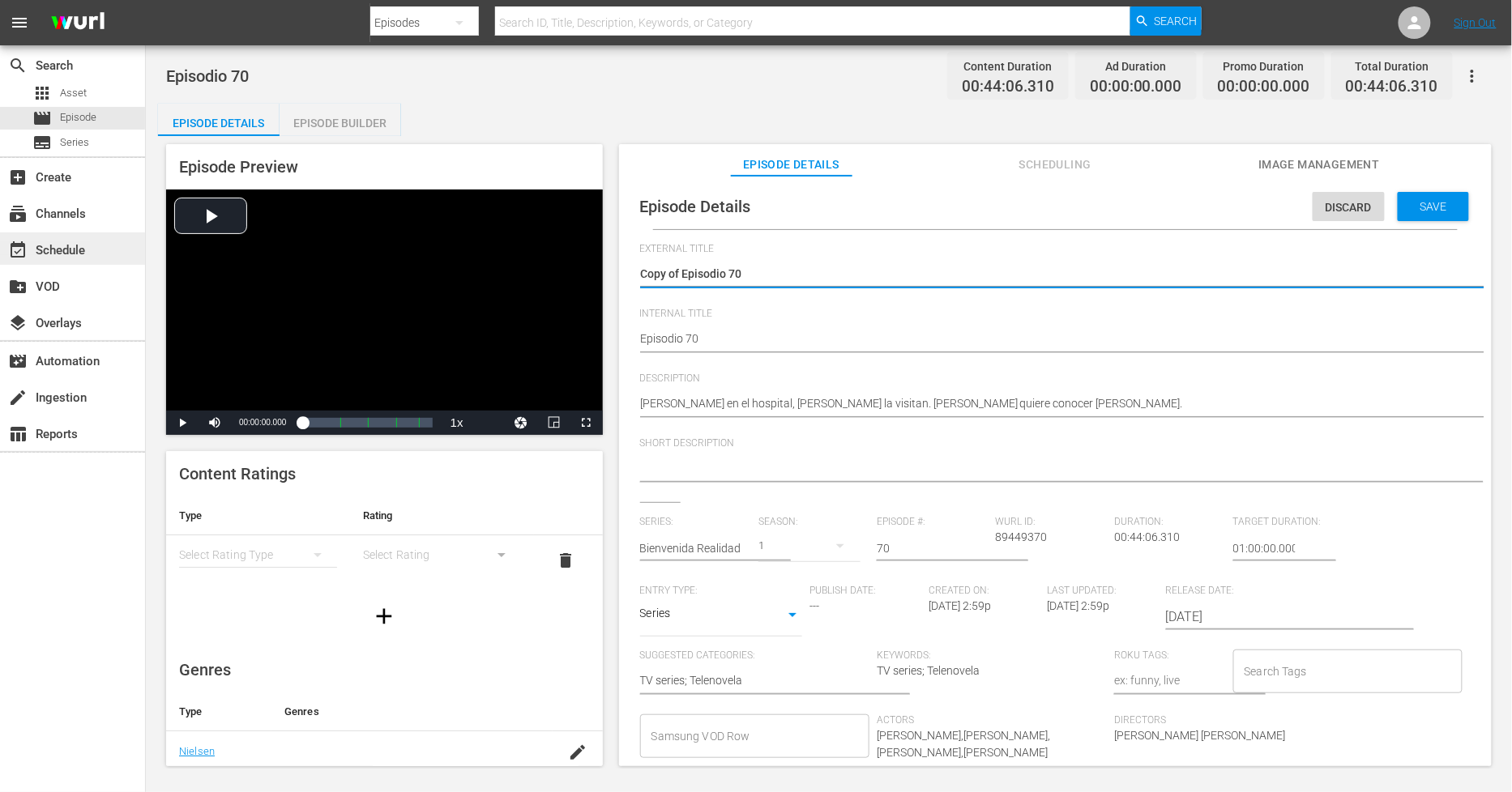
drag, startPoint x: 684, startPoint y: 274, endPoint x: 62, endPoint y: 258, distance: 622.2
click at [146, 0] on div "search Search apps Asset movie Episode subtitles Series add_box Create subscrip…" at bounding box center [828, 0] width 1366 height 0
type textarea "Episodio 70"
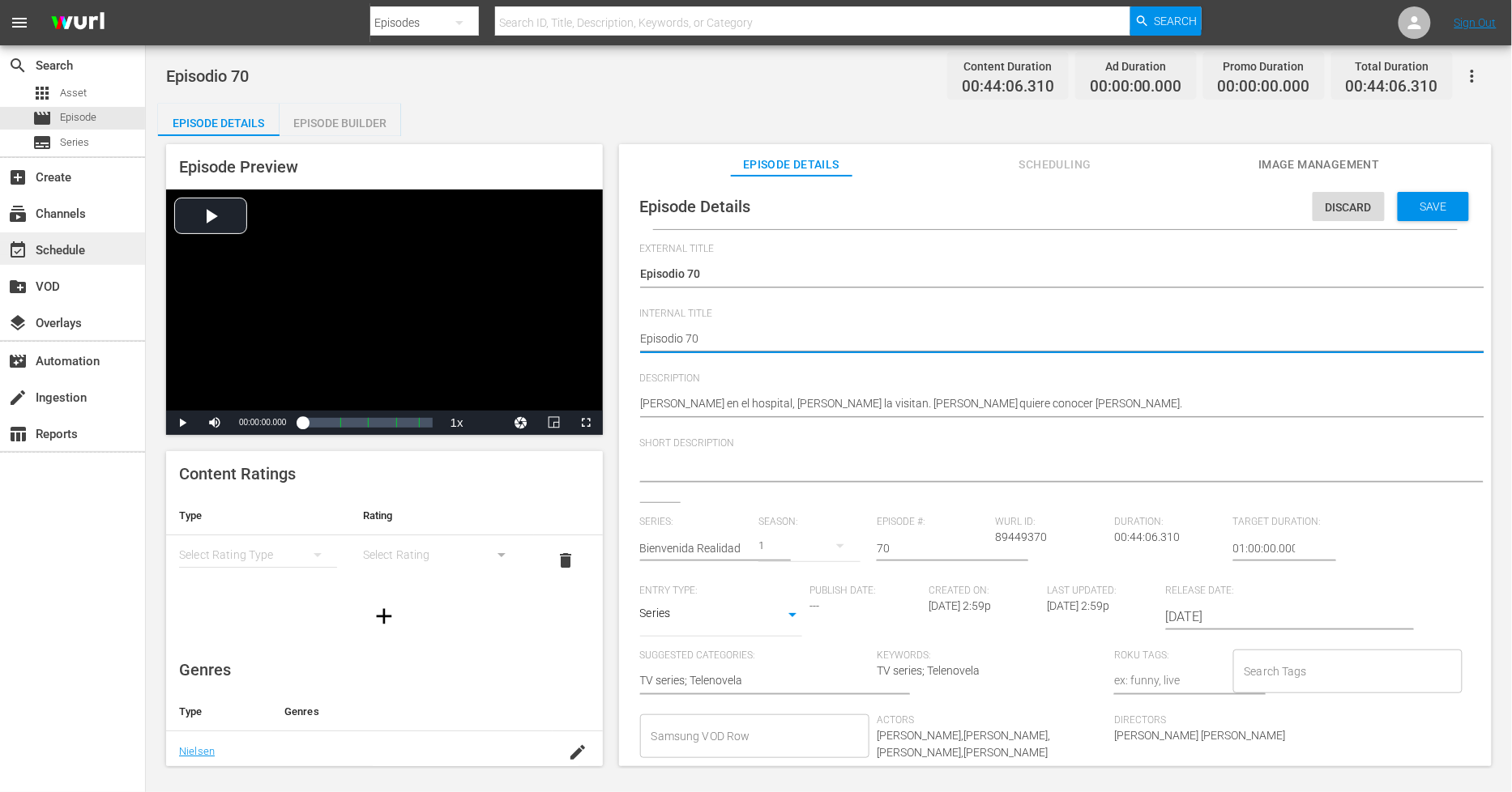
type textarea "PEpisodio 70"
type textarea "PHEpisodio 70"
type textarea "PH Episodio 70"
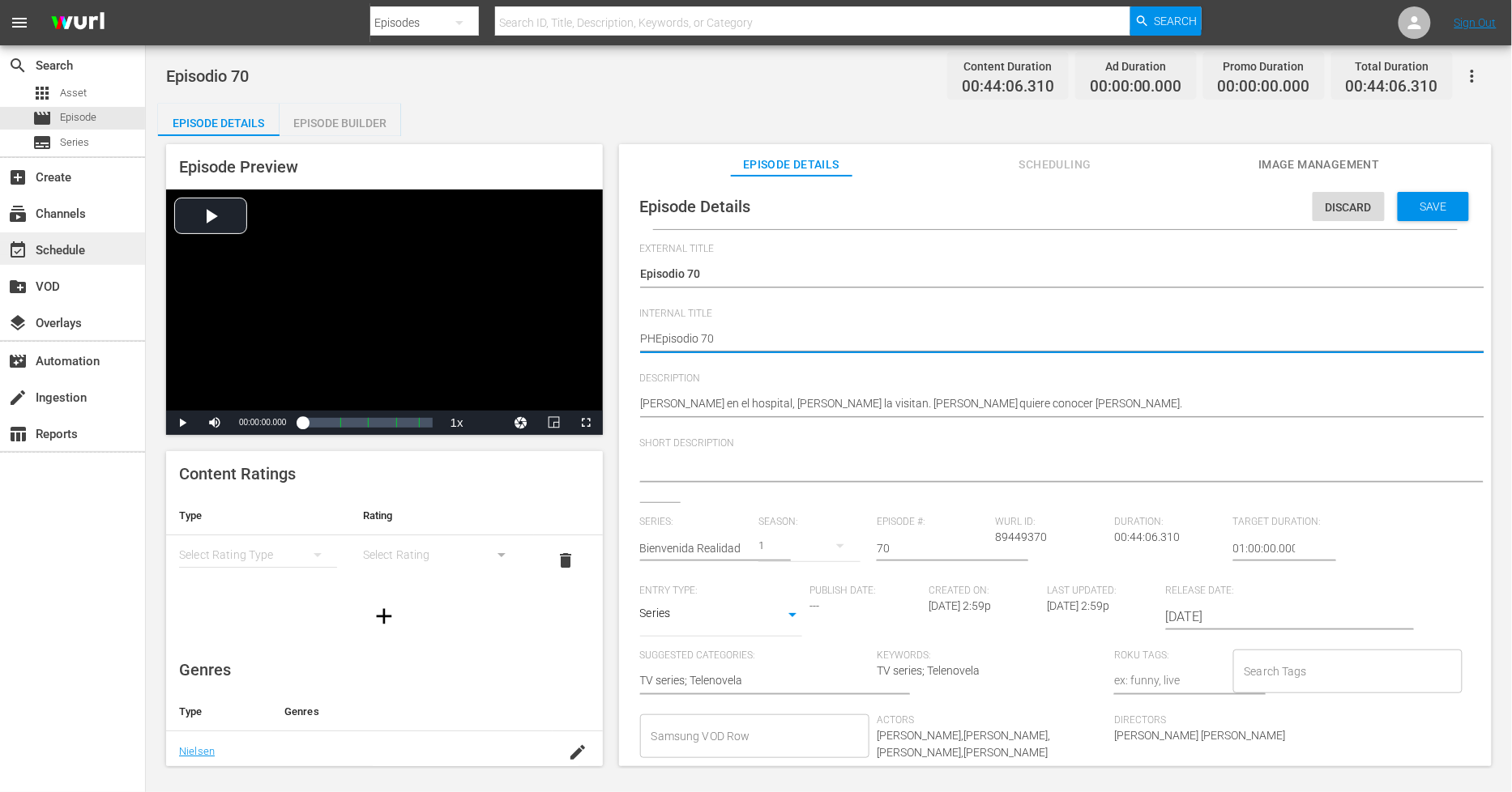
type textarea "PH Episodio 70"
type textarea "PH 1Episodio 70"
type textarea "PH 13Episodio 70"
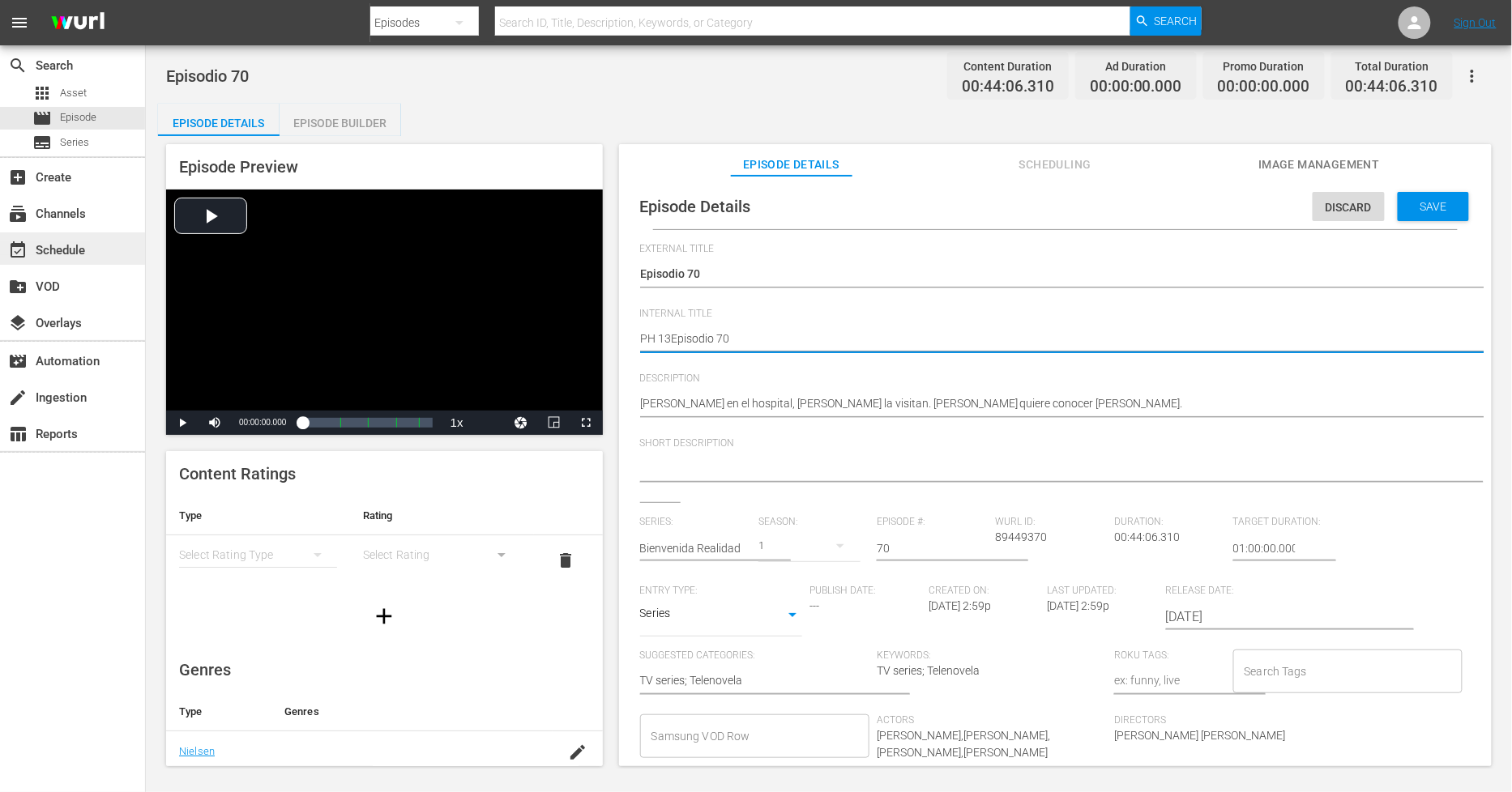
type textarea "PH 13 Episodio 70"
click at [1411, 215] on div "Save" at bounding box center [1433, 206] width 72 height 29
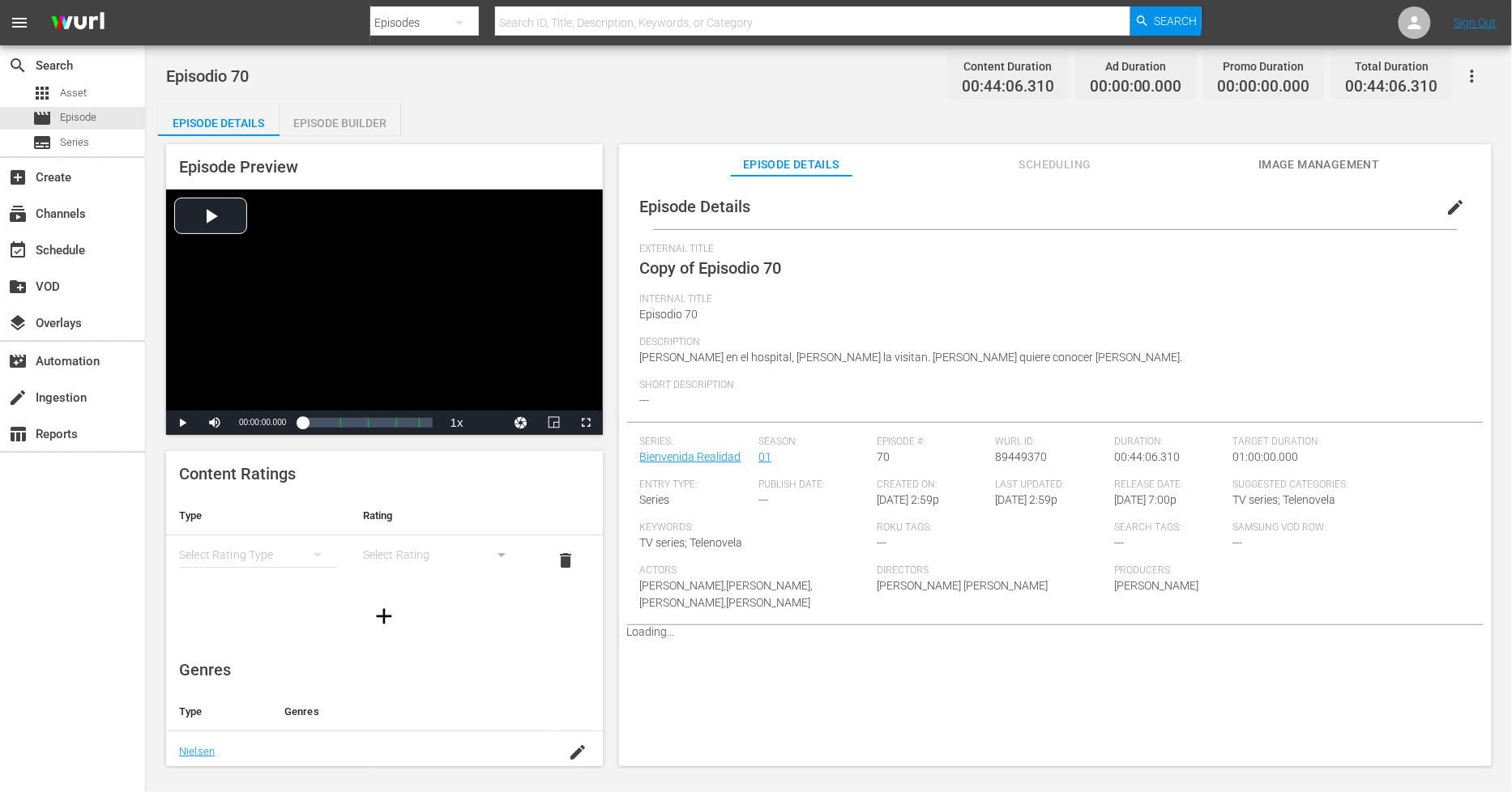
click at [349, 117] on div "Episode Builder" at bounding box center [340, 123] width 122 height 39
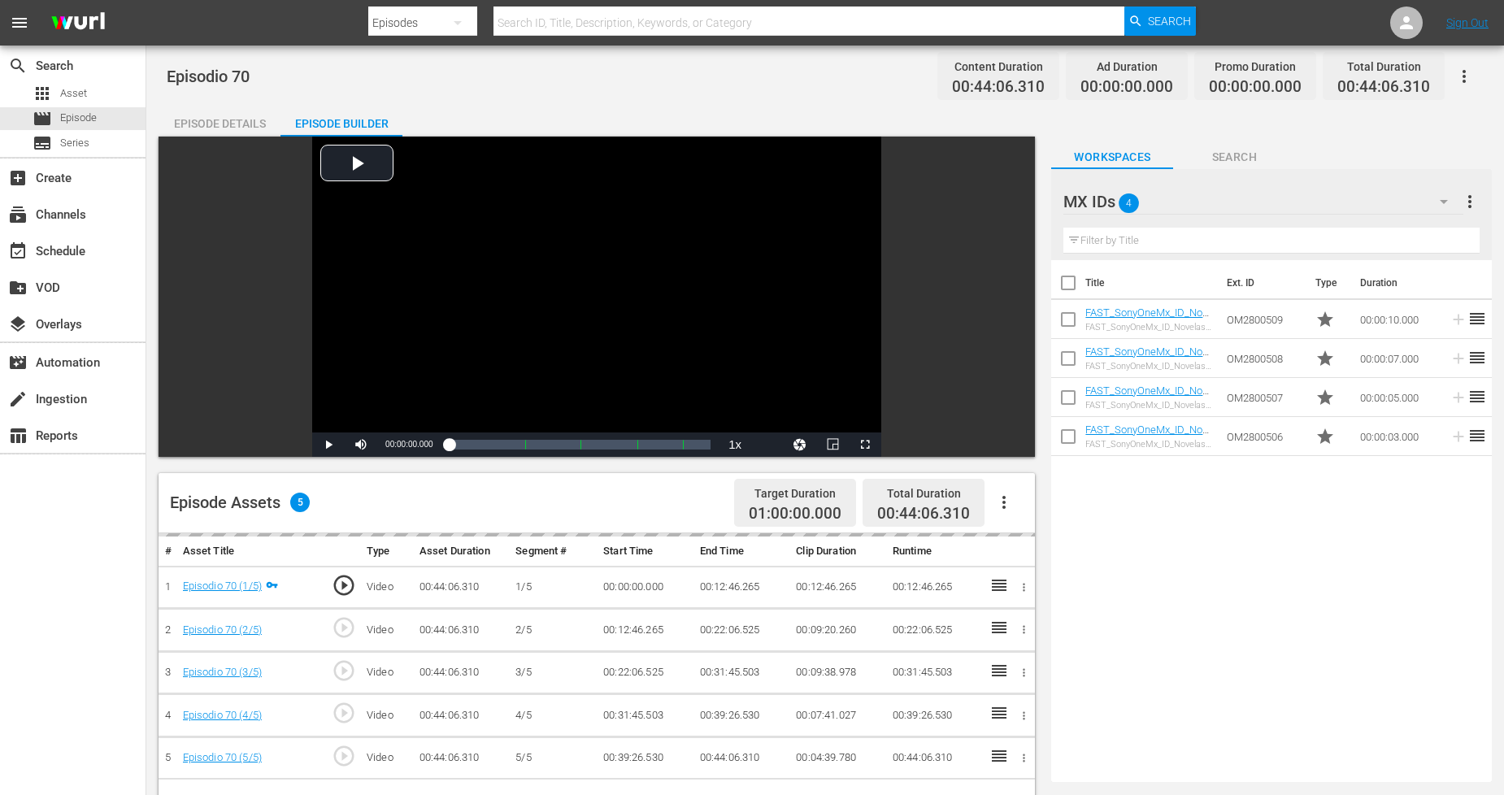
click at [1008, 504] on icon "button" at bounding box center [1004, 503] width 20 height 20
drag, startPoint x: 1057, startPoint y: 515, endPoint x: 1065, endPoint y: 508, distance: 10.4
click at [1065, 508] on div "Fill with Ads" at bounding box center [1053, 508] width 111 height 39
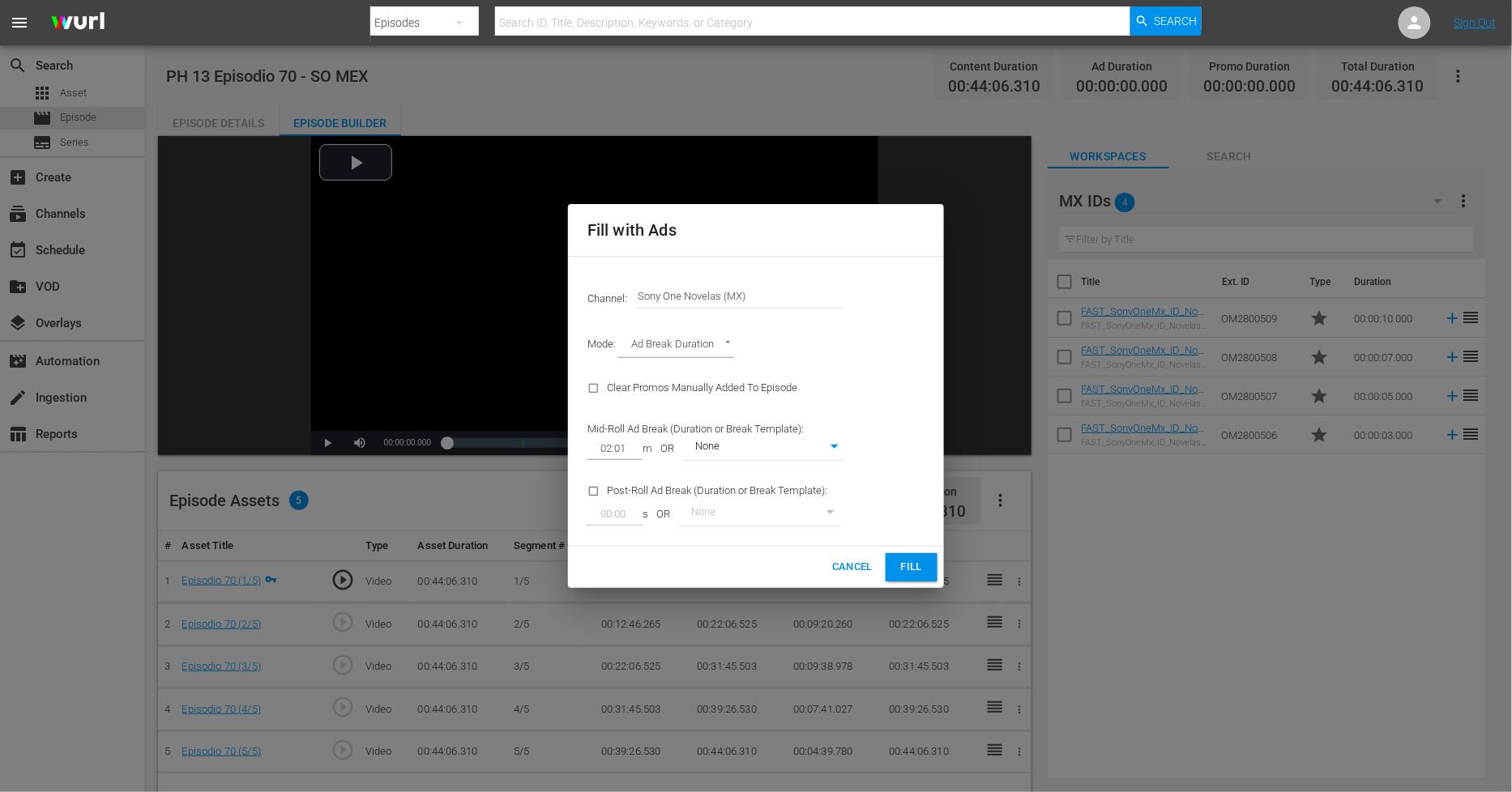
click at [917, 562] on span "Fill" at bounding box center [912, 567] width 26 height 19
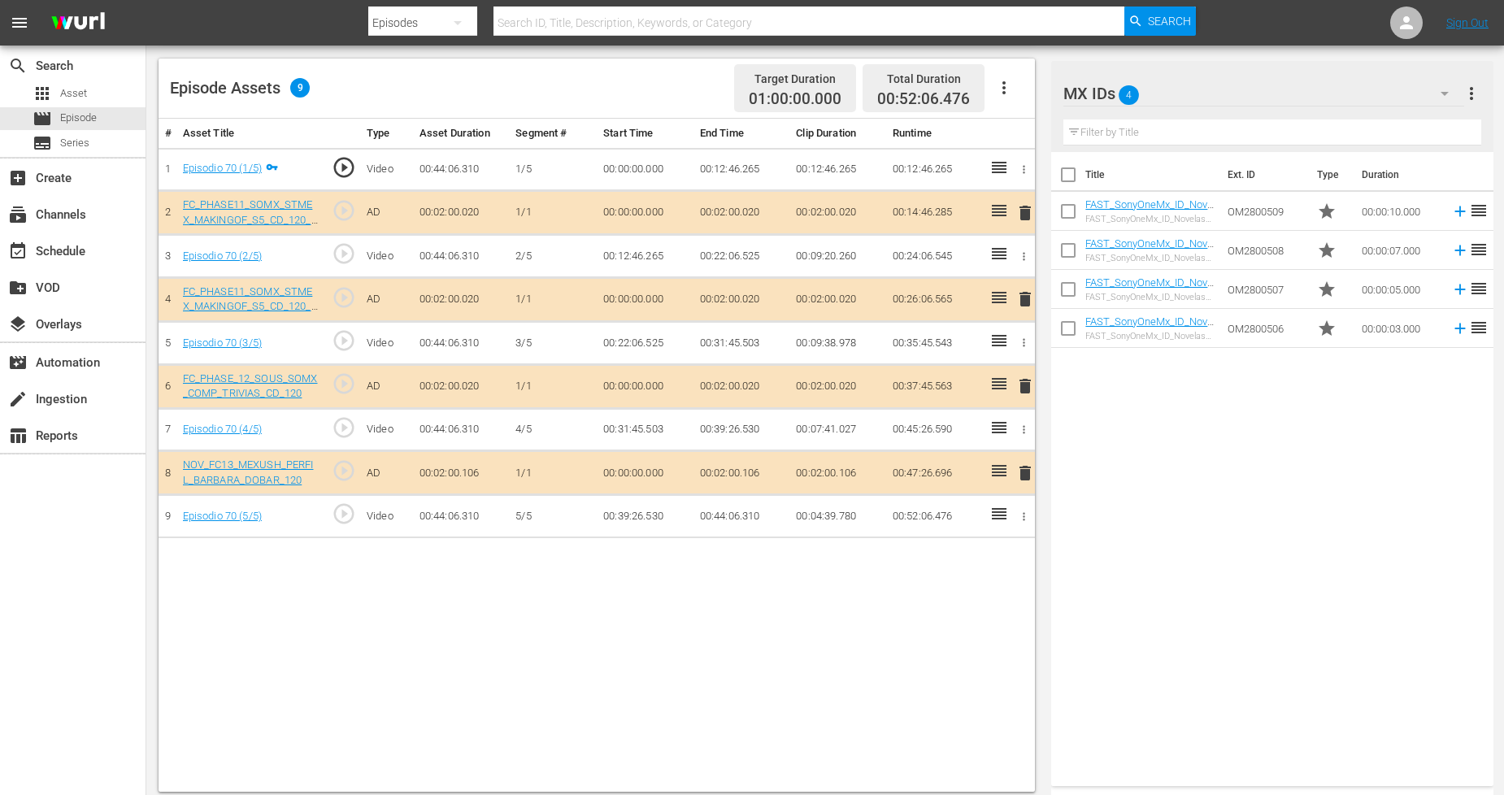
scroll to position [423, 0]
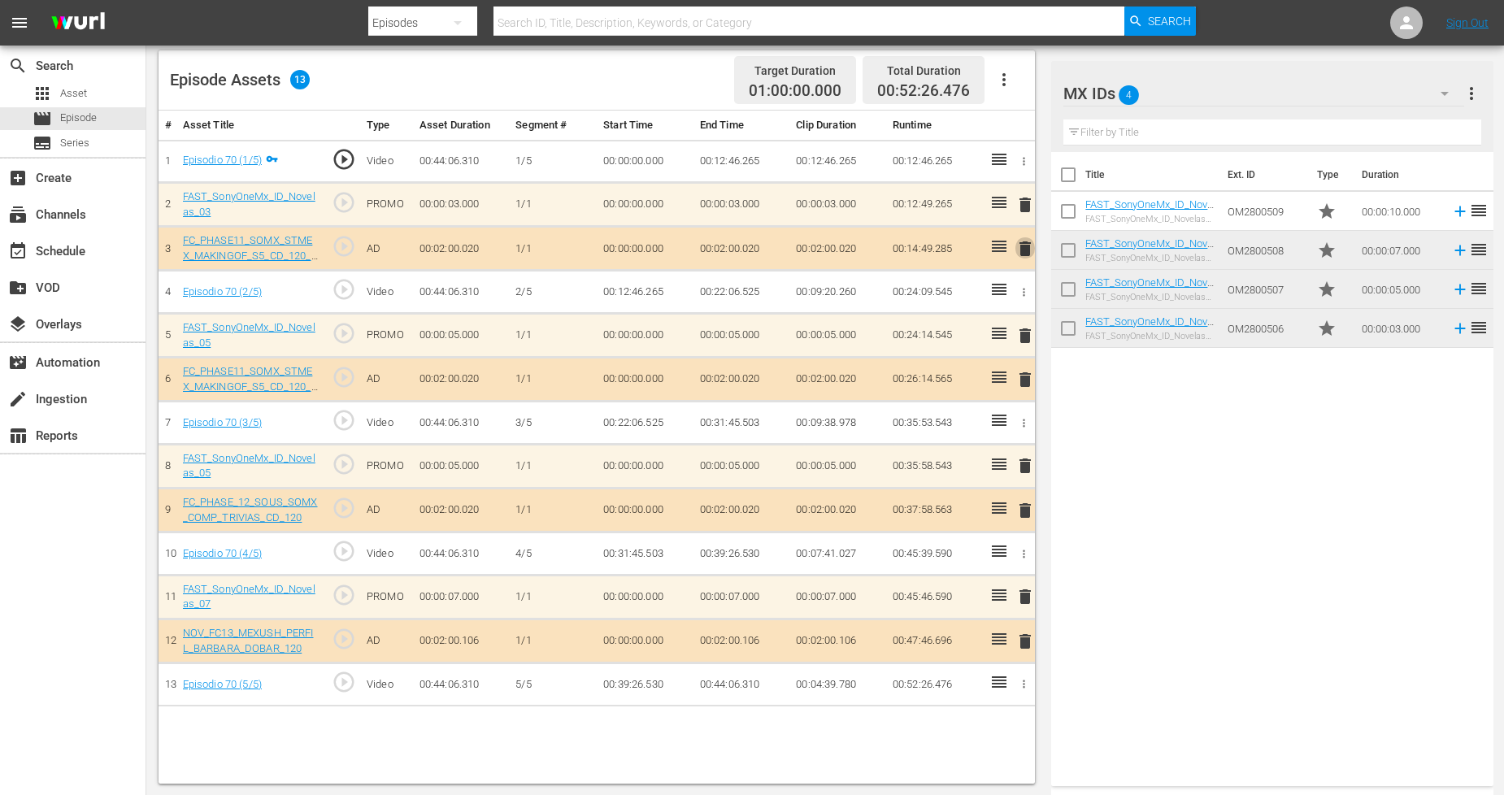
click at [1025, 249] on span "delete" at bounding box center [1025, 249] width 20 height 20
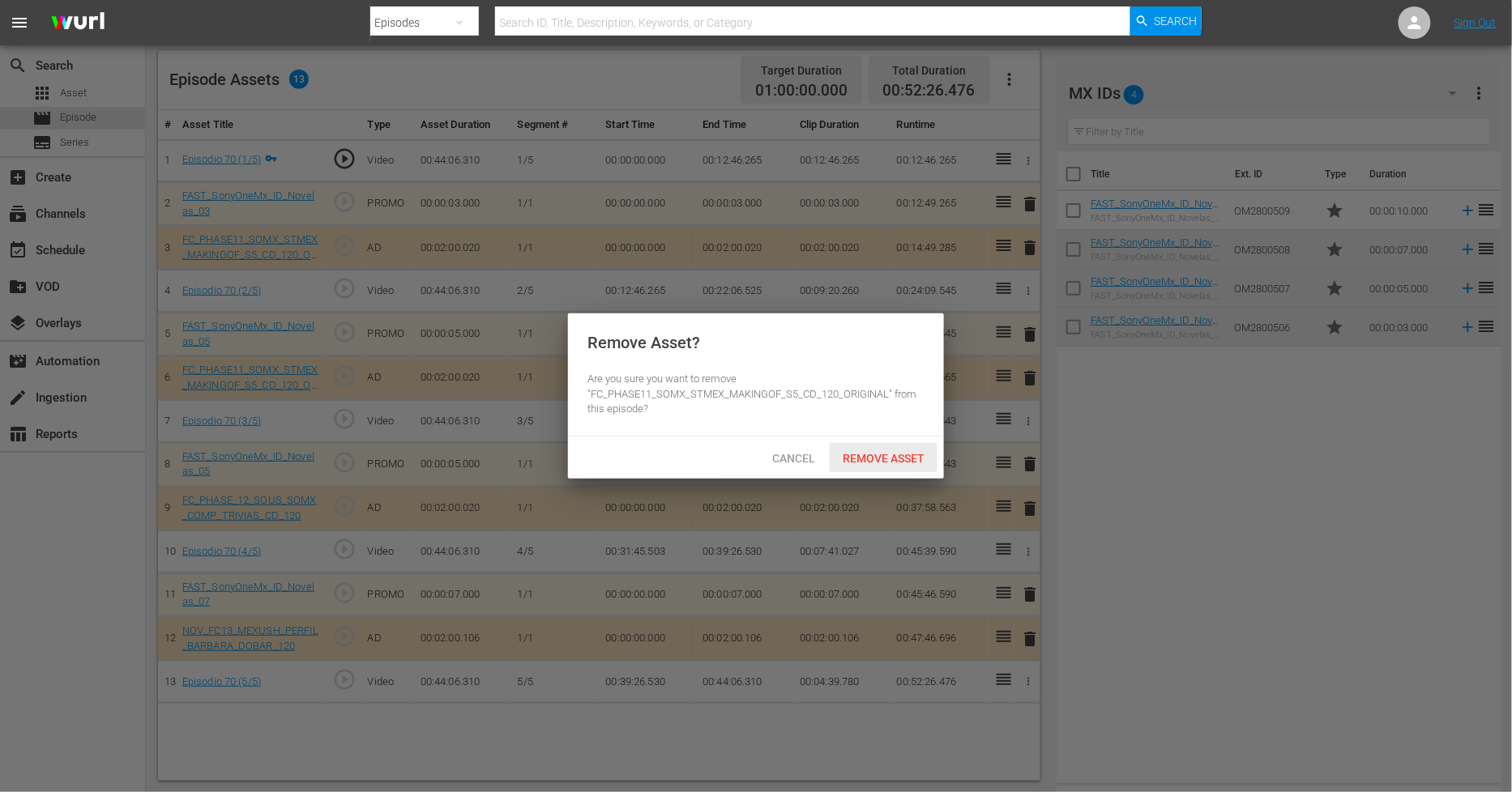
click at [873, 464] on div "Remove Asset" at bounding box center [884, 458] width 108 height 30
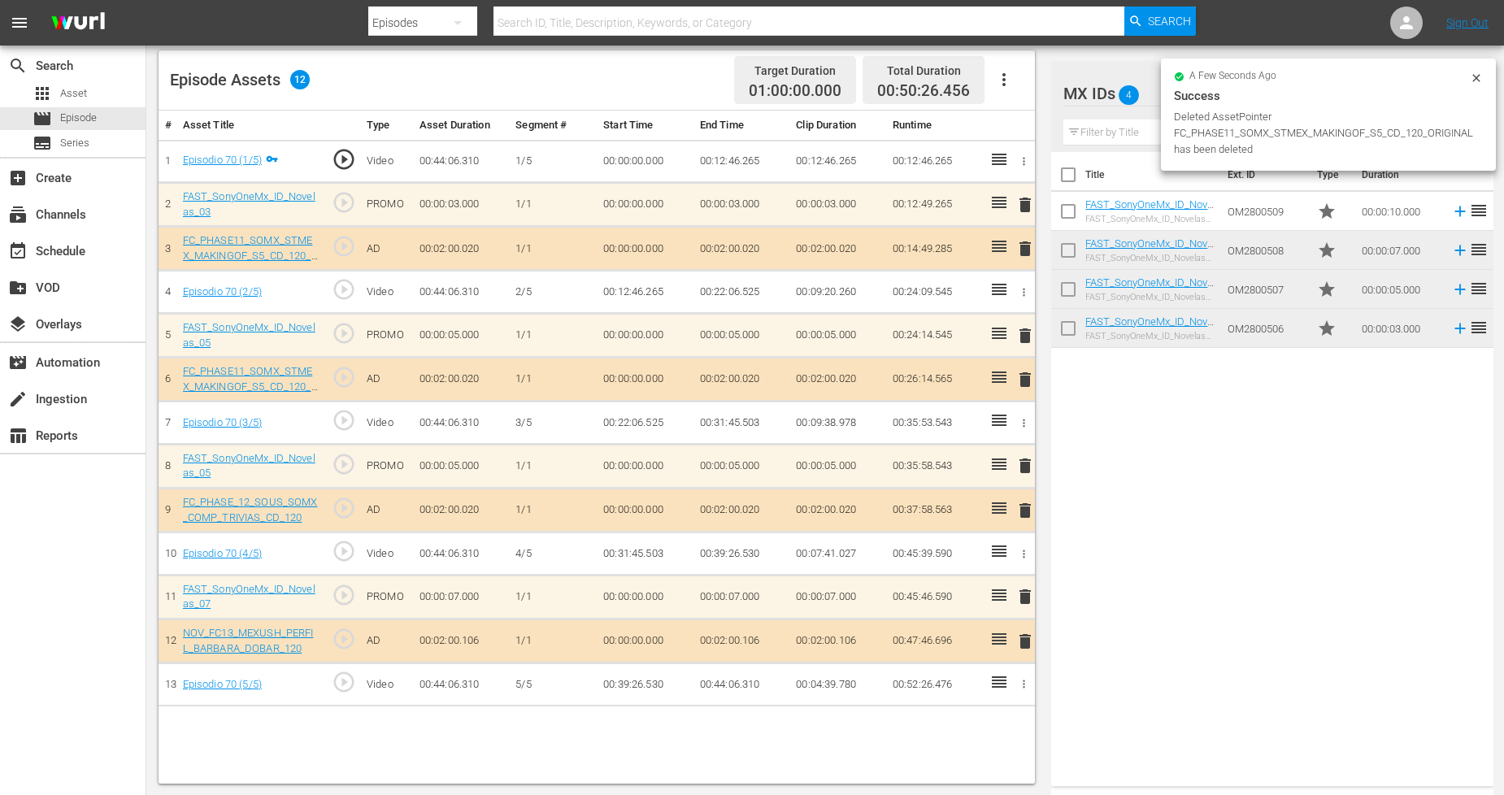
click at [1476, 79] on icon at bounding box center [1476, 78] width 13 height 13
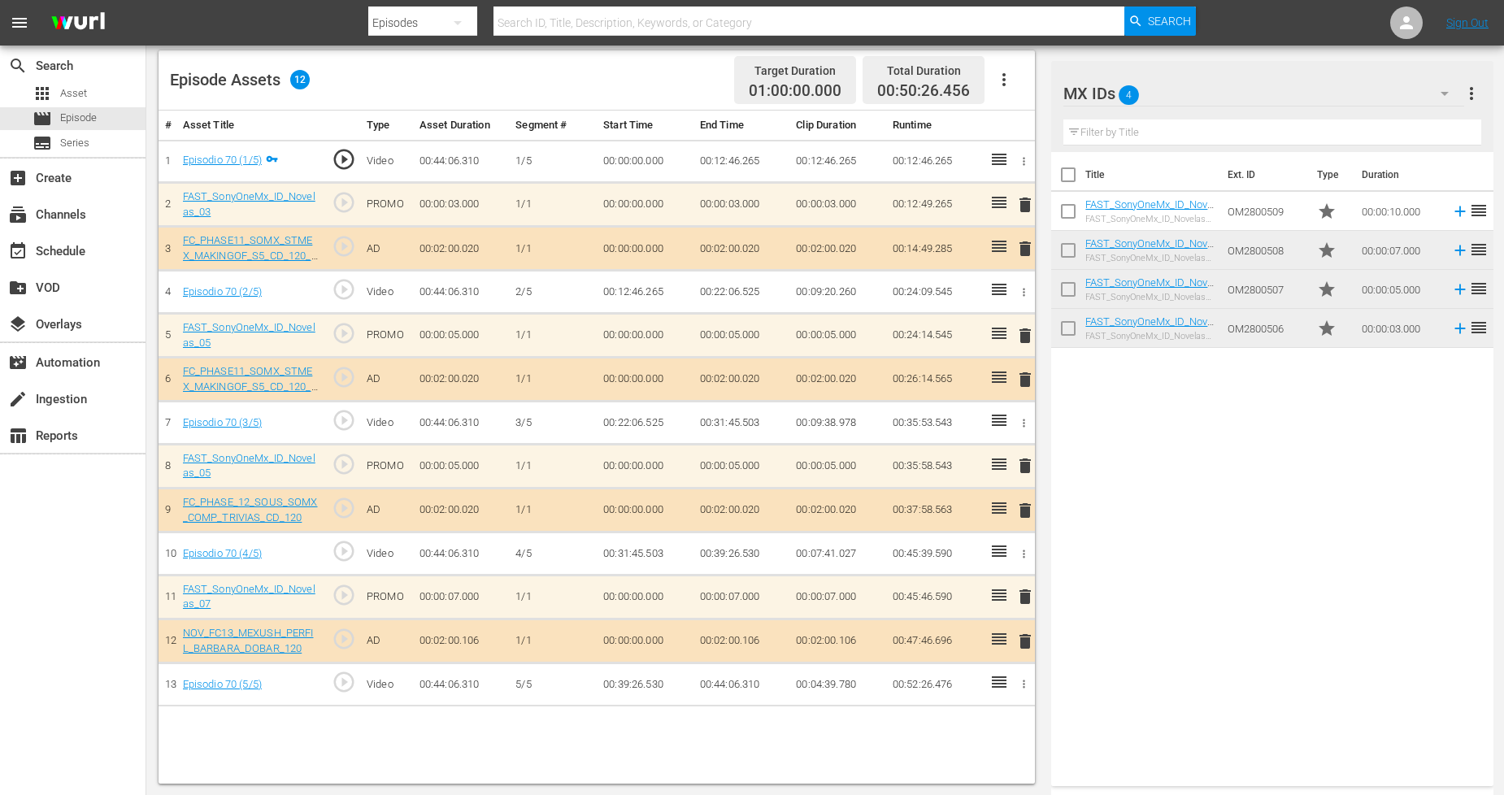
click at [1279, 87] on div "MX IDs 4" at bounding box center [1263, 94] width 401 height 46
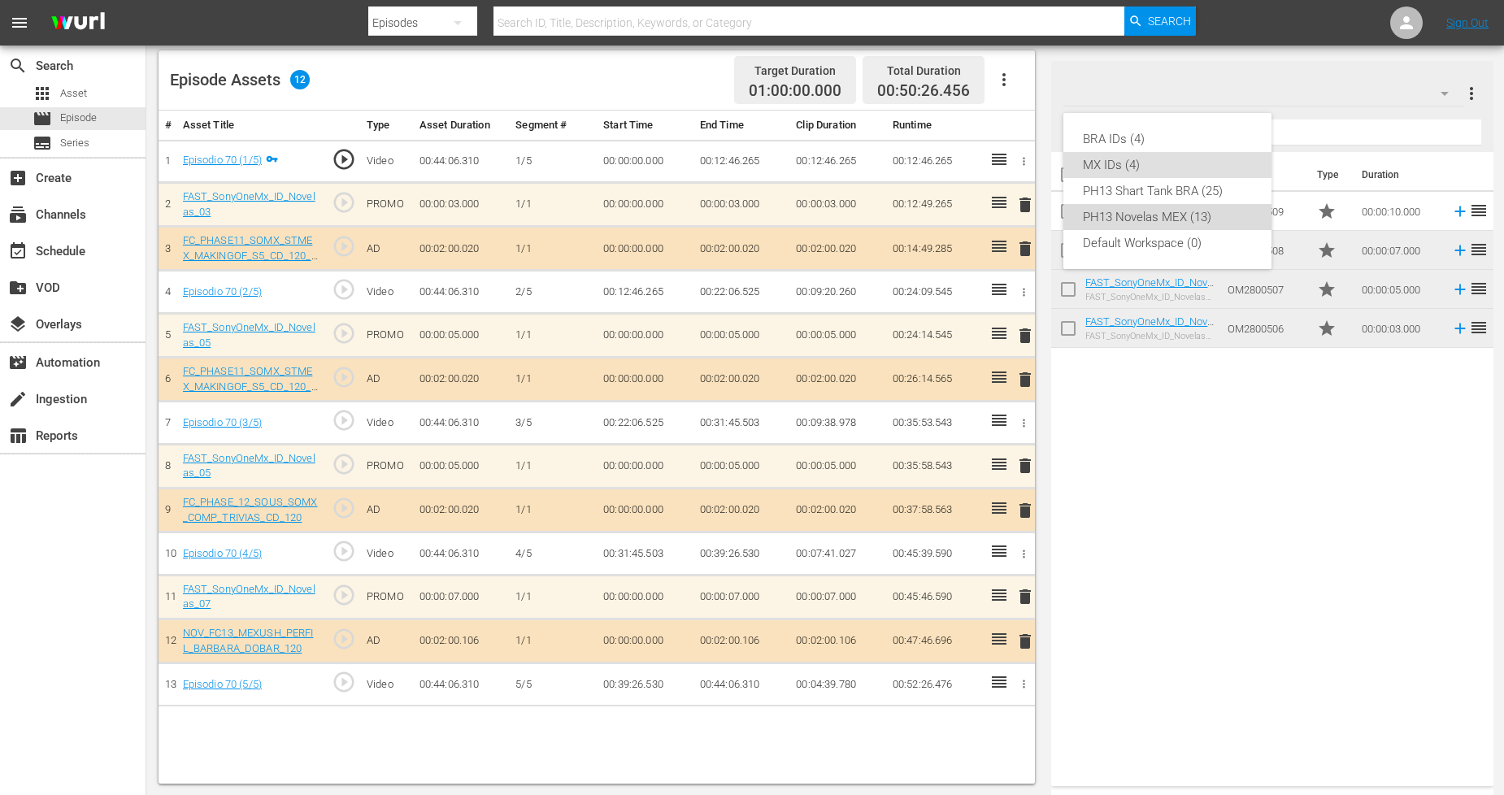
click at [1189, 215] on div "PH13 Novelas MEX (13)" at bounding box center [1167, 217] width 169 height 26
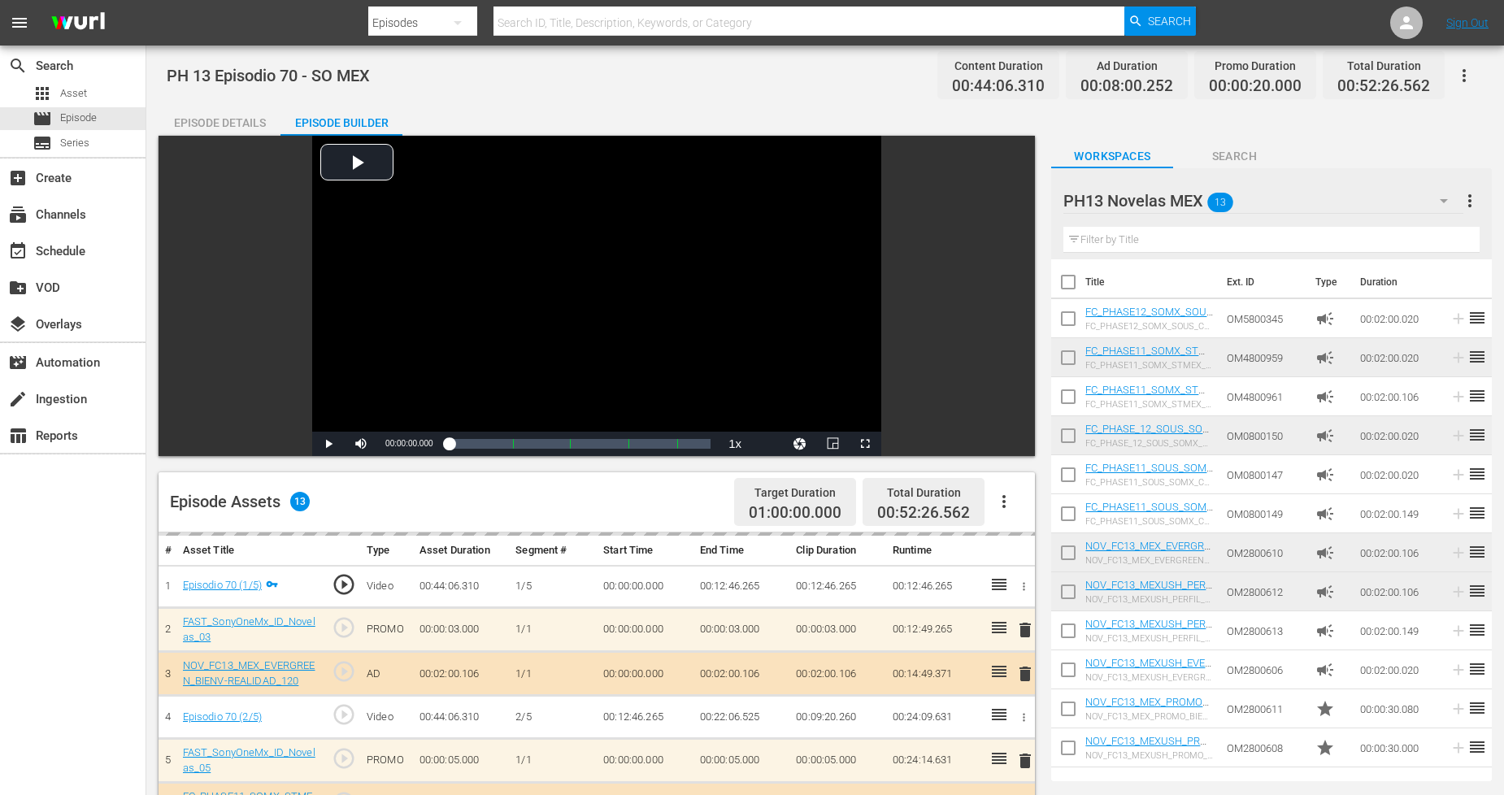
scroll to position [0, 0]
